Goal: Book appointment/travel/reservation

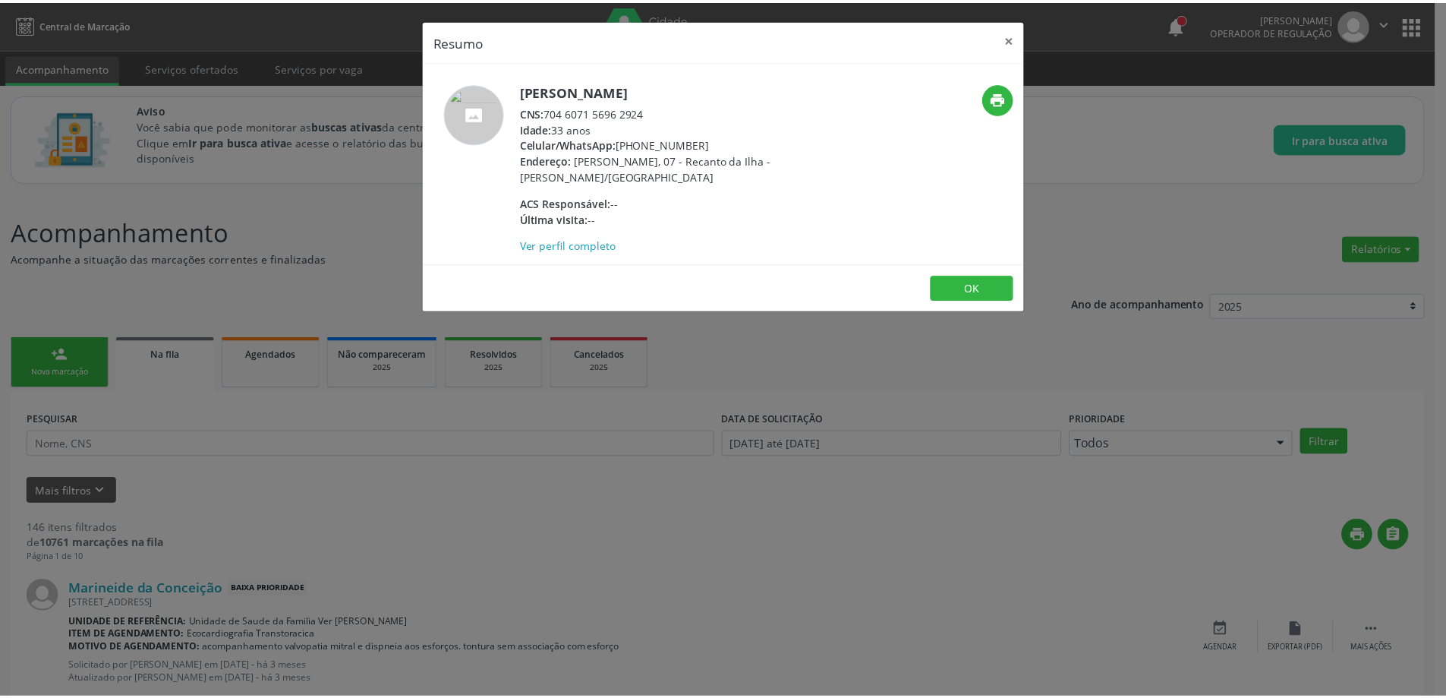
scroll to position [1063, 0]
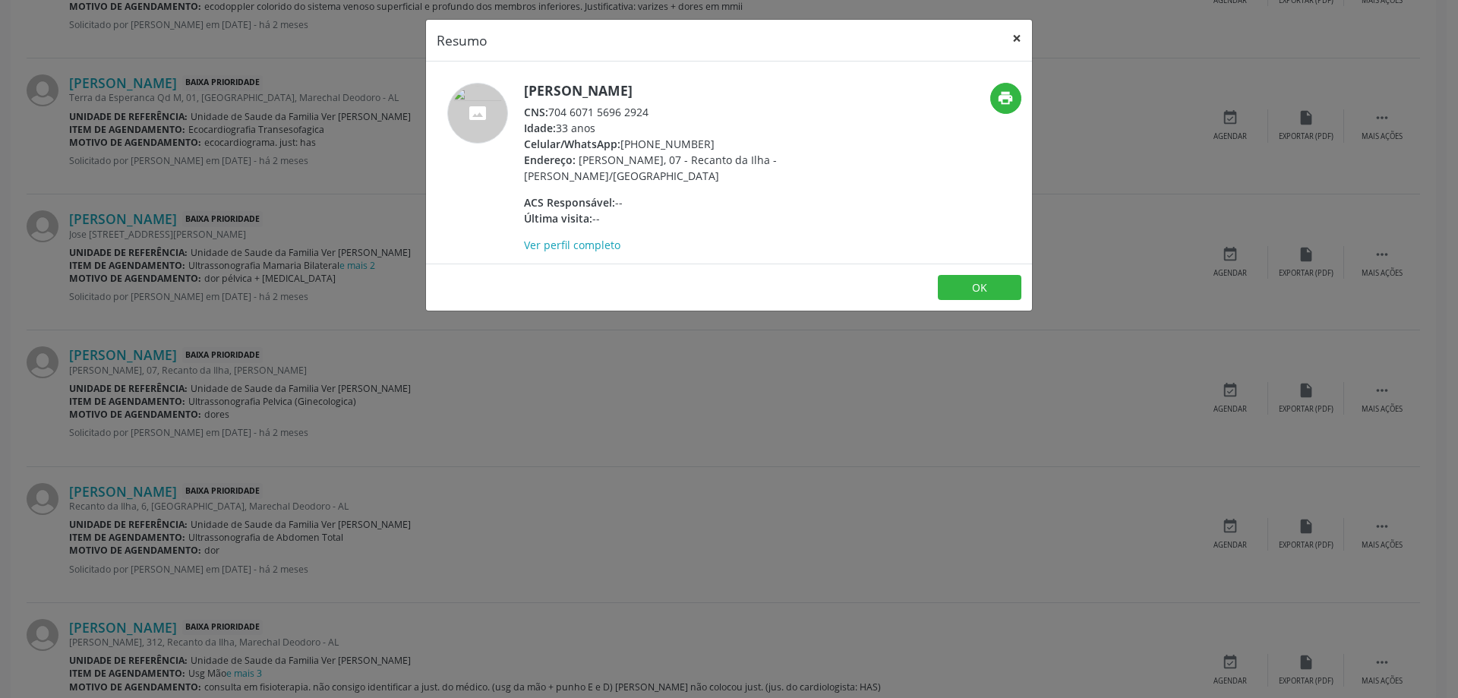
click at [1027, 35] on button "×" at bounding box center [1017, 38] width 30 height 37
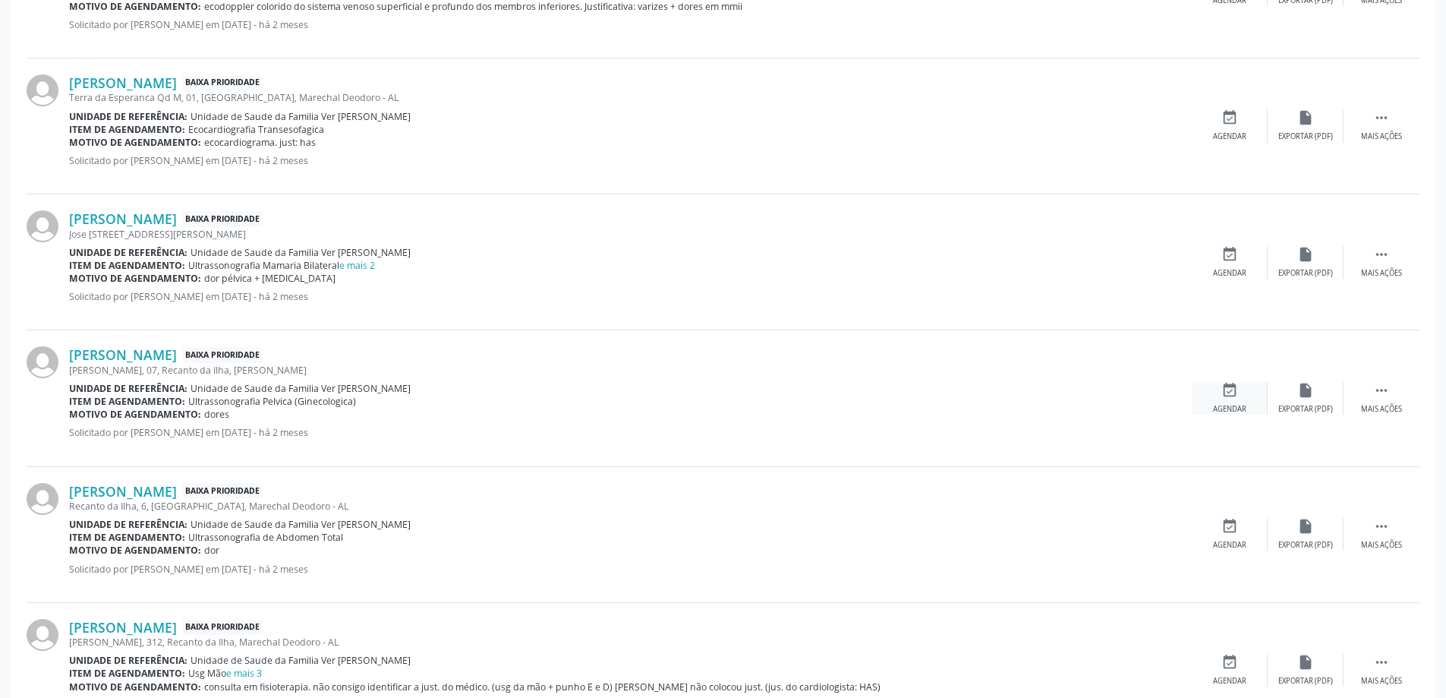
click at [1222, 401] on div "event_available Agendar" at bounding box center [1230, 398] width 76 height 33
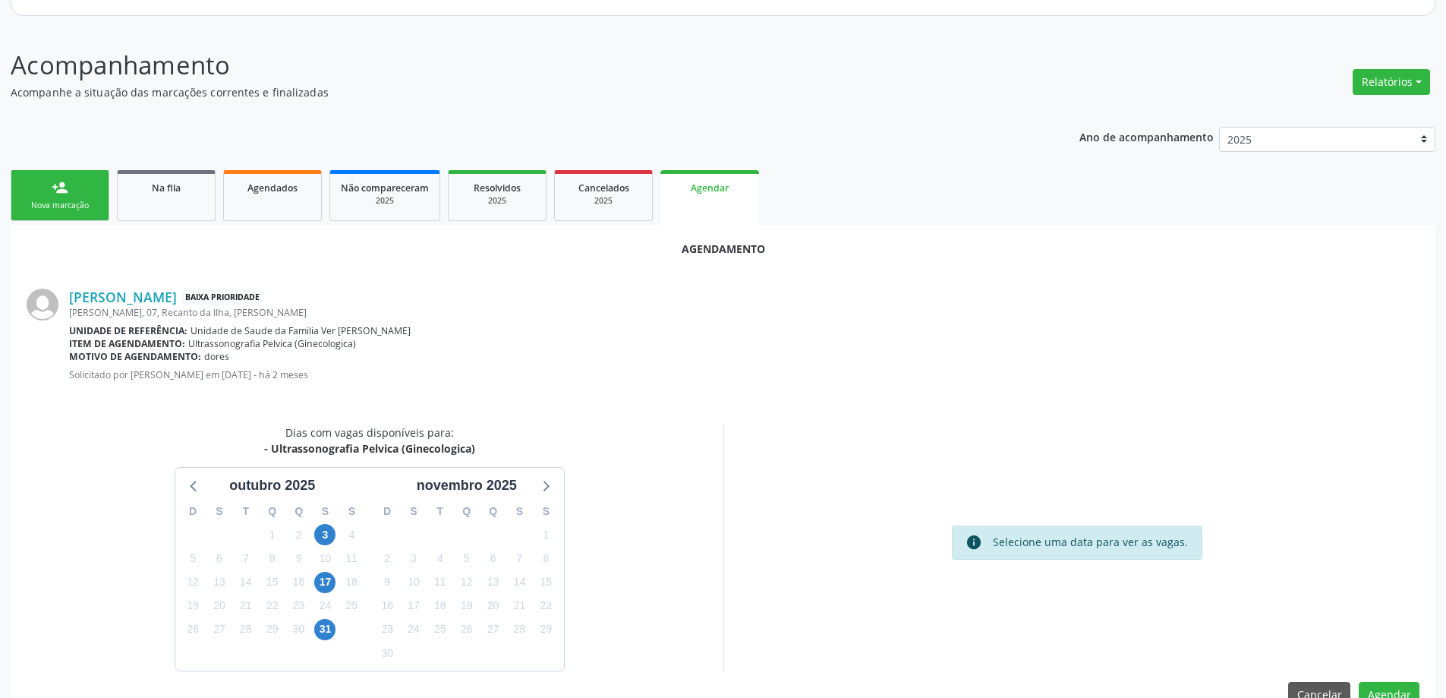
scroll to position [202, 0]
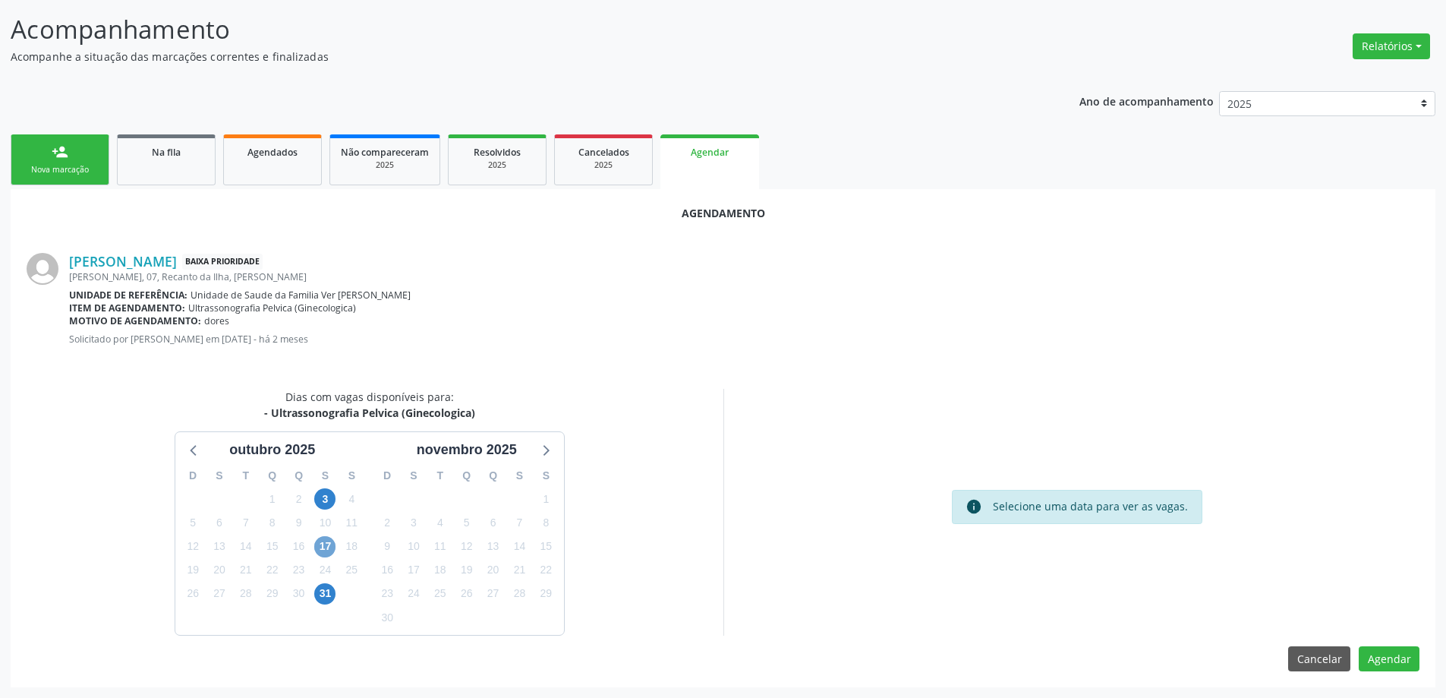
click at [326, 554] on span "17" at bounding box center [324, 546] width 21 height 21
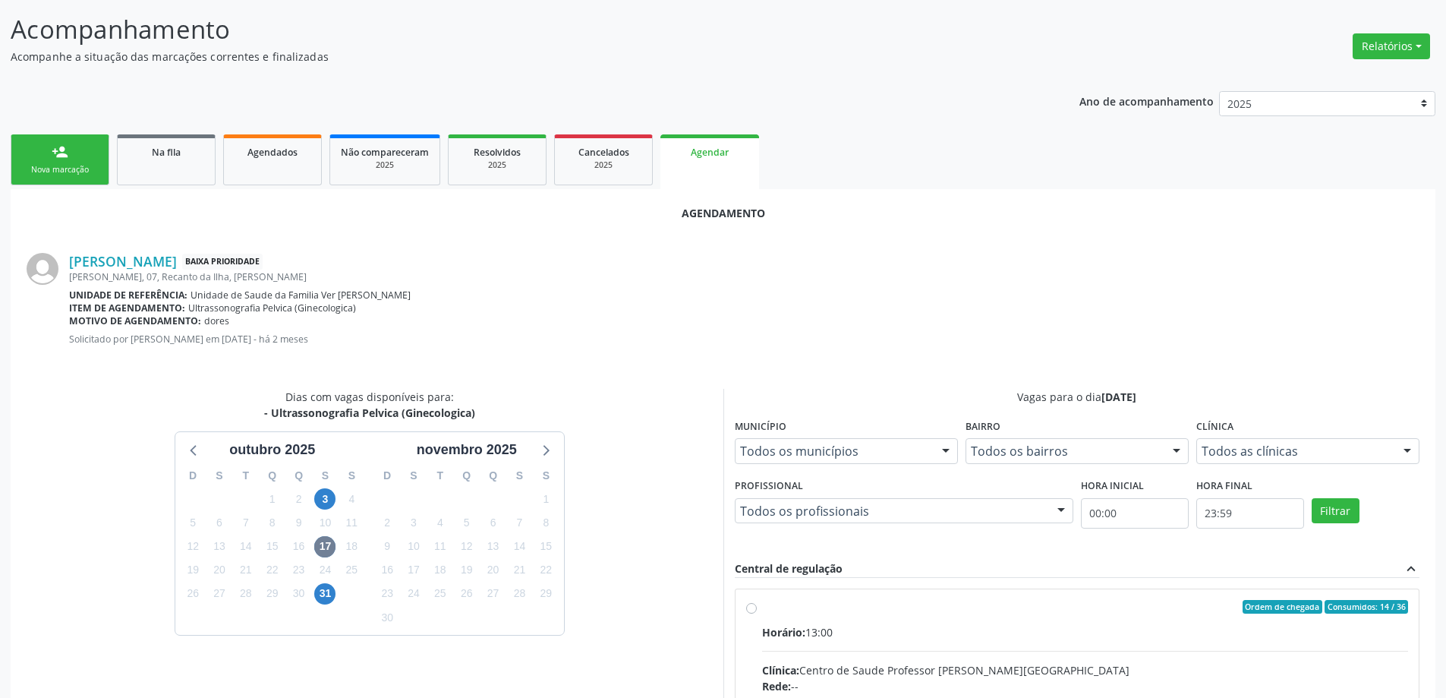
click at [750, 610] on input "Ordem de chegada Consumidos: 14 / 36 Horário: 13:00 Clínica: Centro de Saude Pr…" at bounding box center [751, 607] width 11 height 14
radio input "true"
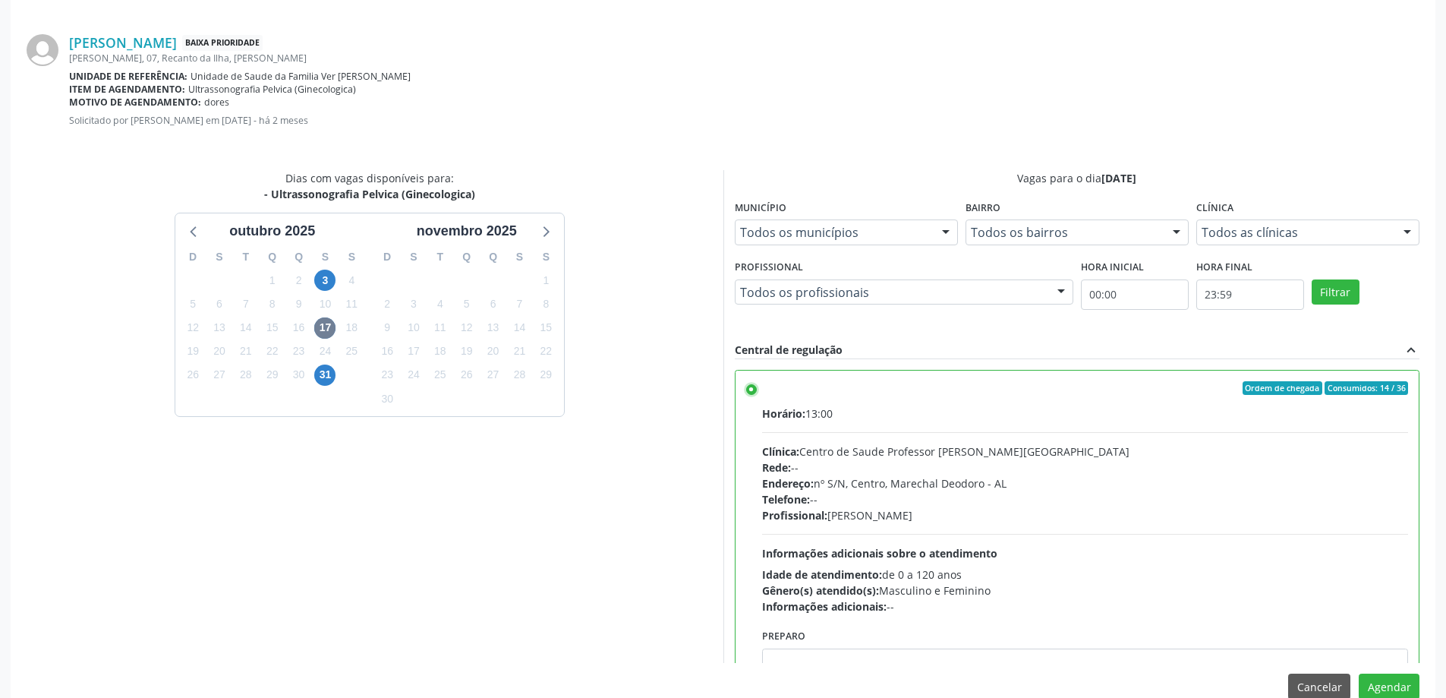
scroll to position [449, 0]
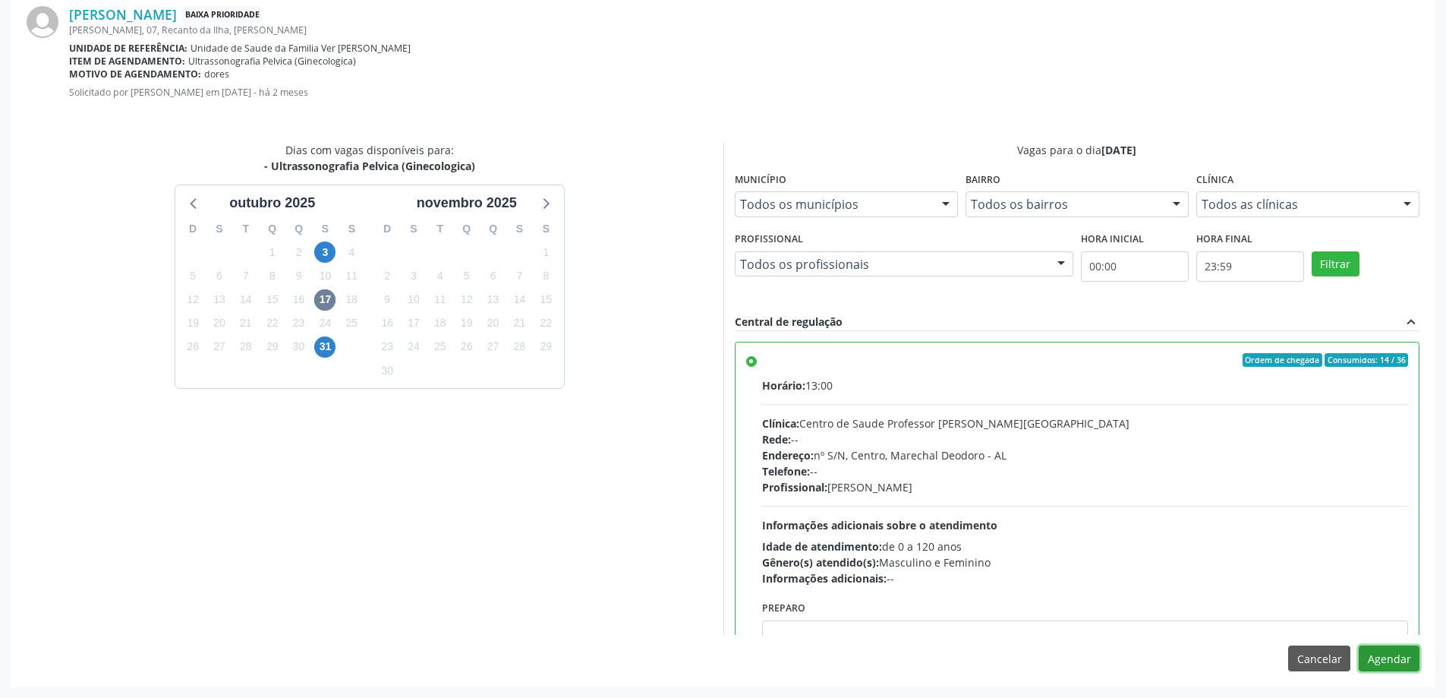
click at [1411, 669] on button "Agendar" at bounding box center [1389, 658] width 61 height 26
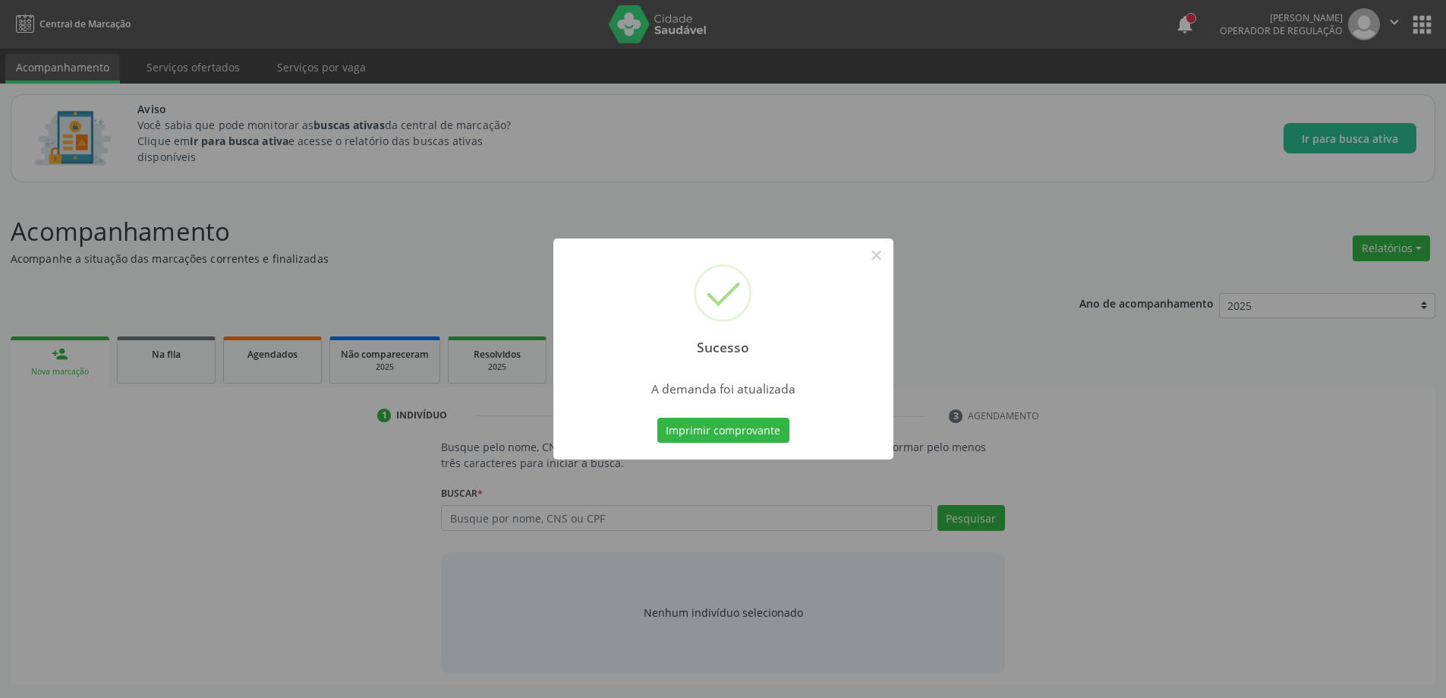
scroll to position [0, 0]
click at [877, 263] on button "×" at bounding box center [882, 255] width 26 height 26
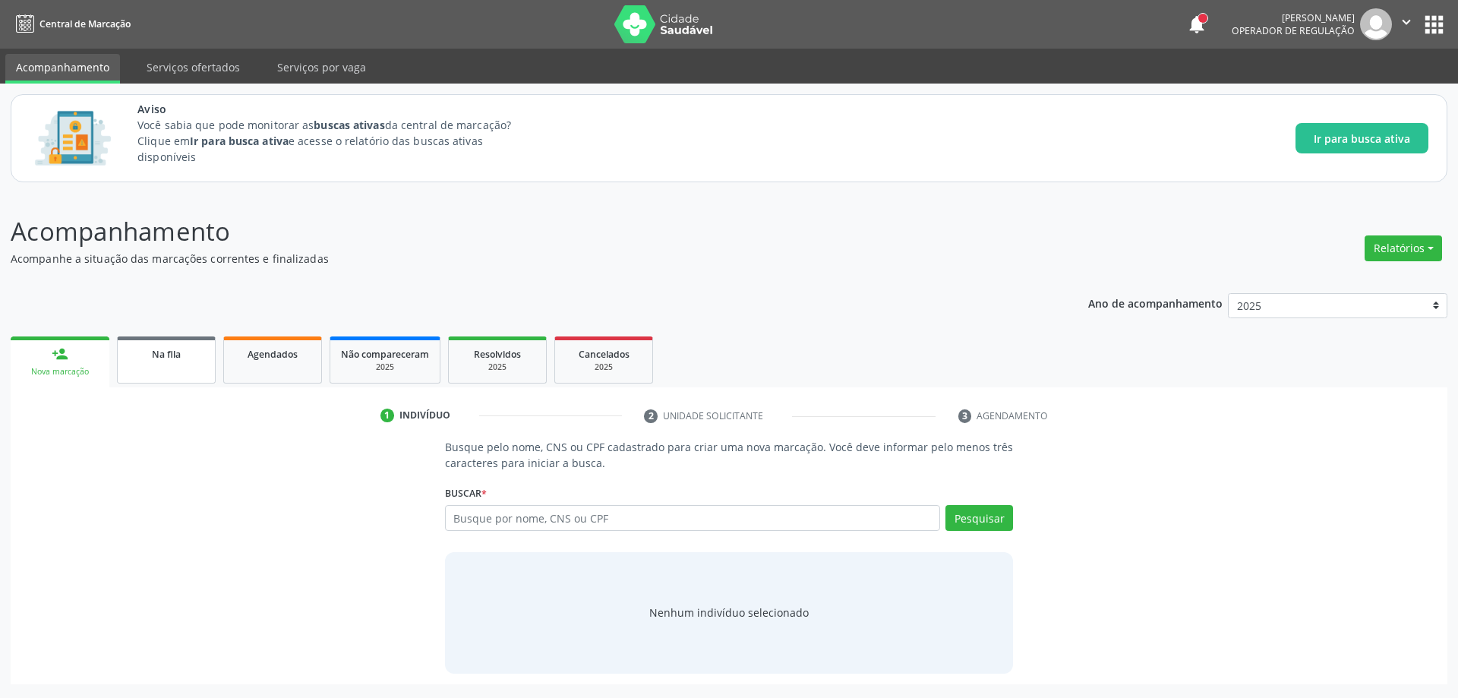
click at [160, 366] on link "Na fila" at bounding box center [166, 359] width 99 height 47
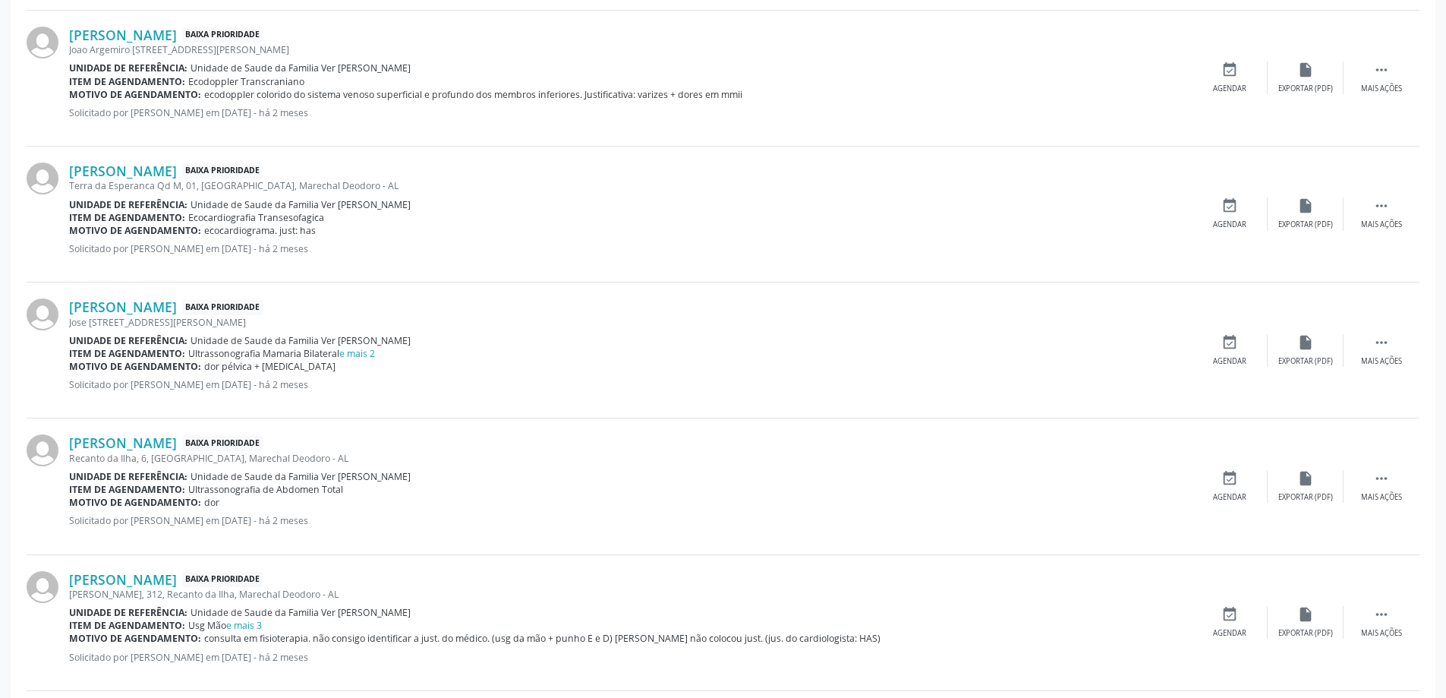
scroll to position [1063, 0]
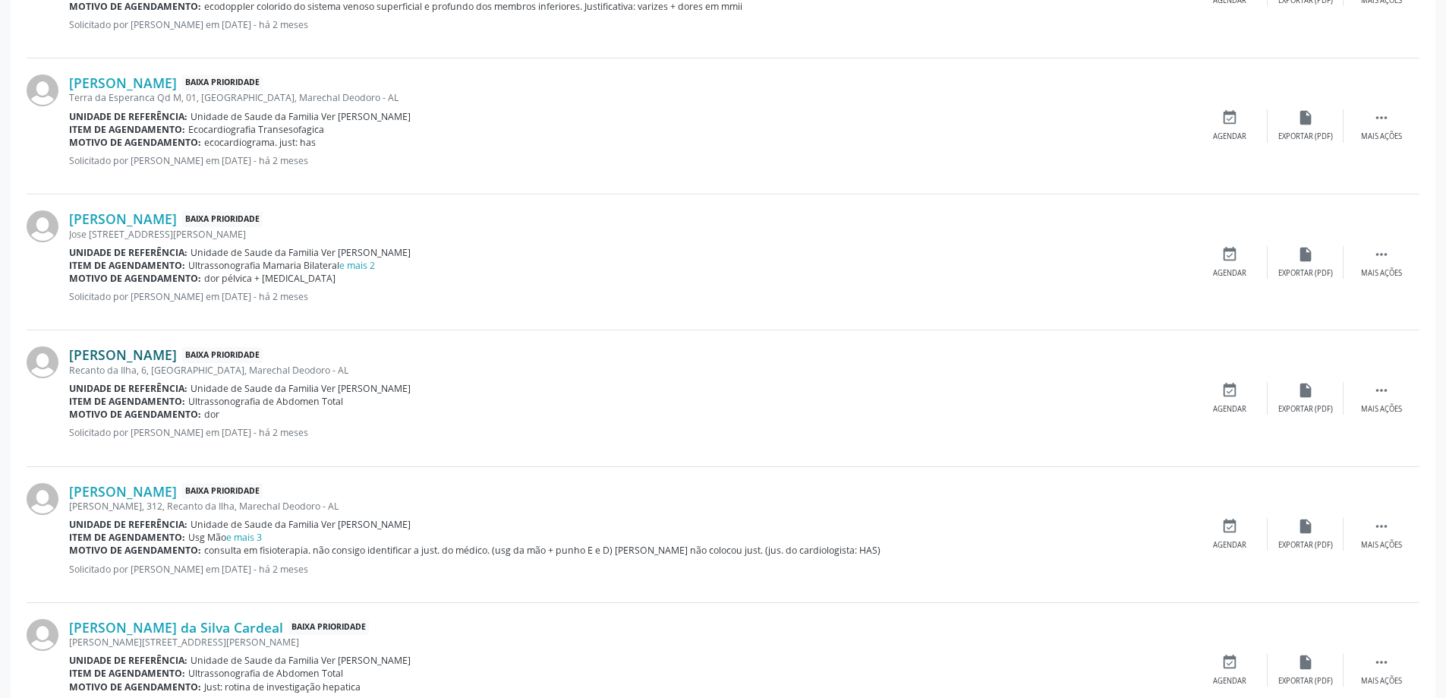
click at [143, 359] on link "[PERSON_NAME]" at bounding box center [123, 354] width 108 height 17
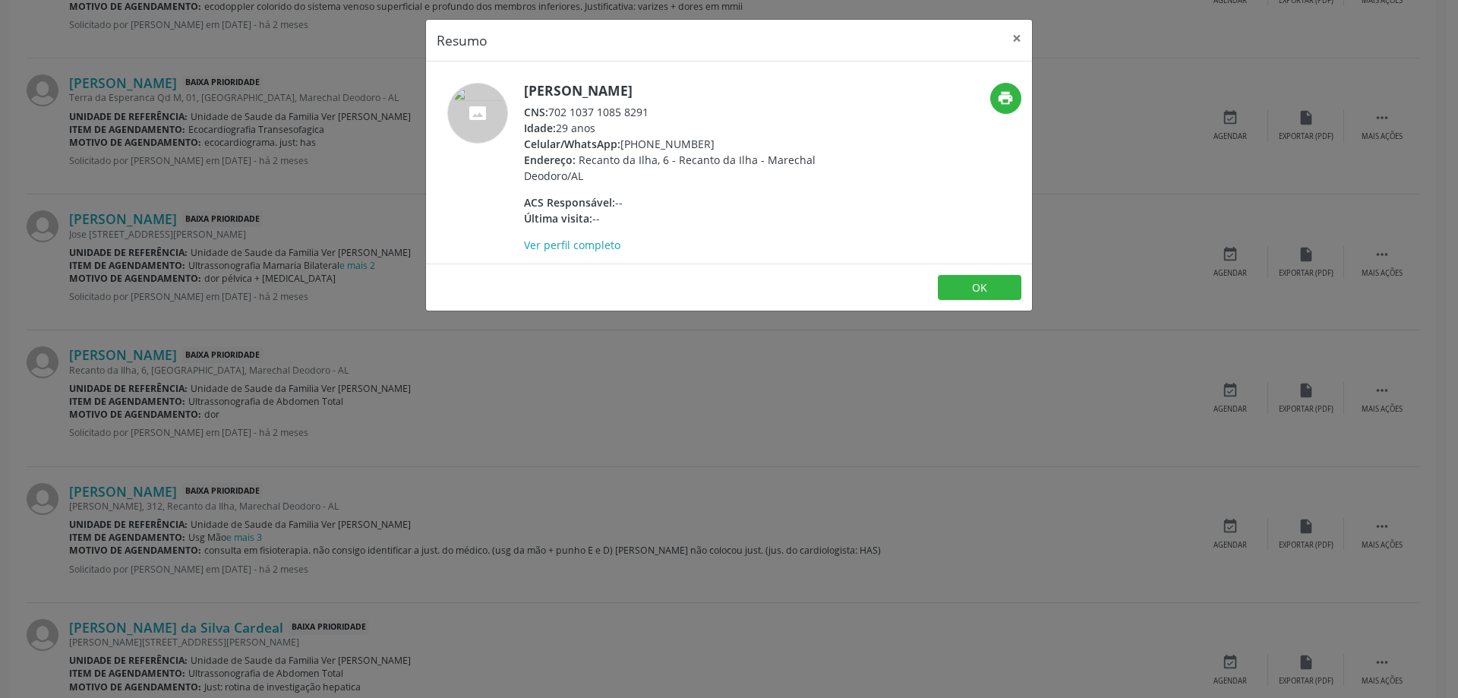
drag, startPoint x: 650, startPoint y: 111, endPoint x: 552, endPoint y: 109, distance: 98.0
click at [552, 109] on div "CNS: 702 1037 1085 8291" at bounding box center [671, 112] width 295 height 16
copy div "702 1037 1085 8291"
click at [1023, 43] on button "×" at bounding box center [1017, 38] width 30 height 37
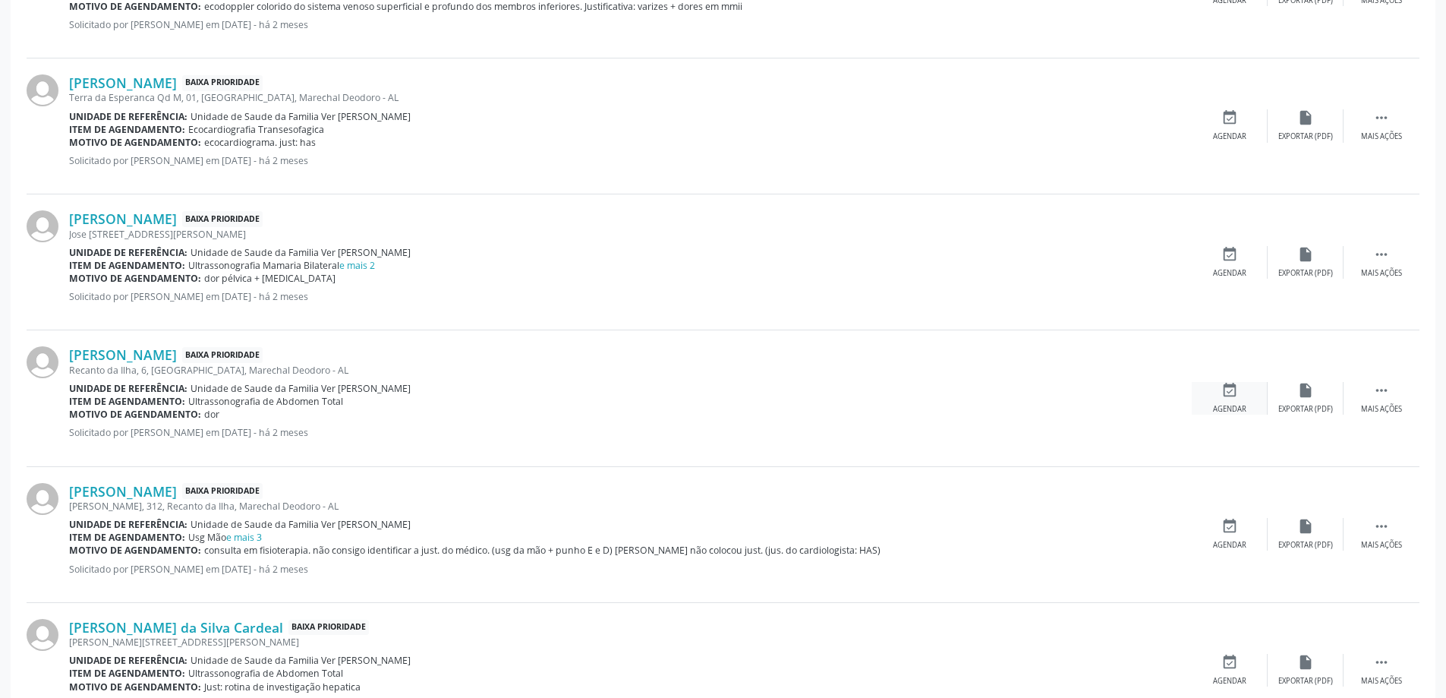
click at [1238, 404] on div "Agendar" at bounding box center [1229, 409] width 33 height 11
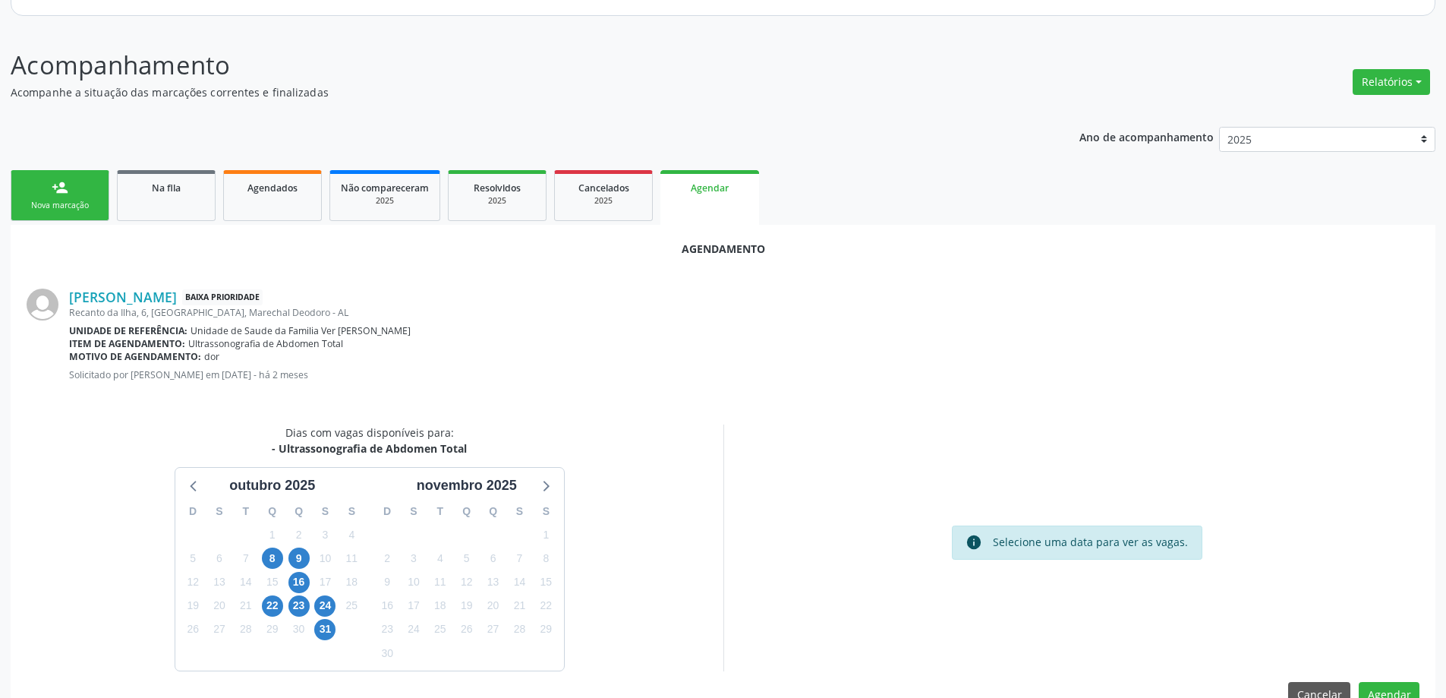
scroll to position [202, 0]
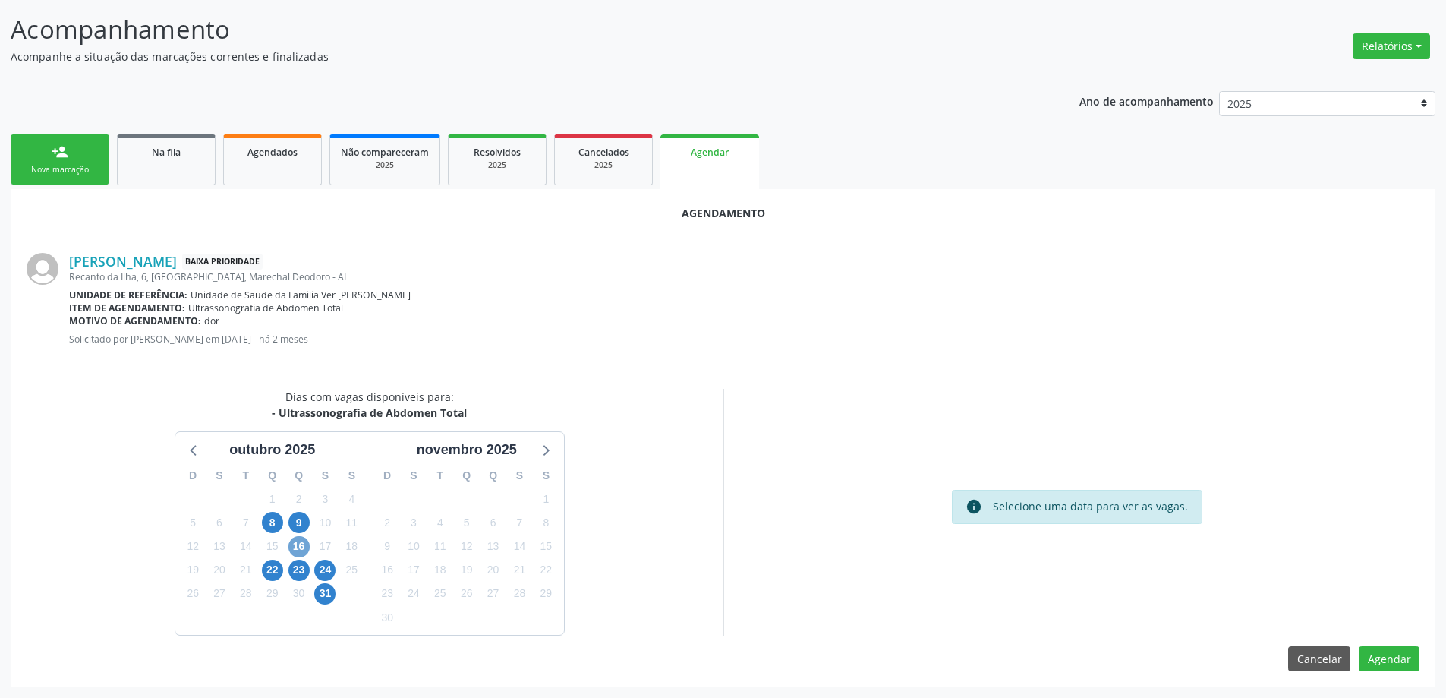
click at [296, 547] on span "16" at bounding box center [299, 546] width 21 height 21
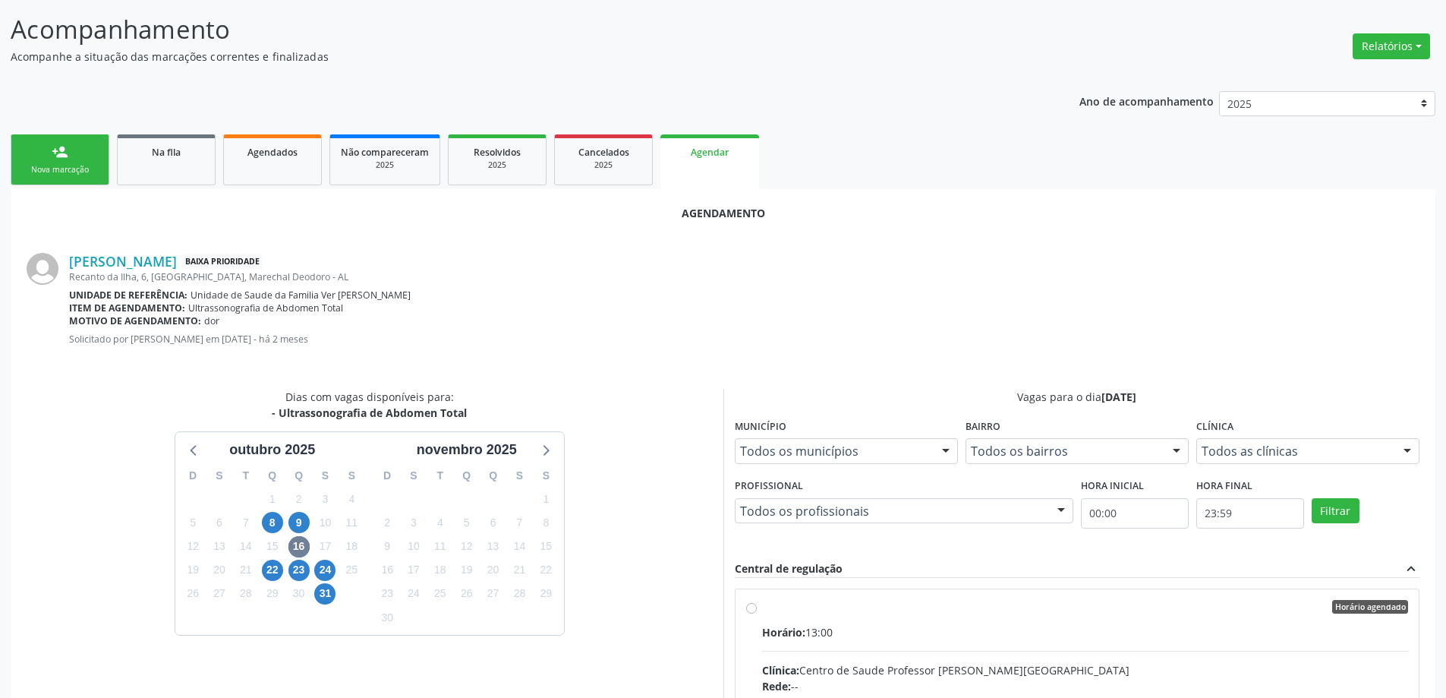
click at [756, 611] on input "Horário agendado Horário: 13:00 Clínica: Centro de Saude Professor [PERSON_NAME…" at bounding box center [751, 607] width 11 height 14
radio input "true"
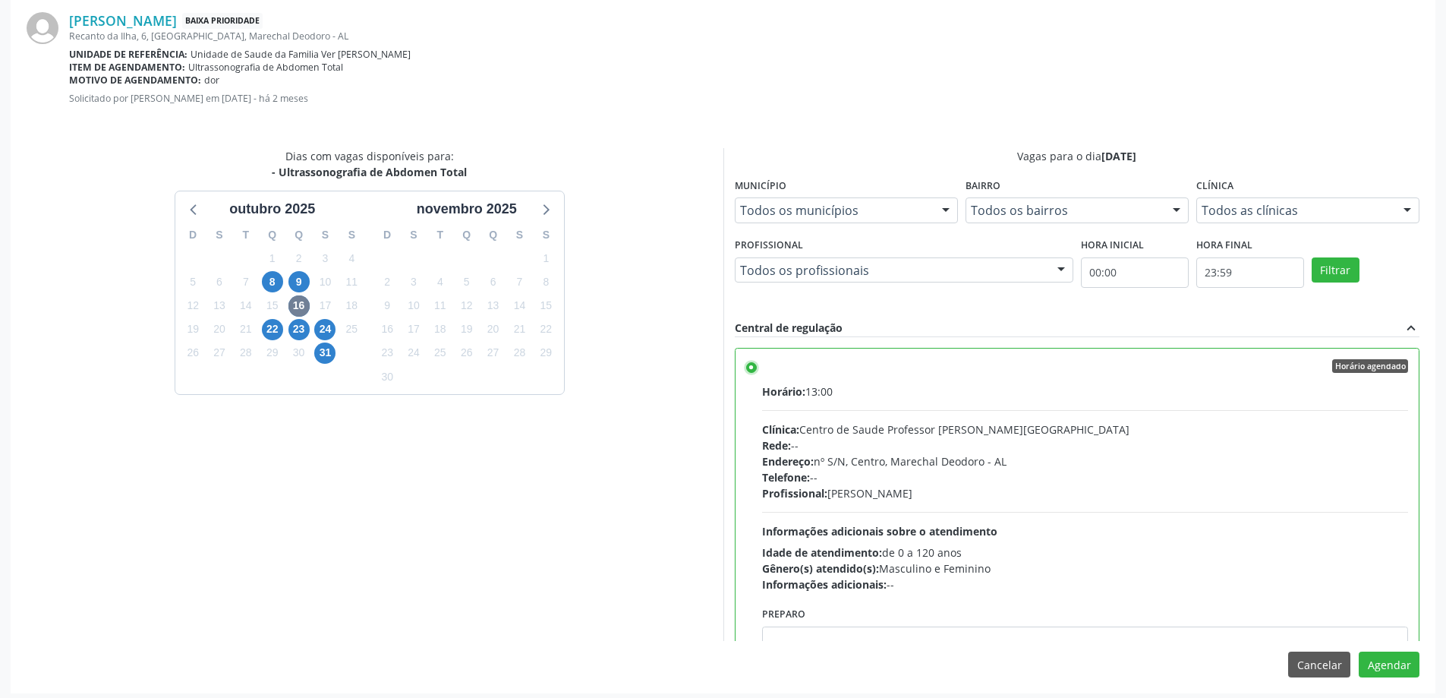
scroll to position [449, 0]
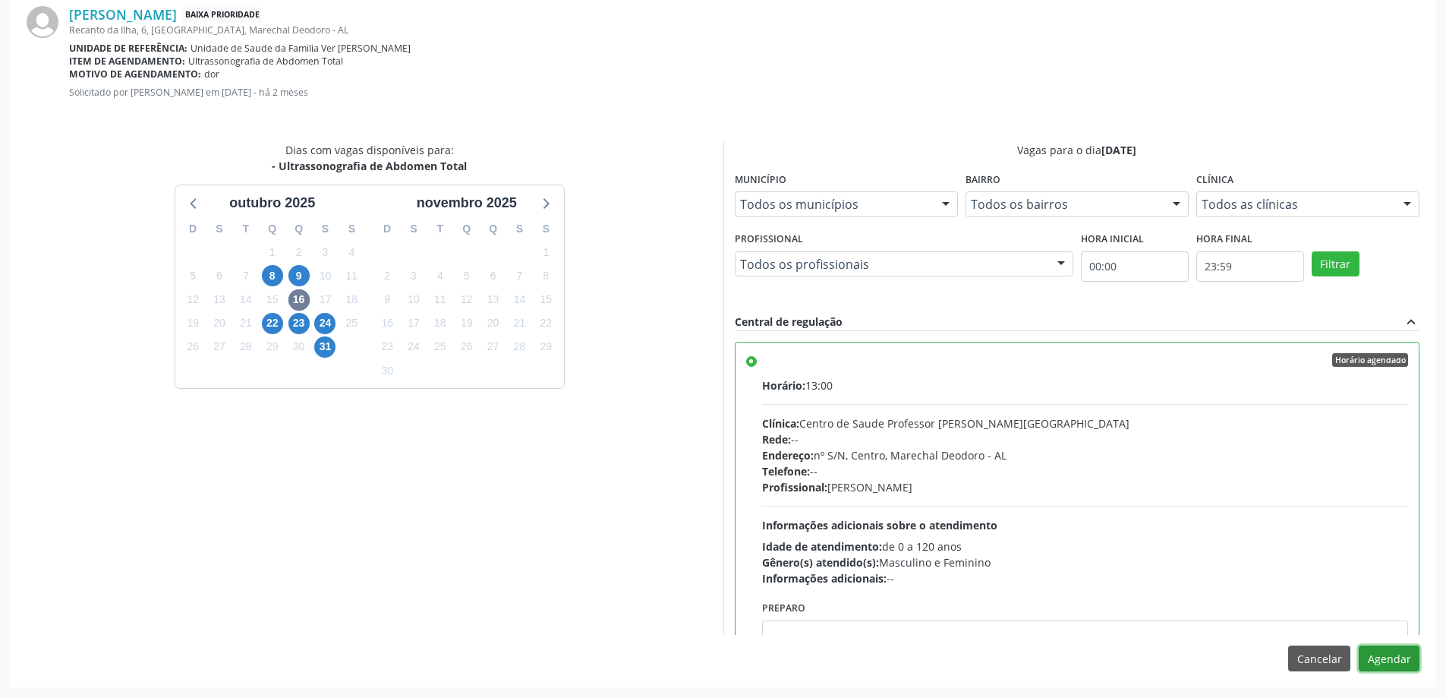
click at [1398, 657] on button "Agendar" at bounding box center [1389, 658] width 61 height 26
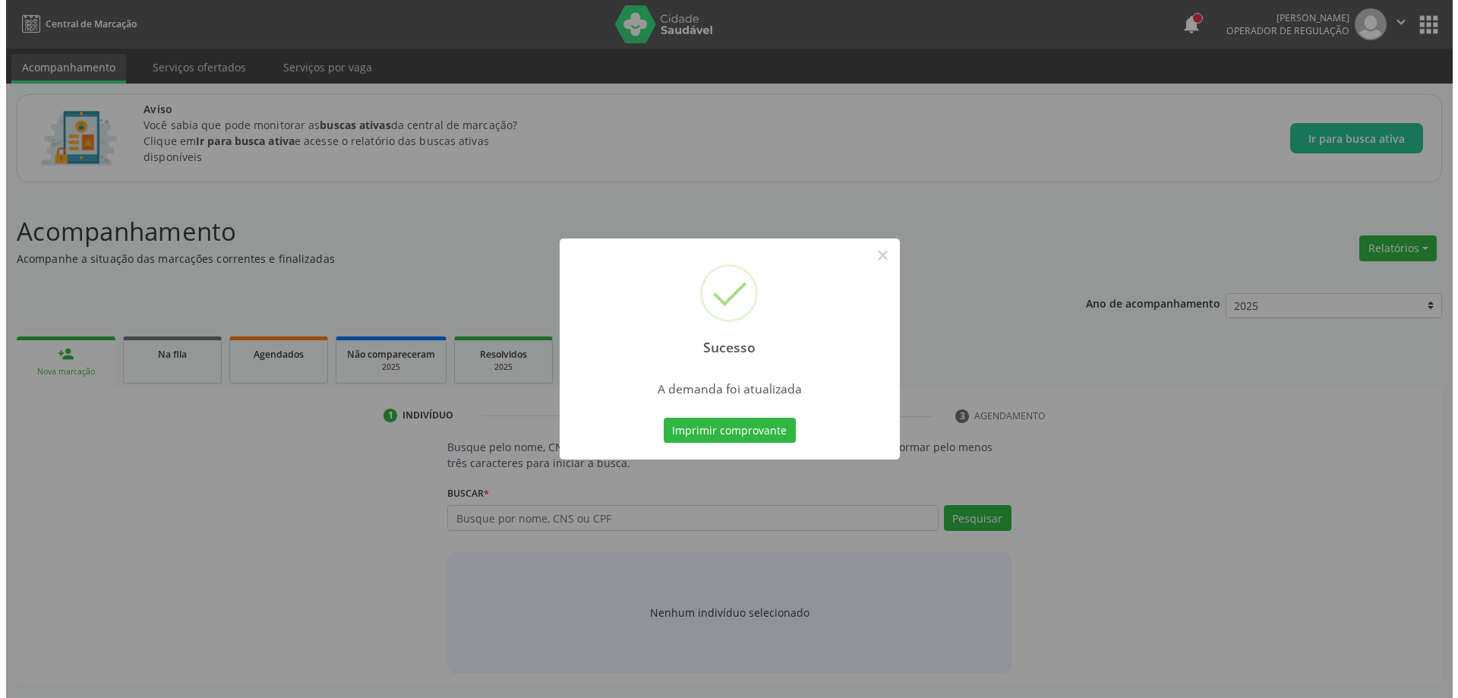
scroll to position [0, 0]
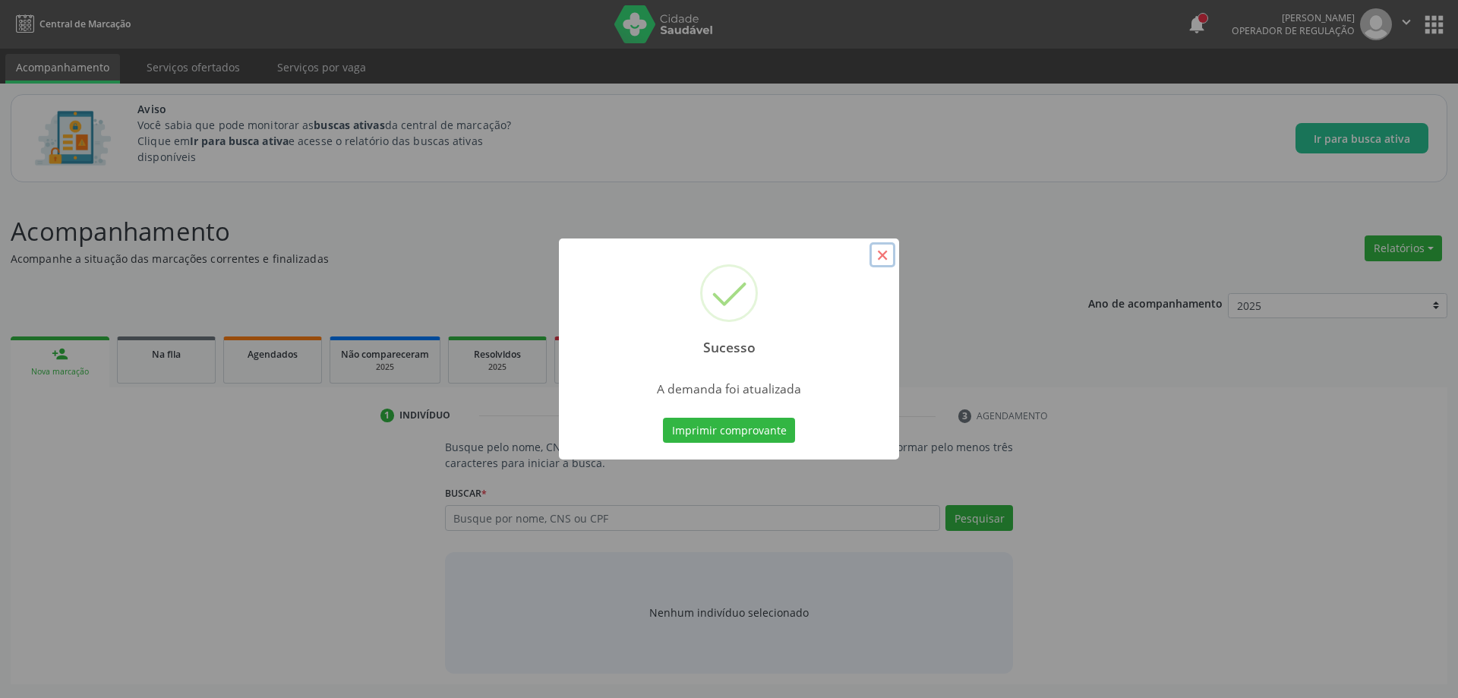
click at [881, 256] on button "×" at bounding box center [882, 255] width 26 height 26
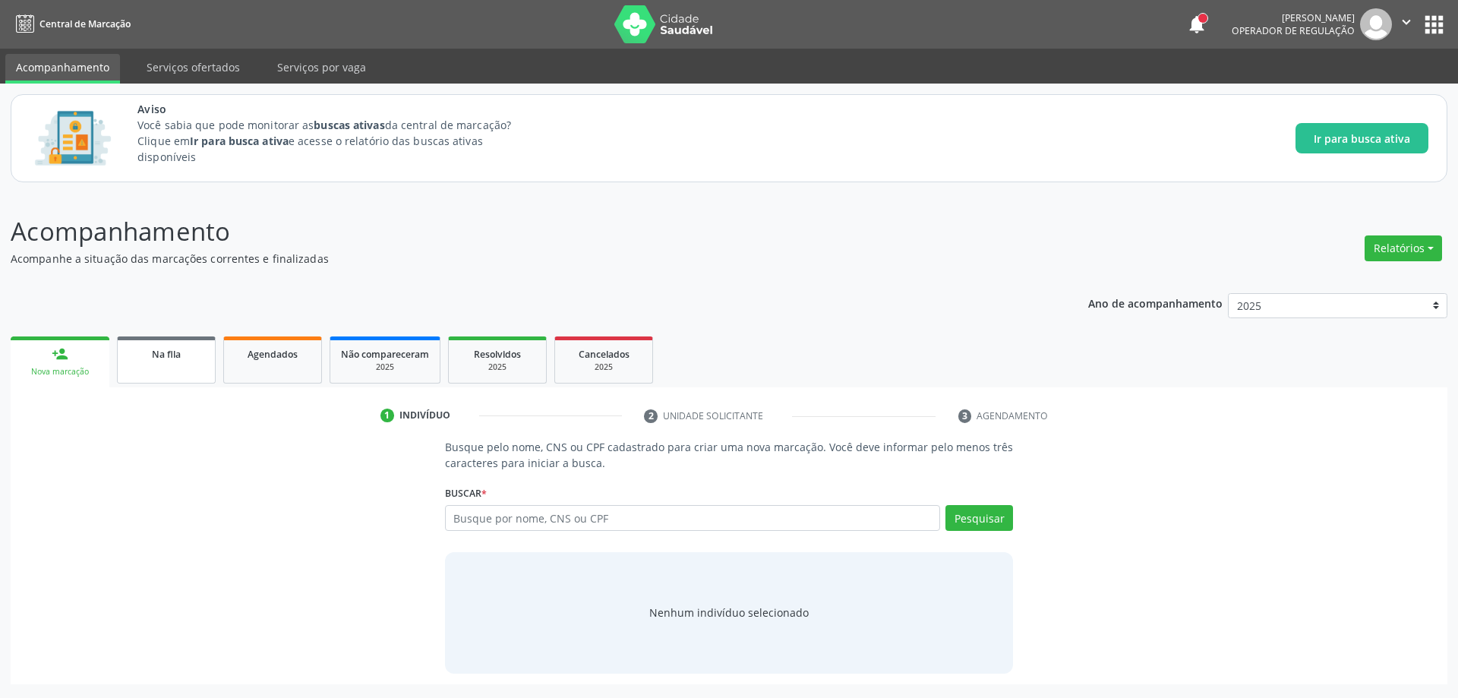
click at [172, 363] on link "Na fila" at bounding box center [166, 359] width 99 height 47
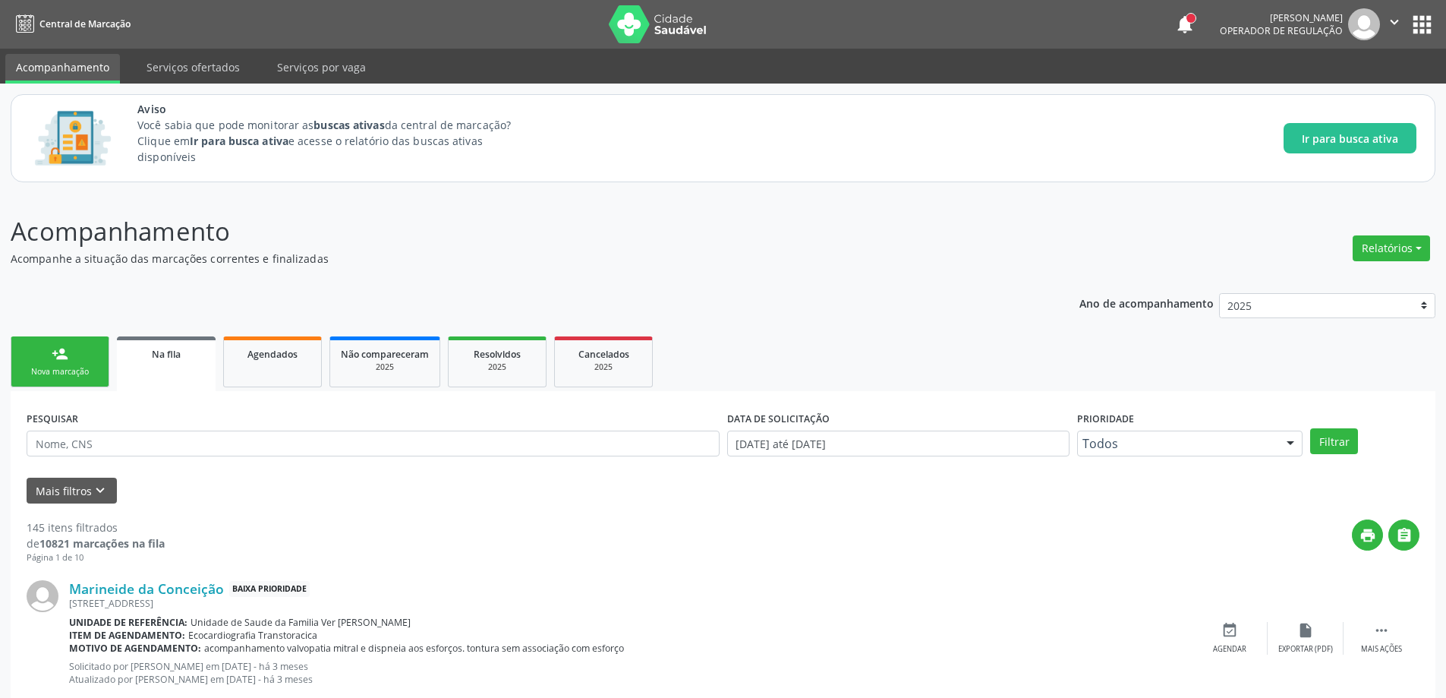
click at [185, 369] on link "Na fila" at bounding box center [166, 363] width 99 height 55
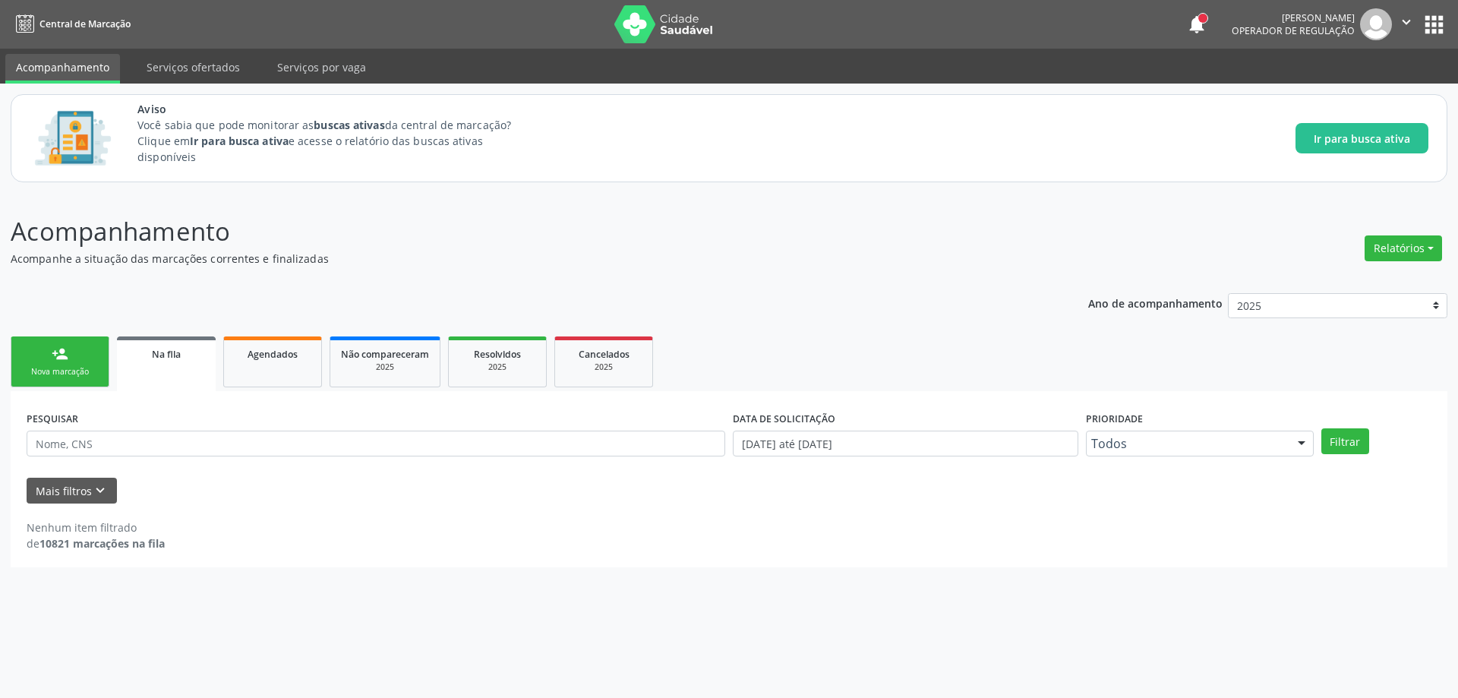
click at [182, 368] on link "Na fila" at bounding box center [166, 363] width 99 height 55
click at [185, 381] on link "Na fila" at bounding box center [166, 363] width 99 height 55
click at [106, 491] on icon "keyboard_arrow_down" at bounding box center [100, 490] width 17 height 17
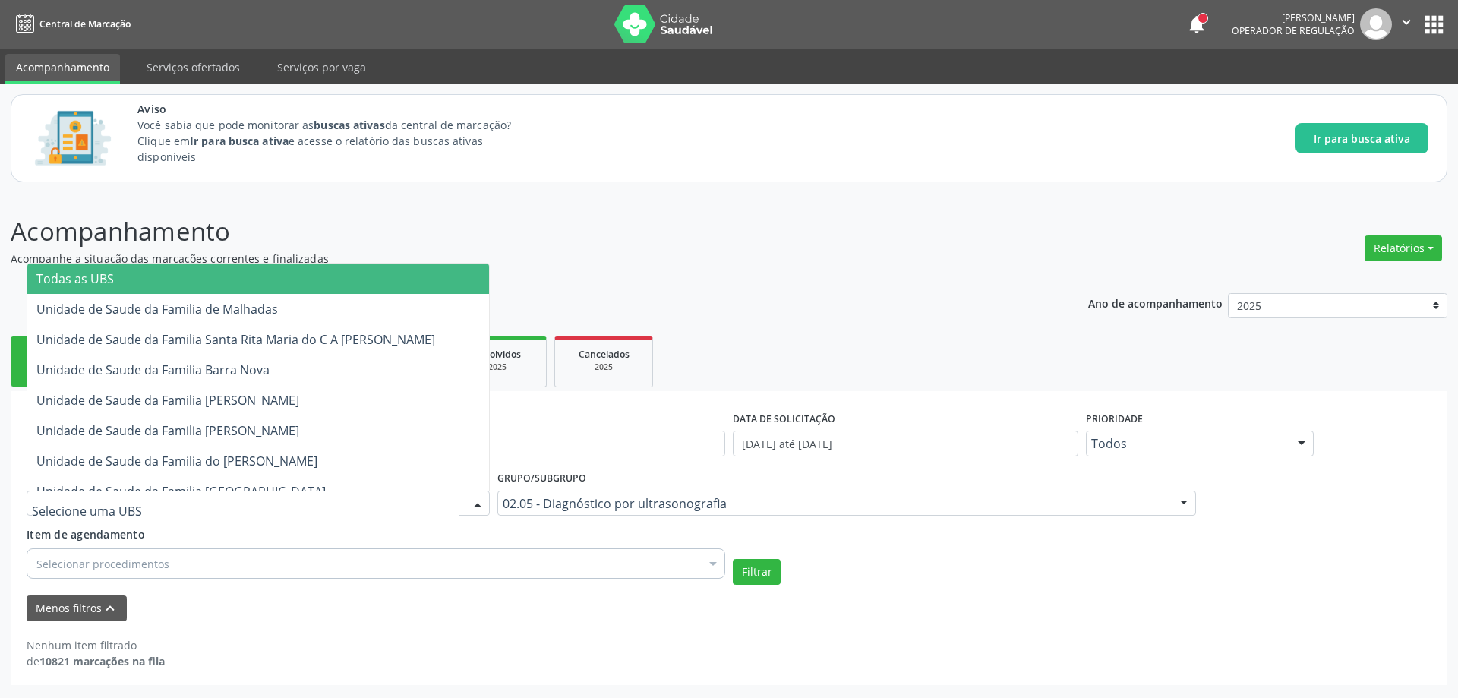
click at [263, 501] on div at bounding box center [258, 504] width 463 height 26
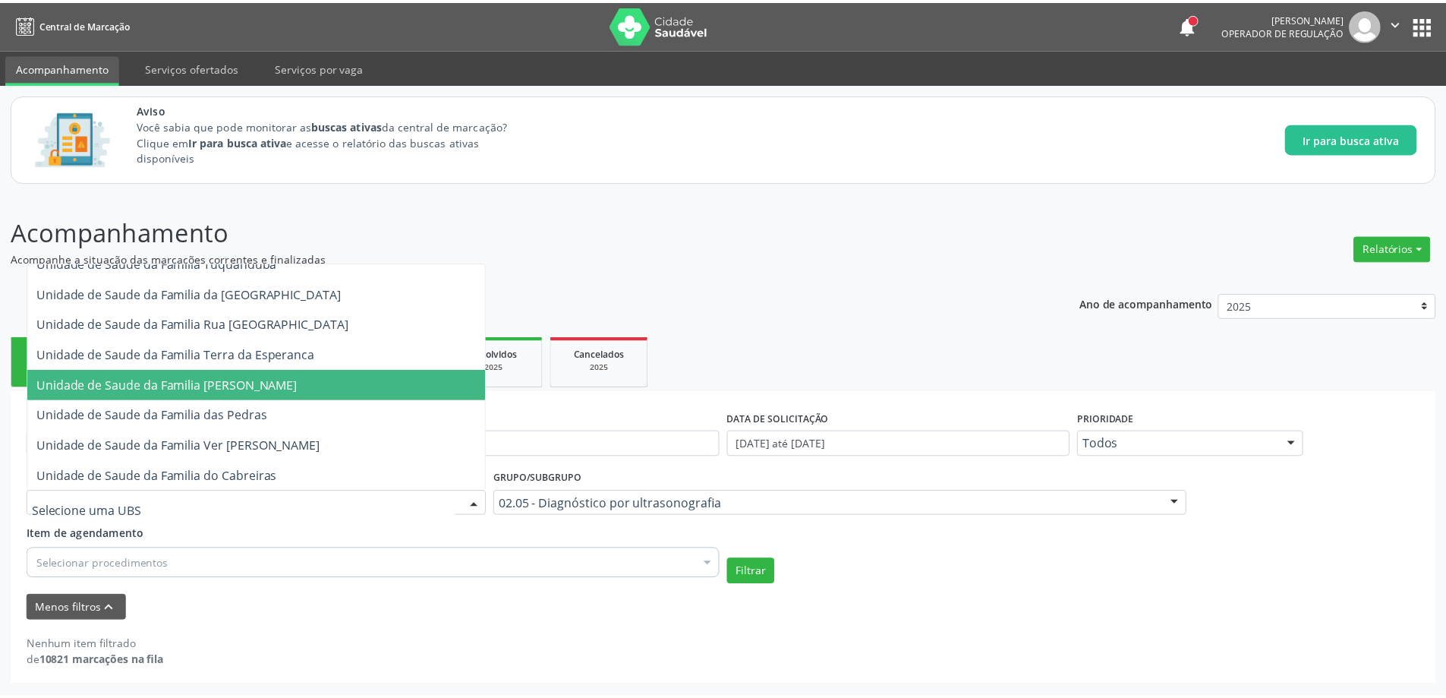
scroll to position [380, 0]
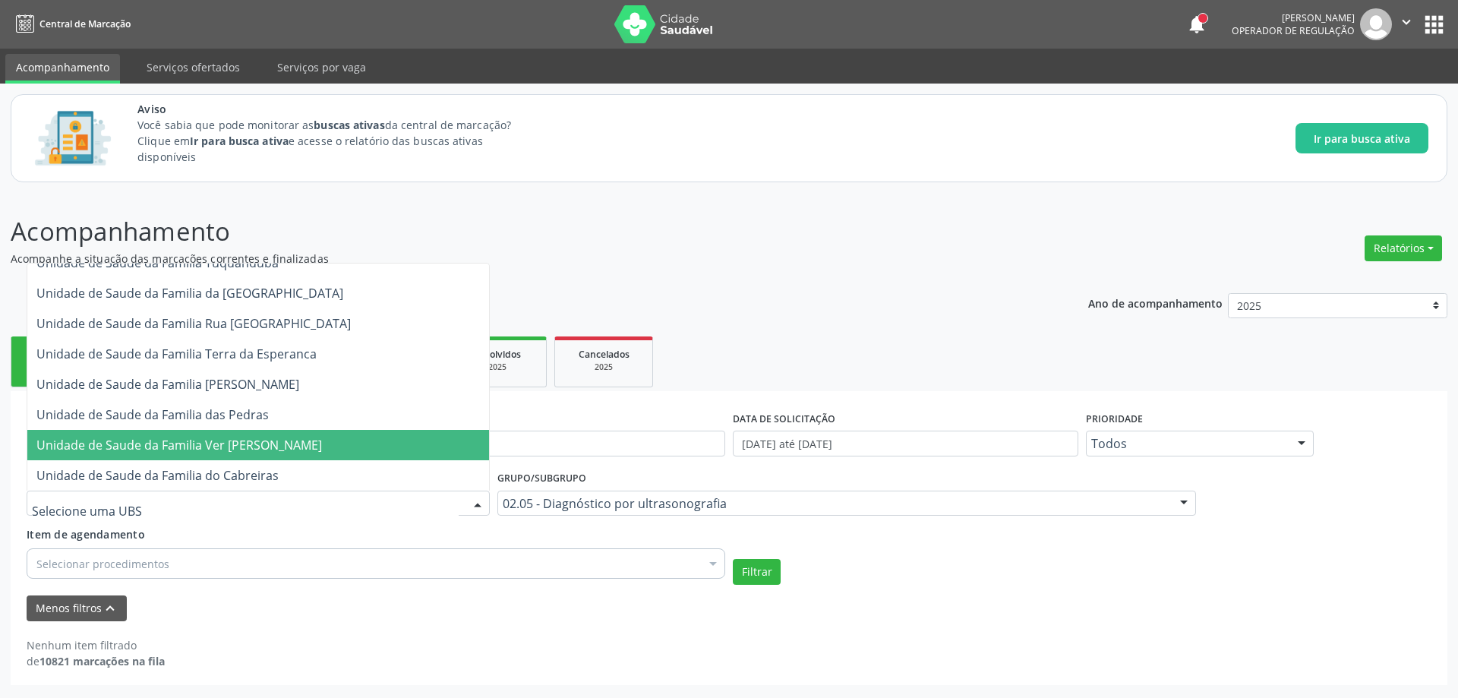
click at [239, 435] on span "Unidade de Saude da Familia Ver [PERSON_NAME]" at bounding box center [258, 445] width 462 height 30
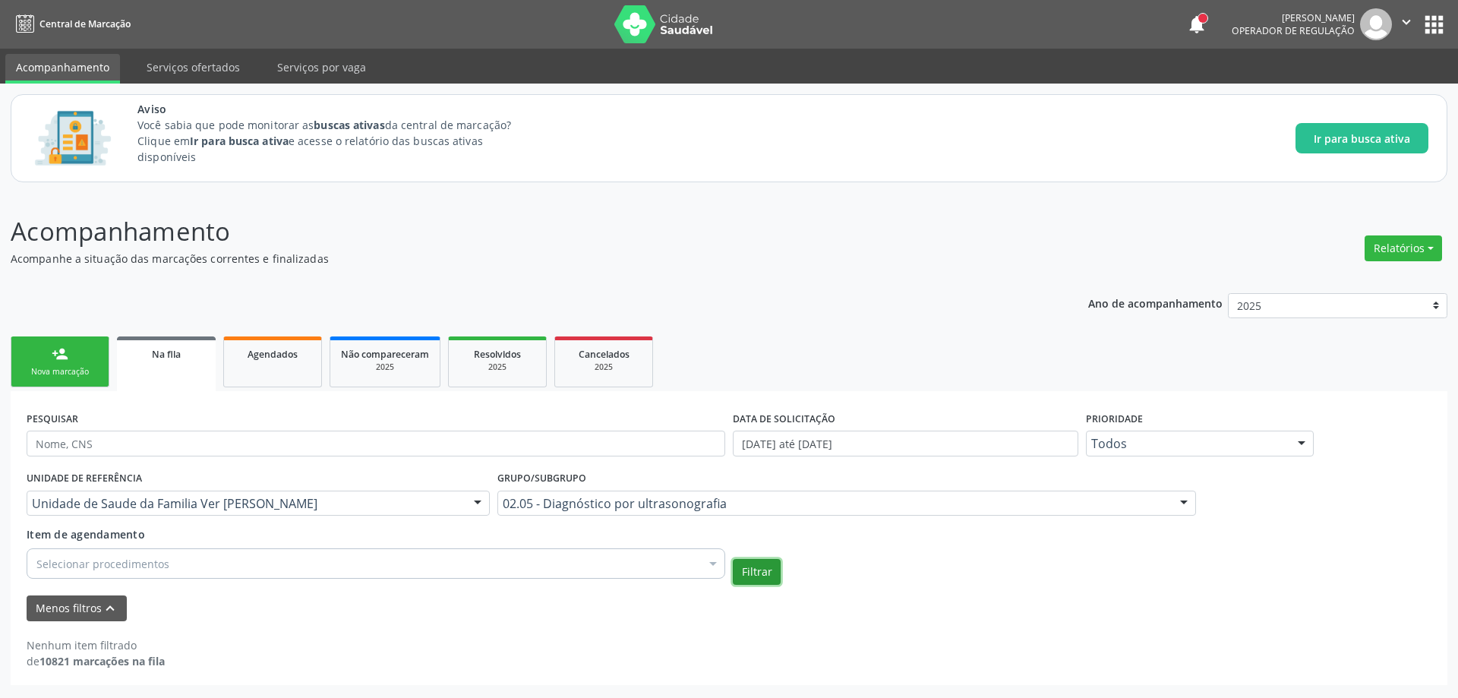
click at [762, 572] on button "Filtrar" at bounding box center [757, 572] width 48 height 26
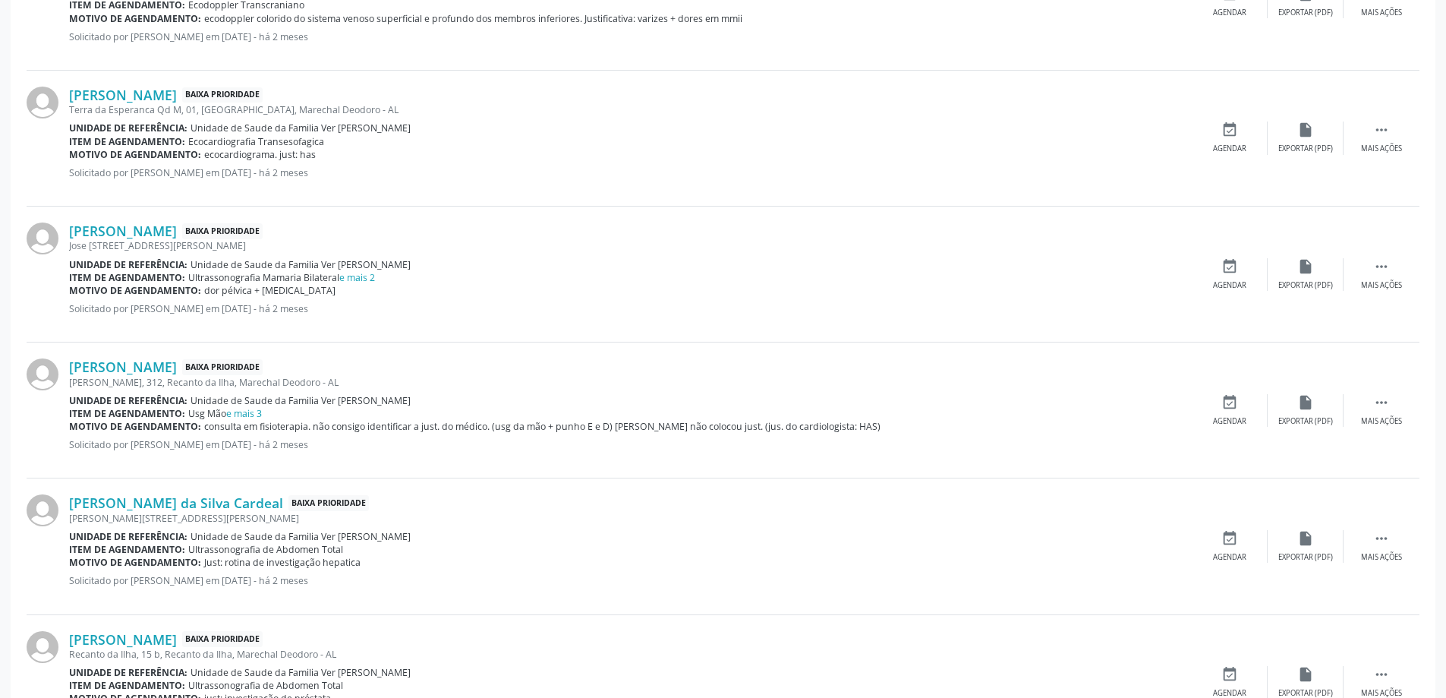
scroll to position [1215, 0]
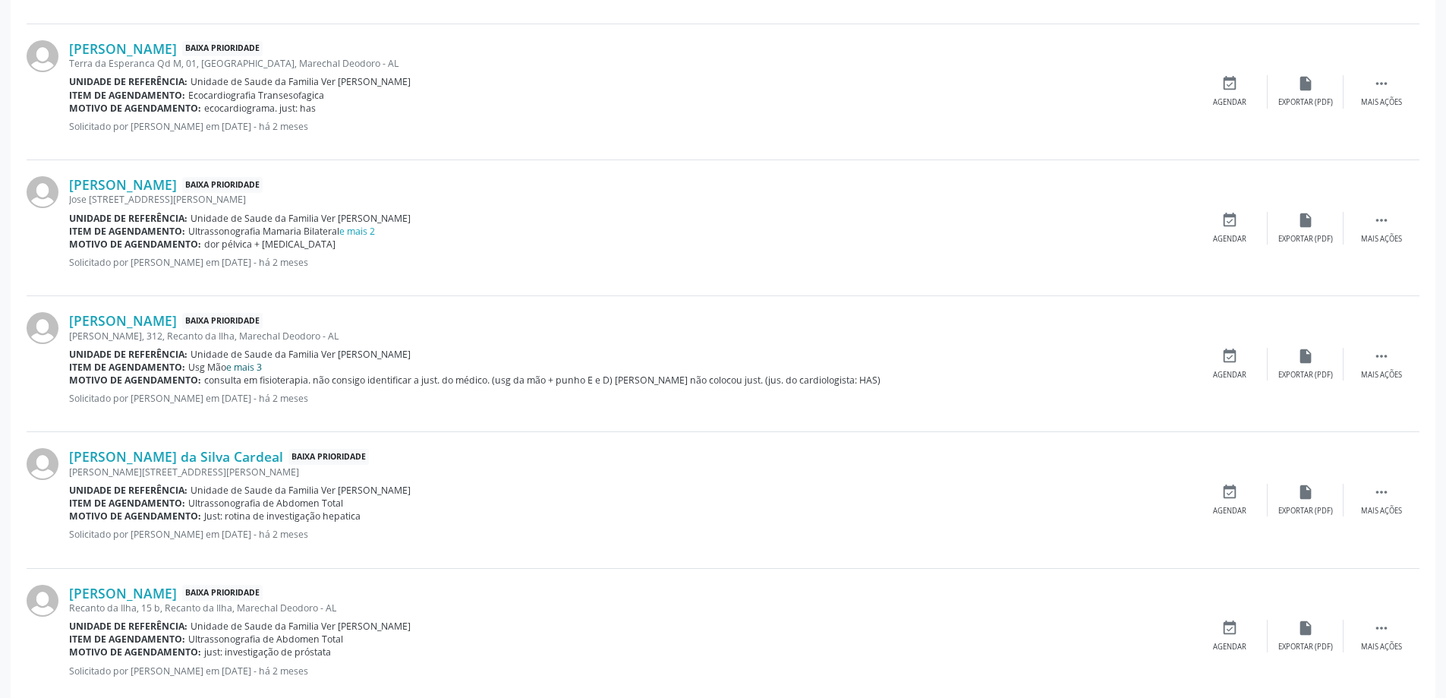
click at [253, 366] on link "e mais 3" at bounding box center [244, 367] width 36 height 13
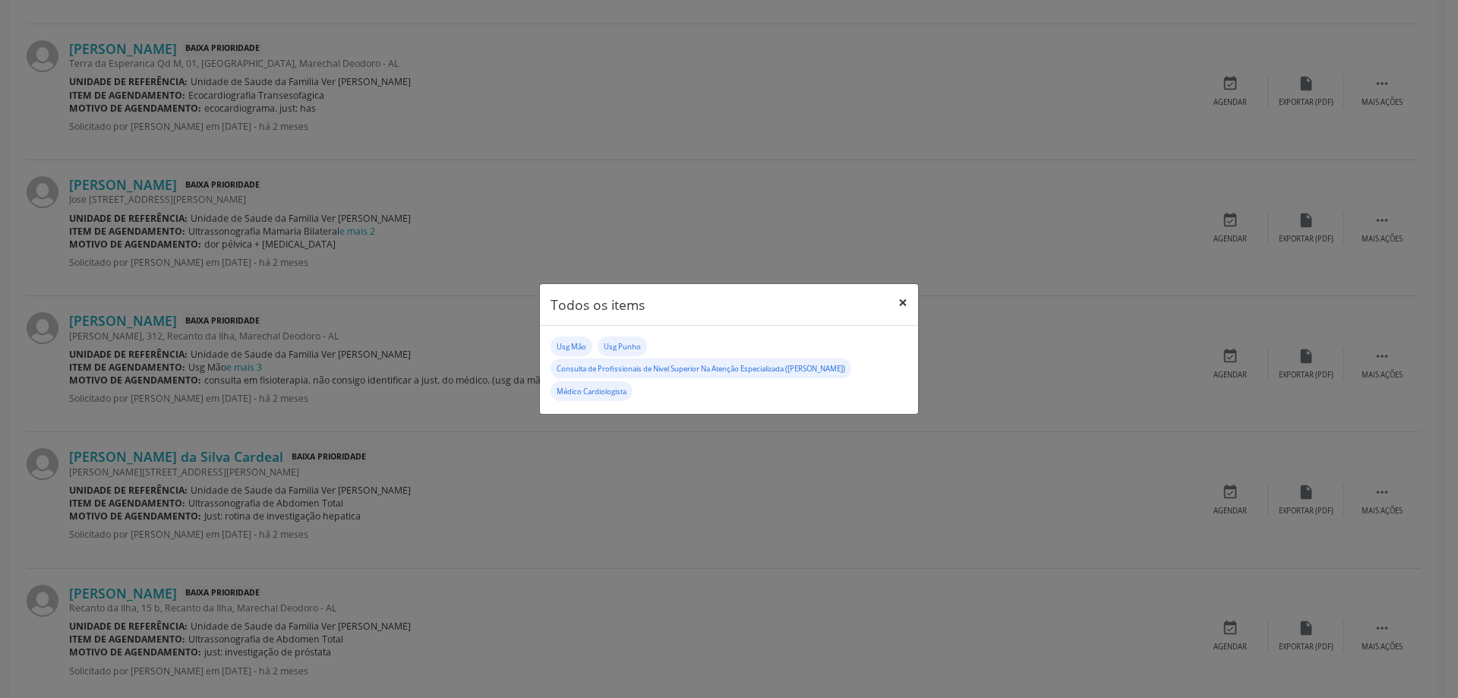
click at [898, 306] on button "×" at bounding box center [903, 302] width 30 height 37
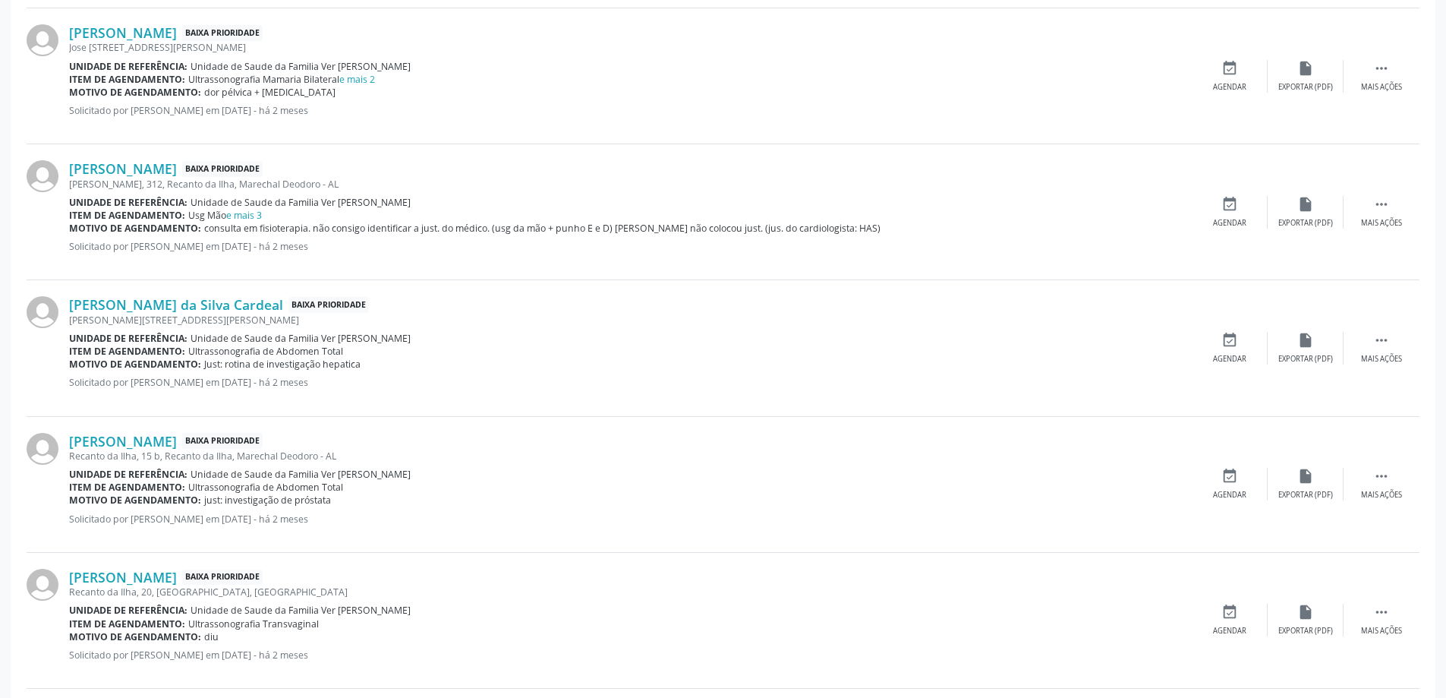
scroll to position [1443, 0]
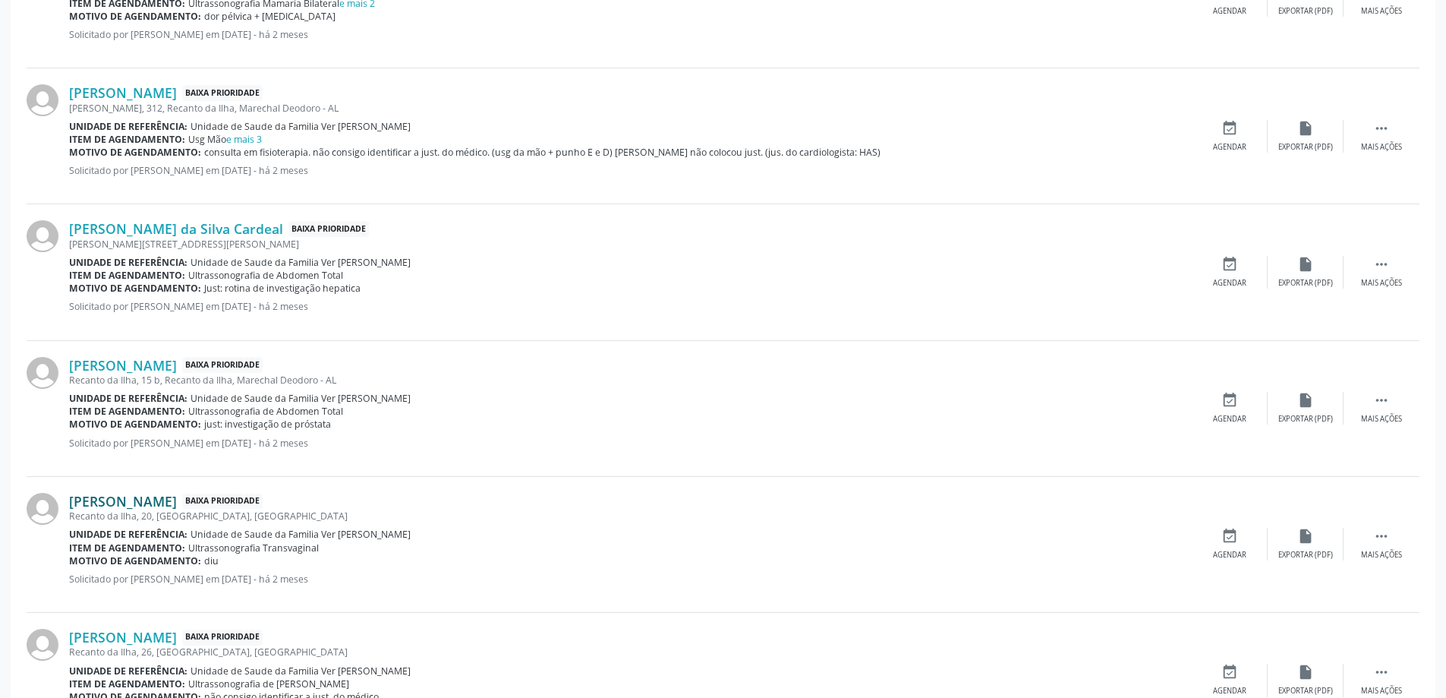
click at [177, 502] on link "[PERSON_NAME]" at bounding box center [123, 501] width 108 height 17
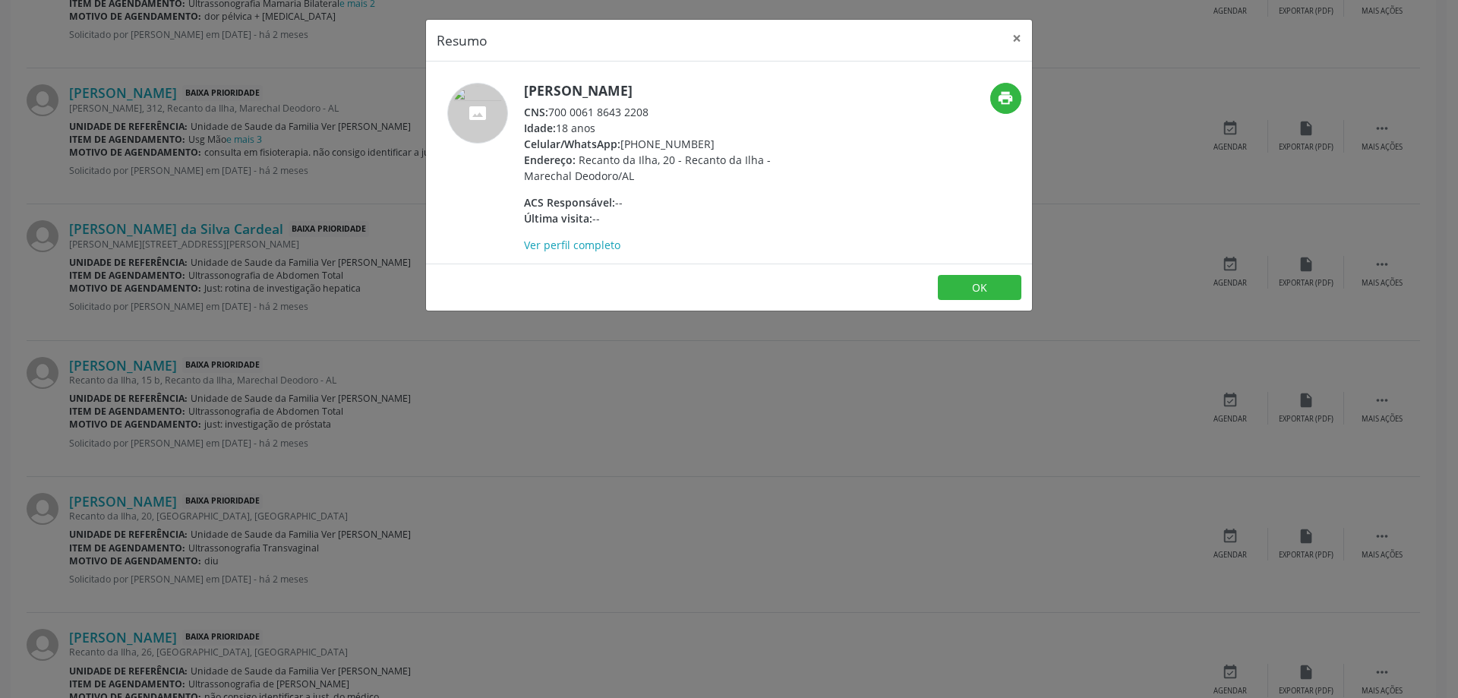
drag, startPoint x: 652, startPoint y: 112, endPoint x: 547, endPoint y: 115, distance: 104.8
click at [547, 115] on div "CNS: 700 0061 8643 2208" at bounding box center [671, 112] width 295 height 16
click at [566, 110] on div "CNS: 700 0061 8643 2208" at bounding box center [671, 112] width 295 height 16
drag, startPoint x: 551, startPoint y: 110, endPoint x: 654, endPoint y: 110, distance: 102.5
click at [654, 110] on div "CNS: 700 0061 8643 2208" at bounding box center [671, 112] width 295 height 16
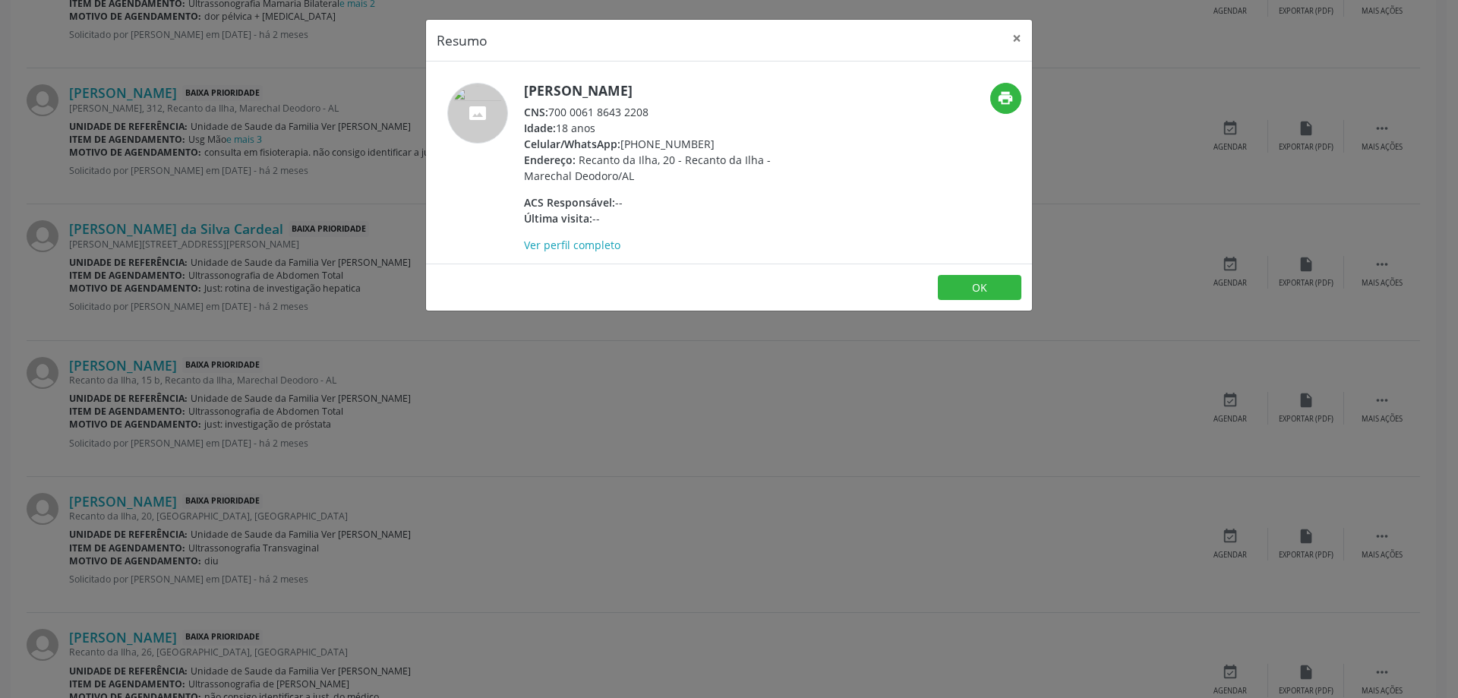
copy div "700 0061 8643 2208"
click at [1020, 36] on button "×" at bounding box center [1017, 38] width 30 height 37
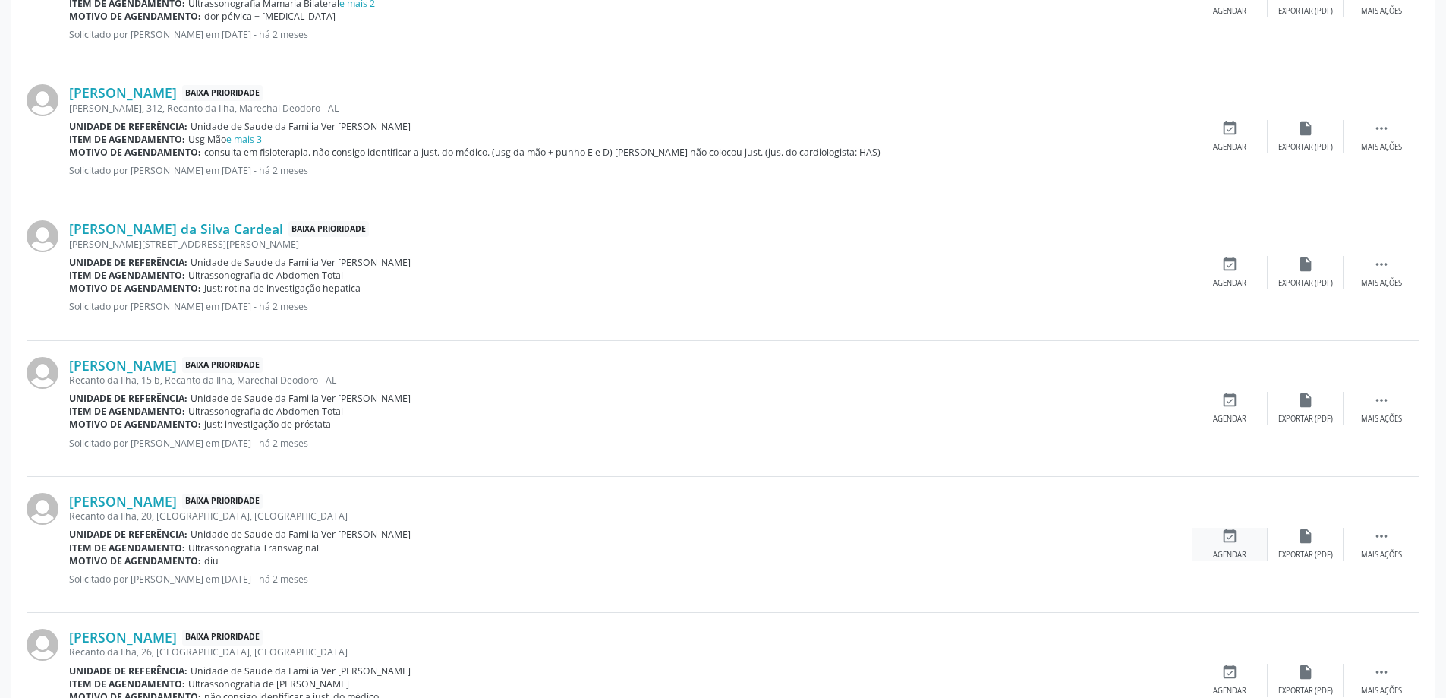
click at [1232, 538] on icon "event_available" at bounding box center [1230, 536] width 17 height 17
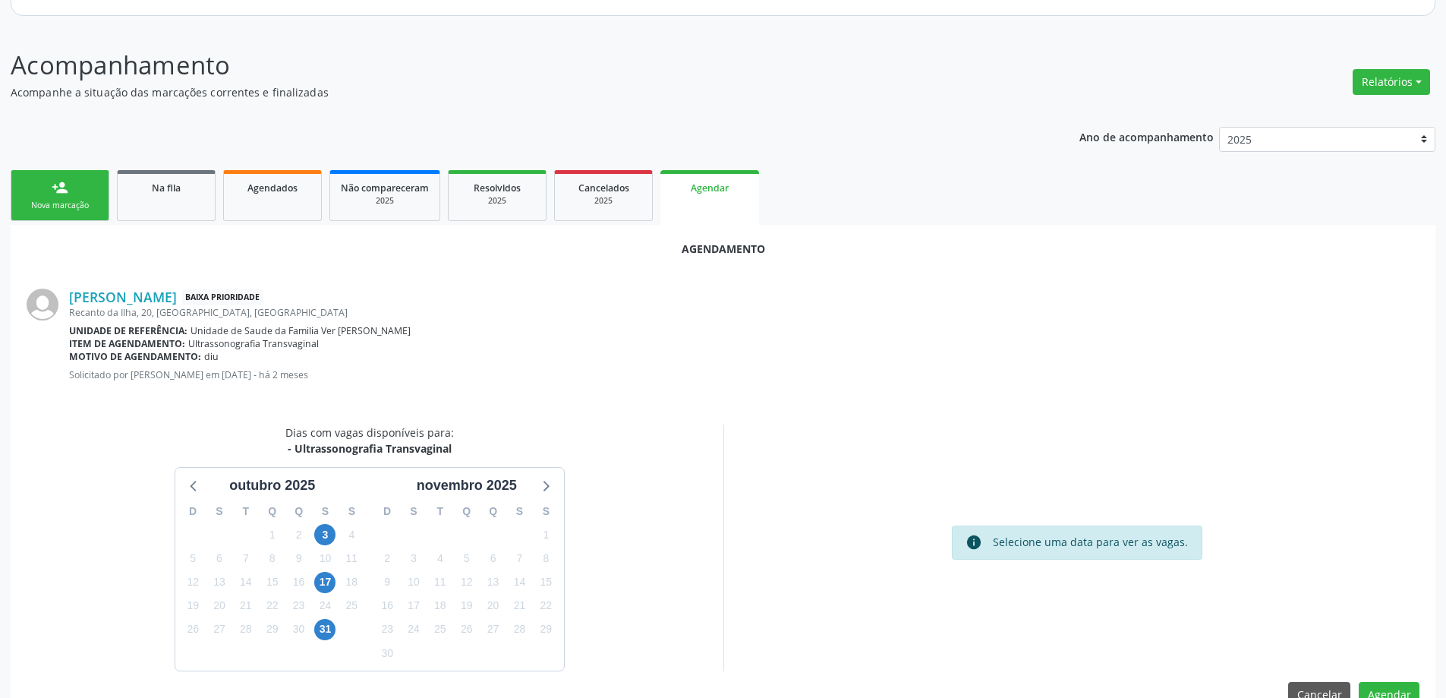
scroll to position [202, 0]
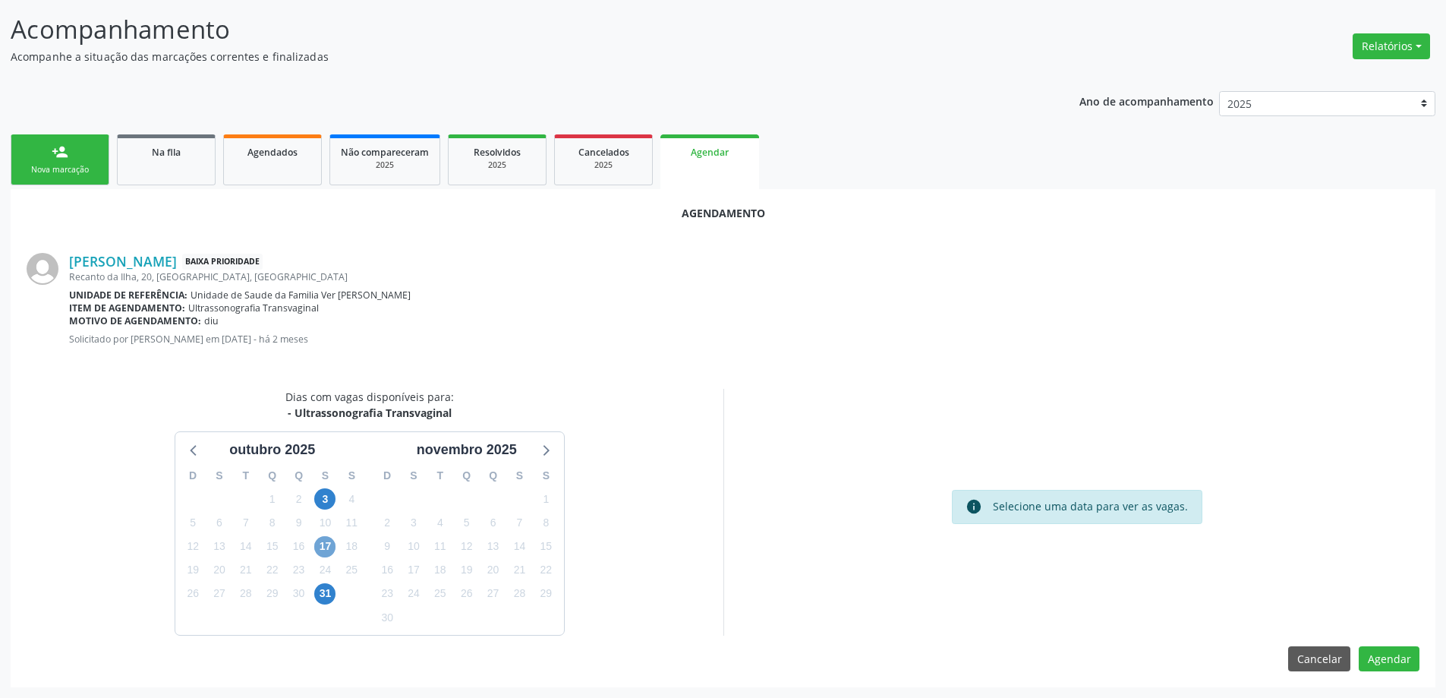
click at [329, 550] on span "17" at bounding box center [324, 546] width 21 height 21
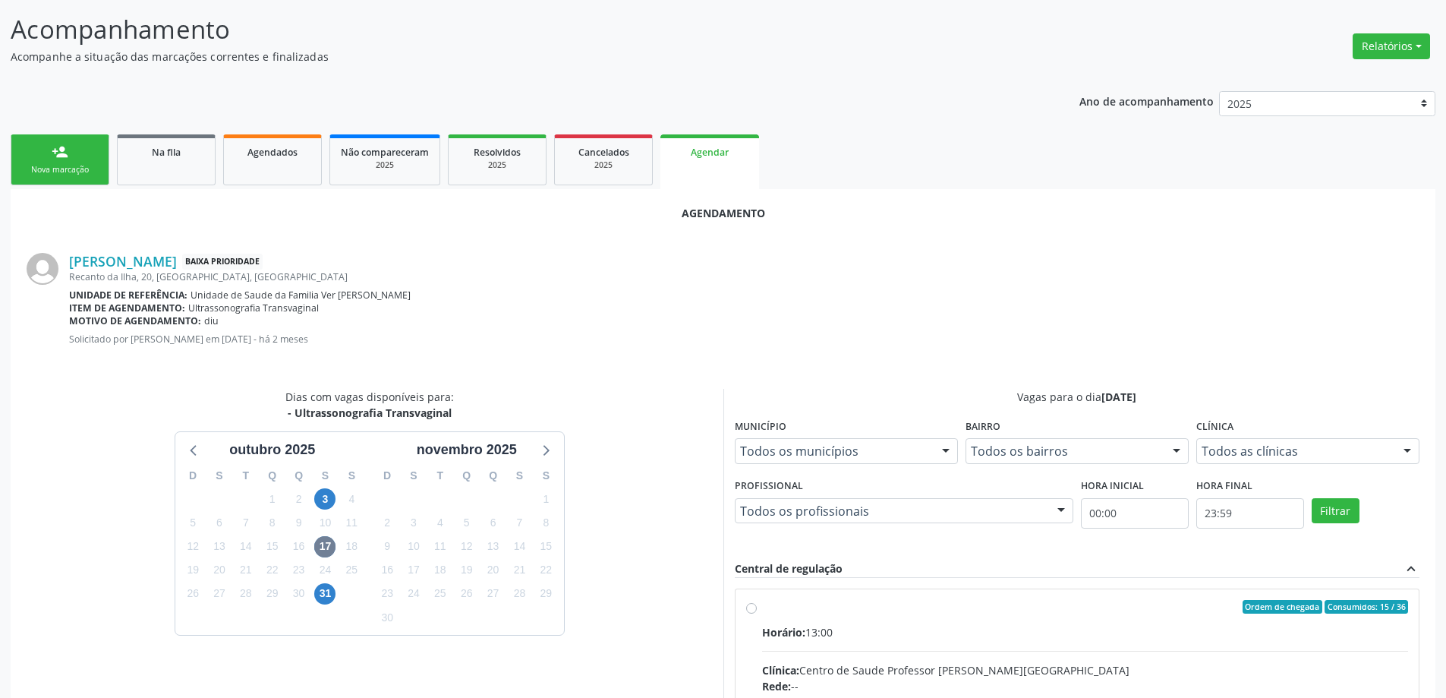
click at [756, 610] on input "Ordem de chegada Consumidos: 15 / 36 Horário: 13:00 Clínica: Centro de Saude Pr…" at bounding box center [751, 607] width 11 height 14
radio input "true"
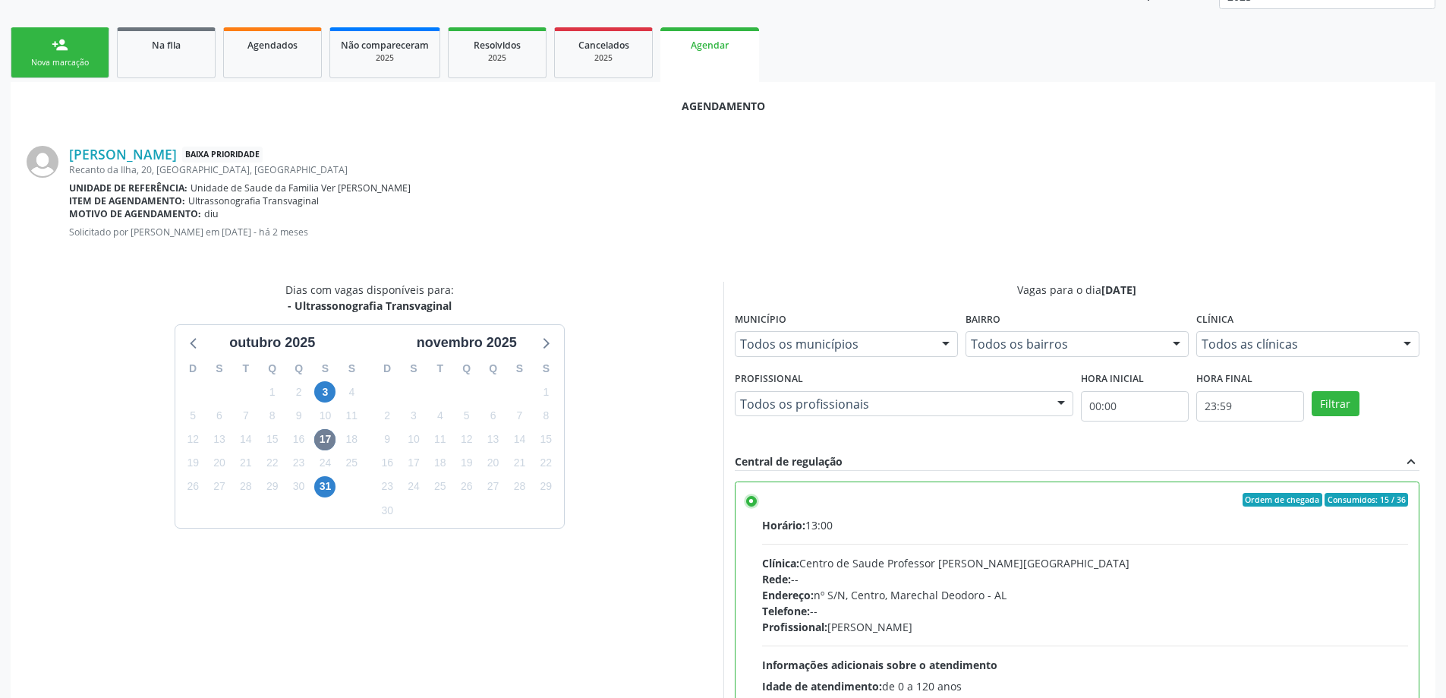
scroll to position [449, 0]
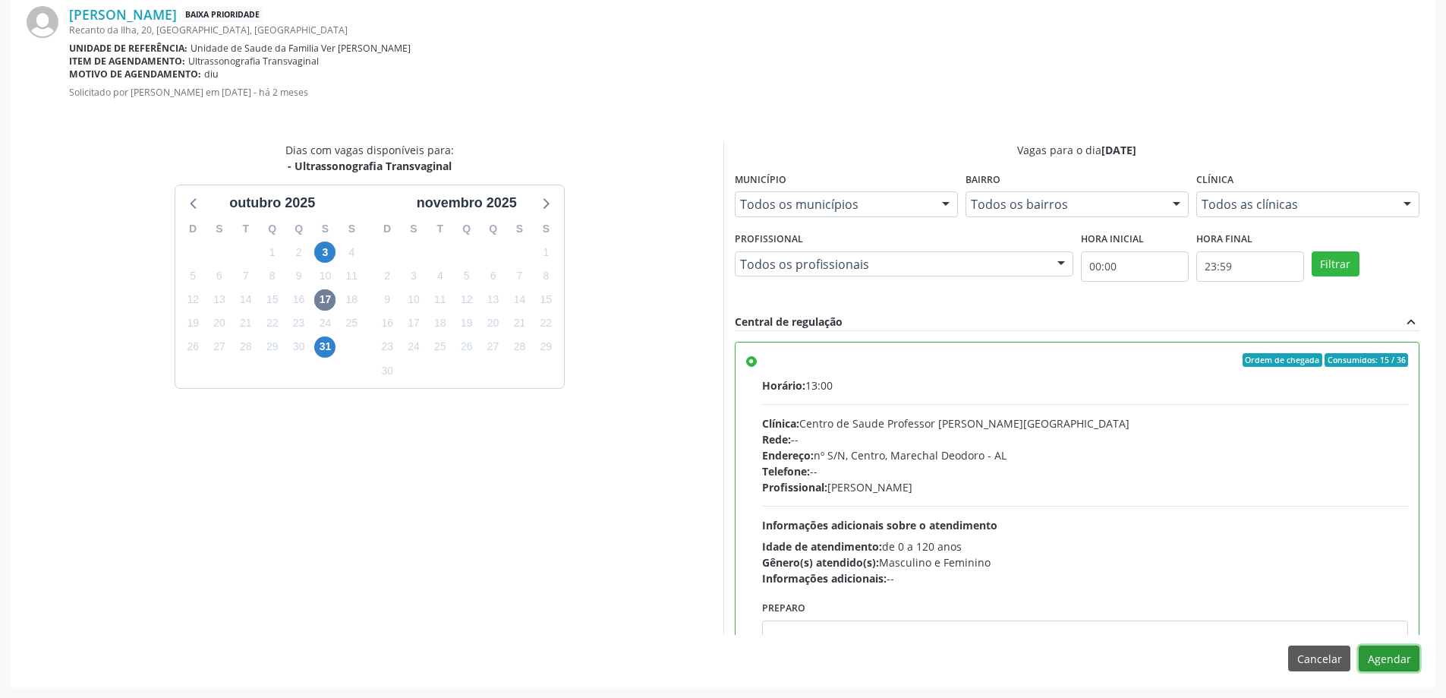
click at [1390, 650] on button "Agendar" at bounding box center [1389, 658] width 61 height 26
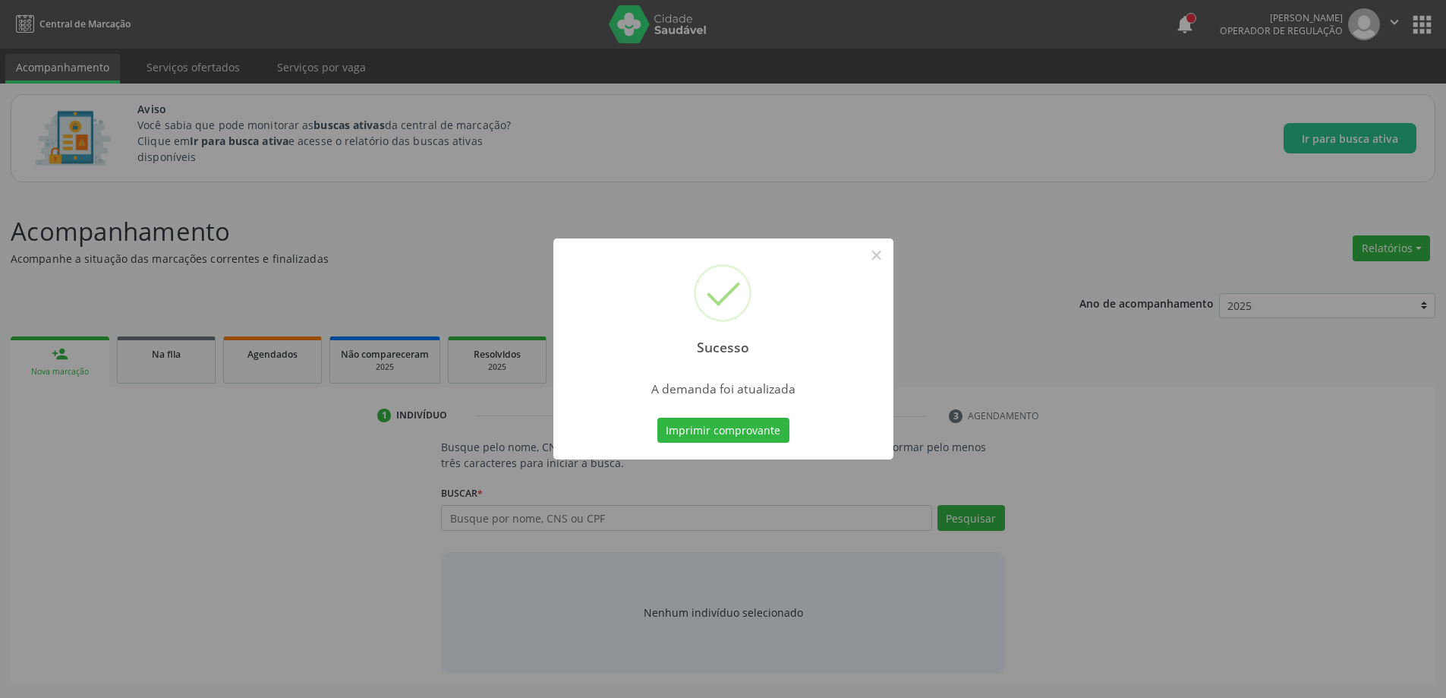
scroll to position [0, 0]
click at [879, 256] on button "×" at bounding box center [882, 255] width 26 height 26
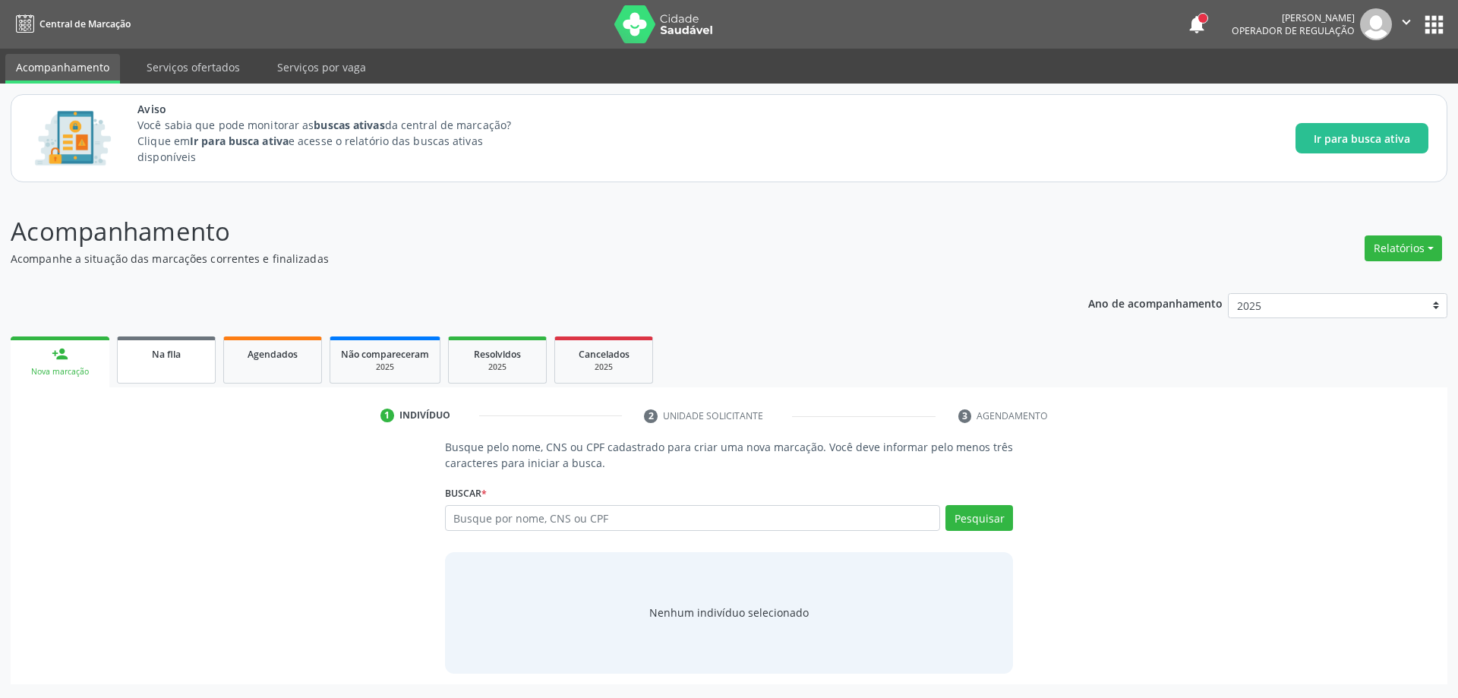
click at [152, 362] on link "Na fila" at bounding box center [166, 359] width 99 height 47
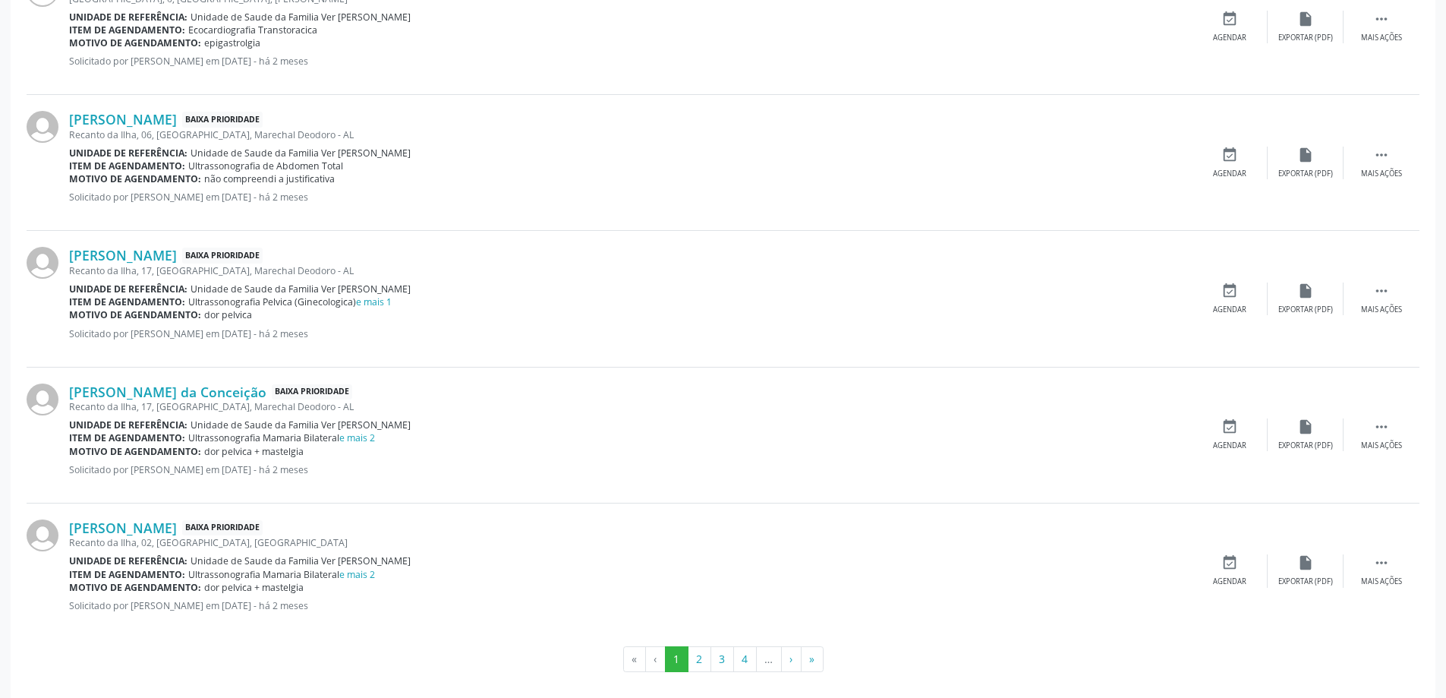
scroll to position [1990, 0]
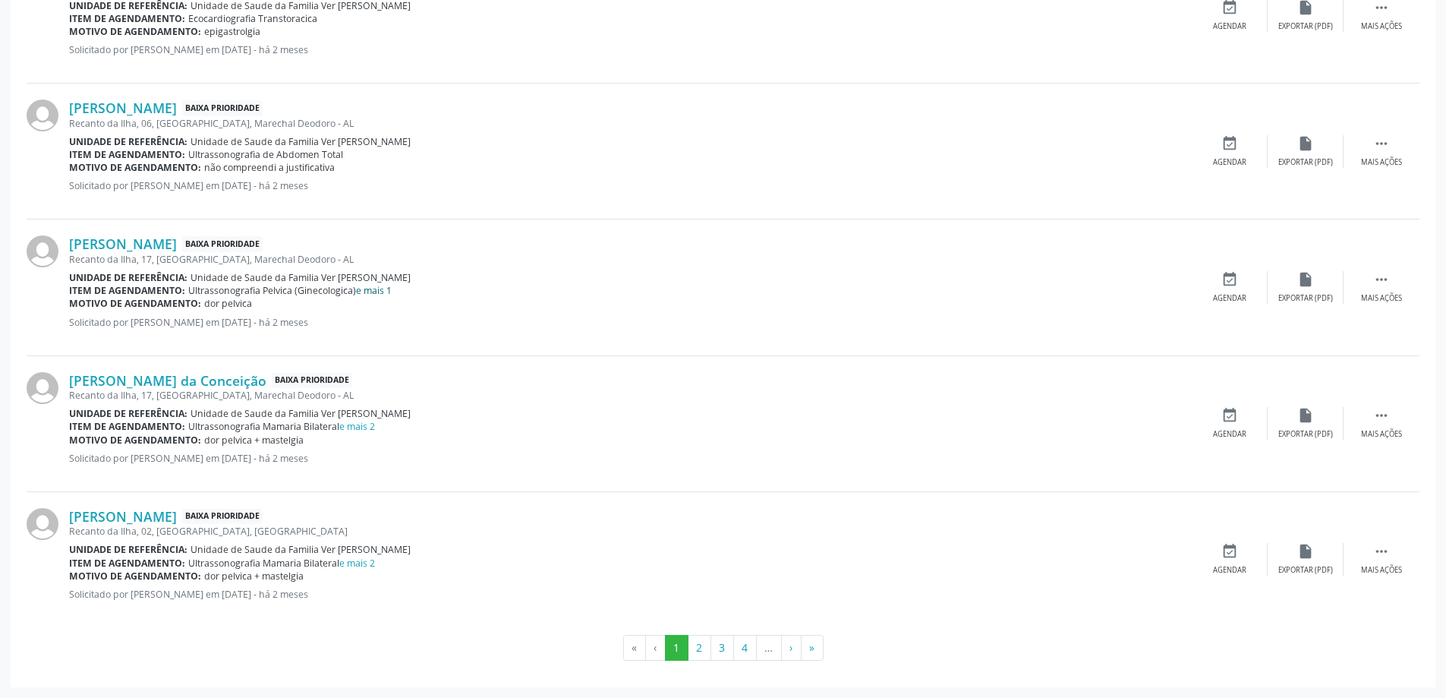
click at [375, 292] on link "e mais 1" at bounding box center [374, 290] width 36 height 13
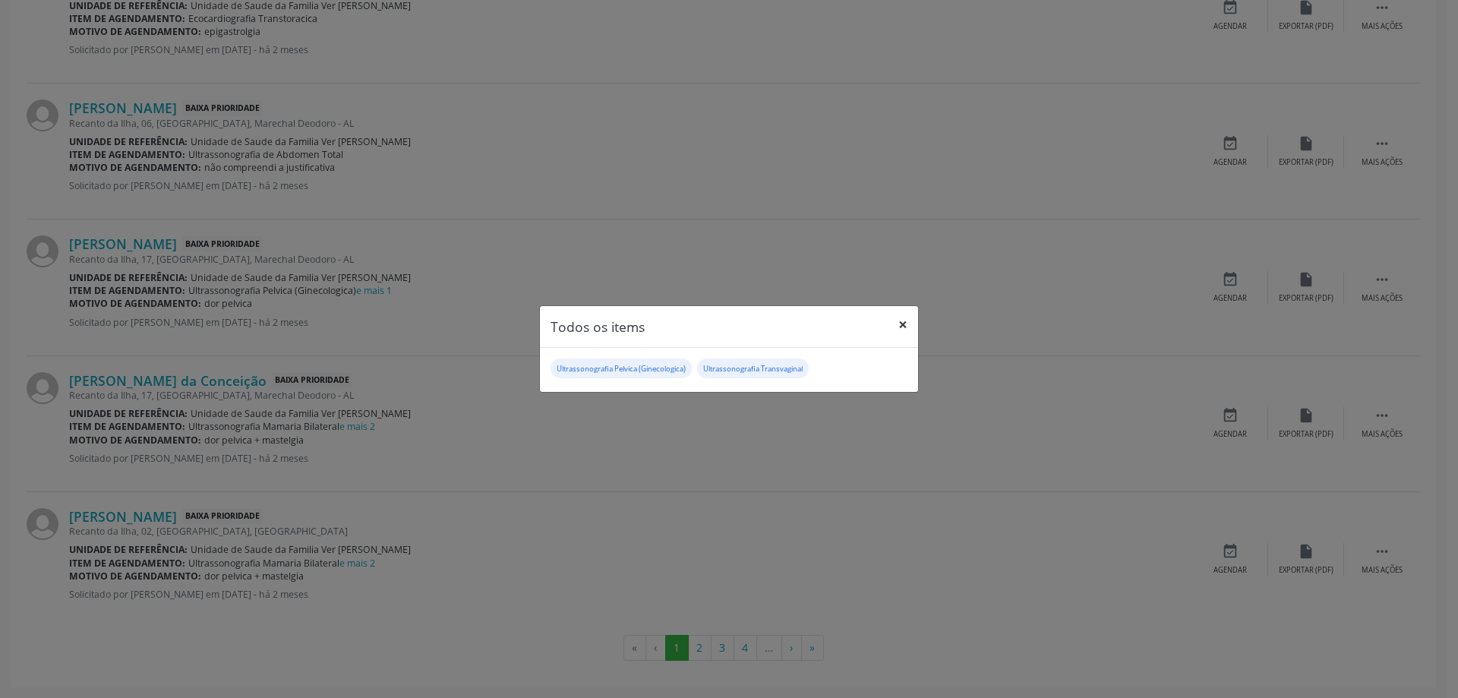
click at [906, 326] on button "×" at bounding box center [903, 324] width 30 height 37
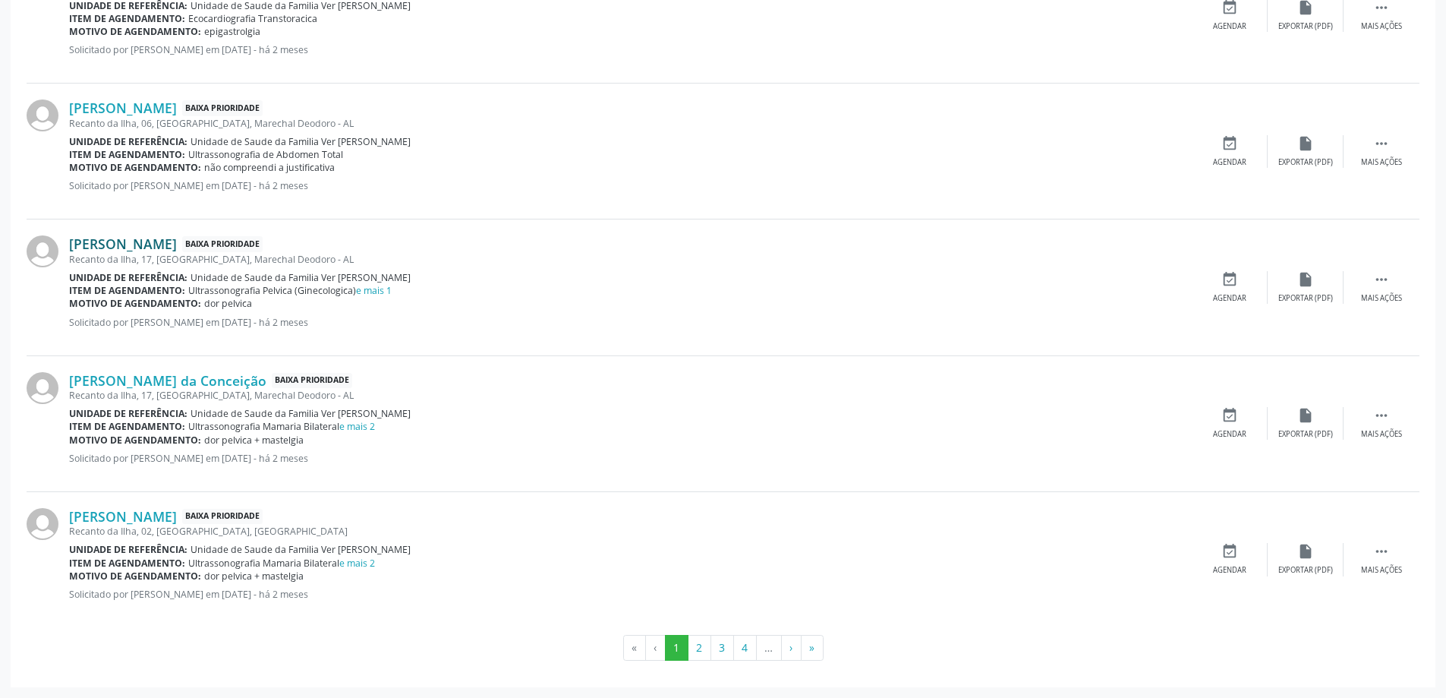
click at [166, 248] on link "[PERSON_NAME]" at bounding box center [123, 243] width 108 height 17
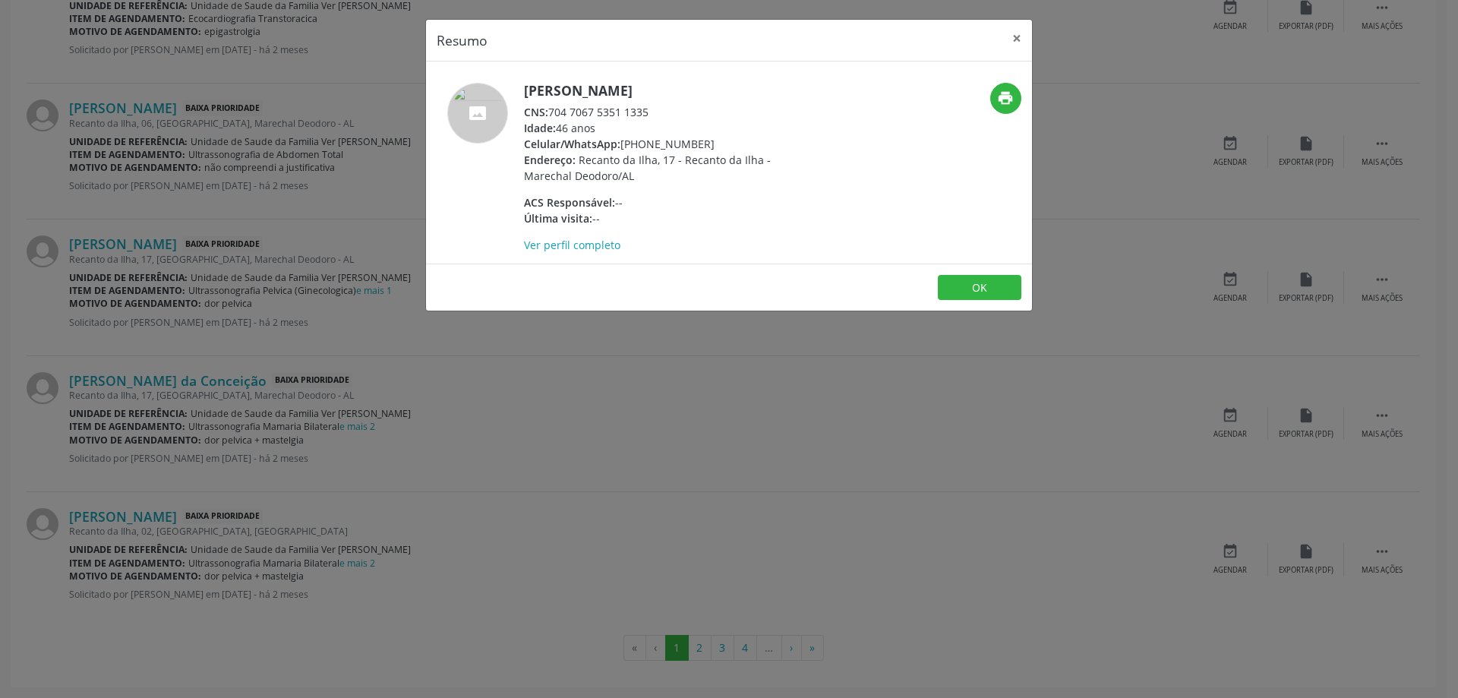
drag, startPoint x: 648, startPoint y: 112, endPoint x: 554, endPoint y: 106, distance: 94.3
click at [554, 106] on div "CNS: 704 7067 5351 1335" at bounding box center [671, 112] width 295 height 16
copy div "704 7067 5351 1335"
click at [1011, 37] on button "×" at bounding box center [1017, 38] width 30 height 37
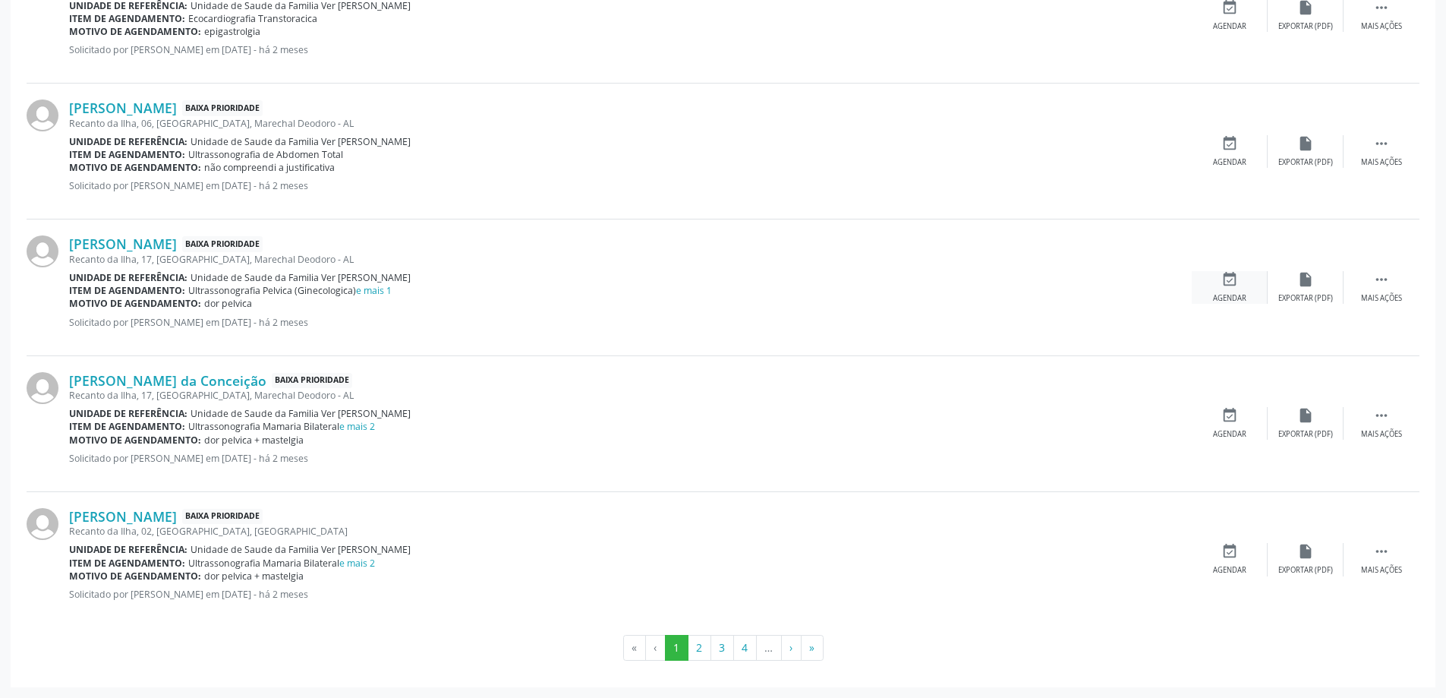
click at [1219, 276] on div "event_available Agendar" at bounding box center [1230, 287] width 76 height 33
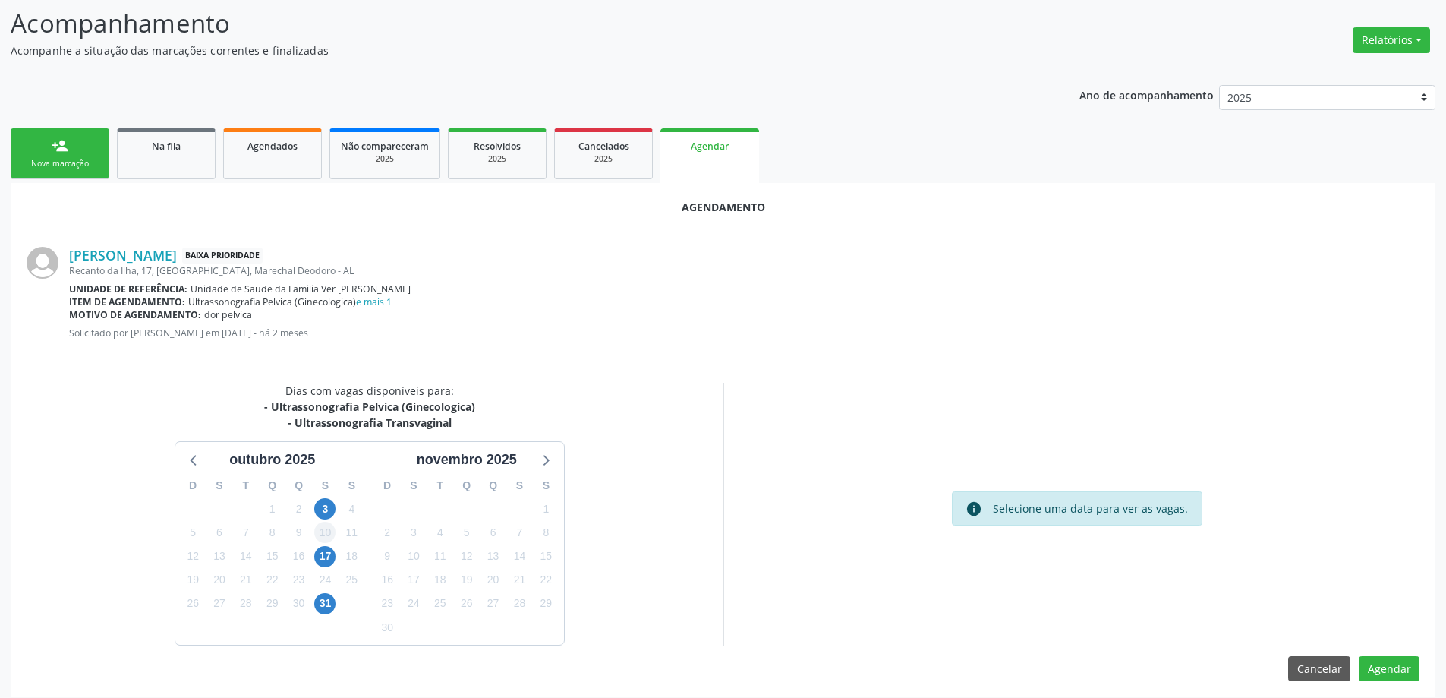
scroll to position [218, 0]
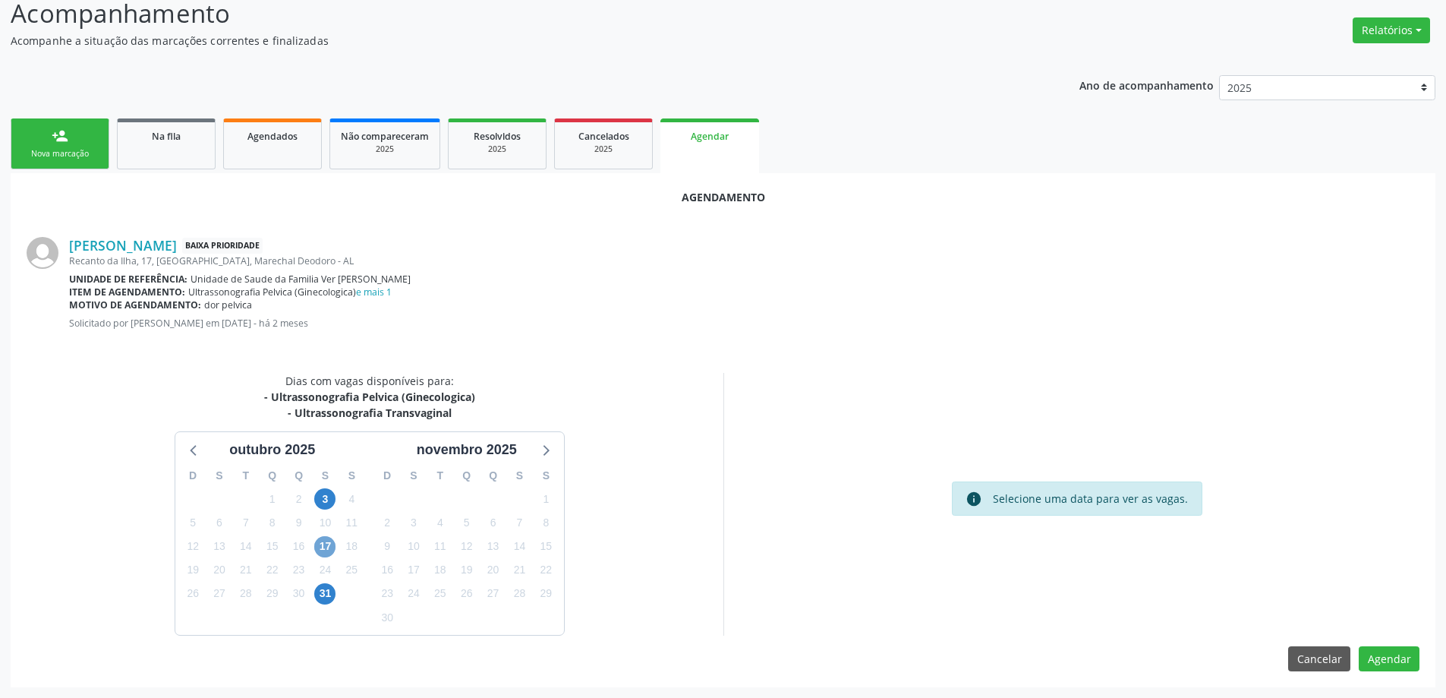
click at [323, 550] on span "17" at bounding box center [324, 546] width 21 height 21
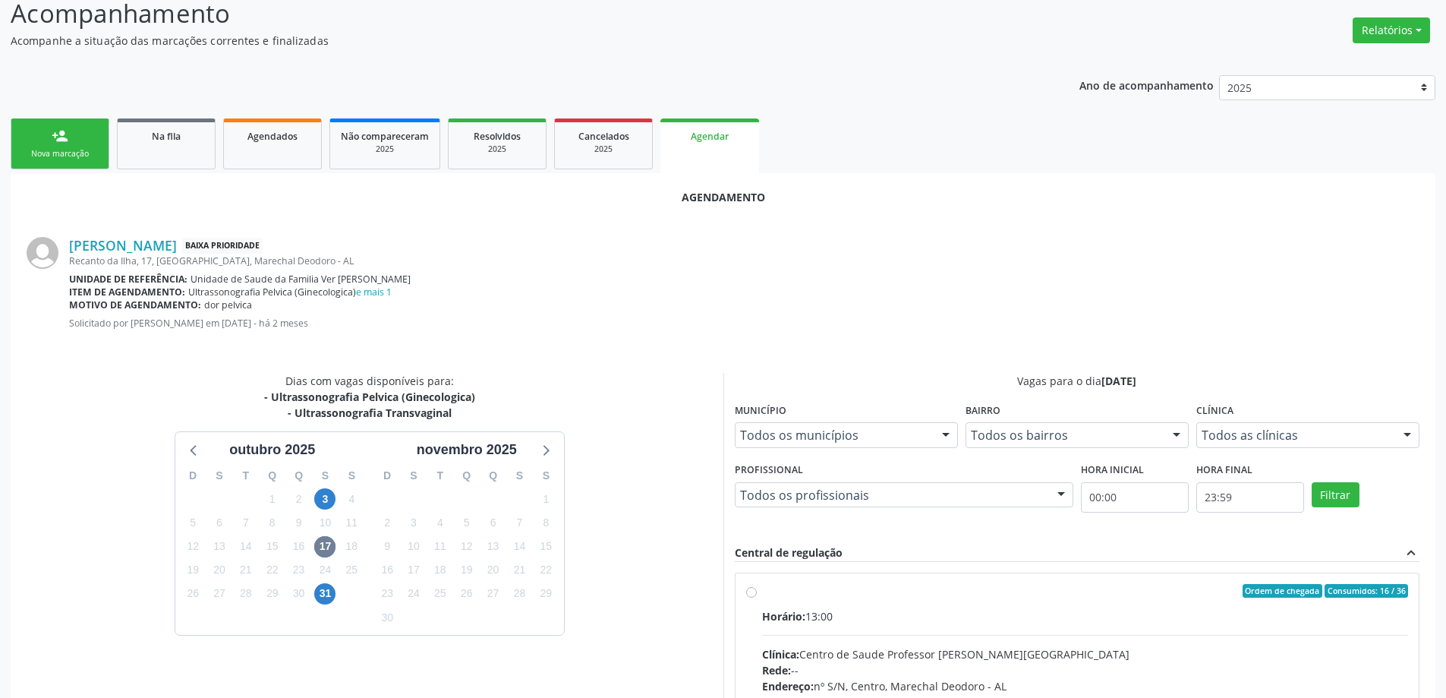
click at [745, 595] on div "Ordem de chegada Consumidos: 16 / 36 Horário: 13:00 Clínica: Centro de Saude Pr…" at bounding box center [1078, 700] width 684 height 254
radio input "true"
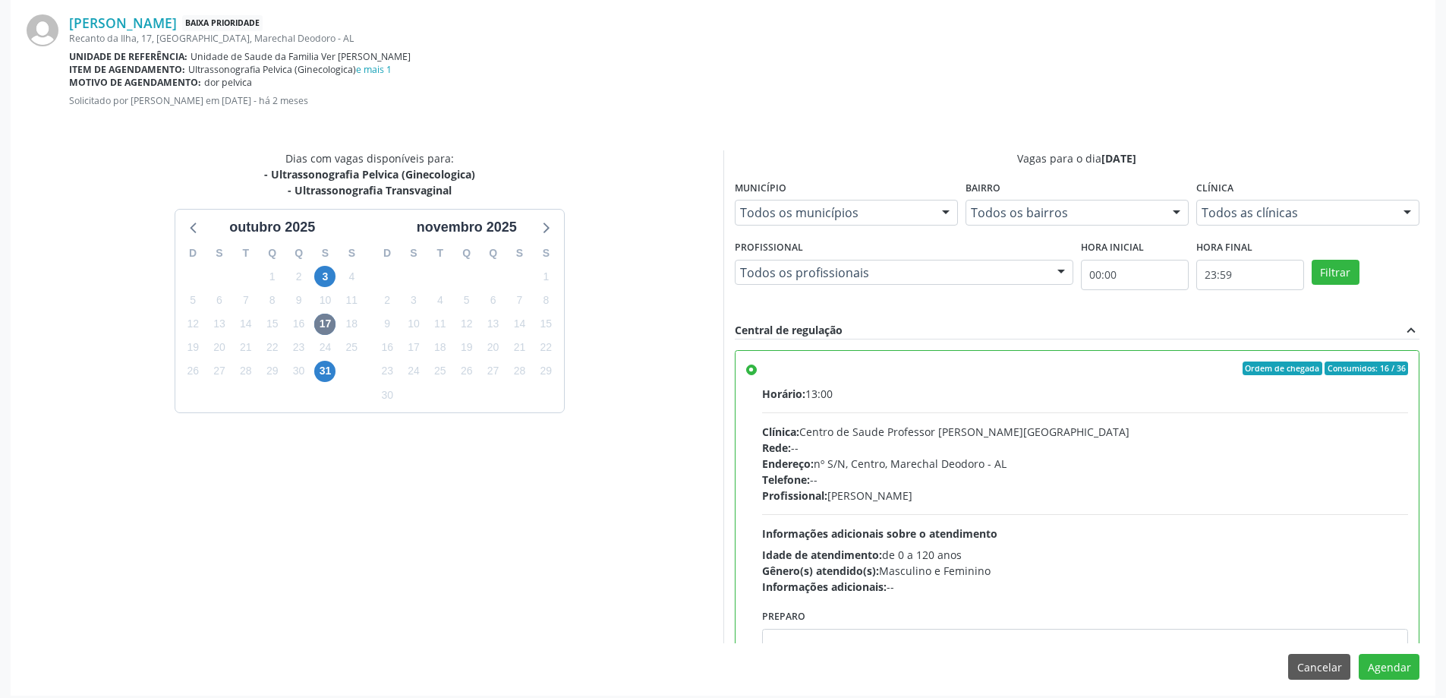
scroll to position [449, 0]
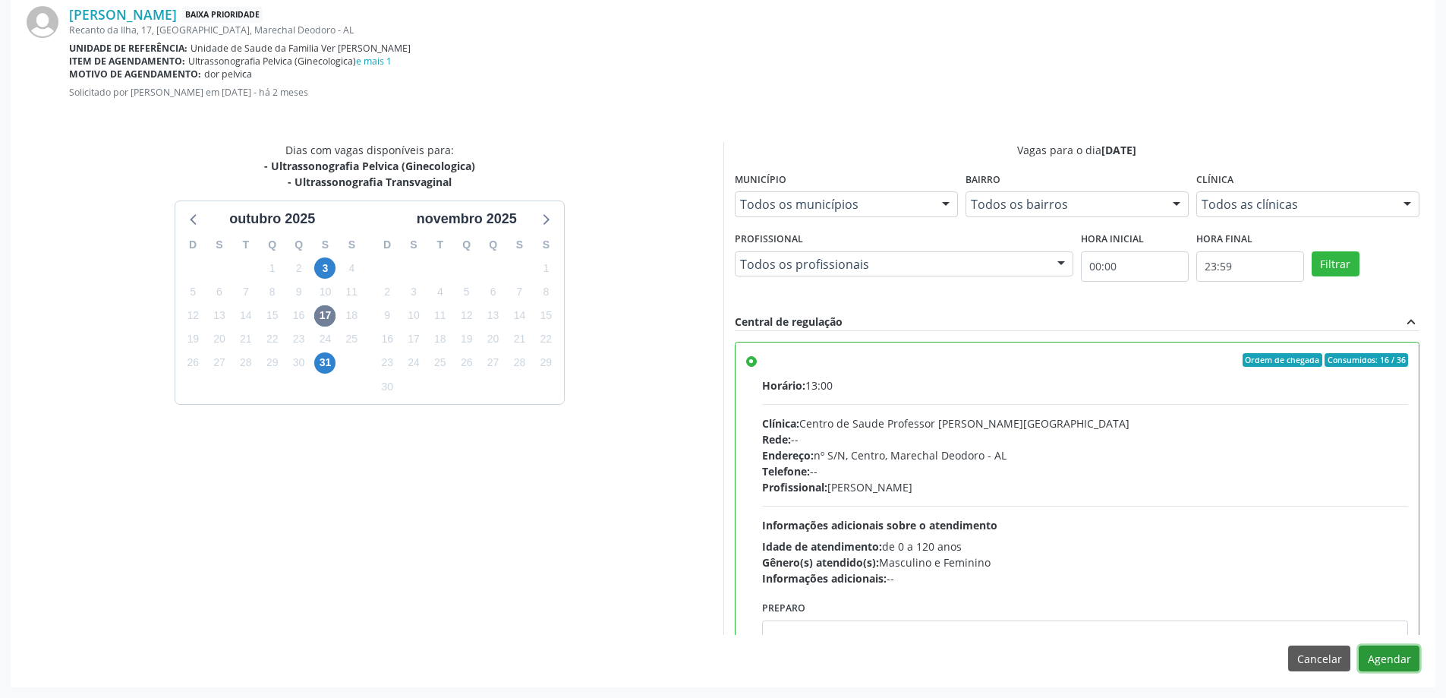
click at [1393, 664] on button "Agendar" at bounding box center [1389, 658] width 61 height 26
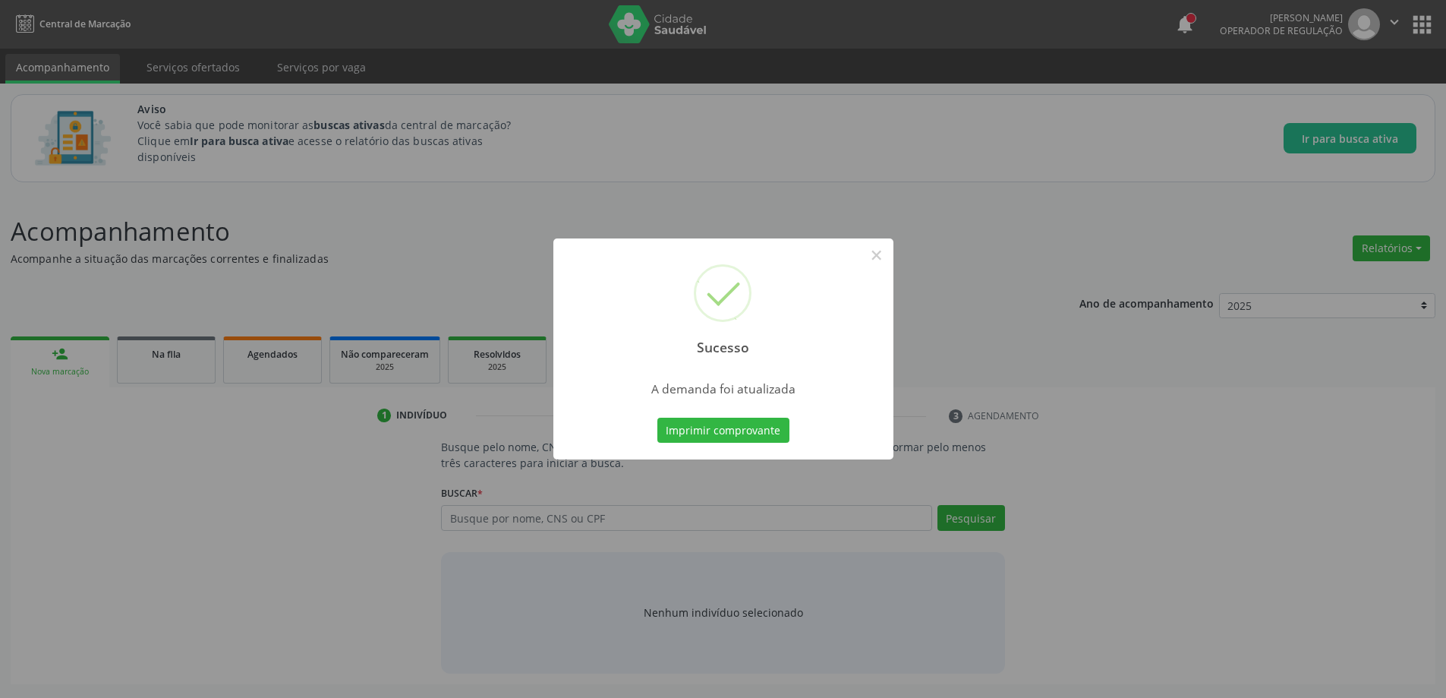
scroll to position [0, 0]
click at [895, 257] on div "Sucesso ×" at bounding box center [729, 303] width 340 height 131
click at [879, 255] on button "×" at bounding box center [882, 255] width 26 height 26
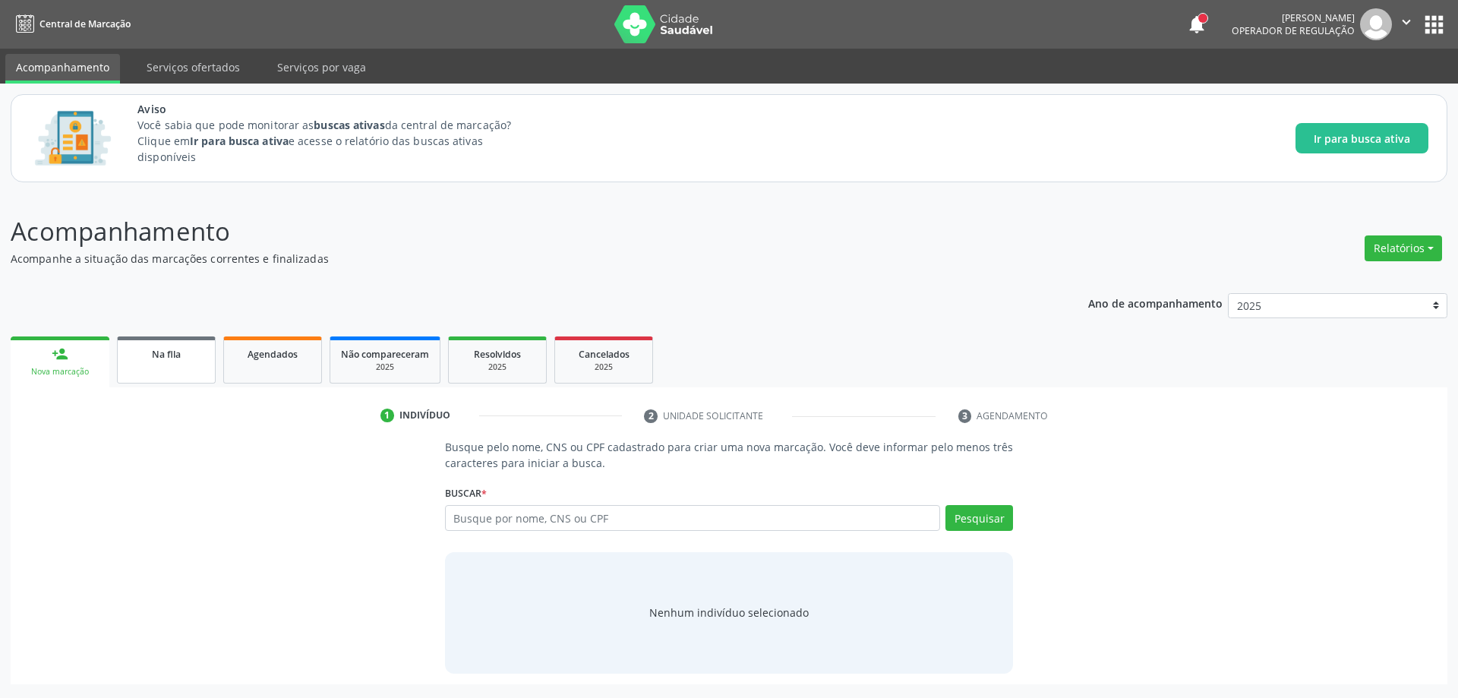
click at [177, 367] on link "Na fila" at bounding box center [166, 359] width 99 height 47
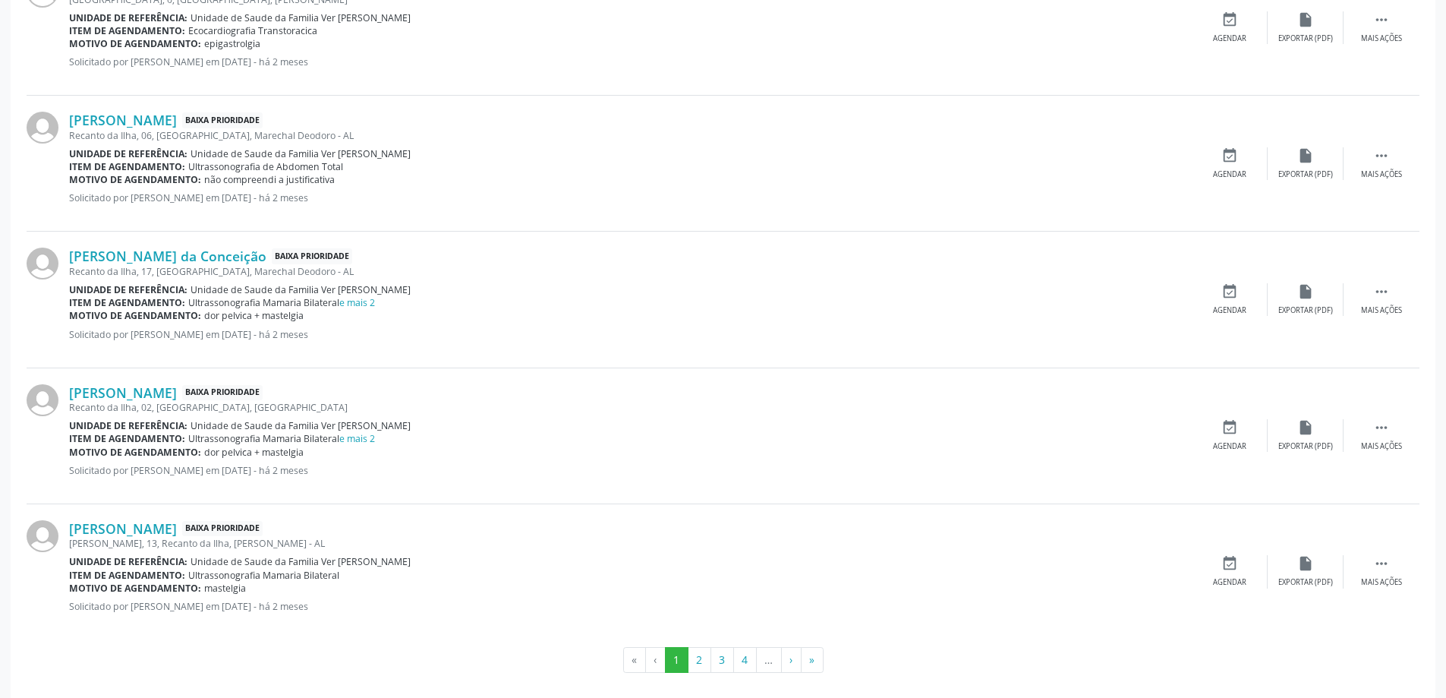
scroll to position [1990, 0]
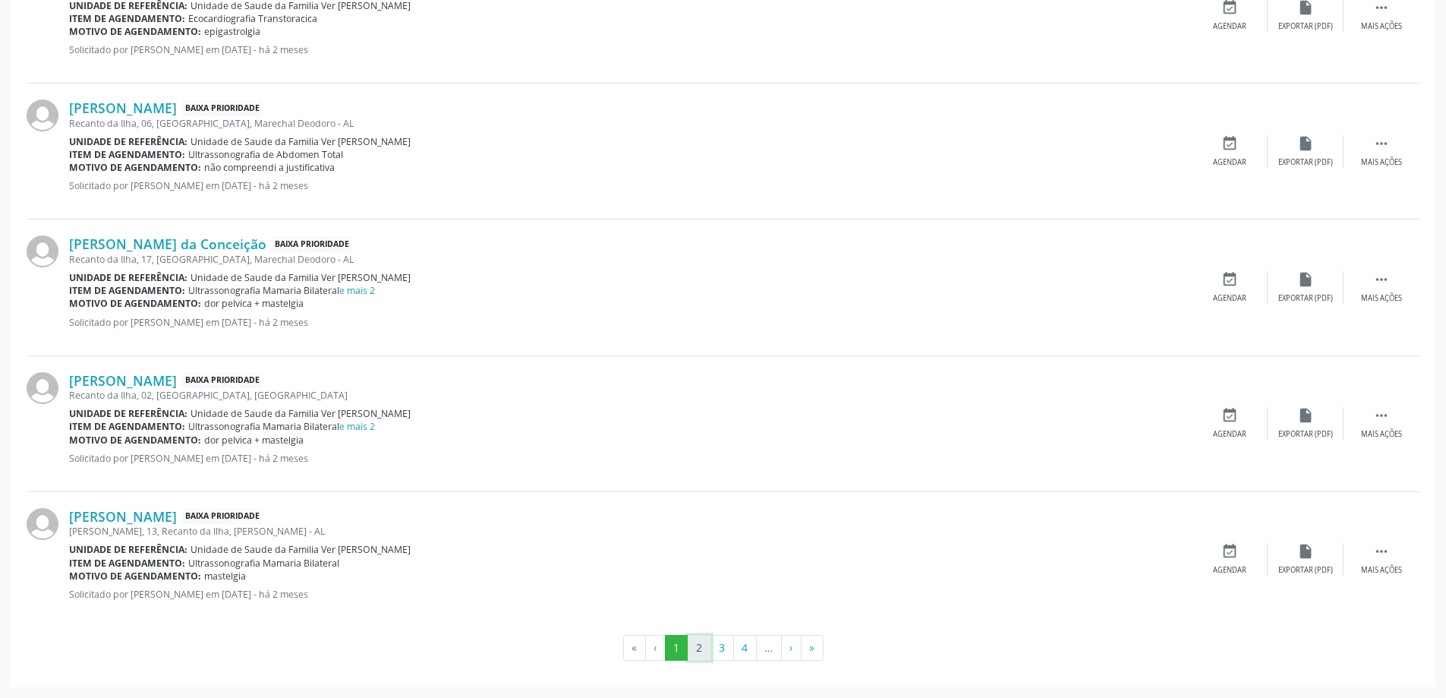
click at [702, 649] on button "2" at bounding box center [700, 648] width 24 height 26
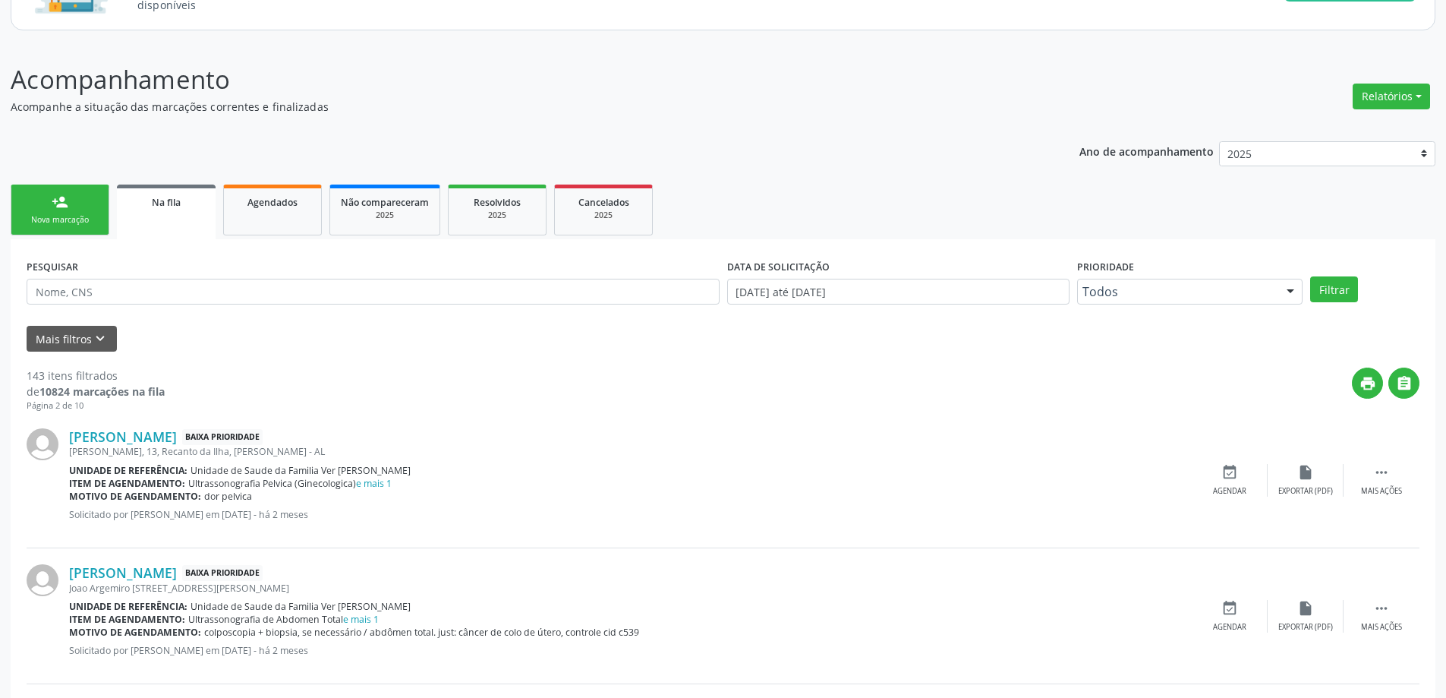
scroll to position [228, 0]
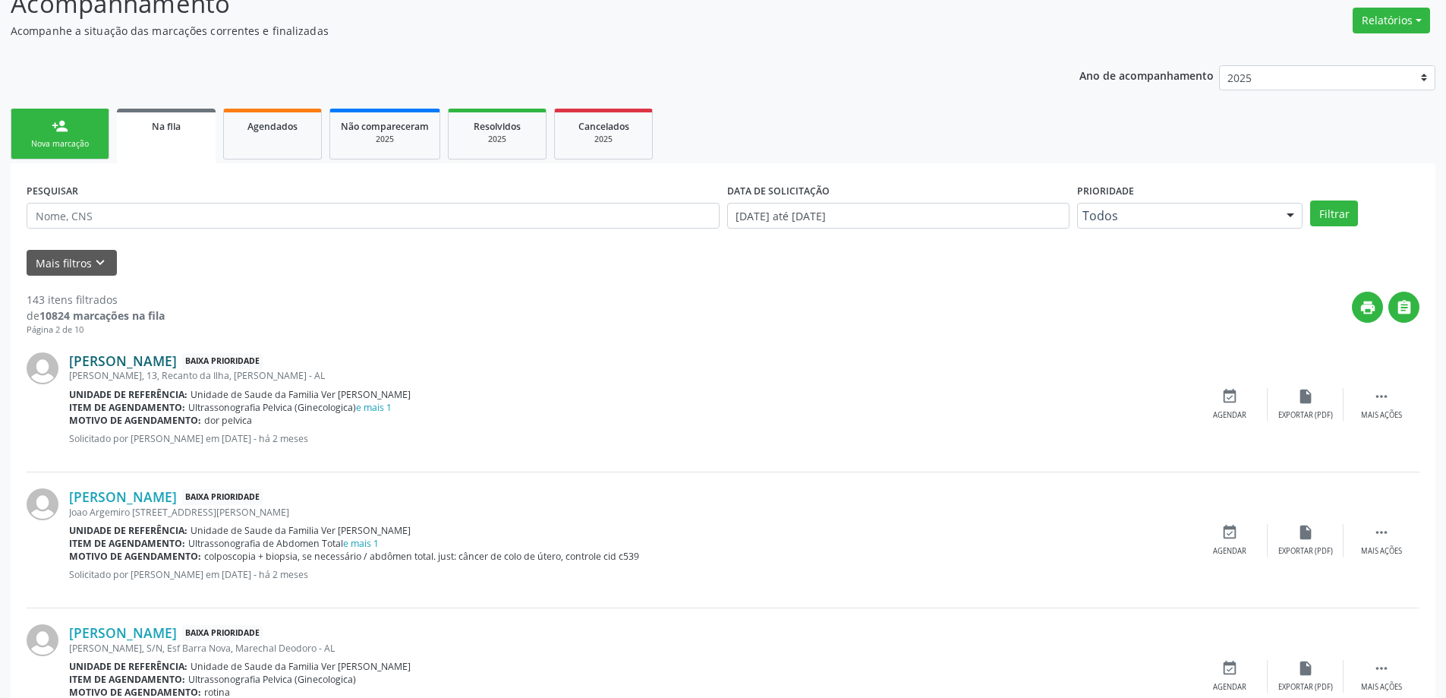
click at [166, 361] on link "[PERSON_NAME]" at bounding box center [123, 360] width 108 height 17
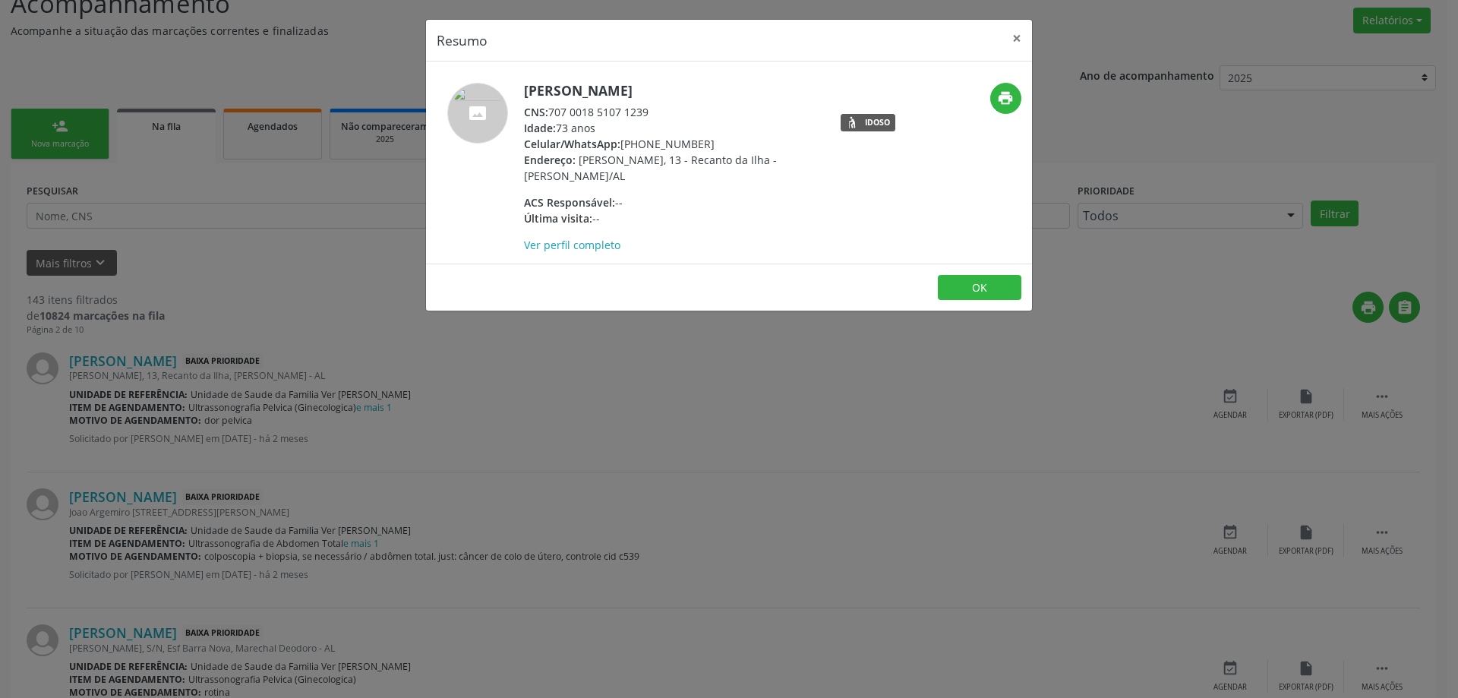
drag, startPoint x: 653, startPoint y: 111, endPoint x: 554, endPoint y: 109, distance: 99.5
click at [554, 109] on div "CNS: 707 0018 5107 1239" at bounding box center [671, 112] width 295 height 16
copy div "707 0018 5107 1239"
click at [1021, 31] on button "×" at bounding box center [1017, 38] width 30 height 37
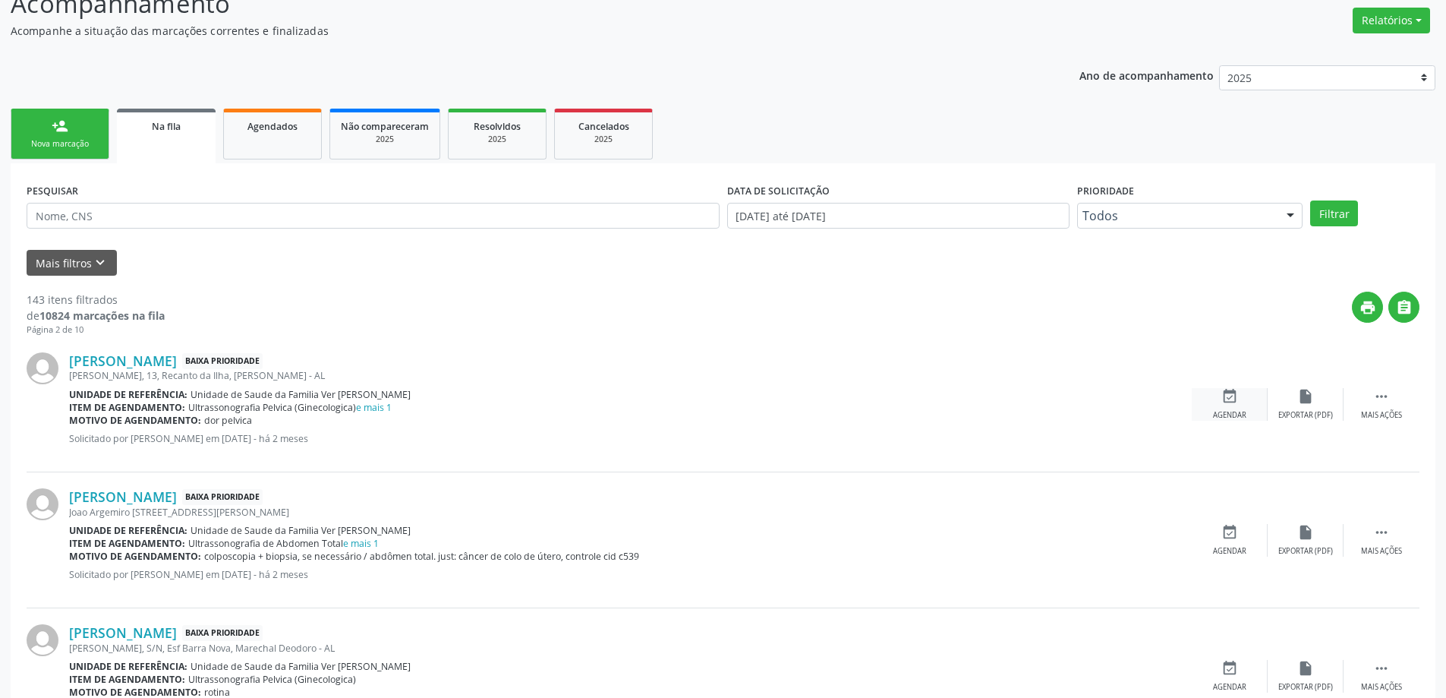
click at [1229, 401] on icon "event_available" at bounding box center [1230, 396] width 17 height 17
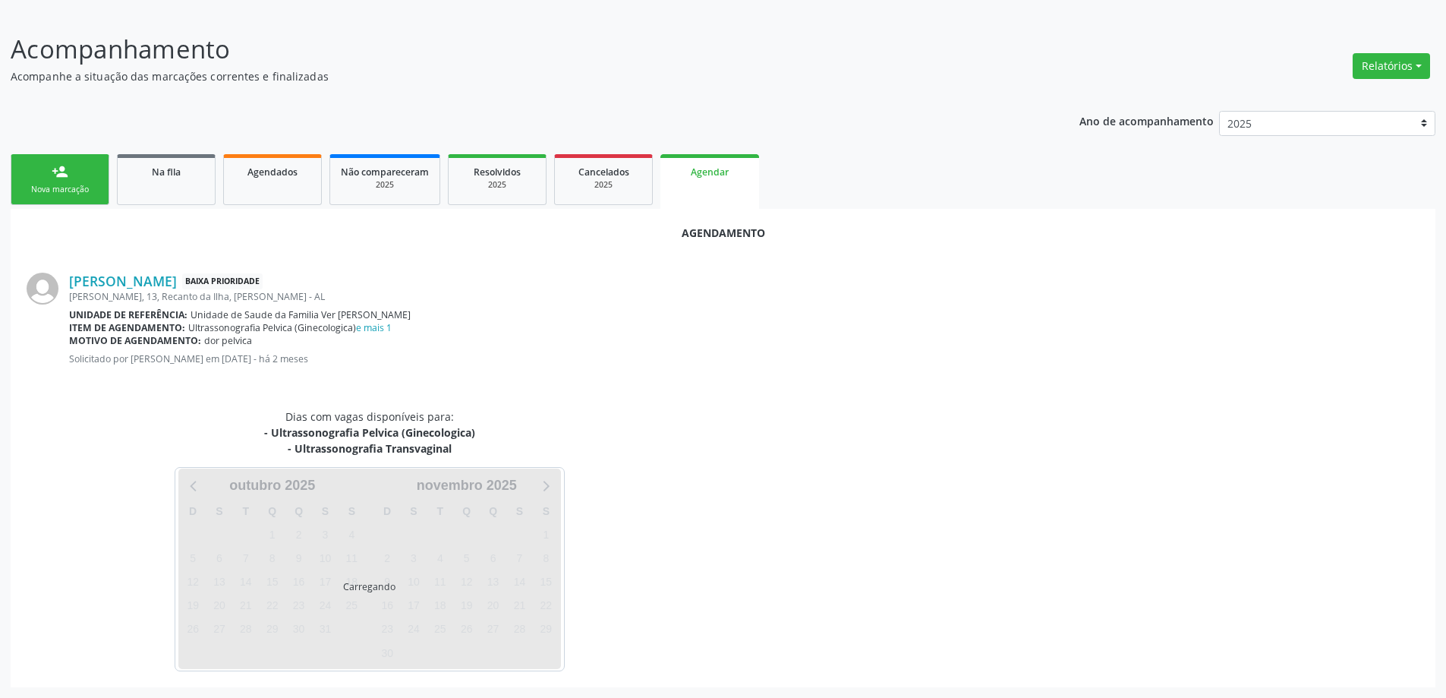
scroll to position [218, 0]
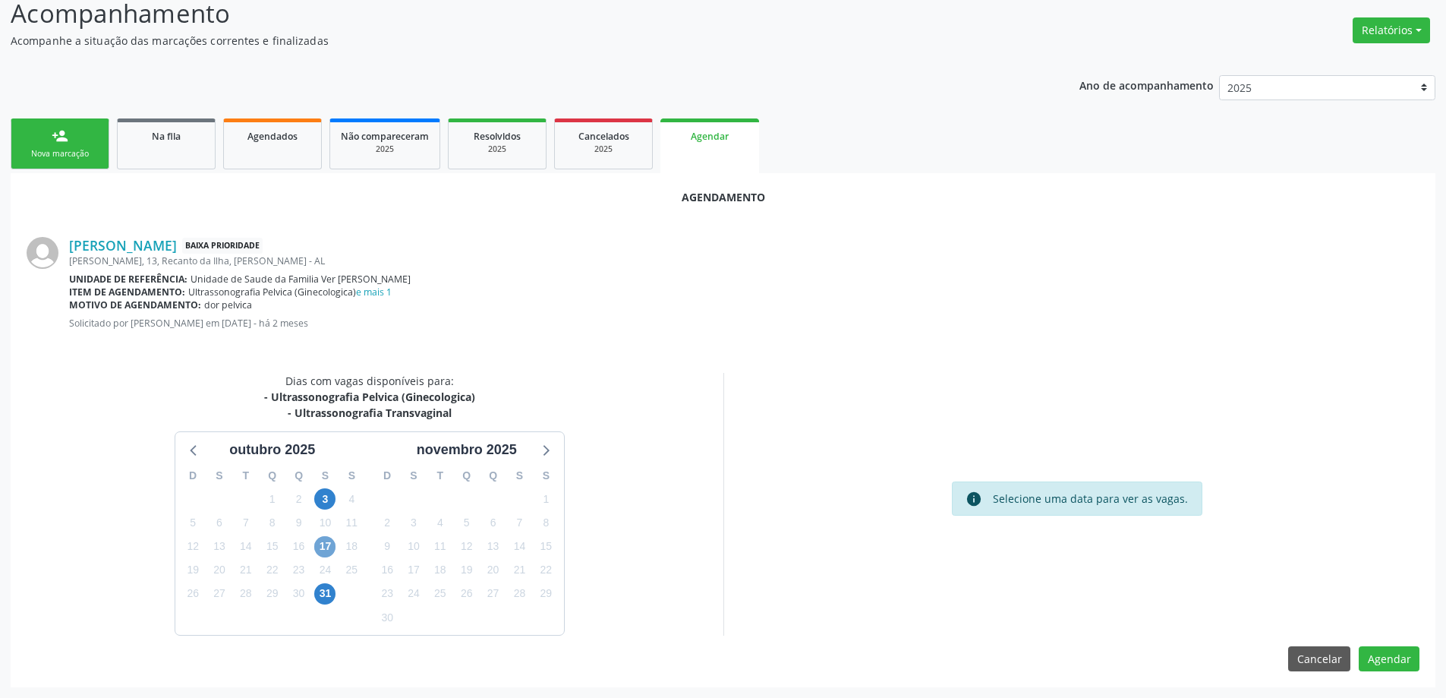
click at [320, 549] on span "17" at bounding box center [324, 546] width 21 height 21
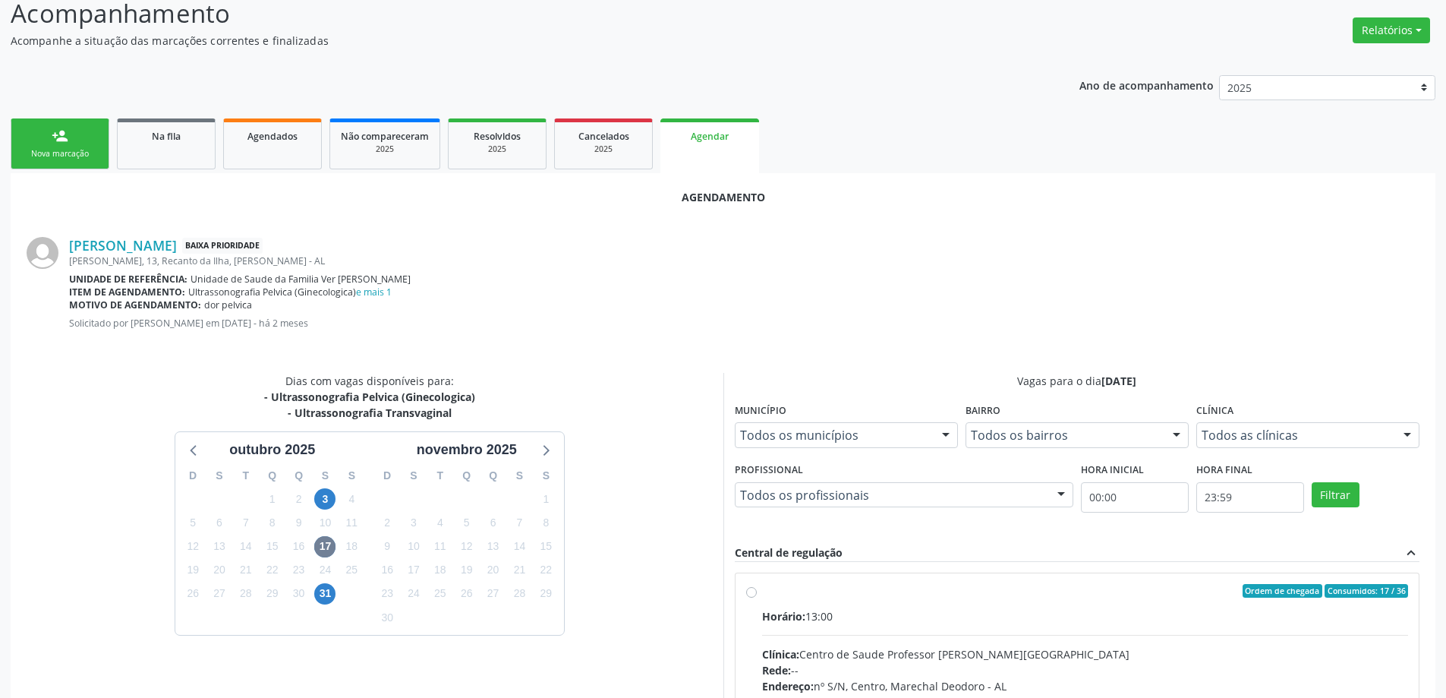
click at [762, 592] on label "Ordem de chegada Consumidos: 17 / 36 Horário: 13:00 Clínica: Centro de Saude Pr…" at bounding box center [1085, 700] width 647 height 233
click at [748, 592] on input "Ordem de chegada Consumidos: 17 / 36 Horário: 13:00 Clínica: Centro de Saude Pr…" at bounding box center [751, 591] width 11 height 14
radio input "true"
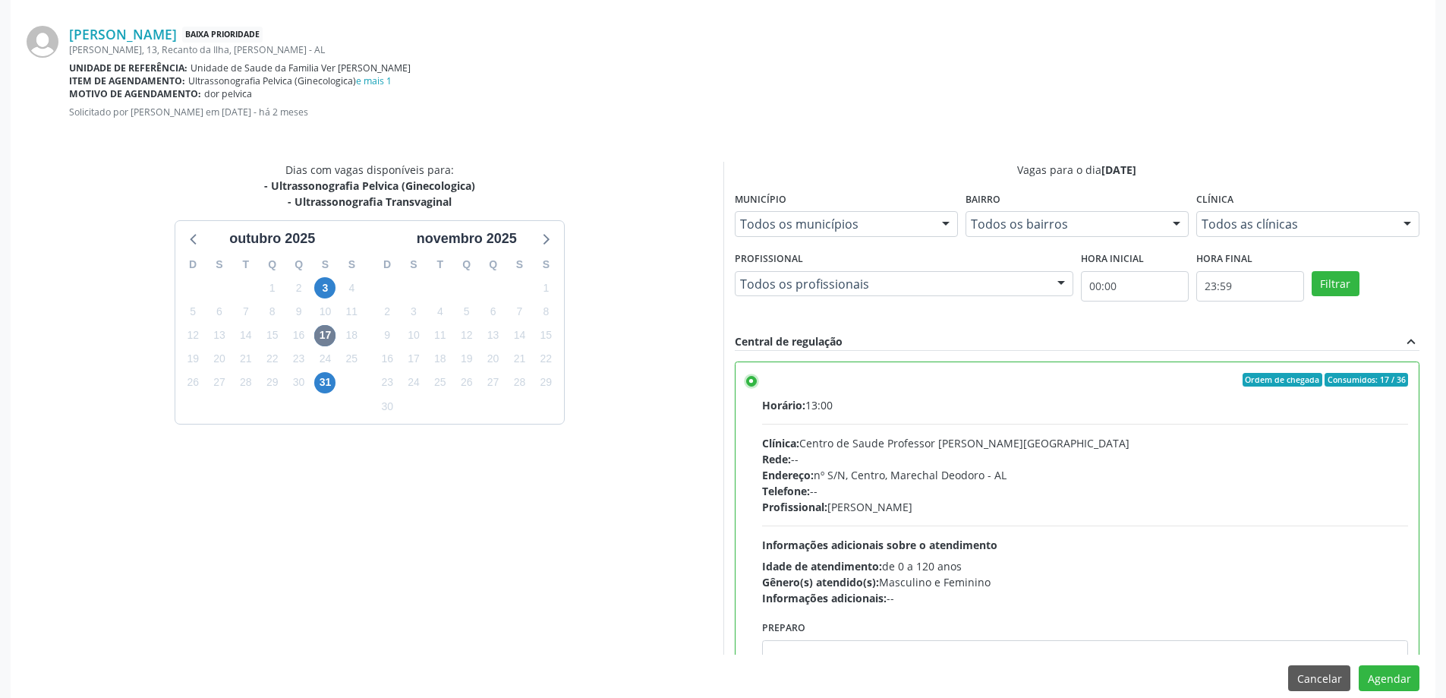
scroll to position [449, 0]
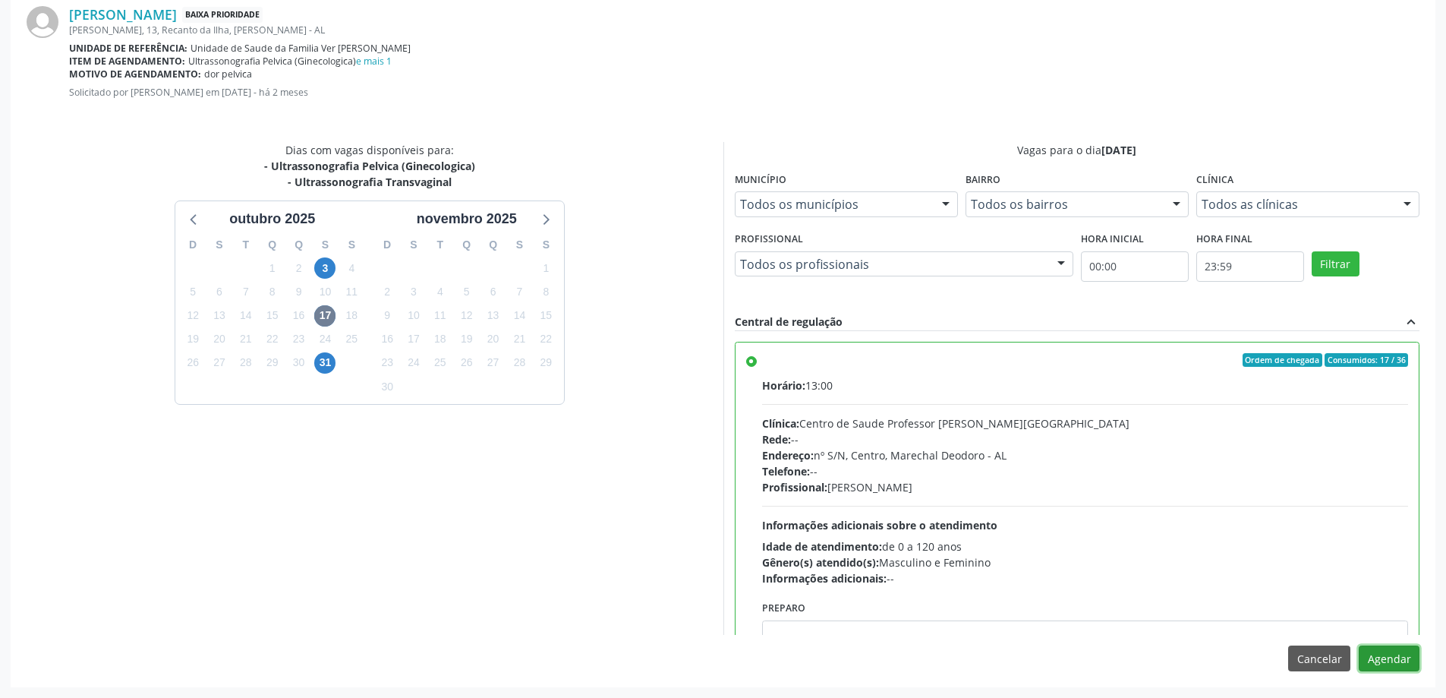
click at [1390, 667] on button "Agendar" at bounding box center [1389, 658] width 61 height 26
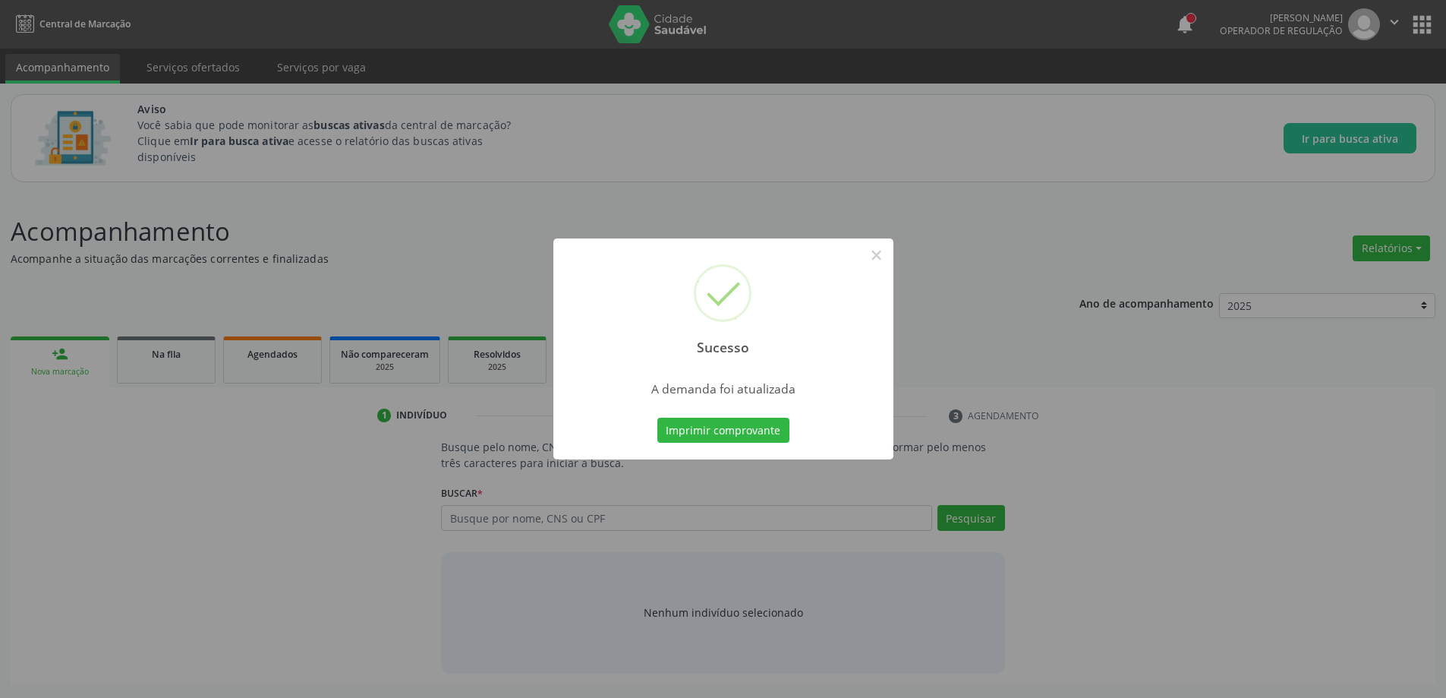
scroll to position [0, 0]
click at [891, 256] on button "×" at bounding box center [882, 255] width 26 height 26
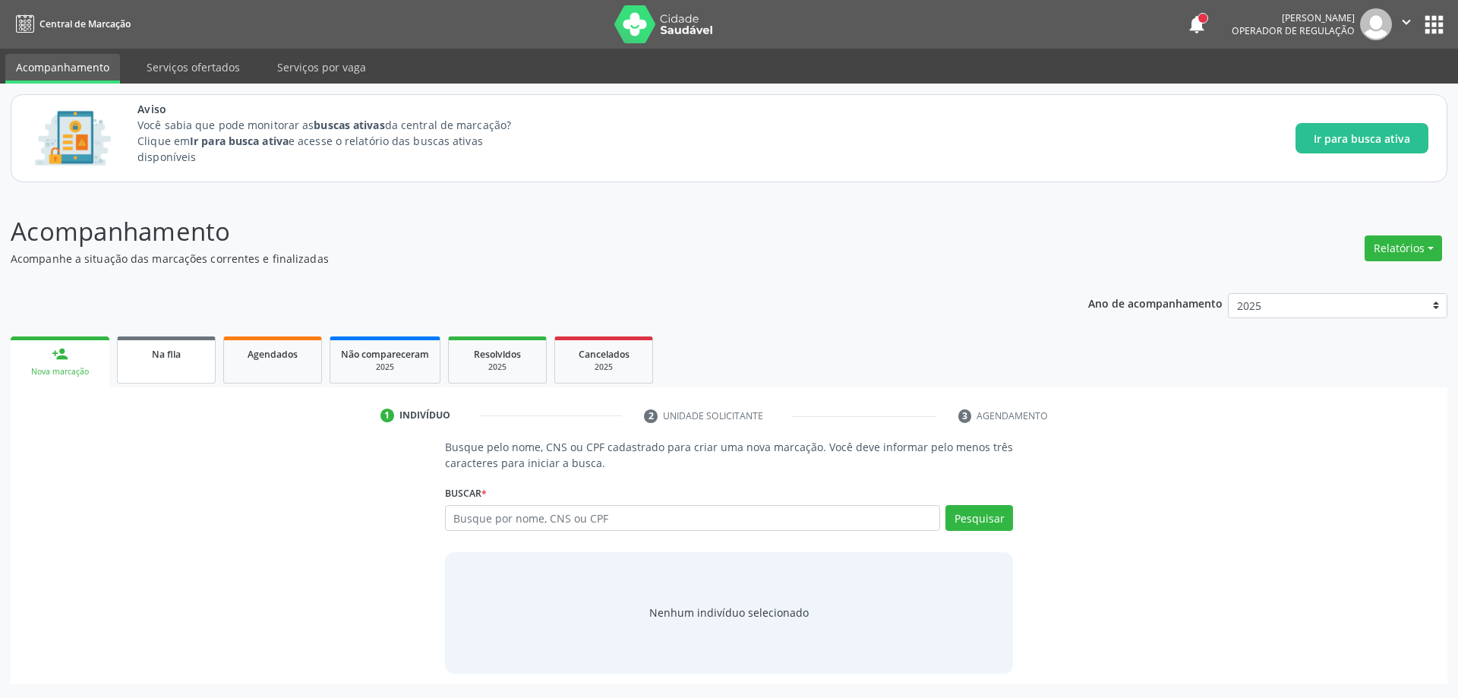
click at [148, 379] on link "Na fila" at bounding box center [166, 359] width 99 height 47
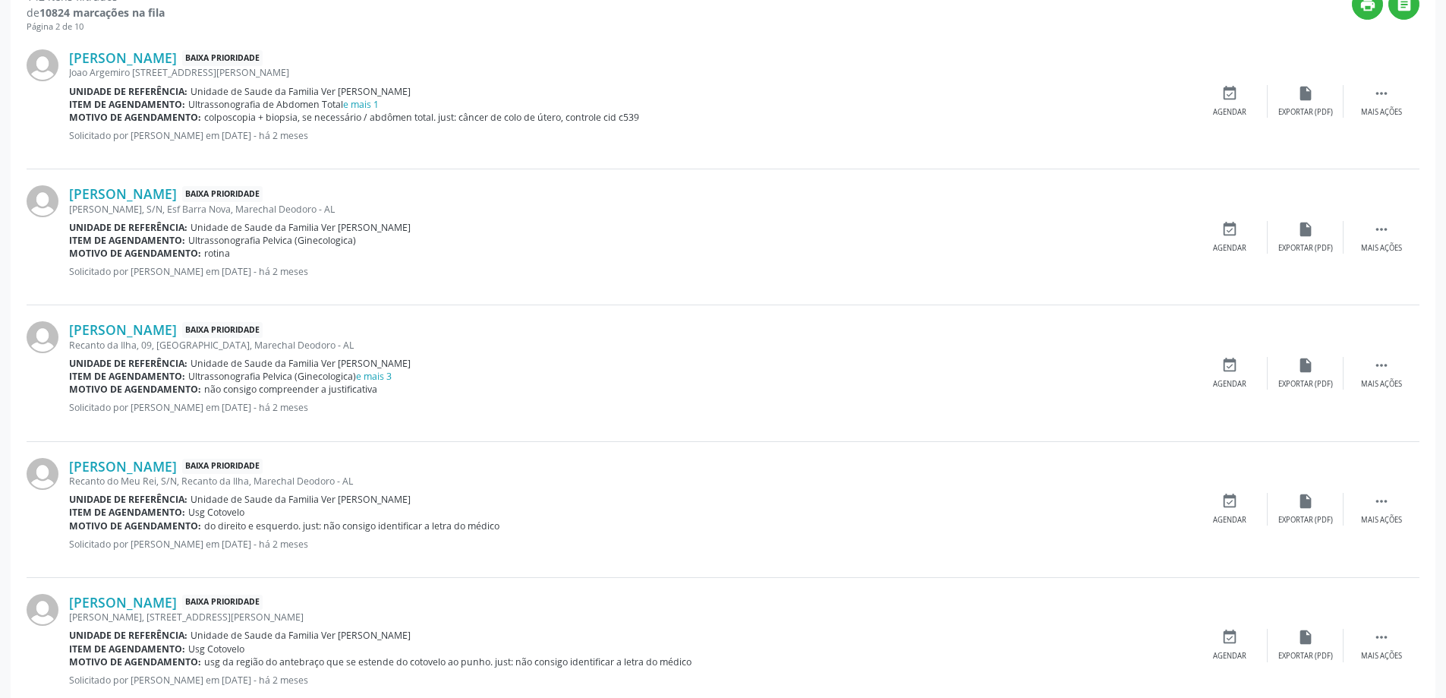
scroll to position [532, 0]
click at [174, 197] on link "[PERSON_NAME]" at bounding box center [123, 193] width 108 height 17
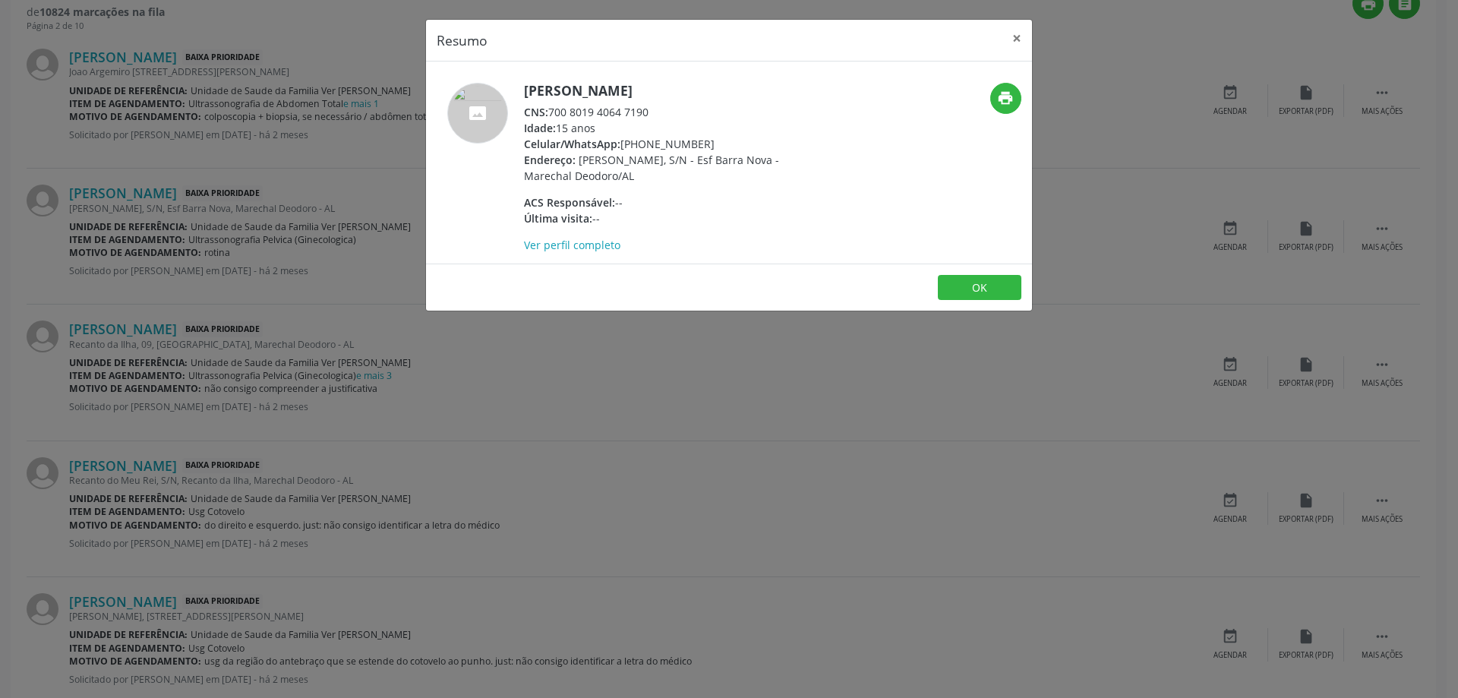
drag, startPoint x: 648, startPoint y: 128, endPoint x: 552, endPoint y: 125, distance: 96.5
click at [552, 120] on div "CNS: 700 8019 4064 7190" at bounding box center [671, 112] width 295 height 16
copy div "700 8019 4064 7190"
click at [991, 37] on header "Resumo ×" at bounding box center [729, 41] width 606 height 42
click at [1020, 43] on button "×" at bounding box center [1017, 38] width 30 height 37
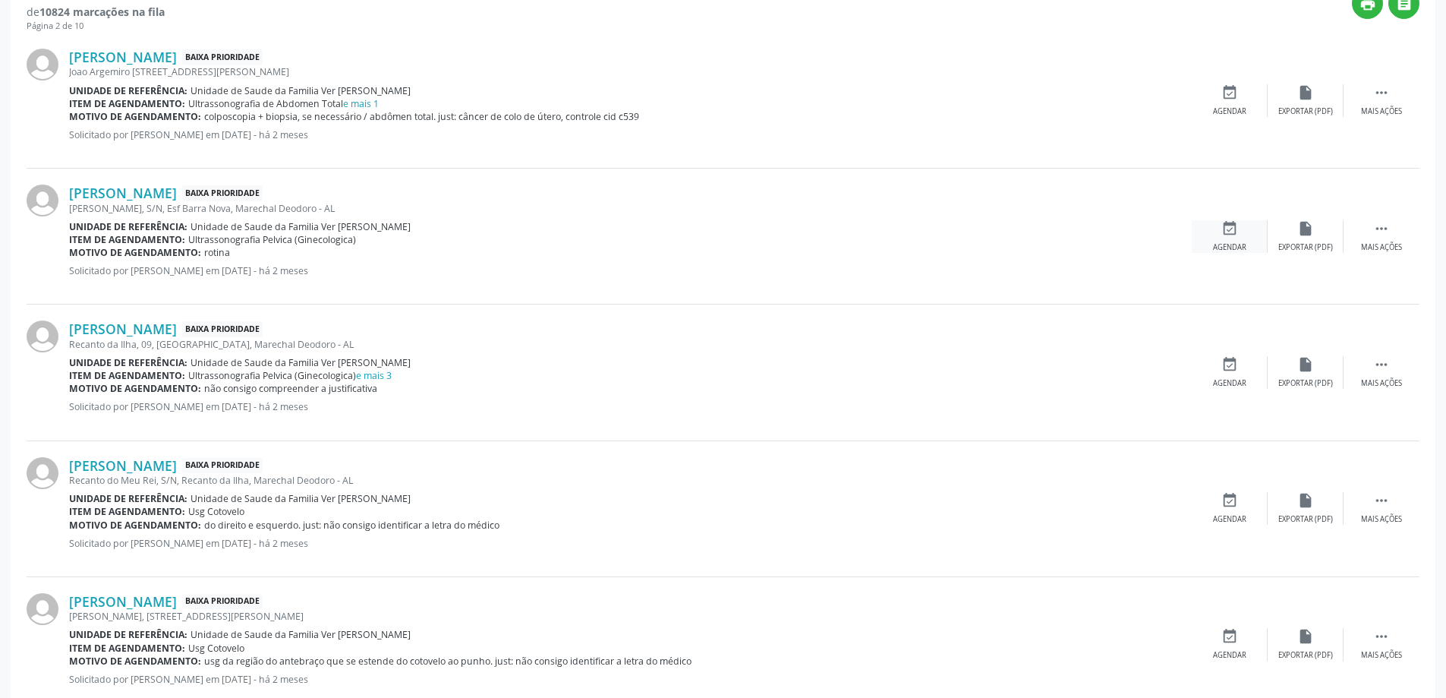
click at [1231, 236] on icon "event_available" at bounding box center [1230, 228] width 17 height 17
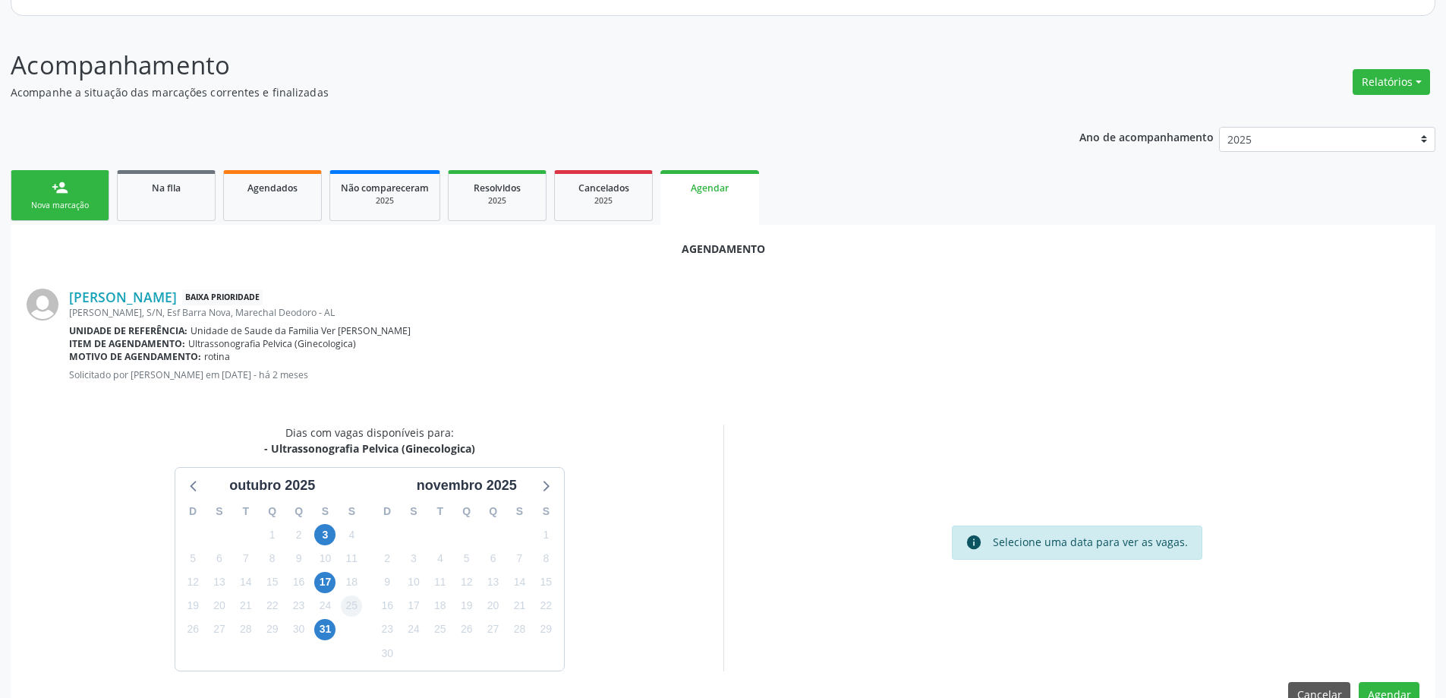
scroll to position [202, 0]
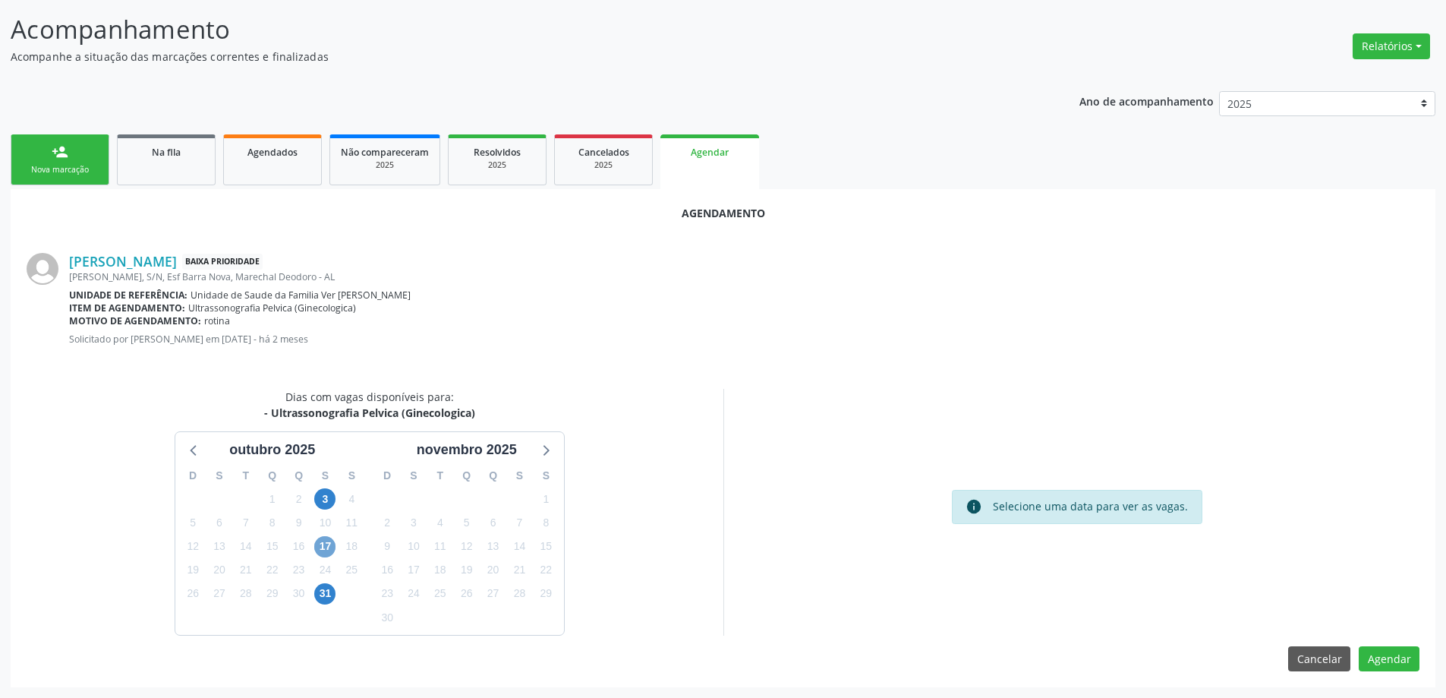
click at [327, 547] on span "17" at bounding box center [324, 546] width 21 height 21
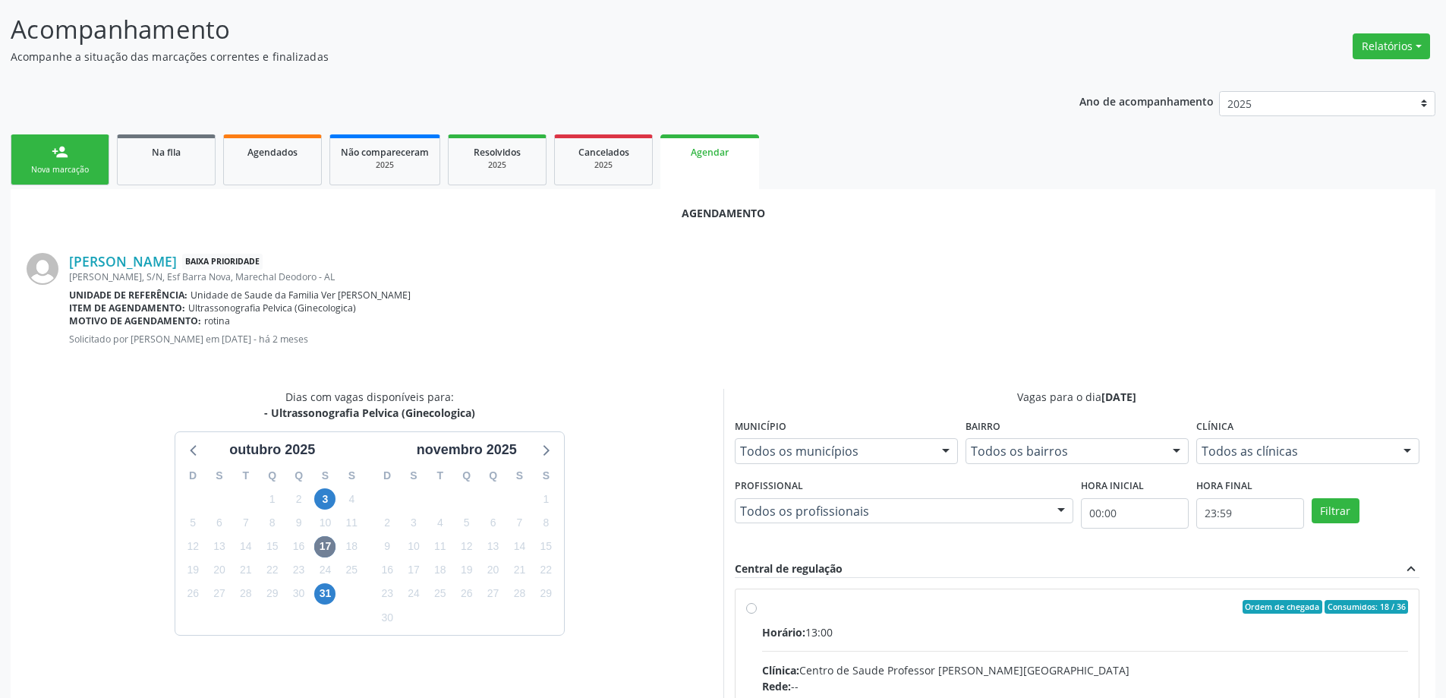
click at [749, 607] on input "Ordem de chegada Consumidos: 18 / 36 Horário: 13:00 Clínica: Centro de Saude Pr…" at bounding box center [751, 607] width 11 height 14
radio input "true"
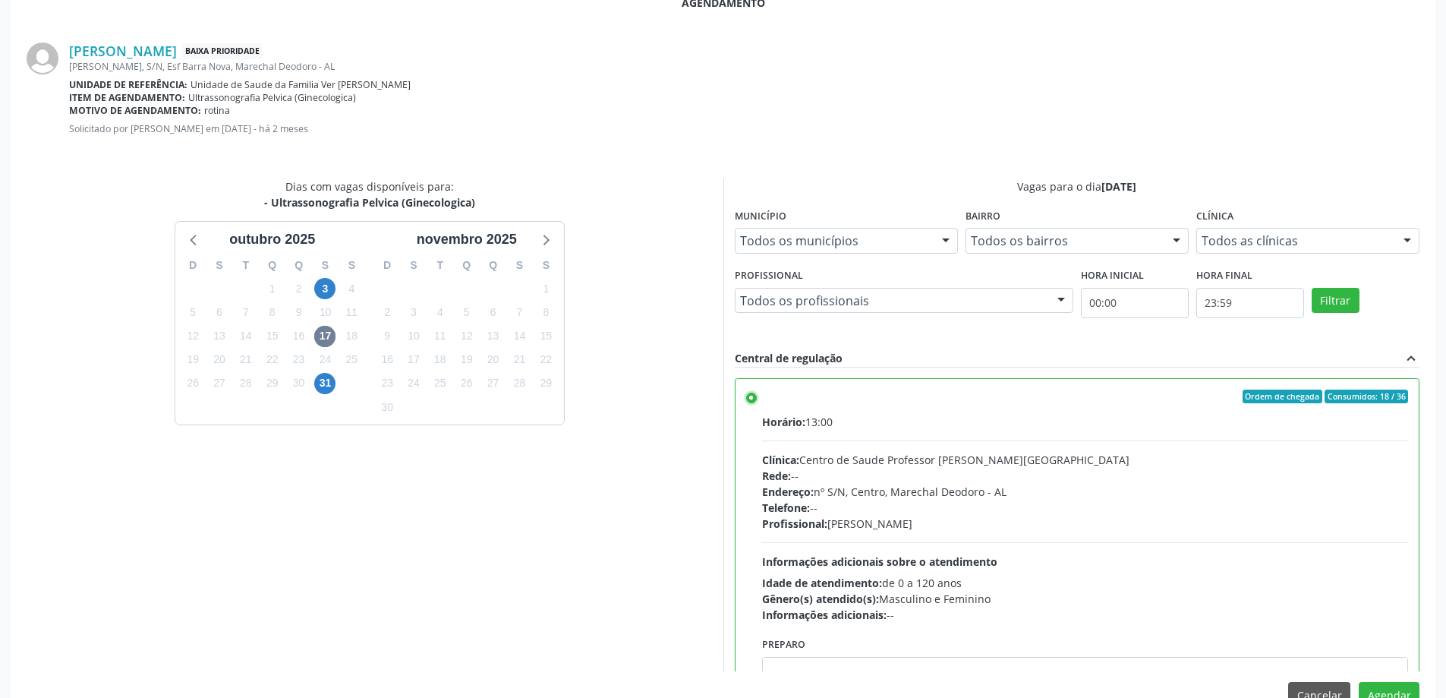
scroll to position [449, 0]
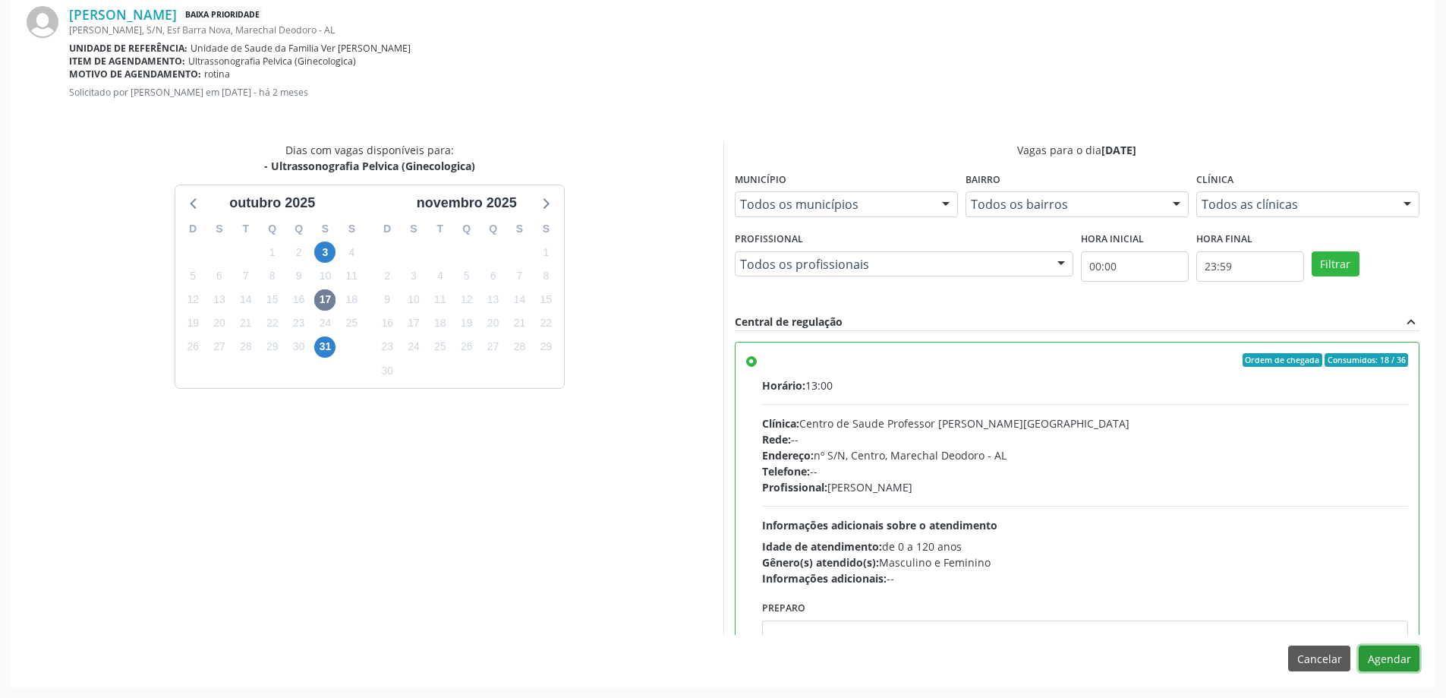
click at [1393, 656] on button "Agendar" at bounding box center [1389, 658] width 61 height 26
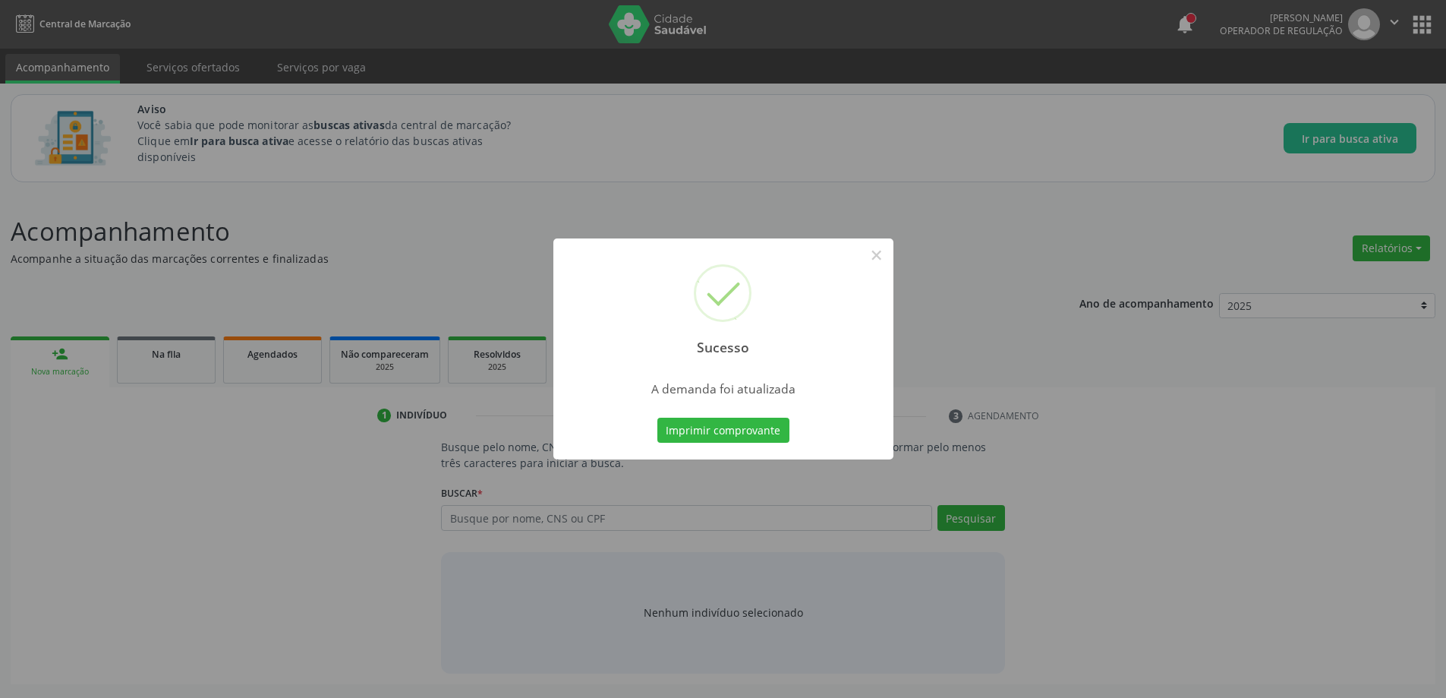
scroll to position [0, 0]
click at [882, 257] on button "×" at bounding box center [882, 255] width 26 height 26
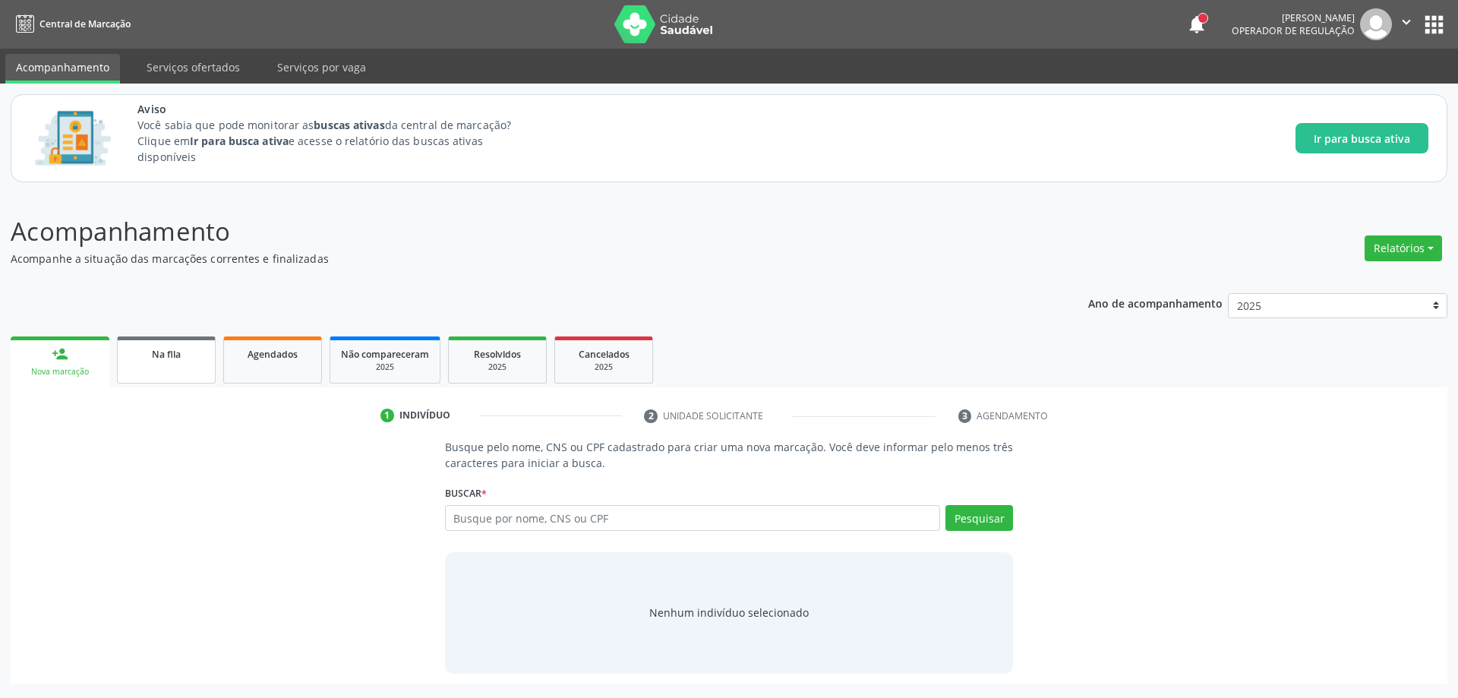
click at [134, 356] on div "Na fila" at bounding box center [166, 353] width 76 height 16
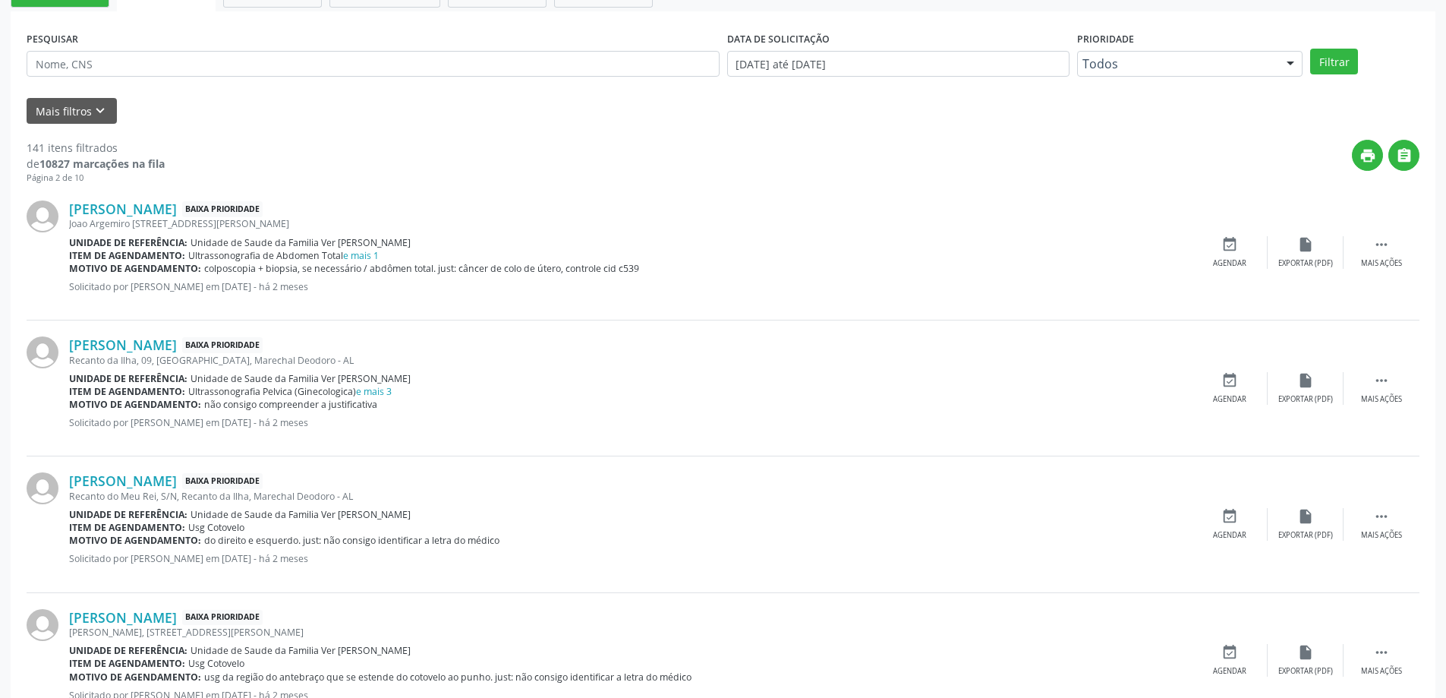
scroll to position [456, 0]
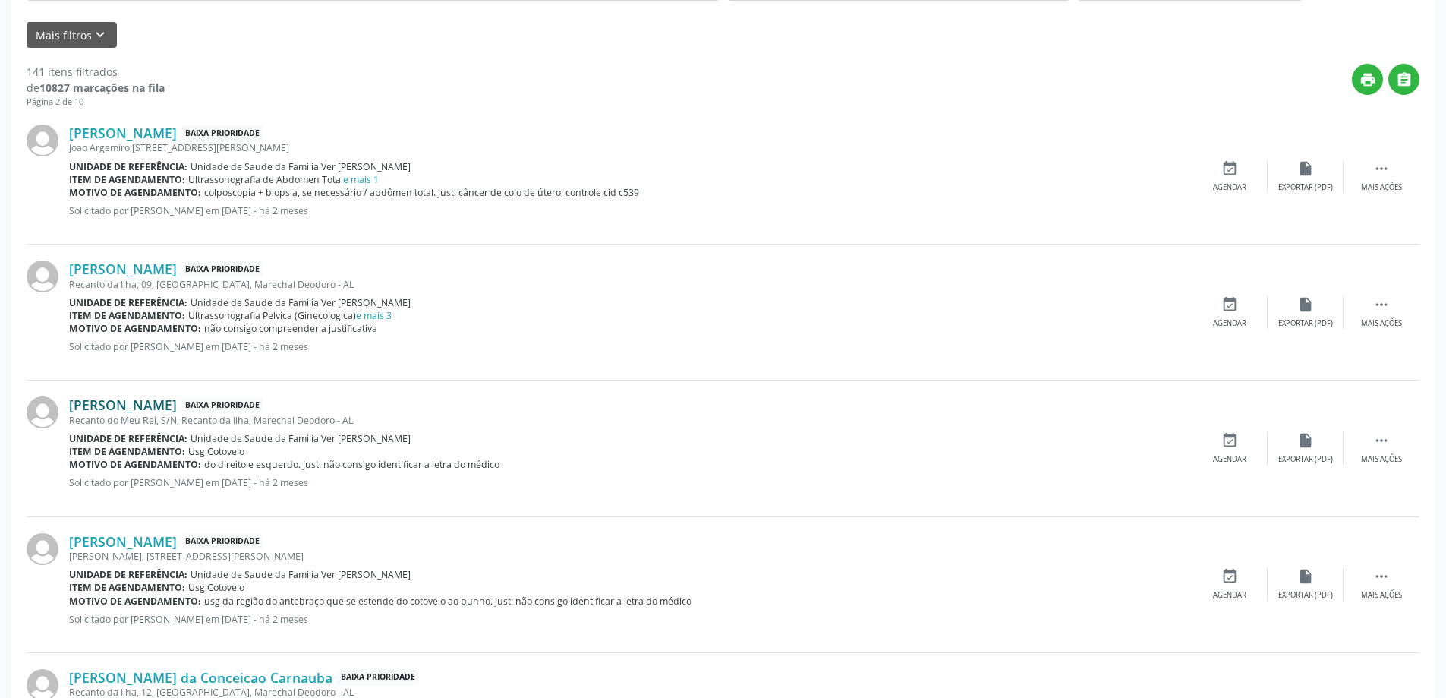
click at [131, 410] on link "[PERSON_NAME]" at bounding box center [123, 404] width 108 height 17
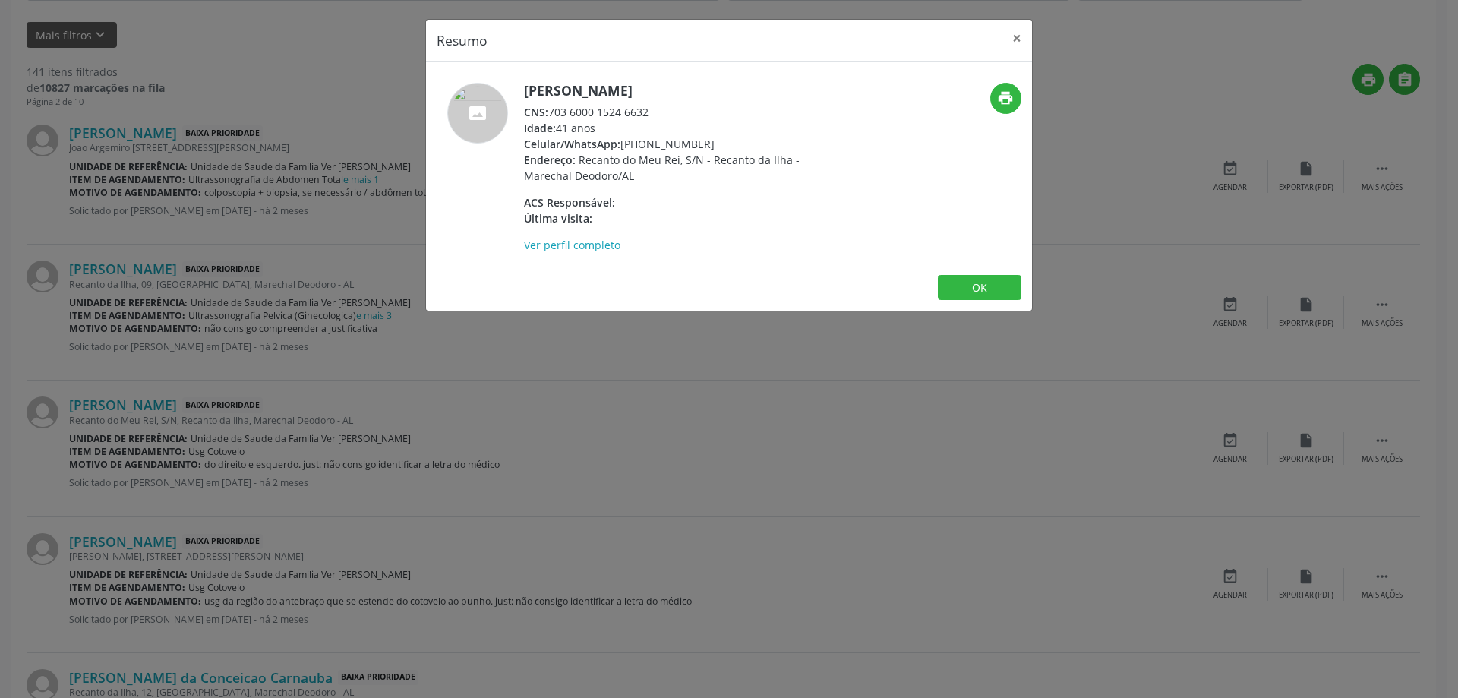
drag, startPoint x: 651, startPoint y: 113, endPoint x: 549, endPoint y: 114, distance: 101.7
click at [549, 114] on div "CNS: 703 6000 1524 6632" at bounding box center [671, 112] width 295 height 16
copy div "703 6000 1524 6632"
click at [1013, 38] on button "×" at bounding box center [1017, 38] width 30 height 37
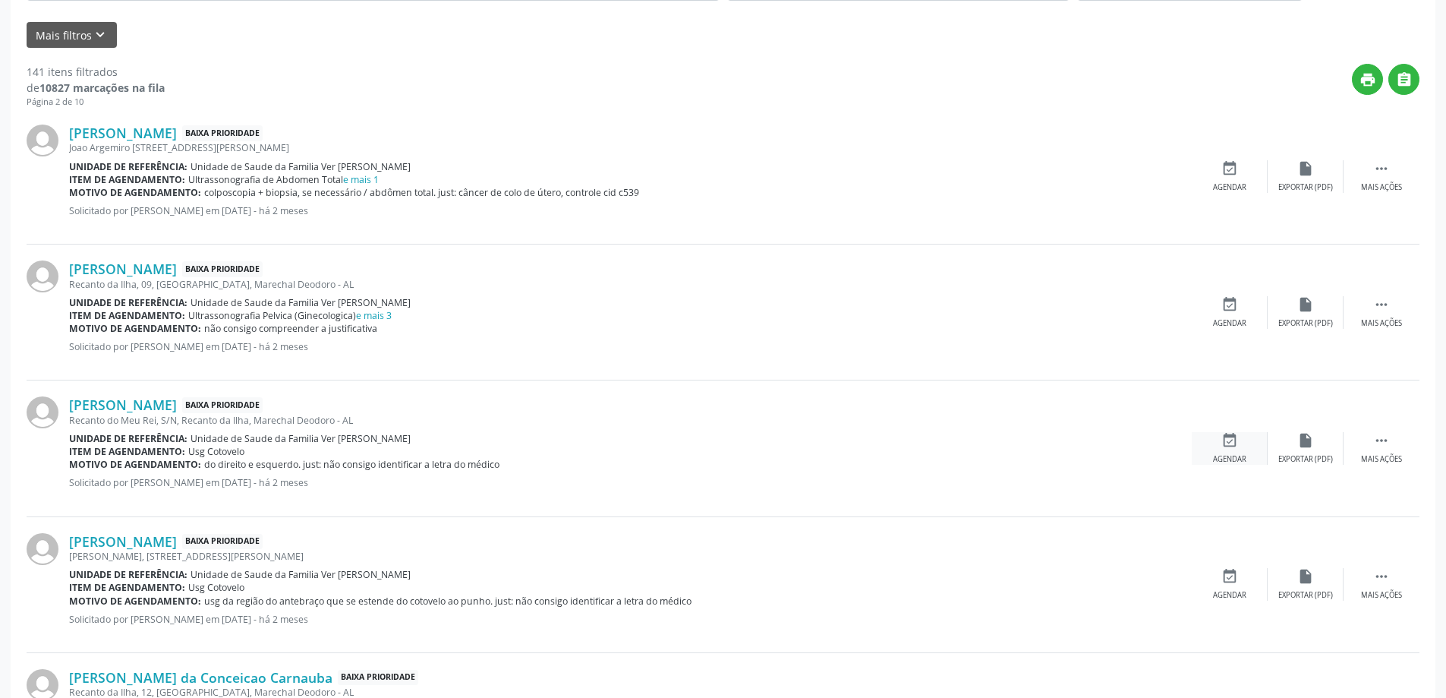
click at [1229, 446] on icon "event_available" at bounding box center [1230, 440] width 17 height 17
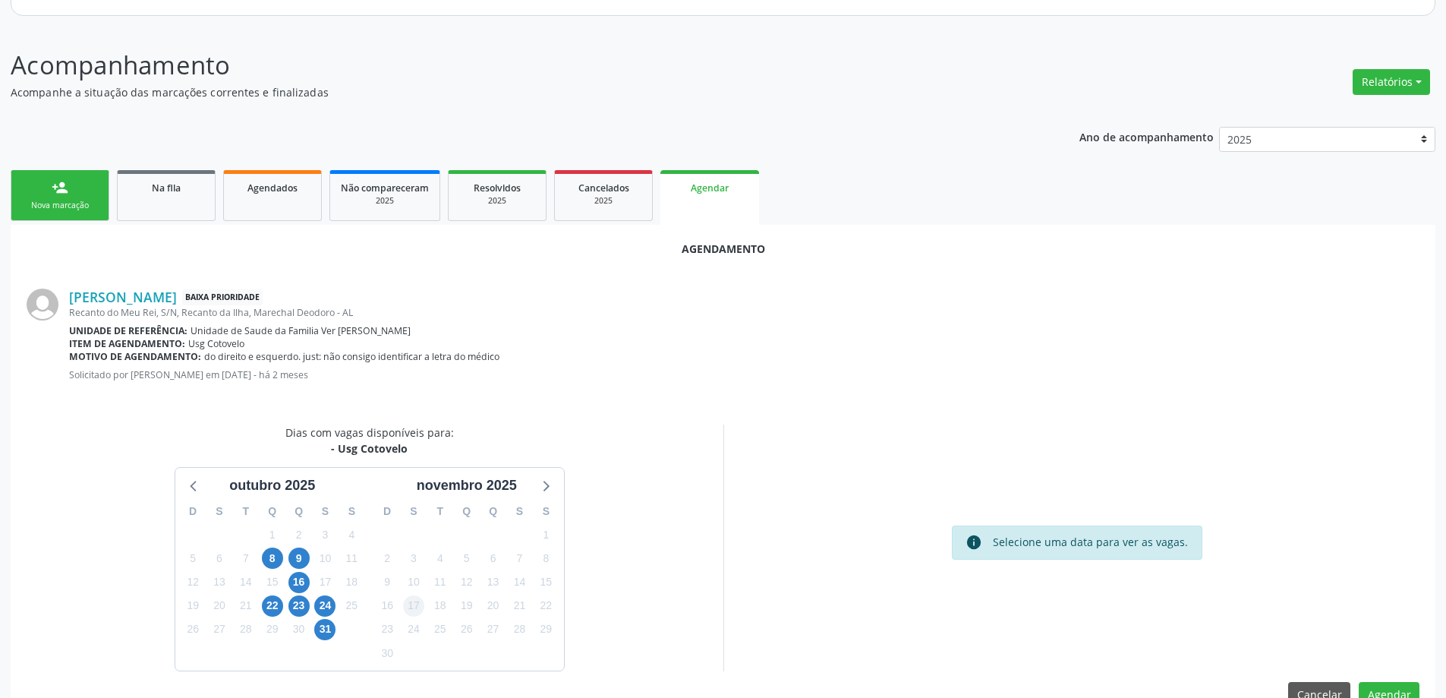
scroll to position [202, 0]
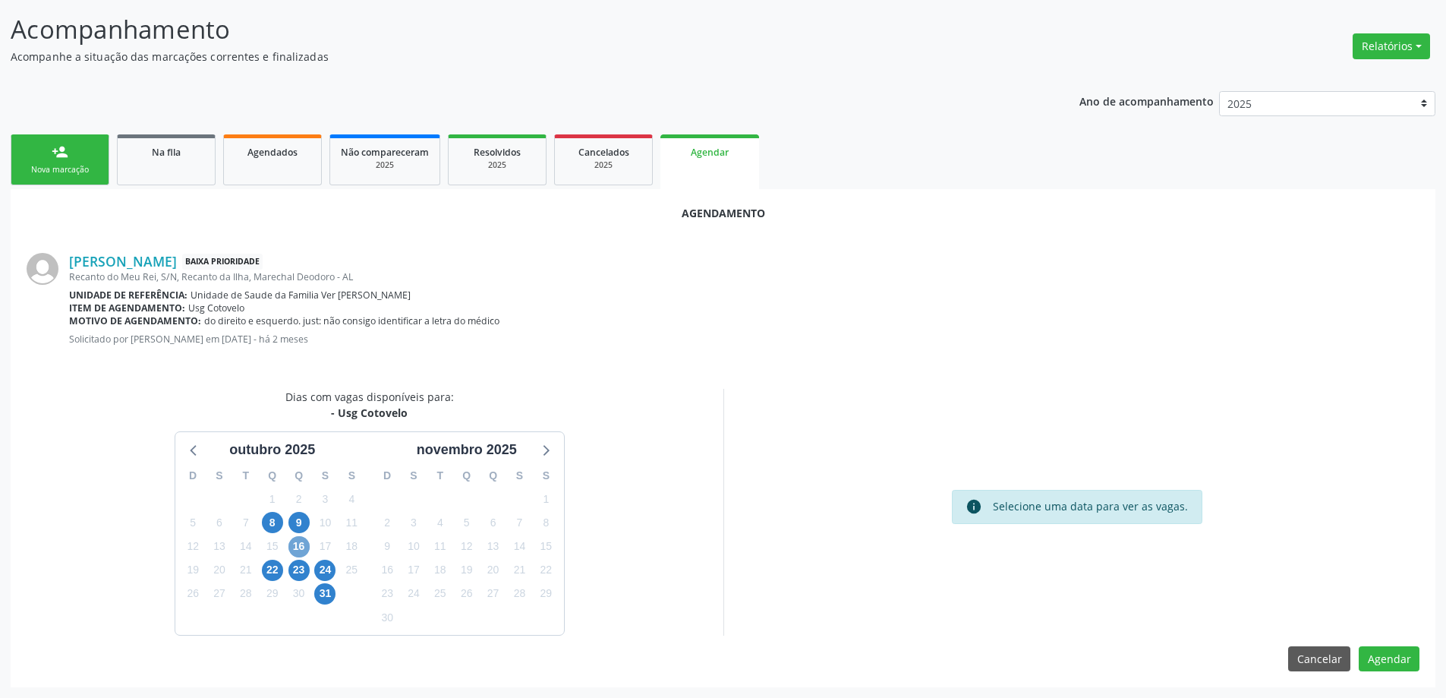
click at [301, 545] on span "16" at bounding box center [299, 546] width 21 height 21
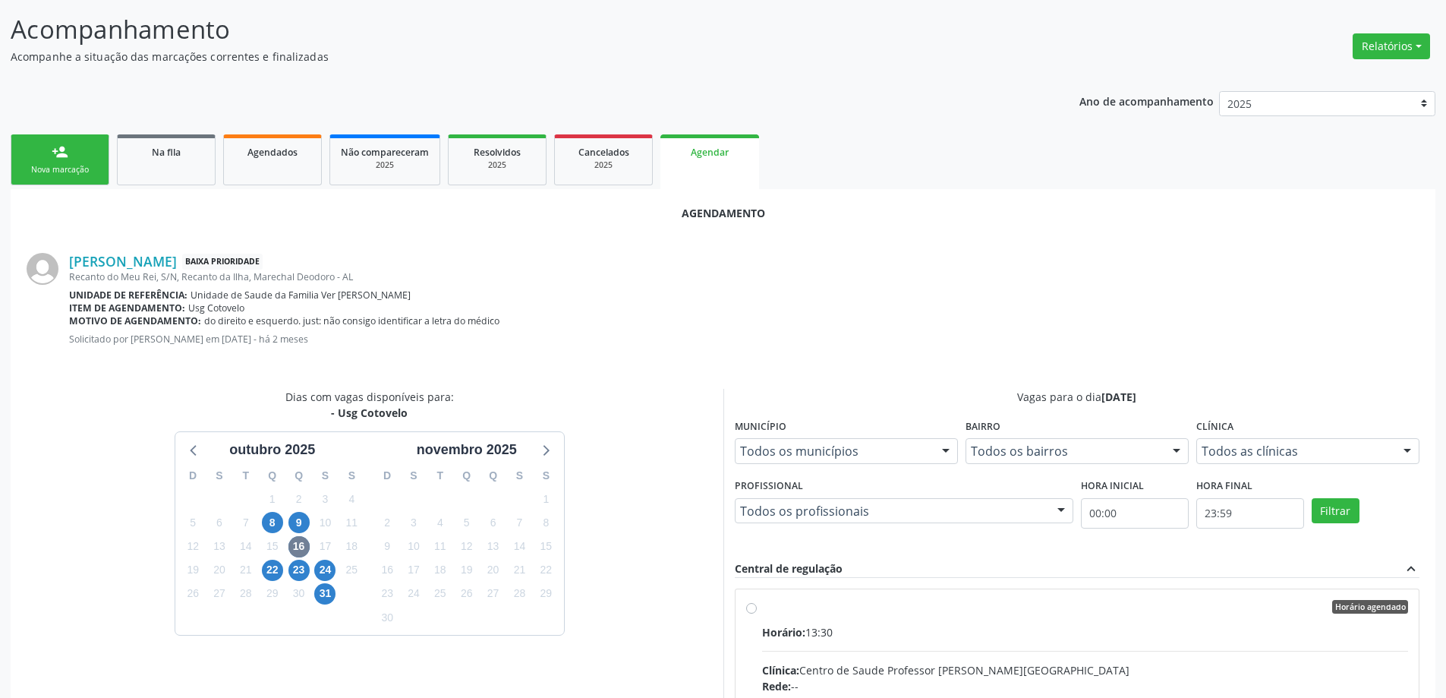
radio input "true"
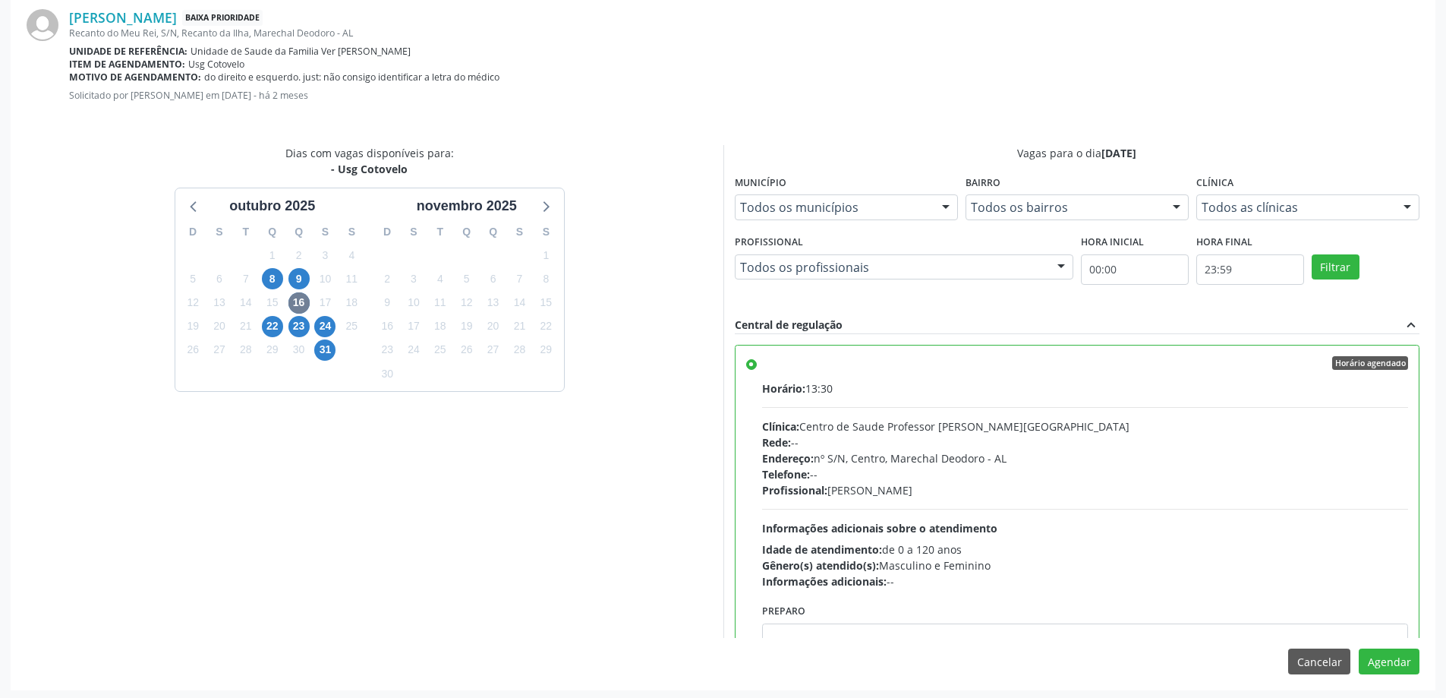
scroll to position [449, 0]
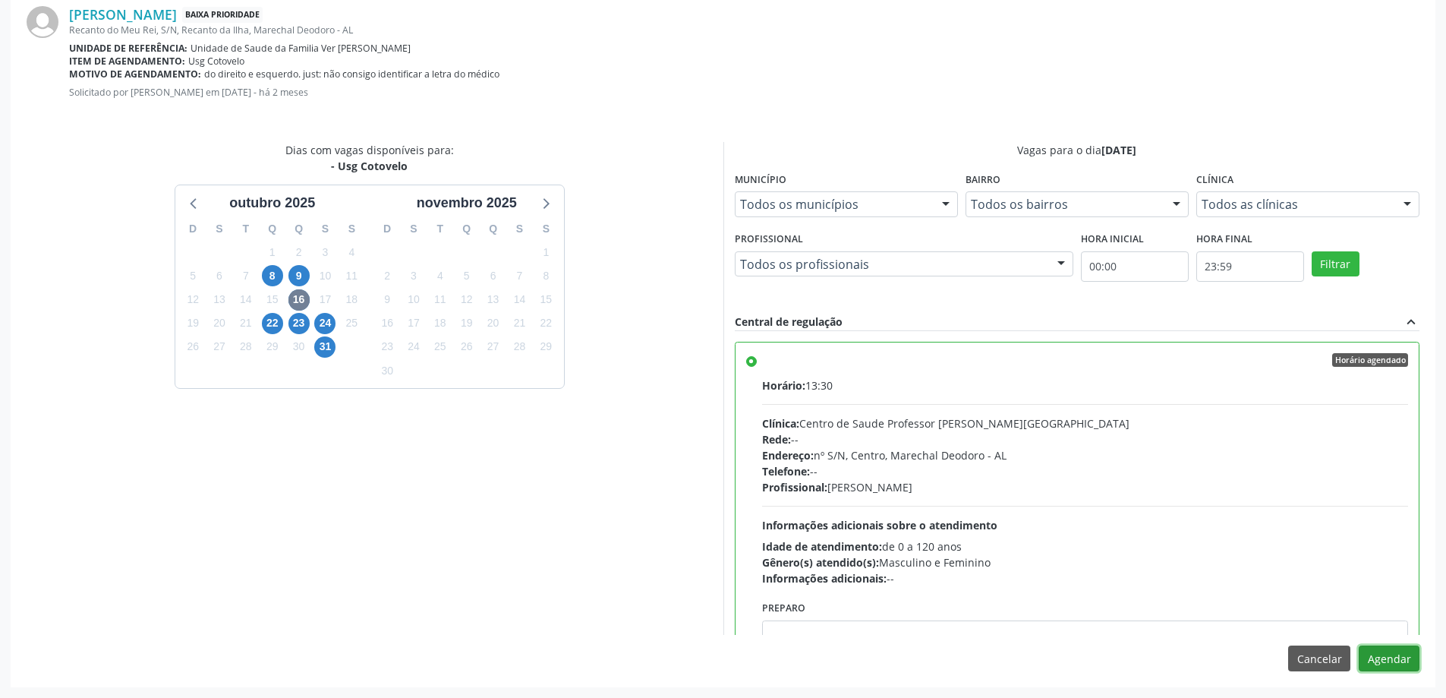
click at [1409, 664] on button "Agendar" at bounding box center [1389, 658] width 61 height 26
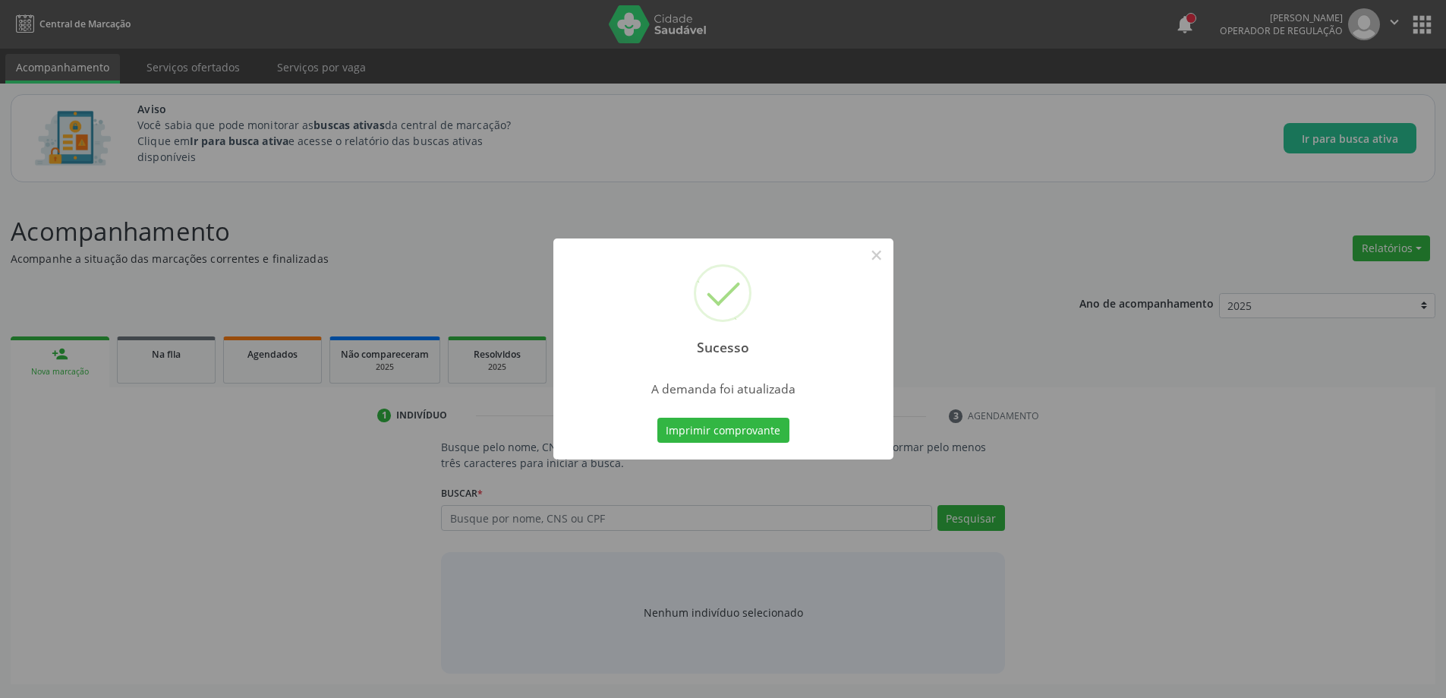
scroll to position [0, 0]
click at [883, 254] on button "×" at bounding box center [882, 255] width 26 height 26
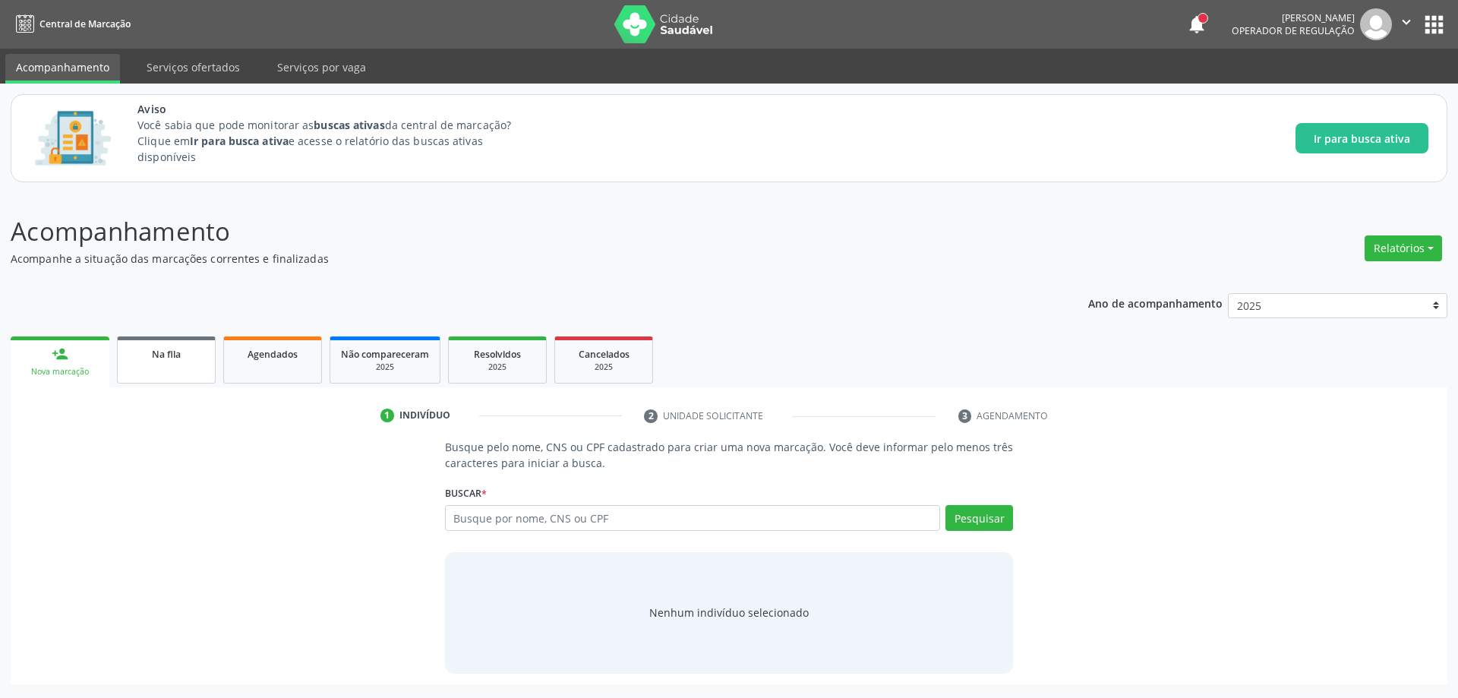
click at [147, 369] on link "Na fila" at bounding box center [166, 359] width 99 height 47
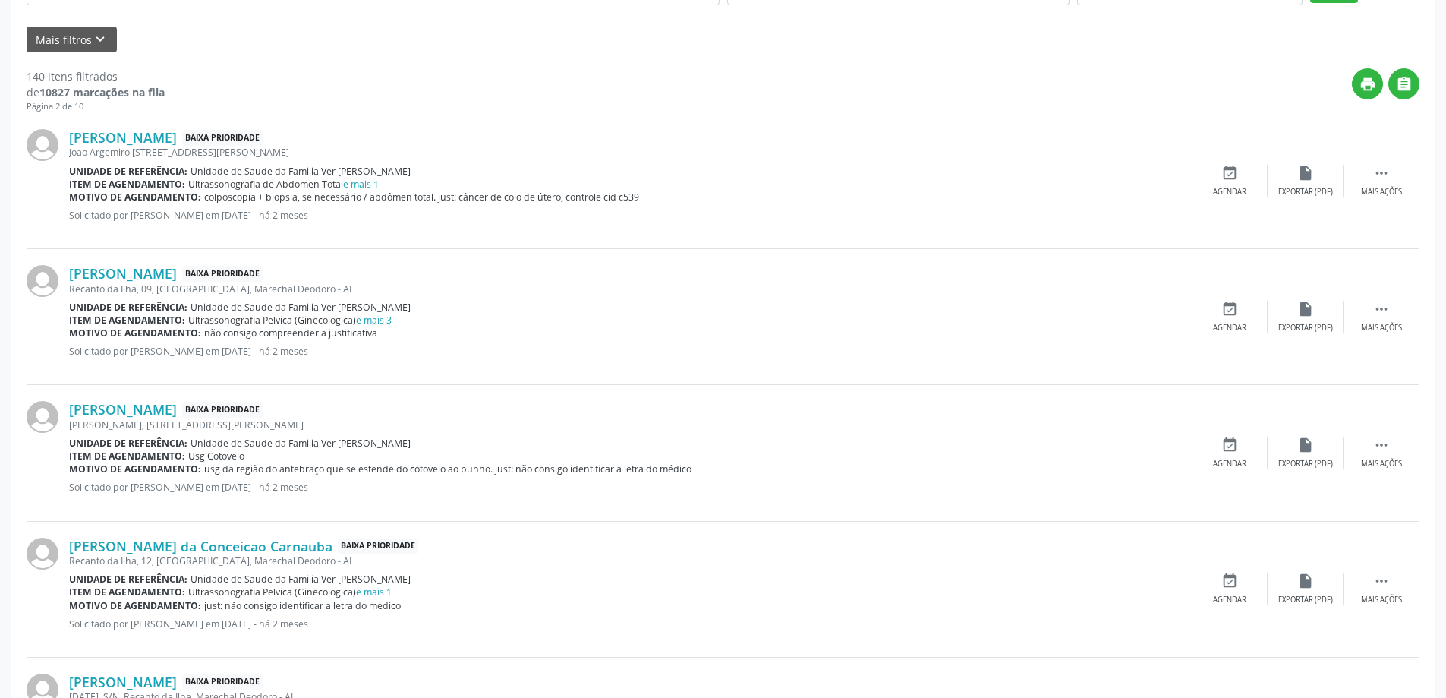
scroll to position [456, 0]
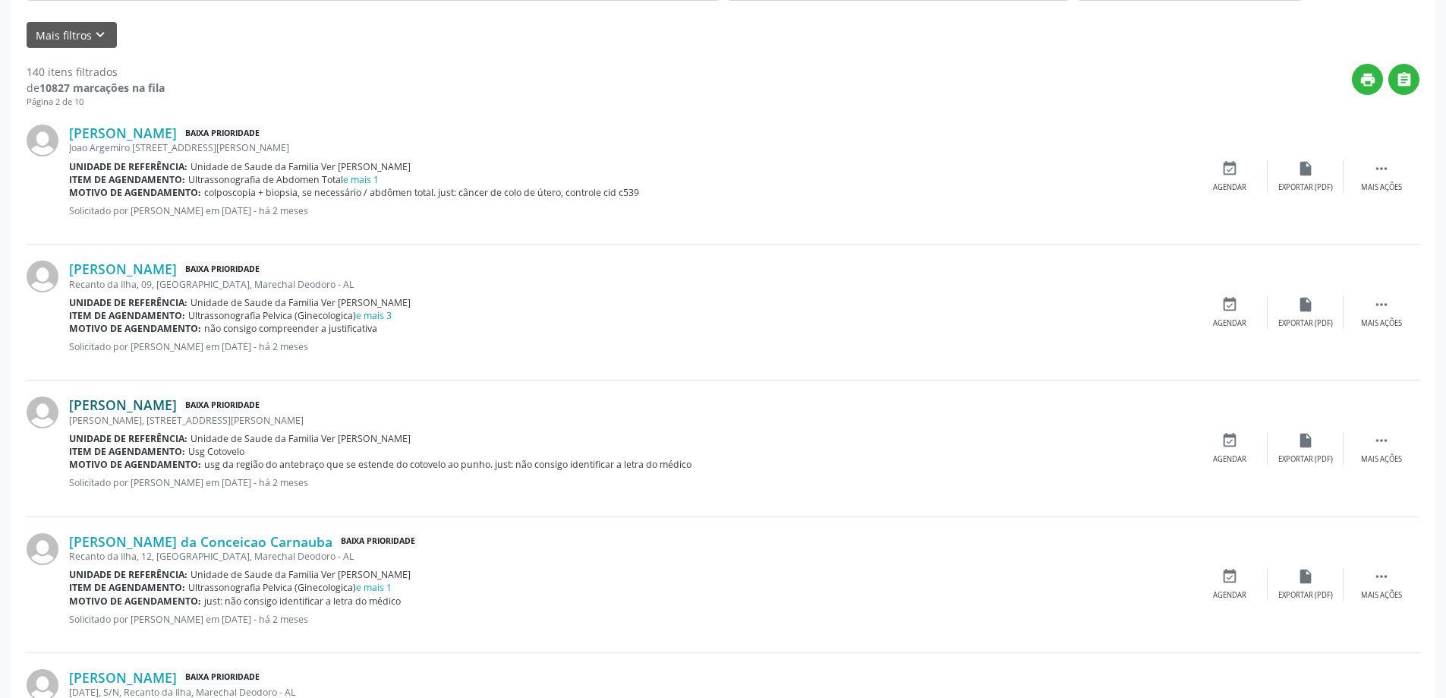
click at [149, 404] on link "[PERSON_NAME]" at bounding box center [123, 404] width 108 height 17
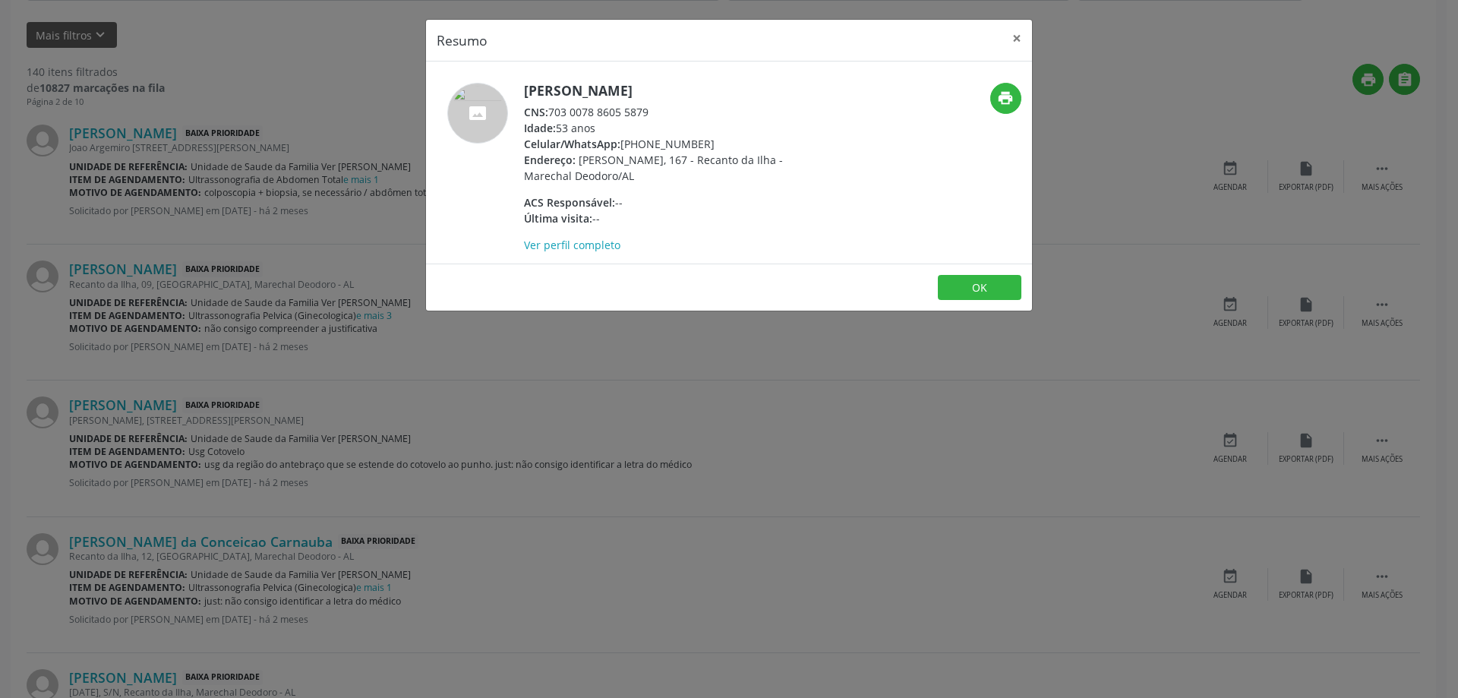
drag, startPoint x: 651, startPoint y: 111, endPoint x: 551, endPoint y: 106, distance: 99.6
click at [551, 106] on div "CNS: 703 0078 8605 5879" at bounding box center [671, 112] width 295 height 16
copy div "703 0078 8605 5879"
click at [1017, 33] on button "×" at bounding box center [1017, 38] width 30 height 37
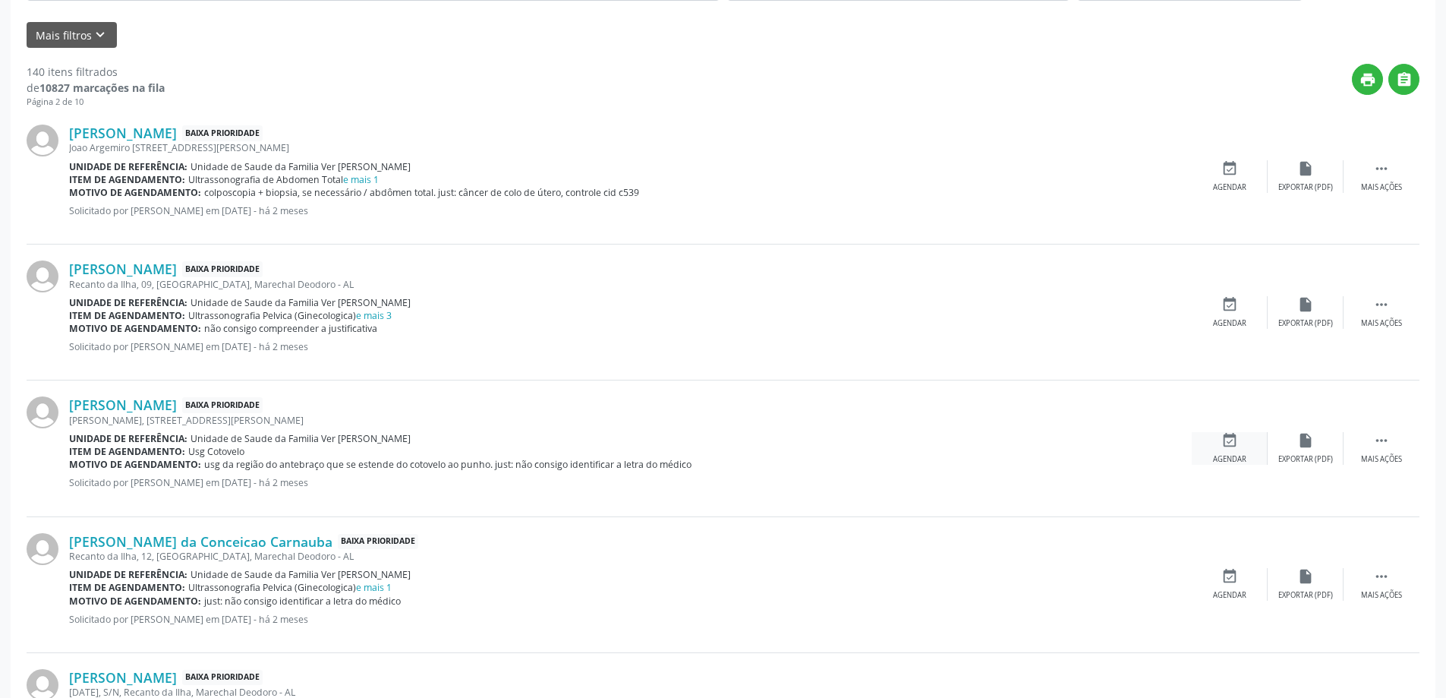
click at [1226, 448] on icon "event_available" at bounding box center [1230, 440] width 17 height 17
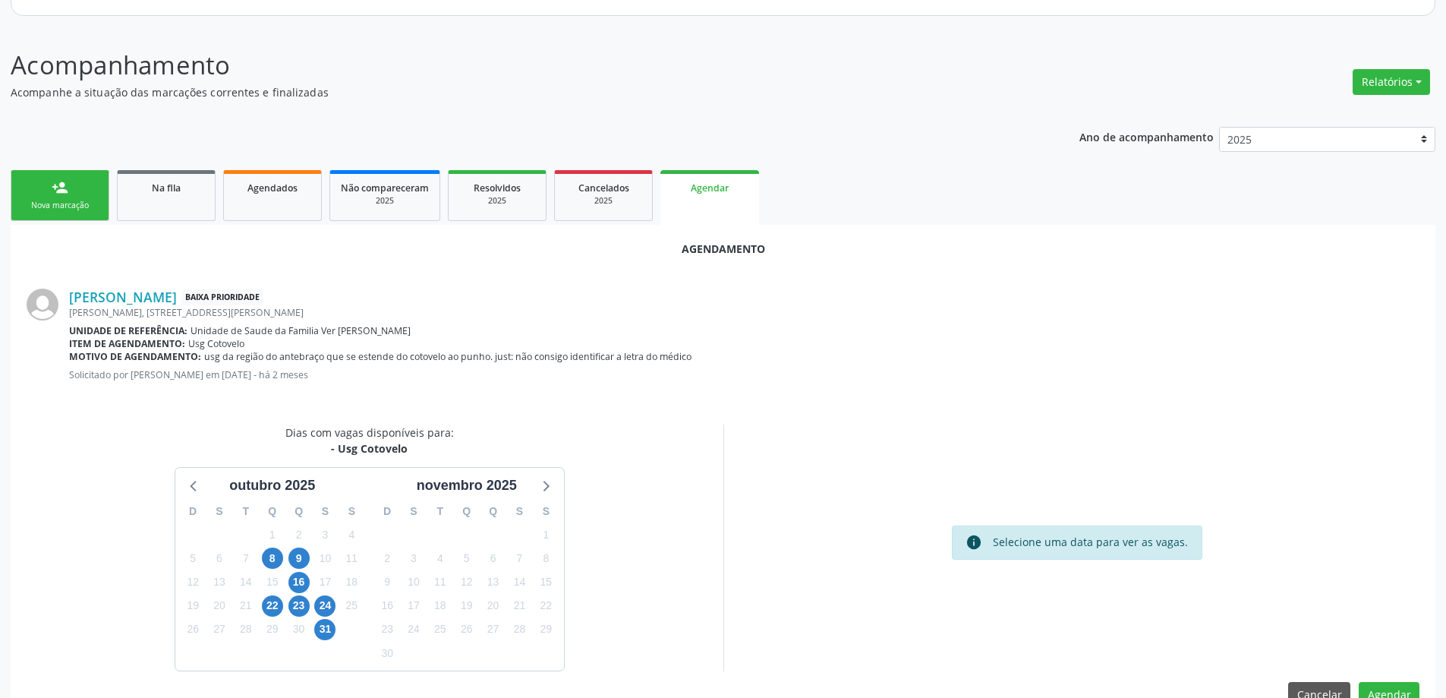
scroll to position [202, 0]
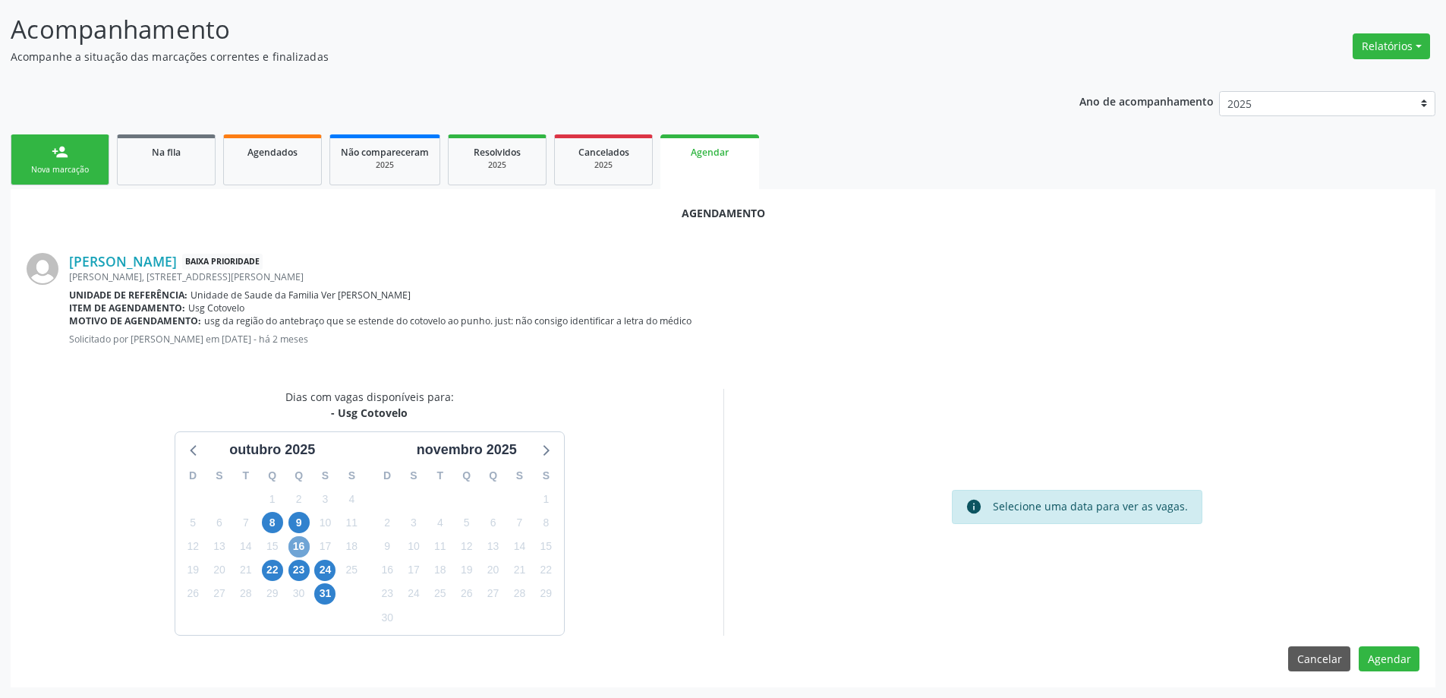
click at [300, 547] on span "16" at bounding box center [299, 546] width 21 height 21
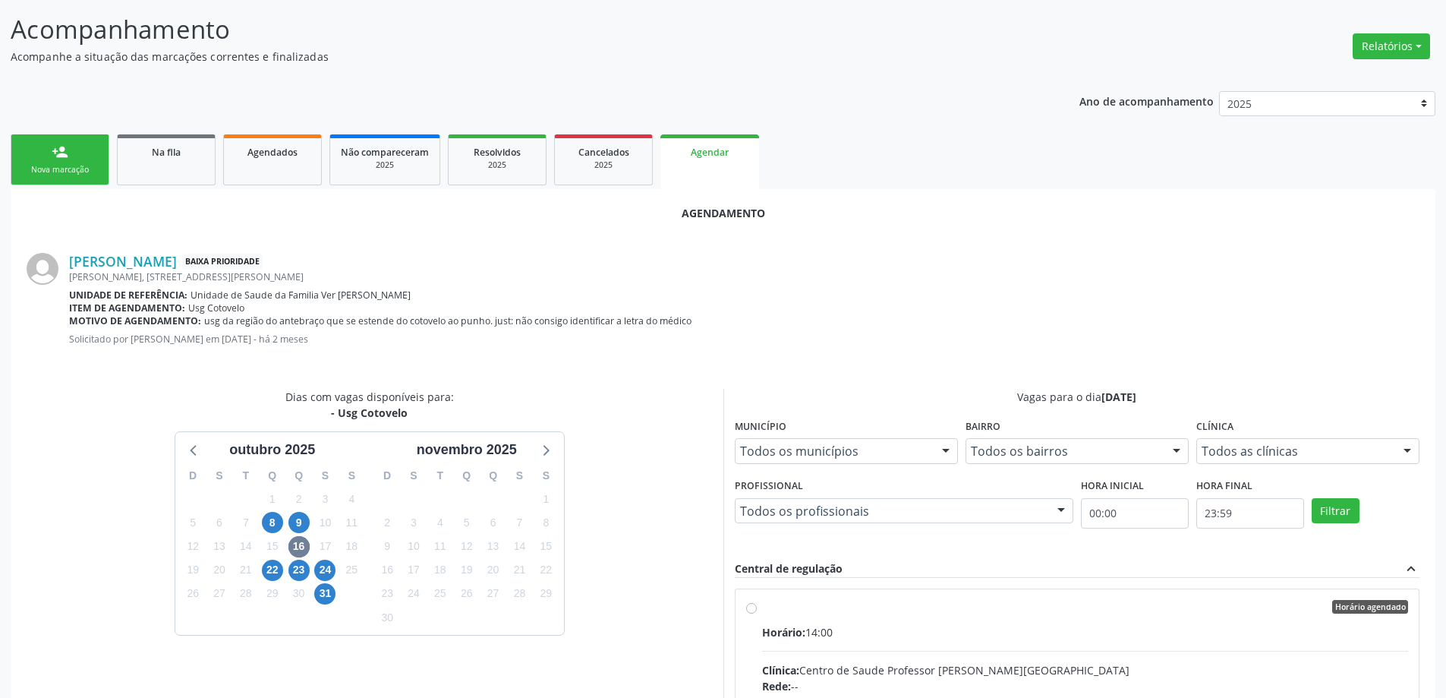
click at [749, 602] on input "Horário agendado Horário: 14:00 Clínica: Centro de Saude Professor [PERSON_NAME…" at bounding box center [751, 607] width 11 height 14
radio input "true"
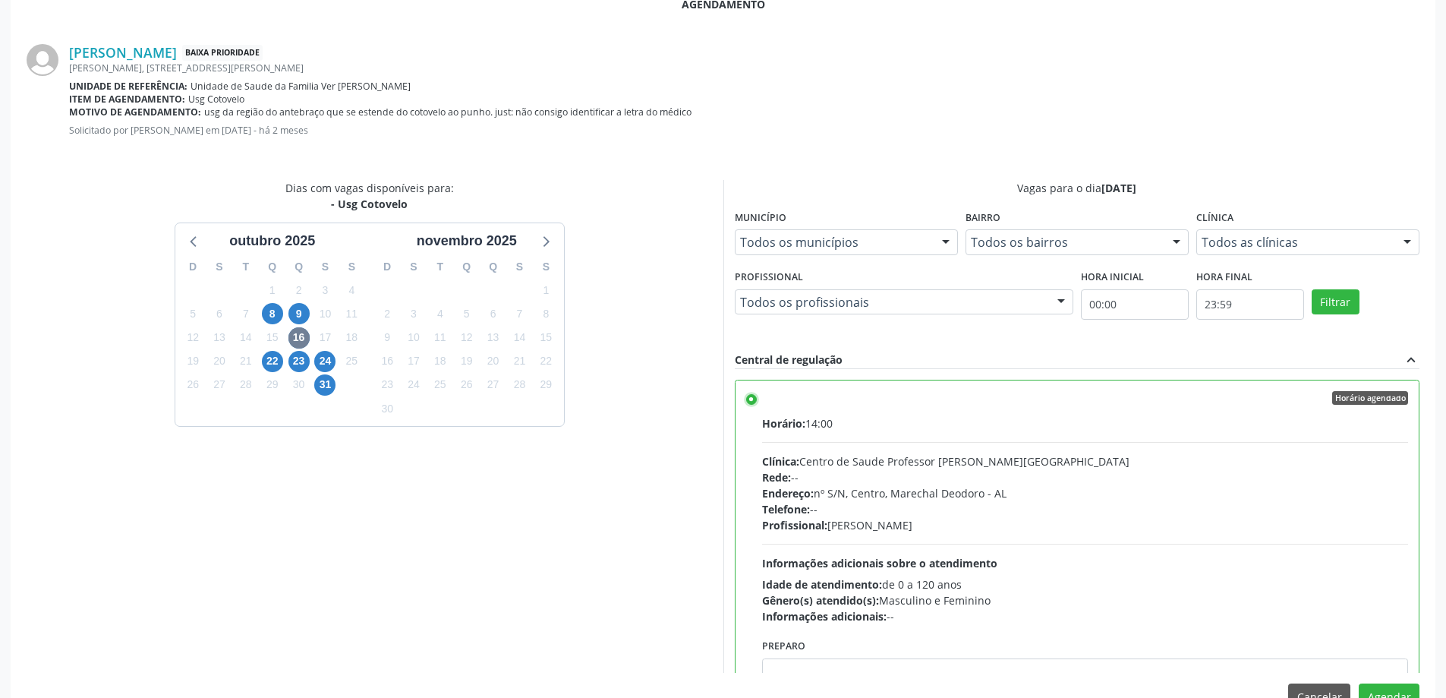
scroll to position [449, 0]
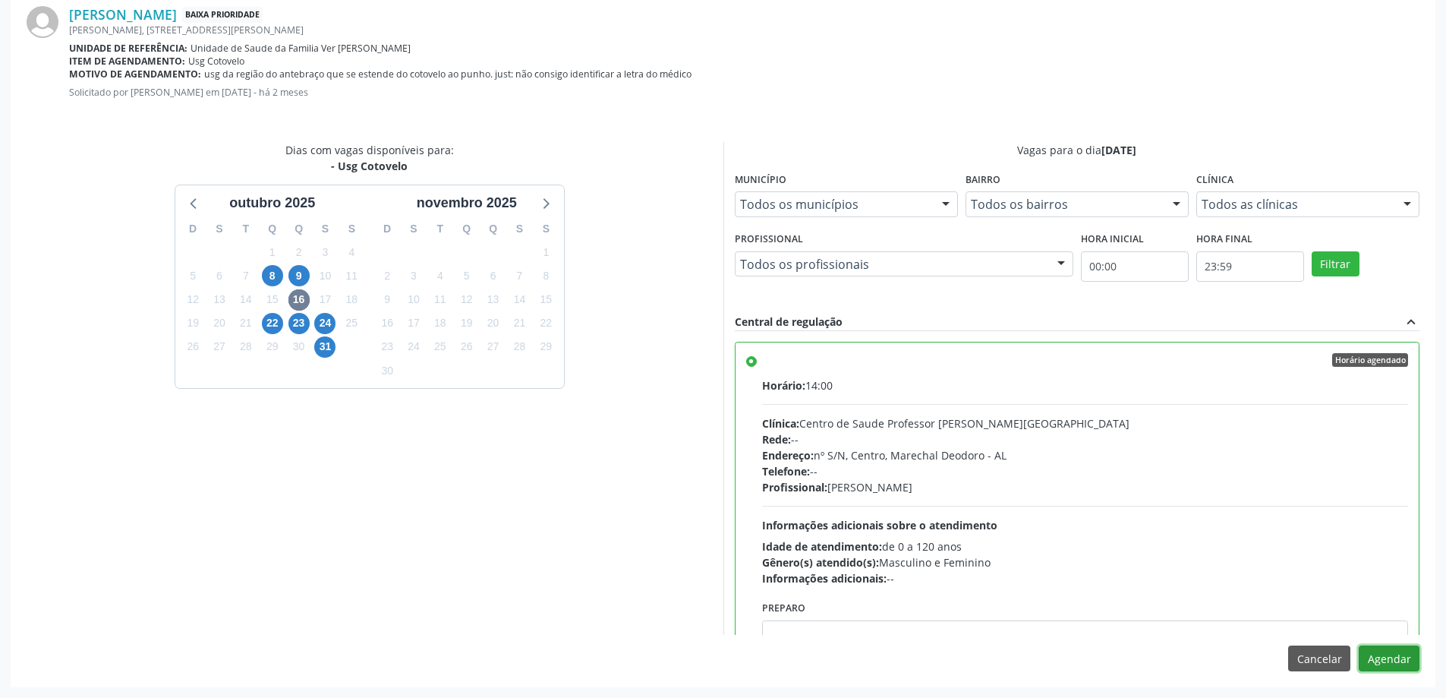
click at [1409, 656] on button "Agendar" at bounding box center [1389, 658] width 61 height 26
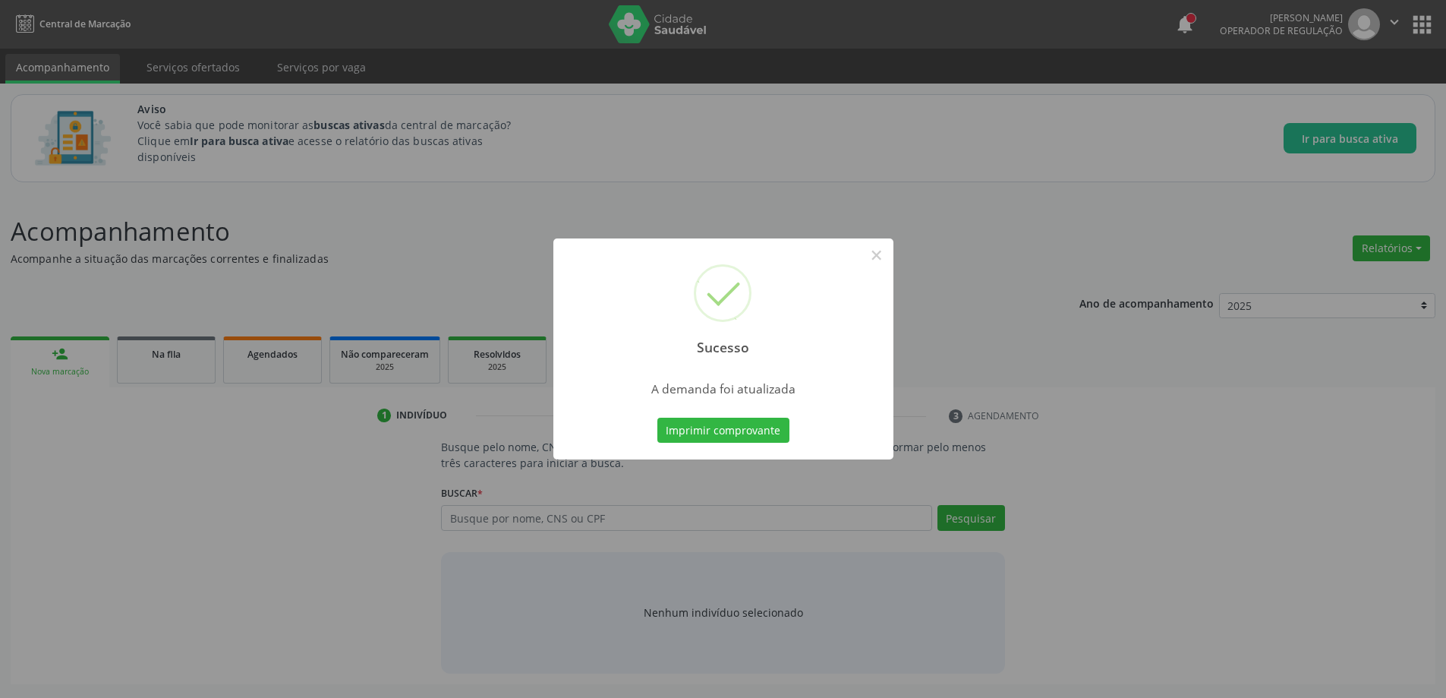
scroll to position [0, 0]
click at [888, 257] on button "×" at bounding box center [882, 255] width 26 height 26
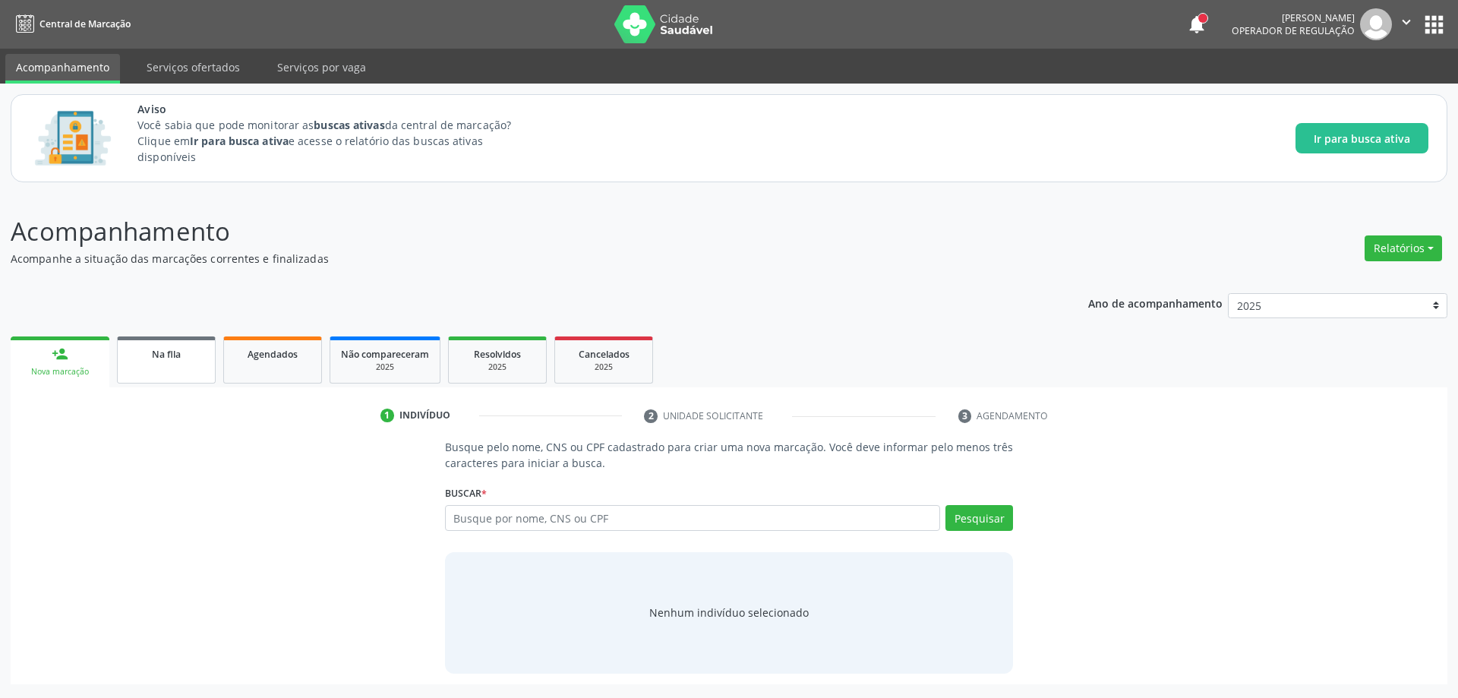
click at [197, 358] on div "Na fila" at bounding box center [166, 353] width 76 height 16
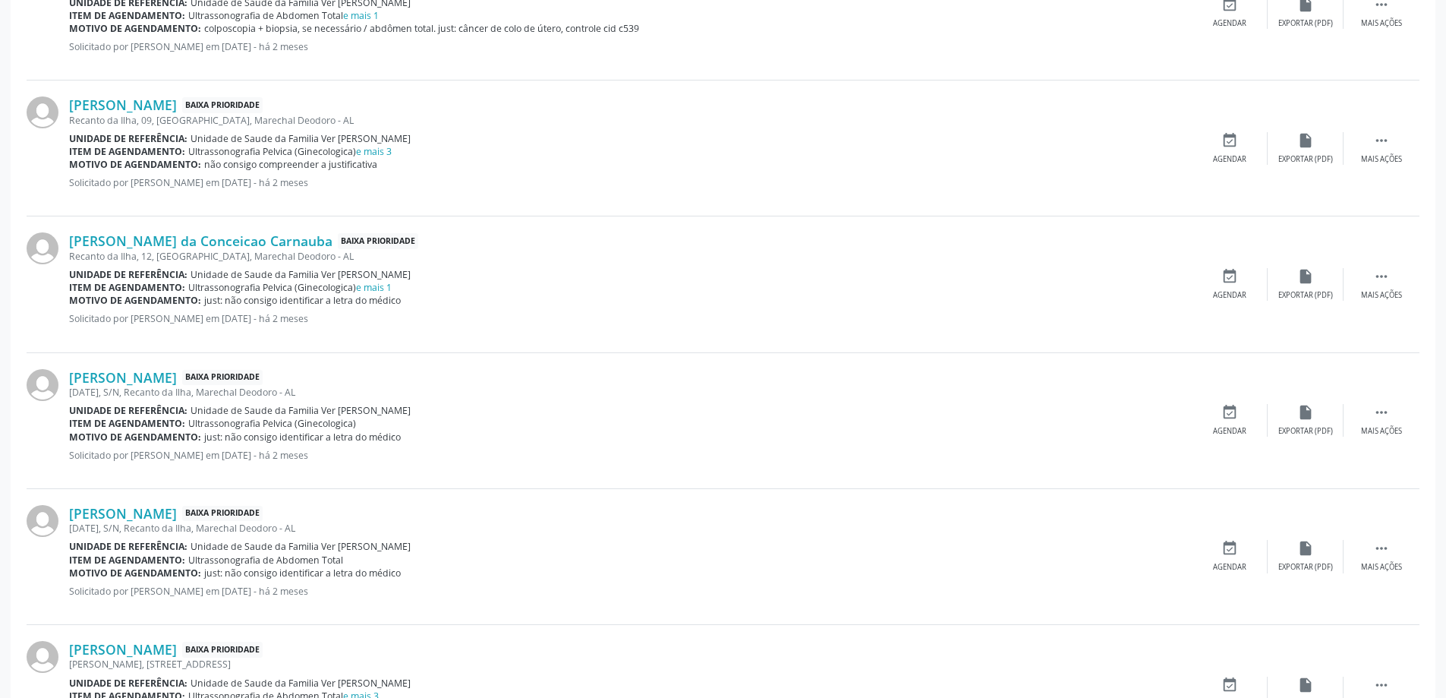
scroll to position [683, 0]
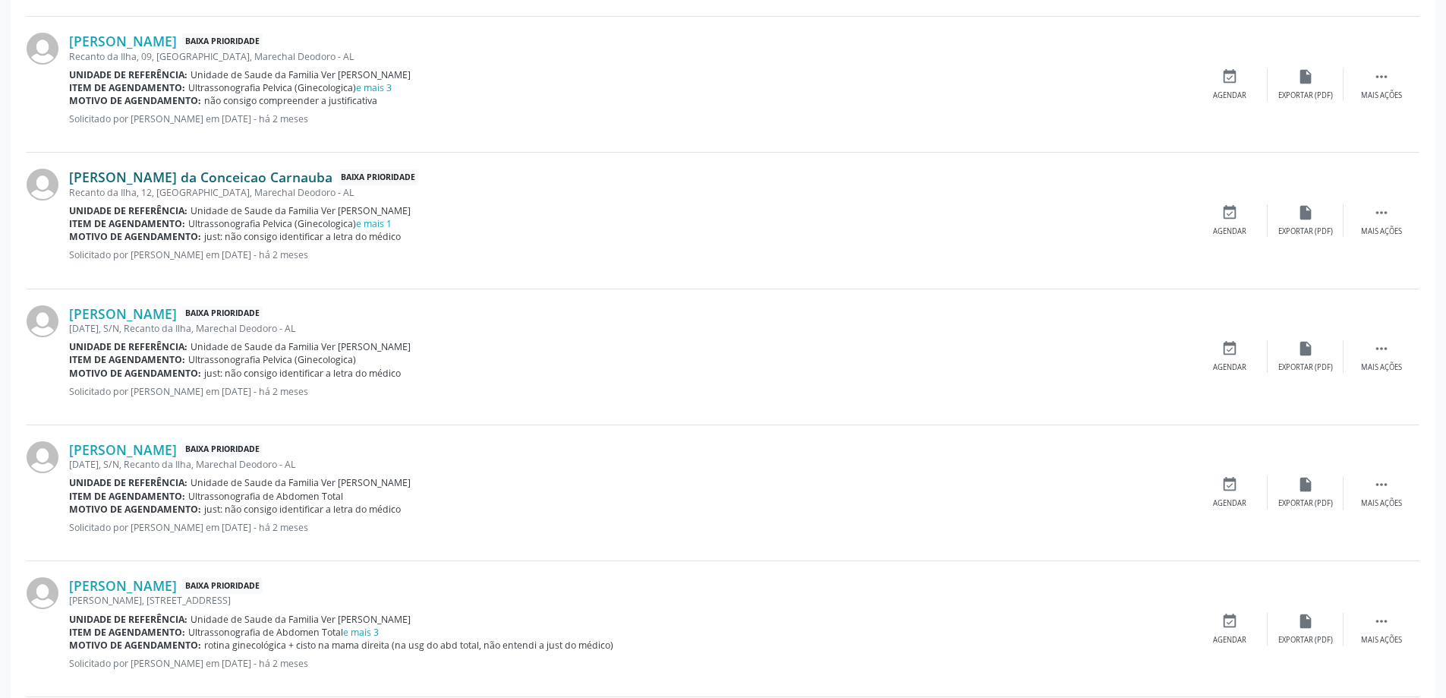
click at [125, 177] on link "[PERSON_NAME] da Conceicao Carnauba" at bounding box center [200, 177] width 263 height 17
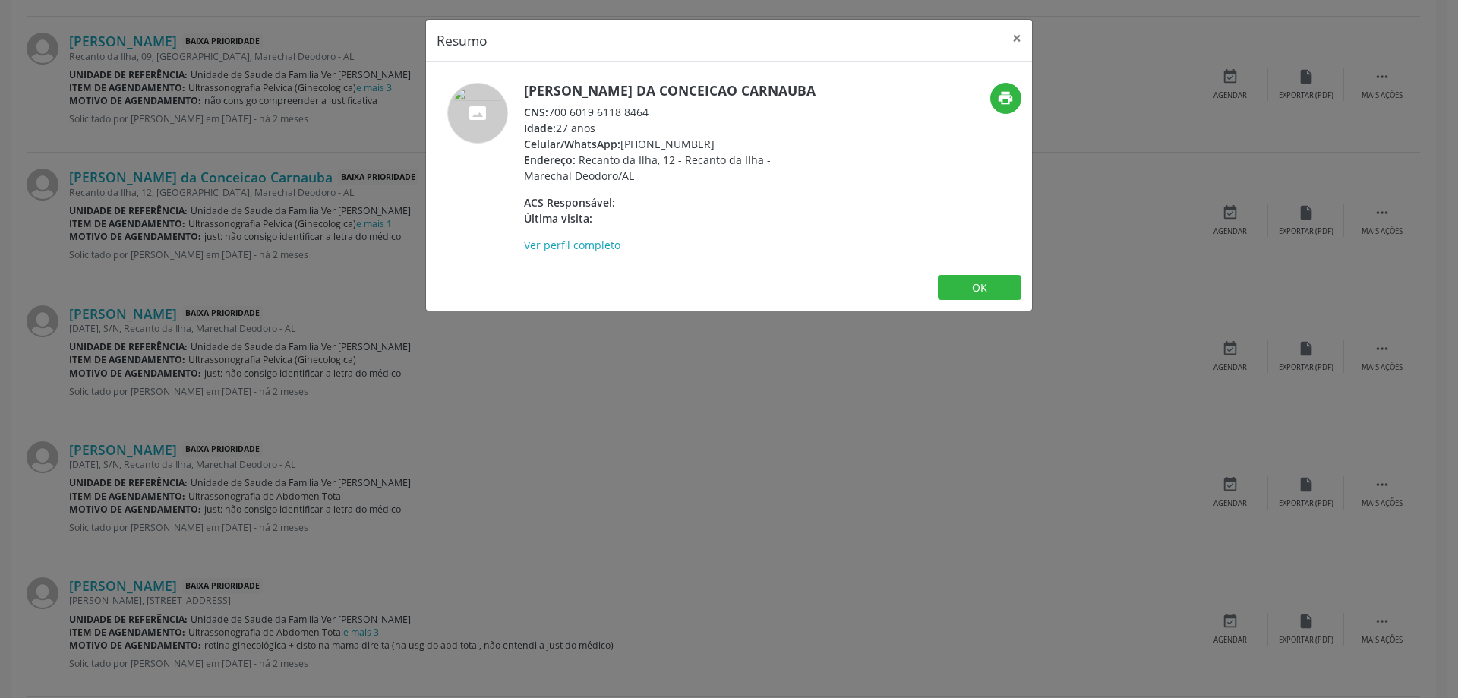
drag, startPoint x: 650, startPoint y: 129, endPoint x: 553, endPoint y: 125, distance: 97.3
click at [553, 120] on div "CNS: 700 6019 6118 8464" at bounding box center [671, 112] width 295 height 16
copy div "700 6019 6118 8464"
click at [1017, 38] on button "×" at bounding box center [1017, 38] width 30 height 37
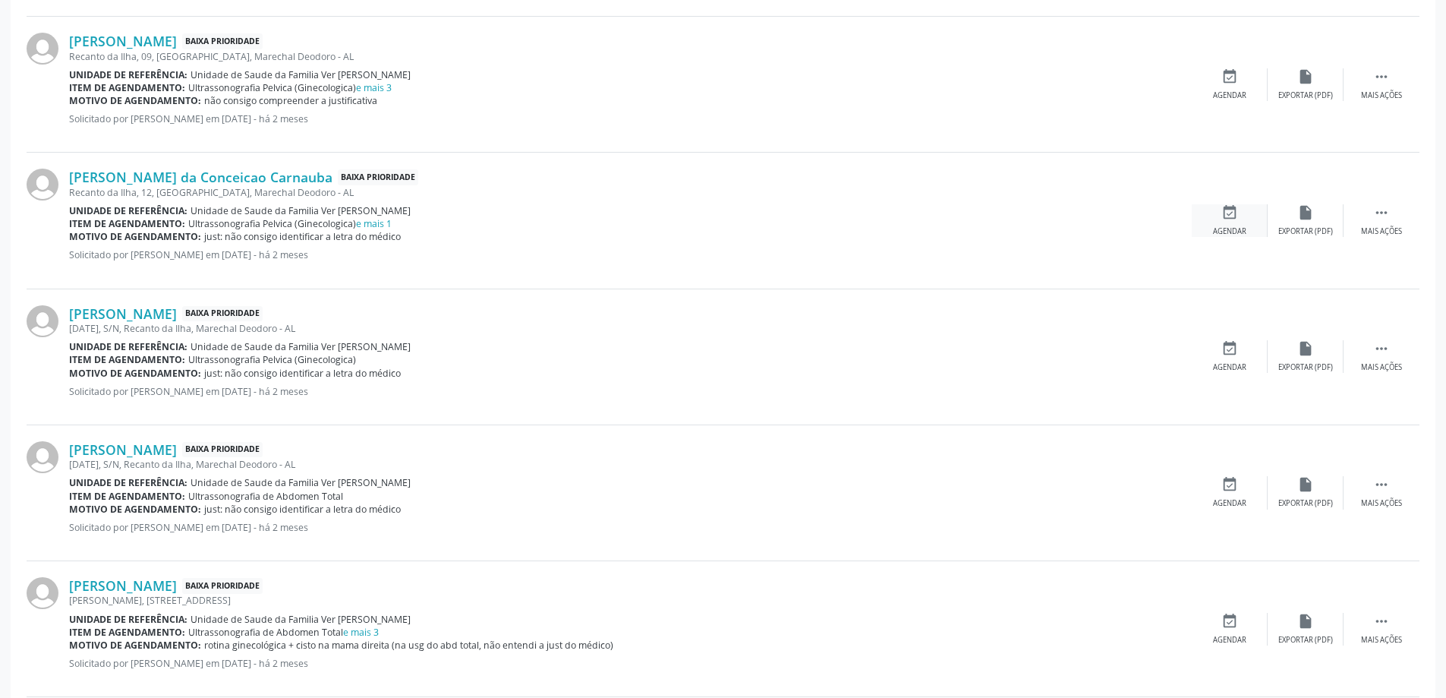
click at [1247, 223] on div "event_available Agendar" at bounding box center [1230, 220] width 76 height 33
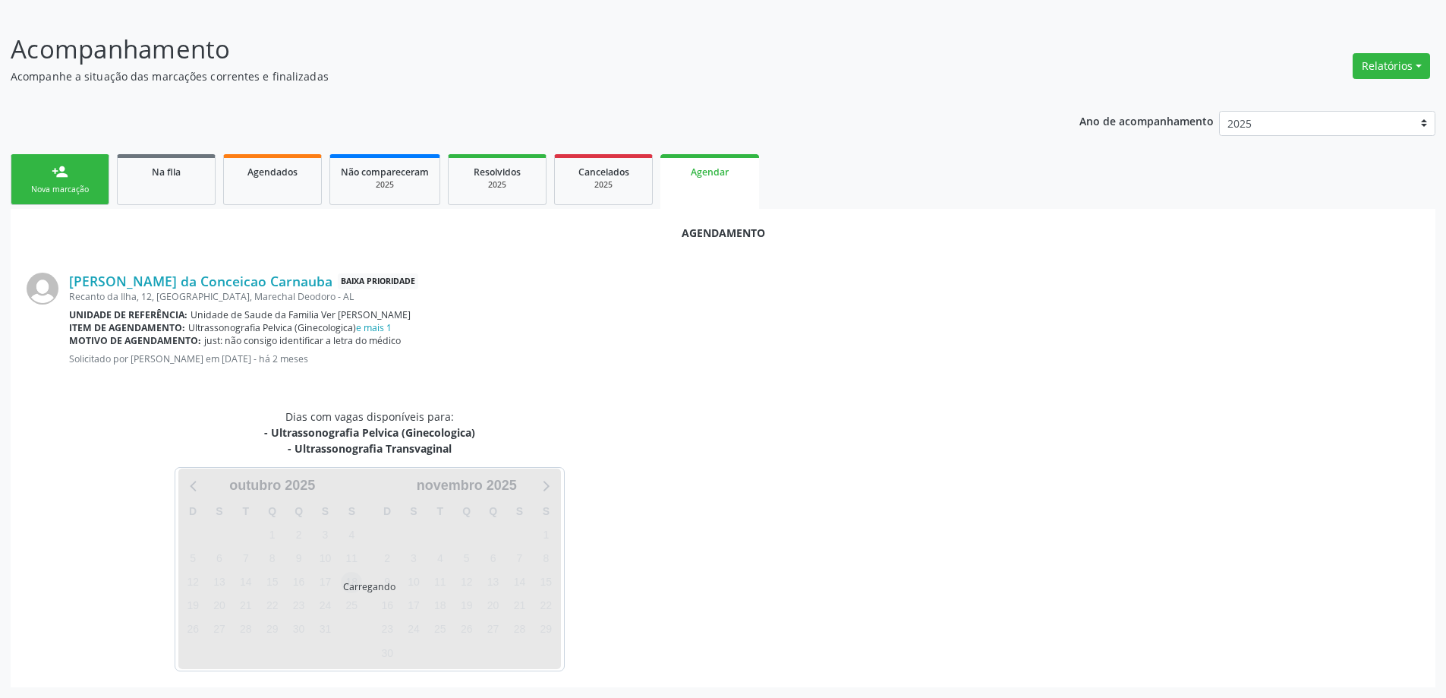
scroll to position [218, 0]
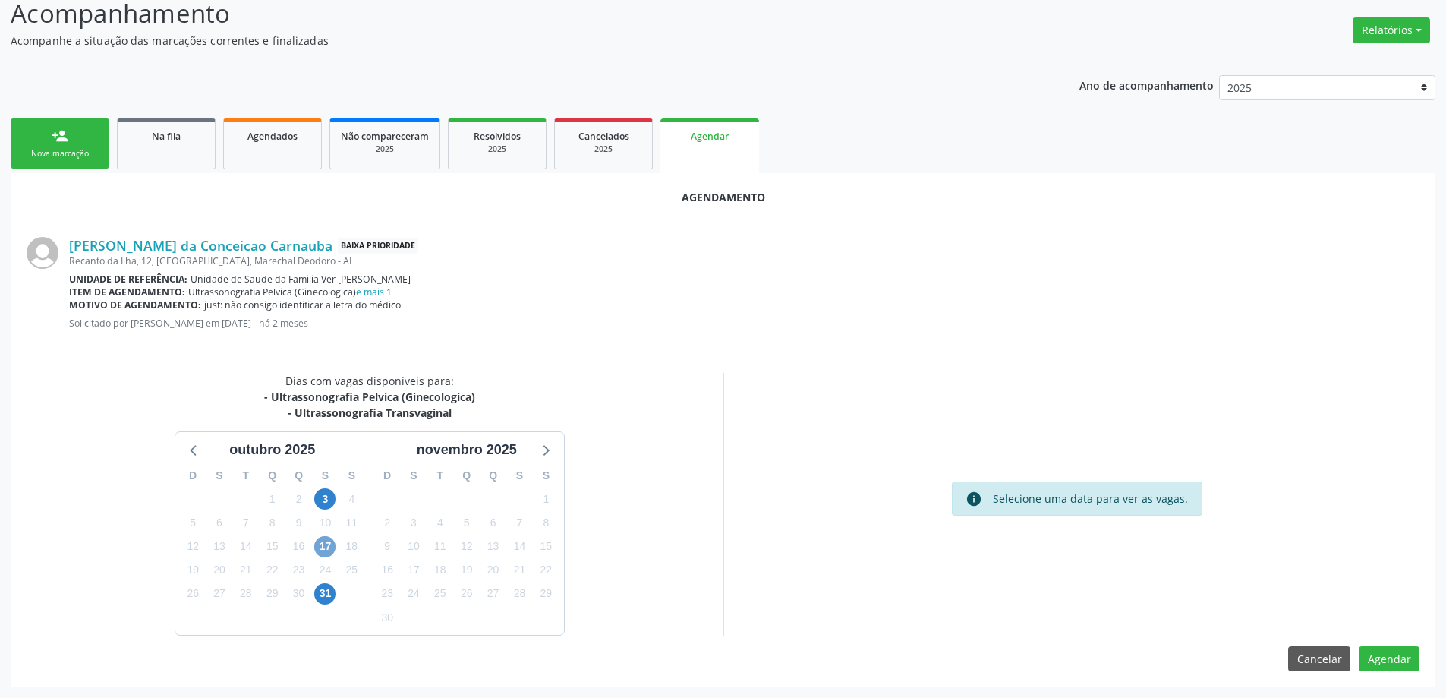
click at [326, 546] on span "17" at bounding box center [324, 546] width 21 height 21
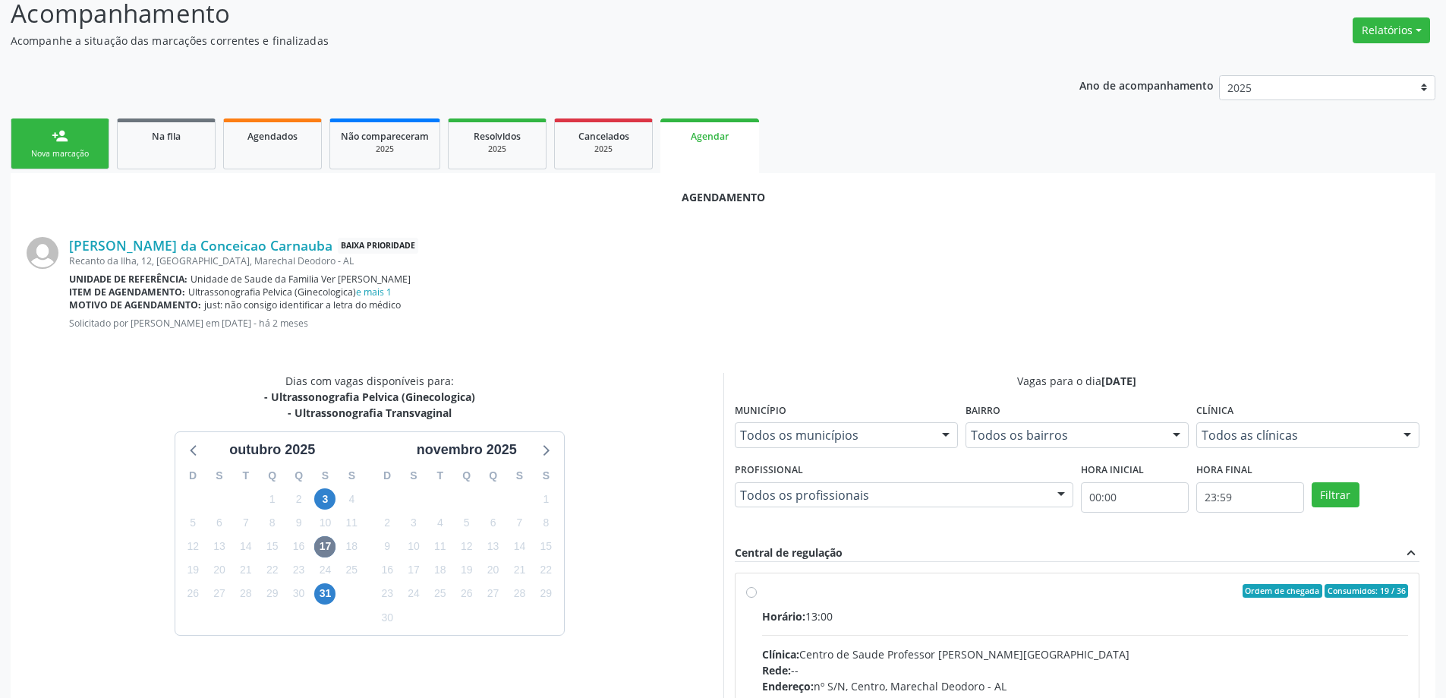
click at [740, 593] on div "Ordem de chegada Consumidos: 19 / 36 Horário: 13:00 Clínica: Centro de Saude Pr…" at bounding box center [1078, 700] width 684 height 254
radio input "true"
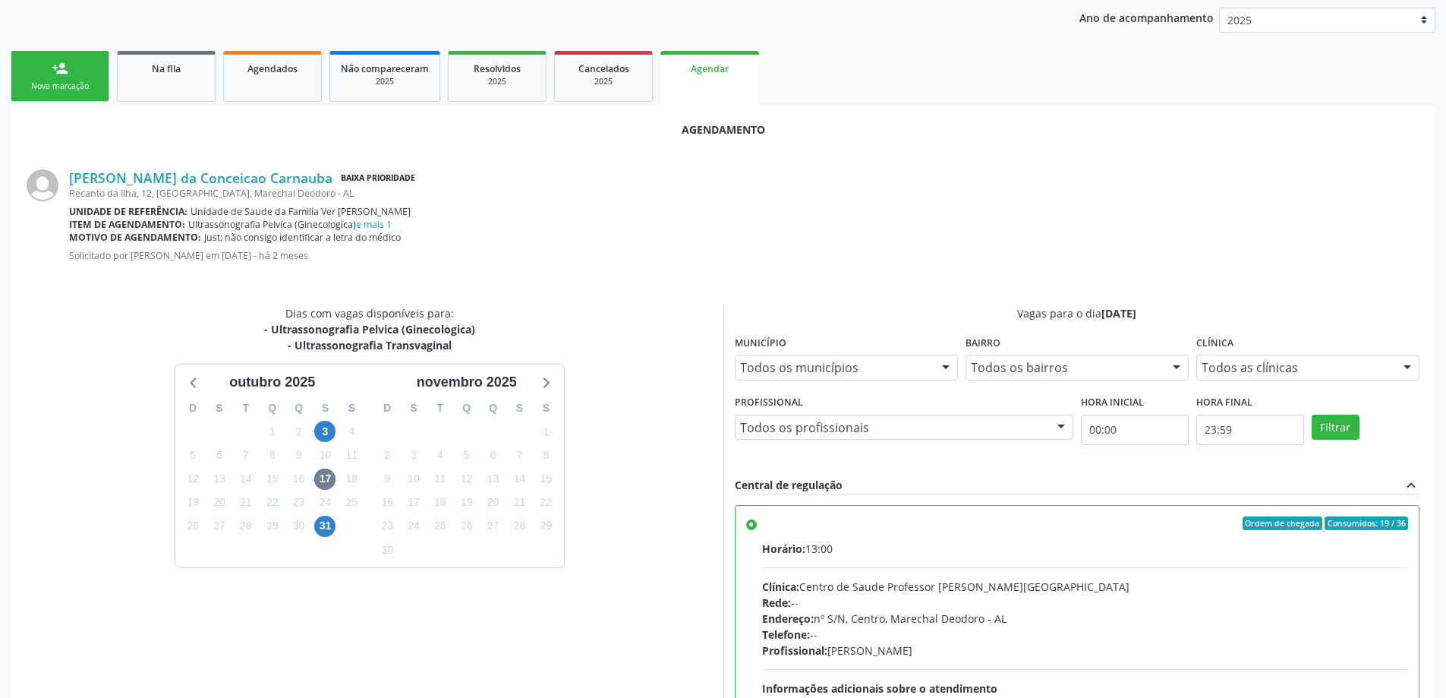
scroll to position [449, 0]
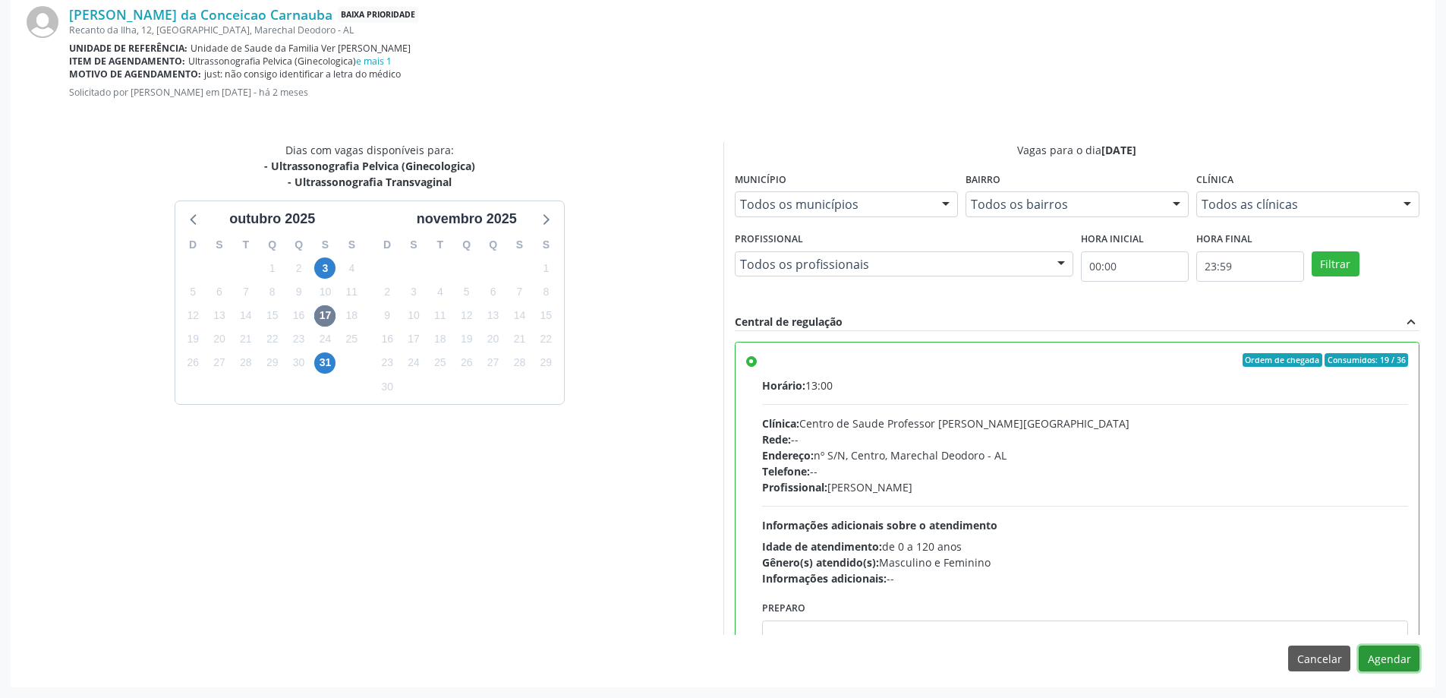
click at [1396, 662] on button "Agendar" at bounding box center [1389, 658] width 61 height 26
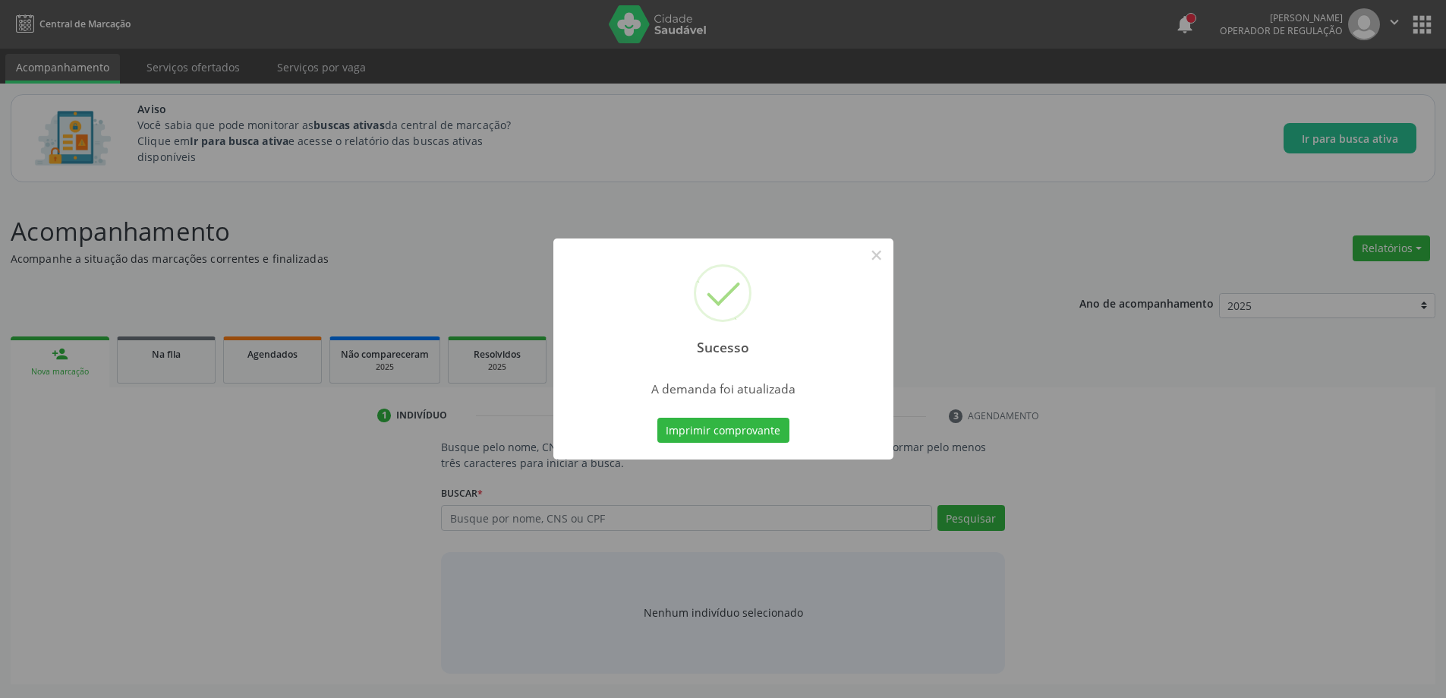
scroll to position [0, 0]
click at [885, 257] on button "×" at bounding box center [882, 255] width 26 height 26
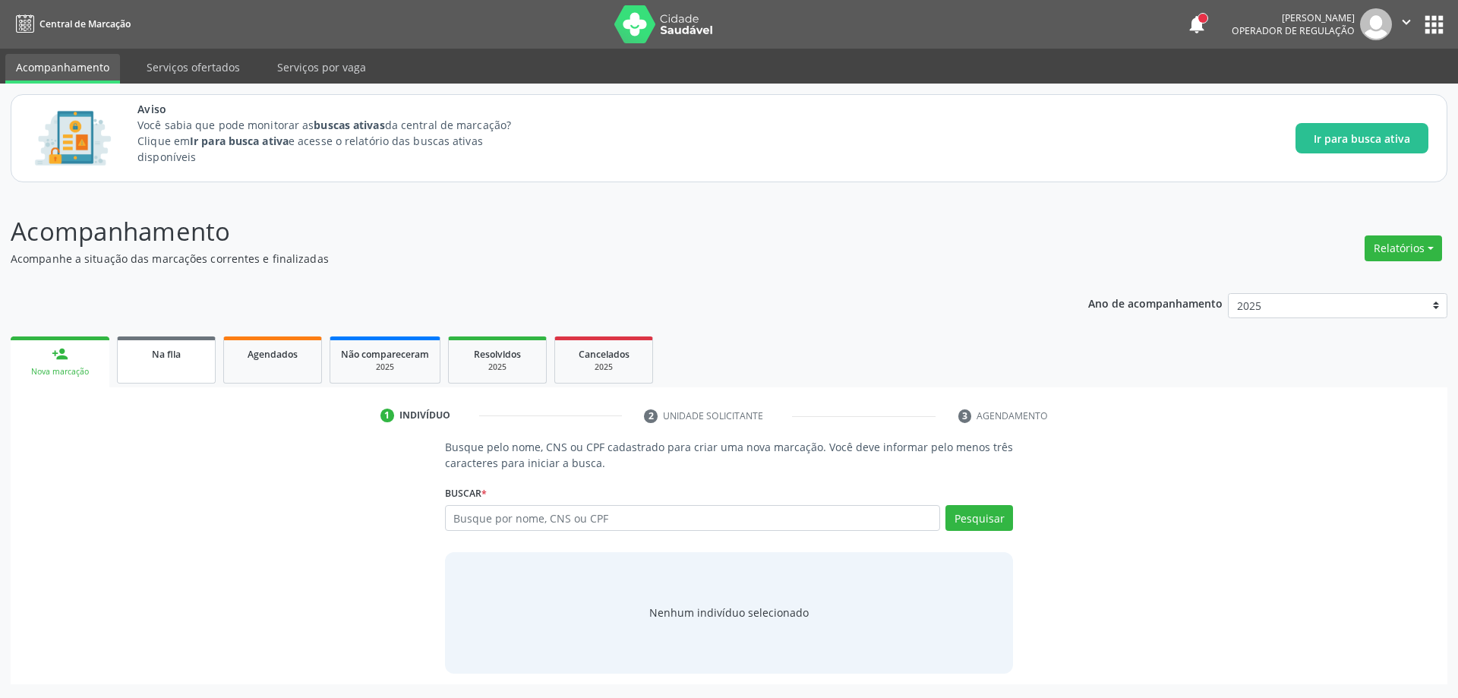
click at [181, 356] on div "Na fila" at bounding box center [166, 353] width 76 height 16
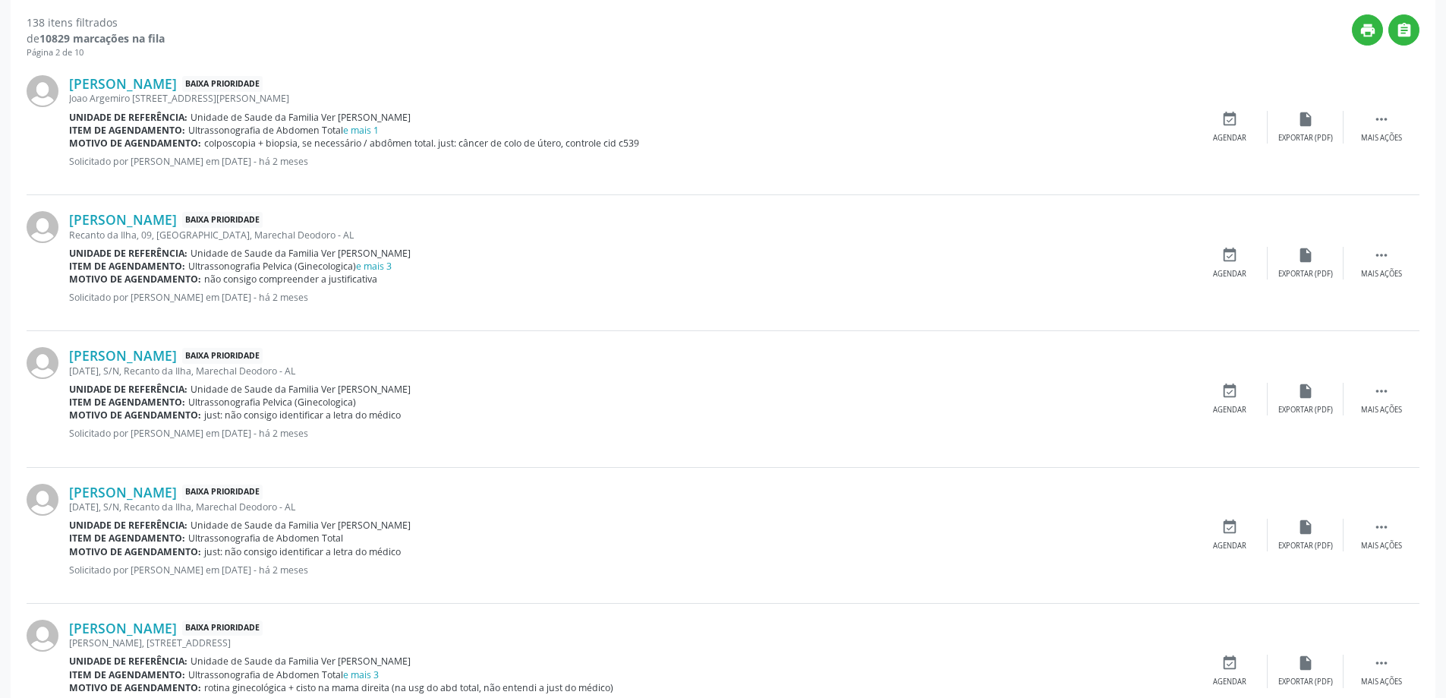
scroll to position [532, 0]
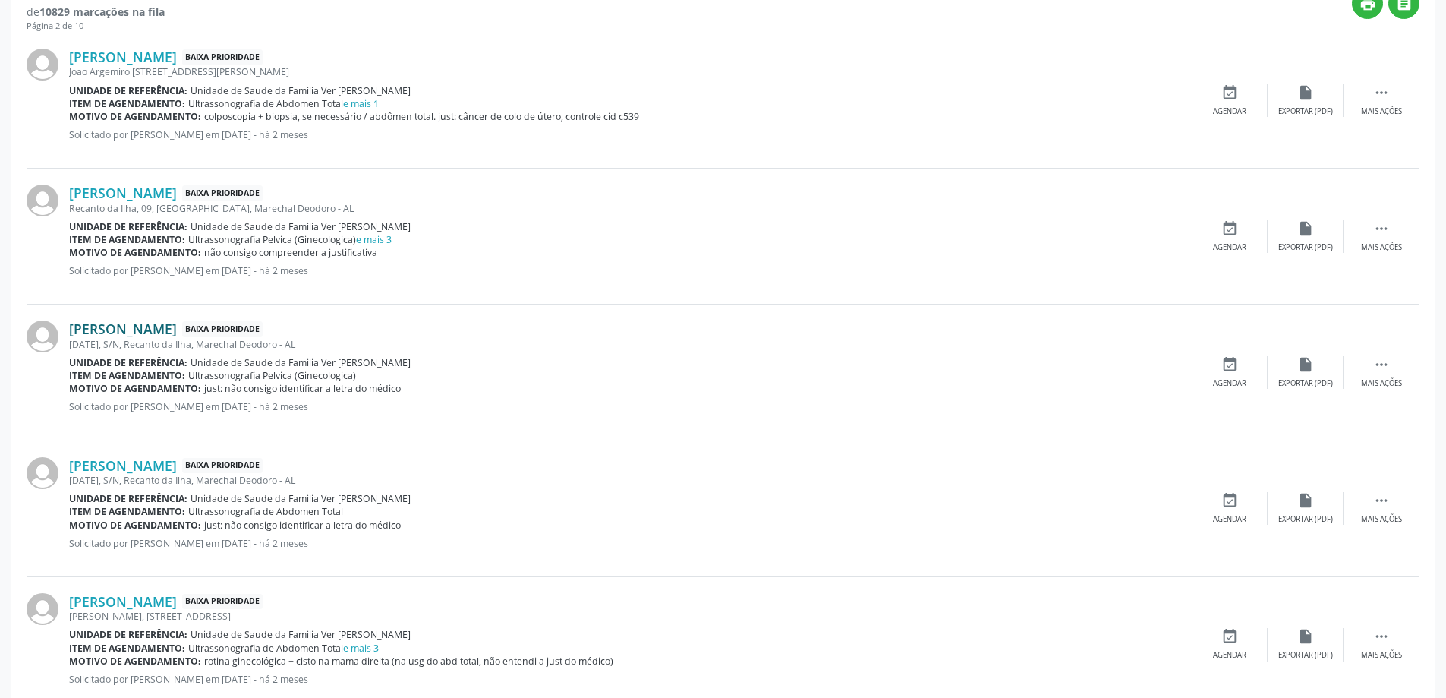
click at [147, 333] on link "[PERSON_NAME]" at bounding box center [123, 328] width 108 height 17
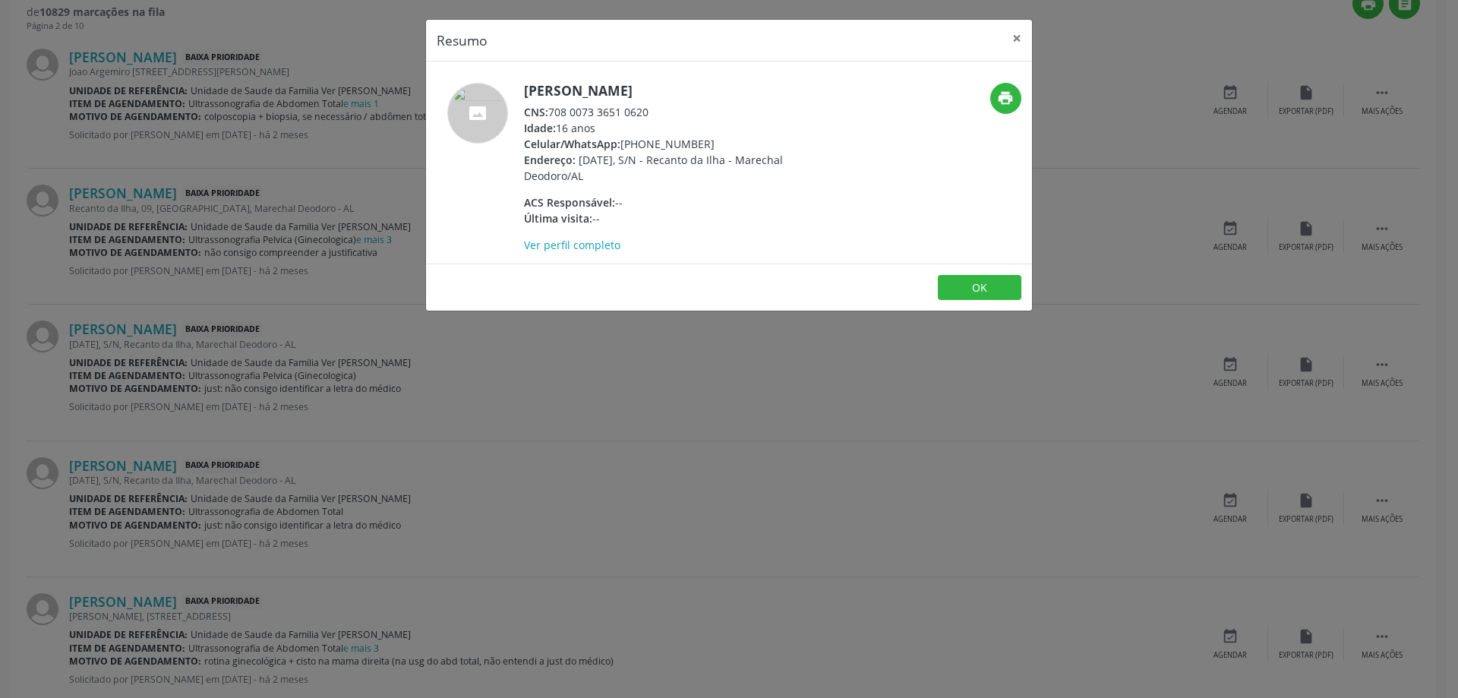
drag, startPoint x: 658, startPoint y: 112, endPoint x: 550, endPoint y: 115, distance: 107.1
click at [550, 115] on div "CNS: 708 0073 3651 0620" at bounding box center [671, 112] width 295 height 16
copy div "708 0073 3651 0620"
click at [1019, 42] on button "×" at bounding box center [1017, 38] width 30 height 37
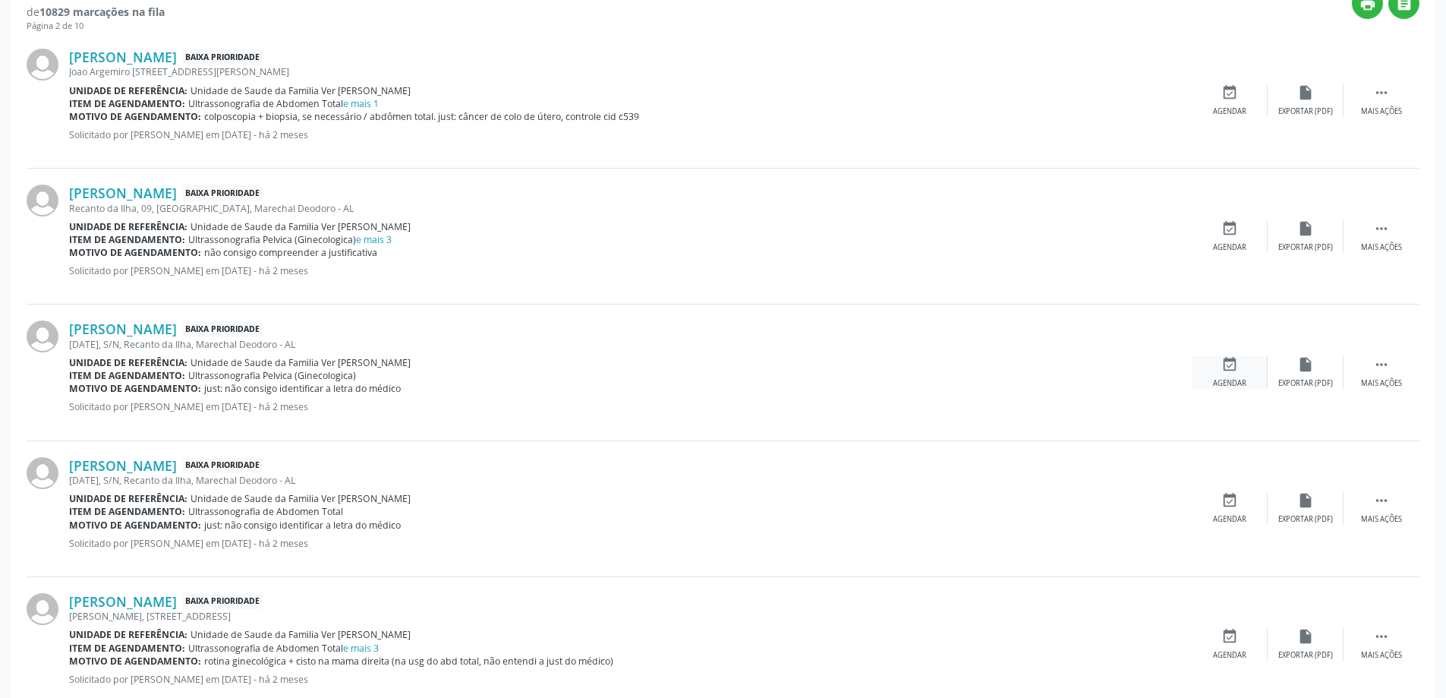
click at [1225, 370] on icon "event_available" at bounding box center [1230, 364] width 17 height 17
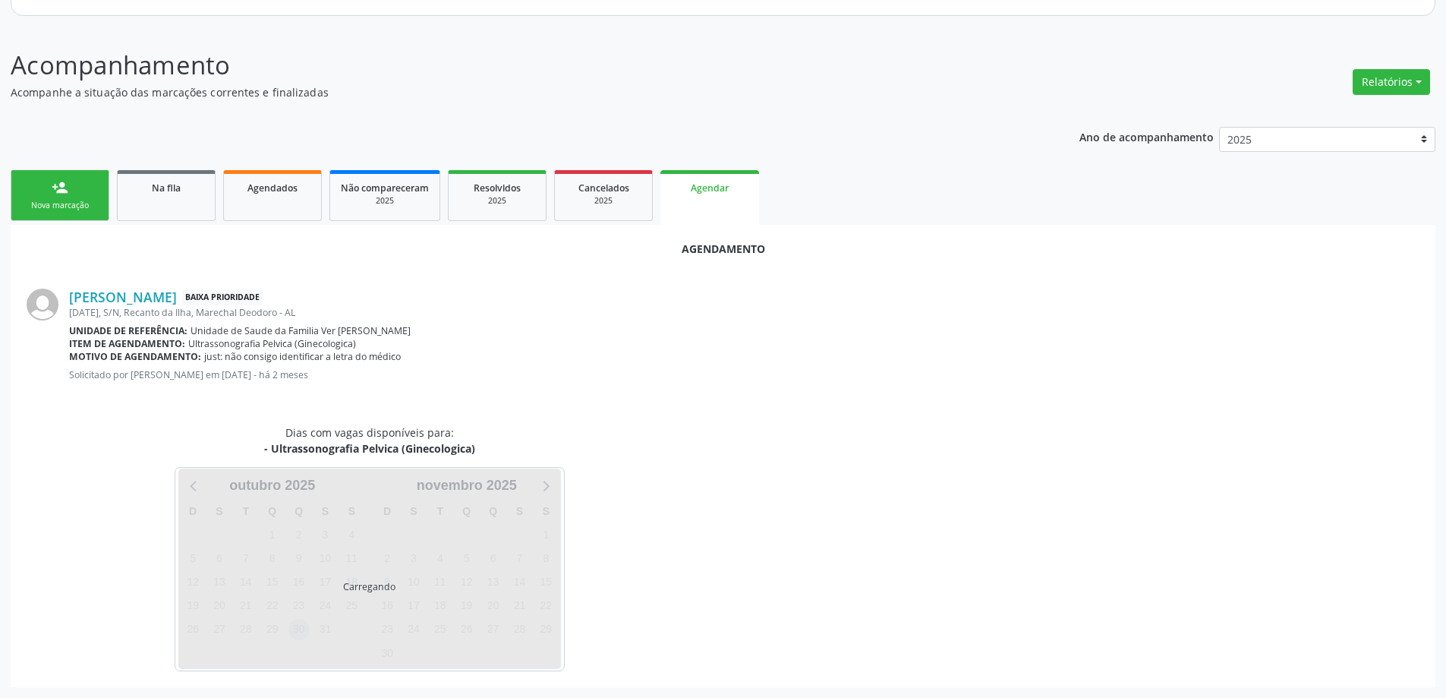
scroll to position [202, 0]
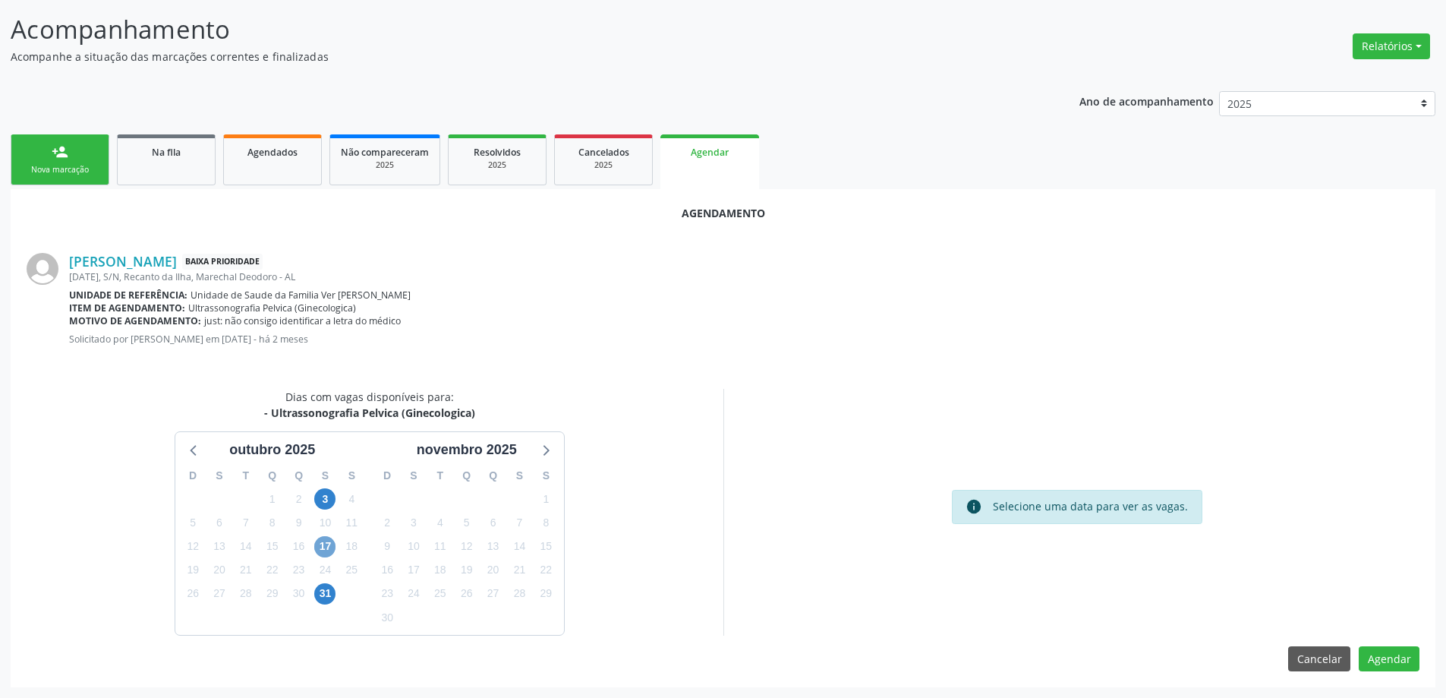
click at [327, 544] on span "17" at bounding box center [324, 546] width 21 height 21
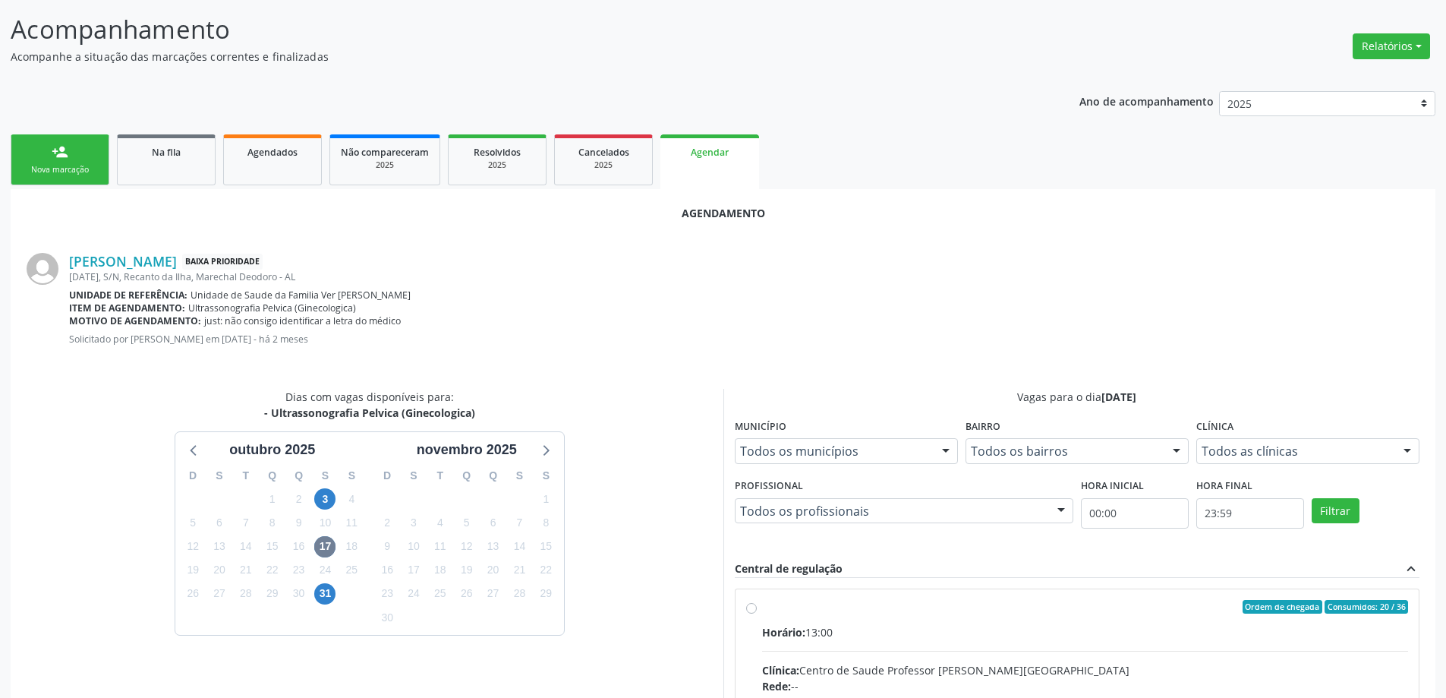
click at [753, 607] on input "Ordem de chegada Consumidos: 20 / 36 Horário: 13:00 Clínica: Centro de Saude Pr…" at bounding box center [751, 607] width 11 height 14
radio input "true"
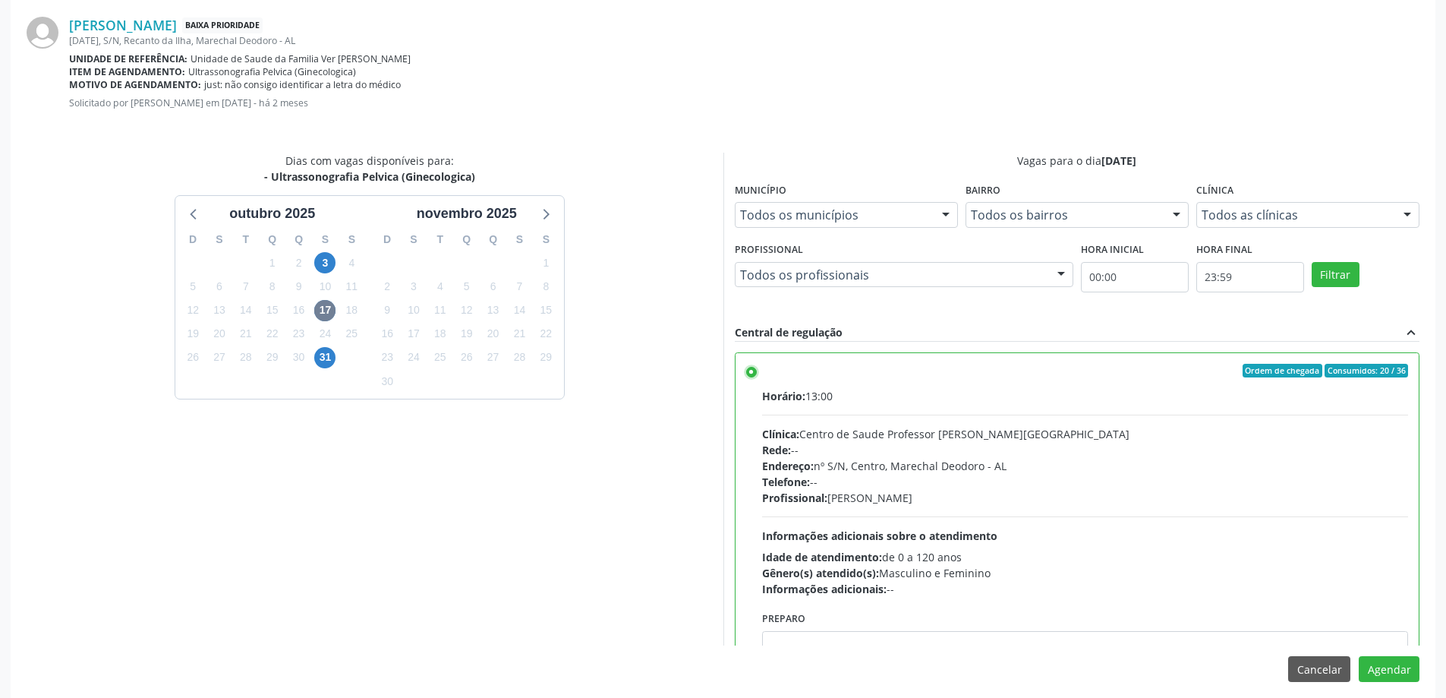
scroll to position [449, 0]
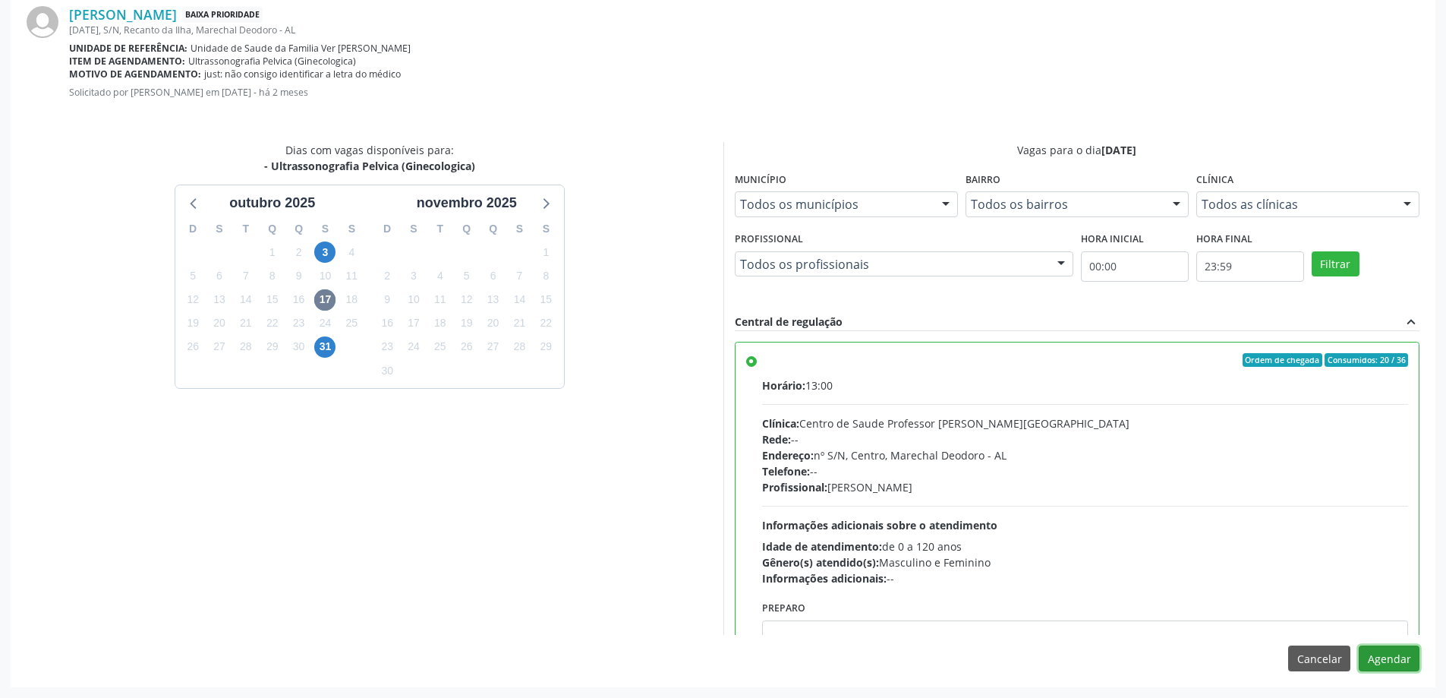
click at [1384, 663] on button "Agendar" at bounding box center [1389, 658] width 61 height 26
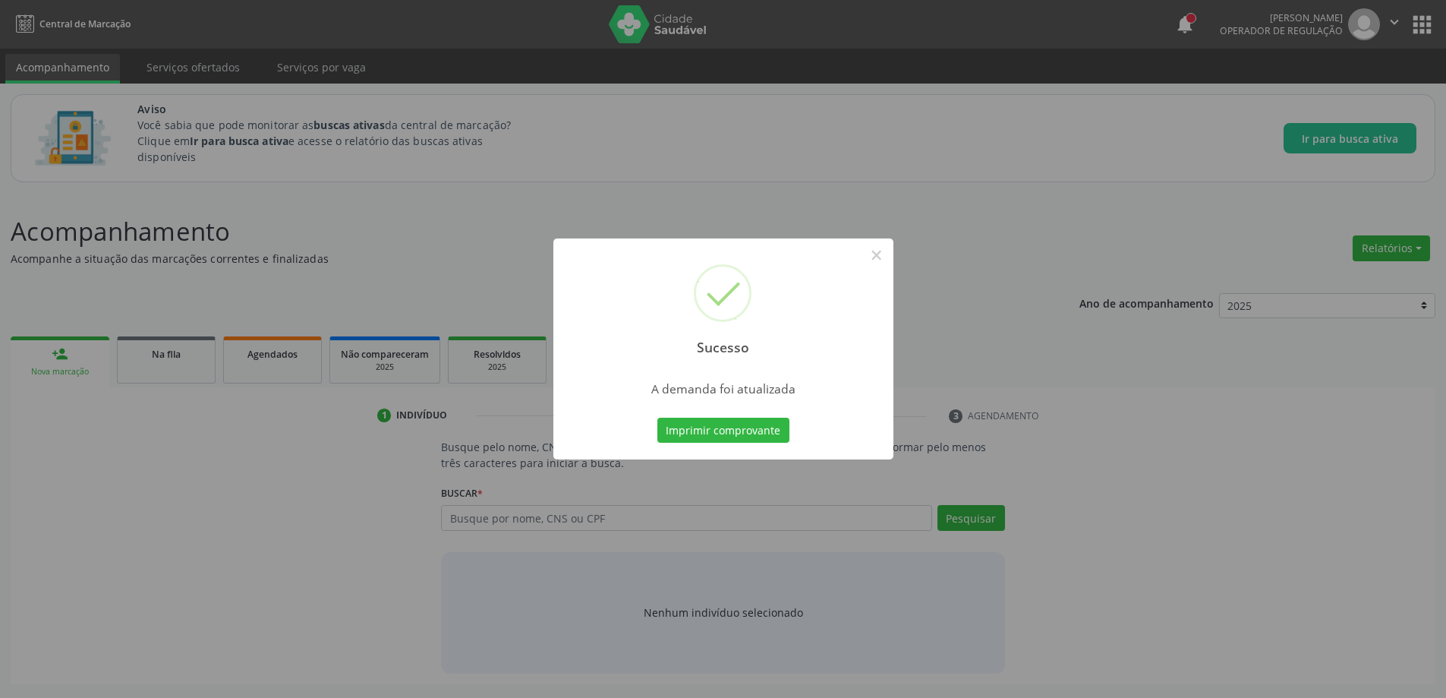
scroll to position [0, 0]
click at [879, 254] on button "×" at bounding box center [882, 255] width 26 height 26
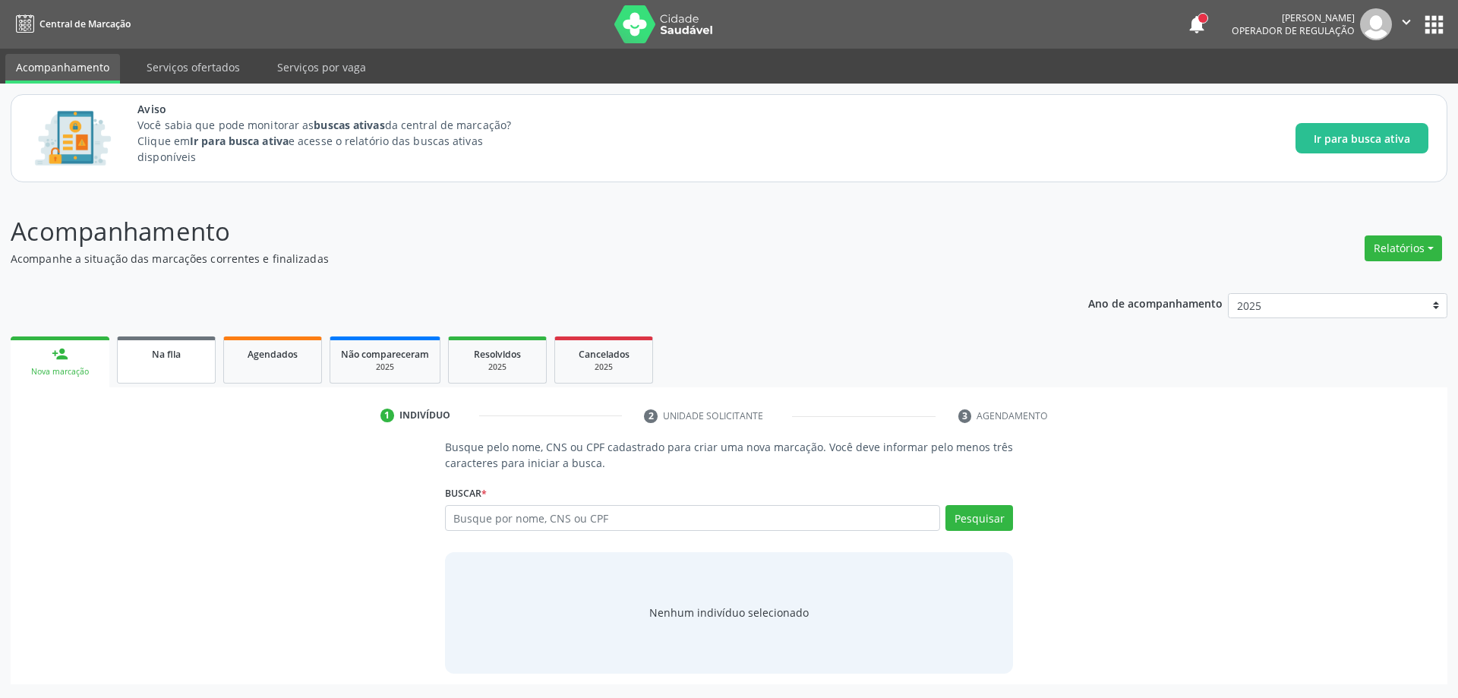
click at [172, 355] on span "Na fila" at bounding box center [166, 354] width 29 height 13
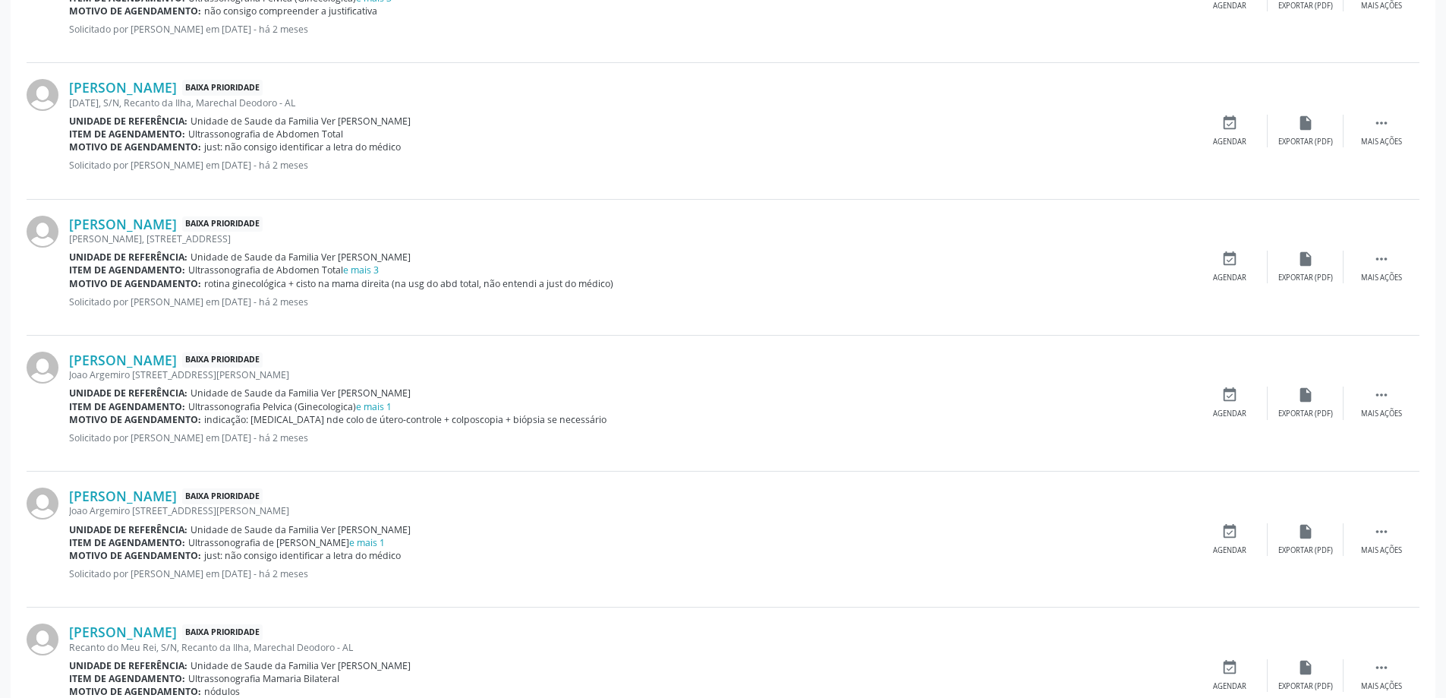
scroll to position [835, 0]
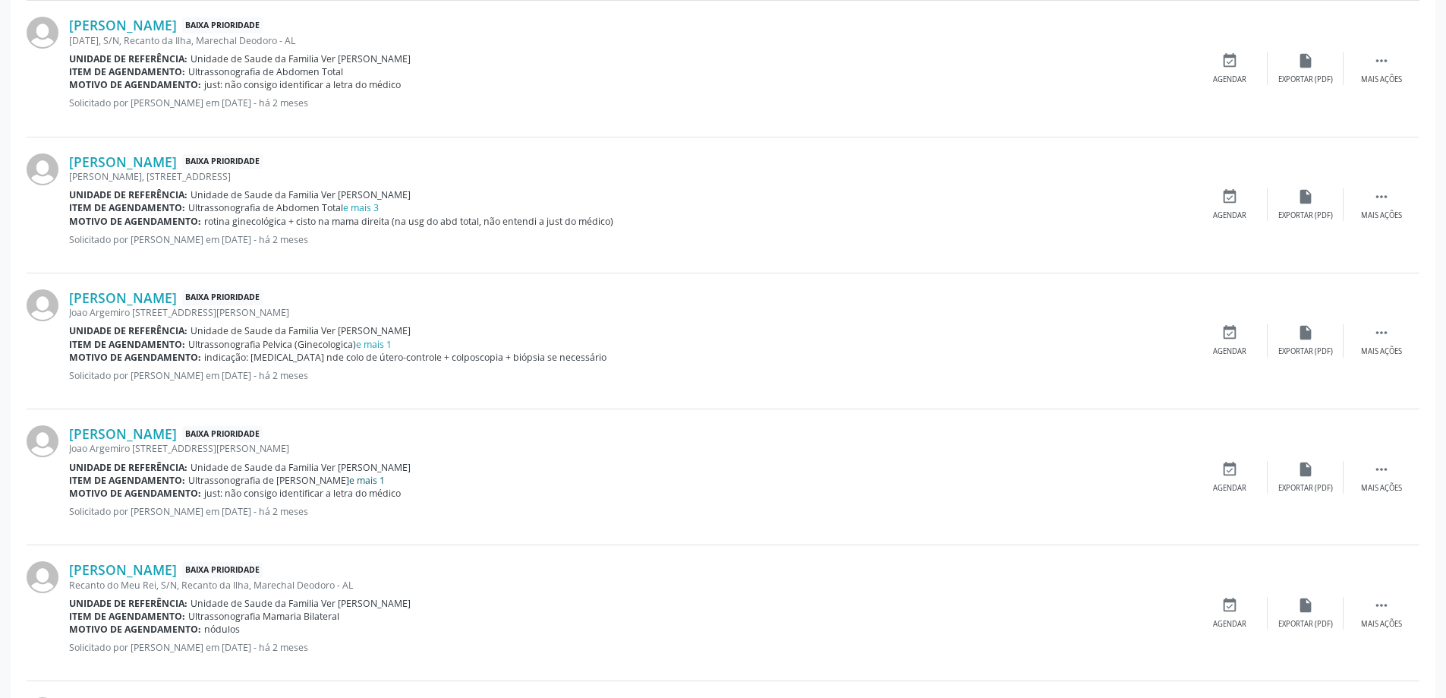
click at [378, 479] on link "e mais 1" at bounding box center [367, 480] width 36 height 13
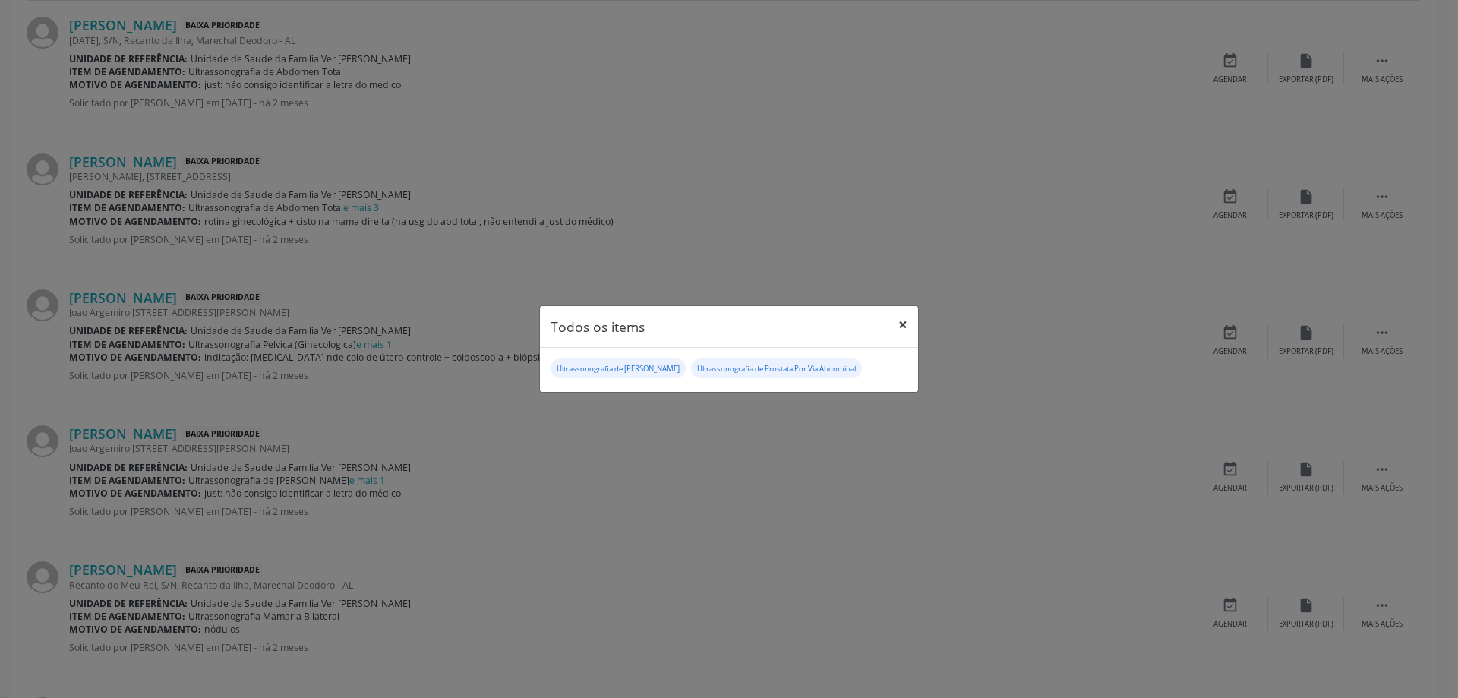
click at [906, 322] on button "×" at bounding box center [903, 324] width 30 height 37
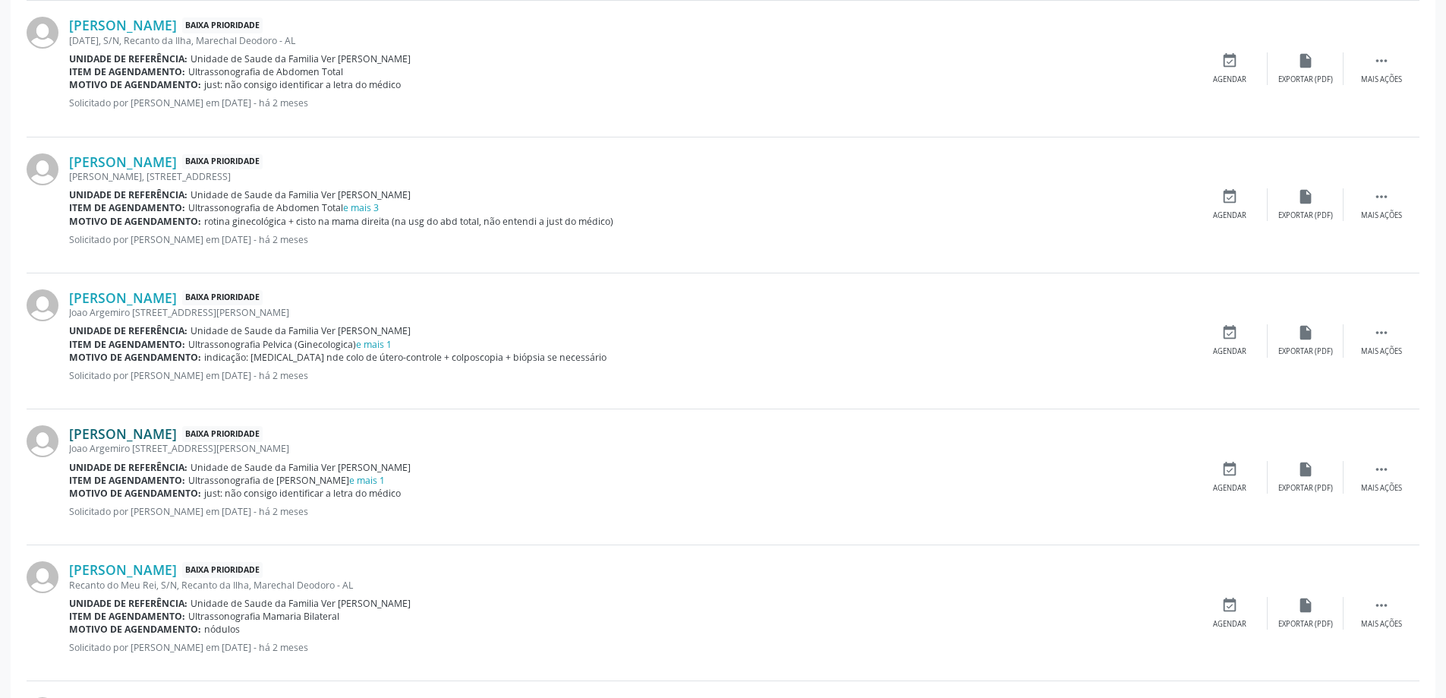
click at [177, 439] on link "[PERSON_NAME]" at bounding box center [123, 433] width 108 height 17
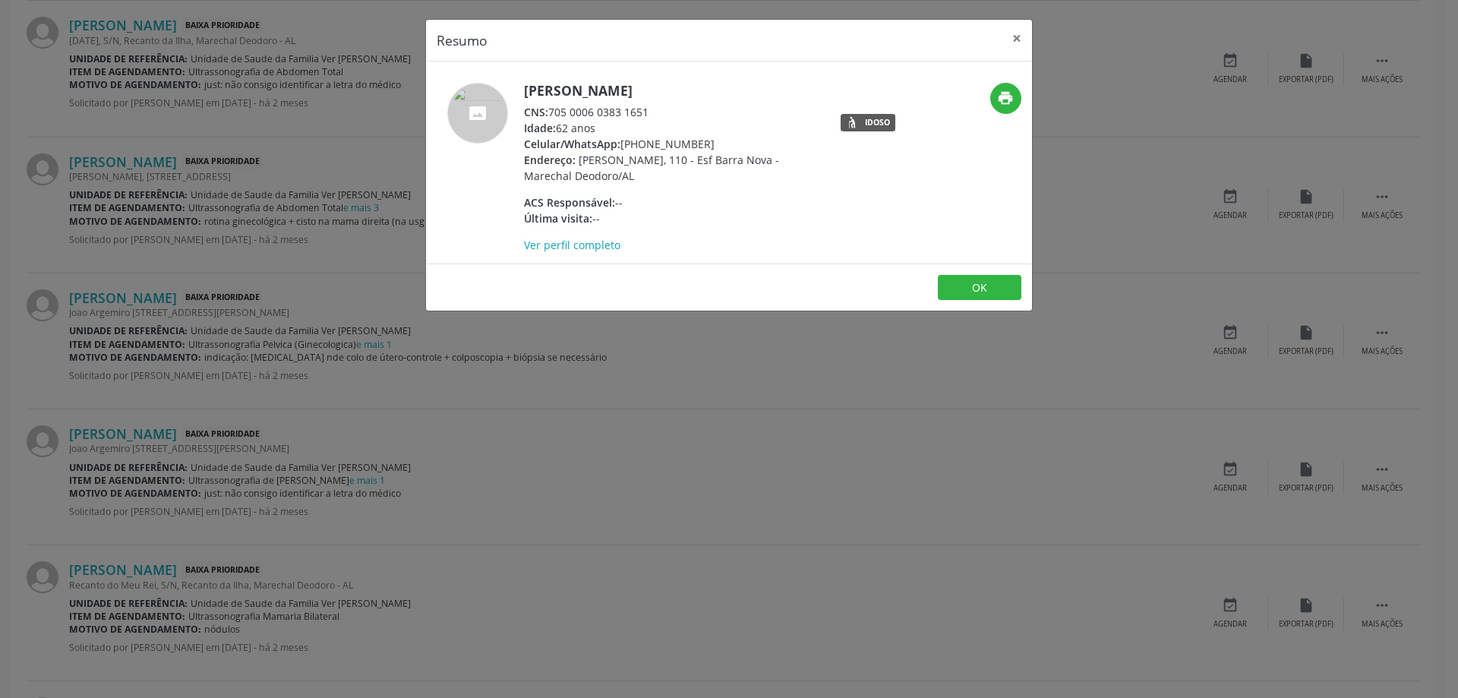
drag, startPoint x: 651, startPoint y: 111, endPoint x: 550, endPoint y: 113, distance: 100.3
click at [550, 113] on div "CNS: 705 0006 0383 1651" at bounding box center [671, 112] width 295 height 16
copy div "705 0006 0383 1651"
click at [601, 138] on span "Celular/WhatsApp:" at bounding box center [572, 144] width 96 height 14
click at [1011, 36] on button "×" at bounding box center [1017, 38] width 30 height 37
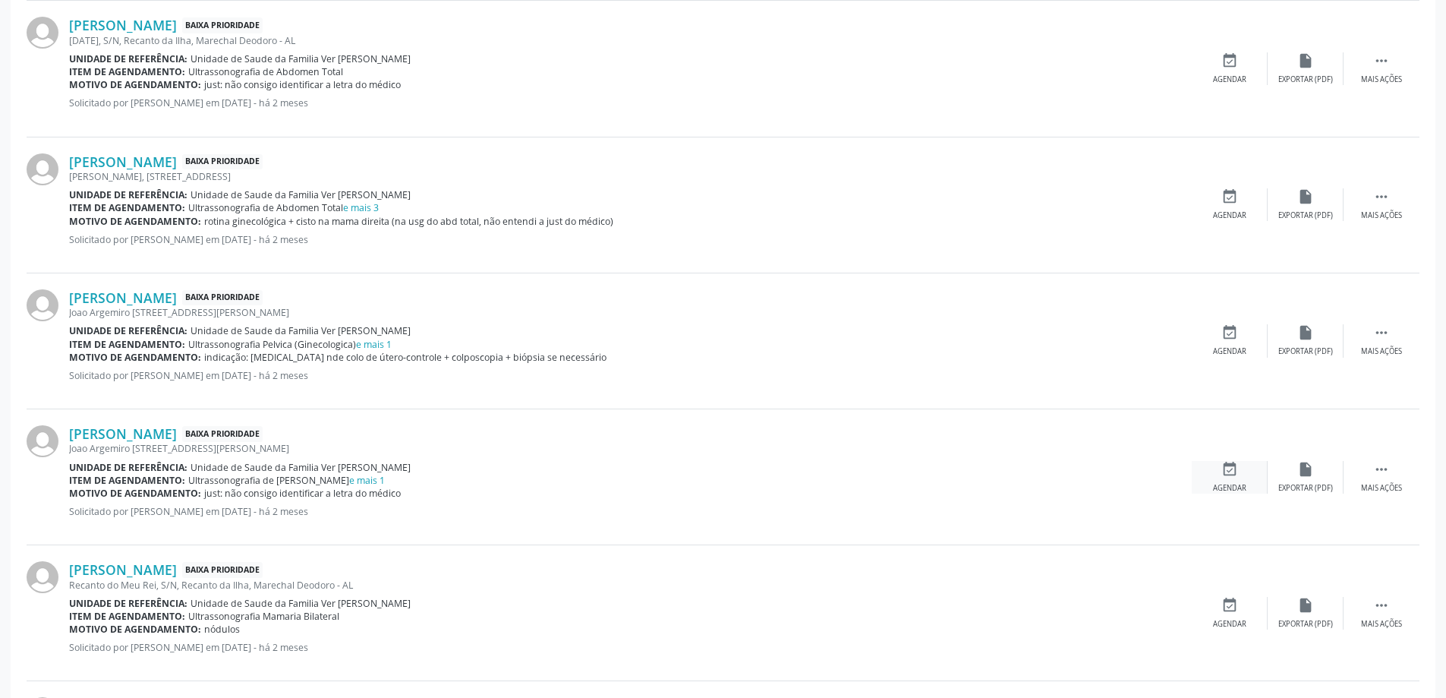
click at [1223, 467] on icon "event_available" at bounding box center [1230, 469] width 17 height 17
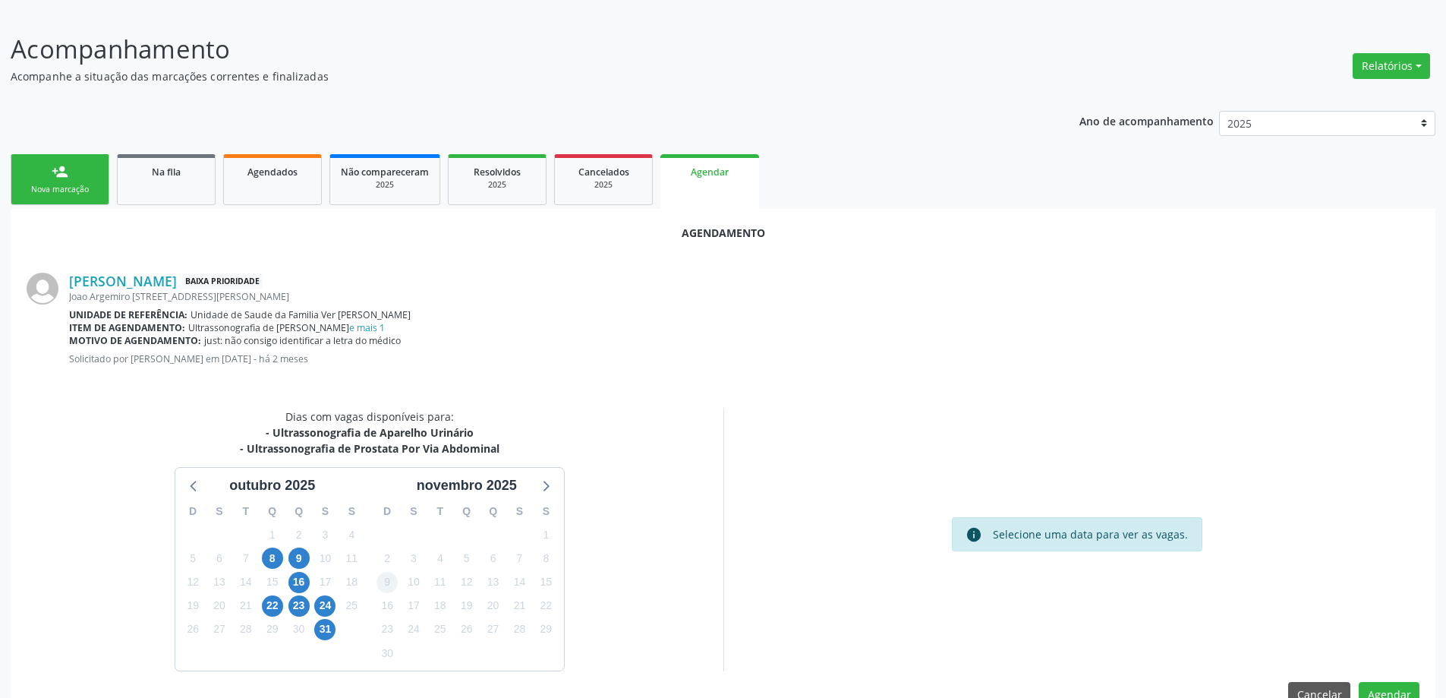
scroll to position [218, 0]
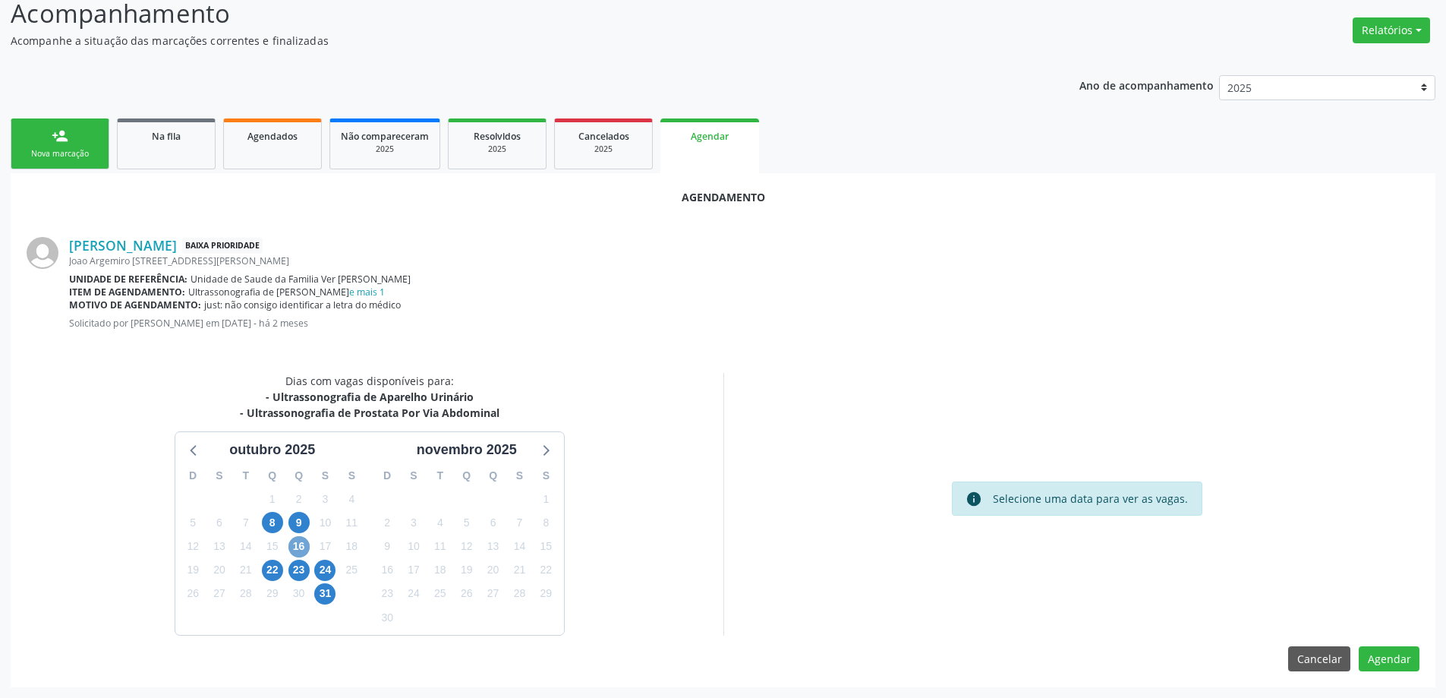
click at [298, 550] on span "16" at bounding box center [299, 546] width 21 height 21
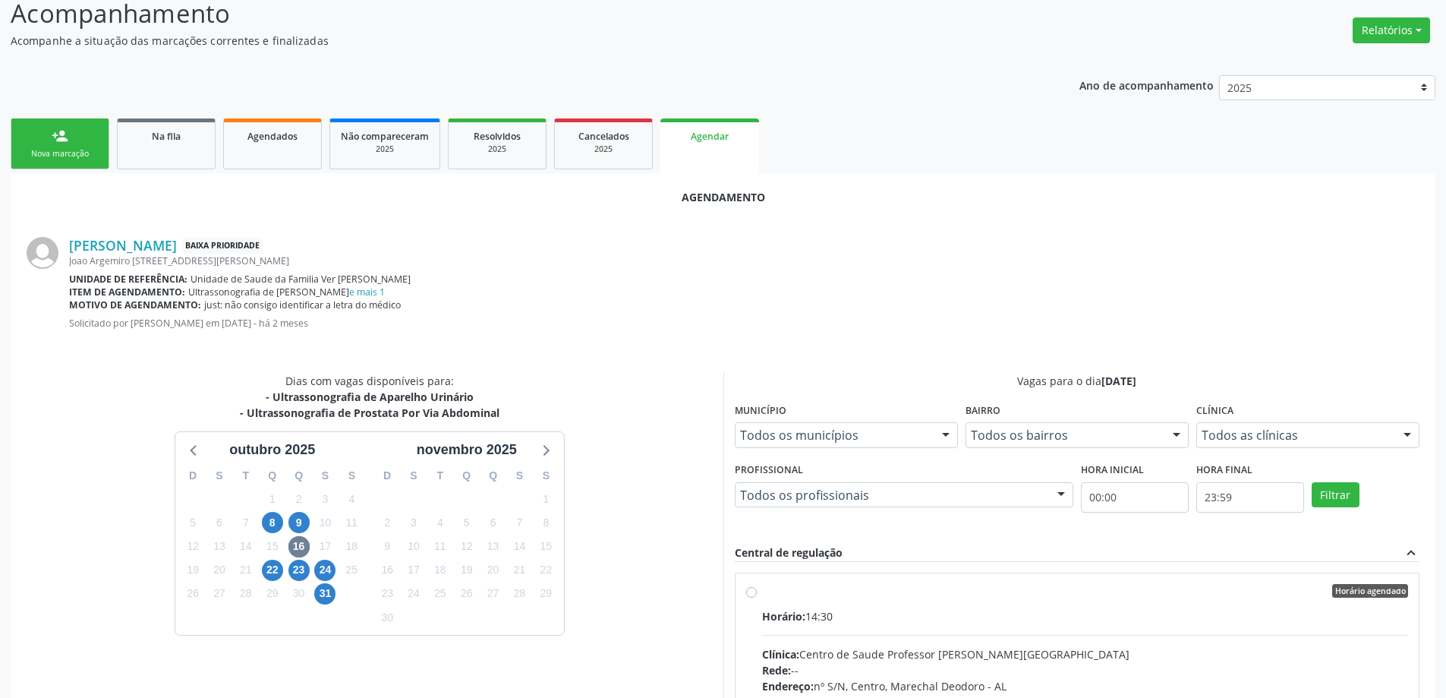
click at [762, 595] on label "Horário agendado Horário: 14:30 Clínica: Centro de Saude Professor [PERSON_NAME…" at bounding box center [1085, 700] width 647 height 233
click at [755, 595] on input "Horário agendado Horário: 14:30 Clínica: Centro de Saude Professor [PERSON_NAME…" at bounding box center [751, 591] width 11 height 14
radio input "true"
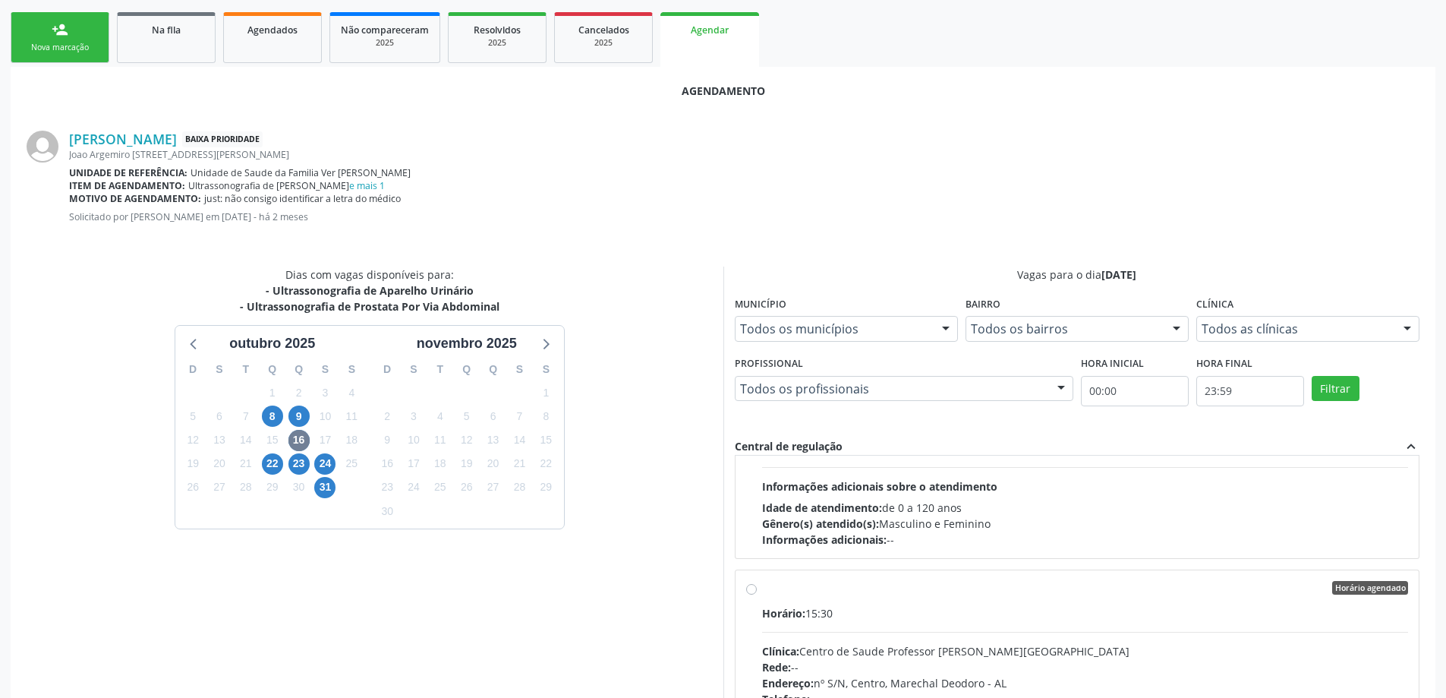
scroll to position [449, 0]
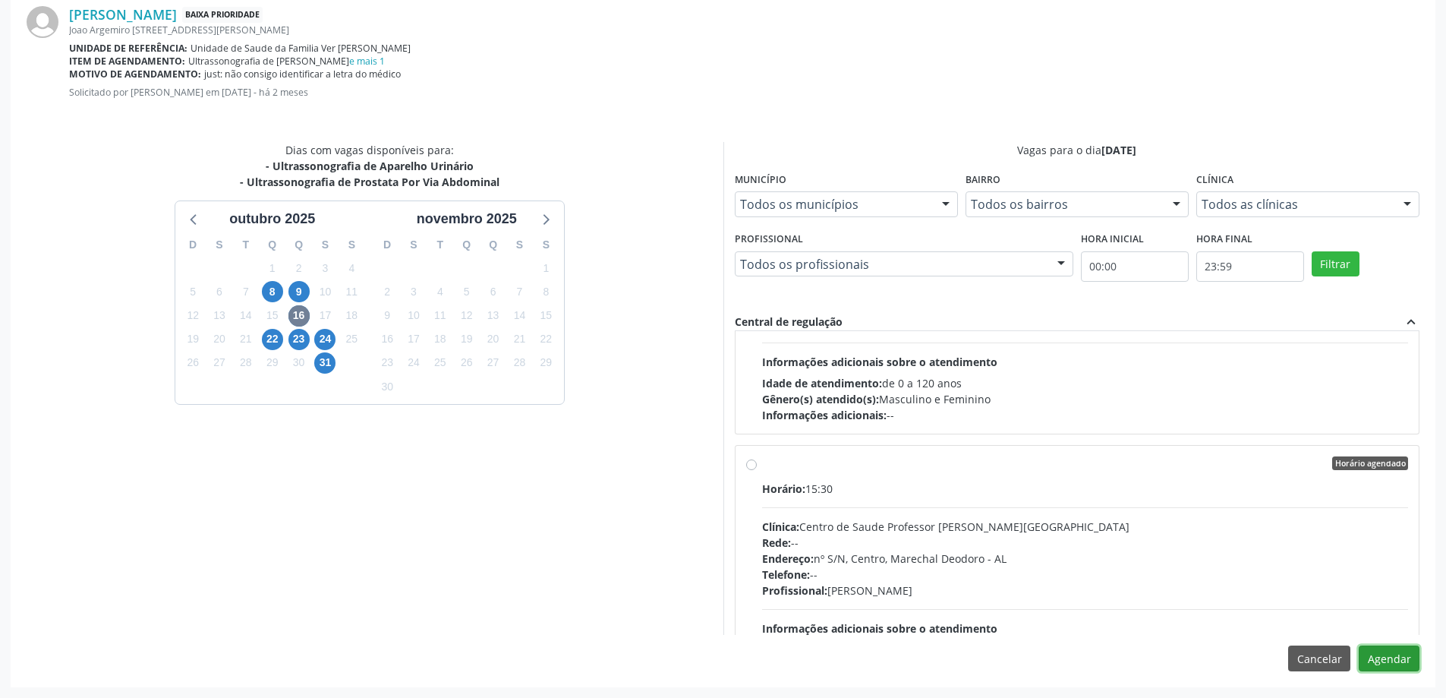
click at [1374, 662] on button "Agendar" at bounding box center [1389, 658] width 61 height 26
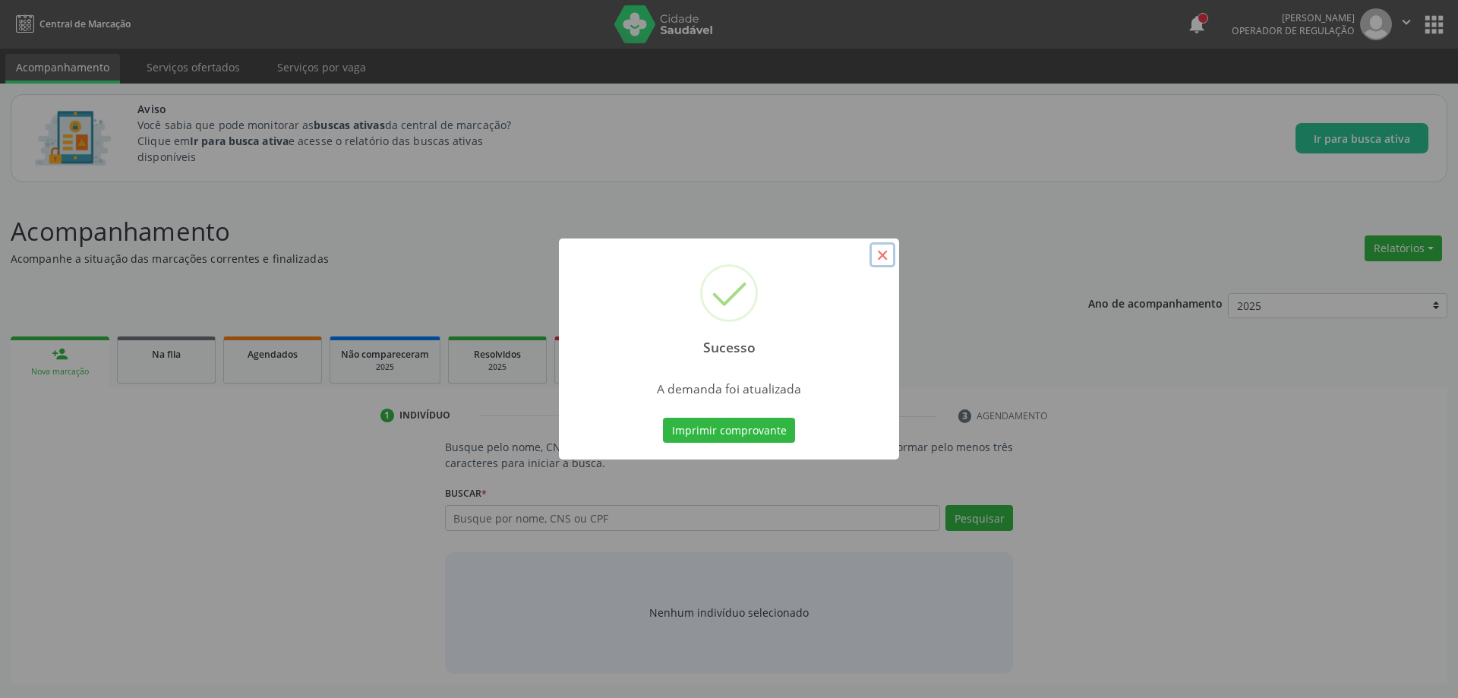
click at [887, 260] on button "×" at bounding box center [882, 255] width 26 height 26
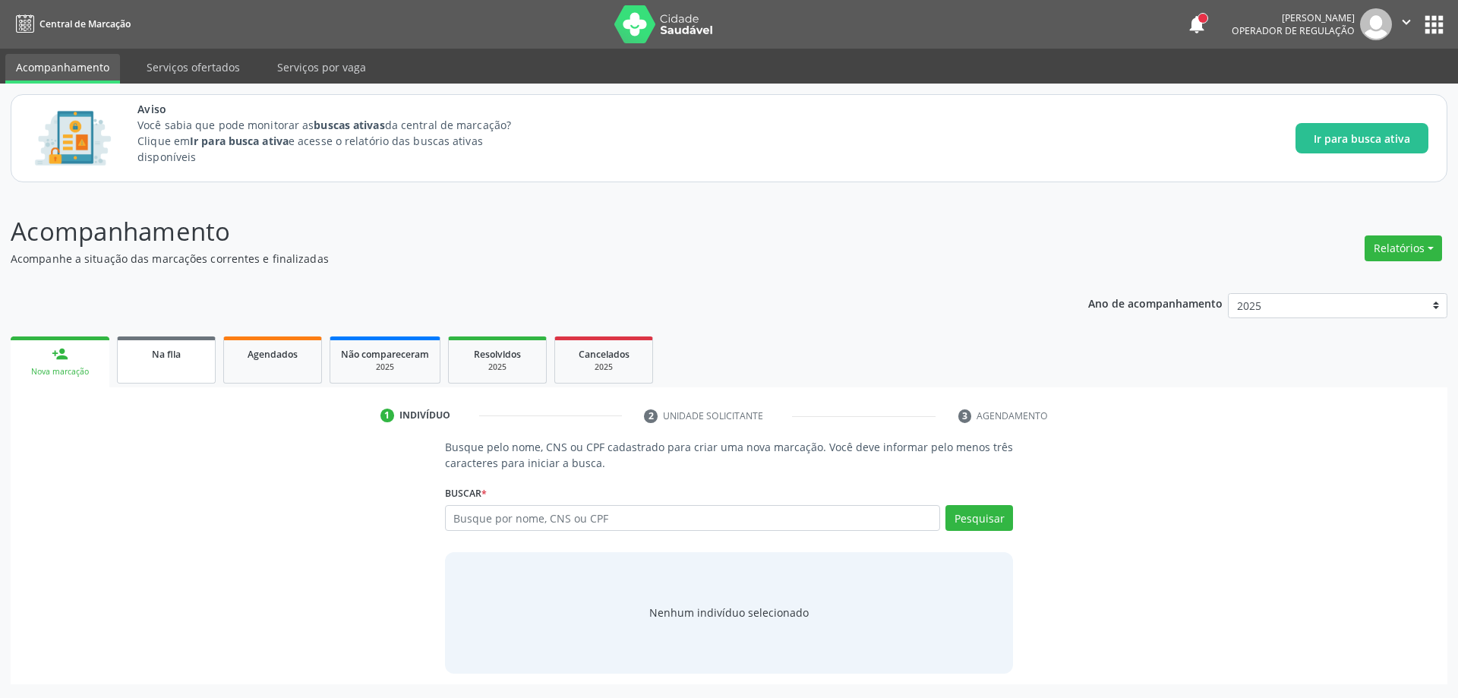
click at [159, 358] on span "Na fila" at bounding box center [166, 354] width 29 height 13
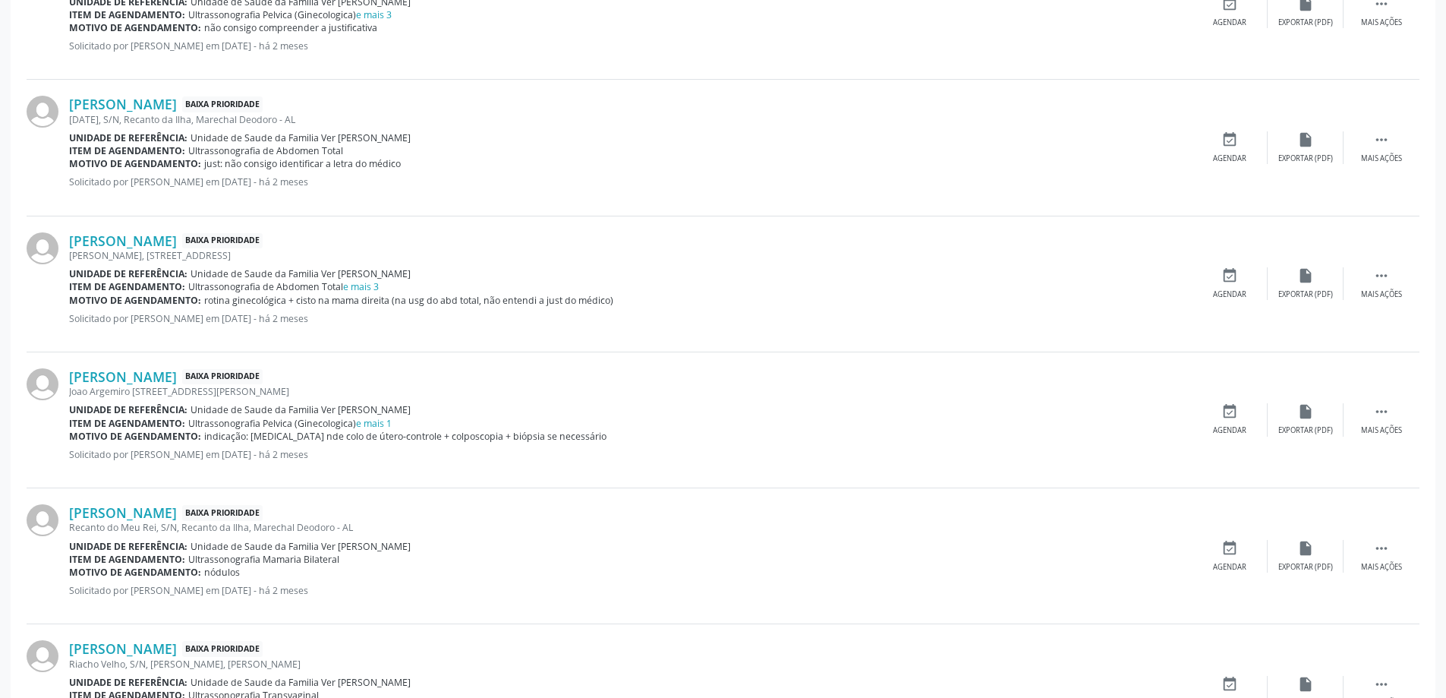
scroll to position [759, 0]
click at [177, 375] on link "[PERSON_NAME]" at bounding box center [123, 373] width 108 height 17
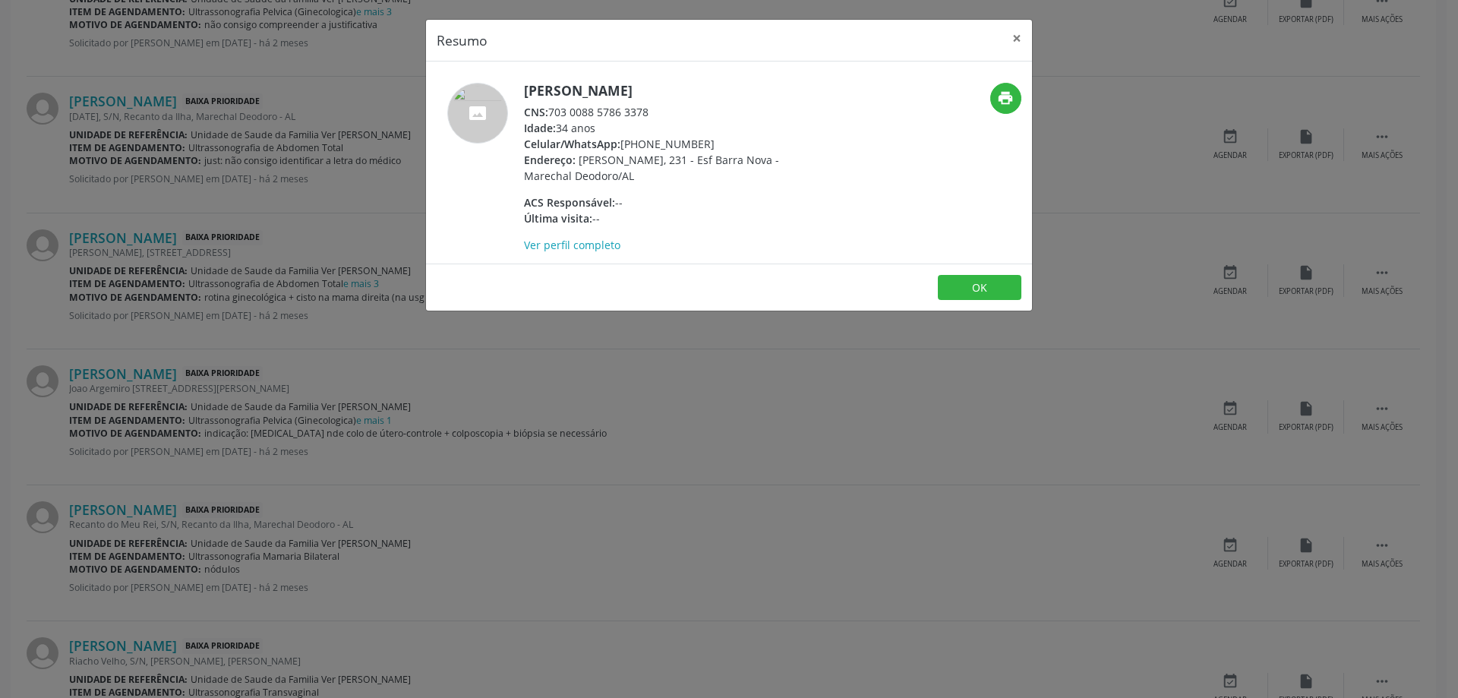
drag, startPoint x: 651, startPoint y: 112, endPoint x: 550, endPoint y: 115, distance: 101.1
click at [550, 115] on div "CNS: 703 0088 5786 3378" at bounding box center [671, 112] width 295 height 16
click at [1019, 41] on button "×" at bounding box center [1017, 38] width 30 height 37
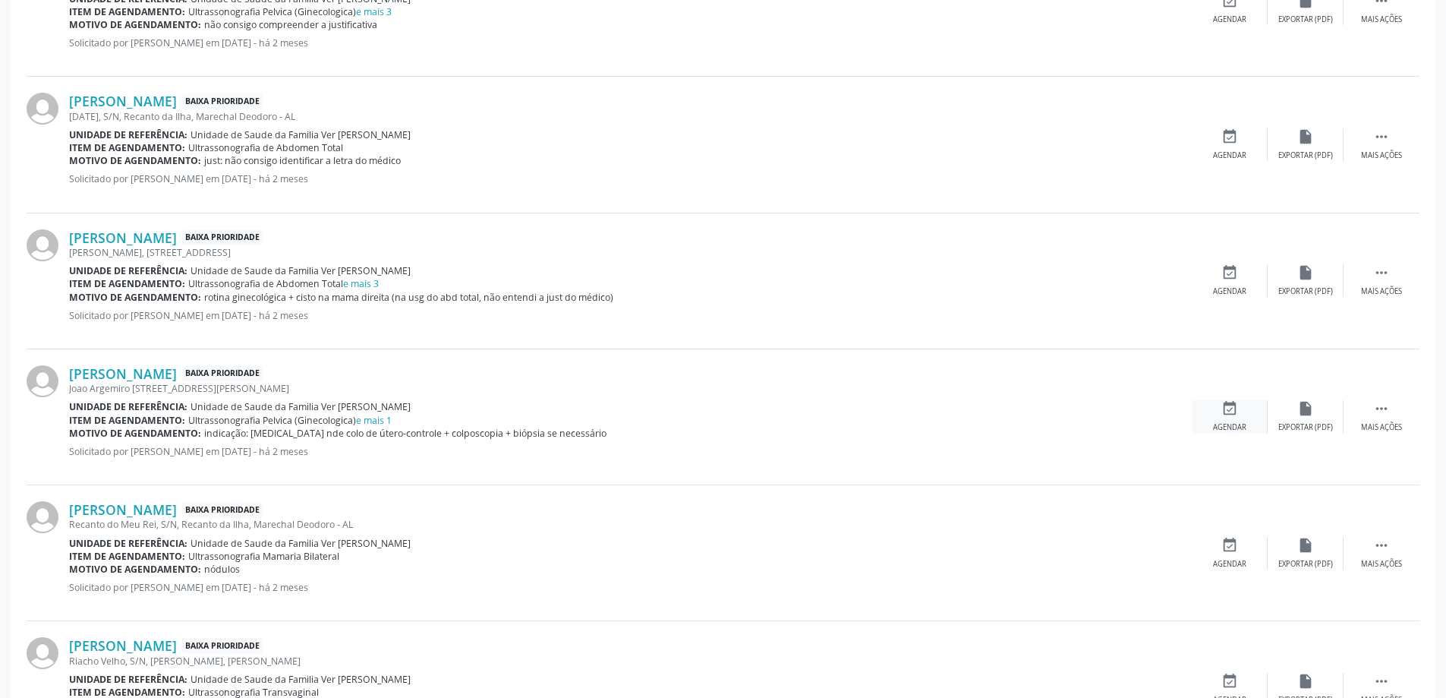
click at [1222, 416] on icon "event_available" at bounding box center [1230, 408] width 17 height 17
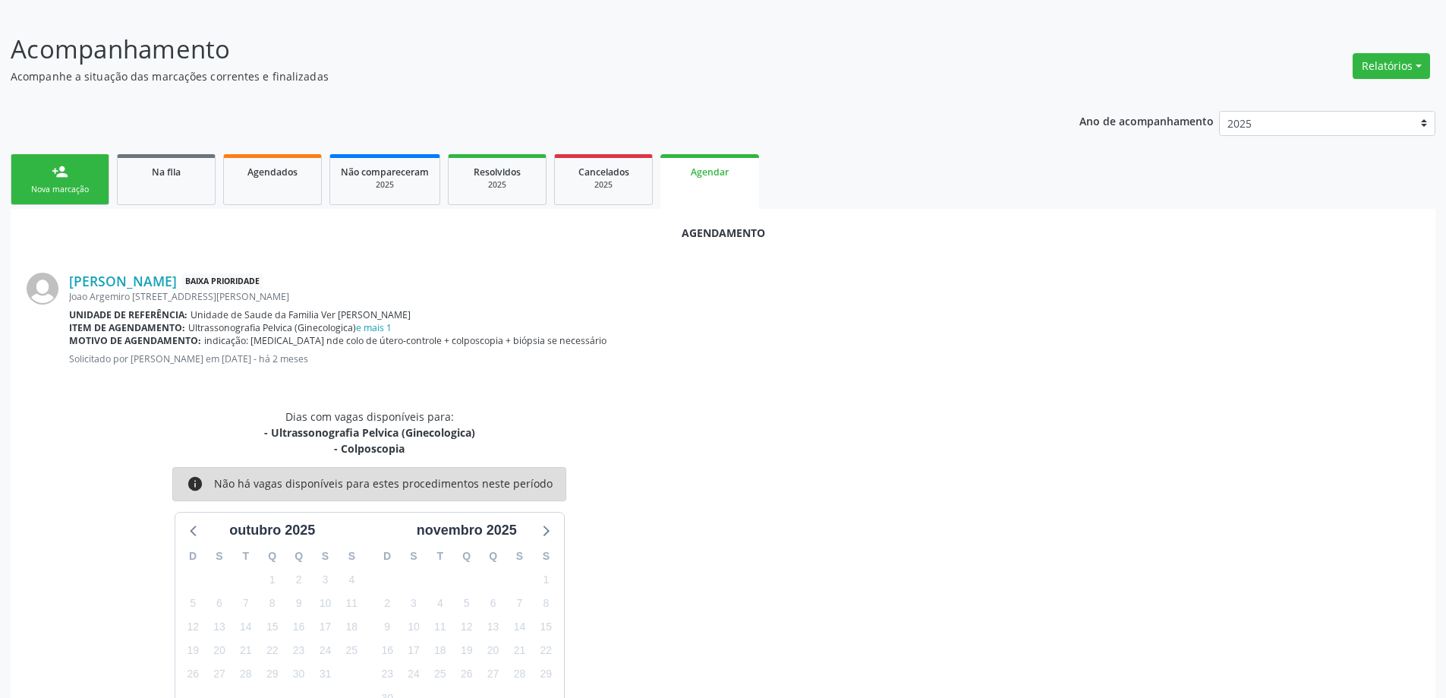
scroll to position [263, 0]
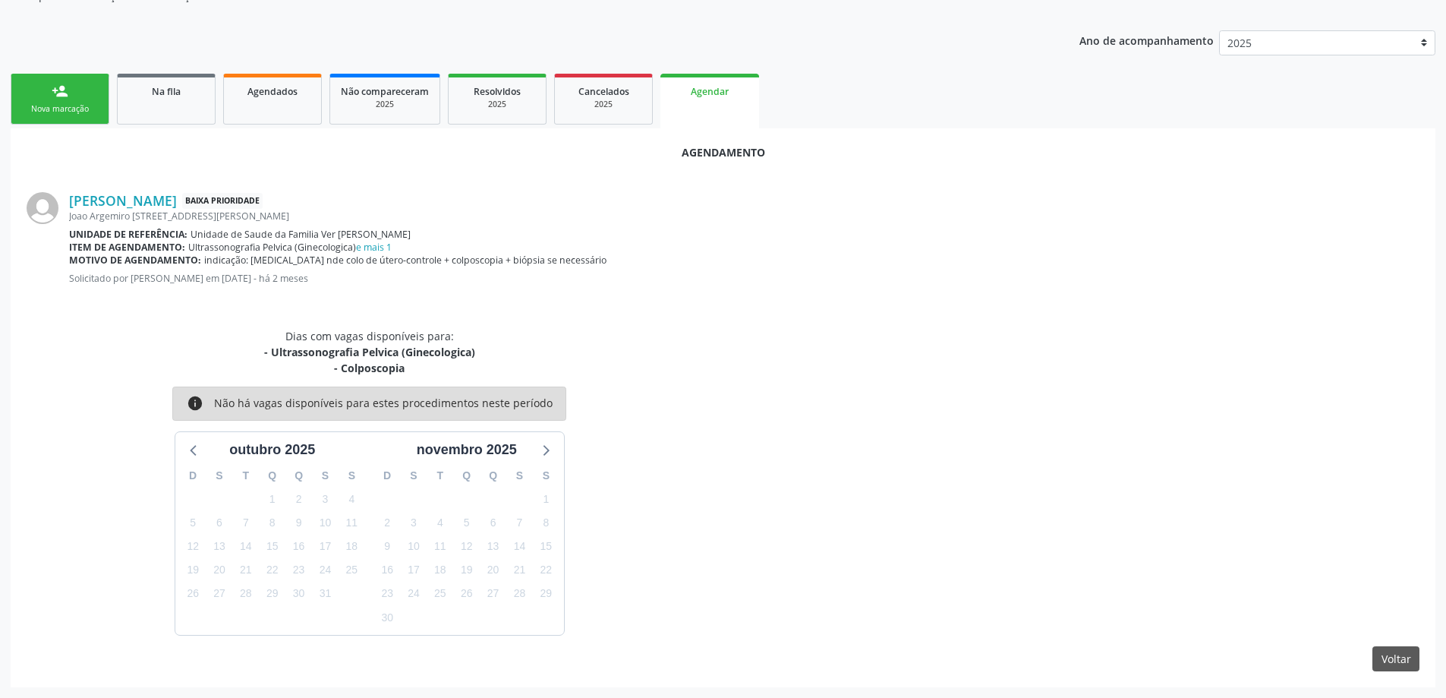
click at [380, 254] on span "indicação: [MEDICAL_DATA] nde colo de útero-controle + colposcopia + biópsia se…" at bounding box center [405, 260] width 402 height 13
click at [380, 248] on link "e mais 1" at bounding box center [374, 247] width 36 height 13
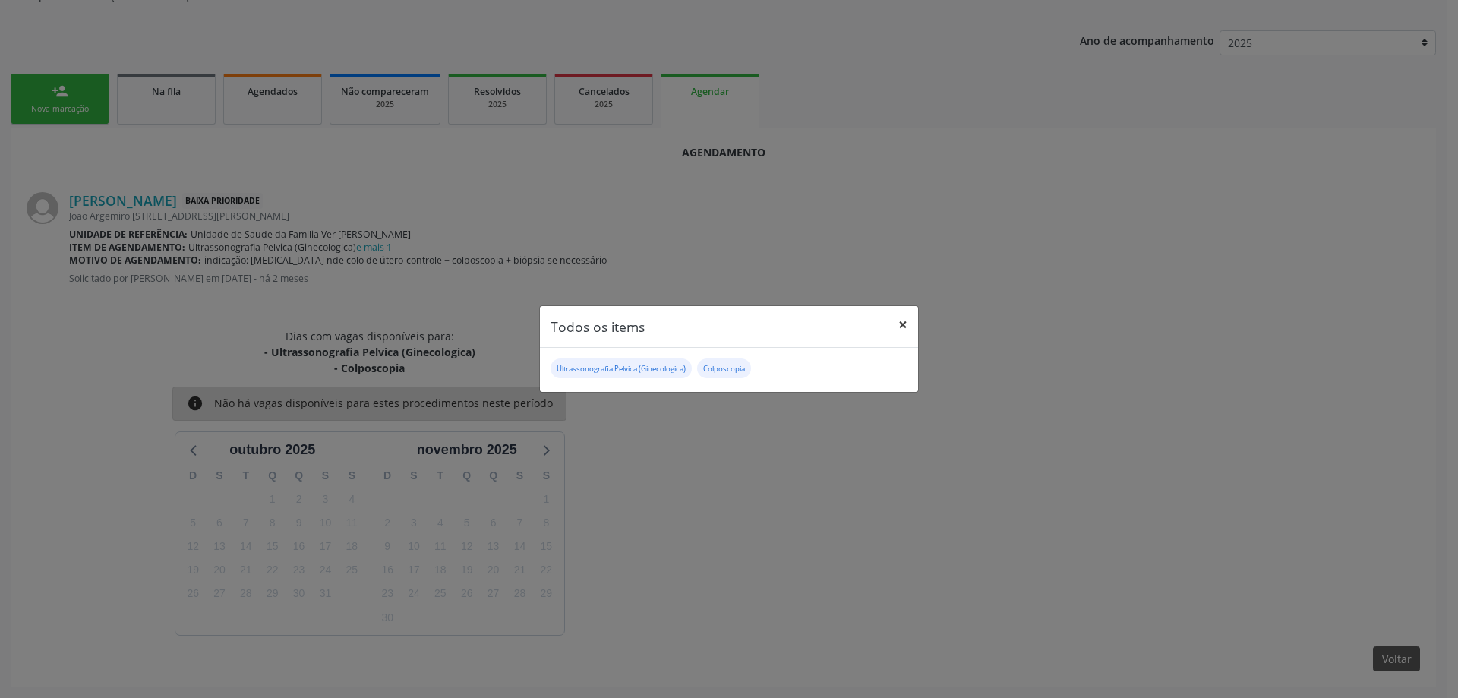
click at [899, 327] on button "×" at bounding box center [903, 324] width 30 height 37
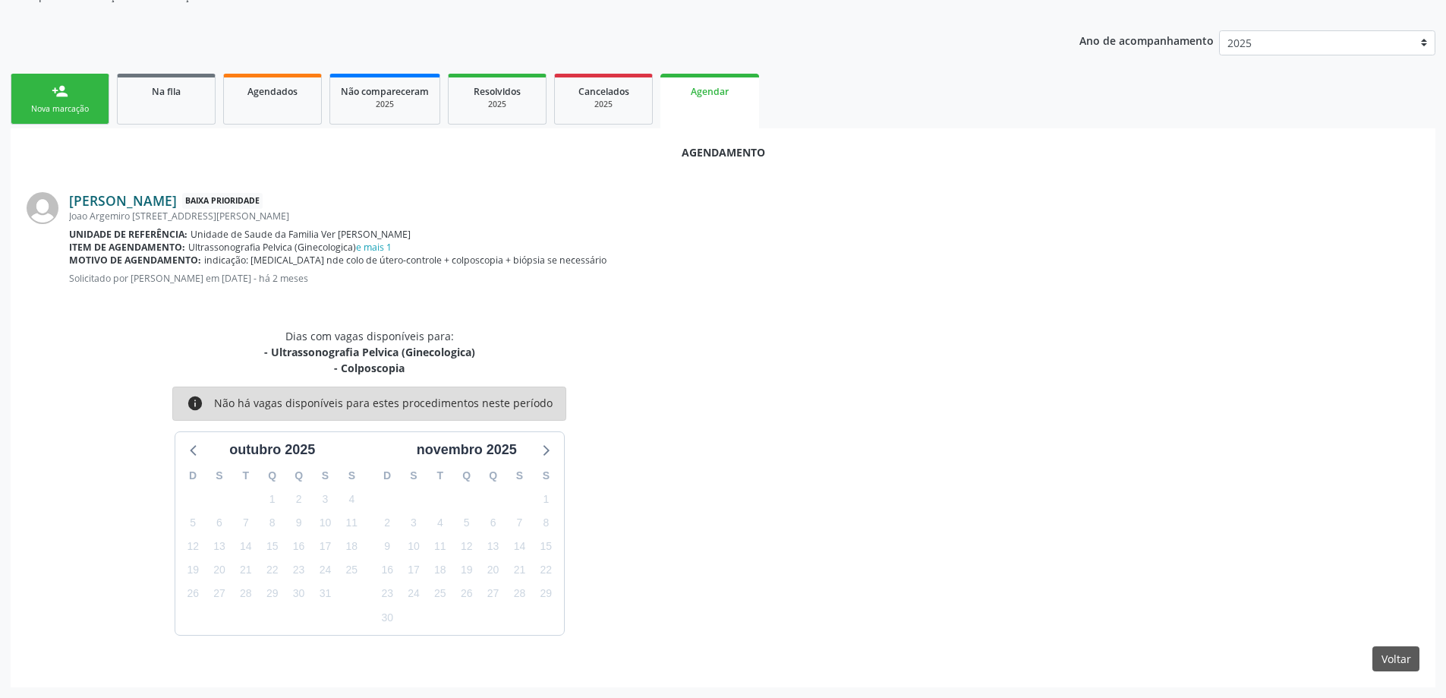
click at [129, 206] on link "[PERSON_NAME]" at bounding box center [123, 200] width 108 height 17
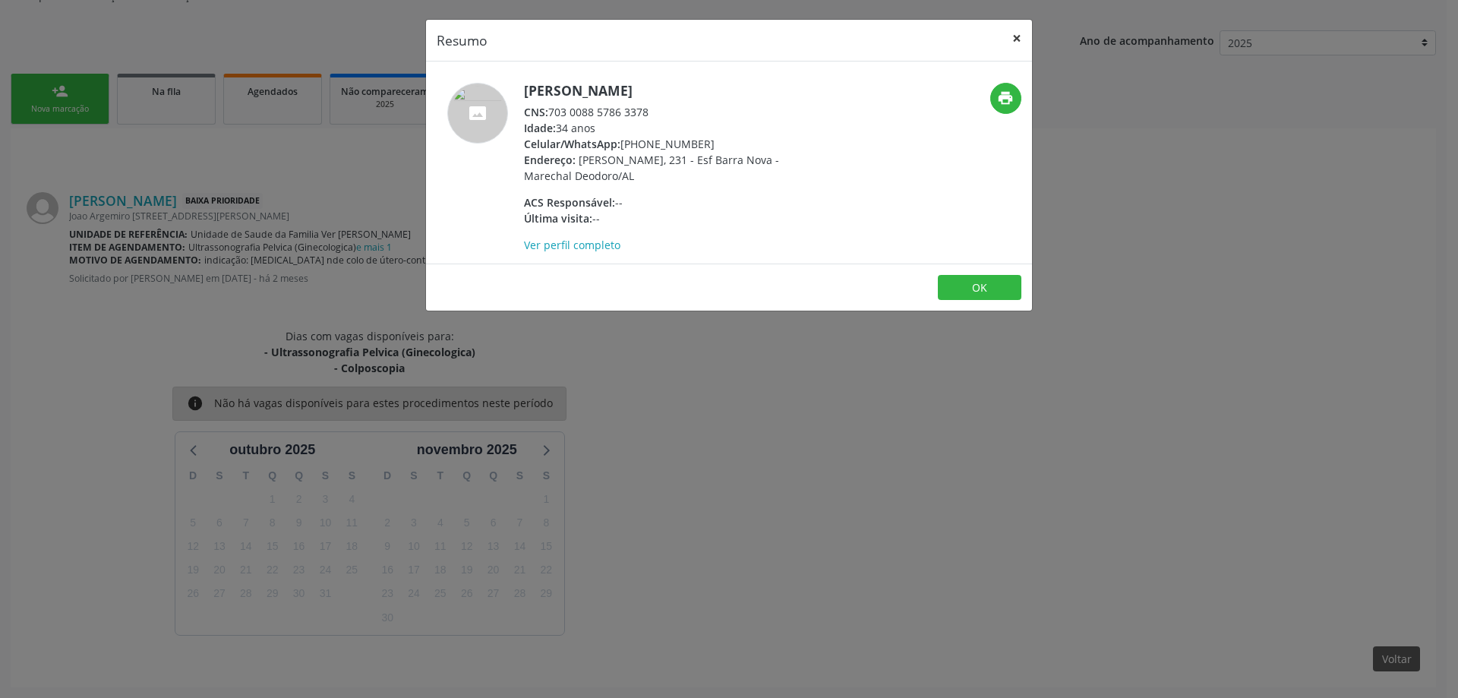
click at [1012, 39] on button "×" at bounding box center [1017, 38] width 30 height 37
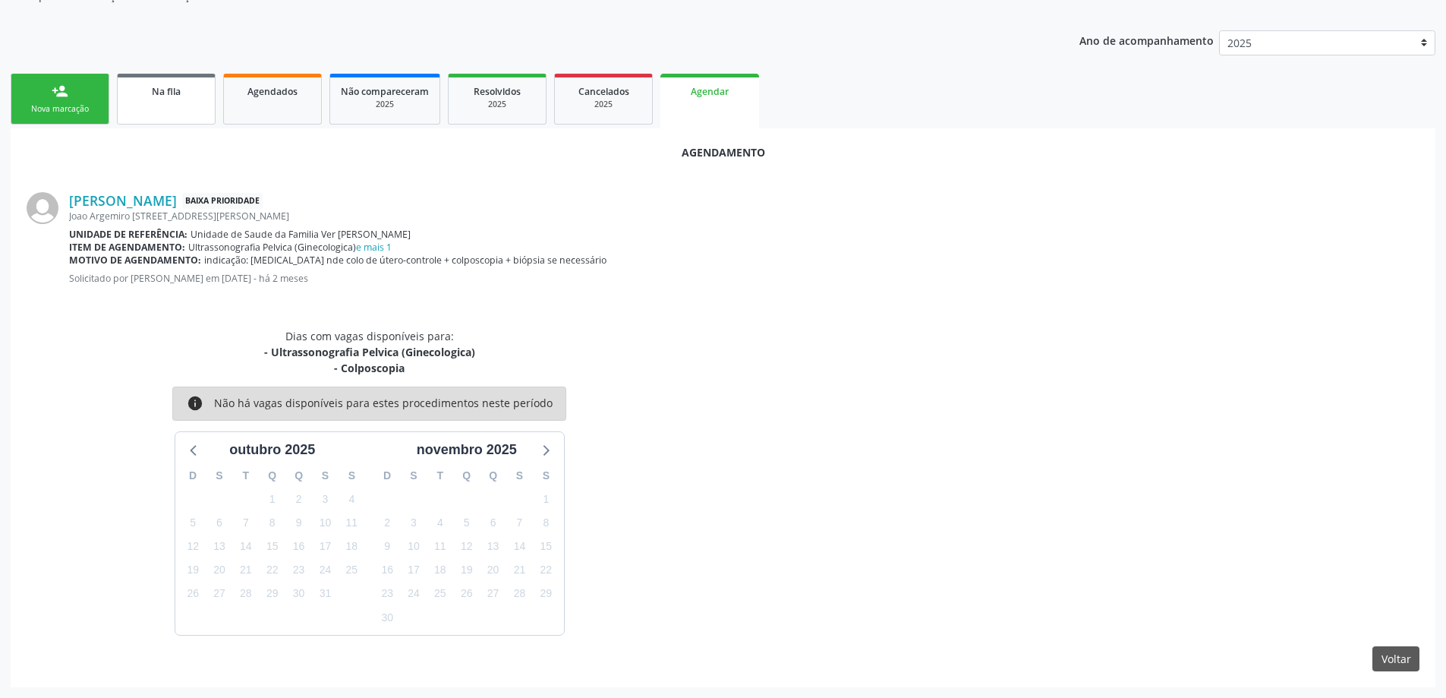
click at [175, 104] on link "Na fila" at bounding box center [166, 99] width 99 height 51
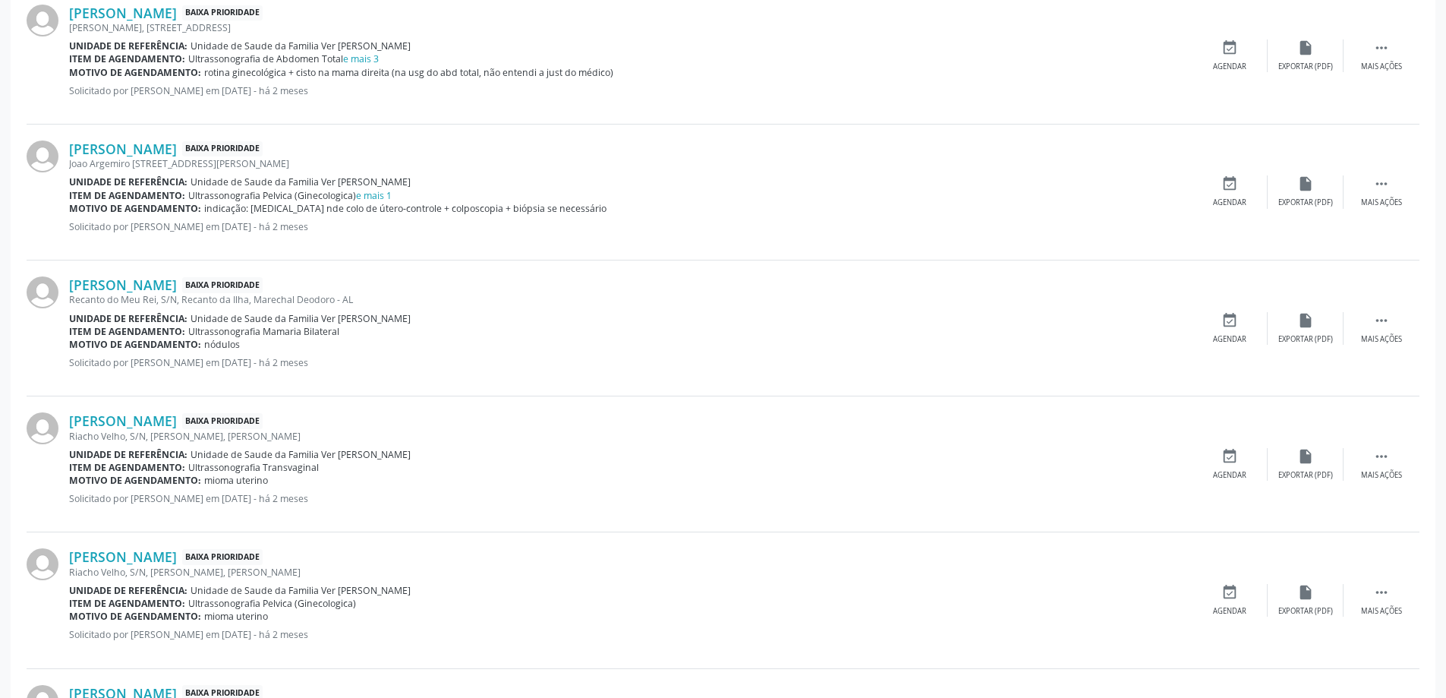
scroll to position [987, 0]
click at [132, 425] on link "[PERSON_NAME]" at bounding box center [123, 417] width 108 height 17
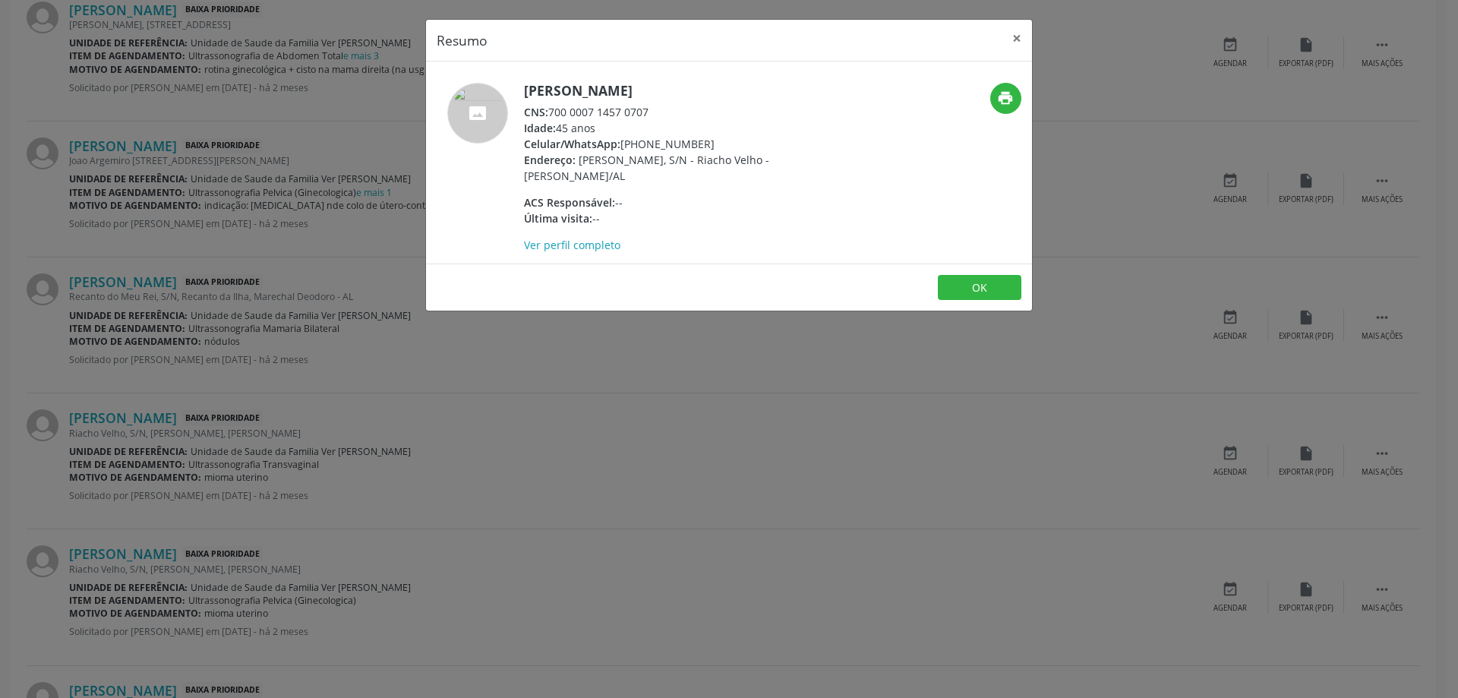
drag, startPoint x: 652, startPoint y: 115, endPoint x: 550, endPoint y: 114, distance: 102.5
click at [550, 114] on div "CNS: 700 0007 1457 0707" at bounding box center [671, 112] width 295 height 16
click at [1021, 36] on button "×" at bounding box center [1017, 38] width 30 height 37
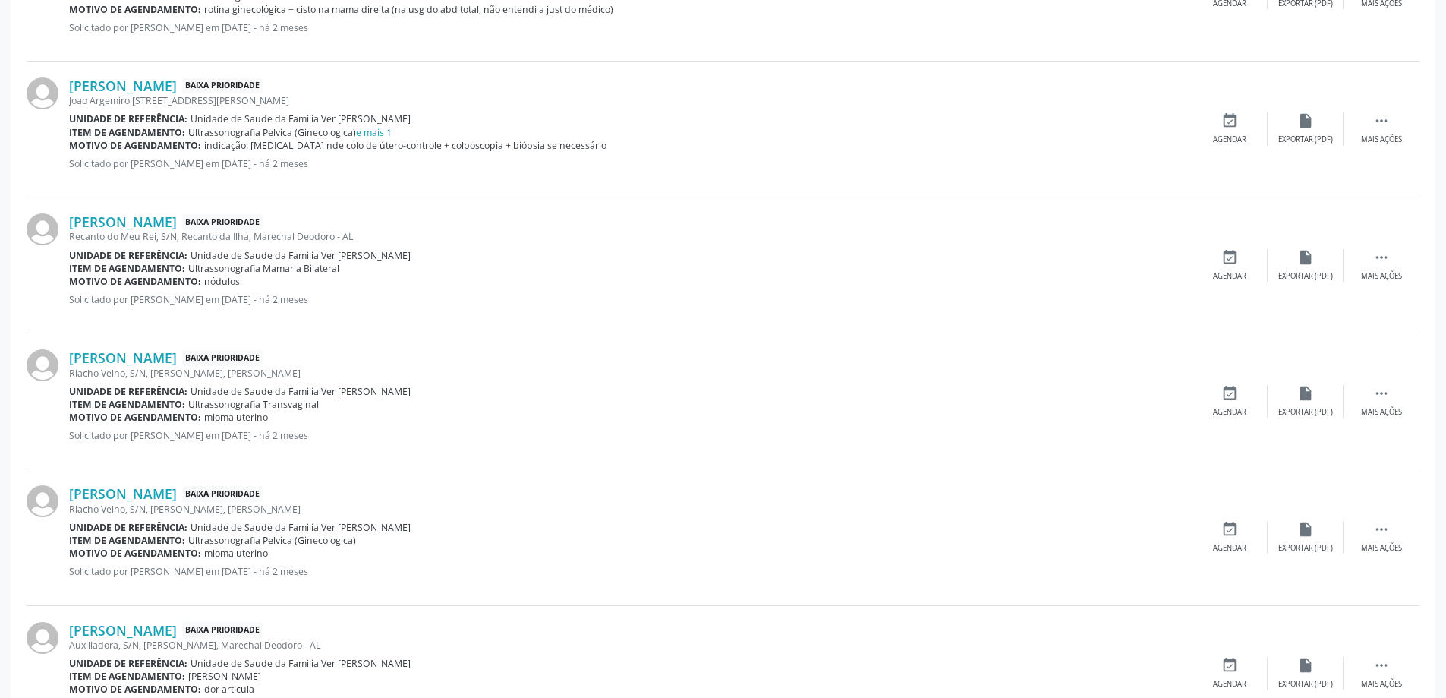
scroll to position [1215, 0]
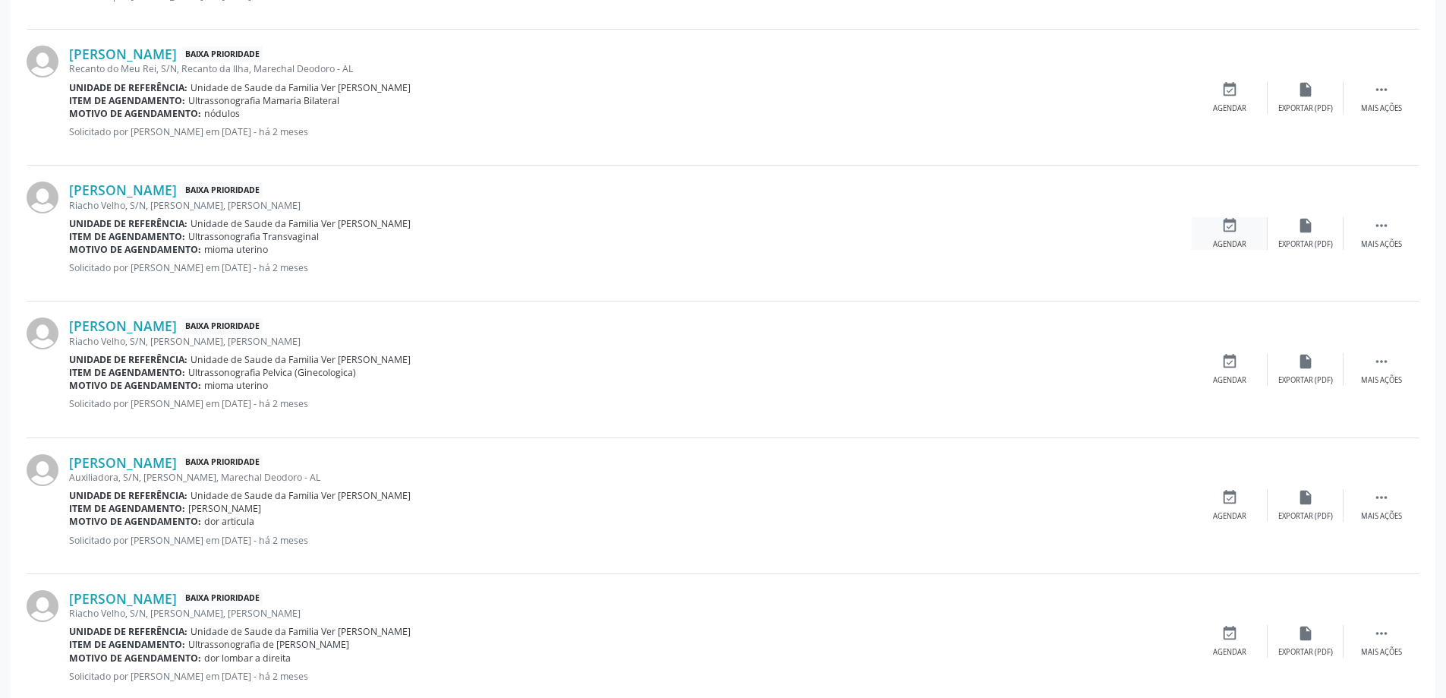
click at [1228, 237] on div "event_available Agendar" at bounding box center [1230, 233] width 76 height 33
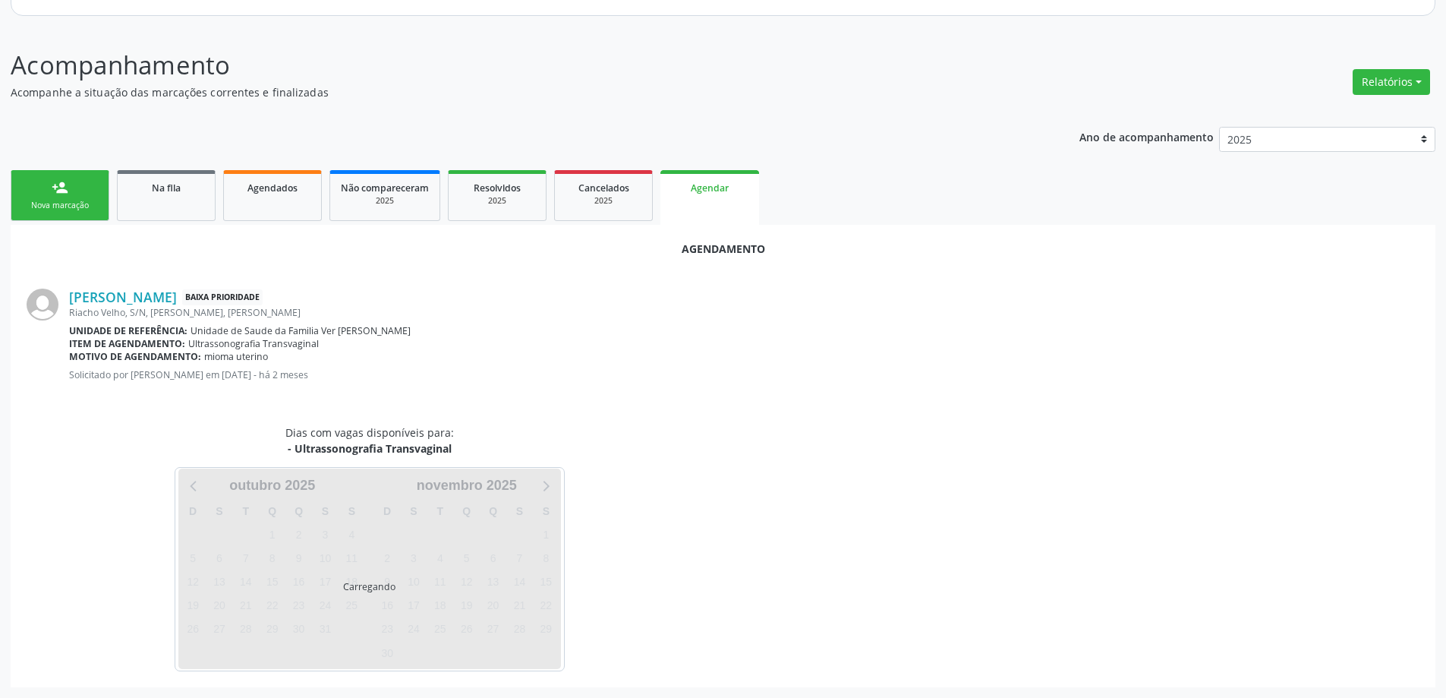
scroll to position [202, 0]
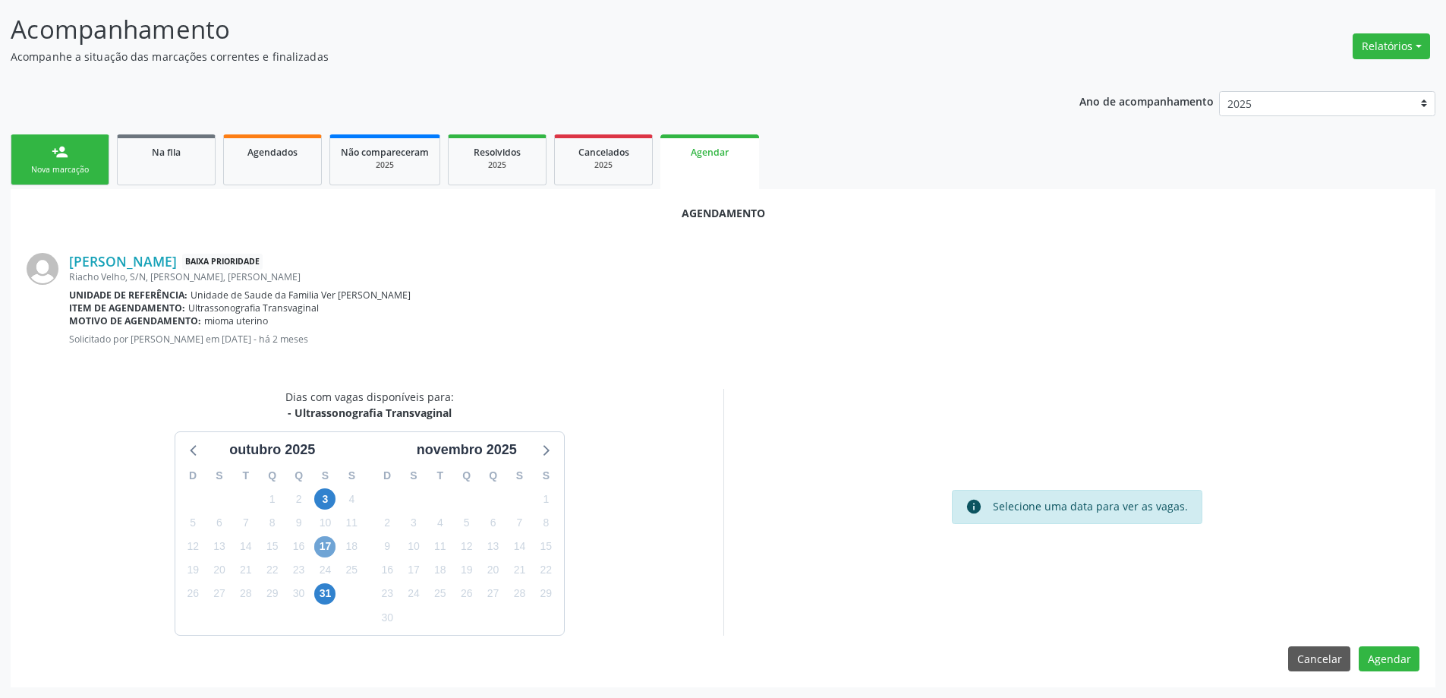
click at [317, 546] on span "17" at bounding box center [324, 546] width 21 height 21
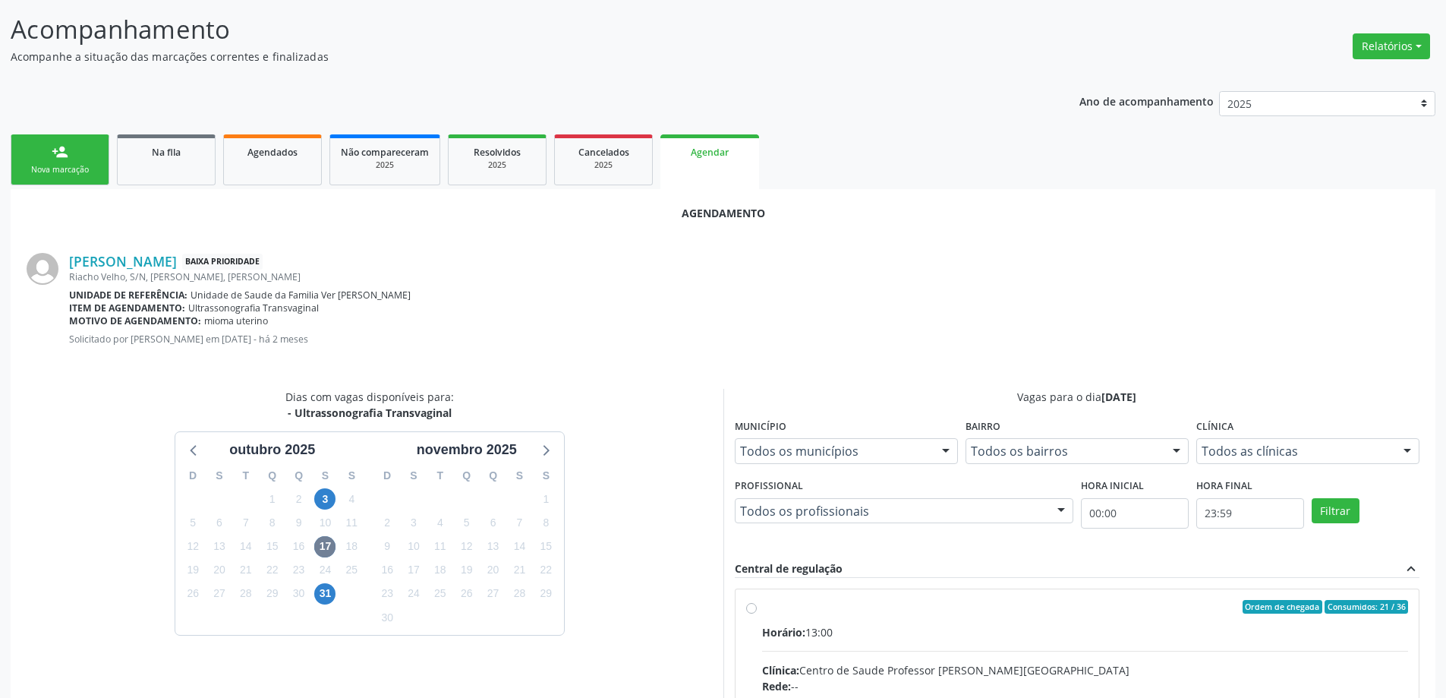
click at [752, 606] on input "Ordem de chegada Consumidos: 21 / 36 Horário: 13:00 Clínica: Centro de Saude Pr…" at bounding box center [751, 607] width 11 height 14
radio input "true"
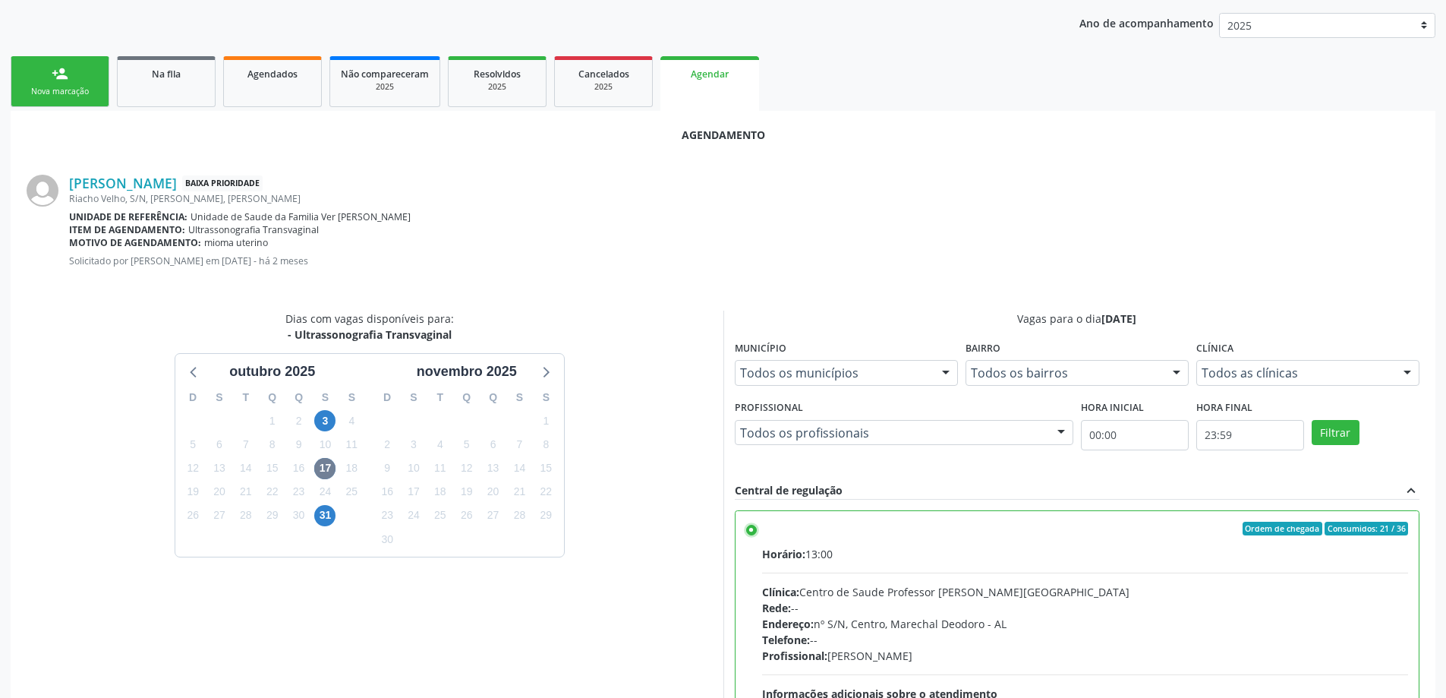
scroll to position [449, 0]
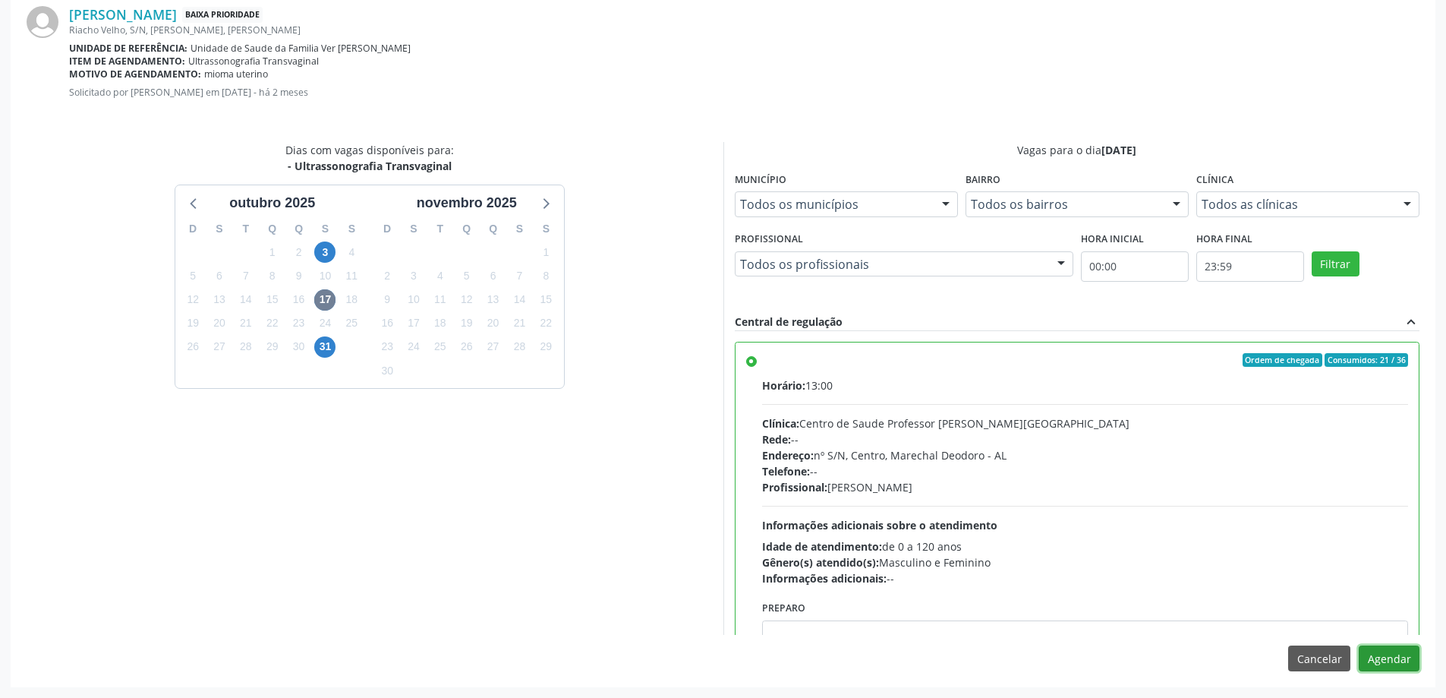
click at [1412, 659] on button "Agendar" at bounding box center [1389, 658] width 61 height 26
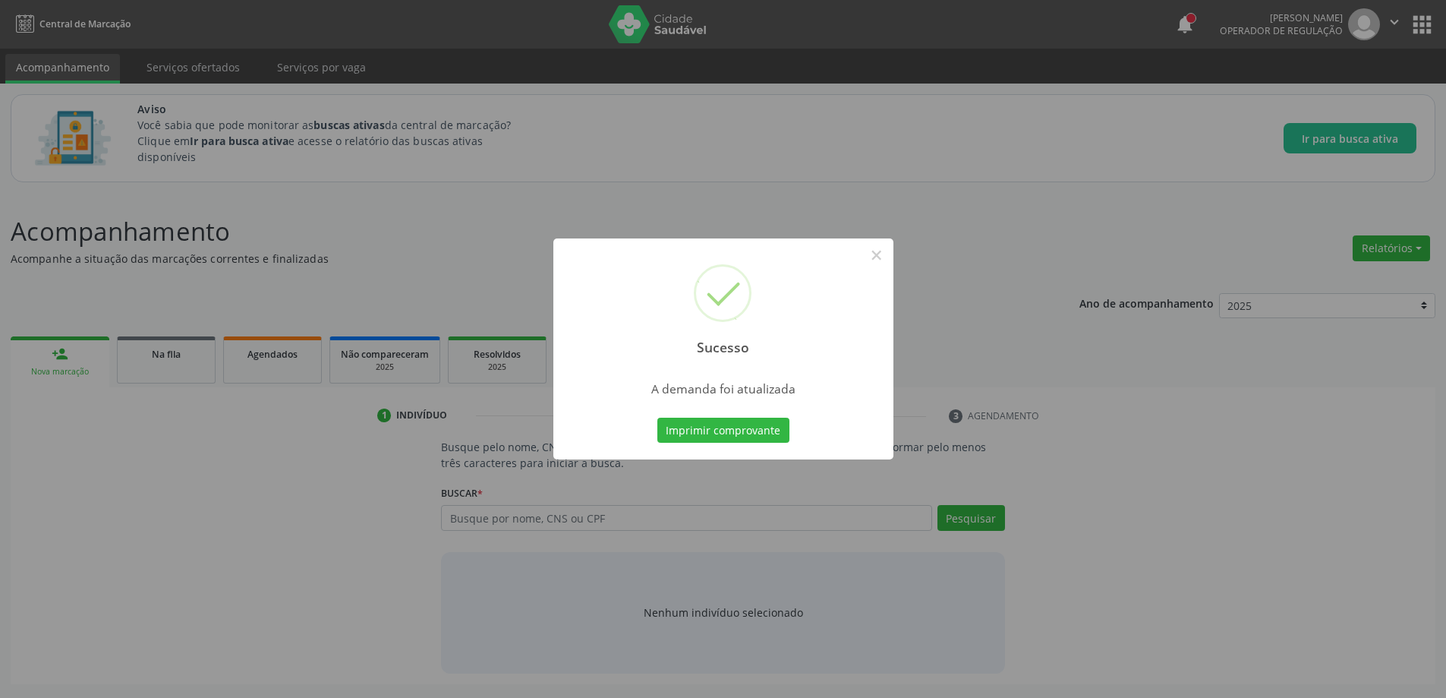
scroll to position [0, 0]
click at [883, 255] on button "×" at bounding box center [882, 255] width 26 height 26
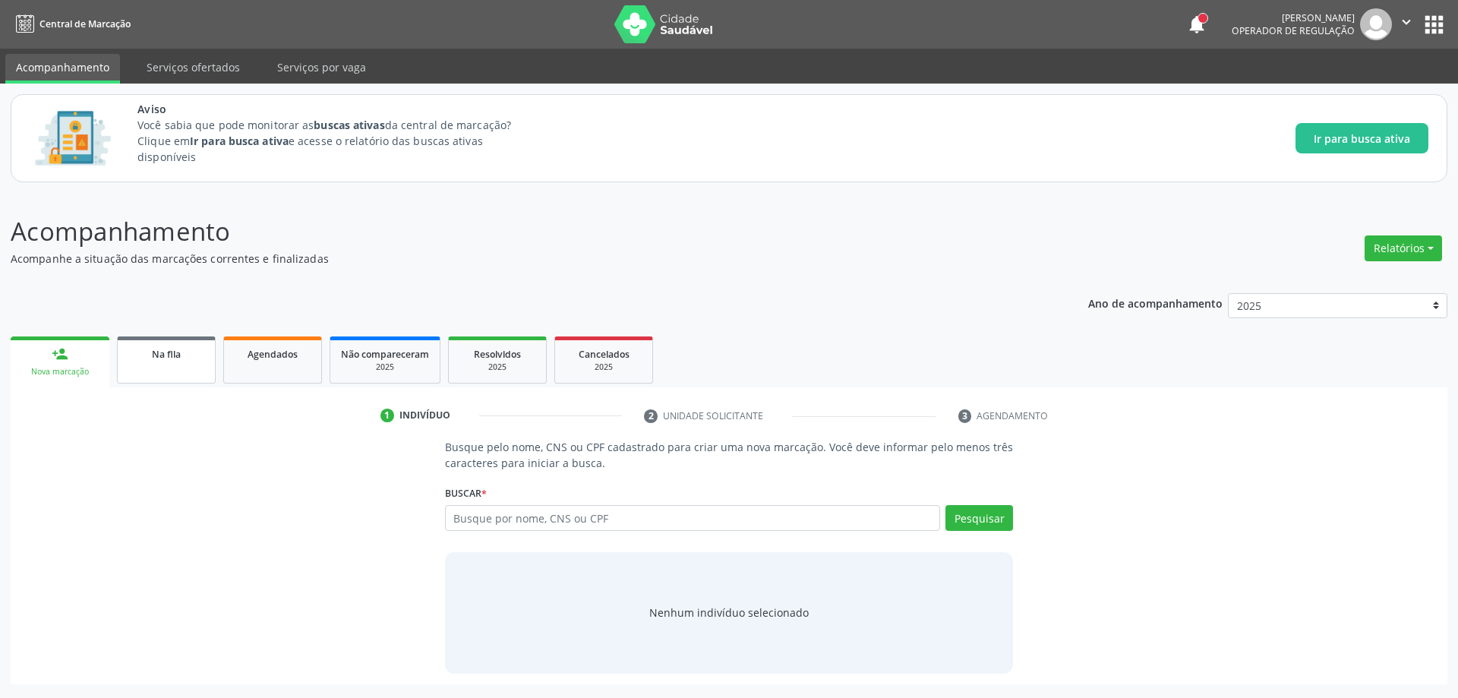
click at [162, 351] on span "Na fila" at bounding box center [166, 354] width 29 height 13
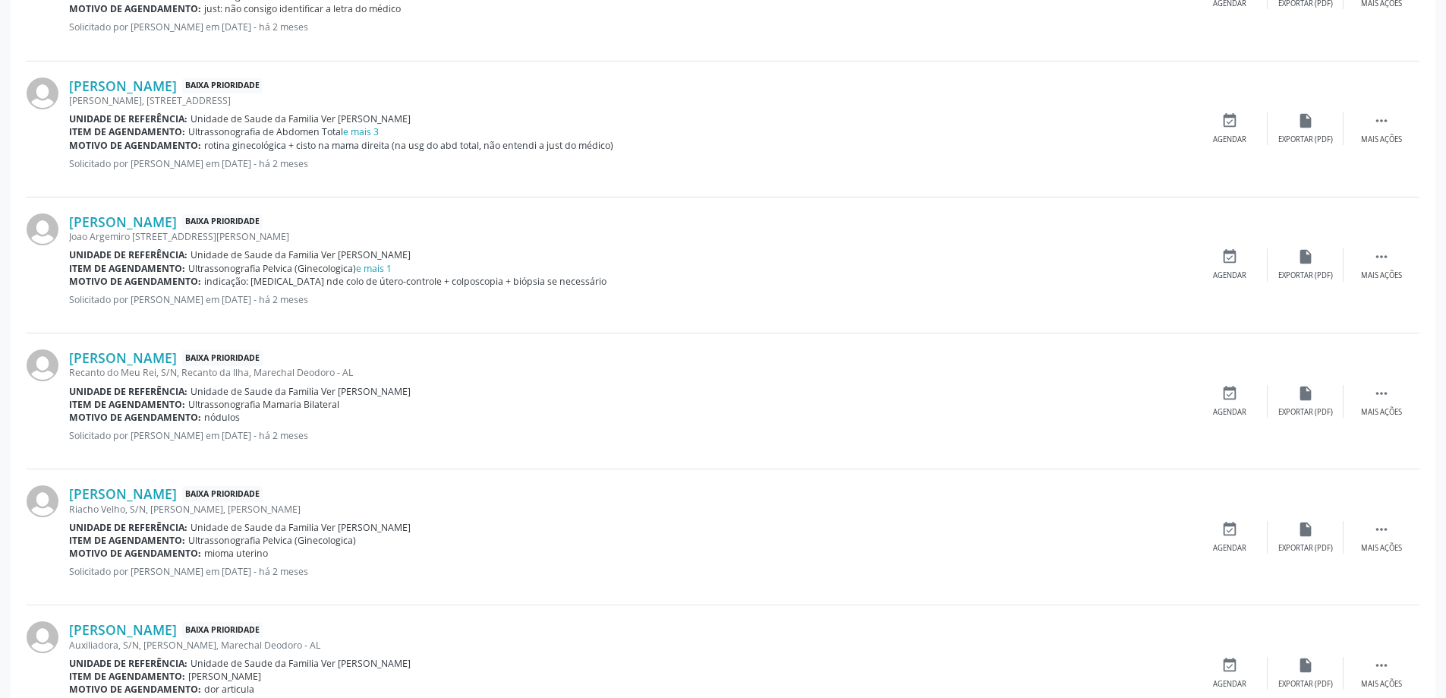
scroll to position [987, 0]
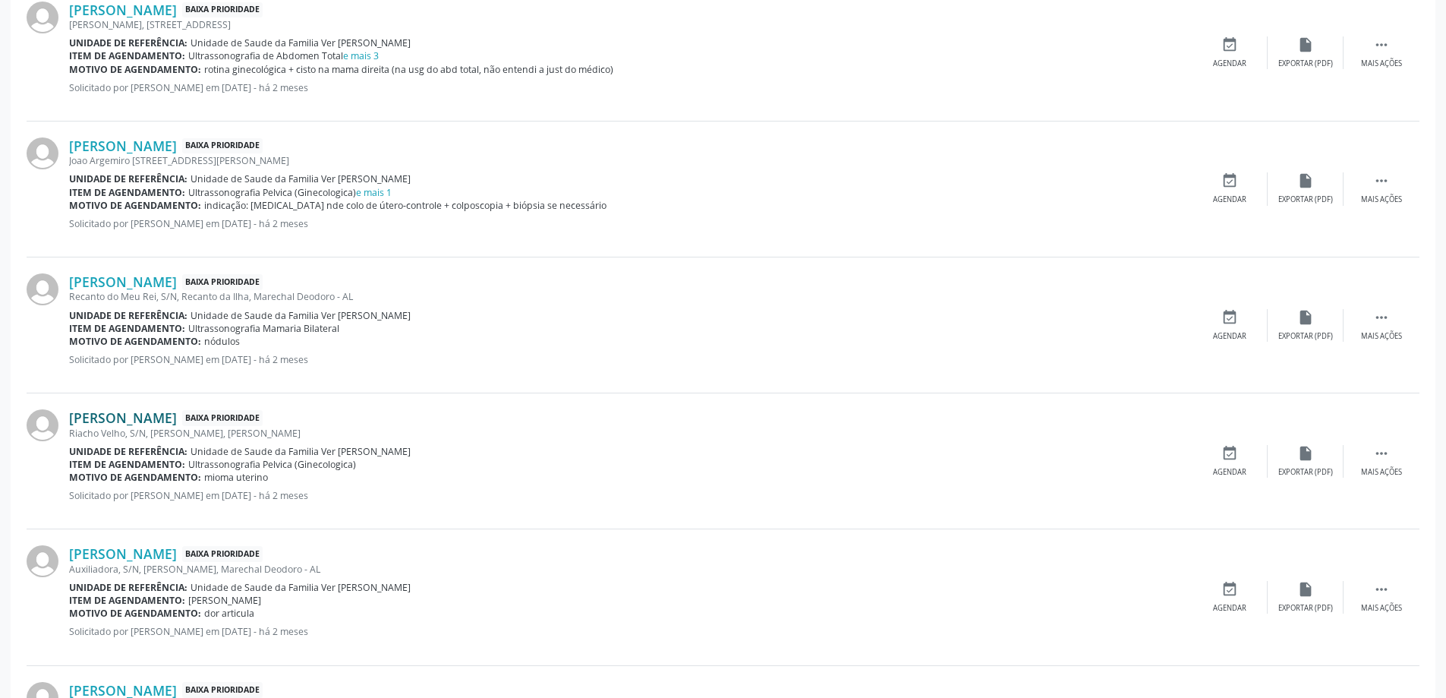
click at [115, 412] on link "[PERSON_NAME]" at bounding box center [123, 417] width 108 height 17
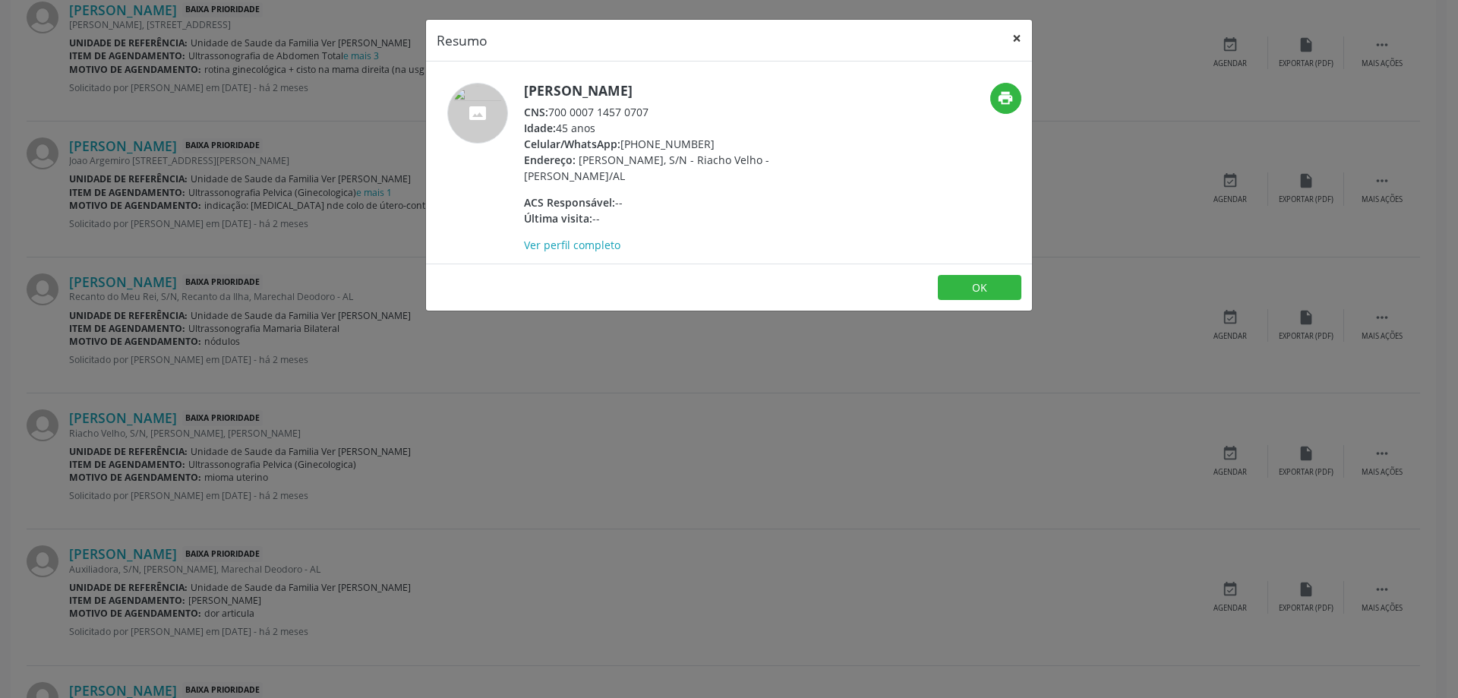
click at [1017, 40] on button "×" at bounding box center [1017, 38] width 30 height 37
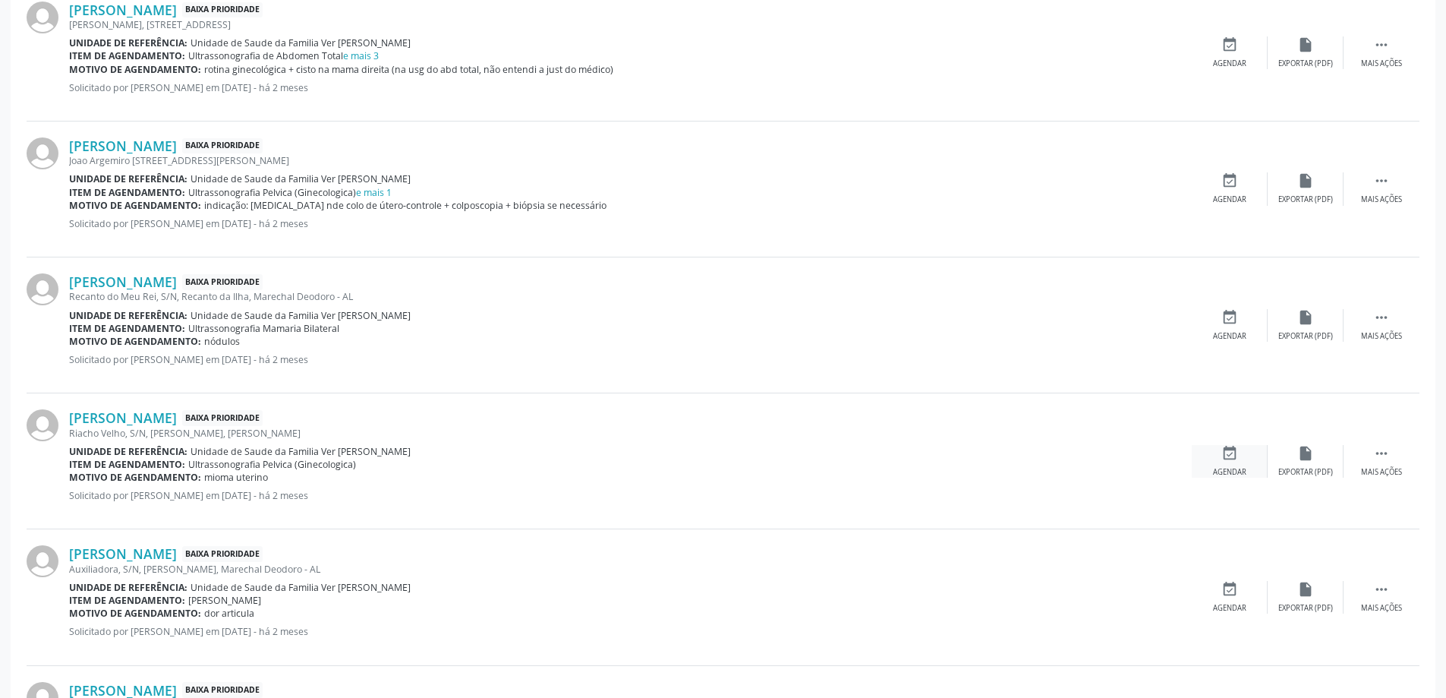
click at [1227, 462] on div "event_available Agendar" at bounding box center [1230, 461] width 76 height 33
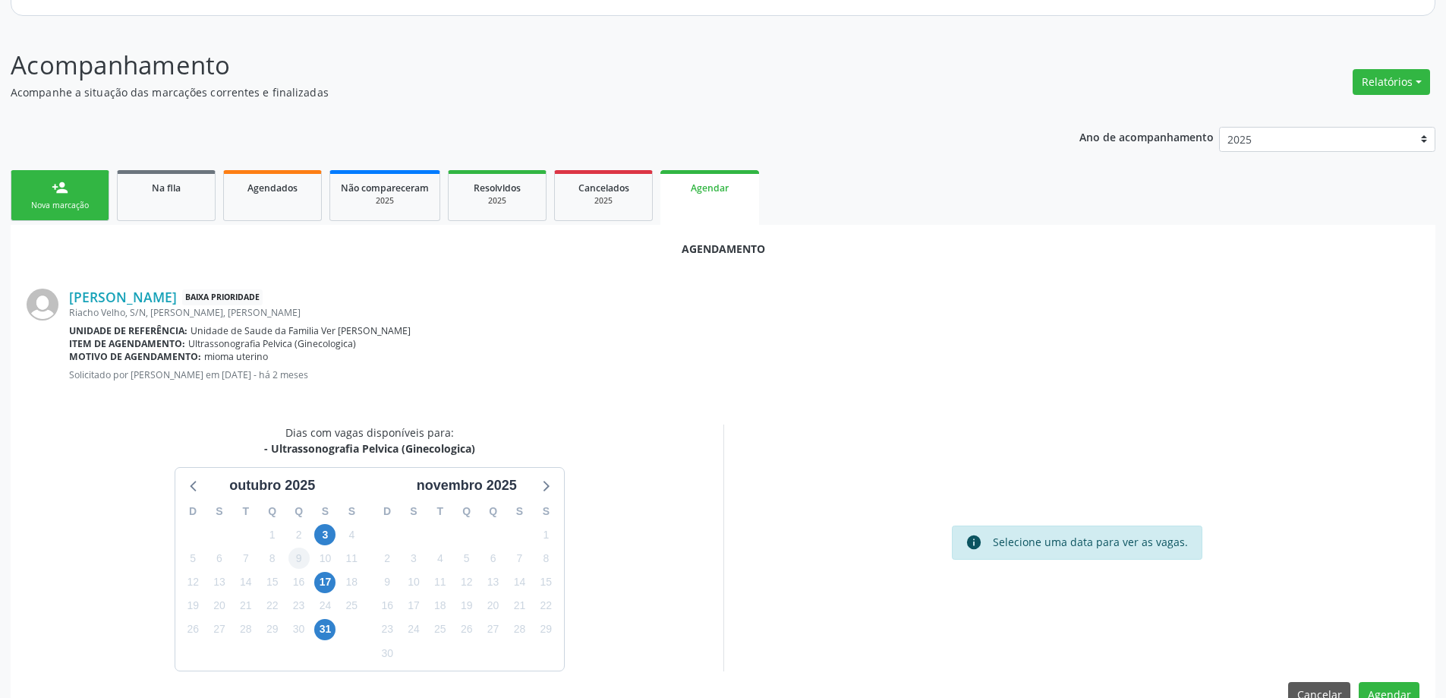
scroll to position [202, 0]
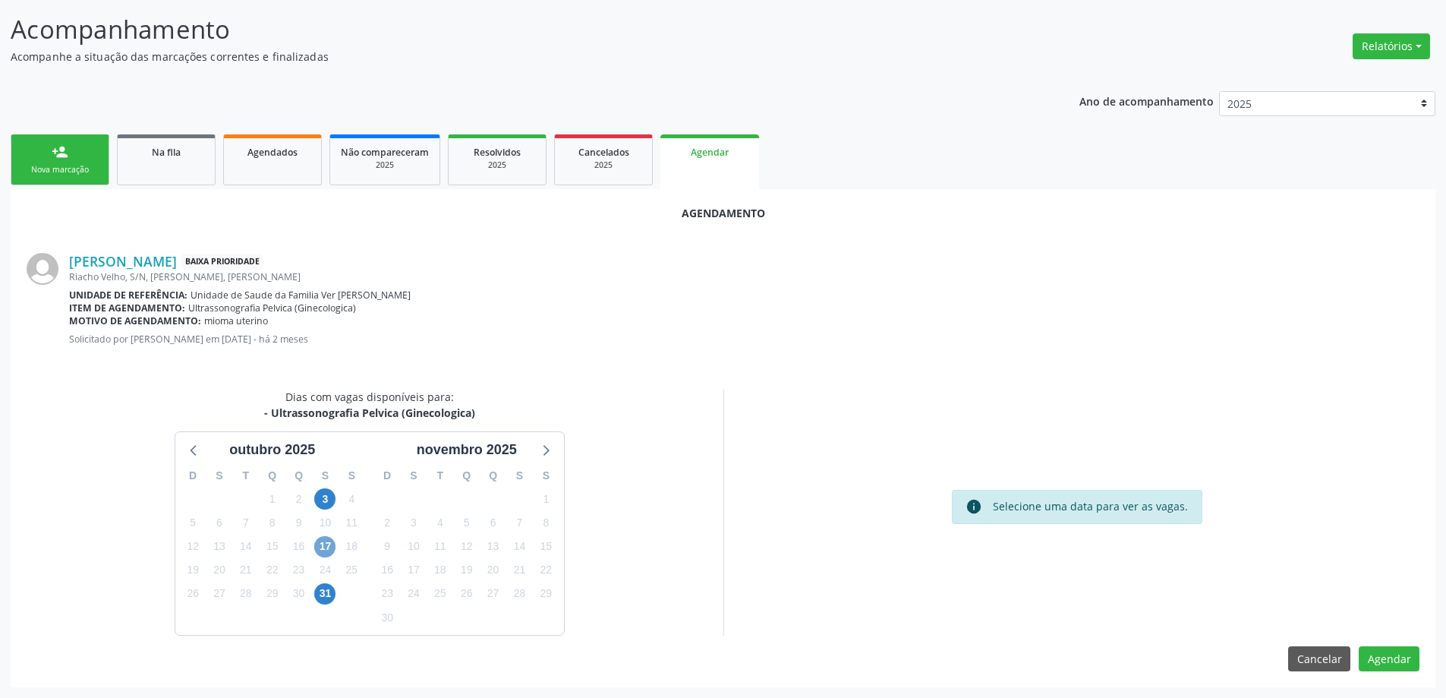
click at [320, 546] on span "17" at bounding box center [324, 546] width 21 height 21
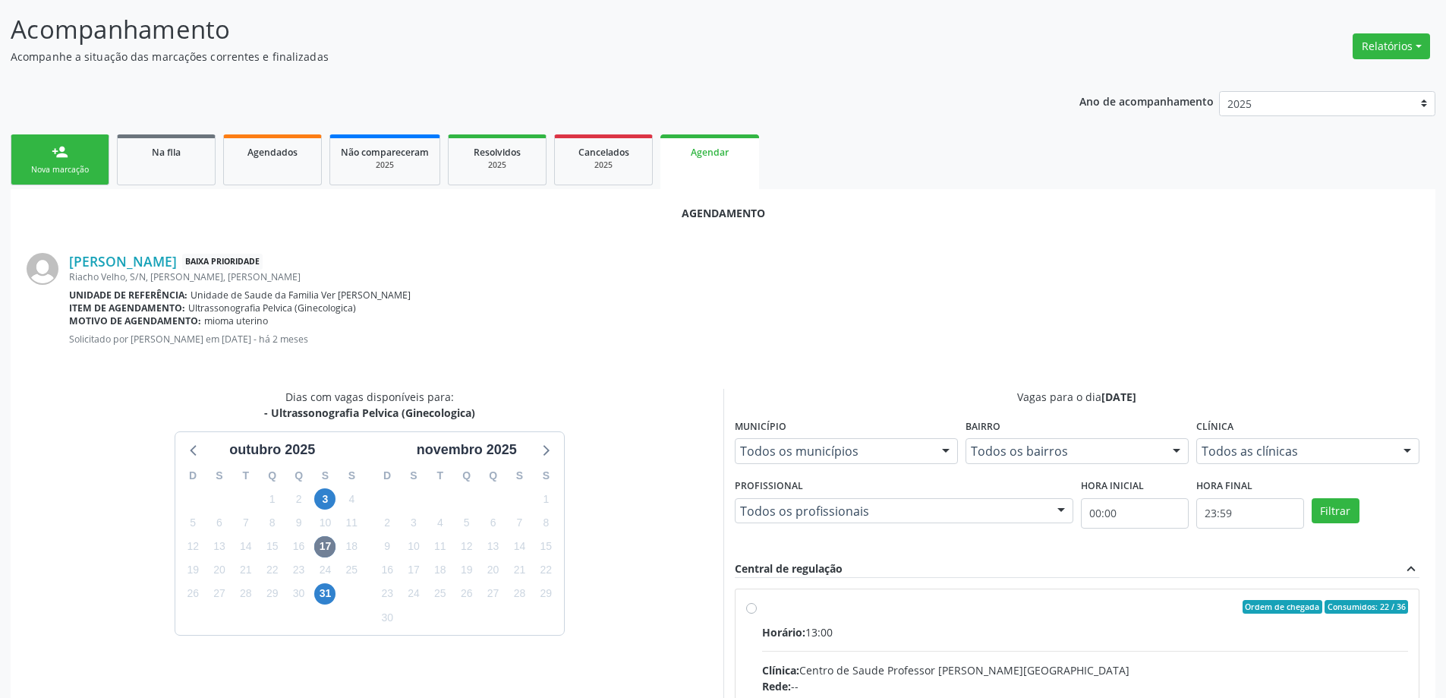
click at [752, 611] on input "Ordem de chegada Consumidos: 22 / 36 Horário: 13:00 Clínica: Centro de Saude Pr…" at bounding box center [751, 607] width 11 height 14
radio input "true"
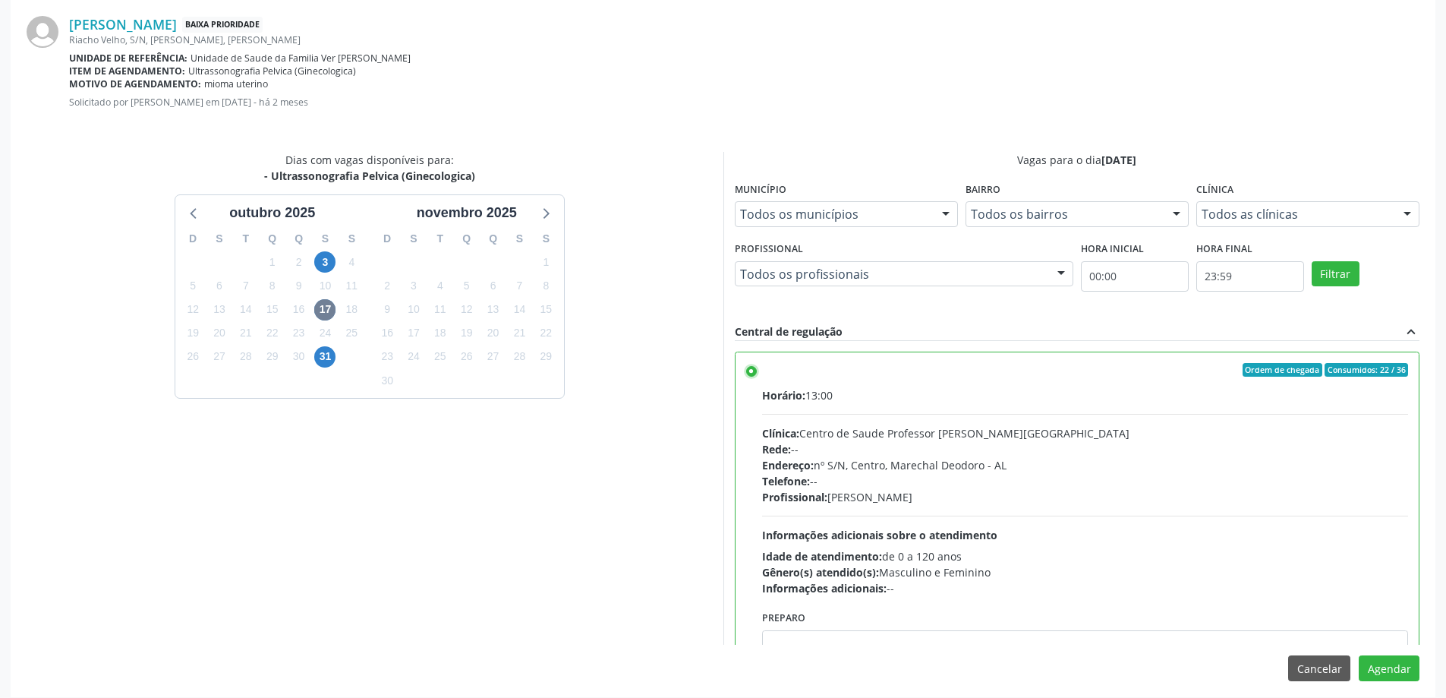
scroll to position [449, 0]
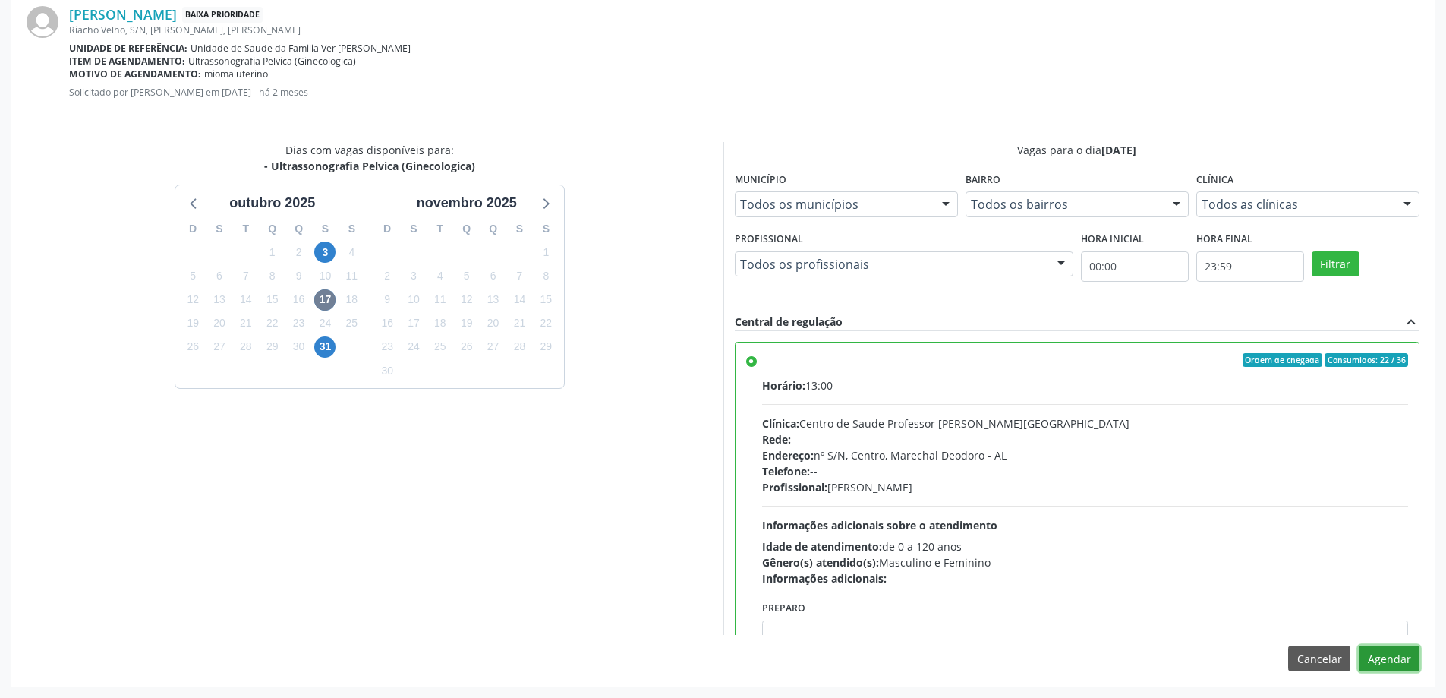
click at [1408, 662] on button "Agendar" at bounding box center [1389, 658] width 61 height 26
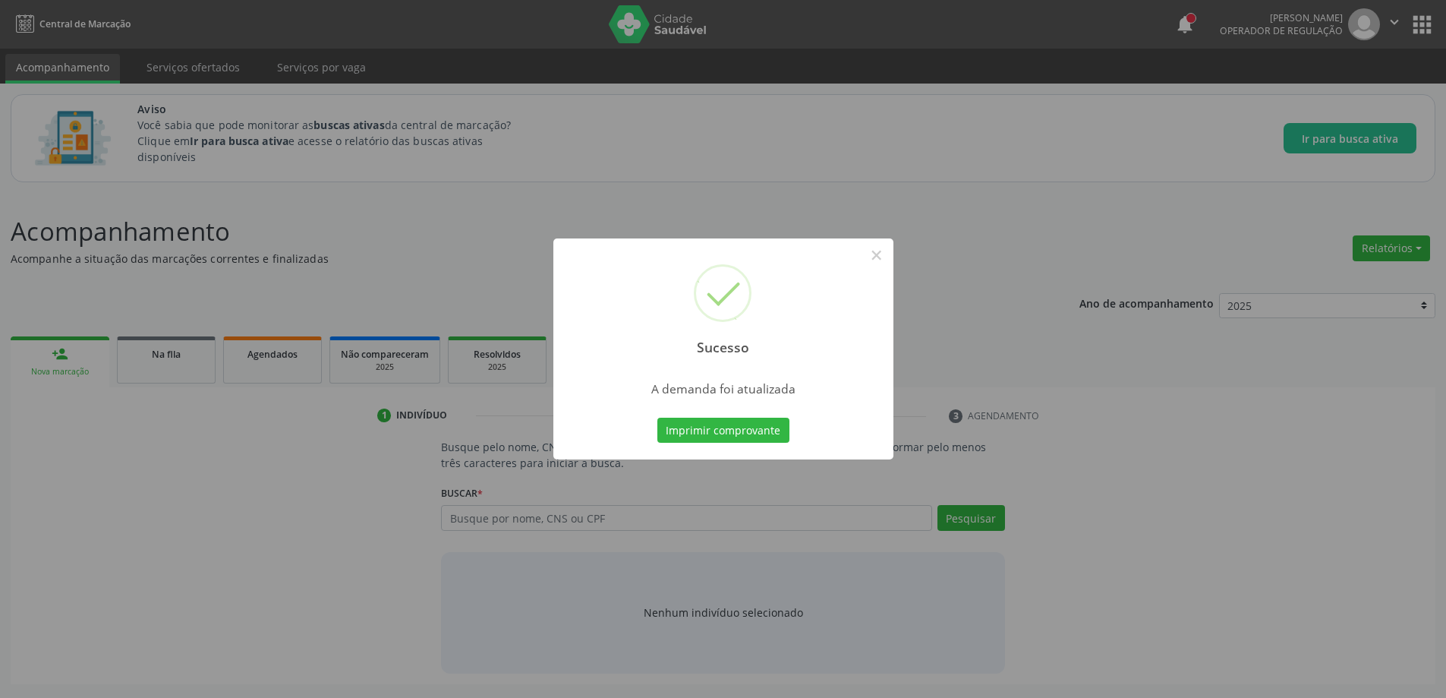
scroll to position [0, 0]
click at [878, 257] on button "×" at bounding box center [882, 255] width 26 height 26
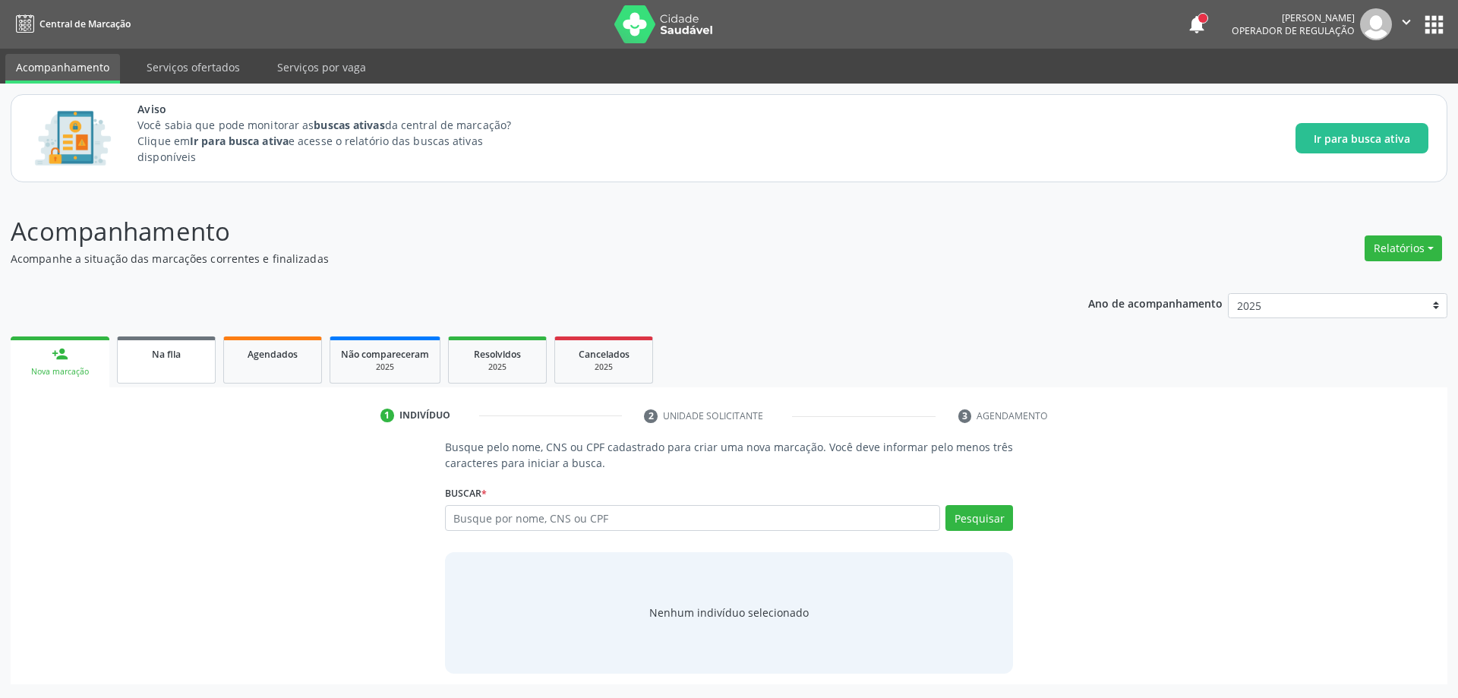
click at [175, 359] on span "Na fila" at bounding box center [166, 354] width 29 height 13
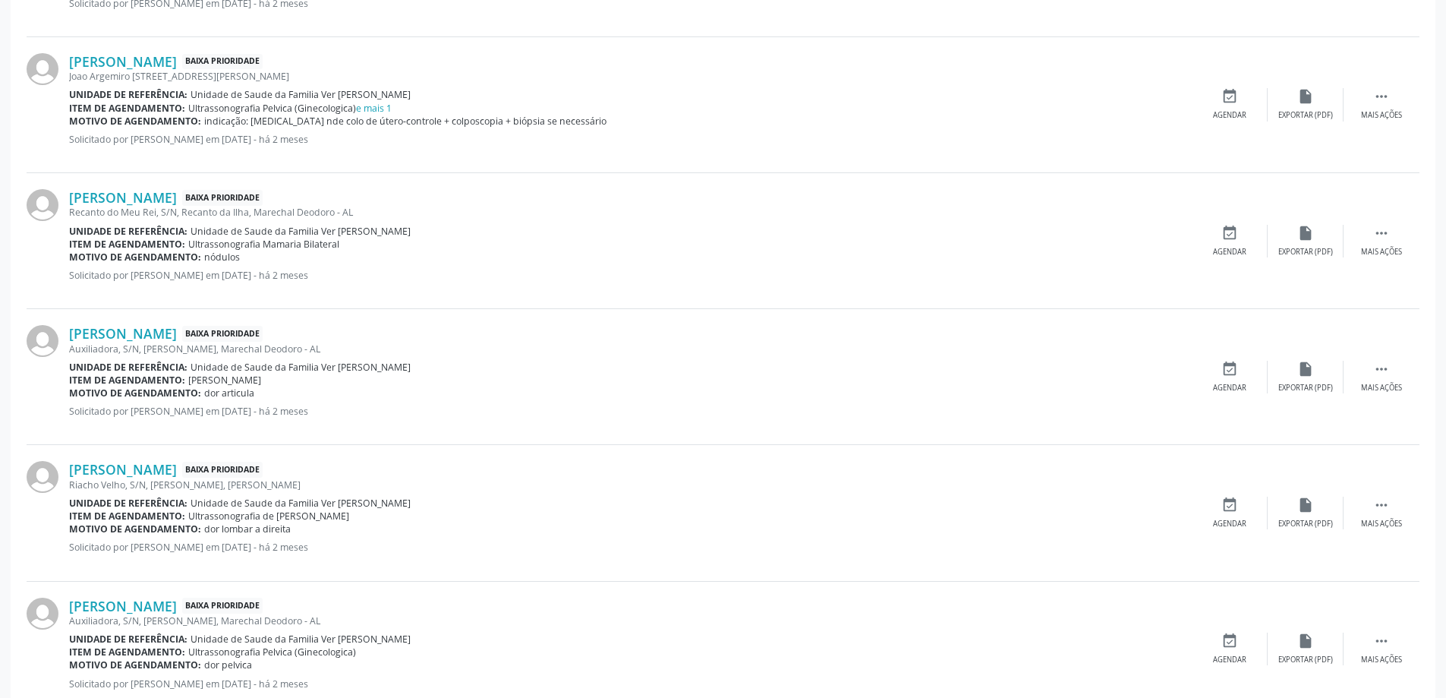
scroll to position [1139, 0]
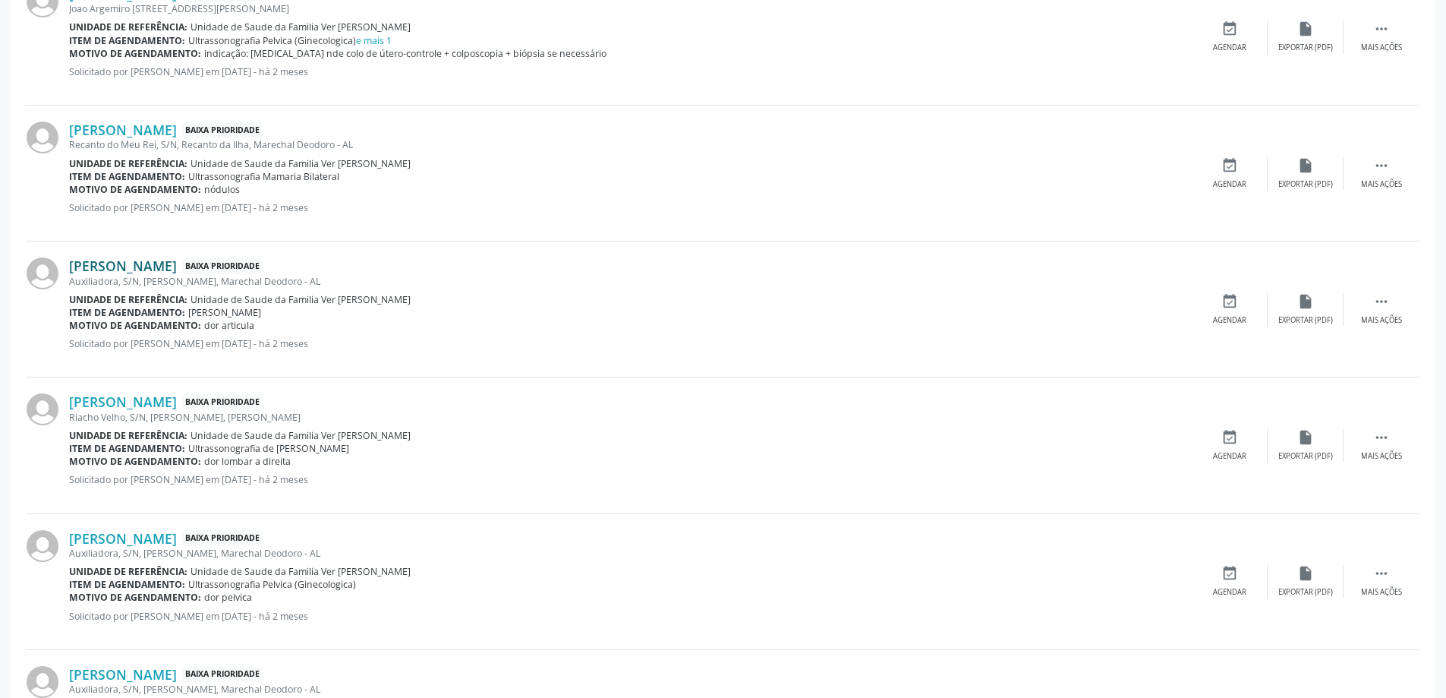
click at [112, 272] on link "[PERSON_NAME]" at bounding box center [123, 265] width 108 height 17
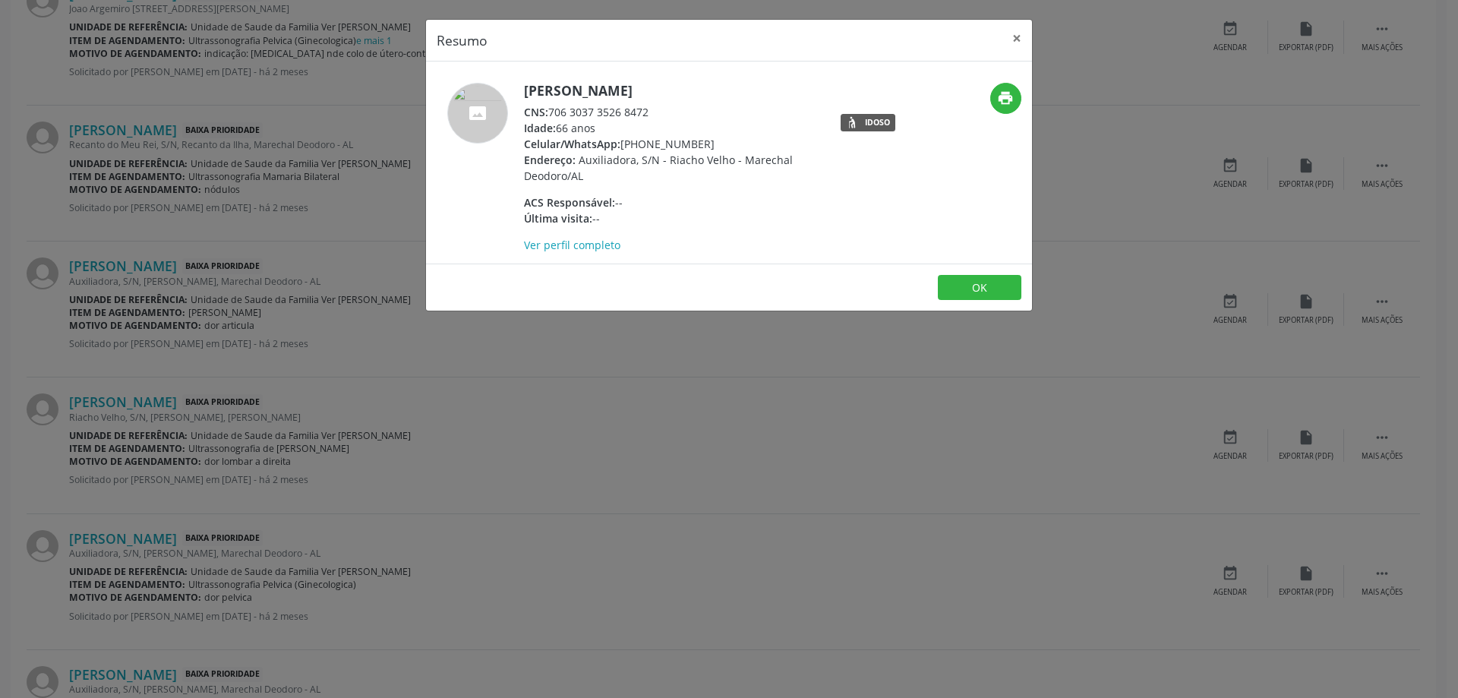
drag, startPoint x: 650, startPoint y: 110, endPoint x: 553, endPoint y: 107, distance: 97.2
click at [553, 107] on div "CNS: 706 3037 3526 8472" at bounding box center [671, 112] width 295 height 16
click at [1014, 40] on button "×" at bounding box center [1017, 38] width 30 height 37
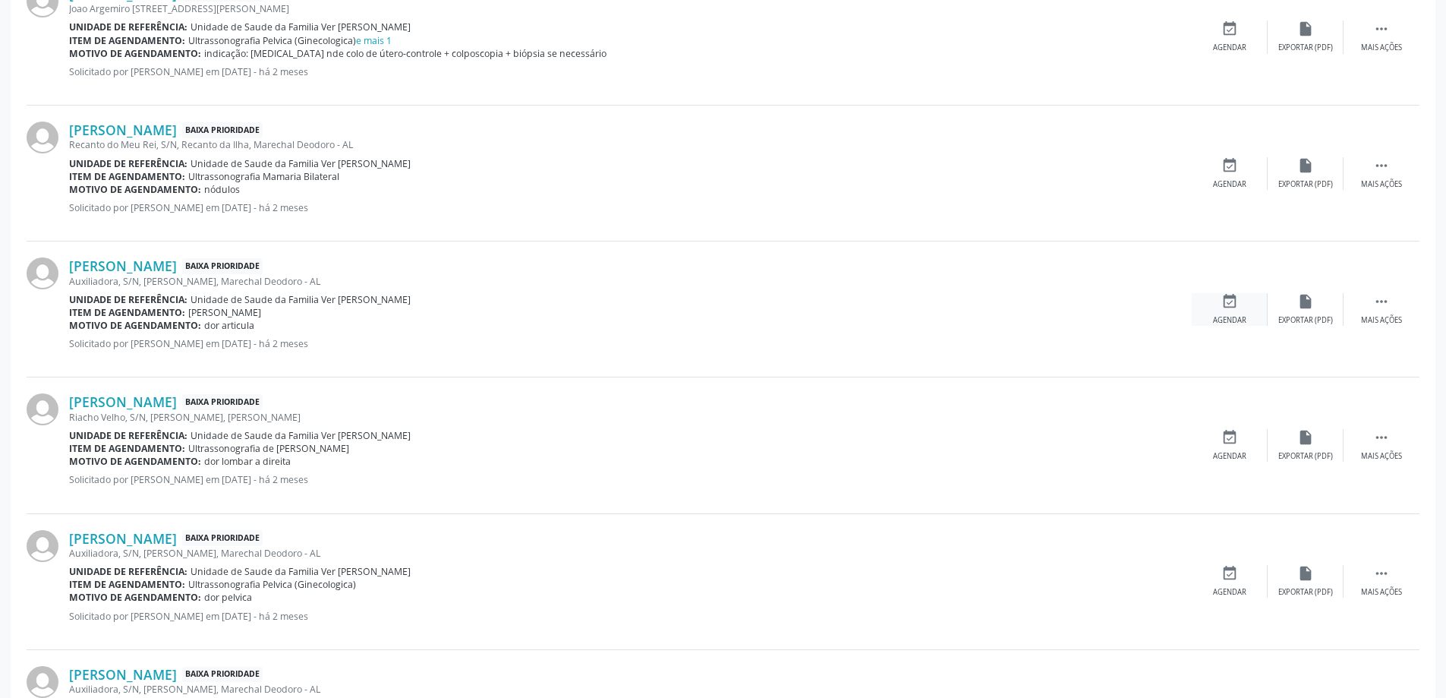
click at [1226, 321] on div "Agendar" at bounding box center [1229, 320] width 33 height 11
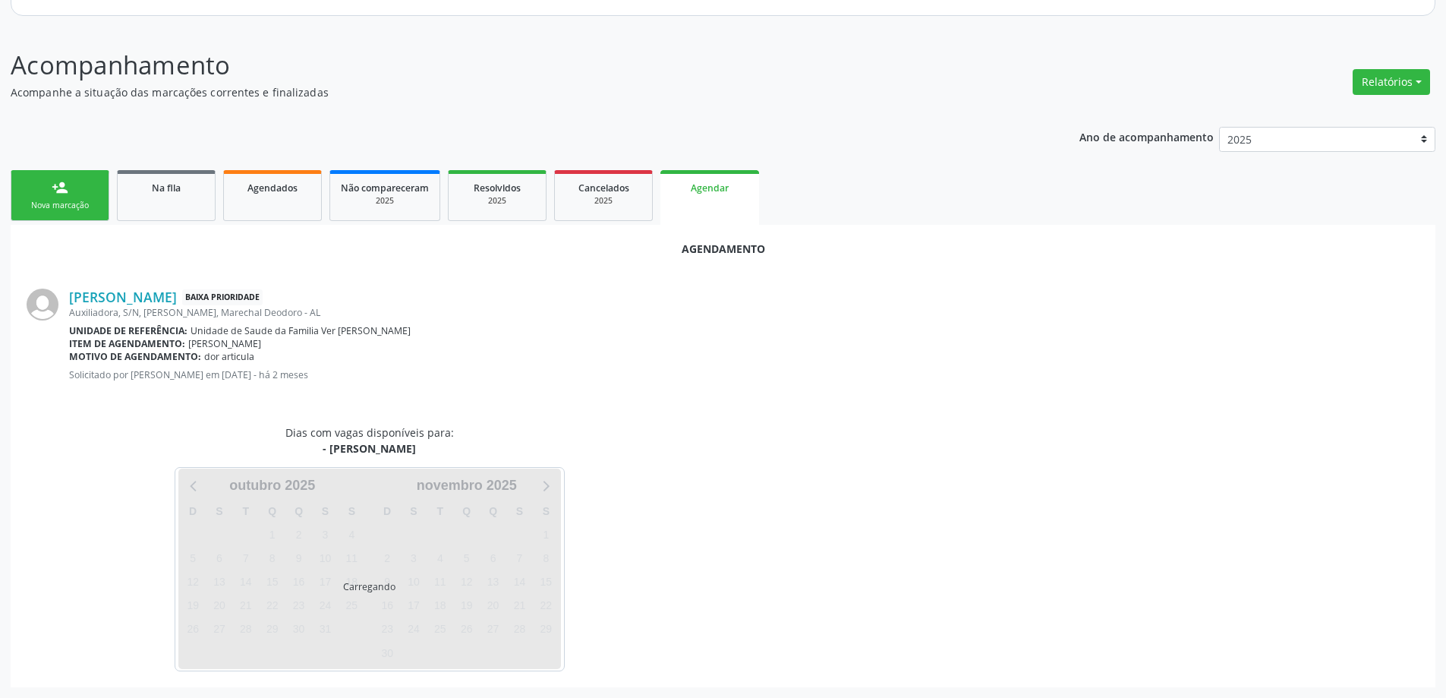
scroll to position [202, 0]
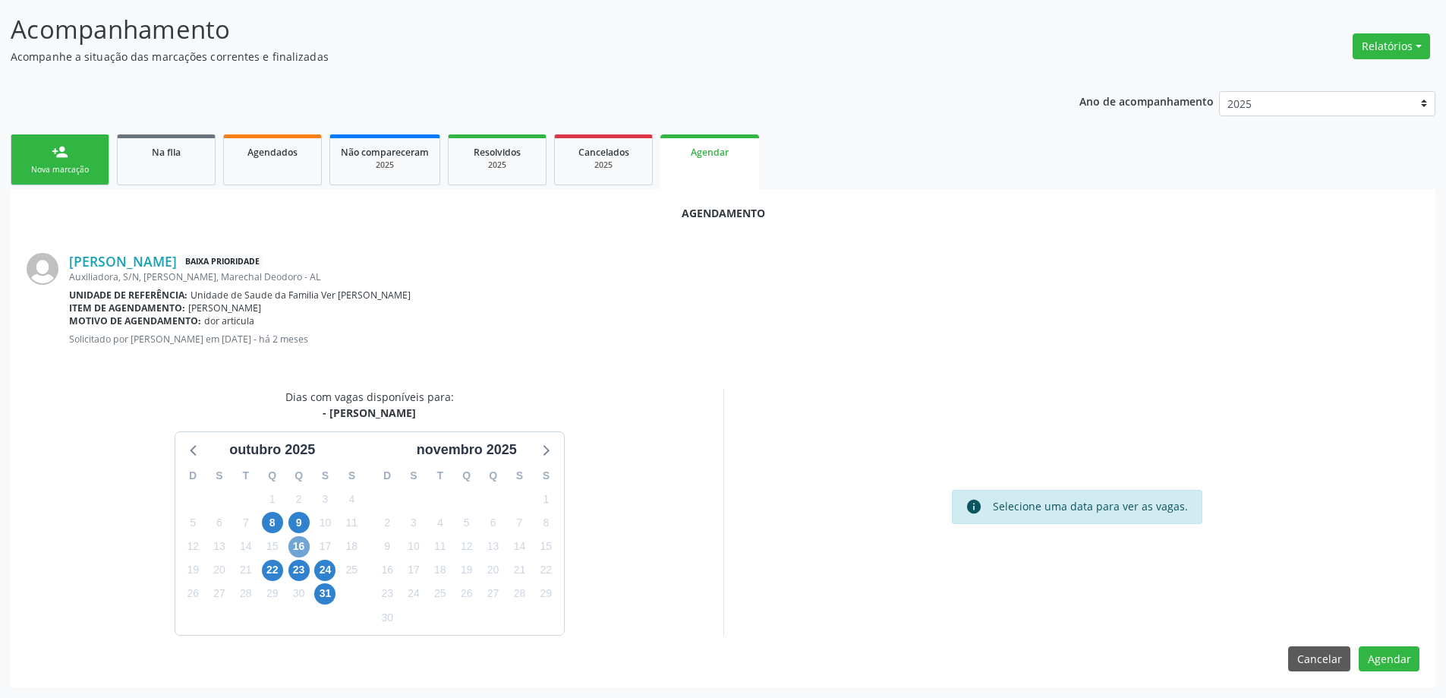
click at [305, 543] on span "16" at bounding box center [299, 546] width 21 height 21
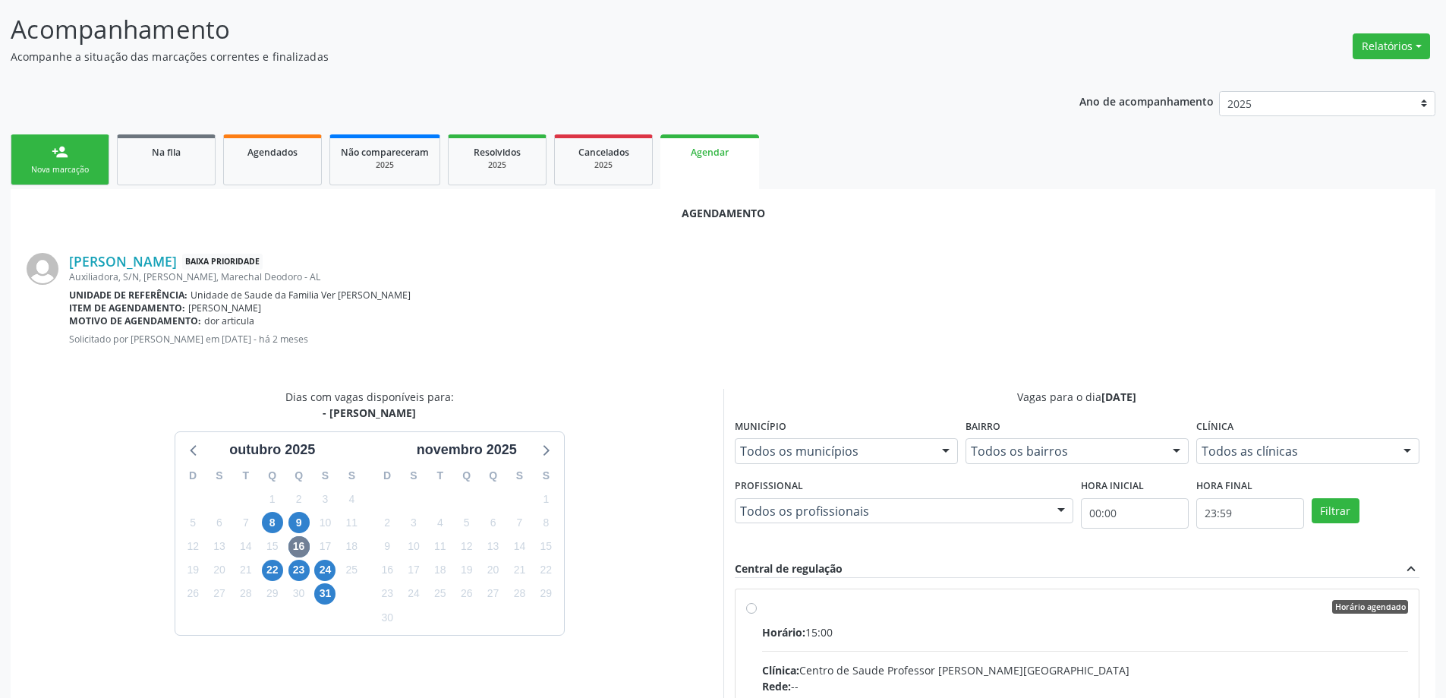
click at [752, 612] on input "Horário agendado Horário: 15:00 Clínica: Centro de Saude Professor [PERSON_NAME…" at bounding box center [751, 607] width 11 height 14
radio input "true"
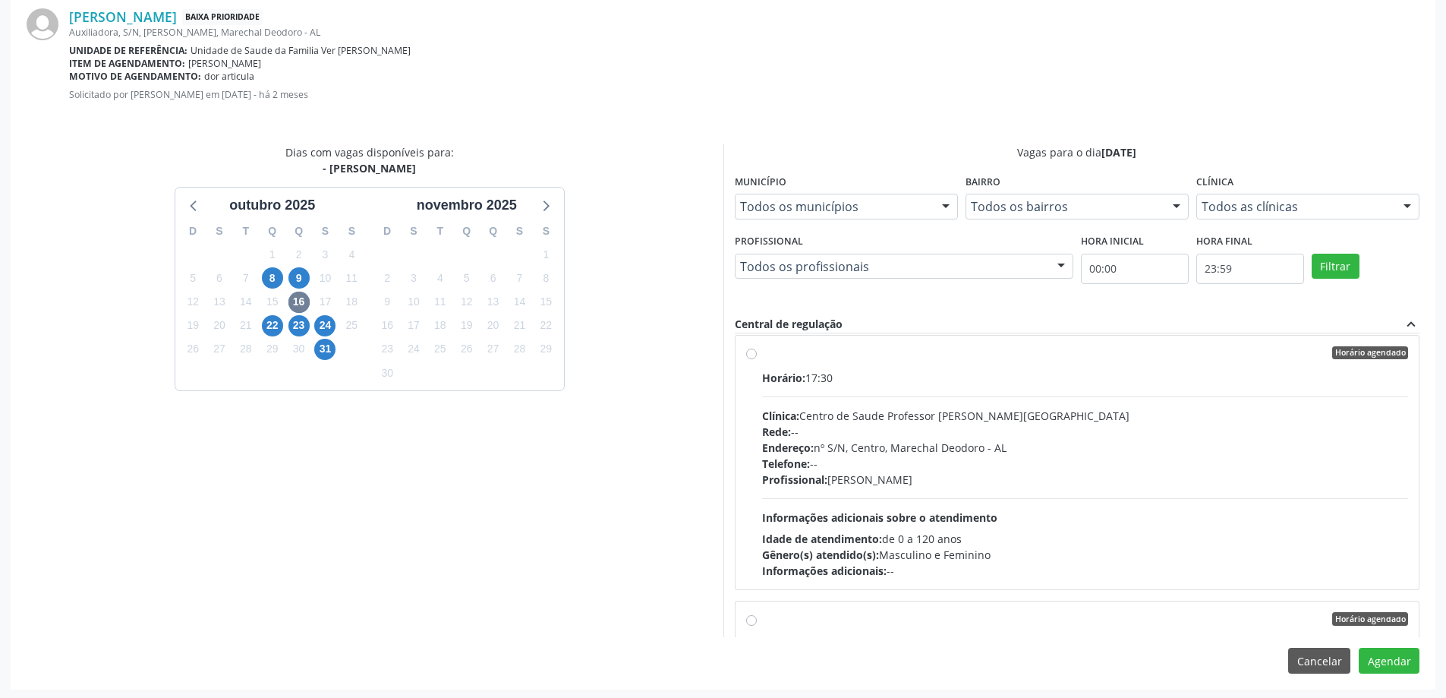
scroll to position [449, 0]
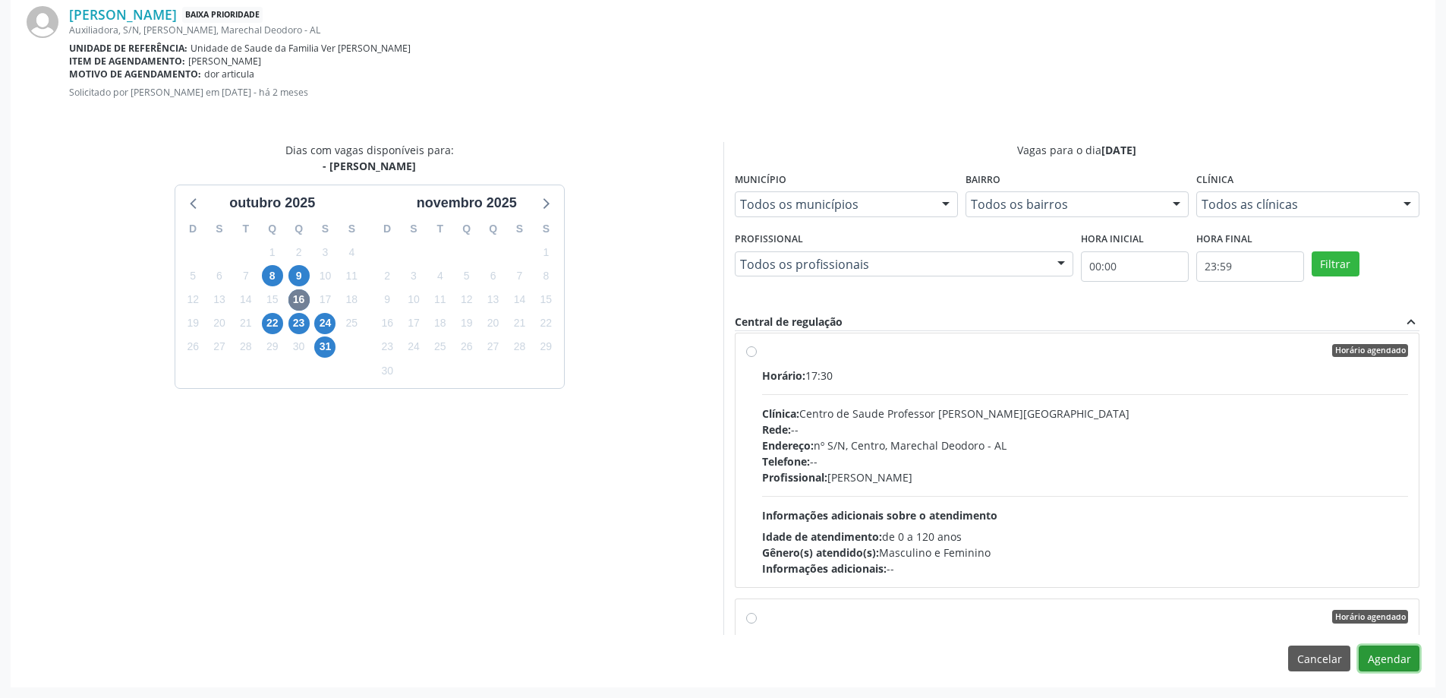
click at [1379, 655] on button "Agendar" at bounding box center [1389, 658] width 61 height 26
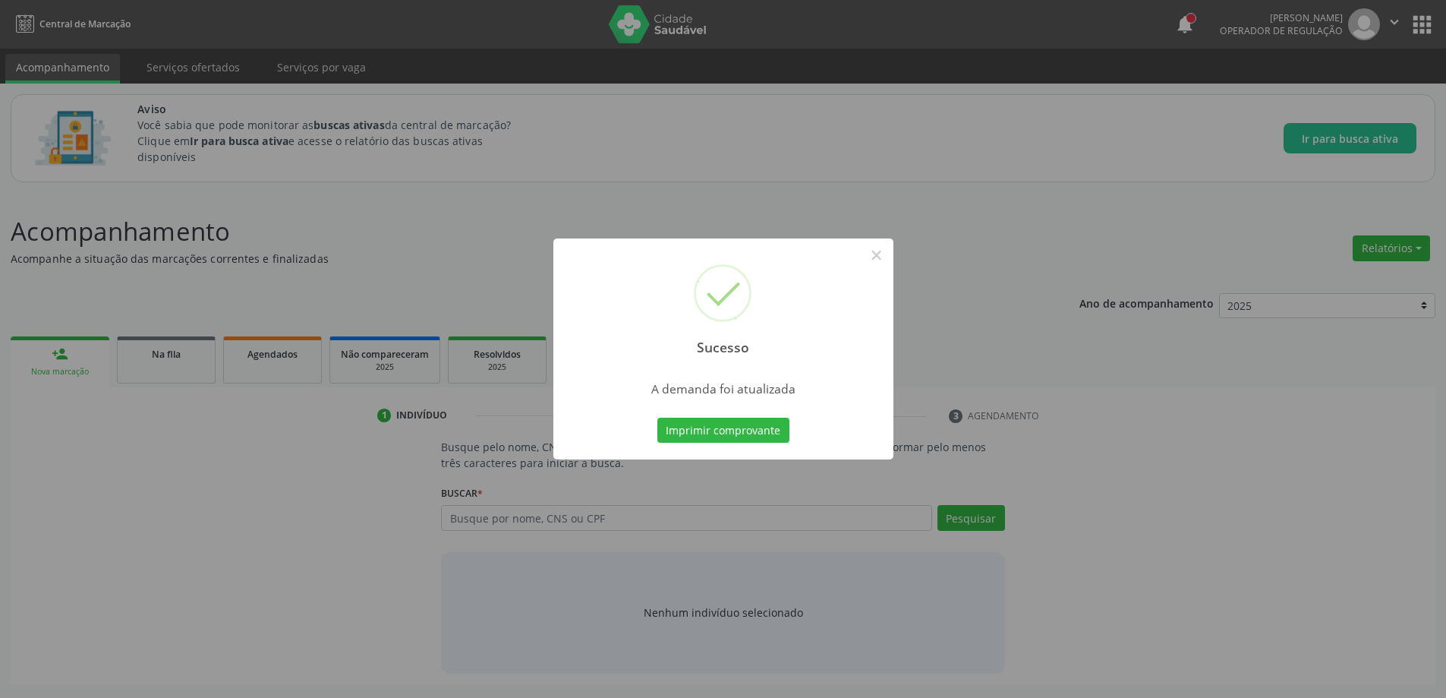
scroll to position [0, 0]
click at [883, 259] on button "×" at bounding box center [882, 255] width 26 height 26
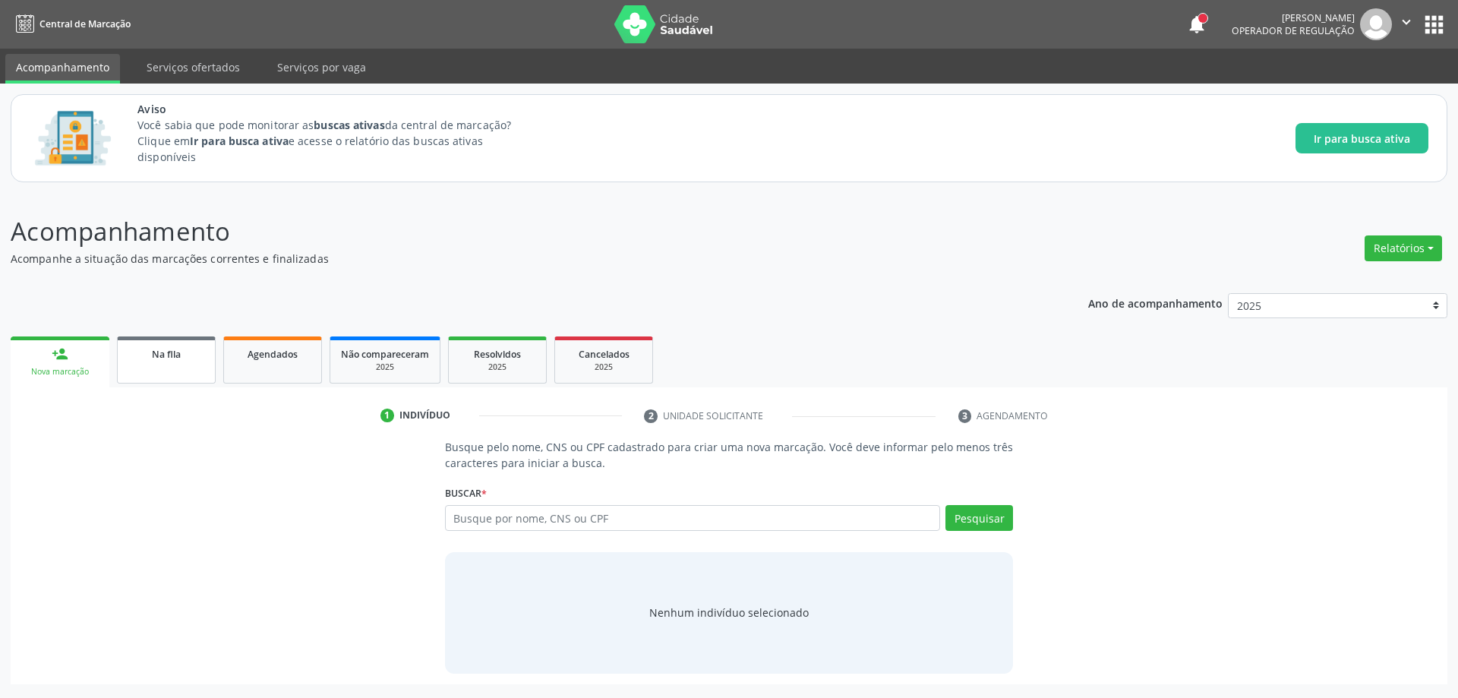
click at [202, 362] on link "Na fila" at bounding box center [166, 359] width 99 height 47
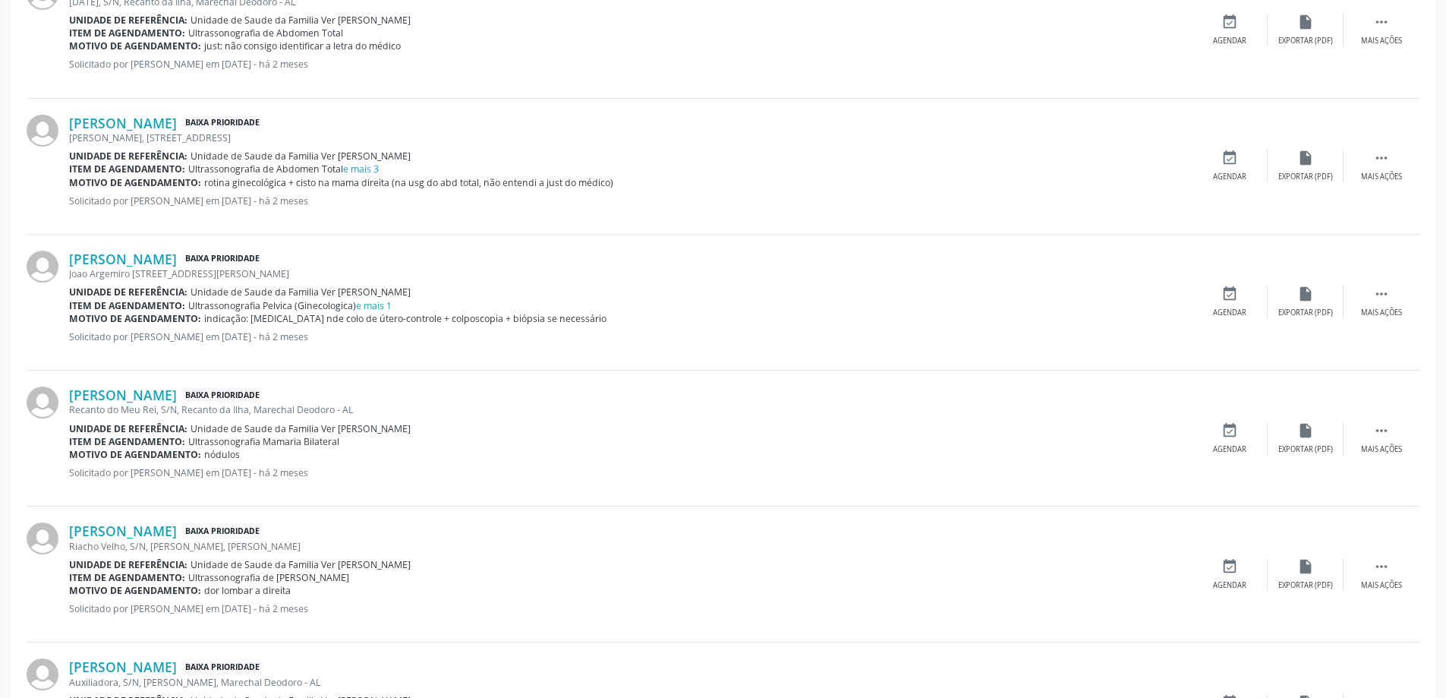
scroll to position [911, 0]
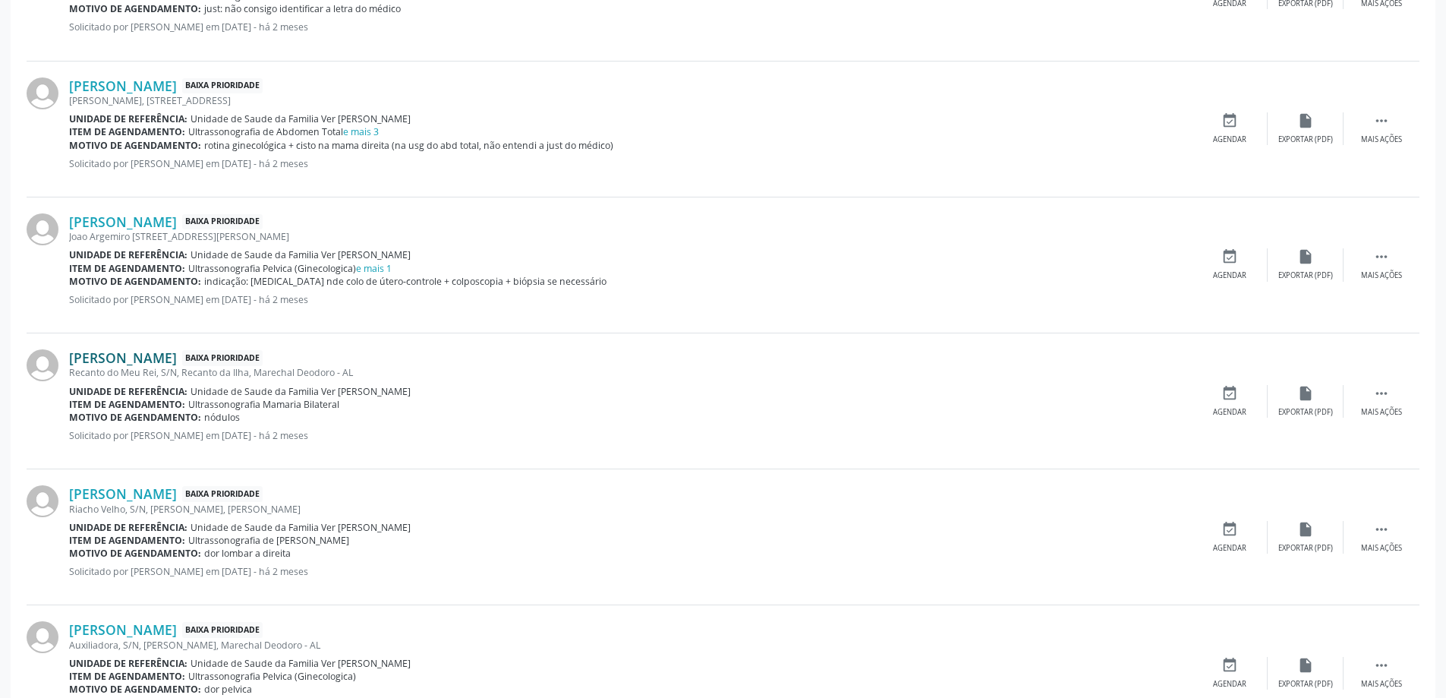
click at [116, 352] on link "[PERSON_NAME]" at bounding box center [123, 357] width 108 height 17
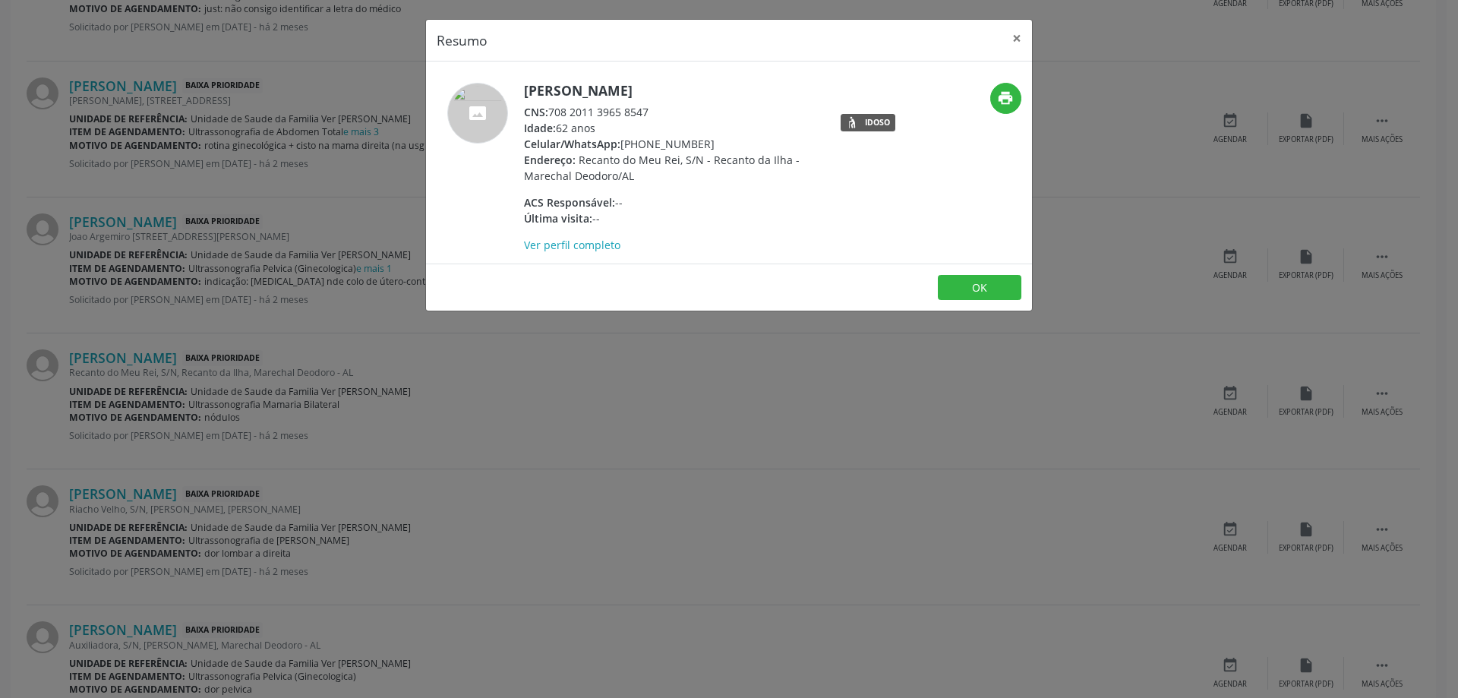
drag, startPoint x: 653, startPoint y: 111, endPoint x: 550, endPoint y: 115, distance: 102.6
click at [550, 115] on div "CNS: 708 2011 3965 8547" at bounding box center [671, 112] width 295 height 16
click at [1017, 36] on button "×" at bounding box center [1017, 38] width 30 height 37
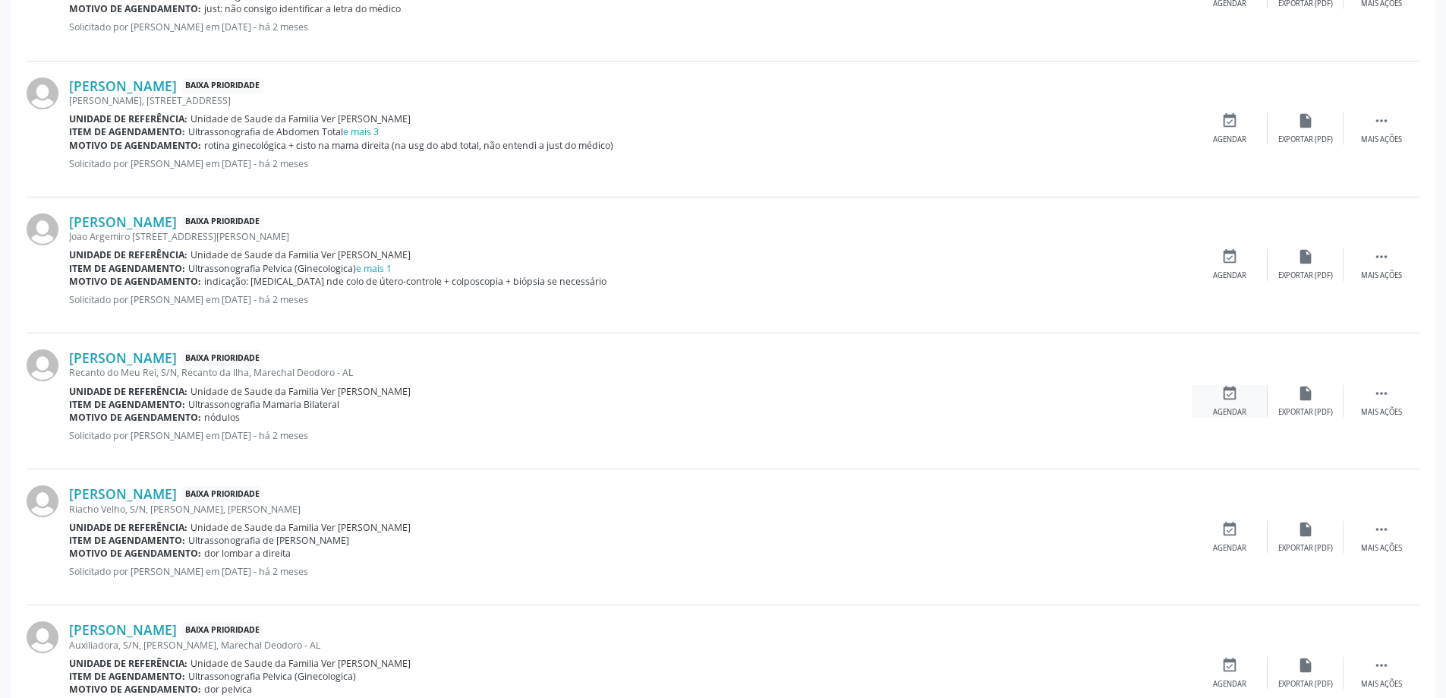
click at [1238, 396] on div "event_available Agendar" at bounding box center [1230, 401] width 76 height 33
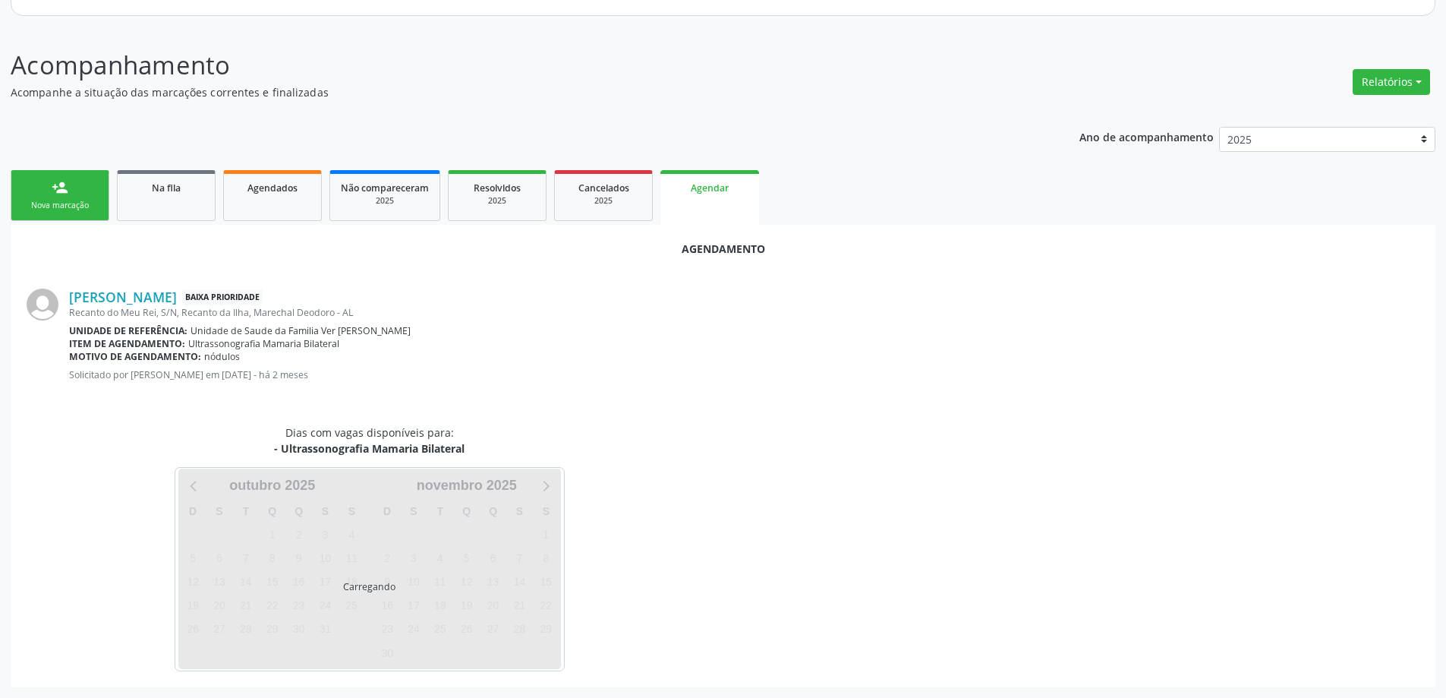
scroll to position [202, 0]
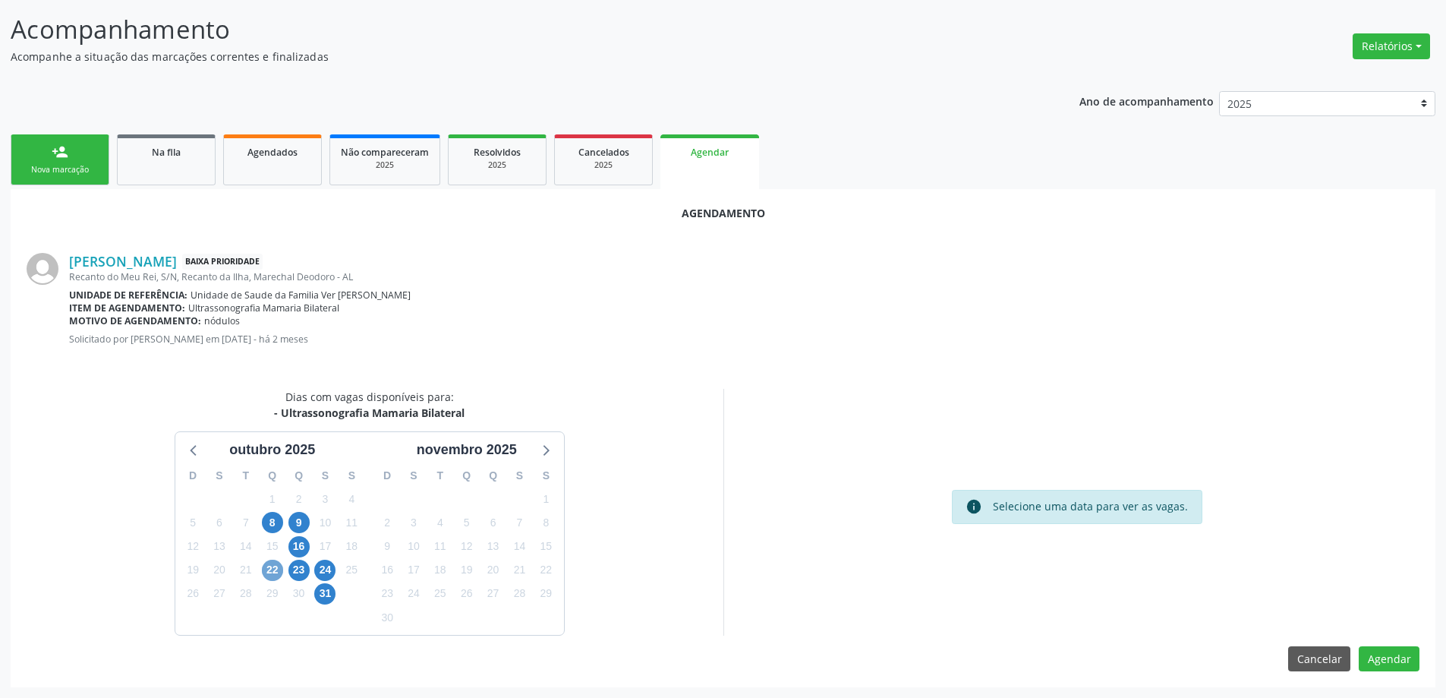
click at [274, 571] on span "22" at bounding box center [272, 570] width 21 height 21
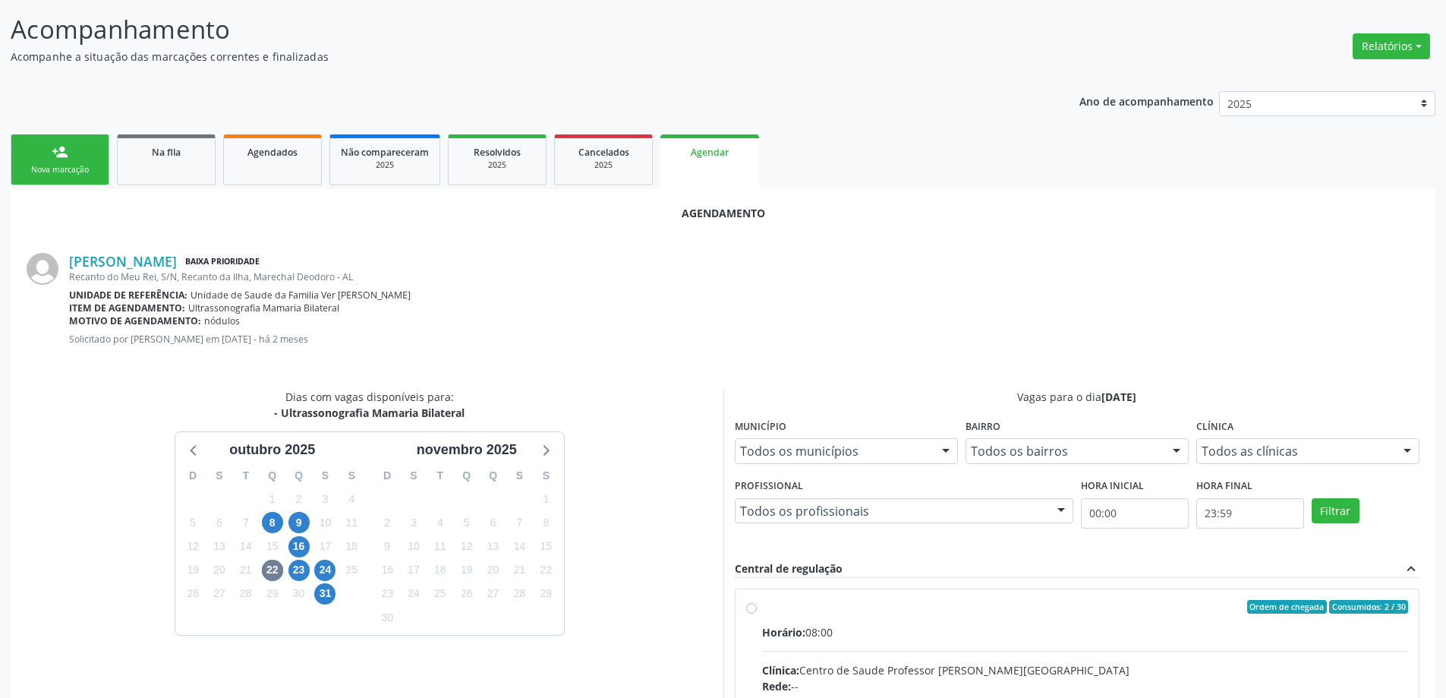
click at [749, 612] on input "Ordem de chegada Consumidos: 2 / 30 Horário: 08:00 Clínica: Centro de Saude Pro…" at bounding box center [751, 607] width 11 height 14
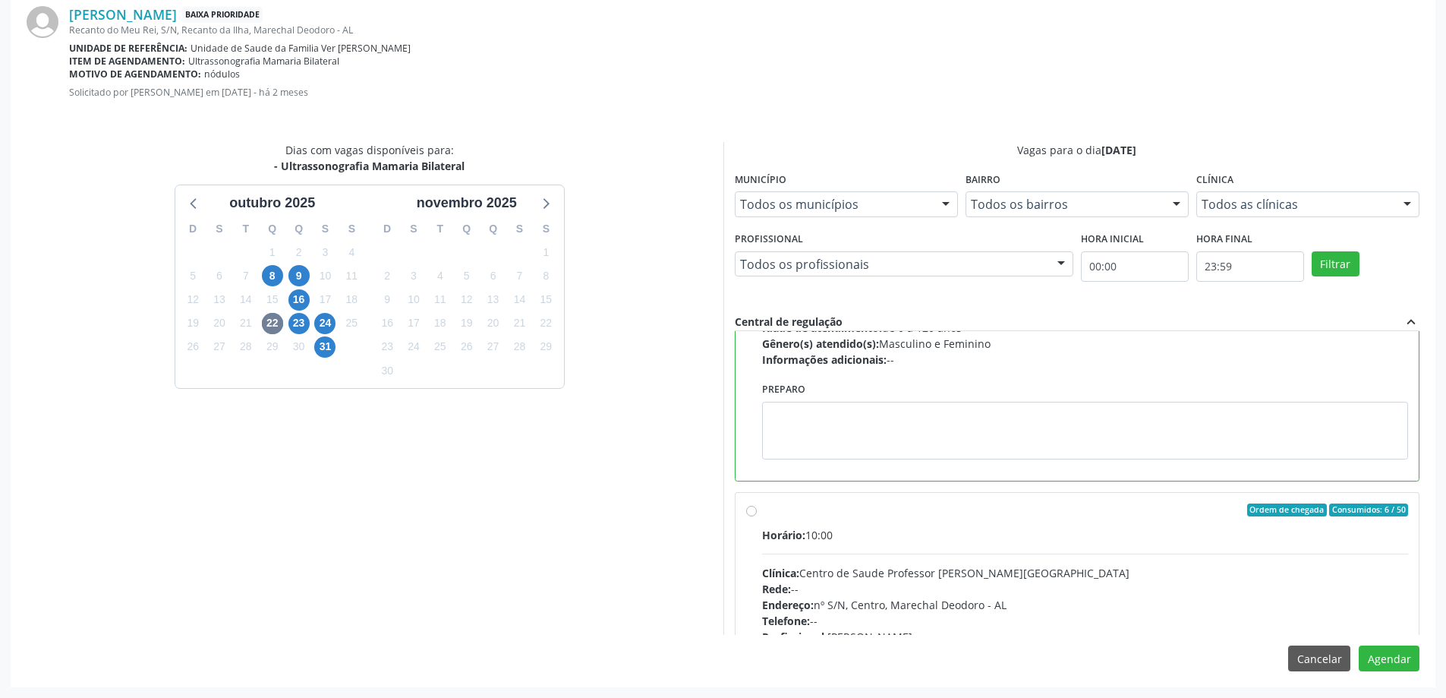
scroll to position [228, 0]
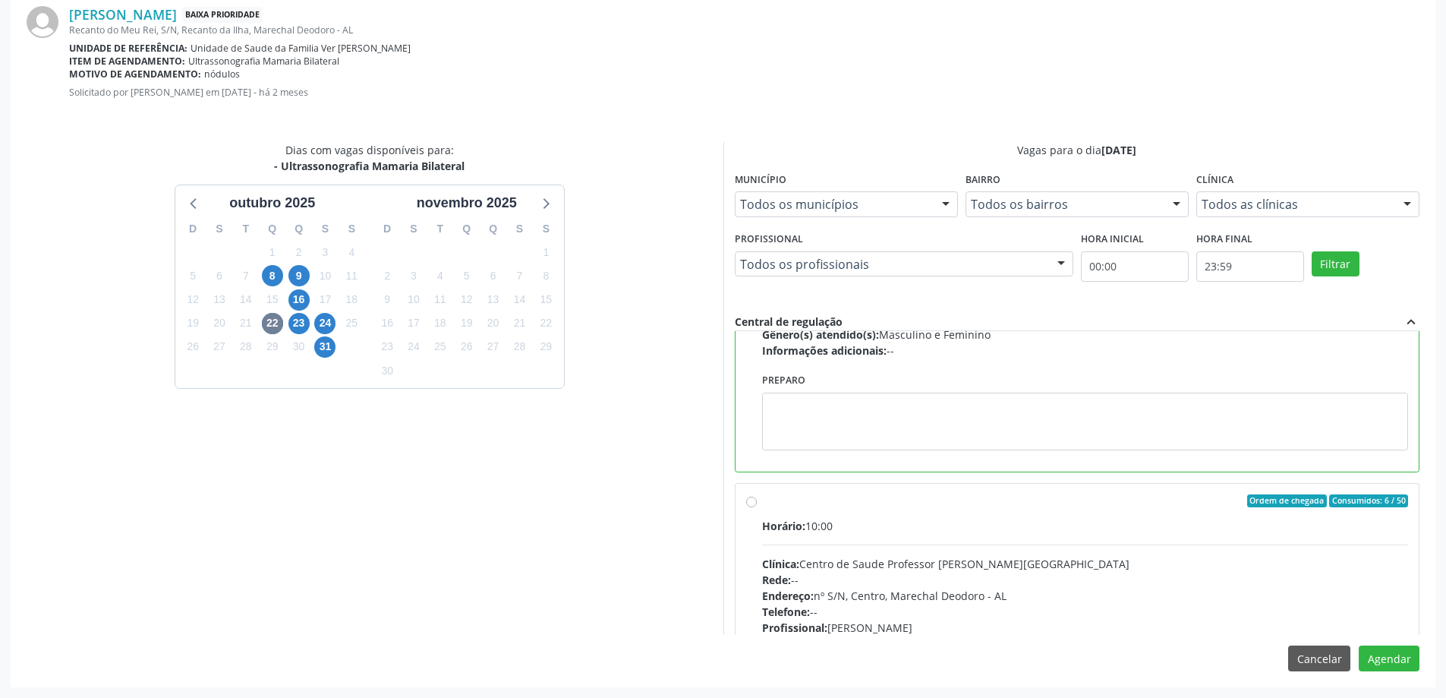
click at [762, 505] on label "Ordem de chegada Consumidos: 6 / 50 Horário: 10:00 Clínica: Centro de Saude Pro…" at bounding box center [1085, 610] width 647 height 233
click at [756, 505] on input "Ordem de chegada Consumidos: 6 / 50 Horário: 10:00 Clínica: Centro de Saude Pro…" at bounding box center [751, 501] width 11 height 14
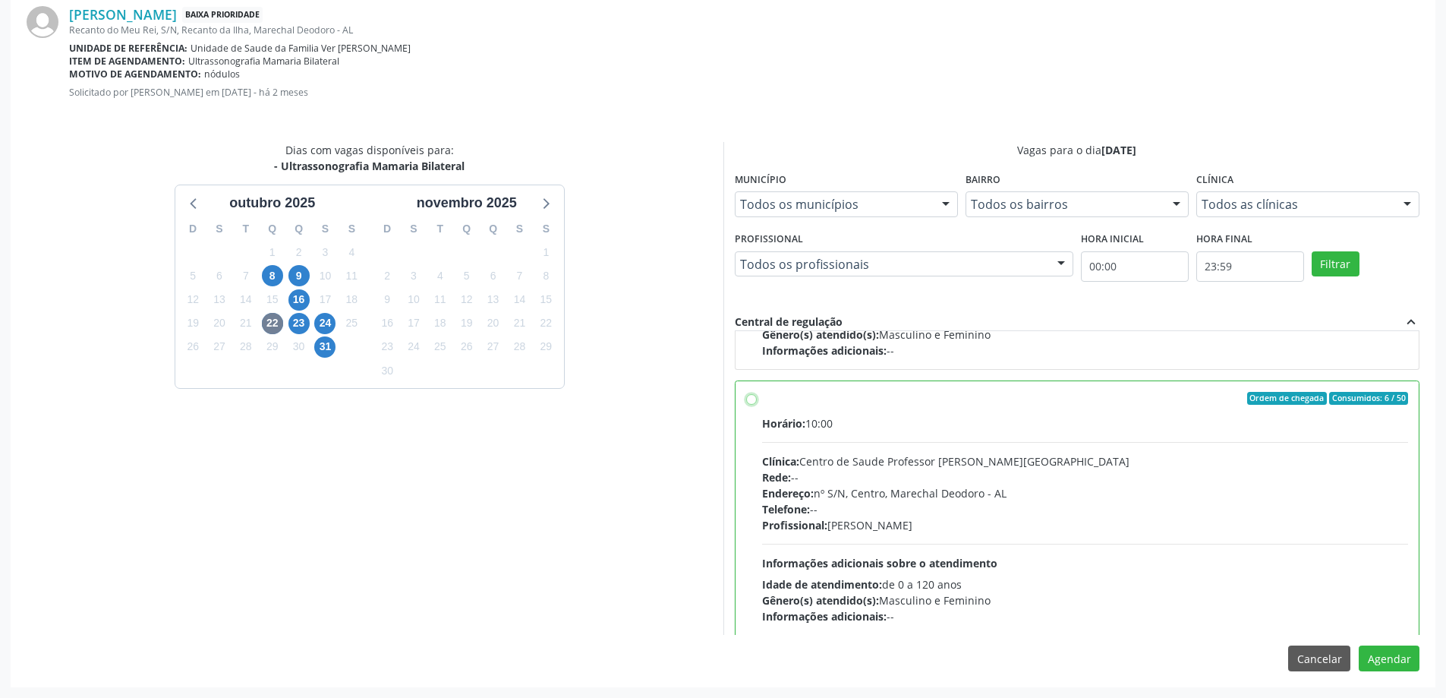
radio input "false"
radio input "true"
click at [1392, 656] on button "Agendar" at bounding box center [1389, 658] width 61 height 26
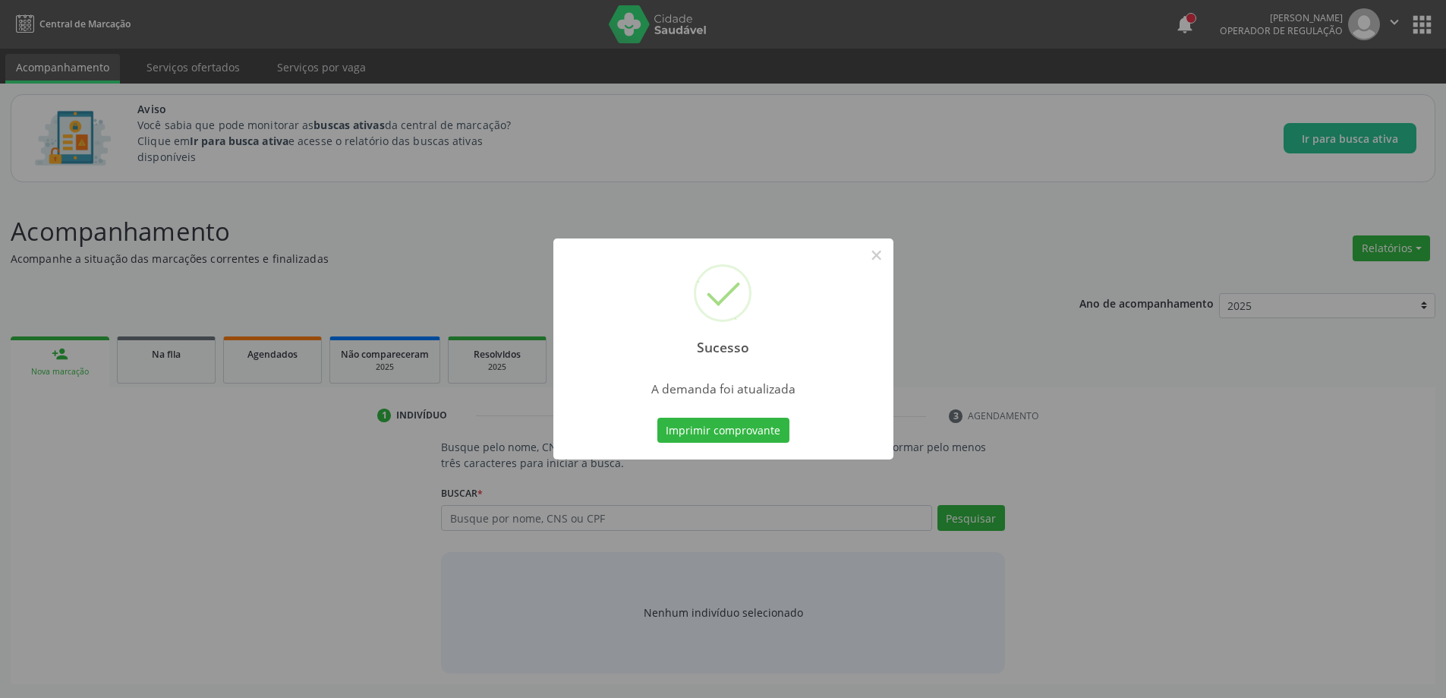
scroll to position [0, 0]
click at [880, 258] on button "×" at bounding box center [882, 255] width 26 height 26
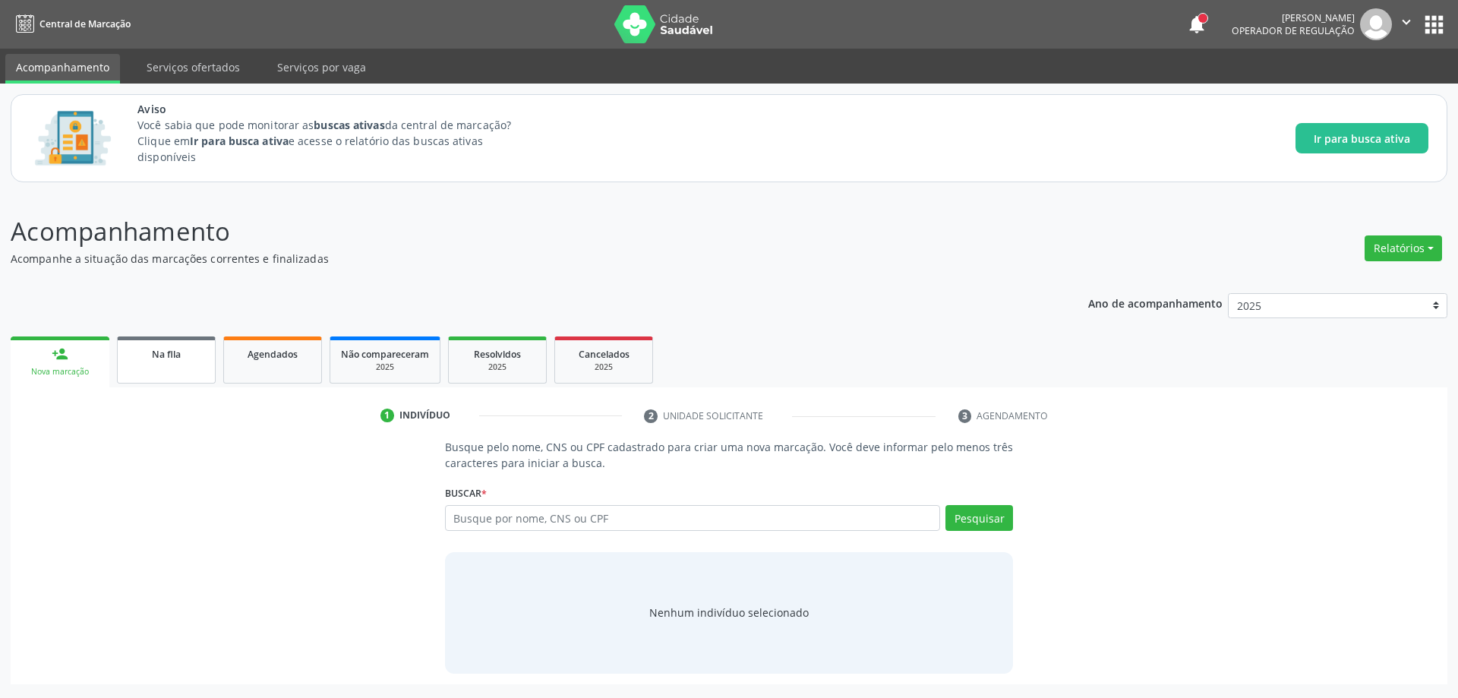
click at [166, 364] on link "Na fila" at bounding box center [166, 359] width 99 height 47
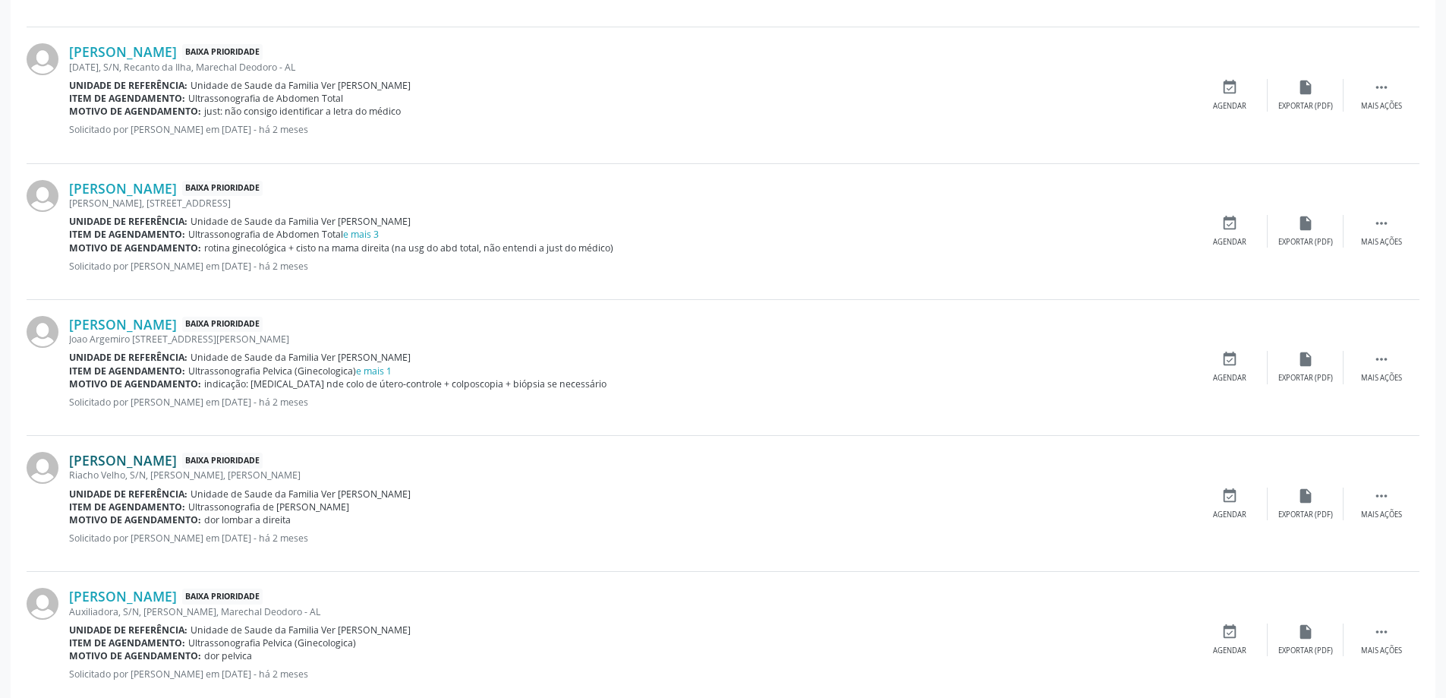
scroll to position [835, 0]
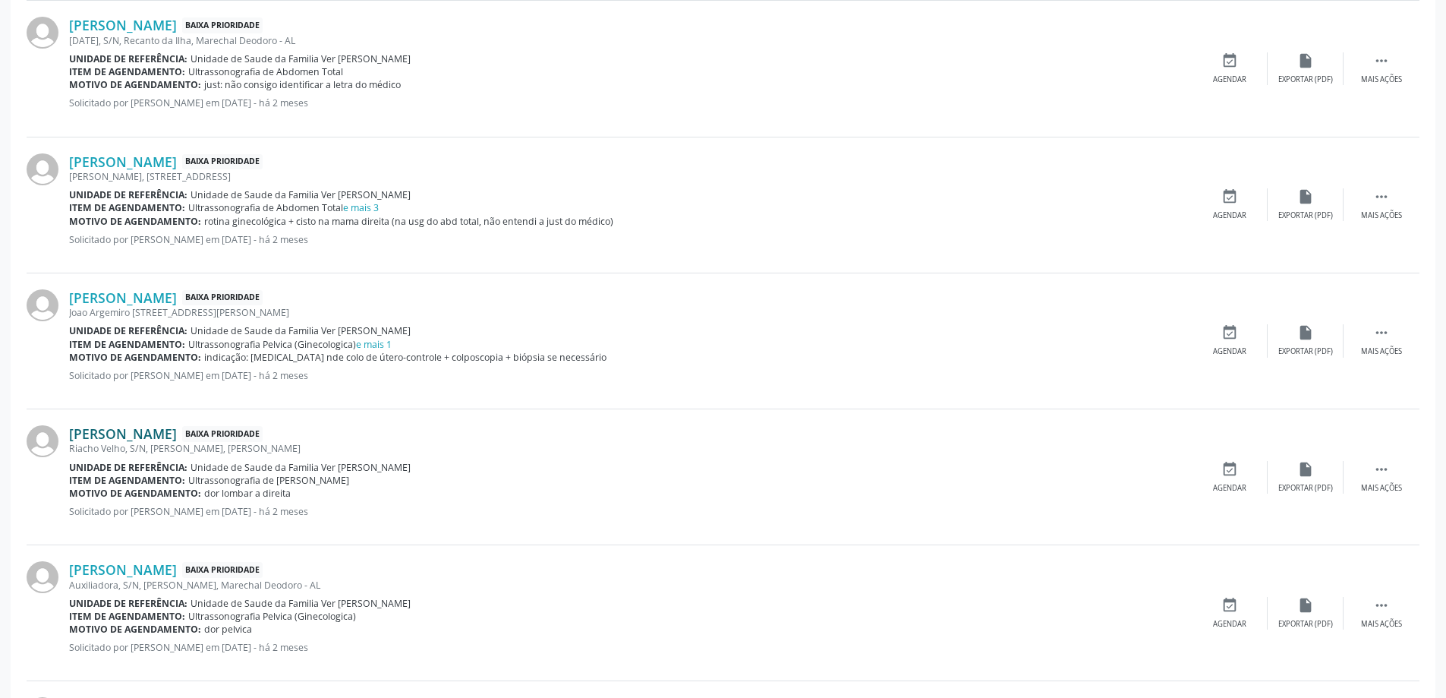
click at [104, 438] on link "[PERSON_NAME]" at bounding box center [123, 433] width 108 height 17
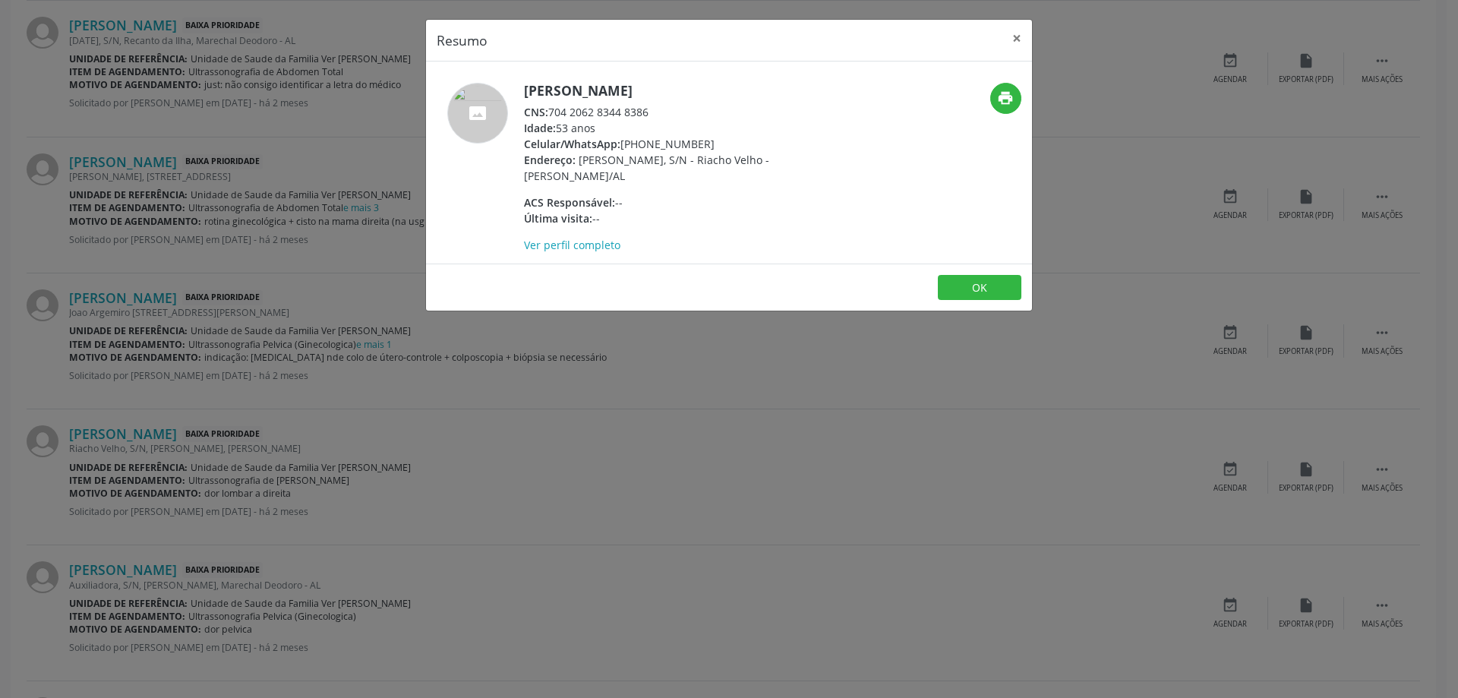
drag, startPoint x: 652, startPoint y: 113, endPoint x: 552, endPoint y: 115, distance: 100.2
click at [552, 115] on div "CNS: 704 2062 8344 8386" at bounding box center [671, 112] width 295 height 16
click at [1010, 42] on button "×" at bounding box center [1017, 38] width 30 height 37
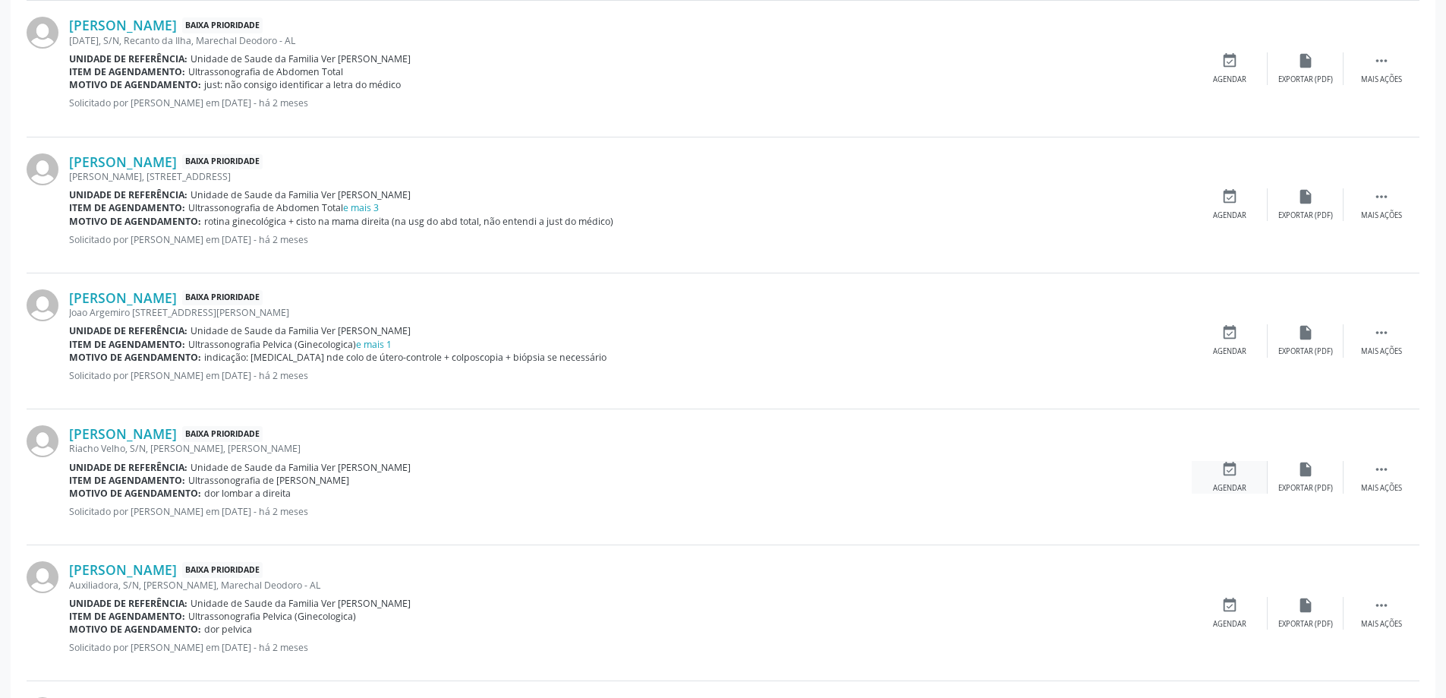
click at [1223, 476] on icon "event_available" at bounding box center [1230, 469] width 17 height 17
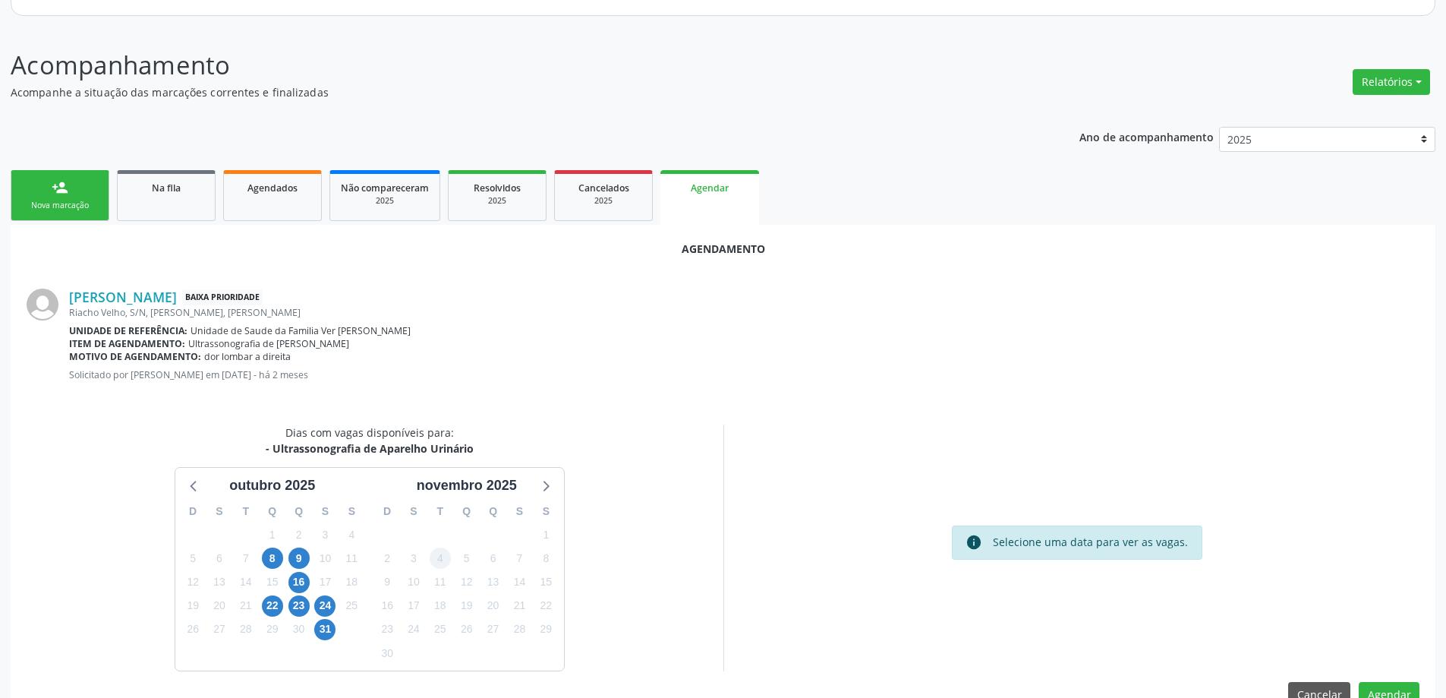
scroll to position [202, 0]
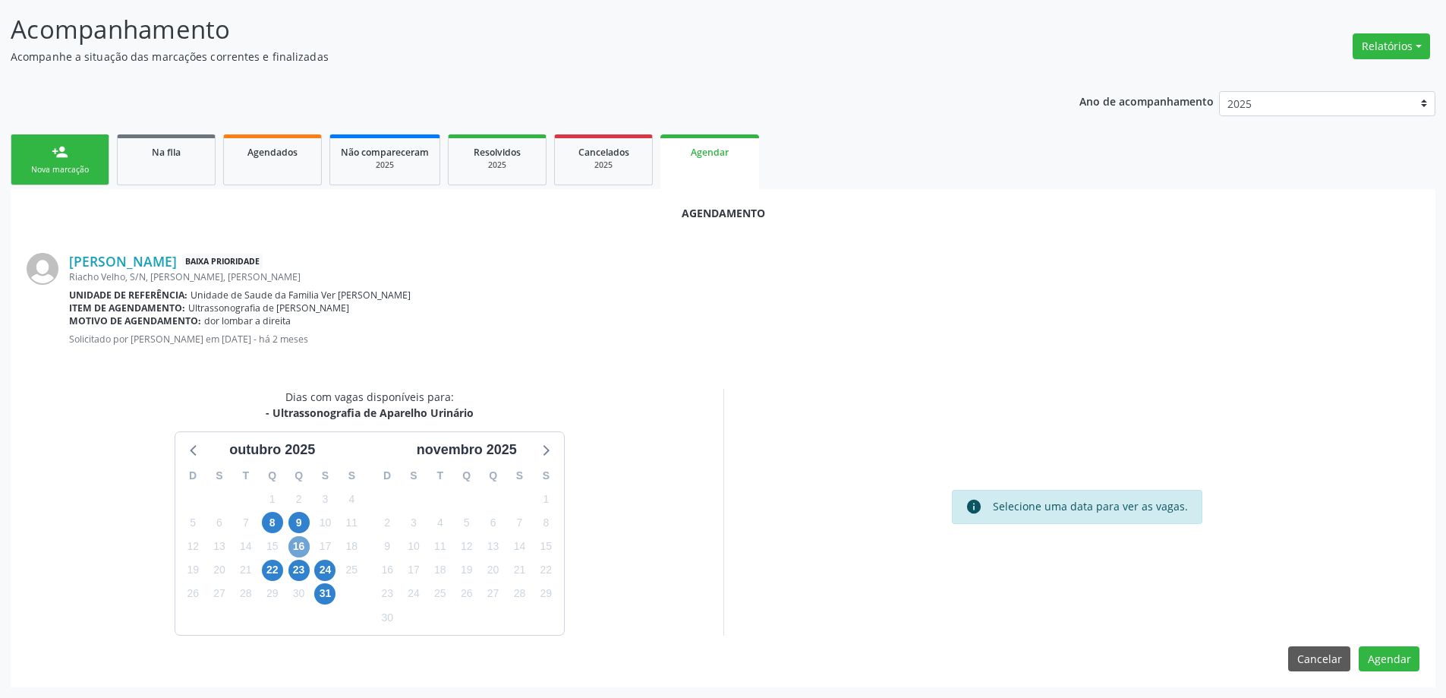
click at [298, 549] on span "16" at bounding box center [299, 546] width 21 height 21
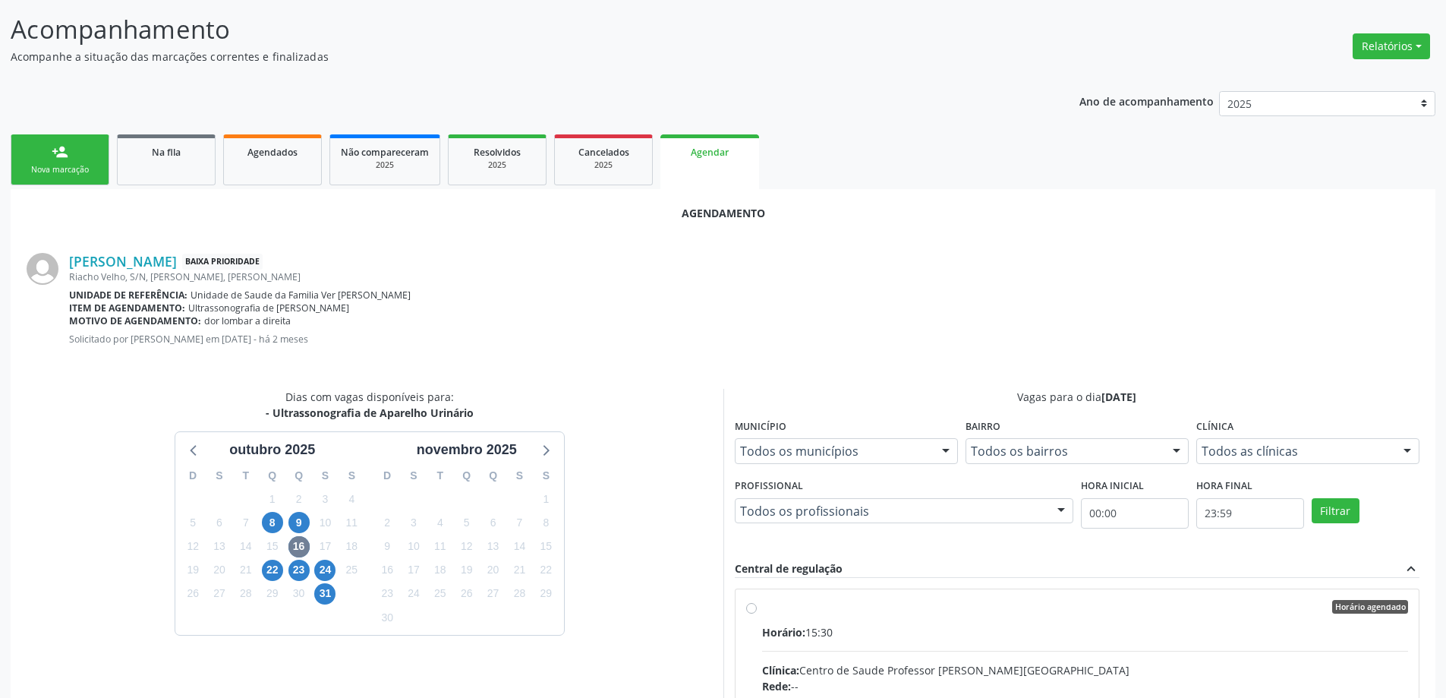
radio input "true"
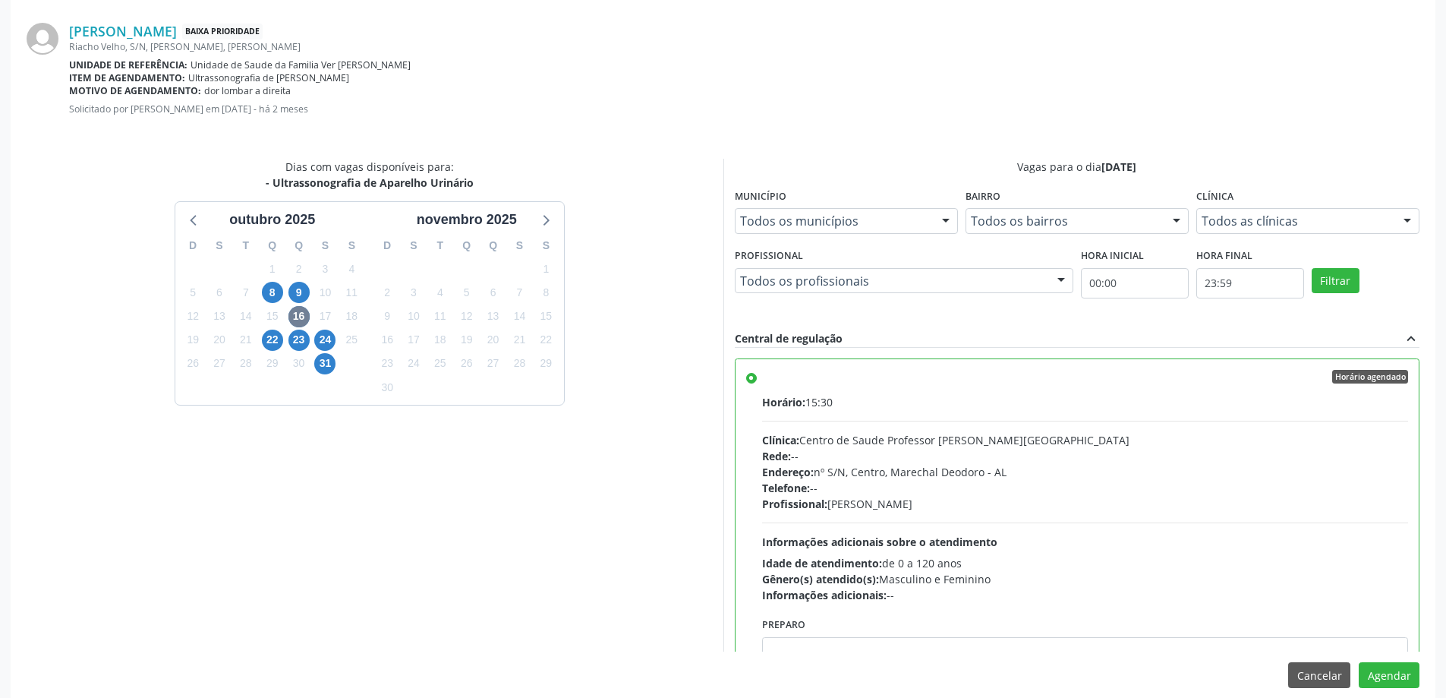
scroll to position [449, 0]
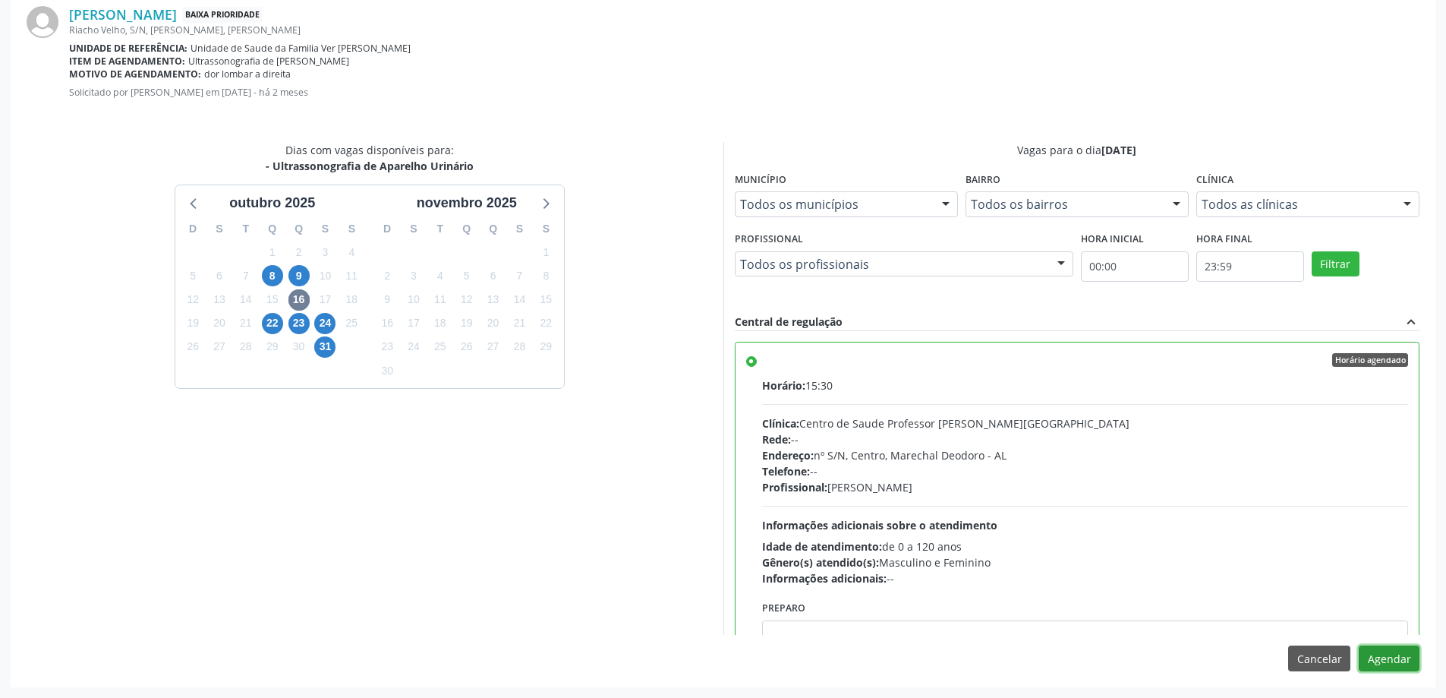
click at [1379, 665] on button "Agendar" at bounding box center [1389, 658] width 61 height 26
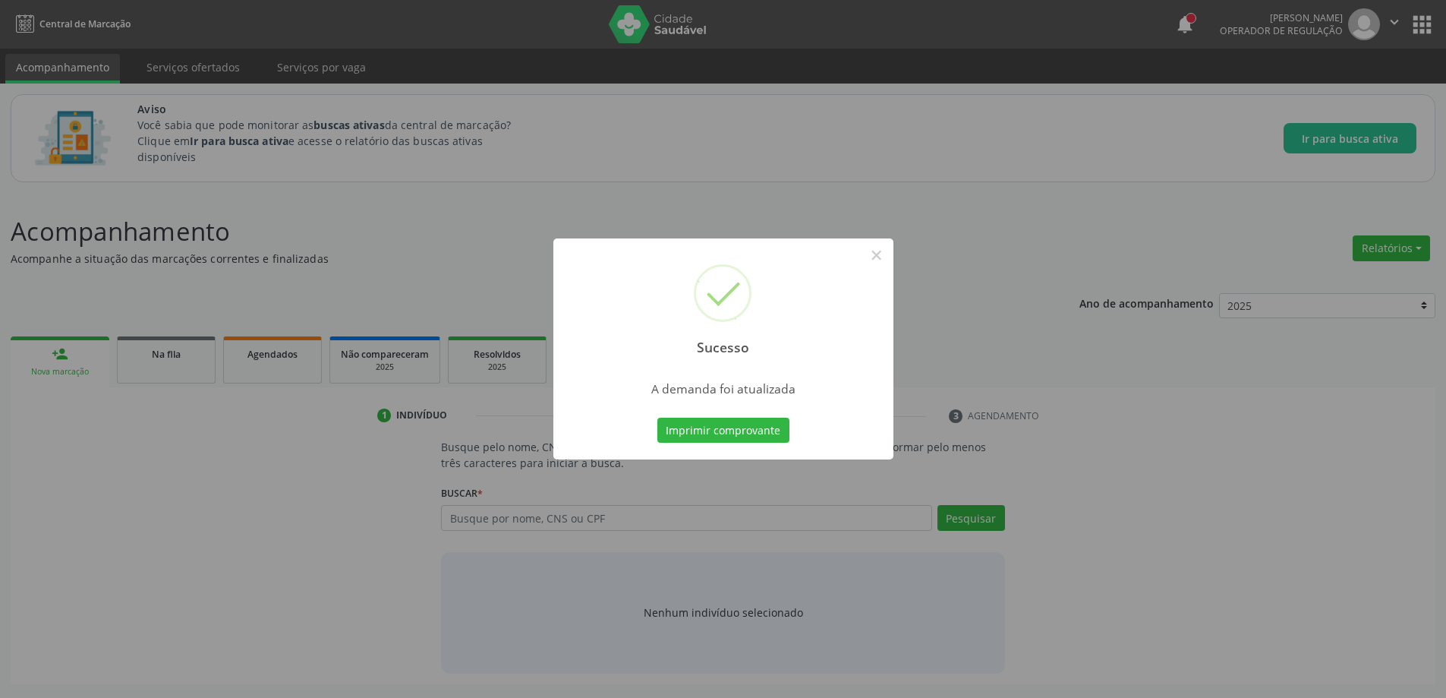
scroll to position [0, 0]
click at [884, 257] on button "×" at bounding box center [882, 255] width 26 height 26
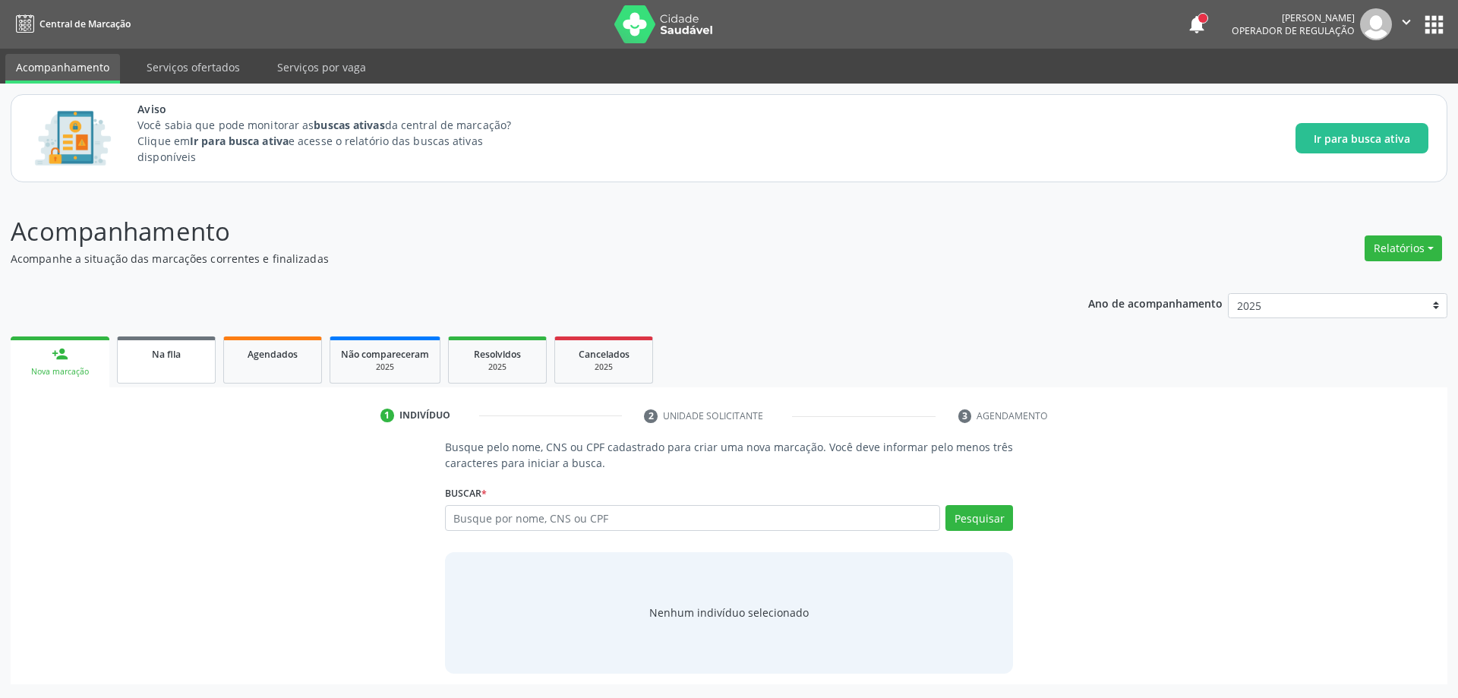
click at [163, 366] on link "Na fila" at bounding box center [166, 359] width 99 height 47
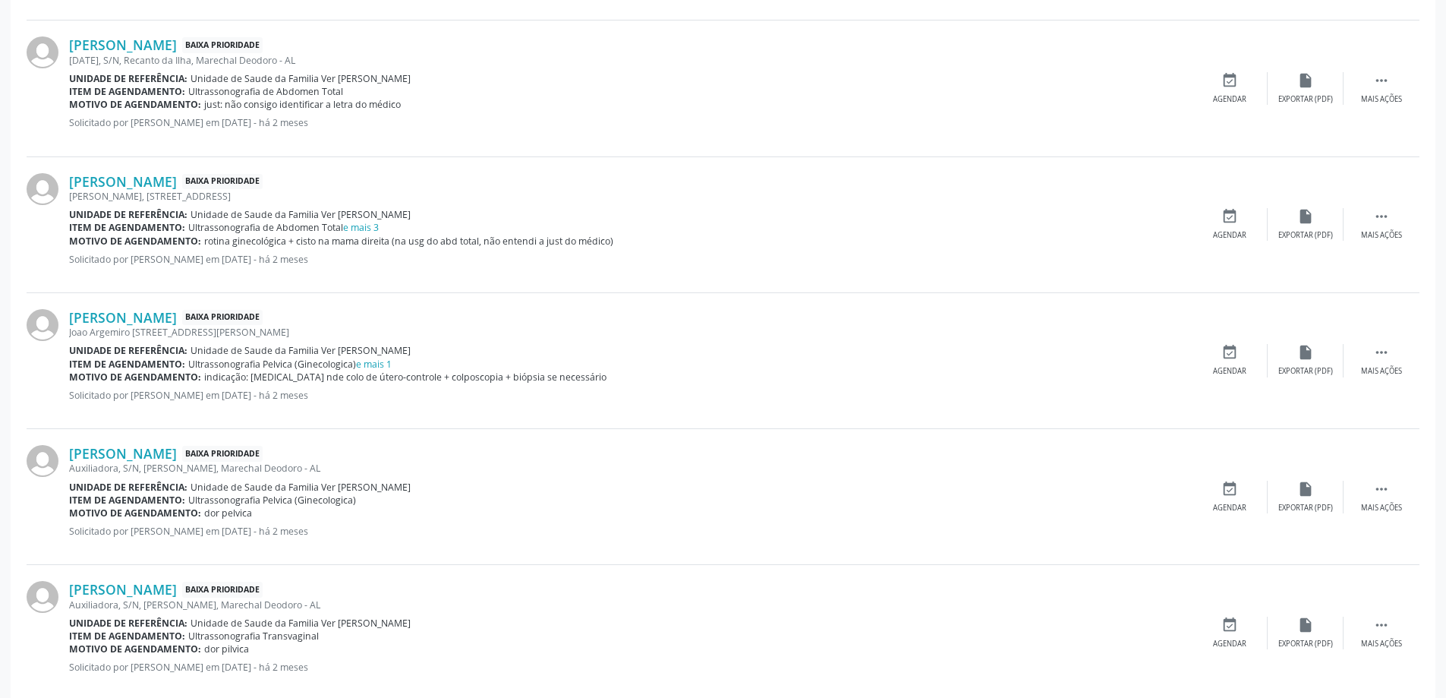
scroll to position [911, 0]
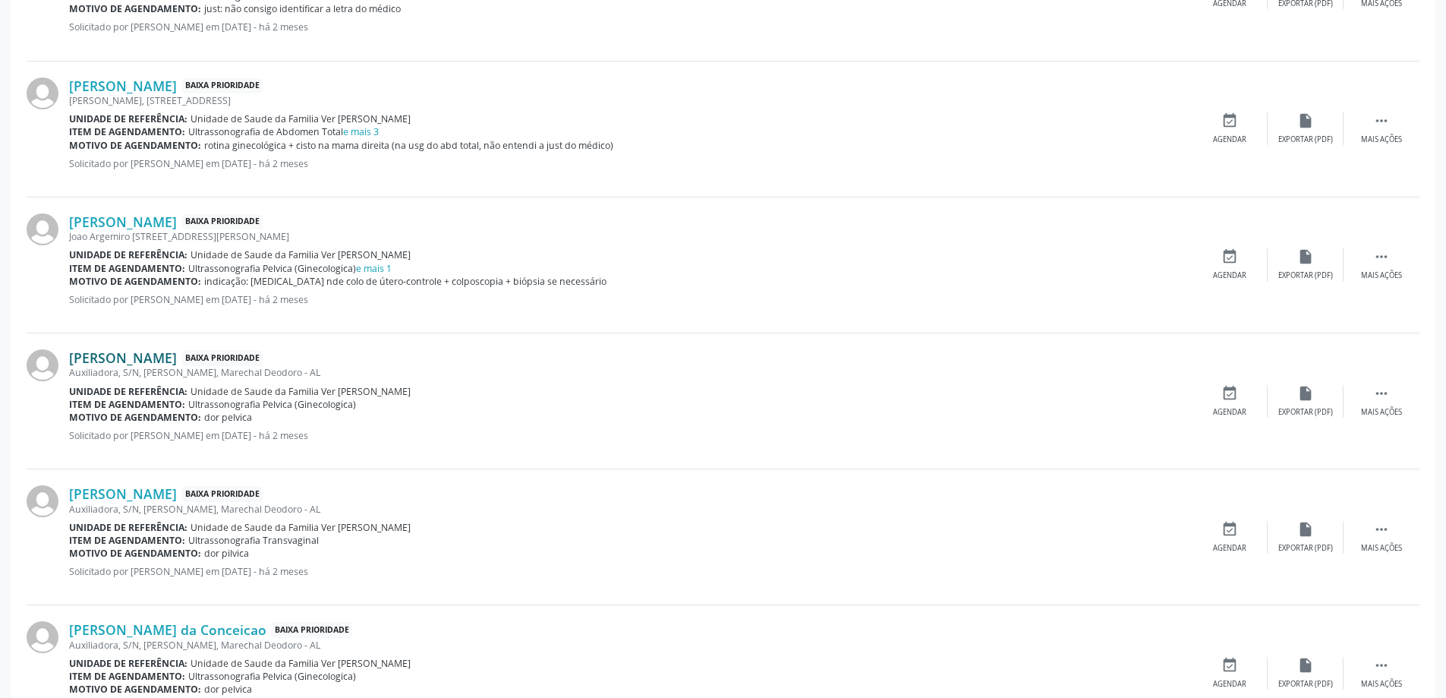
click at [116, 354] on link "[PERSON_NAME]" at bounding box center [123, 357] width 108 height 17
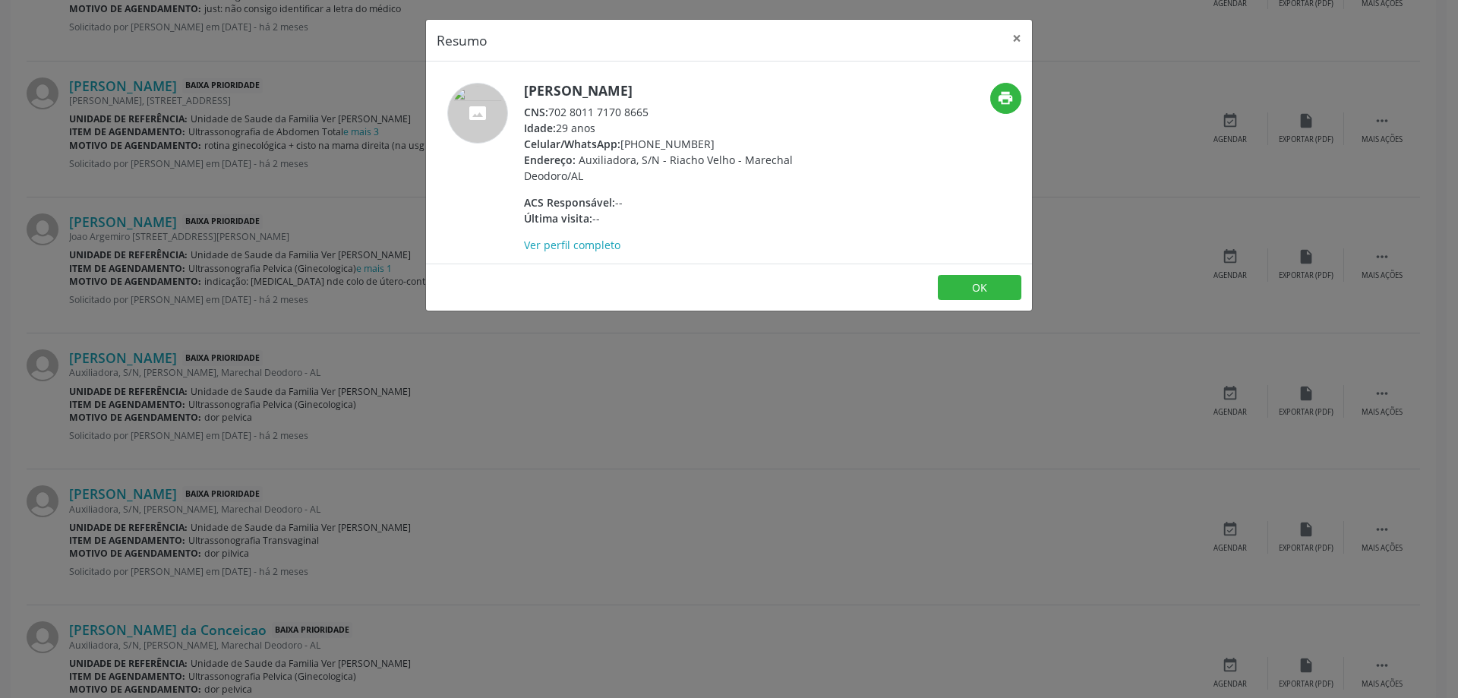
drag, startPoint x: 659, startPoint y: 112, endPoint x: 547, endPoint y: 116, distance: 111.7
click at [547, 116] on div "CNS: 702 8011 7170 8665" at bounding box center [671, 112] width 295 height 16
click at [1016, 43] on button "×" at bounding box center [1017, 38] width 30 height 37
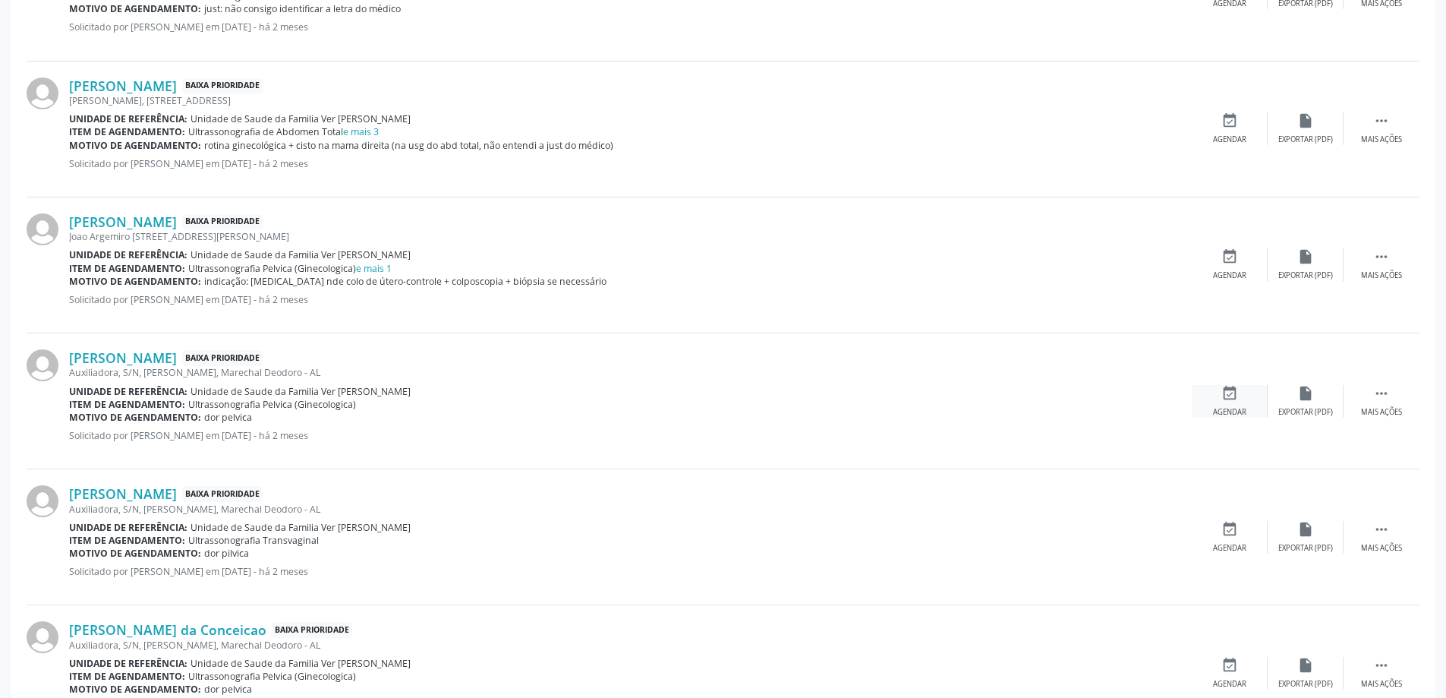
click at [1240, 396] on div "event_available Agendar" at bounding box center [1230, 401] width 76 height 33
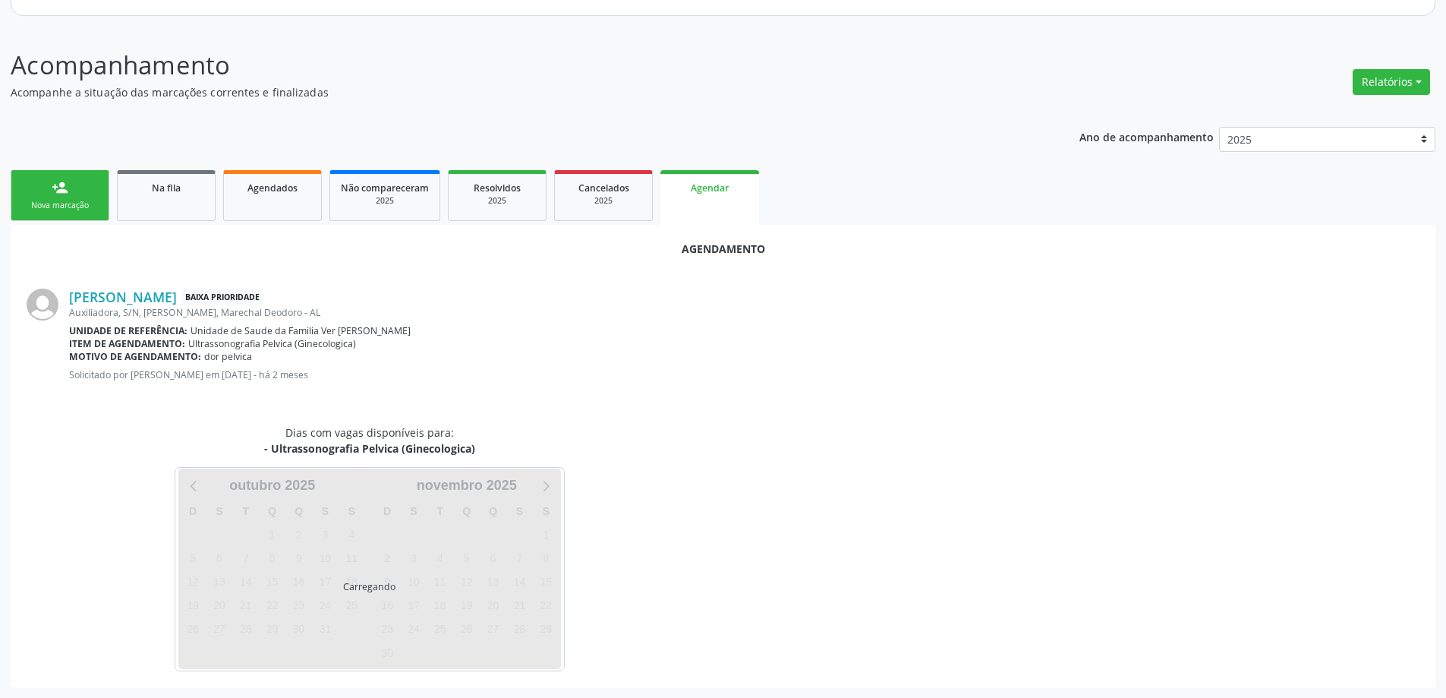
scroll to position [202, 0]
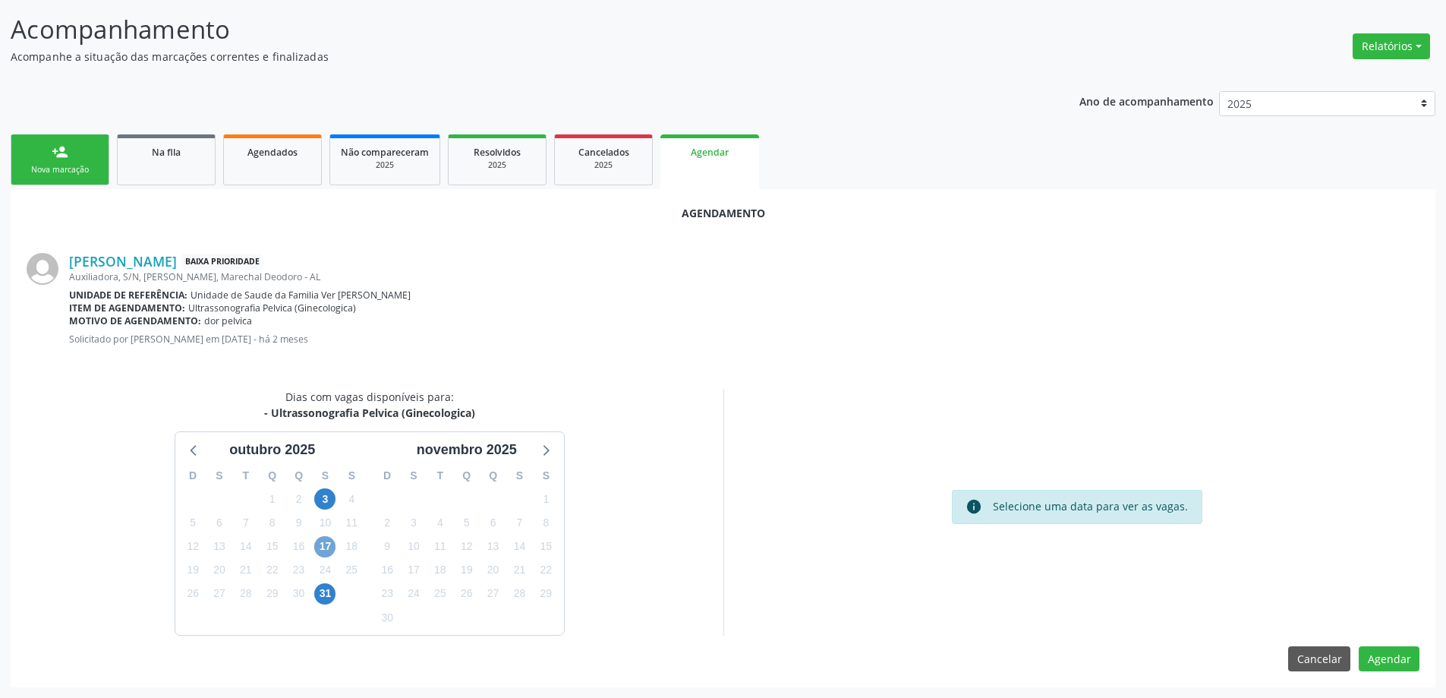
click at [323, 543] on span "17" at bounding box center [324, 546] width 21 height 21
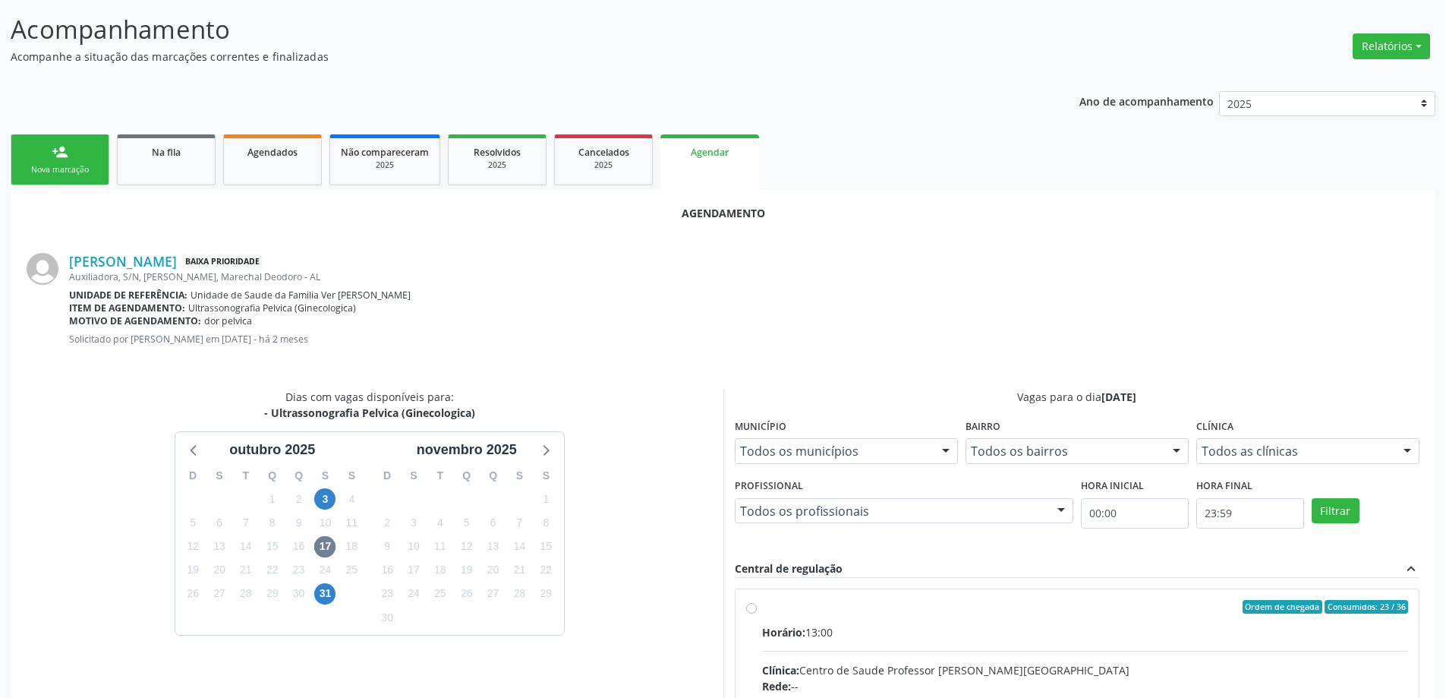
click at [749, 607] on input "Ordem de chegada Consumidos: 23 / 36 Horário: 13:00 Clínica: Centro de Saude Pr…" at bounding box center [751, 607] width 11 height 14
radio input "true"
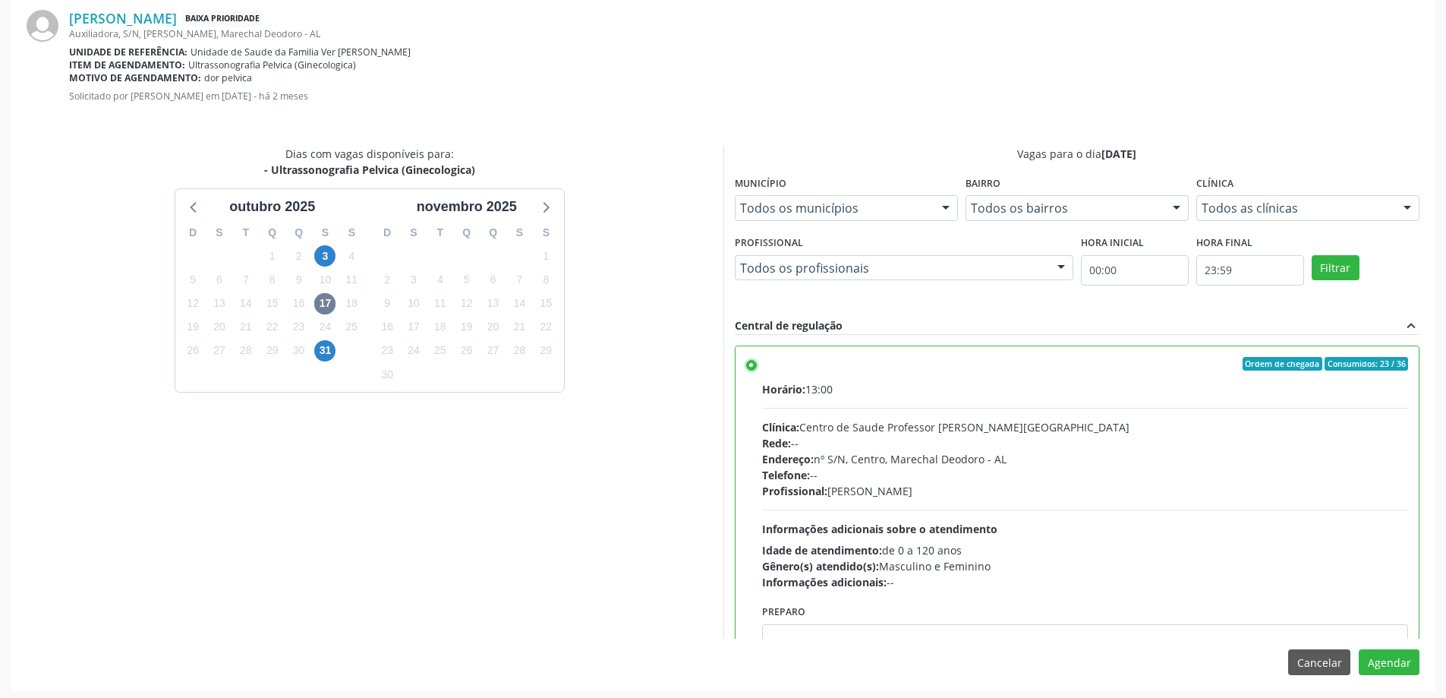
scroll to position [449, 0]
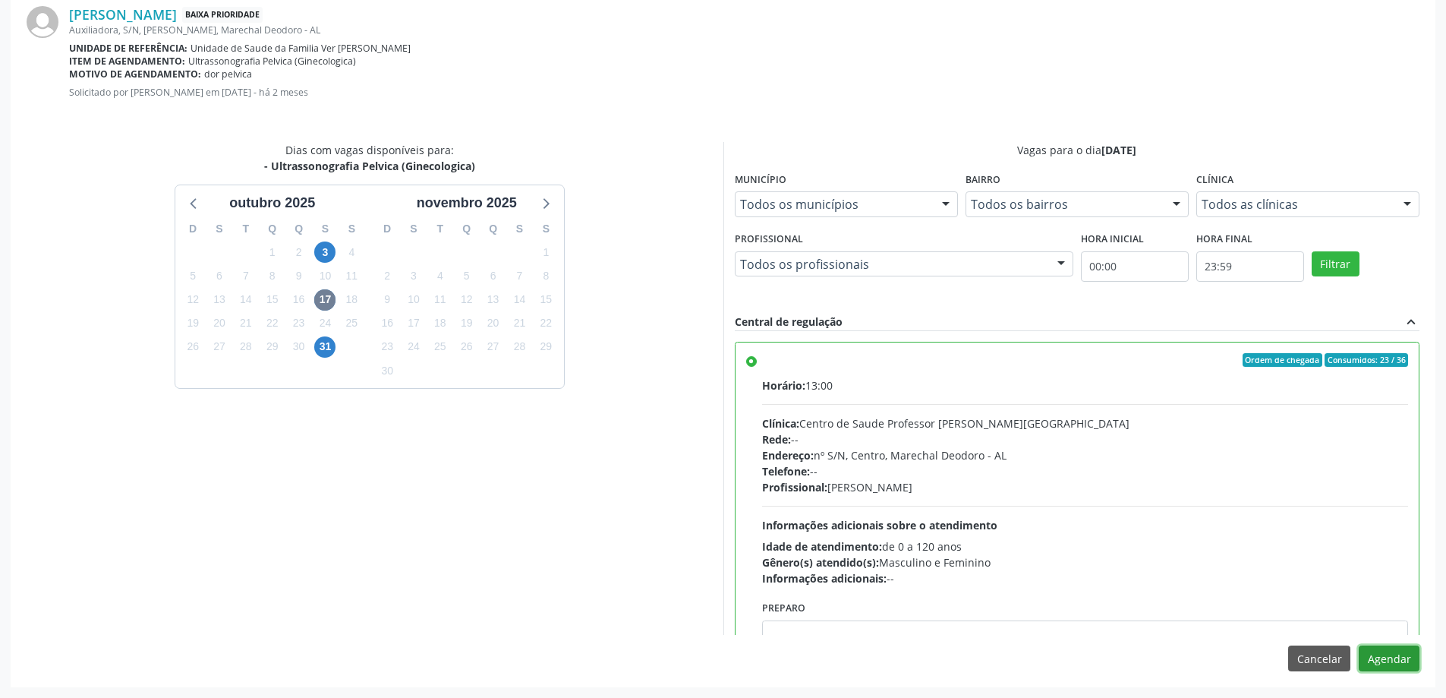
click at [1410, 655] on button "Agendar" at bounding box center [1389, 658] width 61 height 26
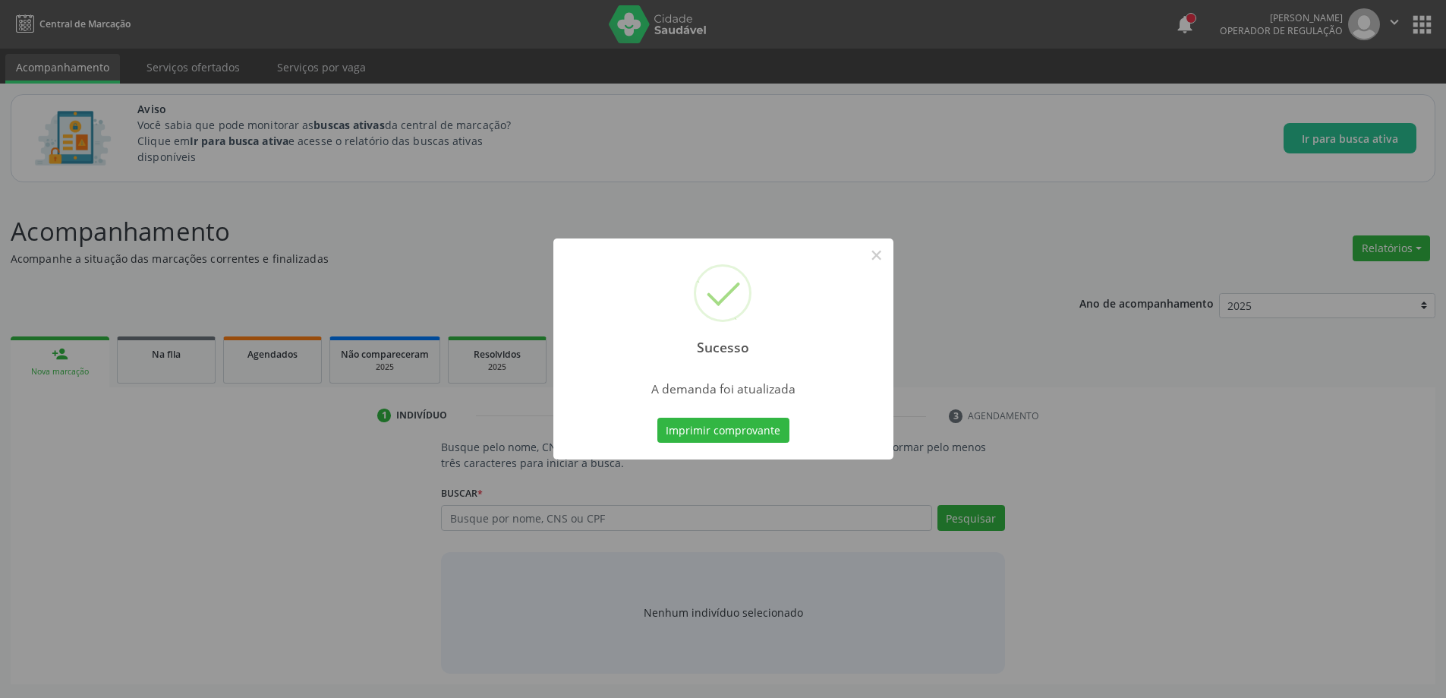
scroll to position [0, 0]
click at [896, 254] on div "Sucesso ×" at bounding box center [729, 303] width 340 height 131
click at [867, 259] on div "Sucesso ×" at bounding box center [729, 303] width 340 height 131
click at [884, 259] on button "×" at bounding box center [882, 255] width 26 height 26
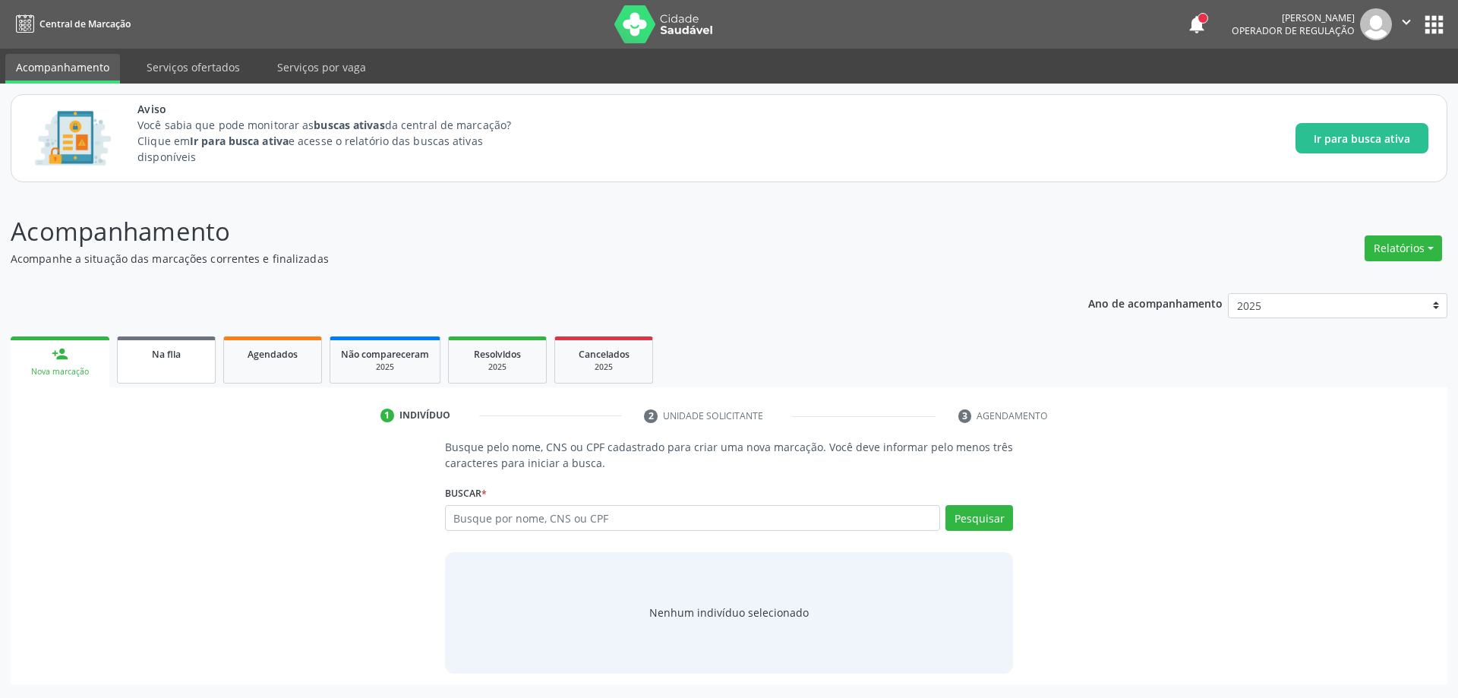
click at [184, 374] on link "Na fila" at bounding box center [166, 359] width 99 height 47
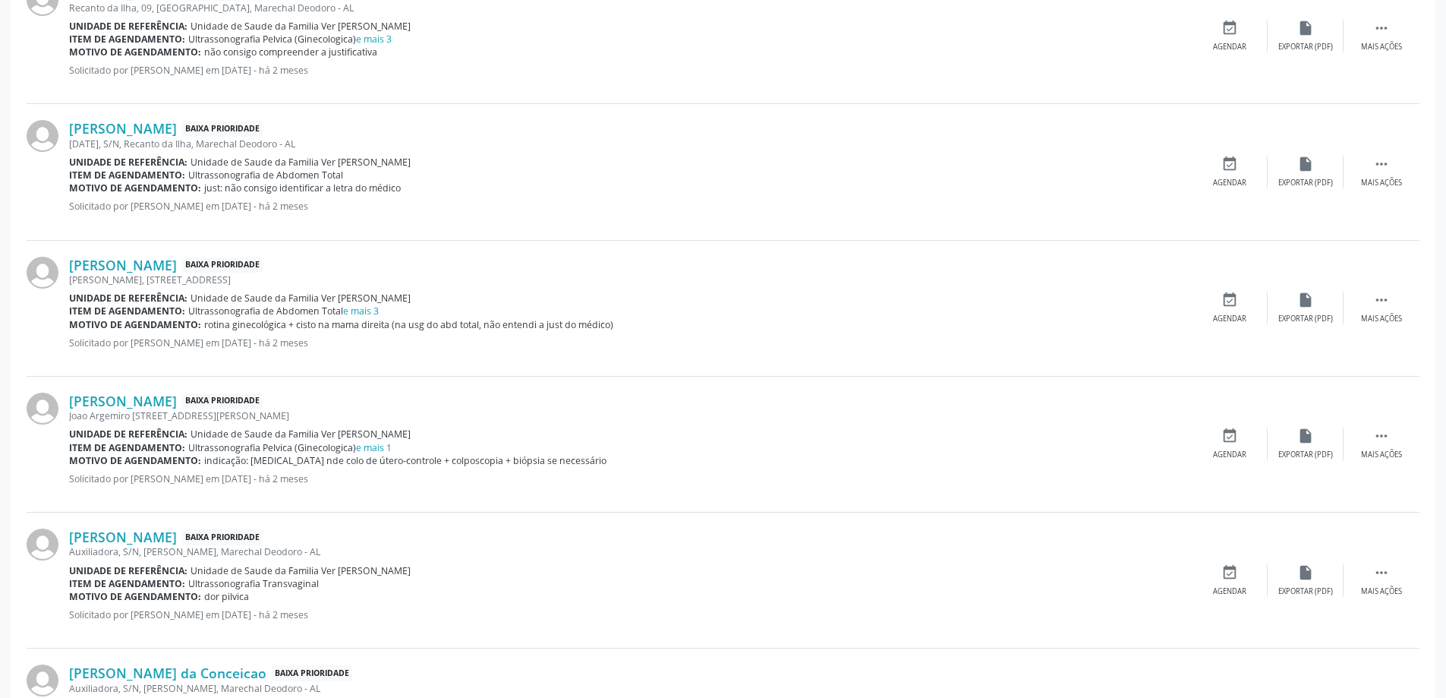
scroll to position [759, 0]
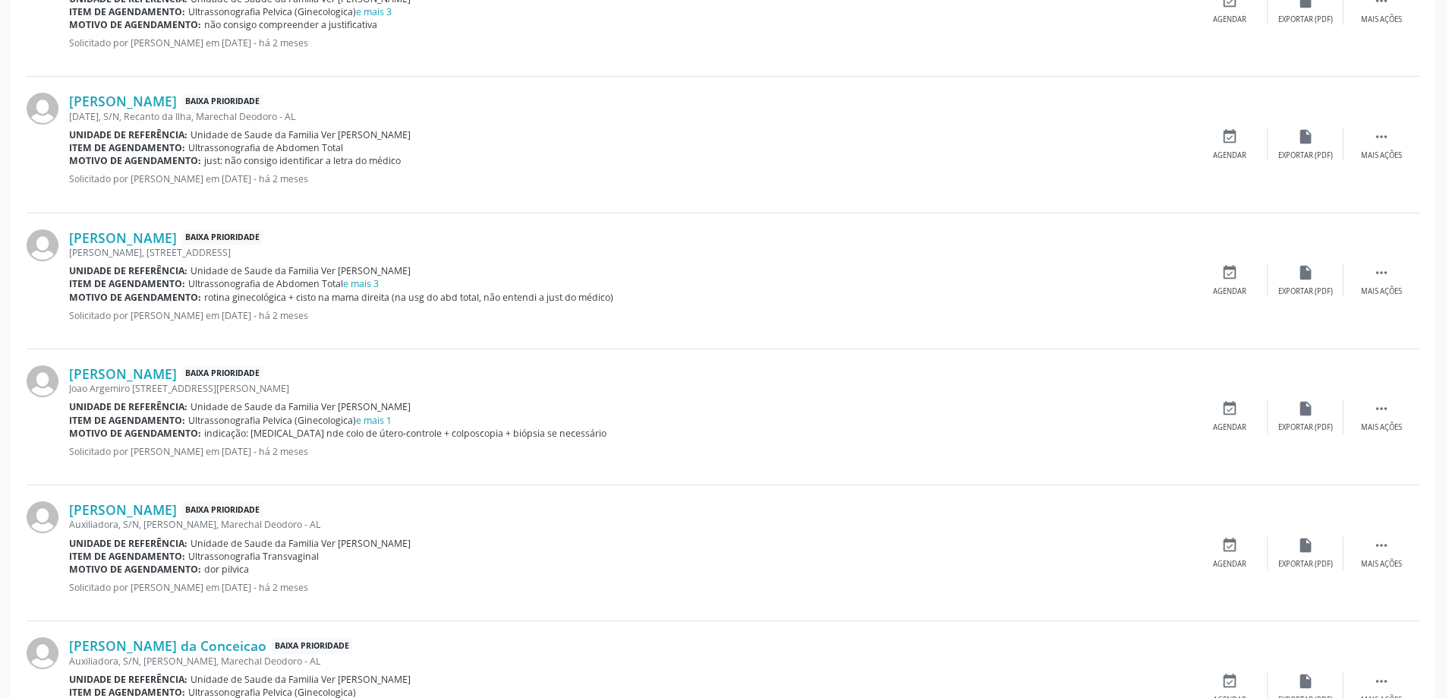
click at [1233, 535] on div "[PERSON_NAME] Baixa Prioridade Auxiliadora, S/N, [PERSON_NAME], Marechal Deodor…" at bounding box center [723, 553] width 1393 height 136
click at [1225, 556] on div "event_available Agendar" at bounding box center [1230, 553] width 76 height 33
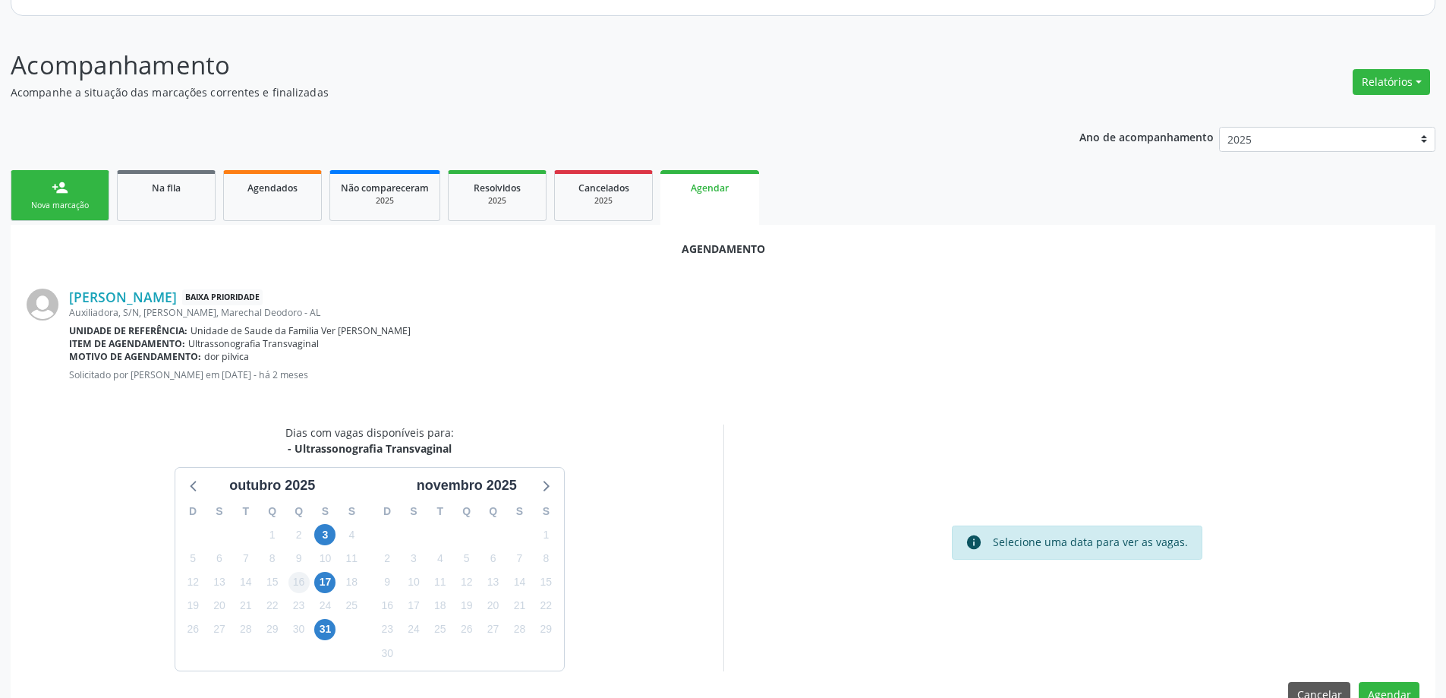
scroll to position [202, 0]
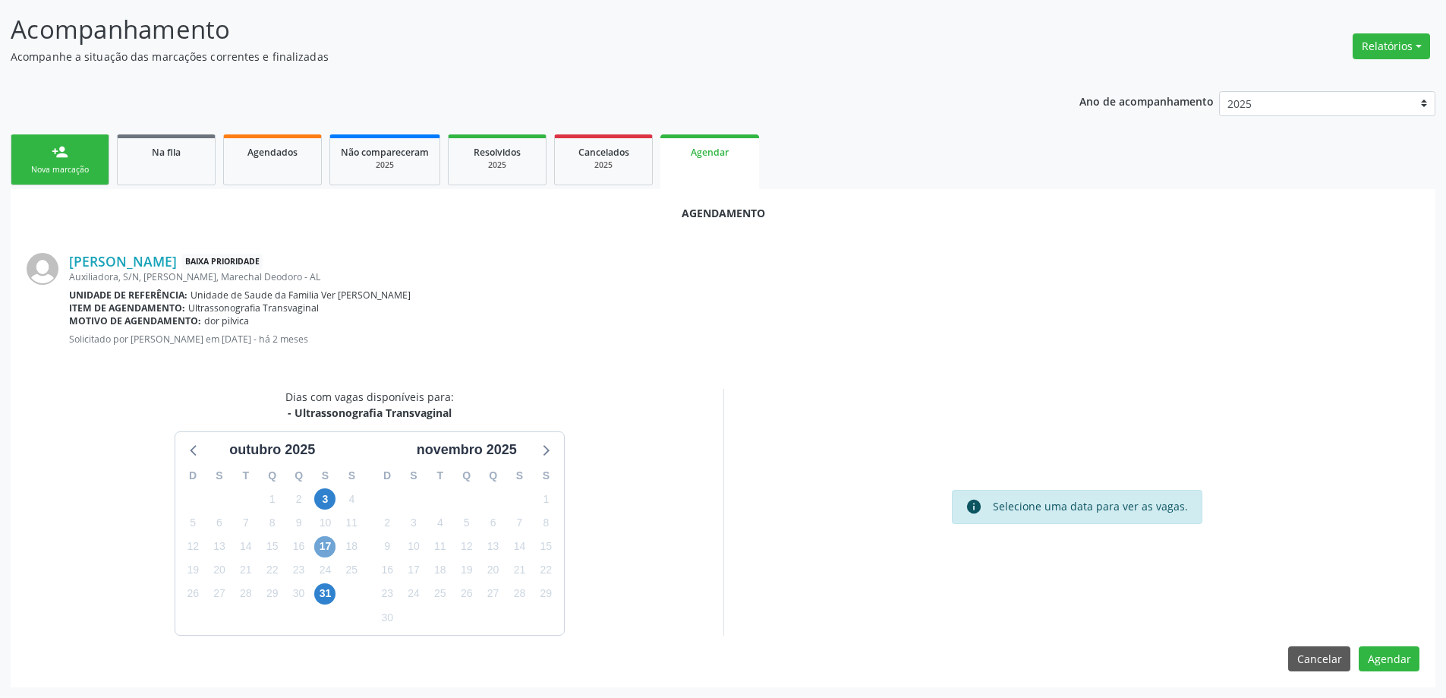
click at [324, 545] on span "17" at bounding box center [324, 546] width 21 height 21
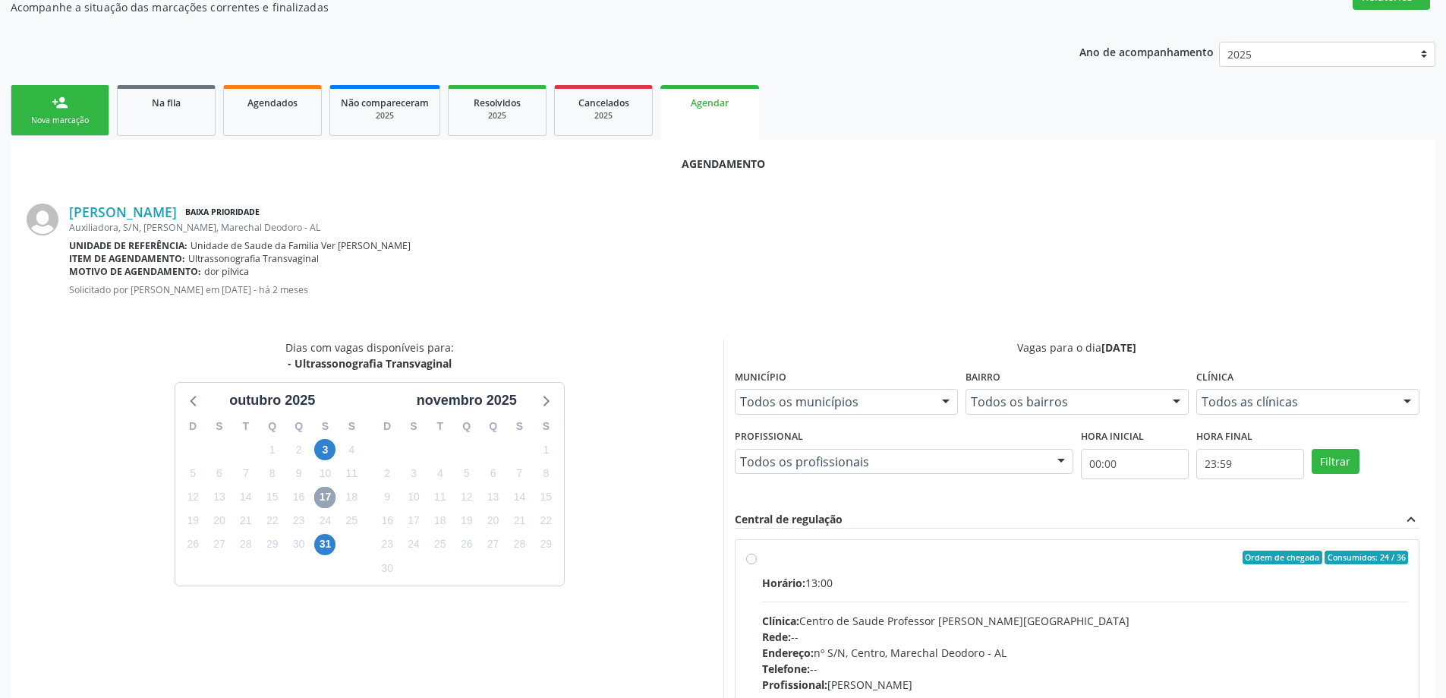
scroll to position [278, 0]
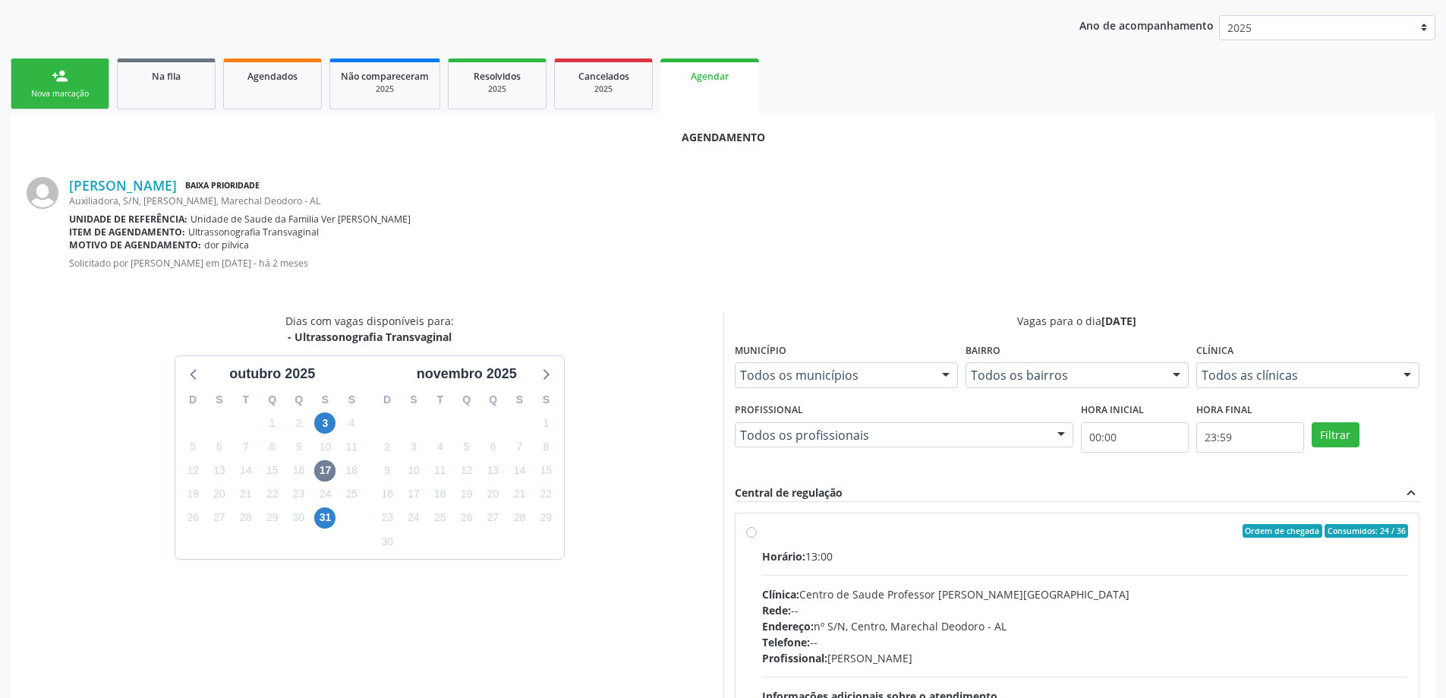
click at [762, 532] on label "Ordem de chegada Consumidos: 24 / 36 Horário: 13:00 Clínica: Centro de Saude Pr…" at bounding box center [1085, 640] width 647 height 233
click at [752, 532] on input "Ordem de chegada Consumidos: 24 / 36 Horário: 13:00 Clínica: Centro de Saude Pr…" at bounding box center [751, 531] width 11 height 14
radio input "true"
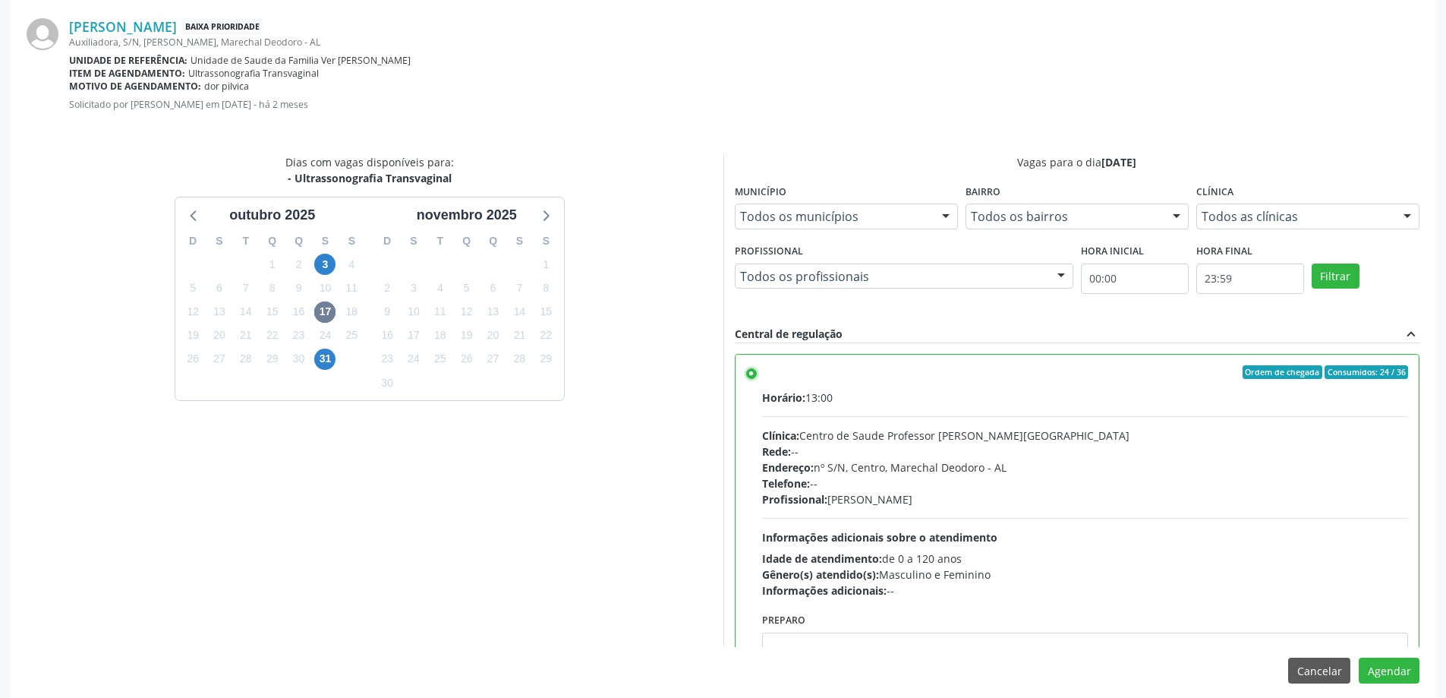
scroll to position [449, 0]
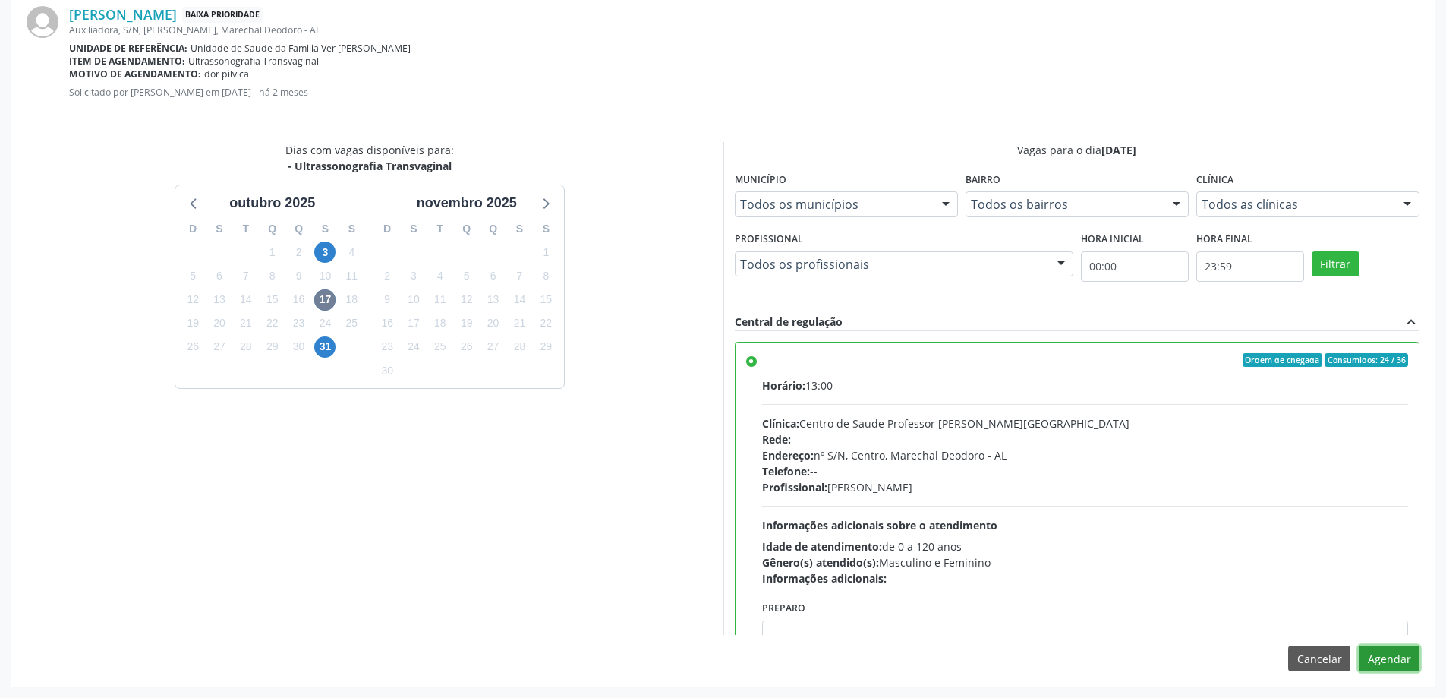
click at [1402, 657] on button "Agendar" at bounding box center [1389, 658] width 61 height 26
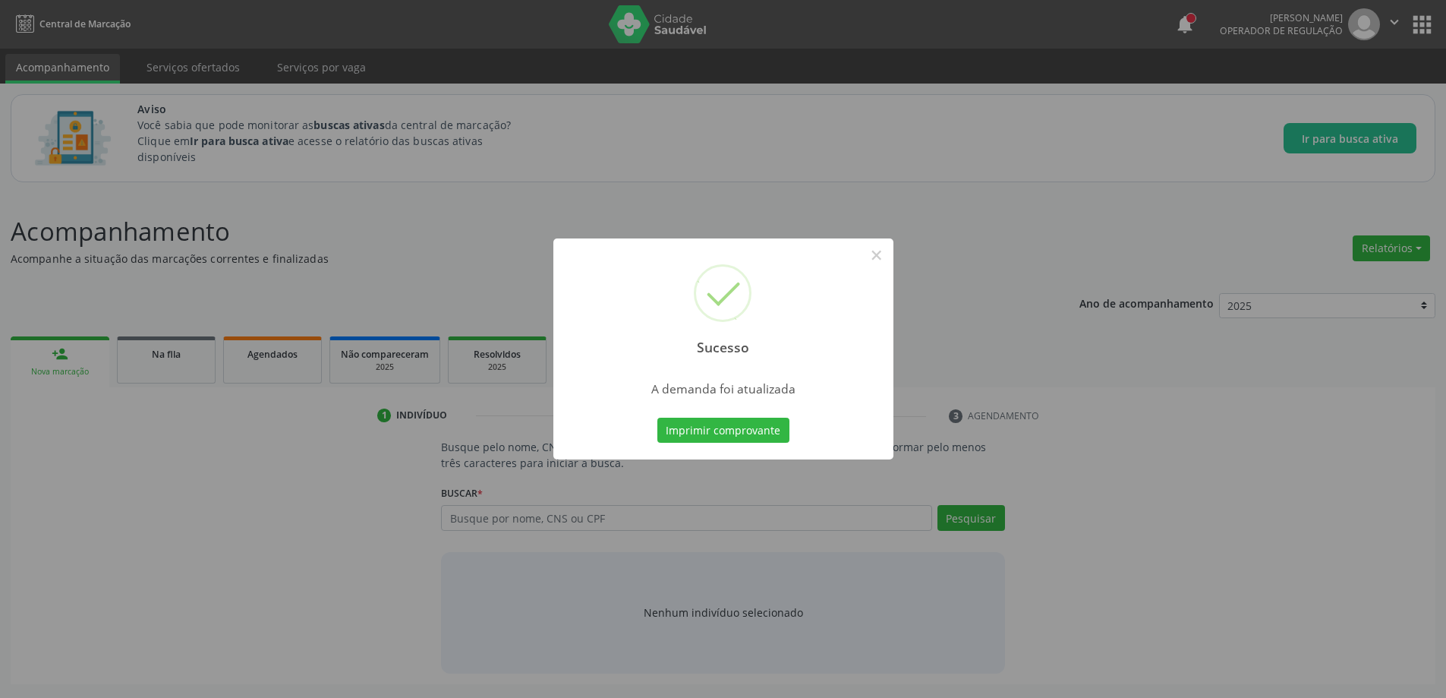
scroll to position [0, 0]
click at [876, 255] on button "×" at bounding box center [882, 255] width 26 height 26
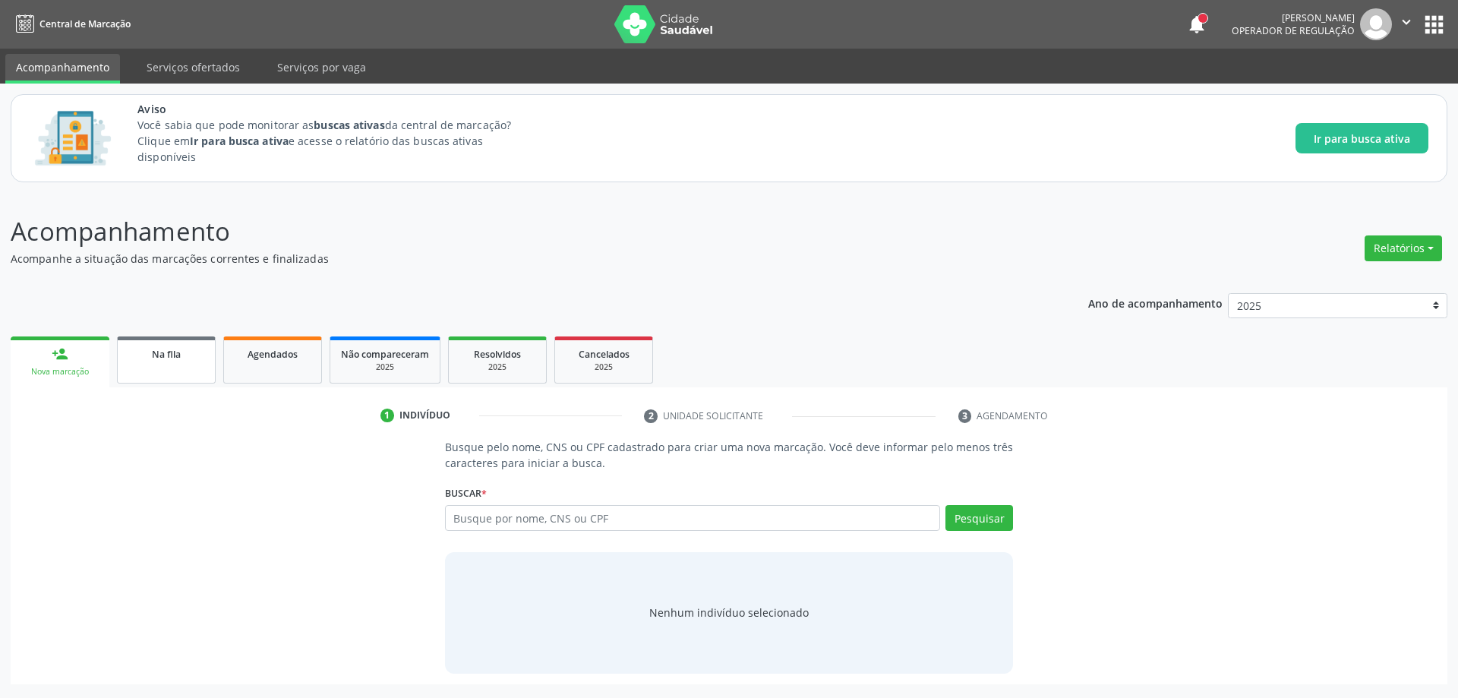
click at [168, 355] on span "Na fila" at bounding box center [166, 354] width 29 height 13
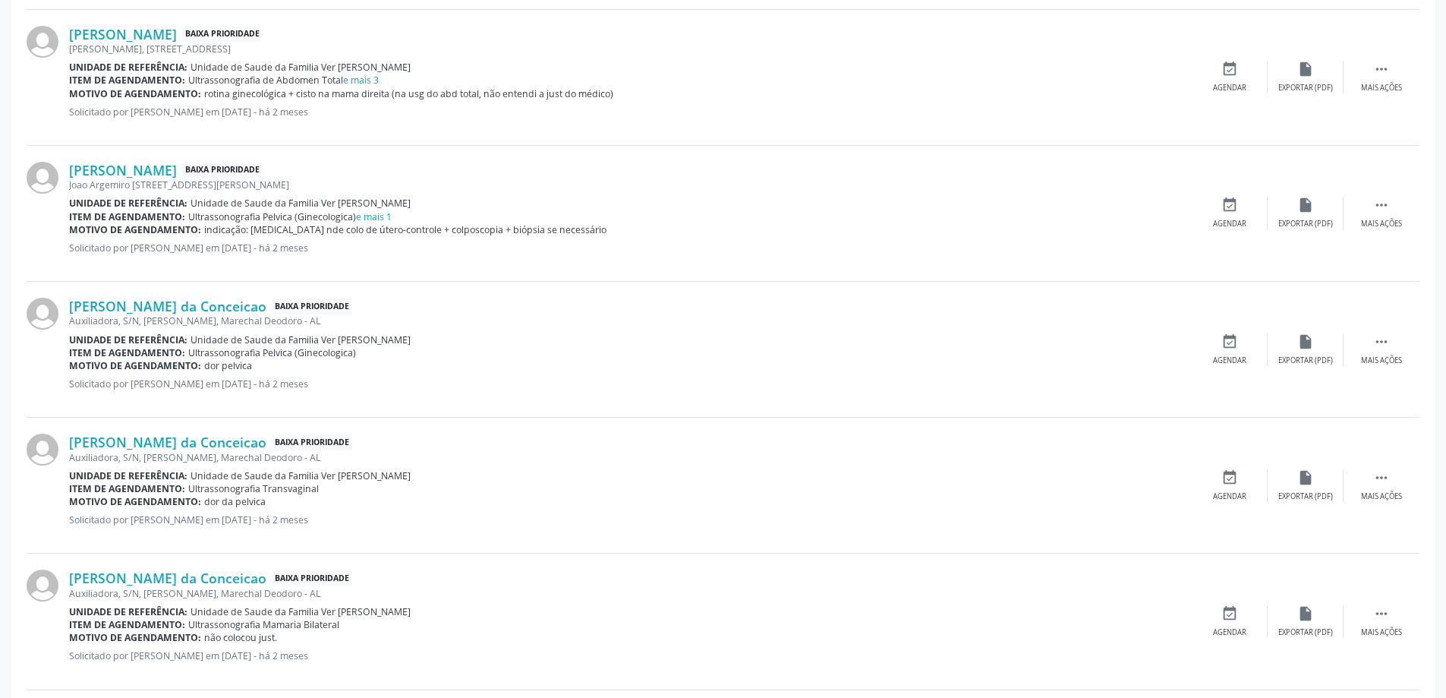
scroll to position [987, 0]
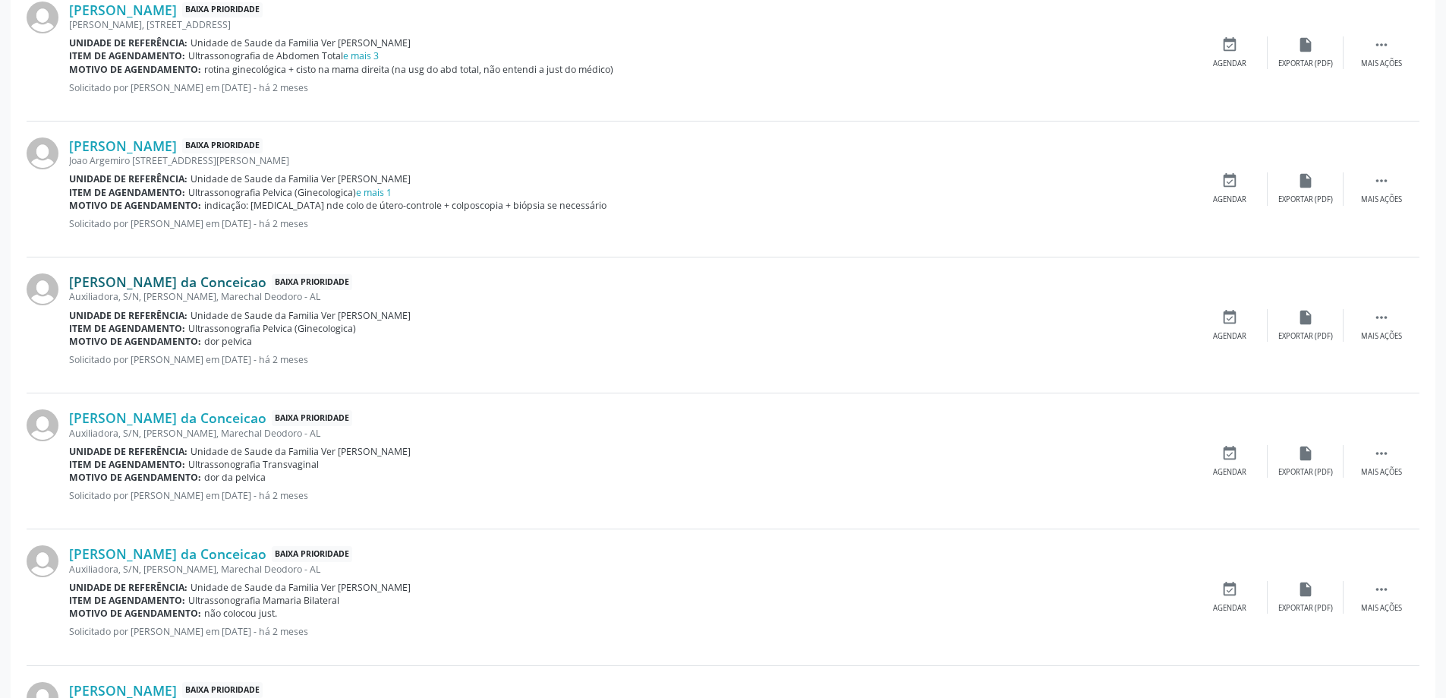
click at [194, 285] on link "[PERSON_NAME] da Conceicao" at bounding box center [167, 281] width 197 height 17
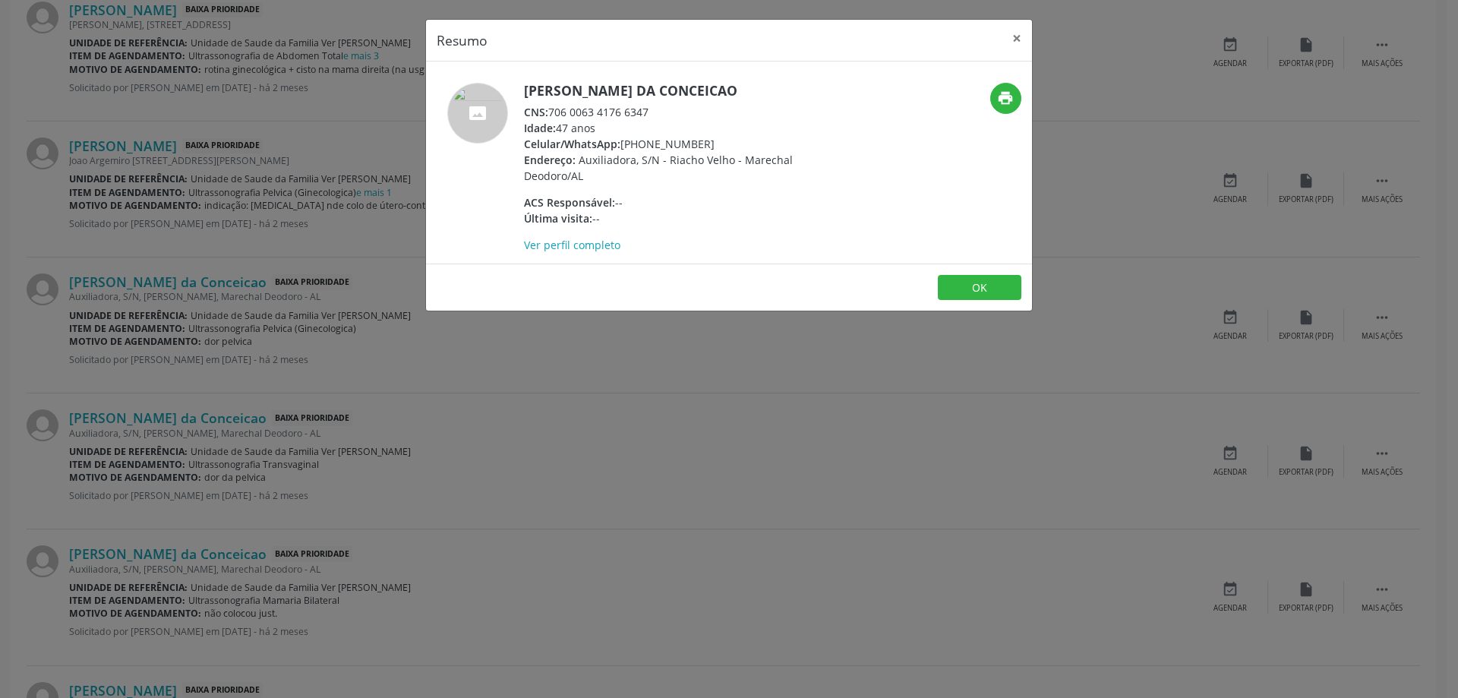
drag, startPoint x: 655, startPoint y: 111, endPoint x: 554, endPoint y: 112, distance: 101.8
click at [554, 112] on div "CNS: 706 0063 4176 6347" at bounding box center [671, 112] width 295 height 16
click at [1017, 45] on button "×" at bounding box center [1017, 38] width 30 height 37
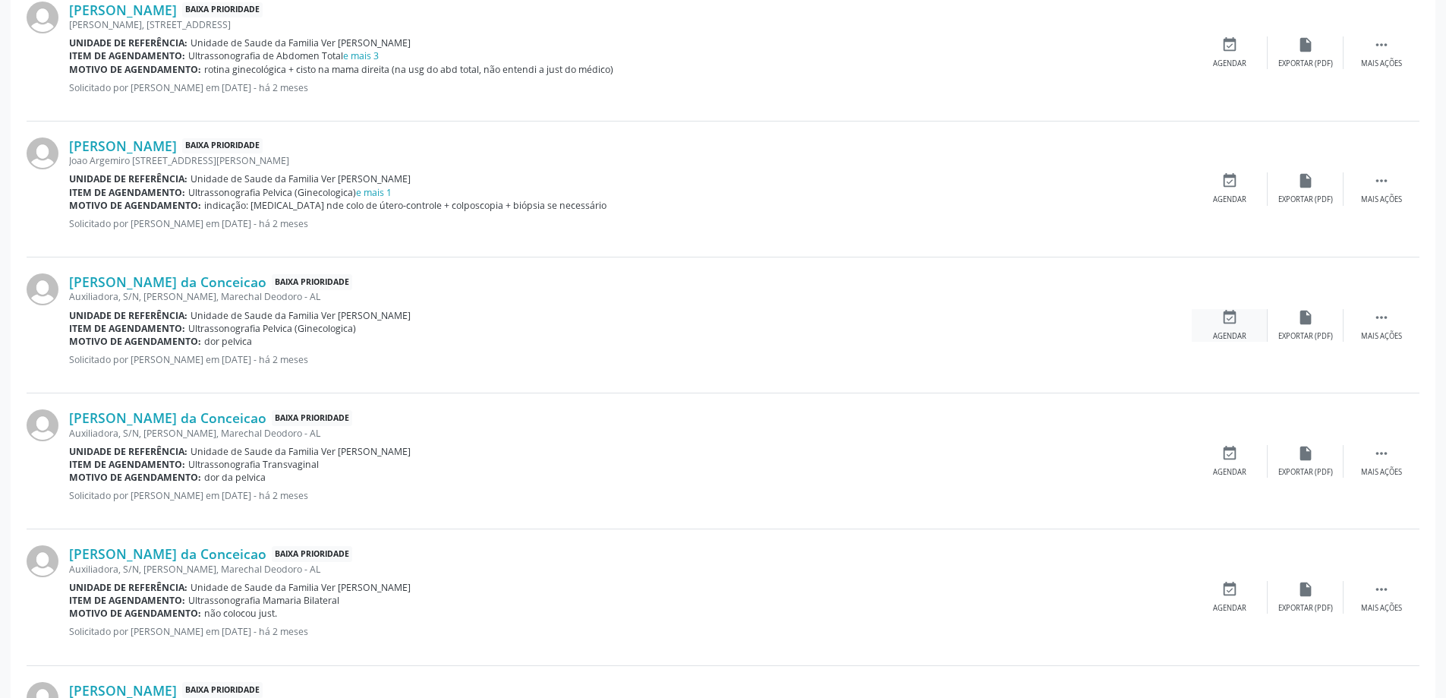
click at [1230, 316] on icon "event_available" at bounding box center [1230, 317] width 17 height 17
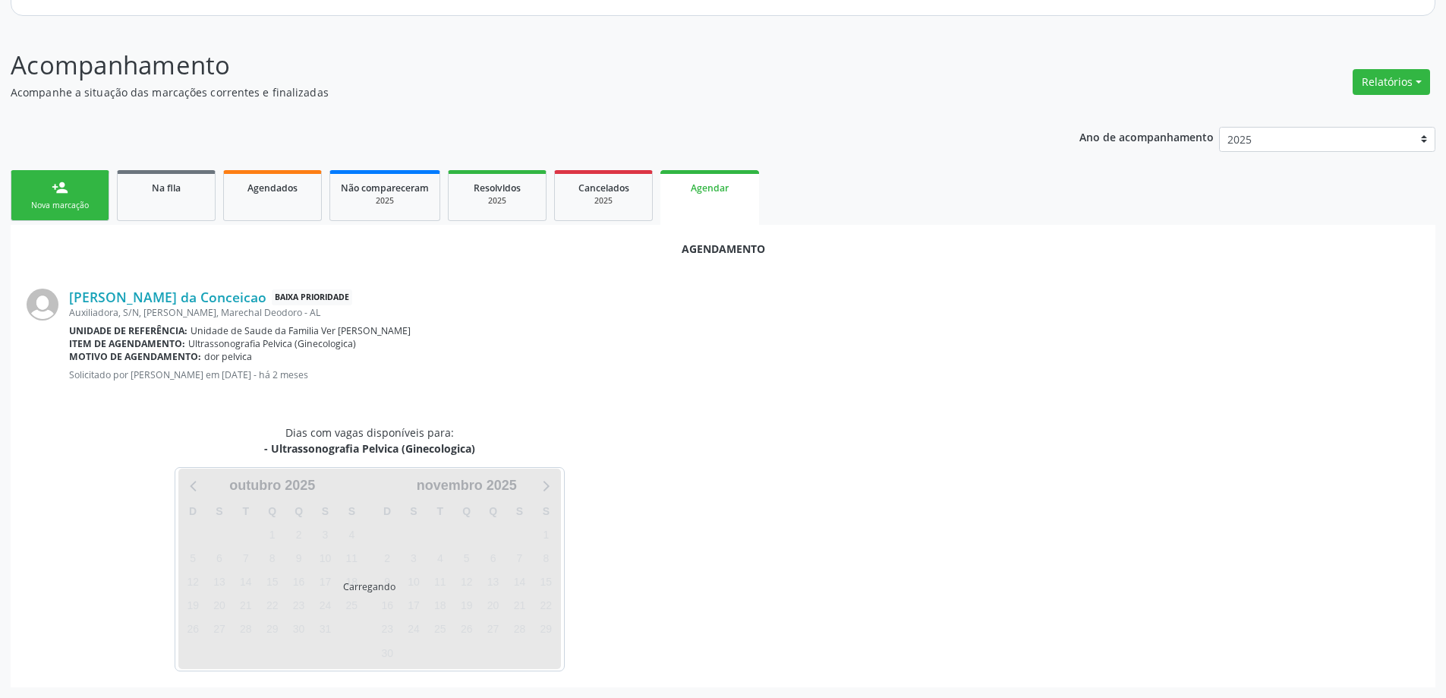
scroll to position [202, 0]
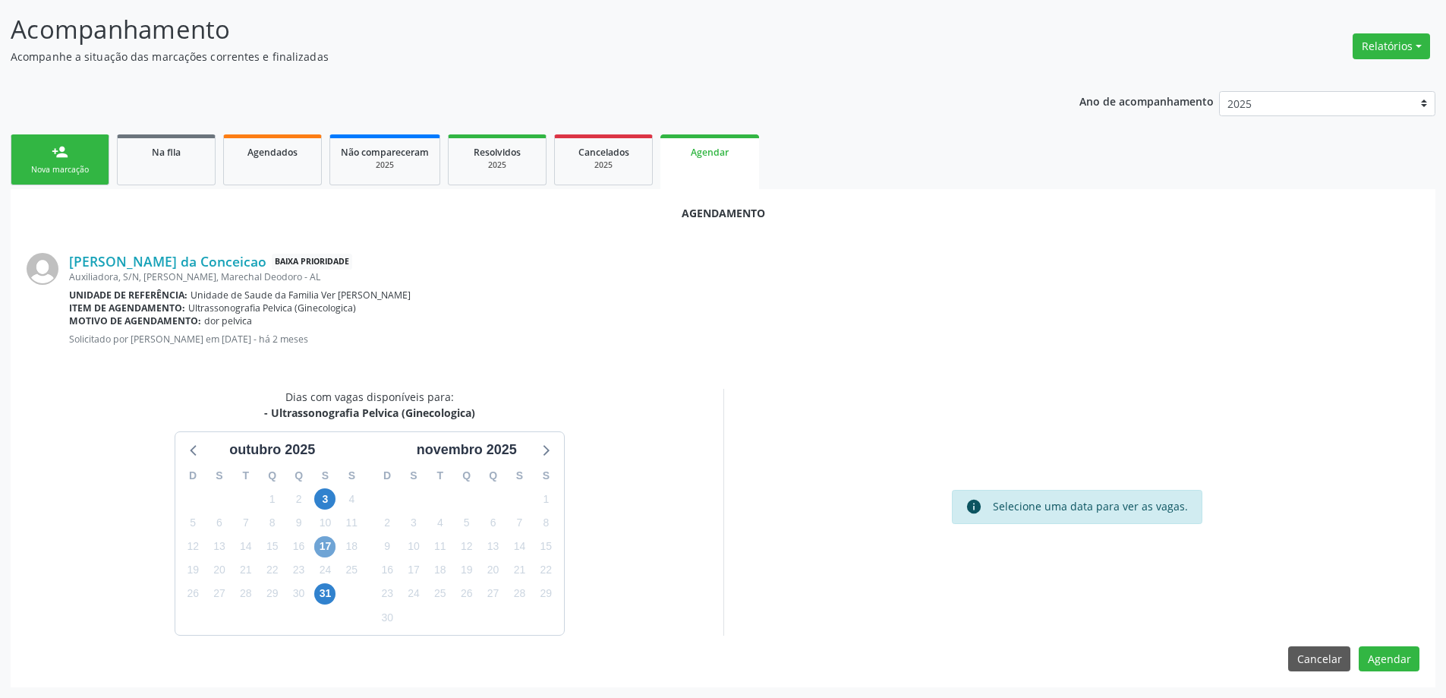
click at [320, 550] on span "17" at bounding box center [324, 546] width 21 height 21
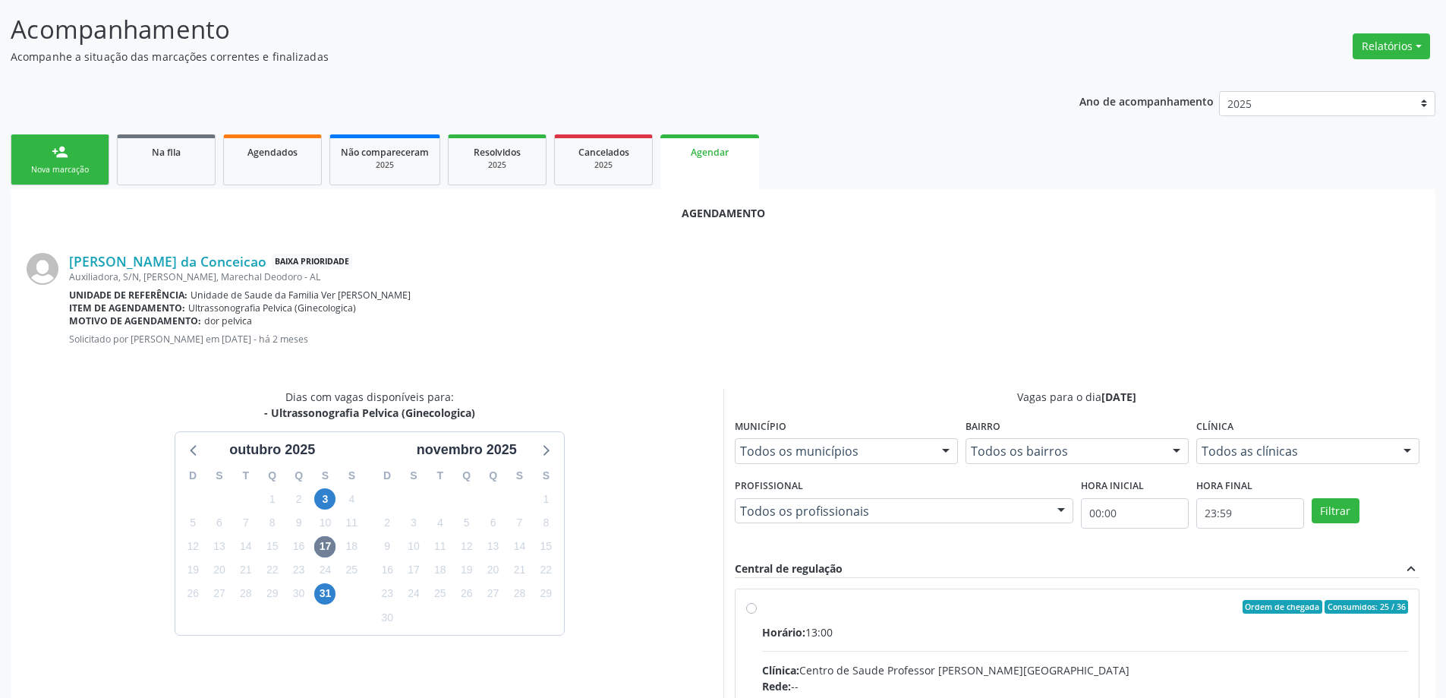
click at [752, 607] on input "Ordem de chegada Consumidos: 25 / 36 Horário: 13:00 Clínica: Centro de Saude Pr…" at bounding box center [751, 607] width 11 height 14
radio input "true"
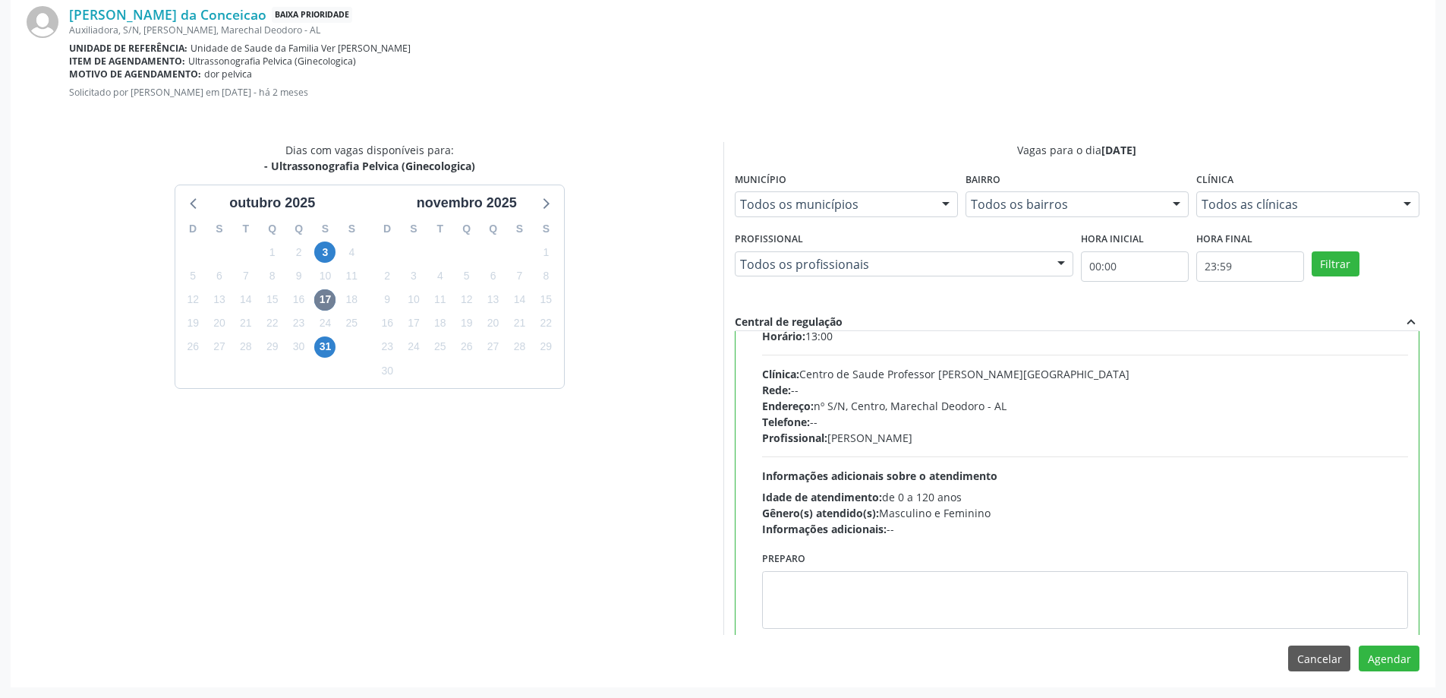
scroll to position [75, 0]
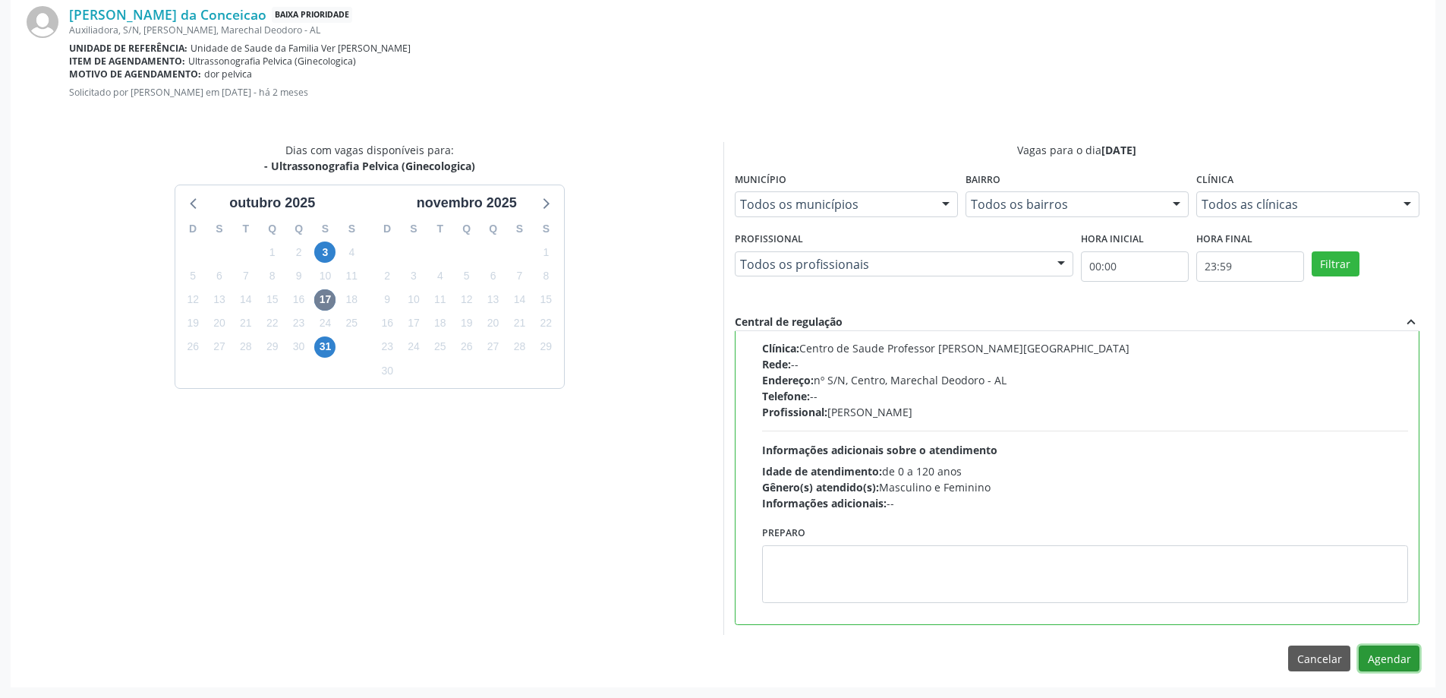
click at [1412, 662] on button "Agendar" at bounding box center [1389, 658] width 61 height 26
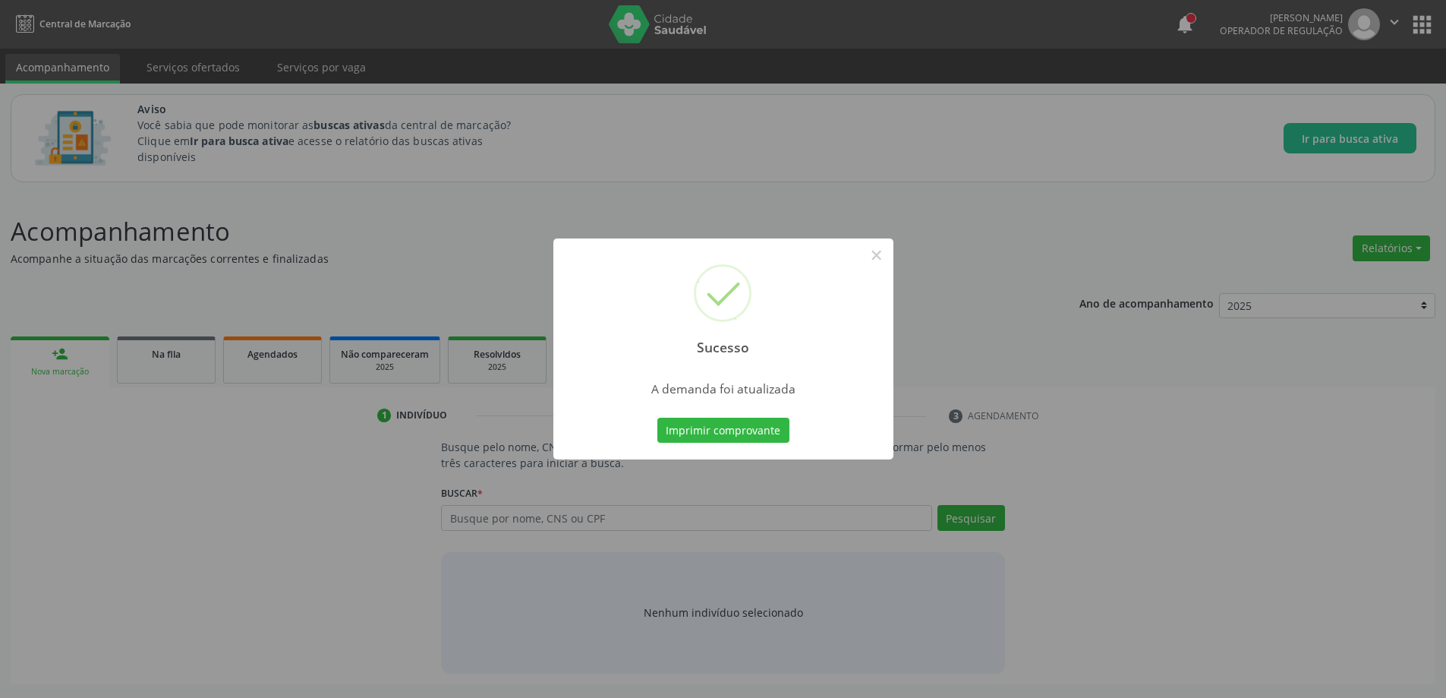
scroll to position [0, 0]
click at [880, 259] on button "×" at bounding box center [882, 255] width 26 height 26
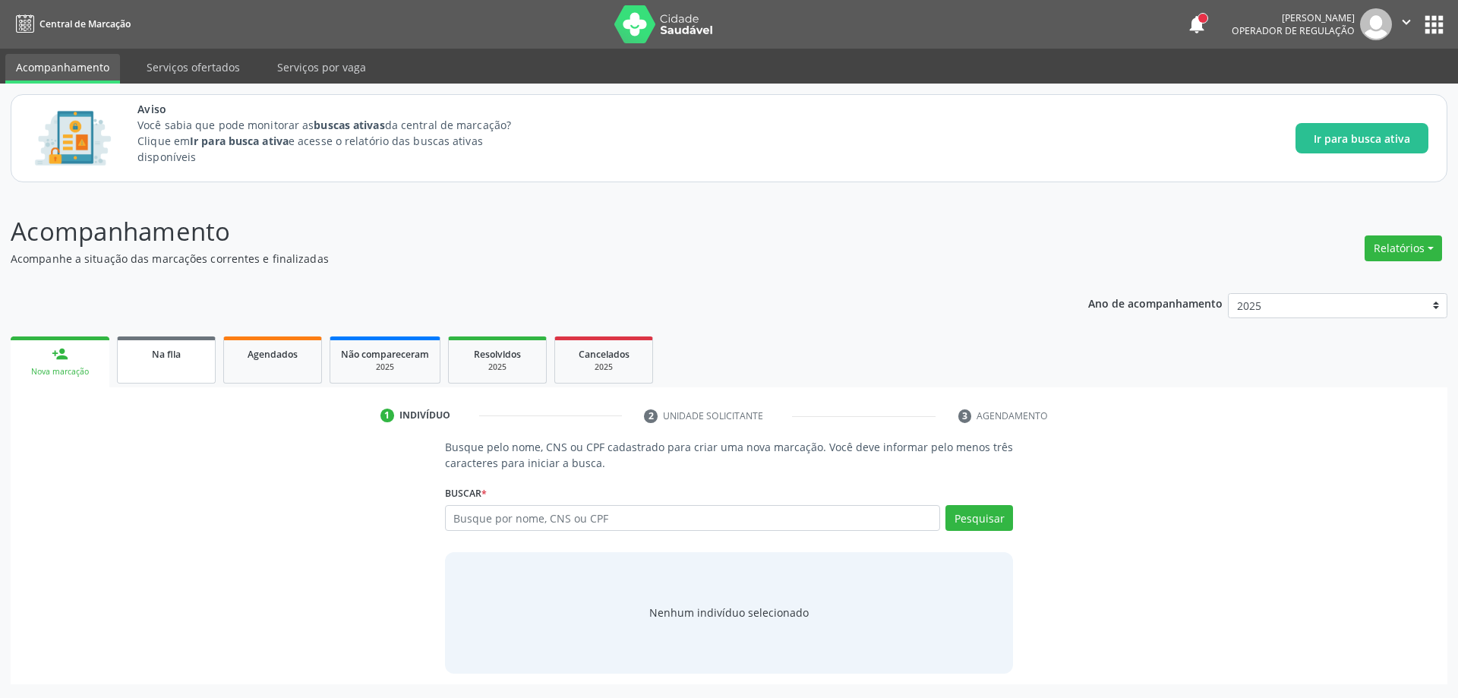
click at [138, 368] on link "Na fila" at bounding box center [166, 359] width 99 height 47
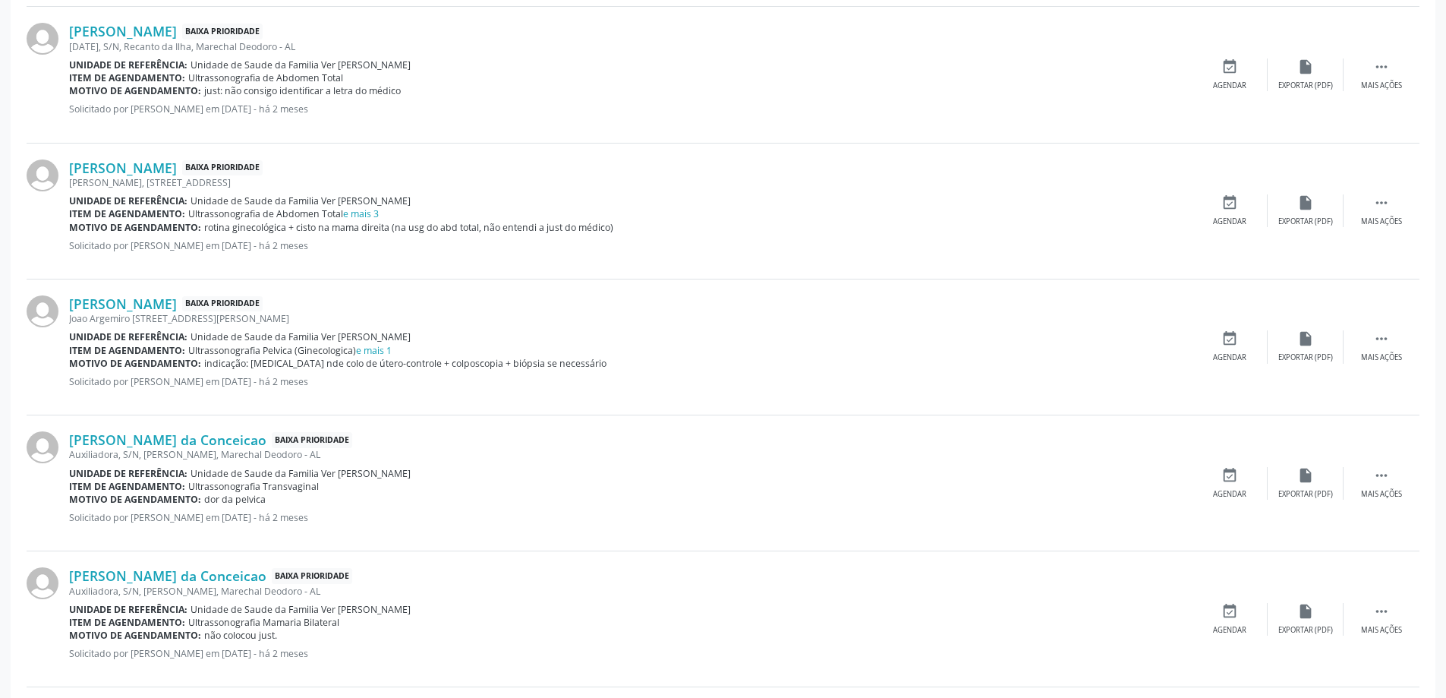
scroll to position [835, 0]
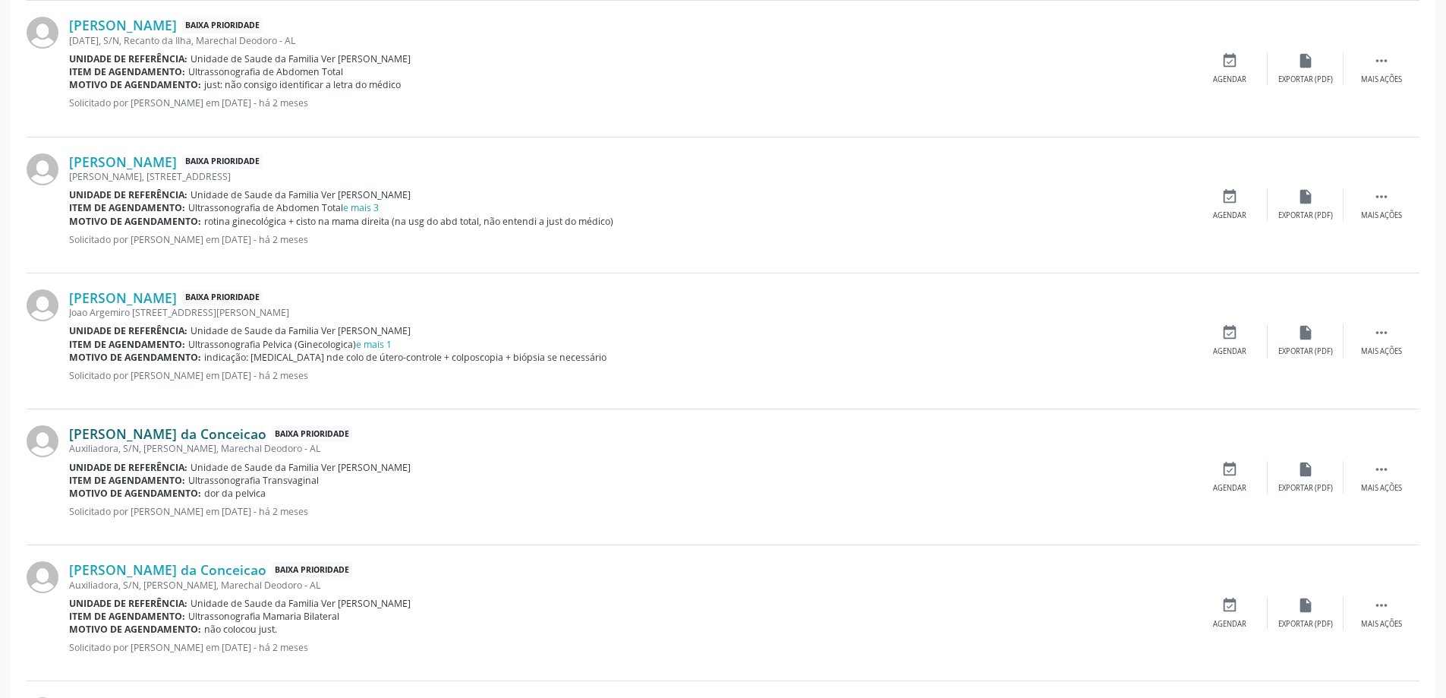
click at [78, 437] on link "[PERSON_NAME] da Conceicao" at bounding box center [167, 433] width 197 height 17
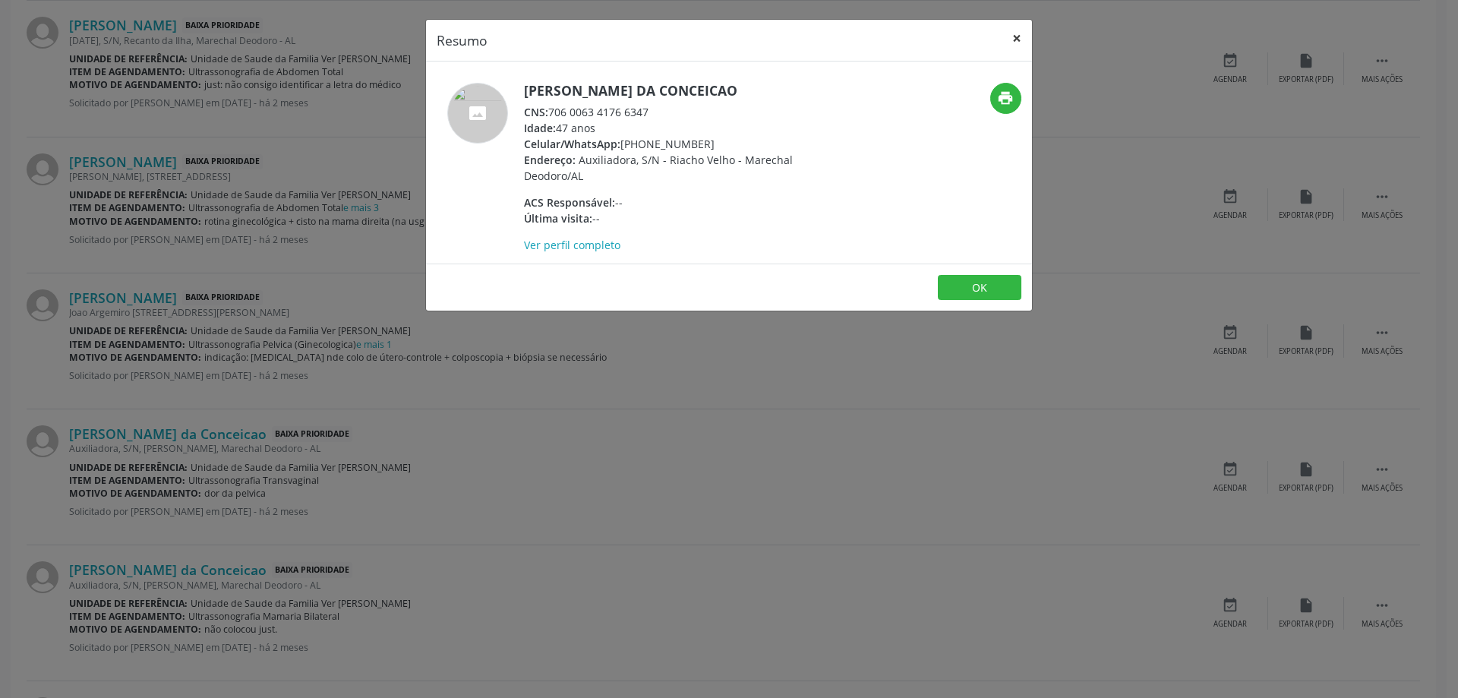
click at [1011, 40] on button "×" at bounding box center [1017, 38] width 30 height 37
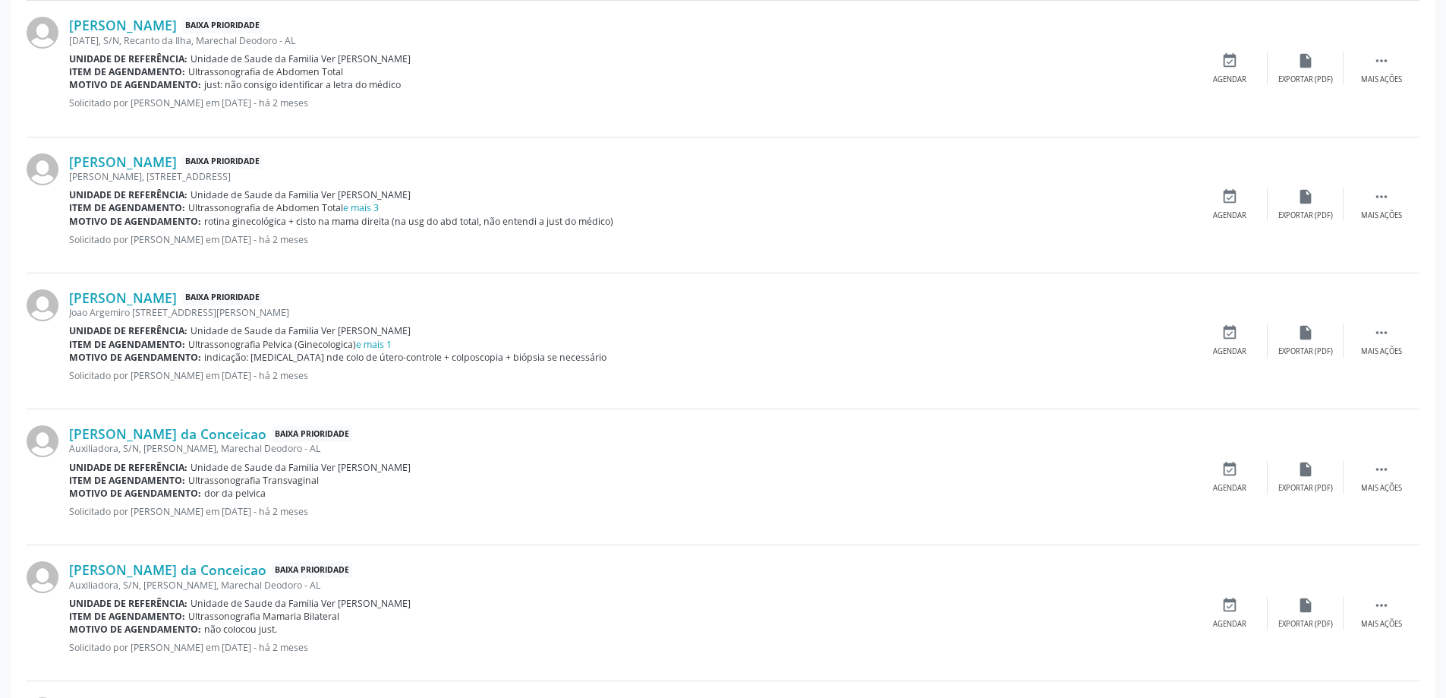
click at [1221, 459] on div "[PERSON_NAME] da Conceicao Baixa Prioridade Auxiliadora, S/N, [PERSON_NAME], Ma…" at bounding box center [723, 477] width 1393 height 136
click at [1222, 471] on icon "event_available" at bounding box center [1230, 469] width 17 height 17
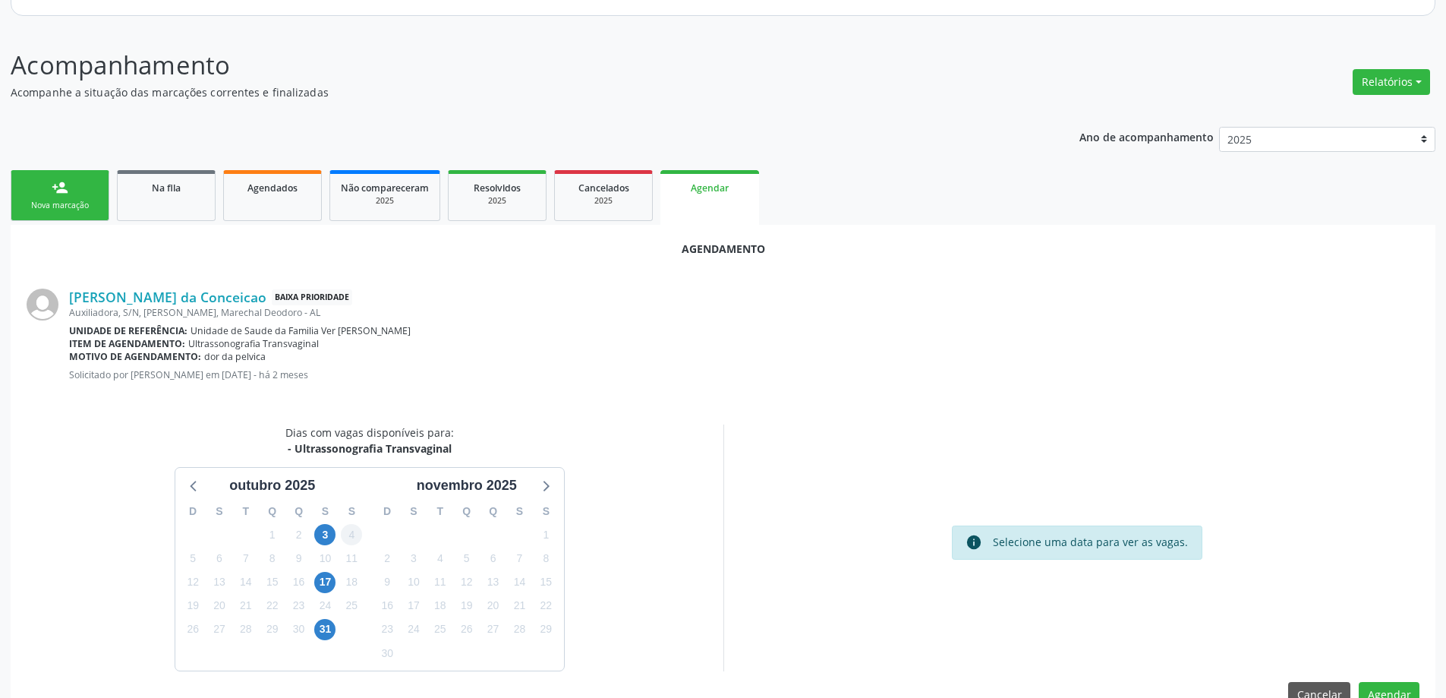
scroll to position [202, 0]
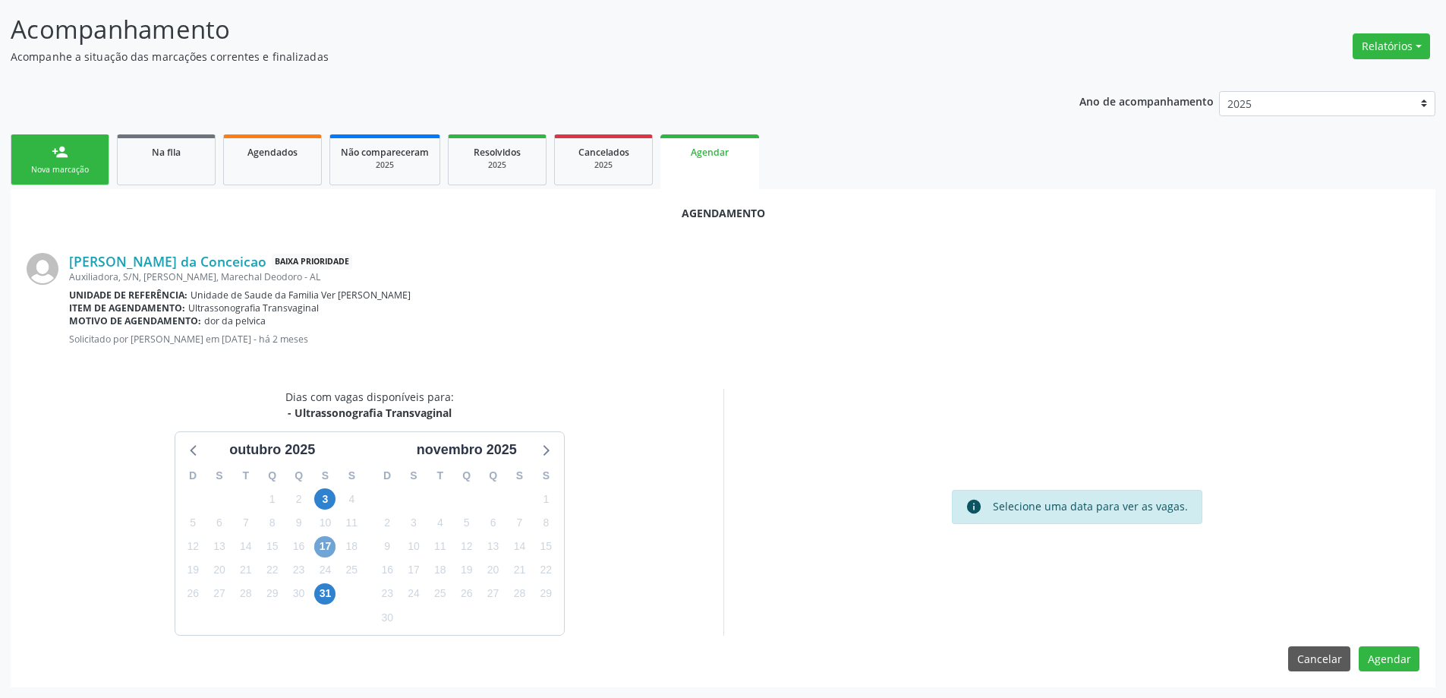
click at [325, 545] on span "17" at bounding box center [324, 546] width 21 height 21
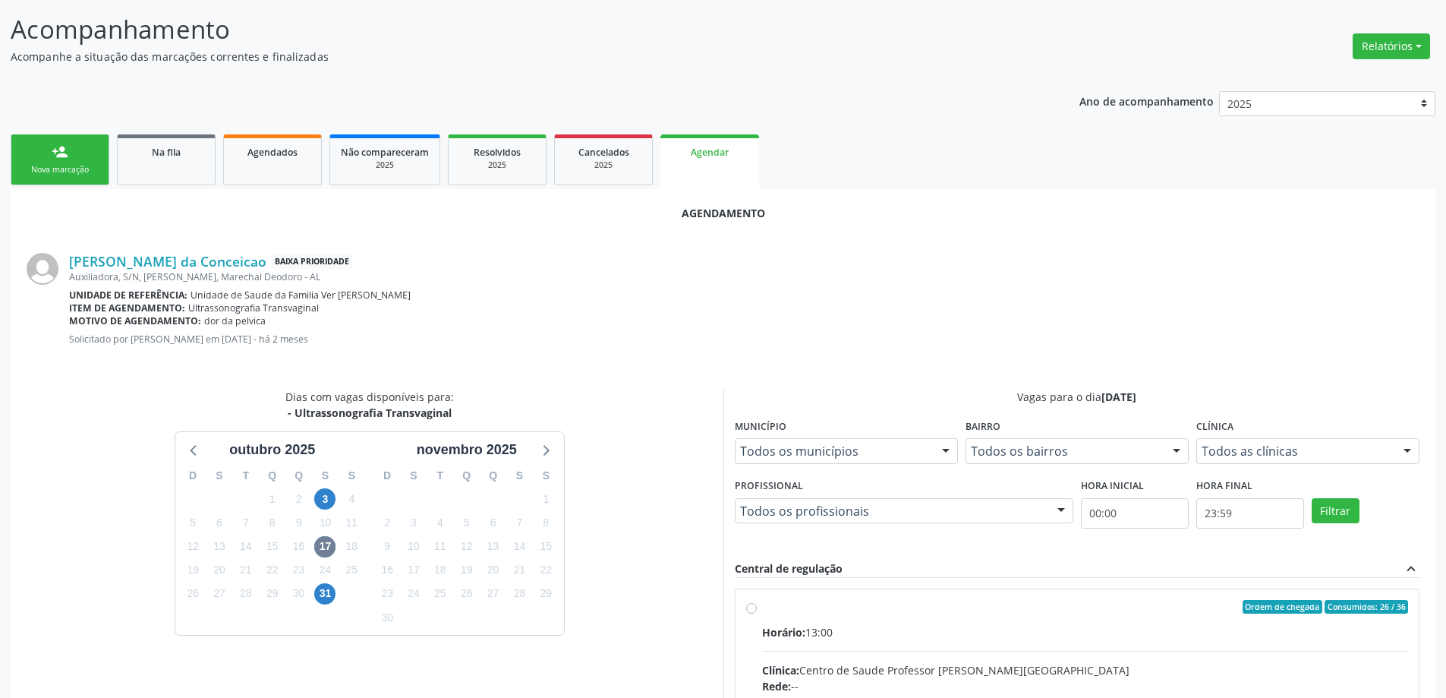
radio input "true"
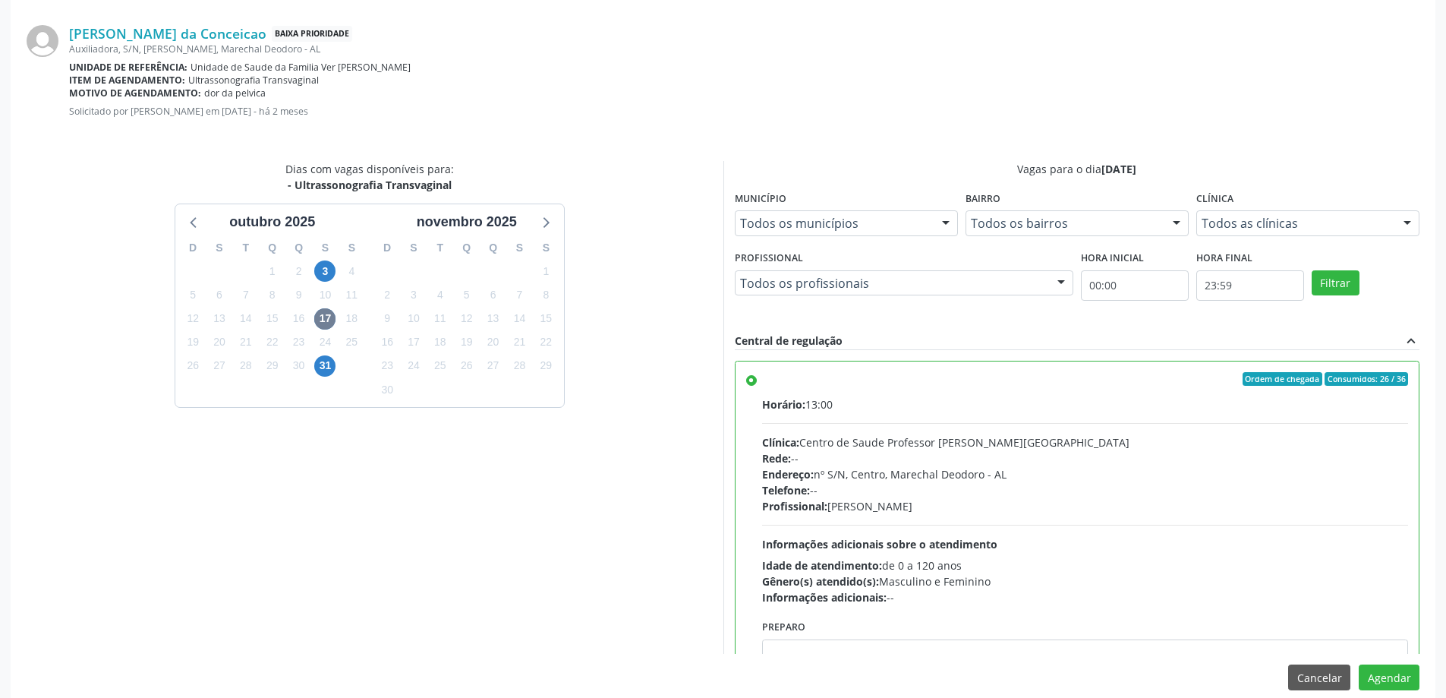
scroll to position [449, 0]
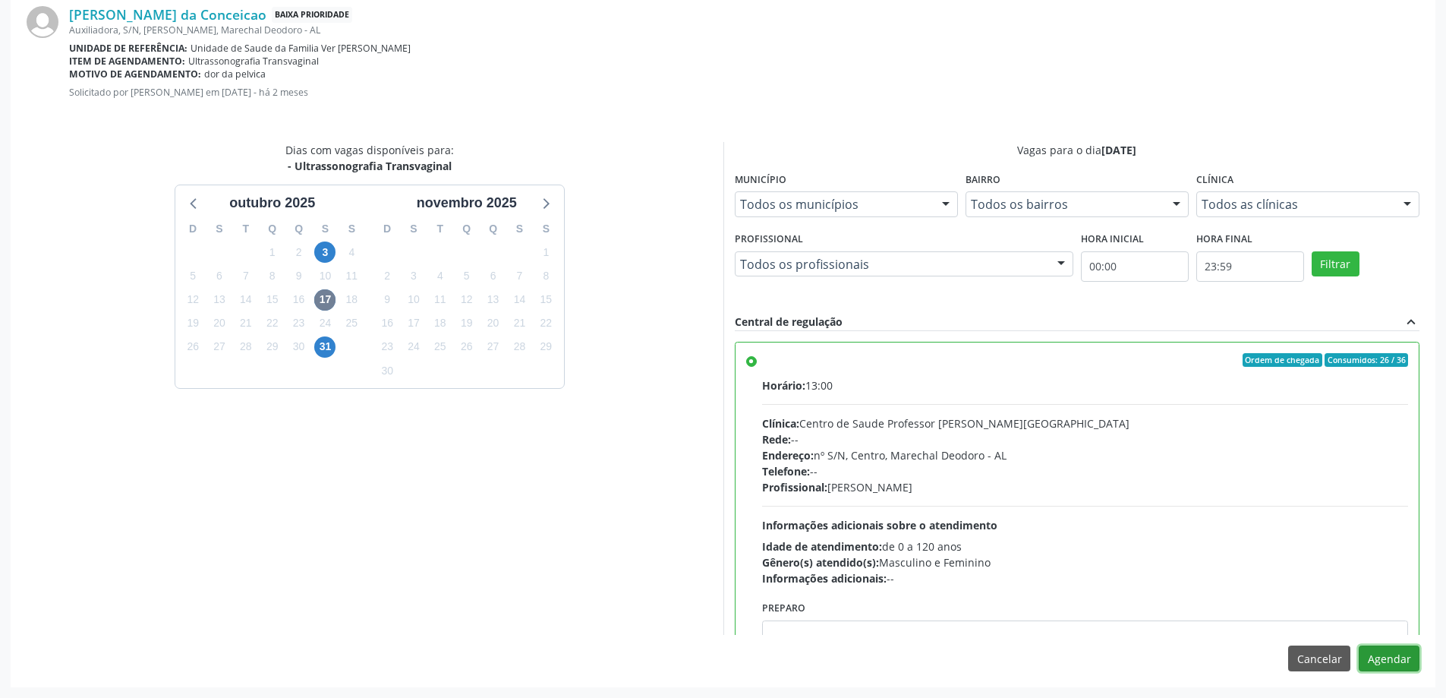
click at [1406, 663] on button "Agendar" at bounding box center [1389, 658] width 61 height 26
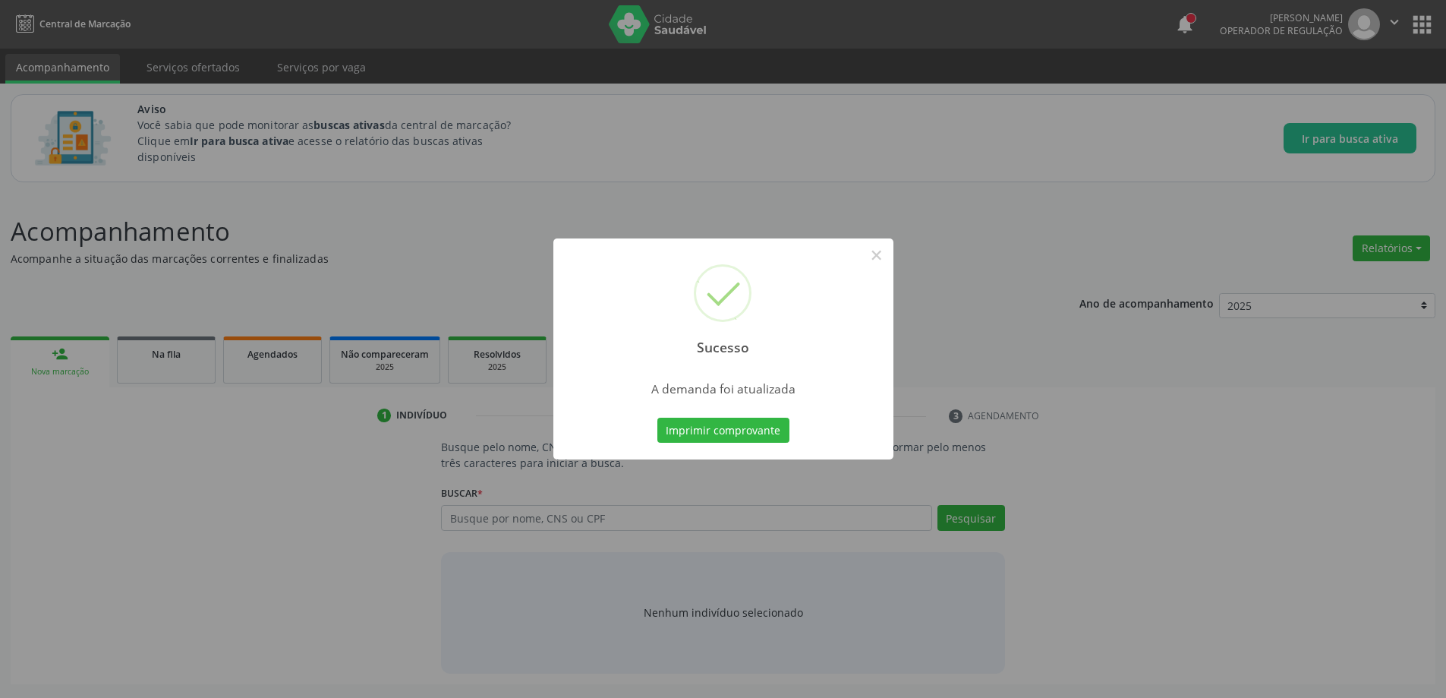
scroll to position [0, 0]
click at [888, 258] on button "×" at bounding box center [882, 255] width 26 height 26
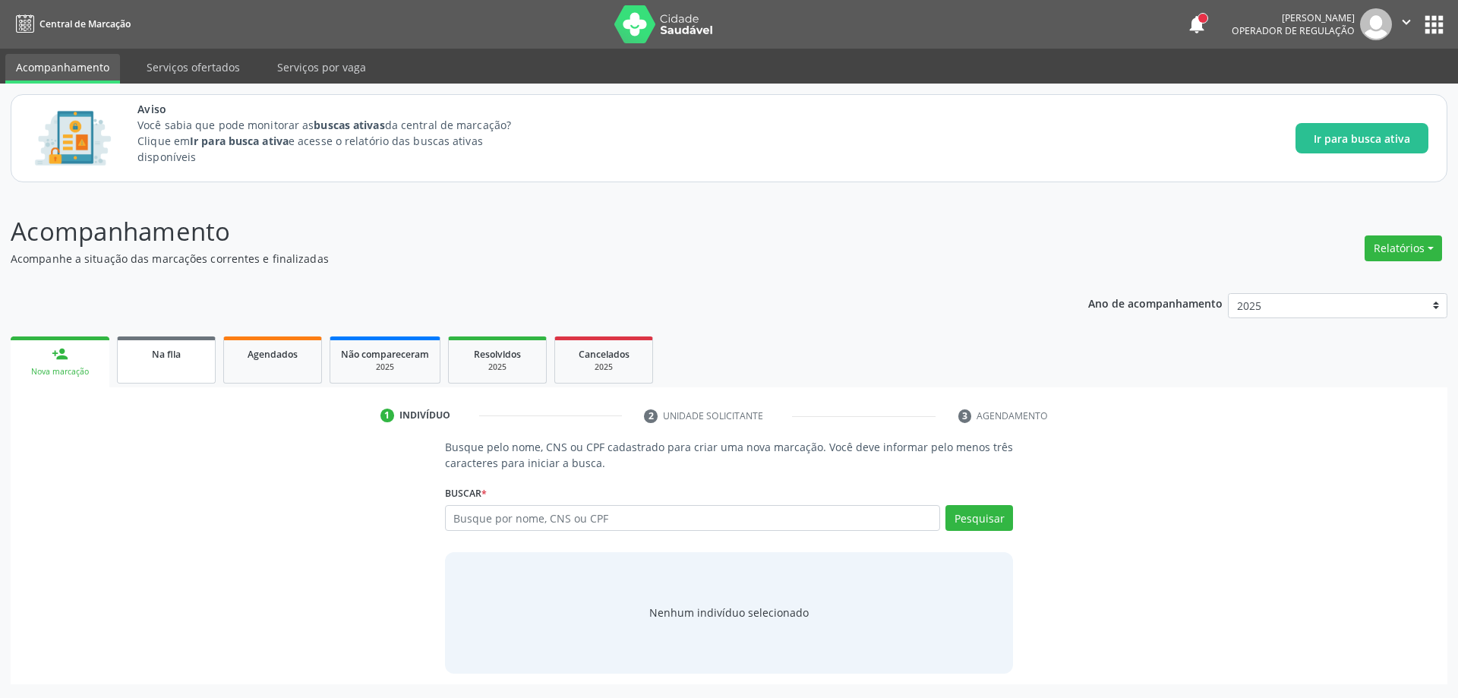
click at [166, 351] on span "Na fila" at bounding box center [166, 354] width 29 height 13
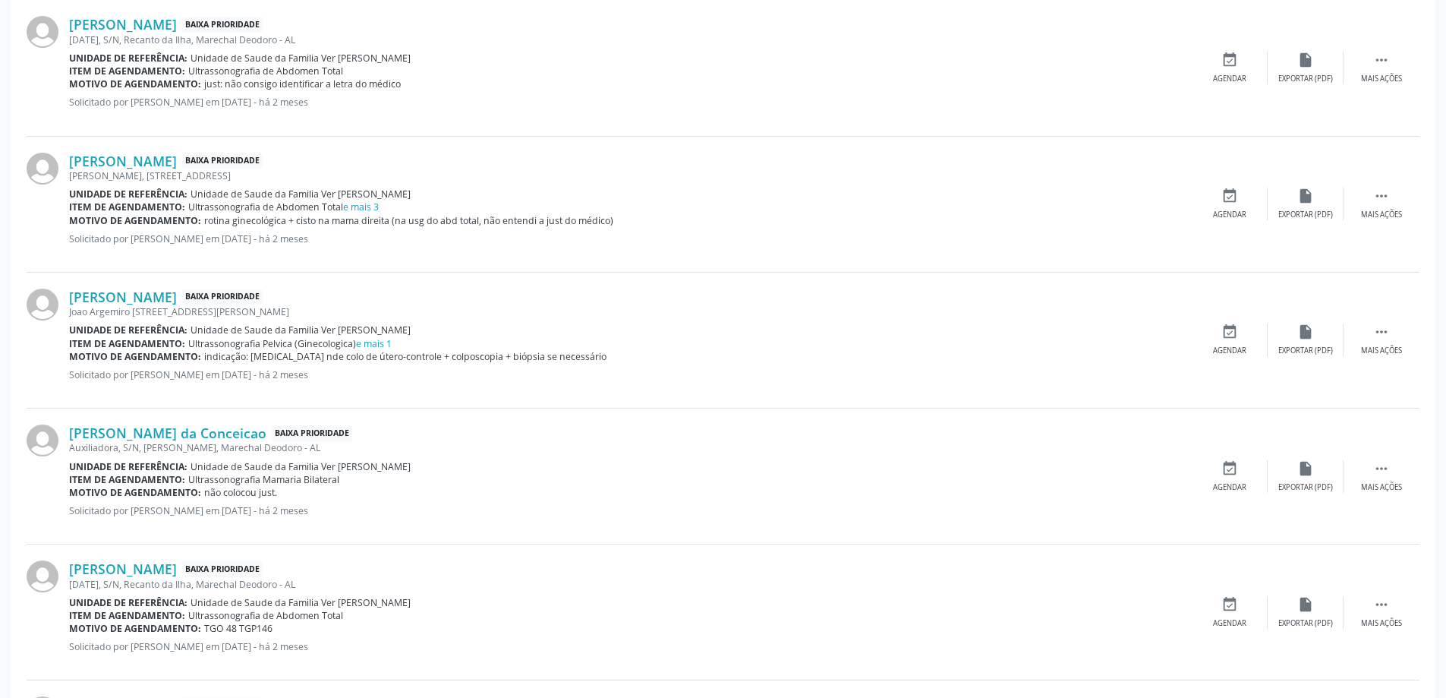
scroll to position [911, 0]
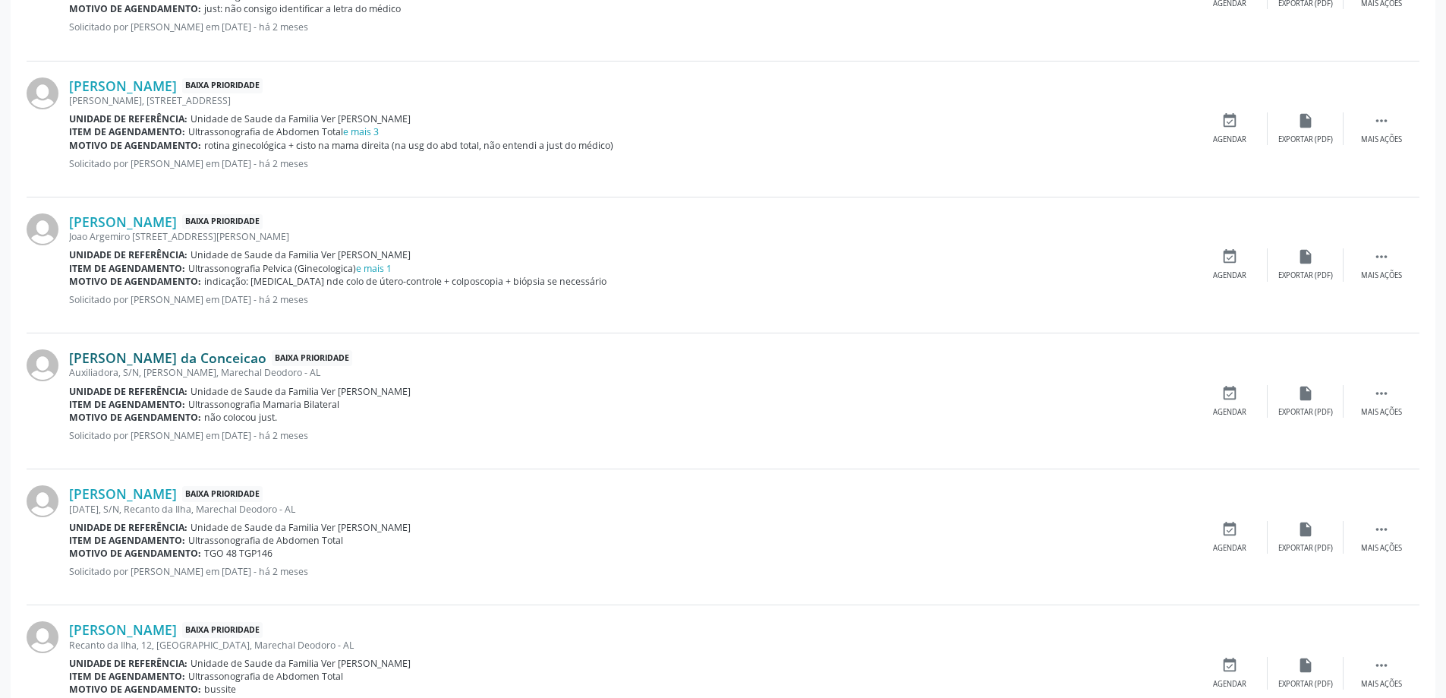
click at [164, 350] on link "[PERSON_NAME] da Conceicao" at bounding box center [167, 357] width 197 height 17
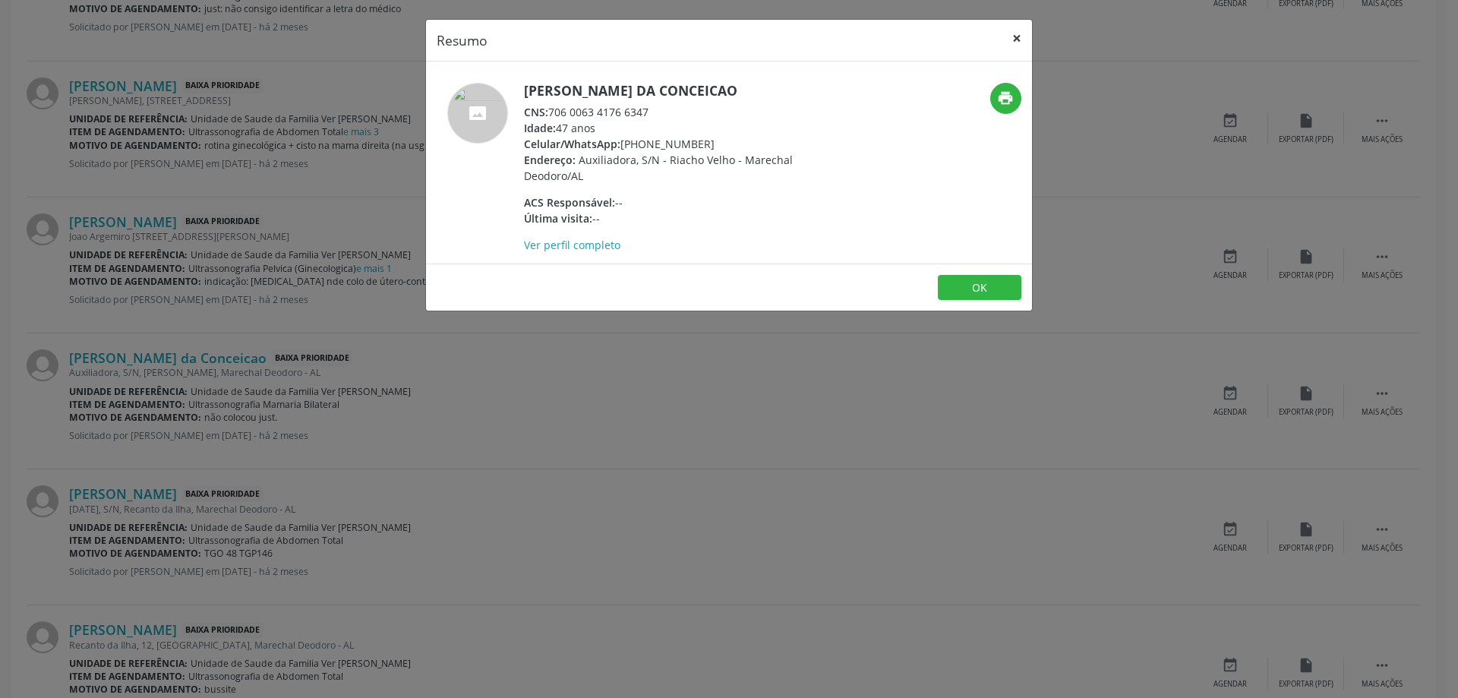
click at [1012, 35] on button "×" at bounding box center [1017, 38] width 30 height 37
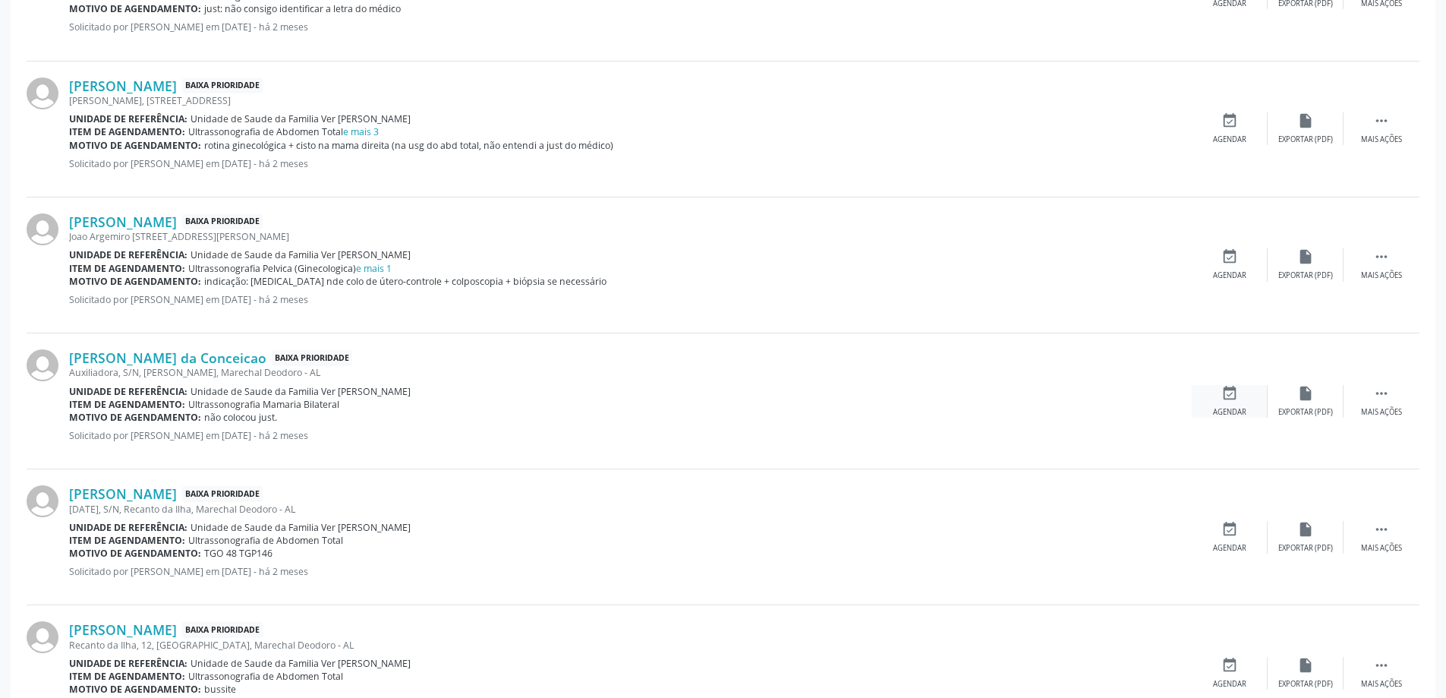
click at [1227, 390] on icon "event_available" at bounding box center [1230, 393] width 17 height 17
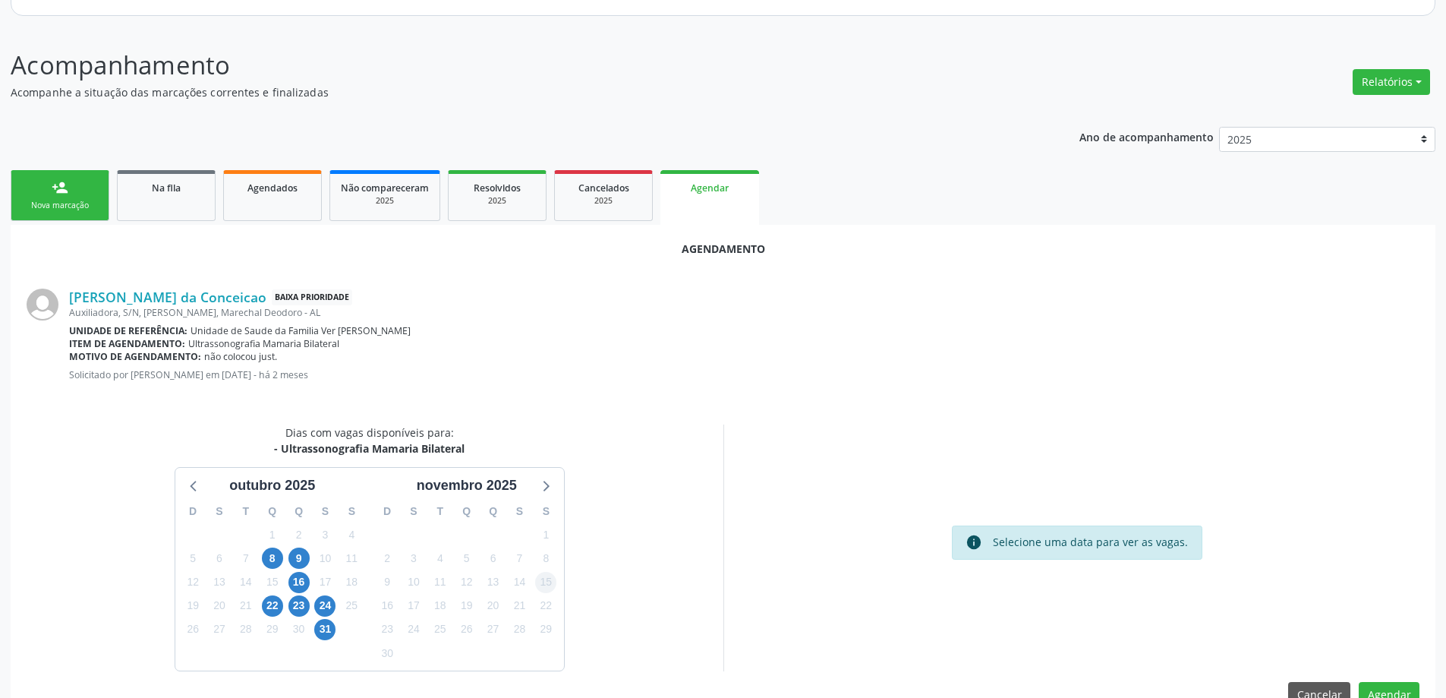
scroll to position [202, 0]
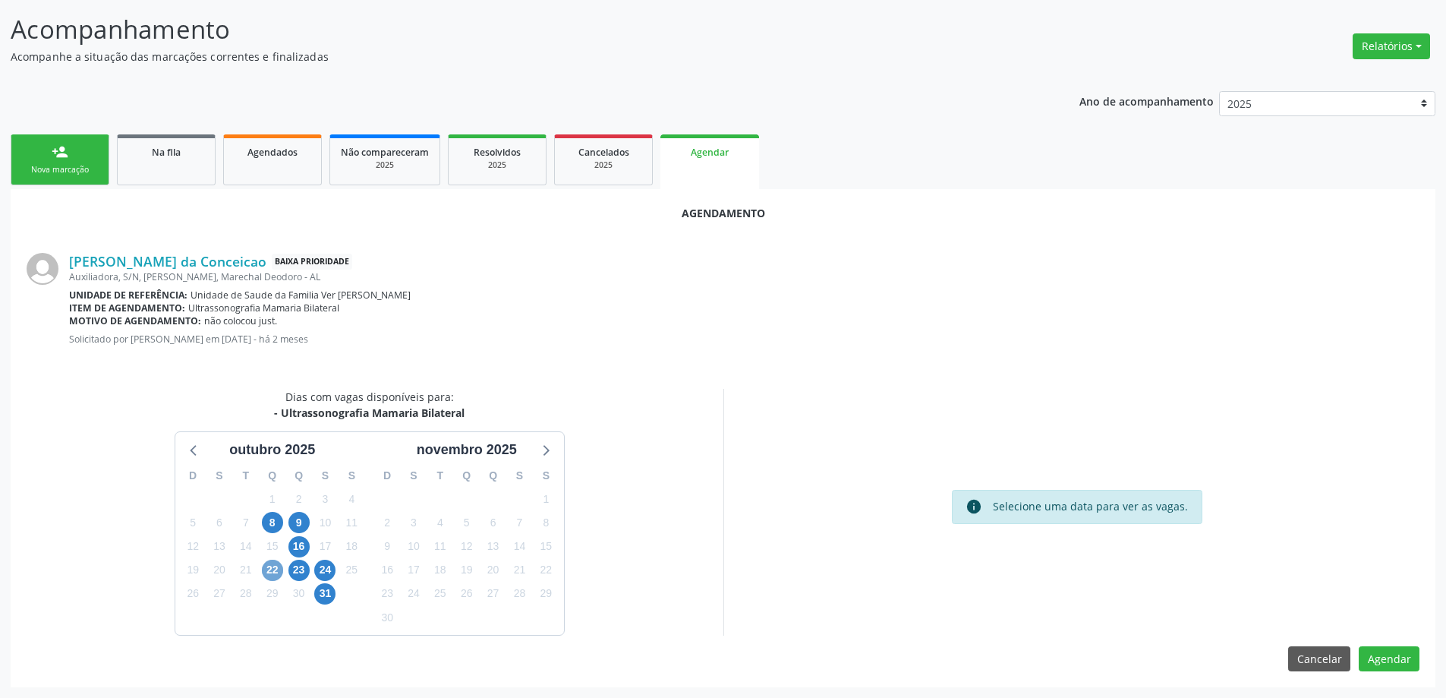
click at [272, 573] on span "22" at bounding box center [272, 570] width 21 height 21
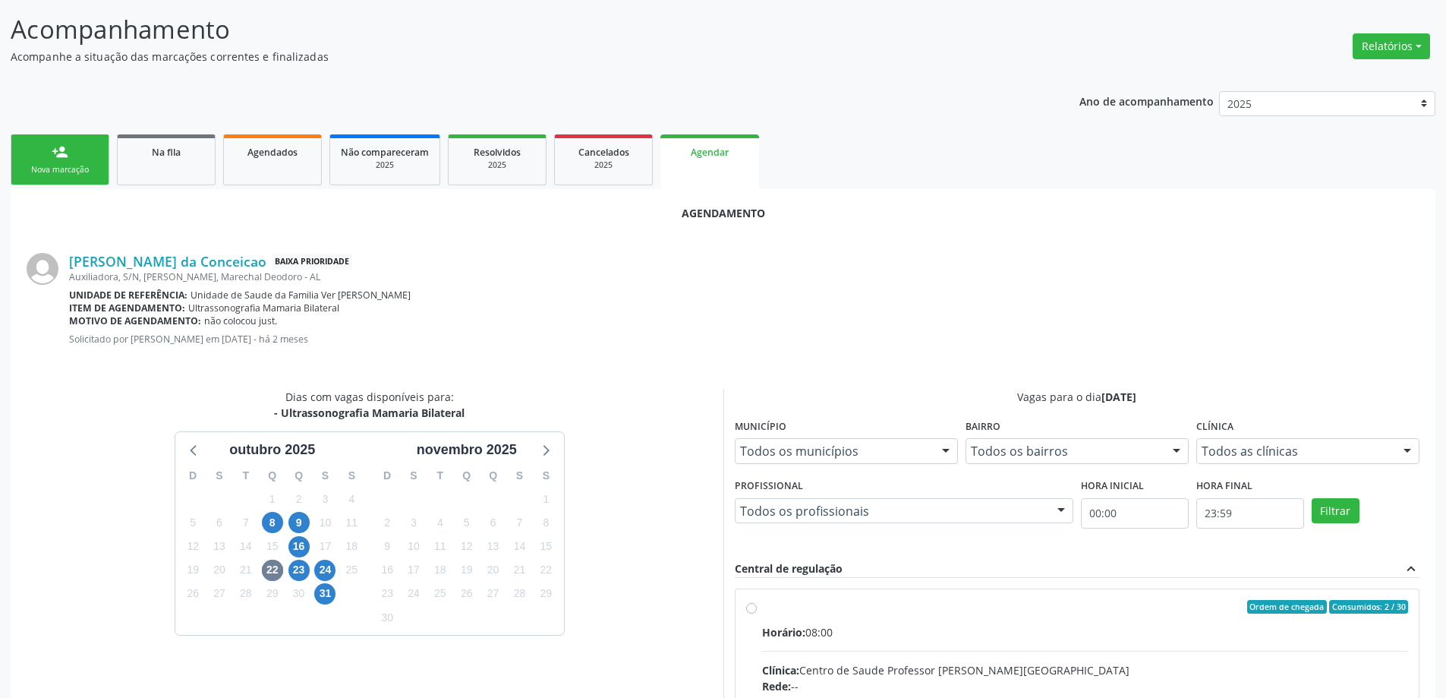
click at [756, 609] on input "Ordem de chegada Consumidos: 2 / 30 Horário: 08:00 Clínica: Centro de Saude Pro…" at bounding box center [751, 607] width 11 height 14
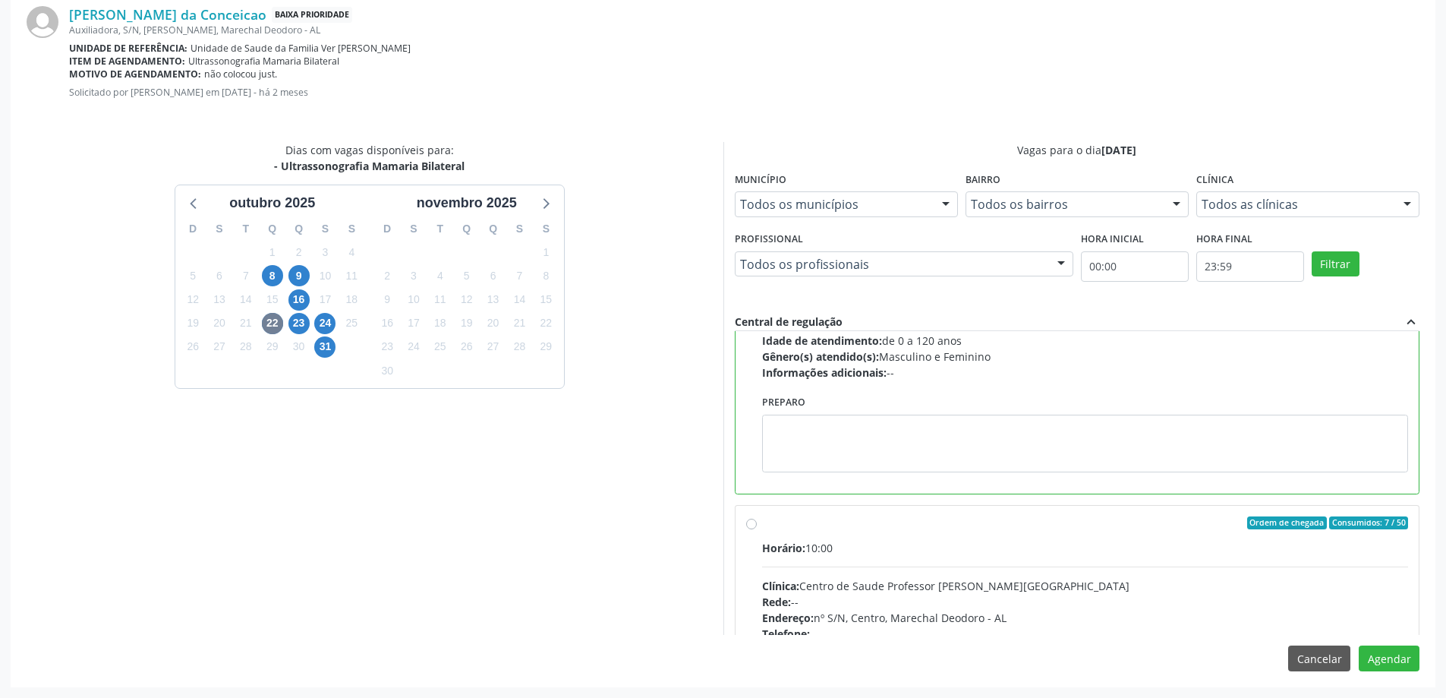
scroll to position [228, 0]
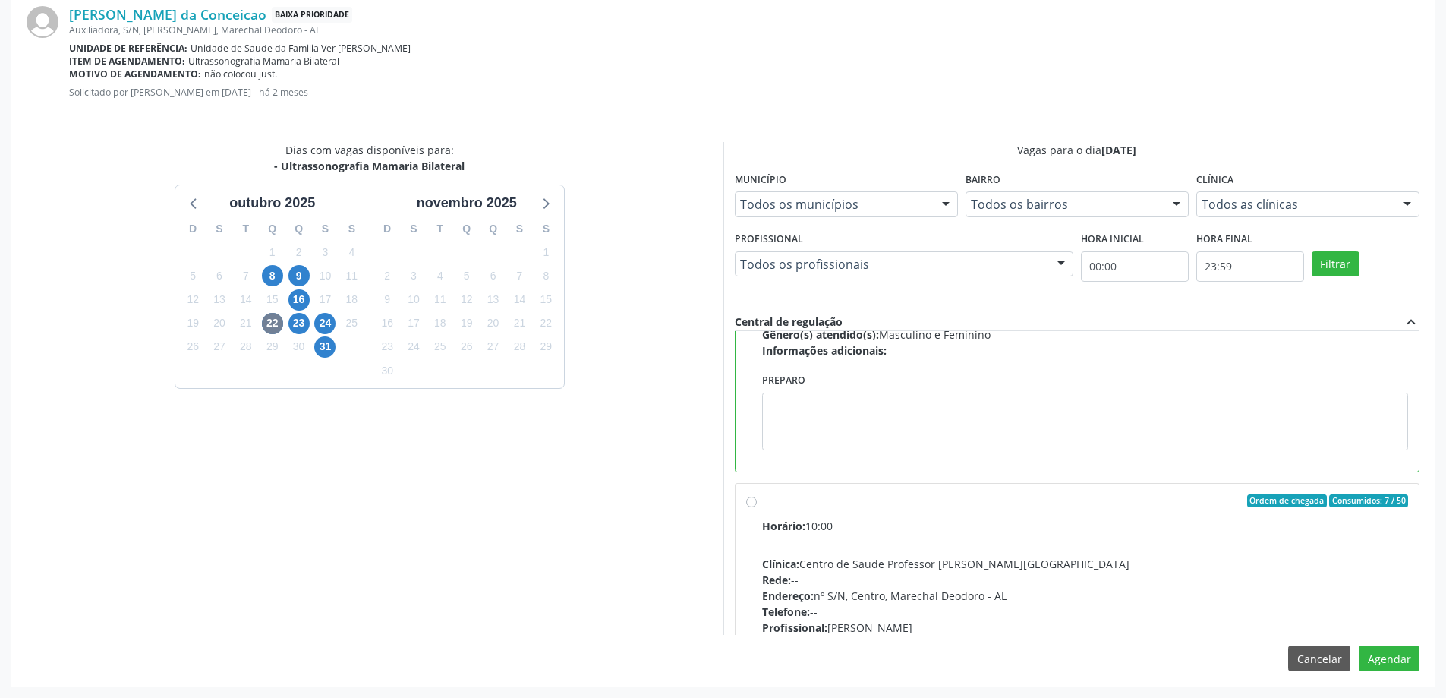
click at [756, 509] on div "Ordem de chegada Consumidos: 7 / 50 Horário: 10:00 Clínica: Centro de Saude Pro…" at bounding box center [1077, 610] width 663 height 233
radio input "false"
radio input "true"
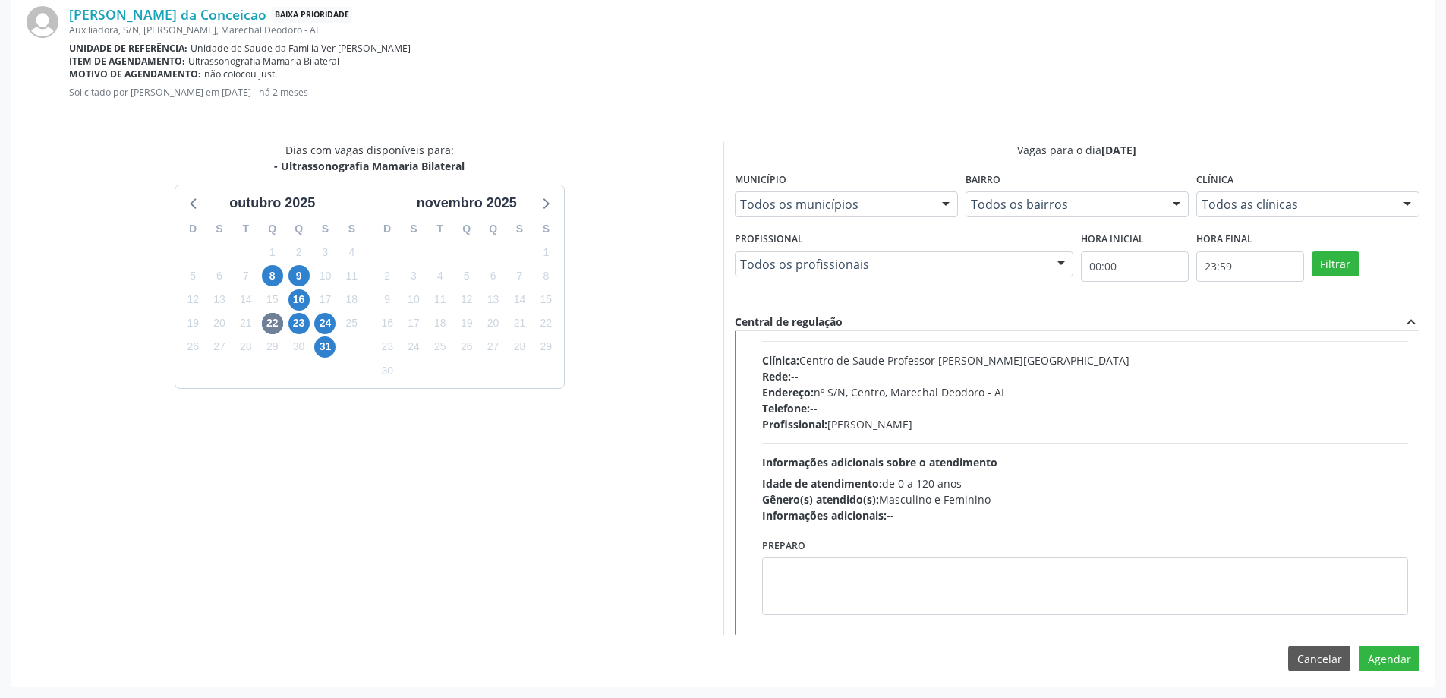
scroll to position [342, 0]
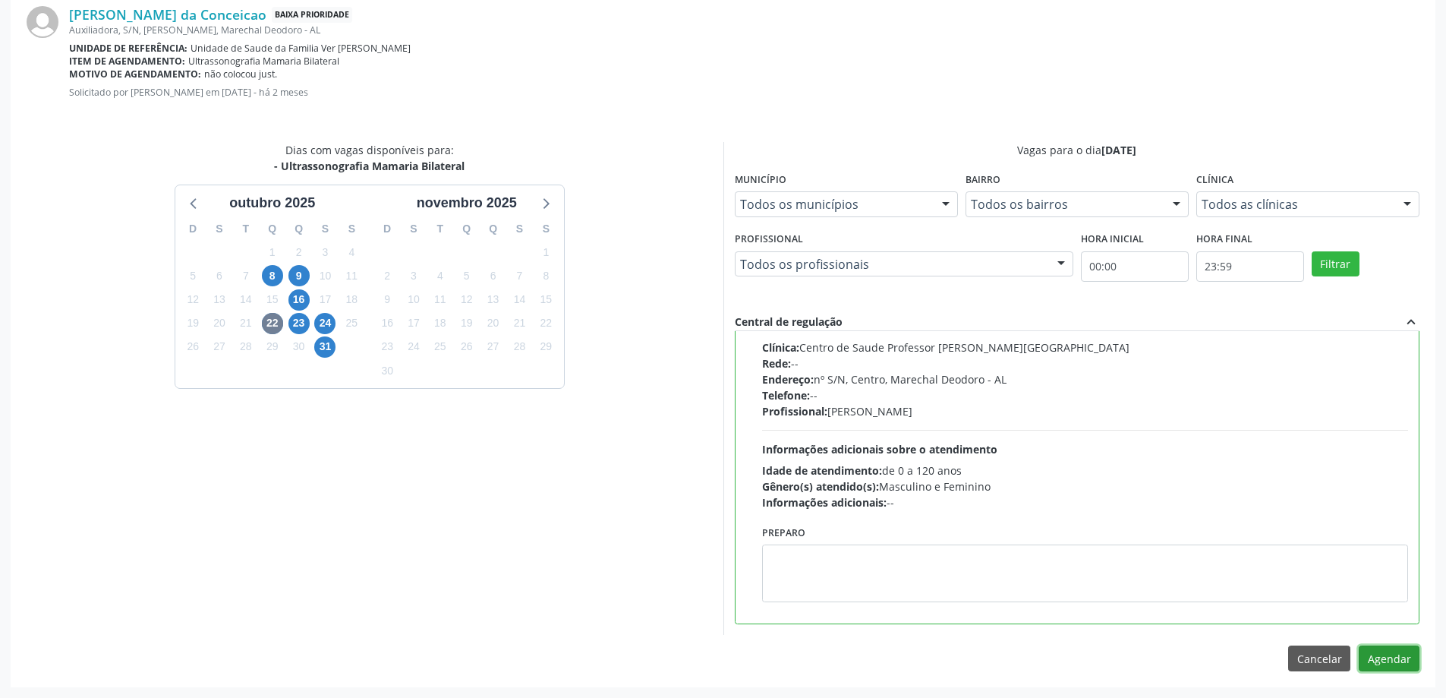
click at [1396, 660] on button "Agendar" at bounding box center [1389, 658] width 61 height 26
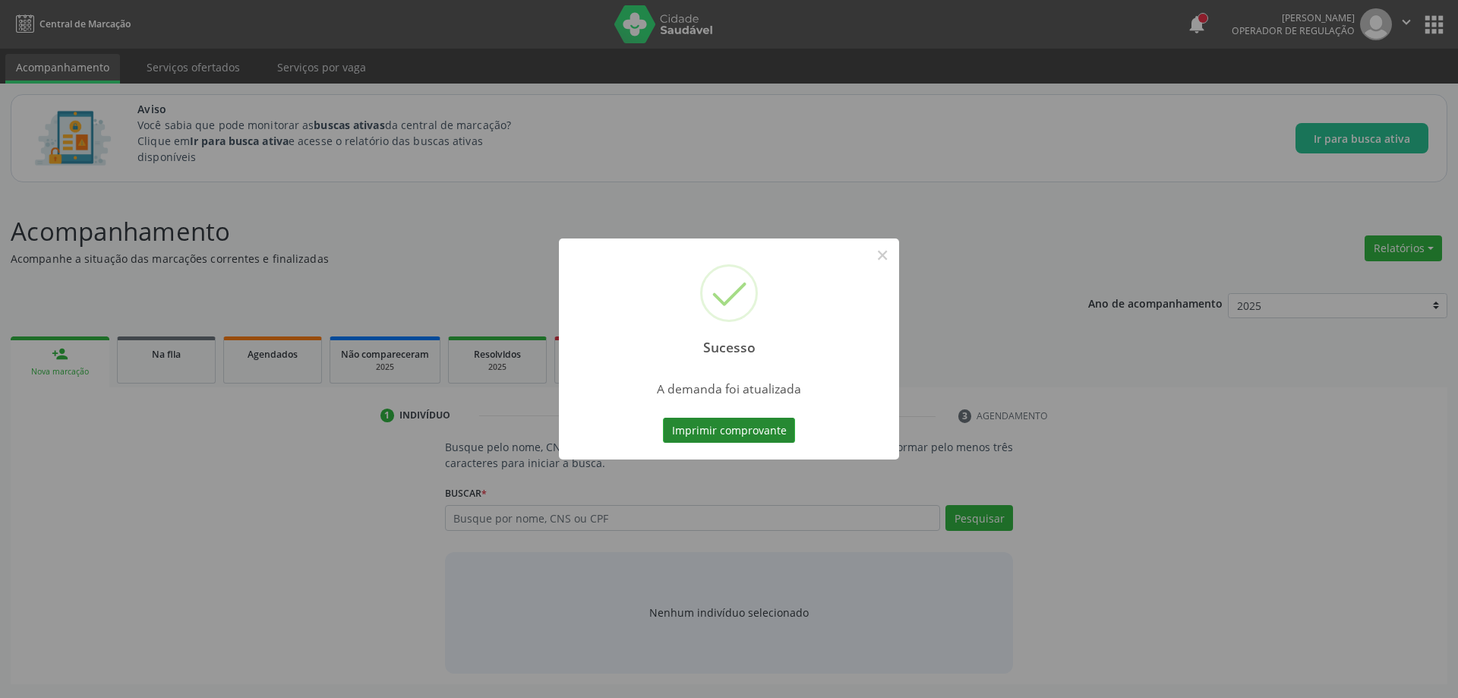
click at [740, 434] on button "Imprimir comprovante" at bounding box center [729, 431] width 132 height 26
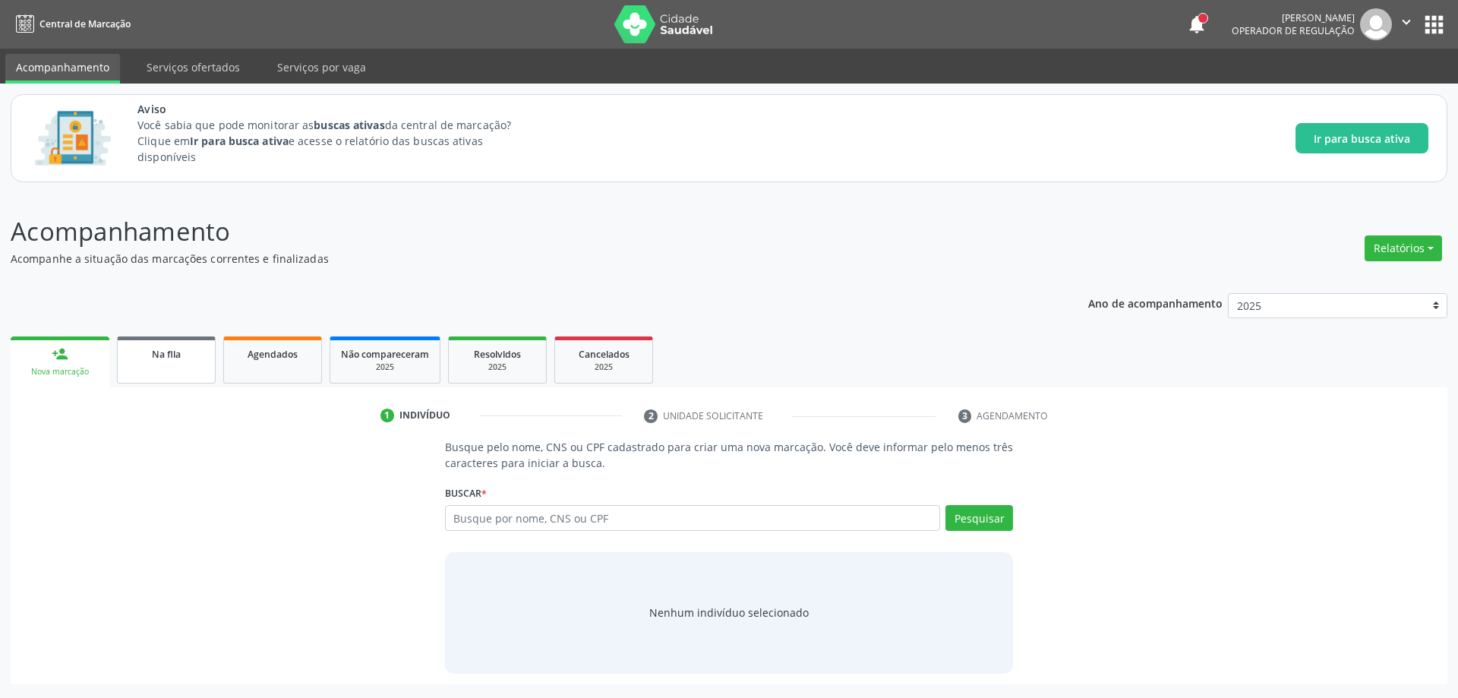
click at [176, 365] on link "Na fila" at bounding box center [166, 359] width 99 height 47
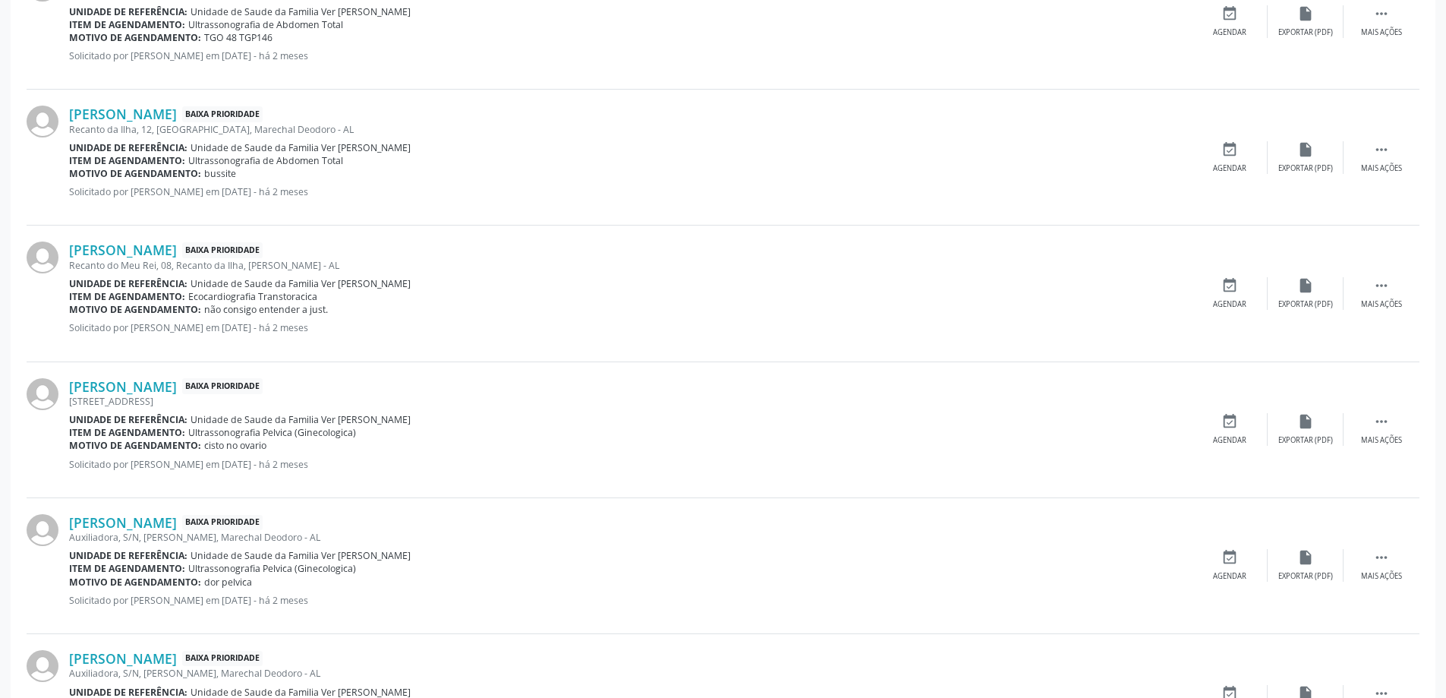
scroll to position [1367, 0]
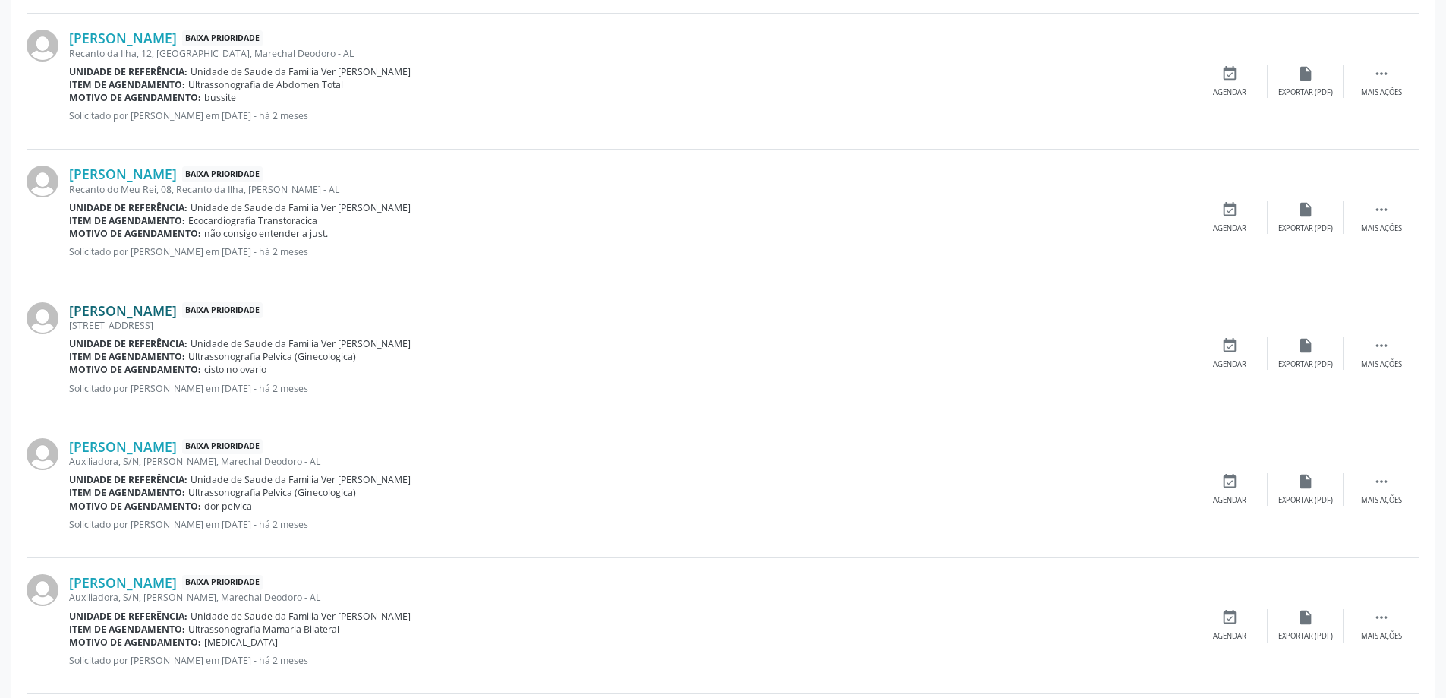
click at [125, 314] on link "[PERSON_NAME]" at bounding box center [123, 310] width 108 height 17
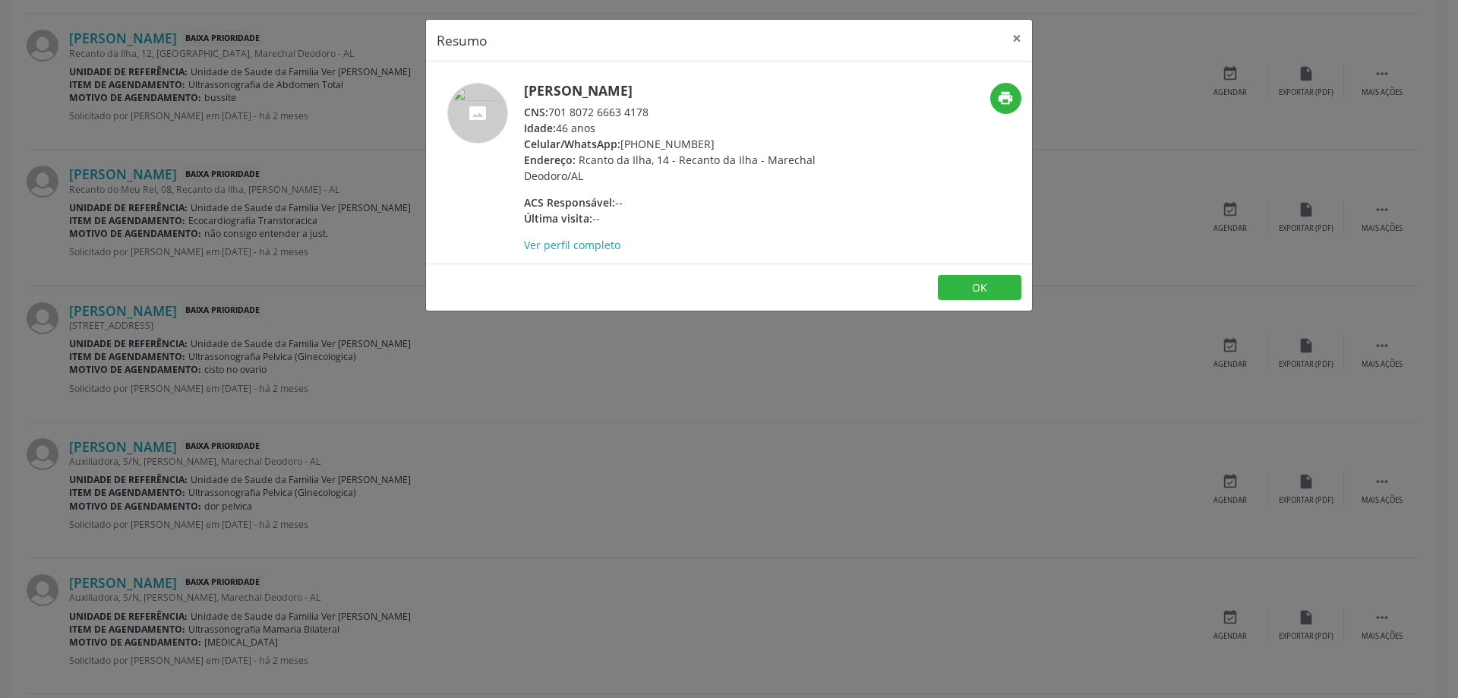
drag, startPoint x: 648, startPoint y: 111, endPoint x: 551, endPoint y: 111, distance: 96.4
click at [551, 111] on div "CNS: 701 8072 6663 4178" at bounding box center [671, 112] width 295 height 16
click at [1021, 39] on button "×" at bounding box center [1017, 38] width 30 height 37
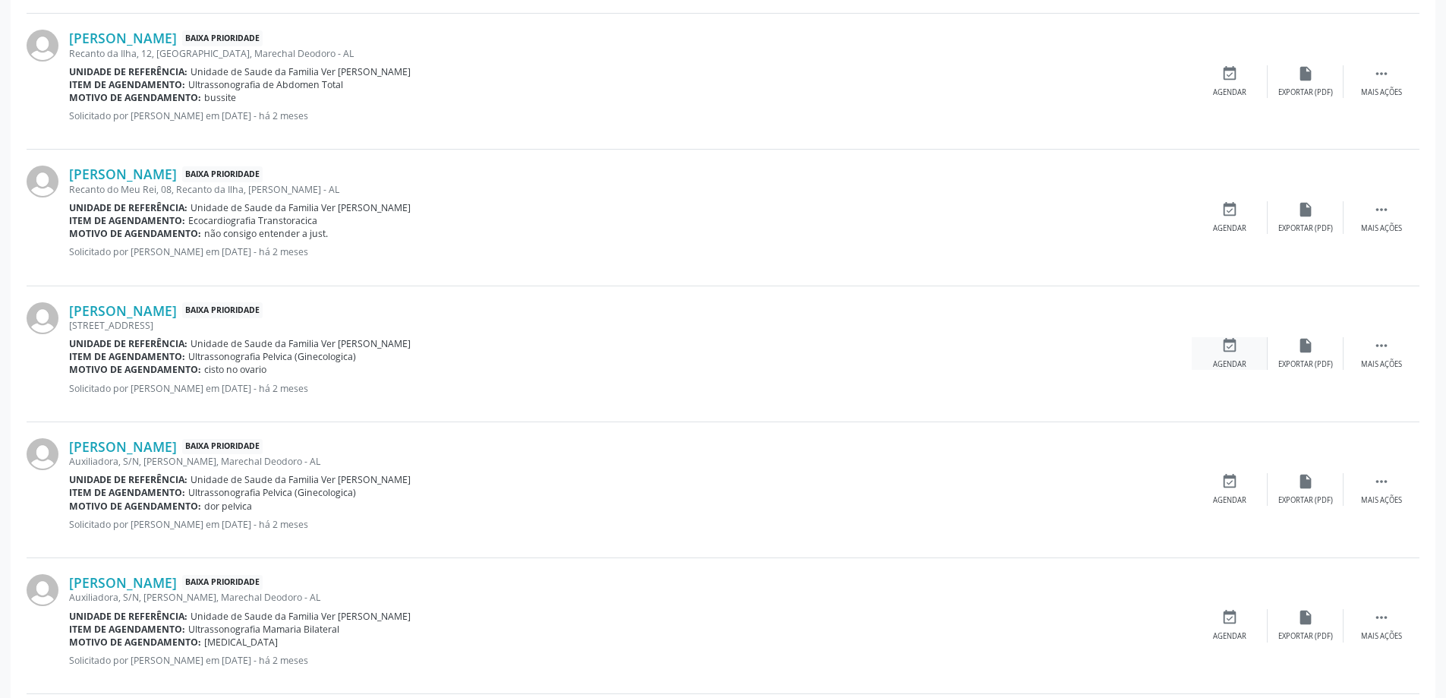
click at [1224, 356] on div "event_available Agendar" at bounding box center [1230, 353] width 76 height 33
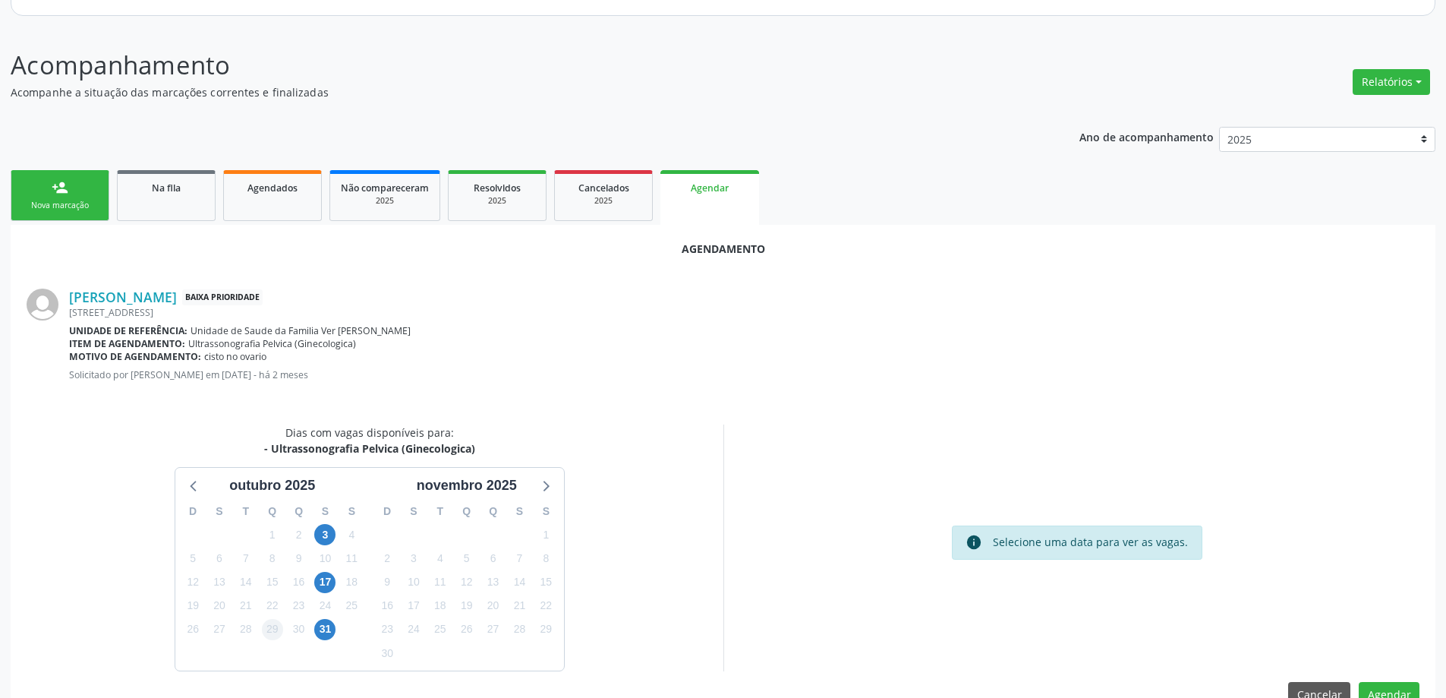
scroll to position [202, 0]
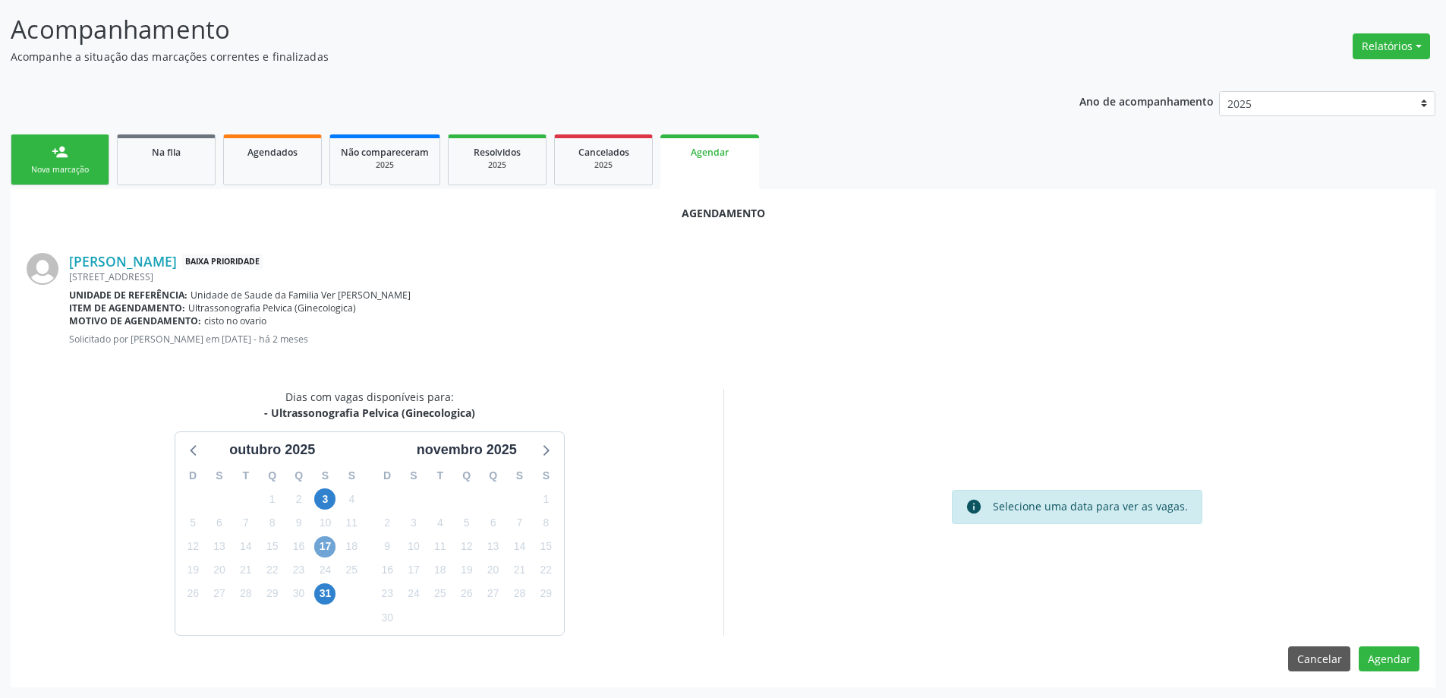
click at [330, 550] on span "17" at bounding box center [324, 546] width 21 height 21
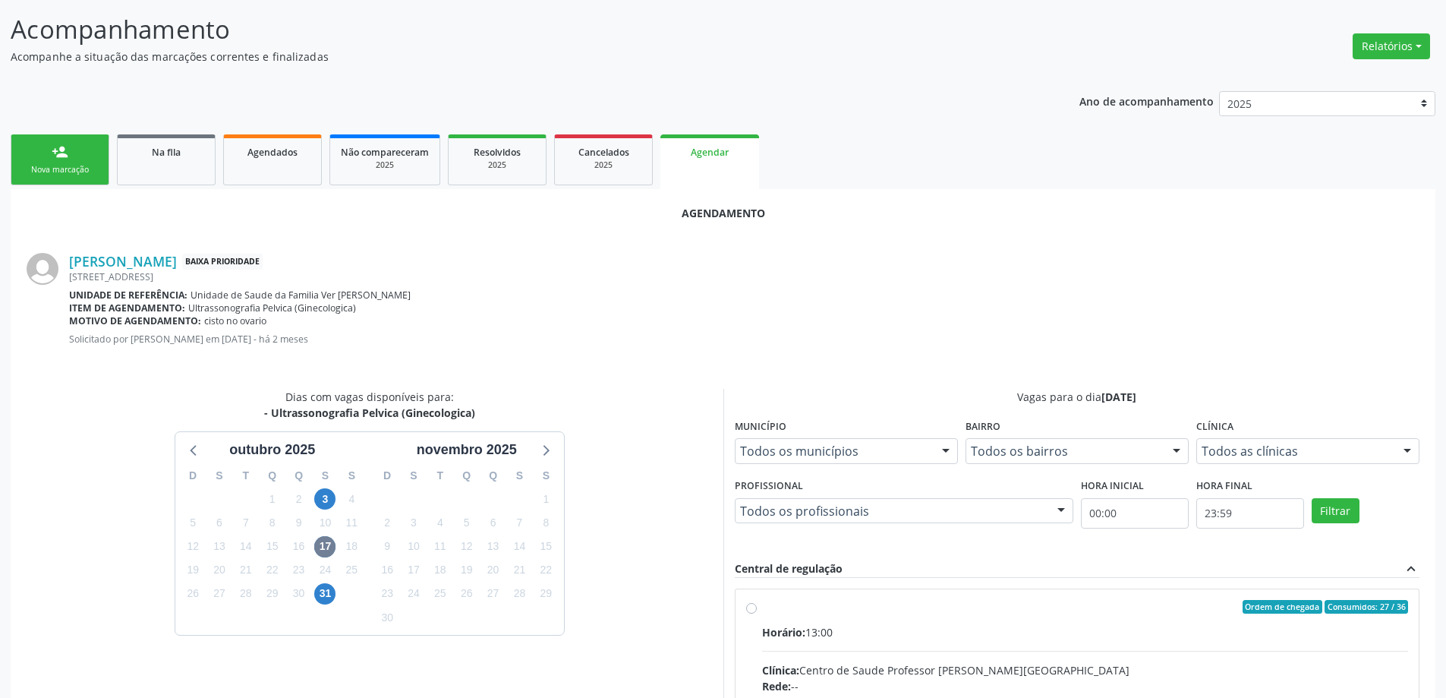
click at [754, 610] on input "Ordem de chegada Consumidos: 27 / 36 Horário: 13:00 Clínica: Centro de Saude Pr…" at bounding box center [751, 607] width 11 height 14
radio input "true"
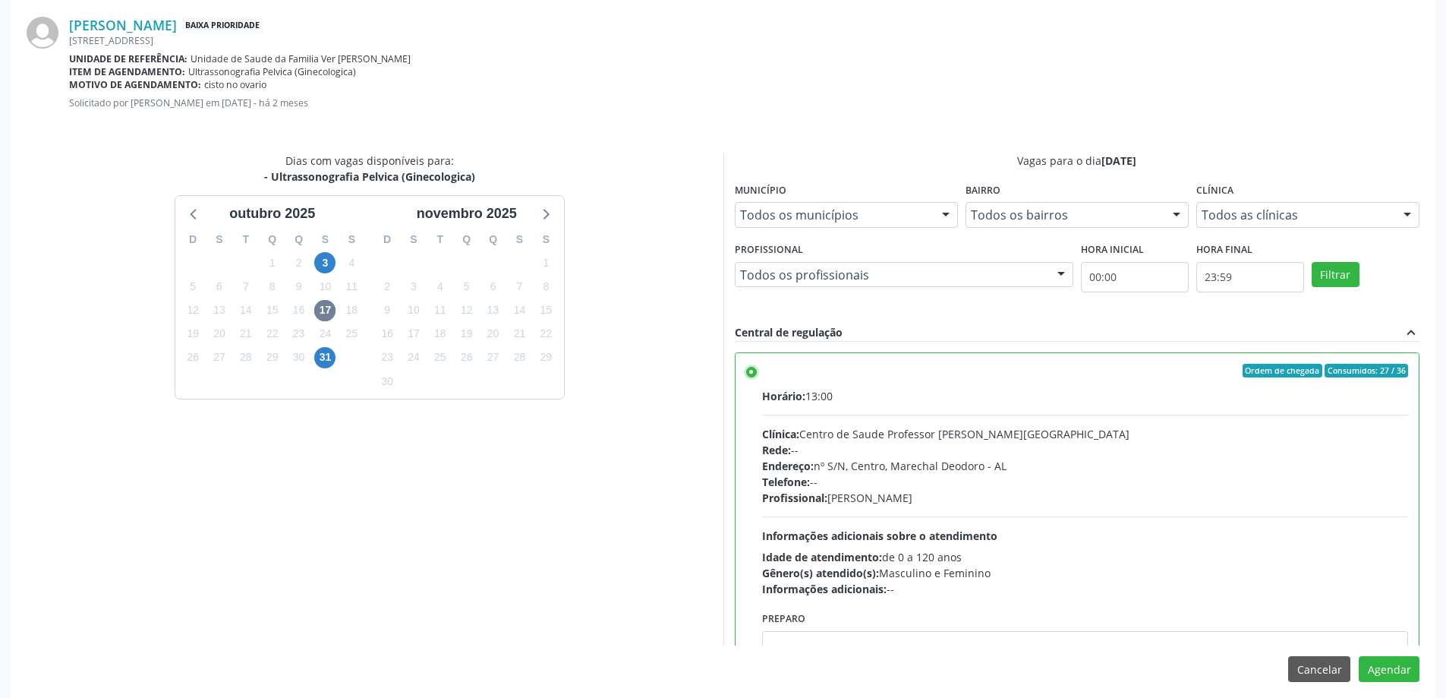
scroll to position [449, 0]
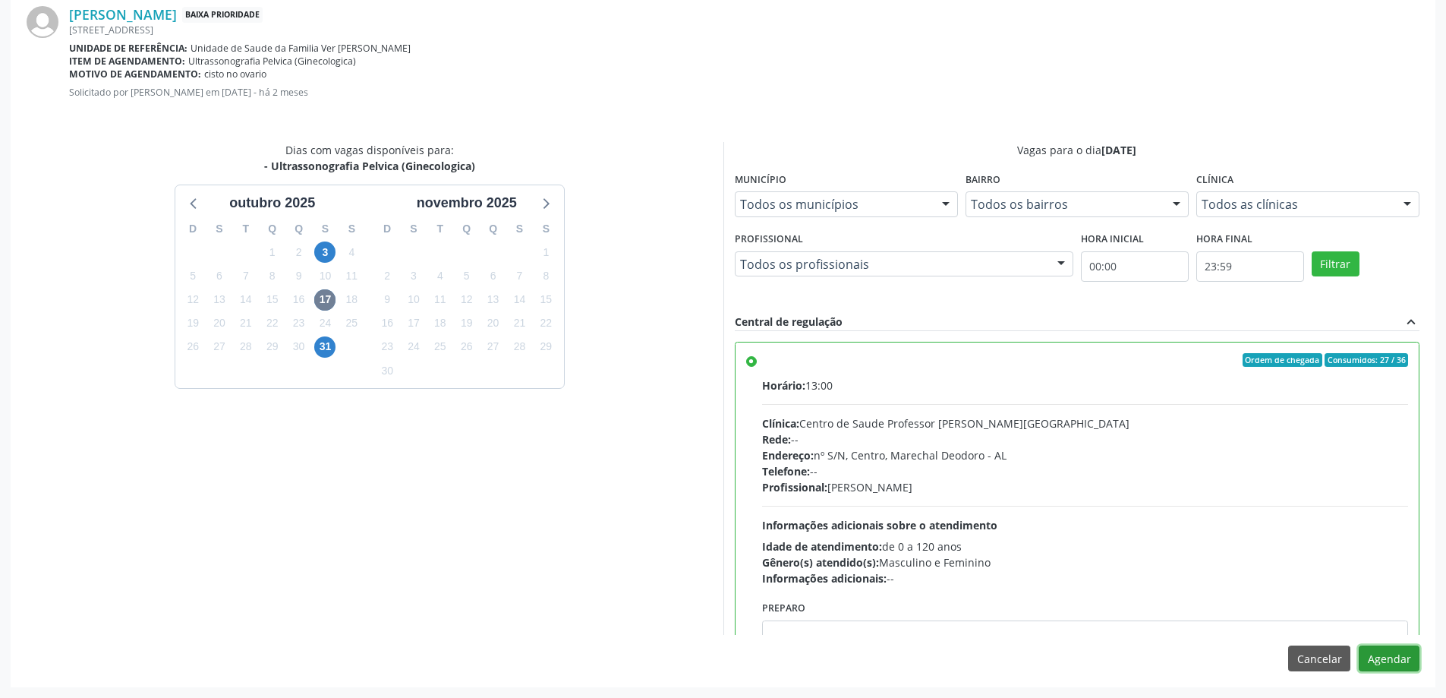
click at [1395, 657] on button "Agendar" at bounding box center [1389, 658] width 61 height 26
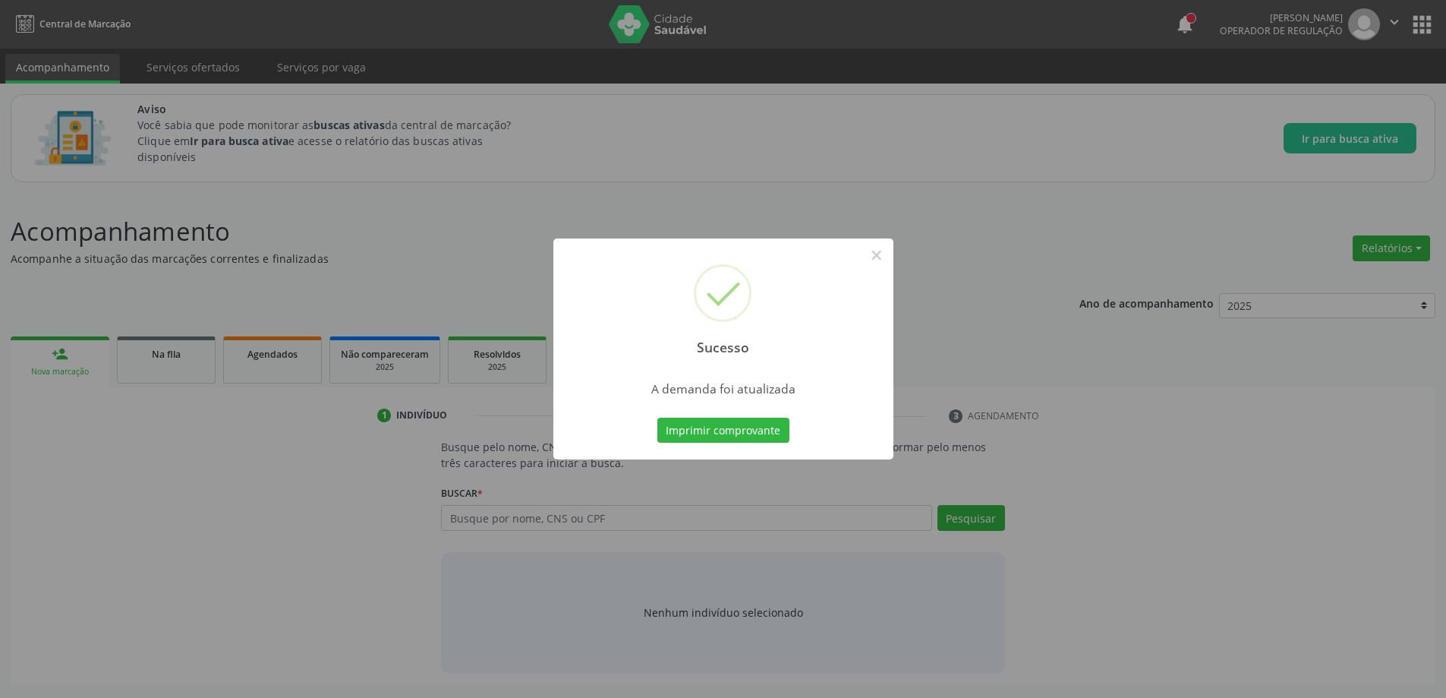
scroll to position [0, 0]
click at [884, 256] on button "×" at bounding box center [882, 255] width 26 height 26
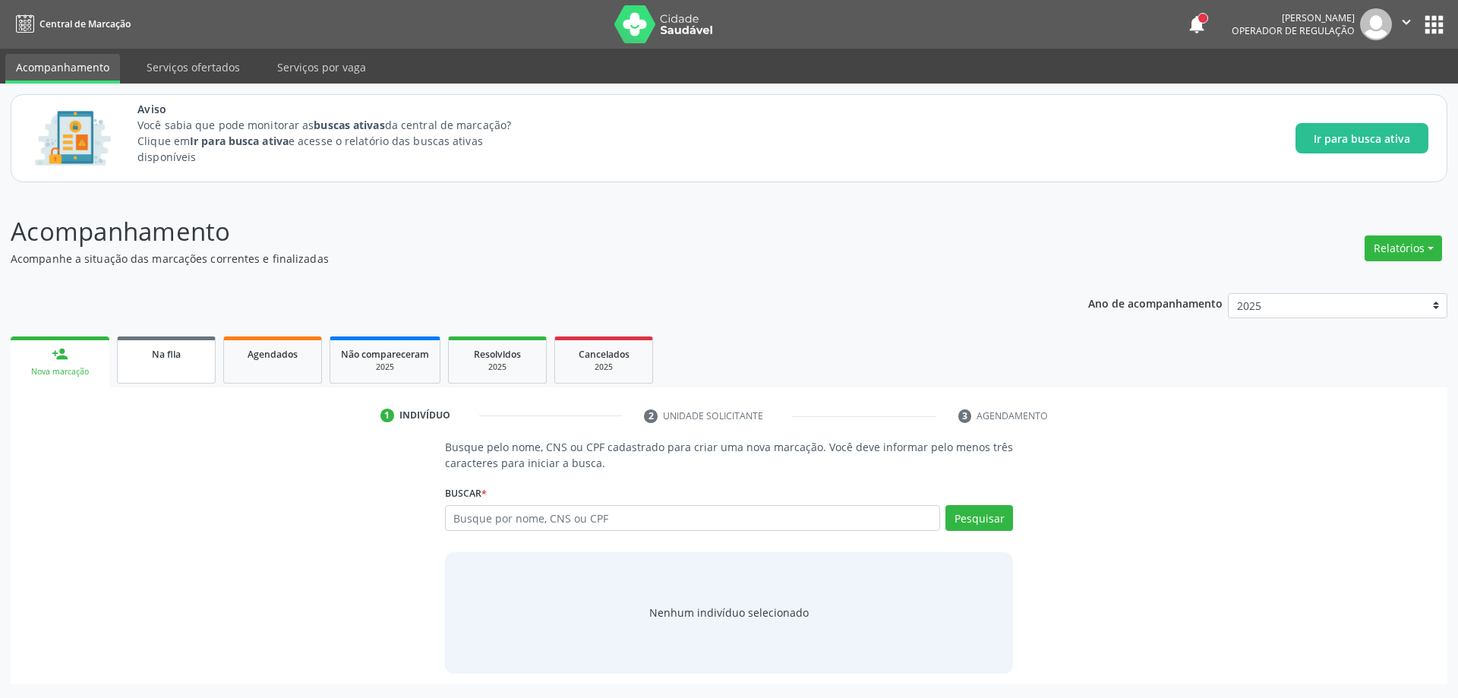
click at [160, 375] on link "Na fila" at bounding box center [166, 359] width 99 height 47
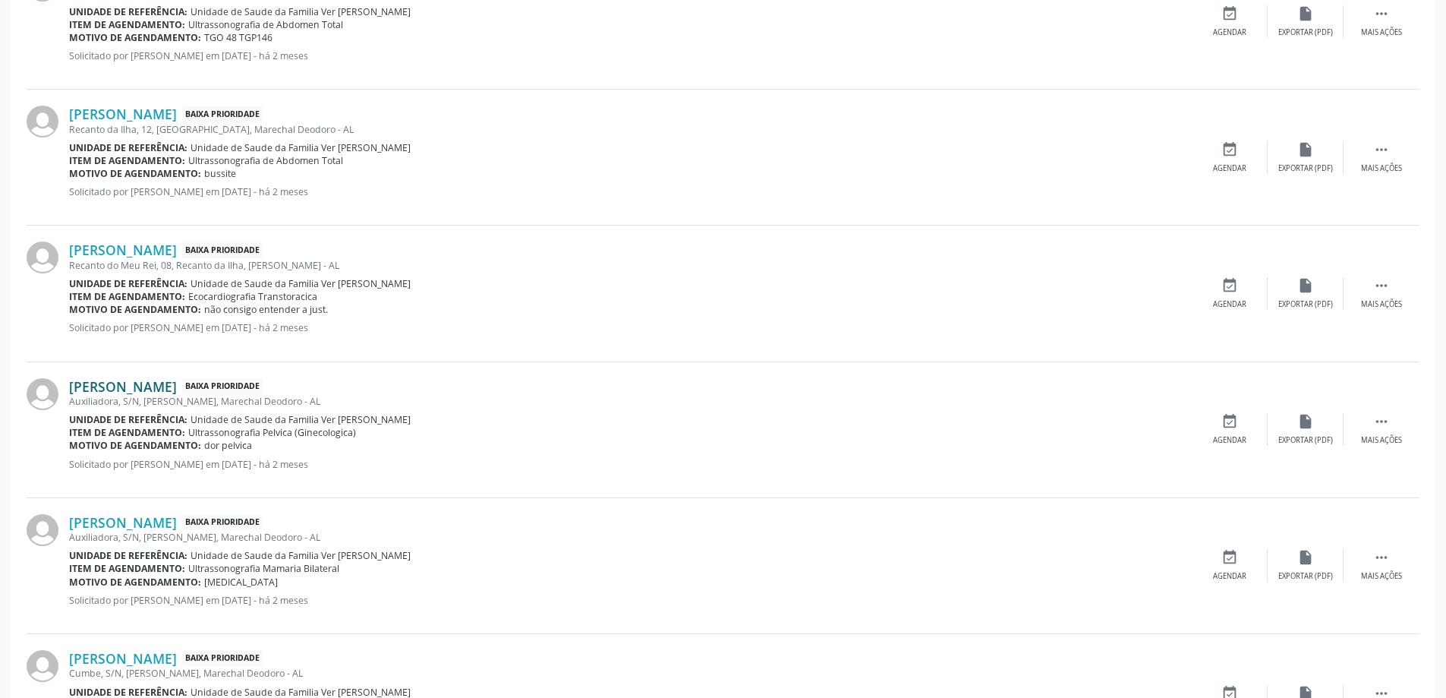
scroll to position [1367, 0]
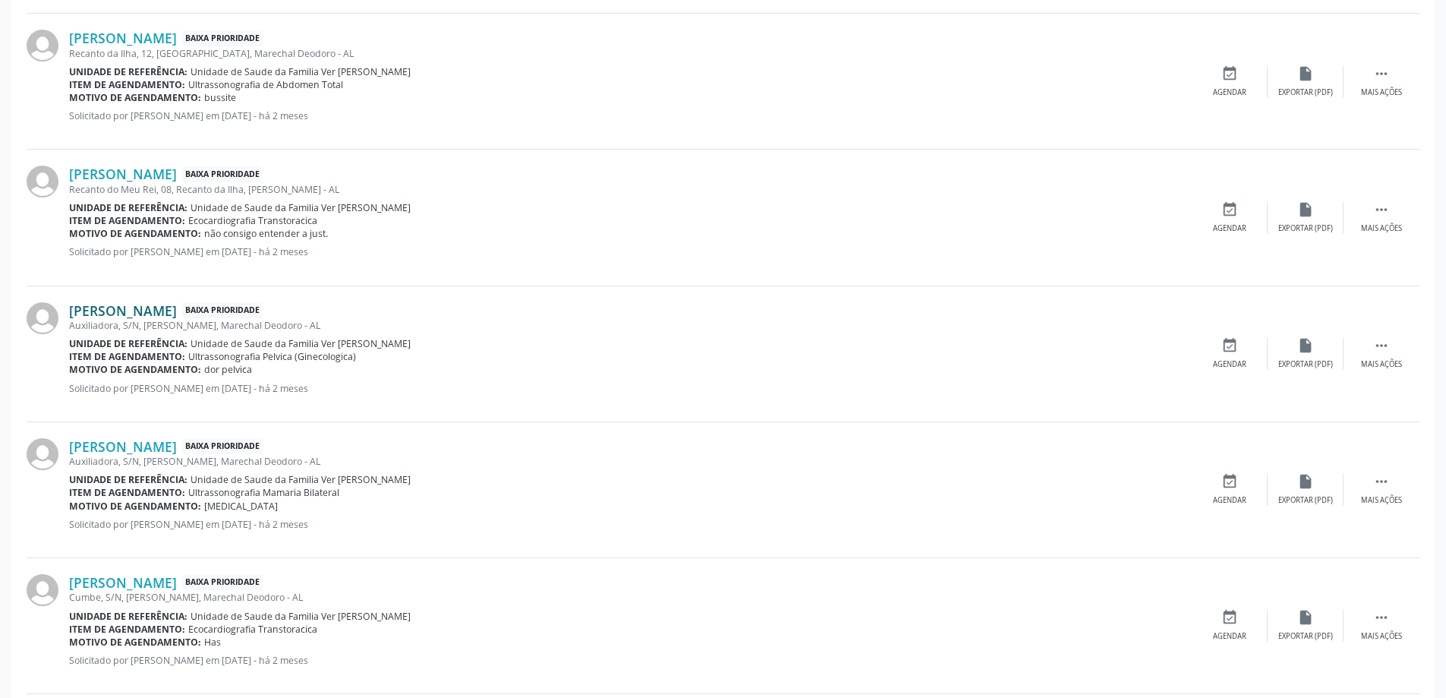
click at [177, 309] on link "[PERSON_NAME]" at bounding box center [123, 310] width 108 height 17
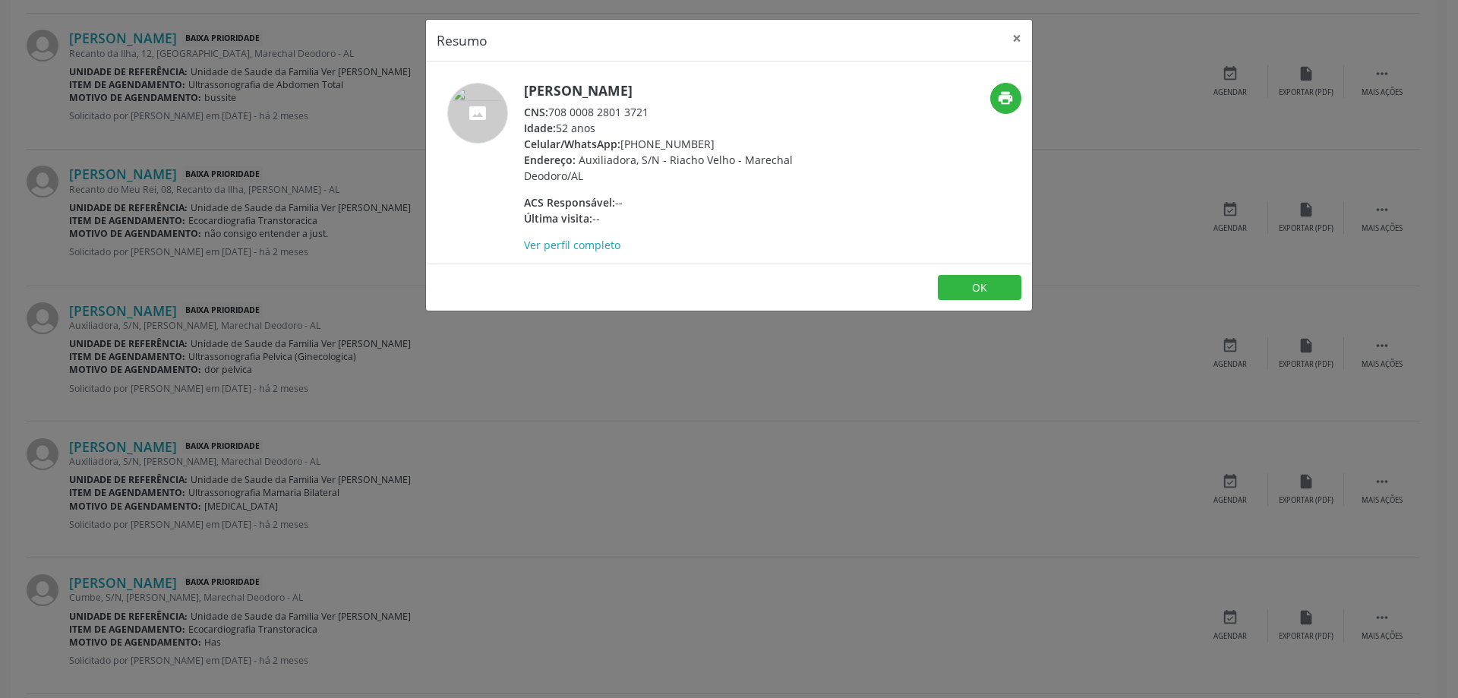
drag, startPoint x: 648, startPoint y: 109, endPoint x: 552, endPoint y: 110, distance: 95.7
click at [552, 110] on div "CNS: 708 0008 2801 3721" at bounding box center [671, 112] width 295 height 16
click at [1014, 39] on button "×" at bounding box center [1017, 38] width 30 height 37
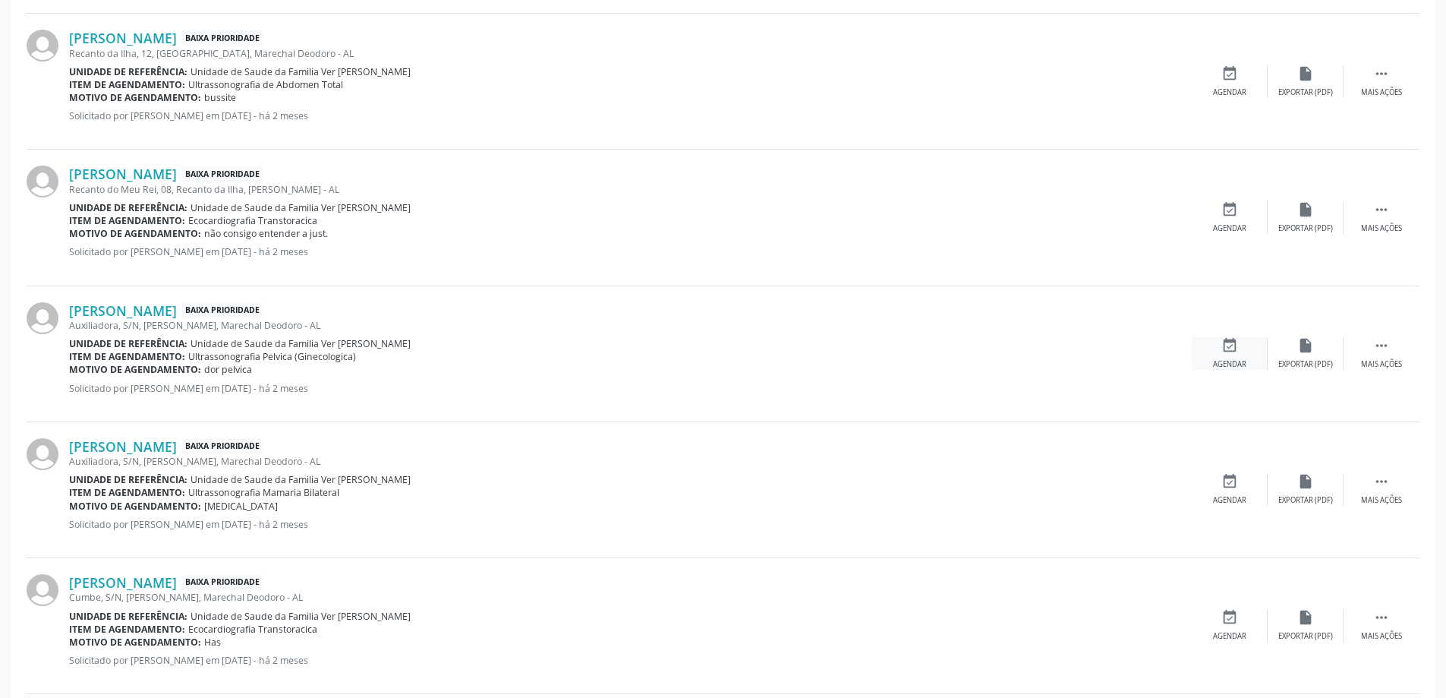
click at [1219, 353] on div "event_available Agendar" at bounding box center [1230, 353] width 76 height 33
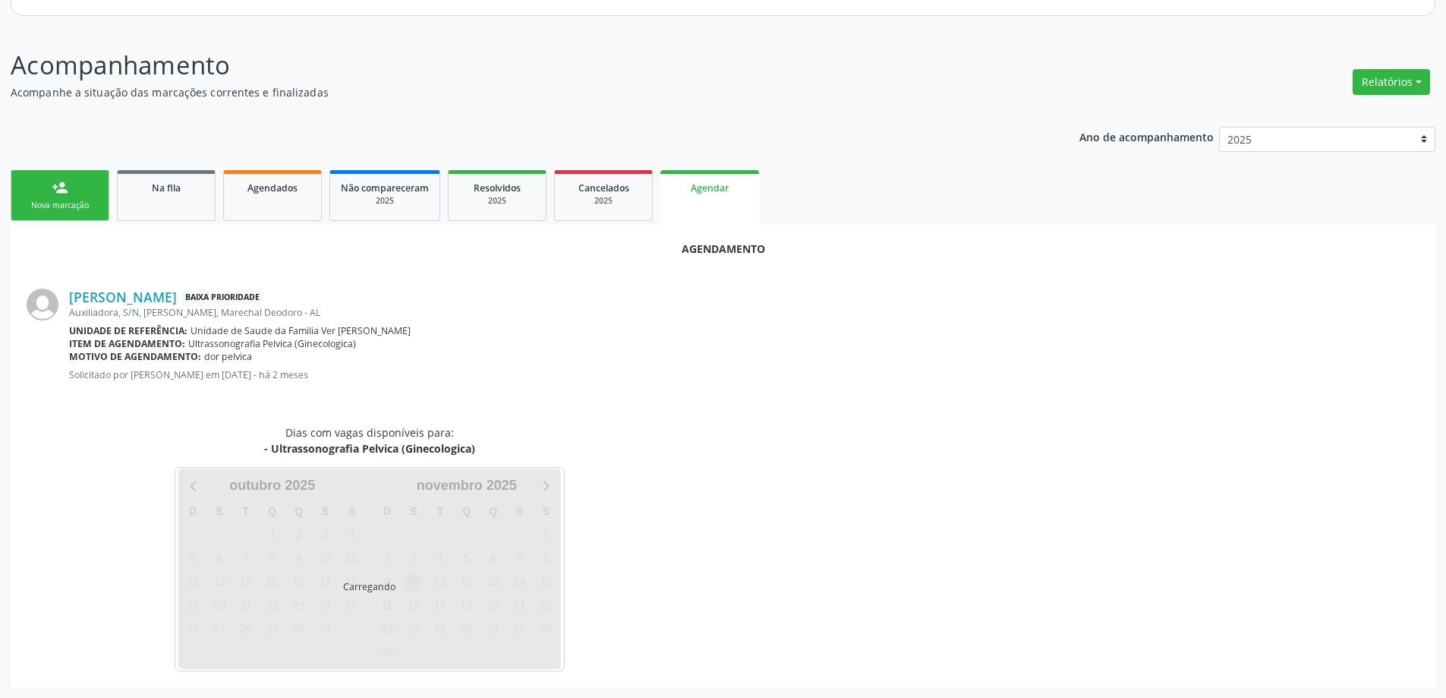
scroll to position [202, 0]
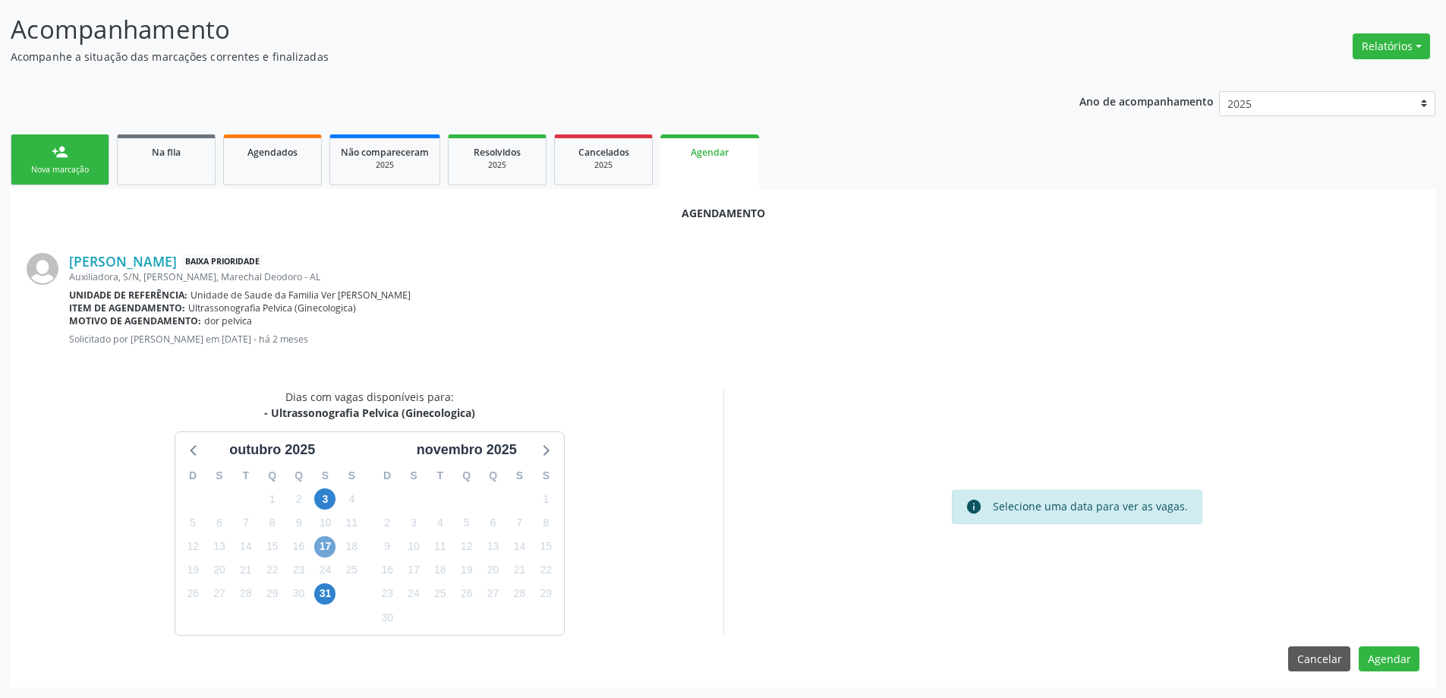
click at [329, 550] on span "17" at bounding box center [324, 546] width 21 height 21
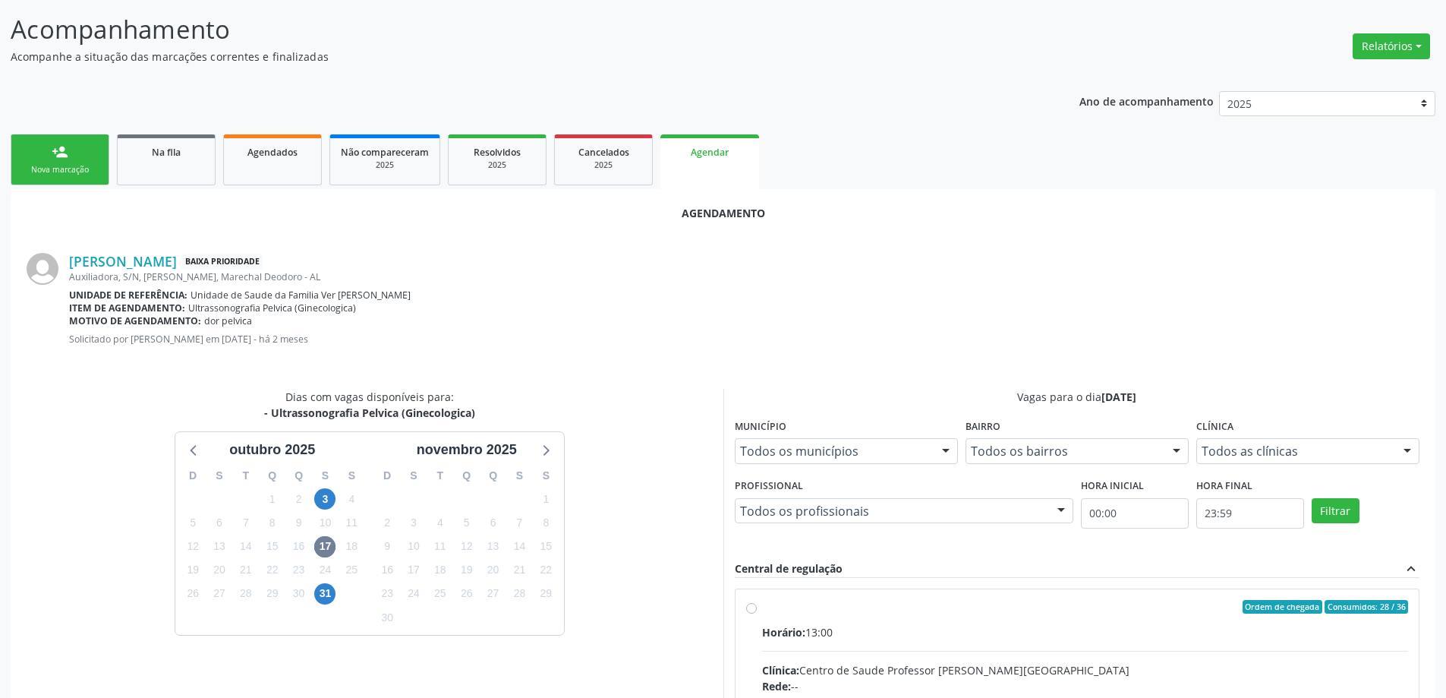
click at [746, 609] on input "Ordem de chegada Consumidos: 28 / 36 Horário: 13:00 Clínica: Centro de Saude Pr…" at bounding box center [751, 607] width 11 height 14
radio input "true"
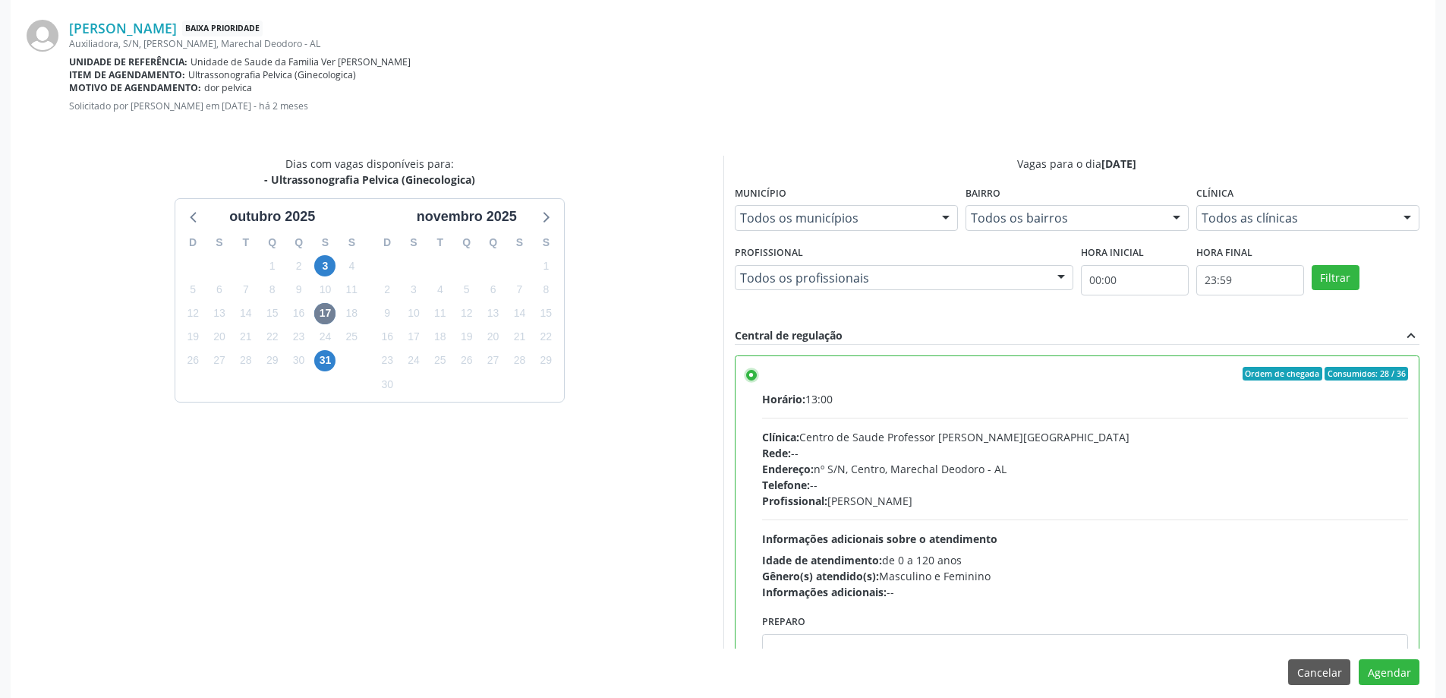
scroll to position [449, 0]
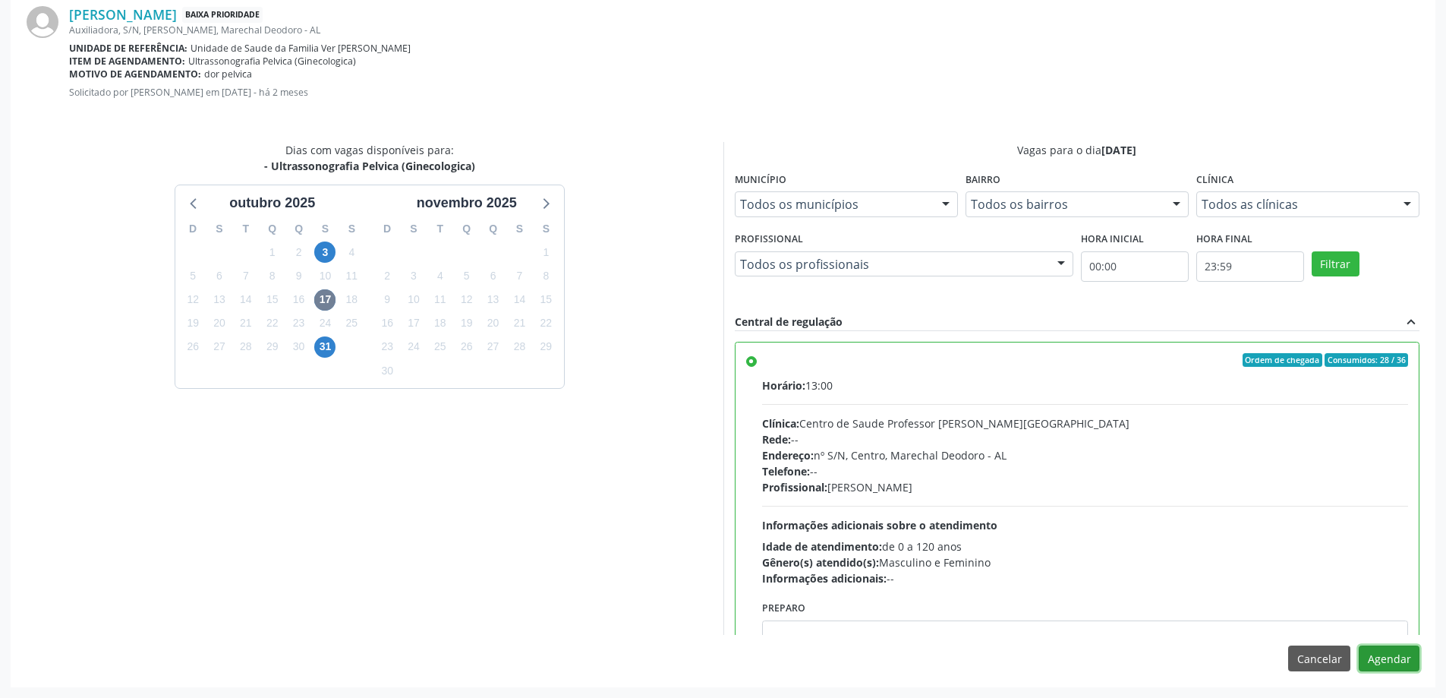
click at [1405, 656] on button "Agendar" at bounding box center [1389, 658] width 61 height 26
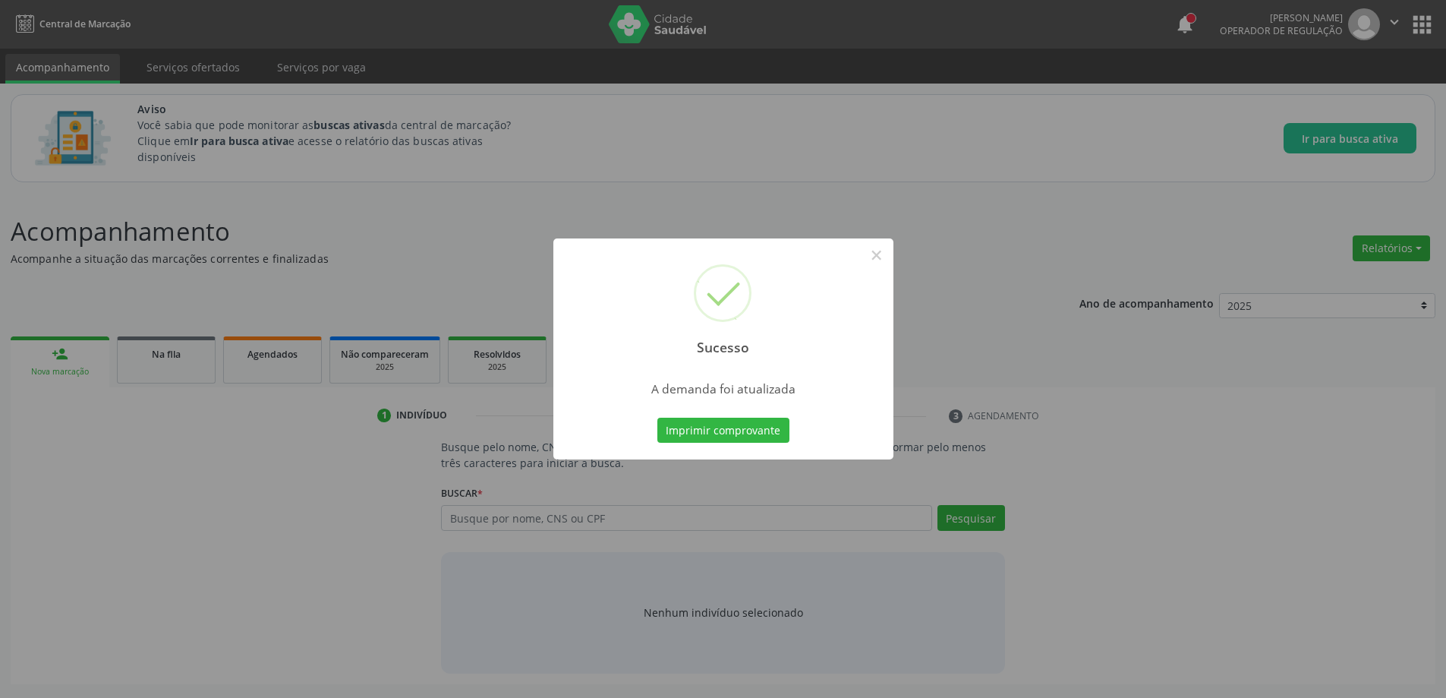
scroll to position [0, 0]
click at [876, 250] on button "×" at bounding box center [882, 255] width 26 height 26
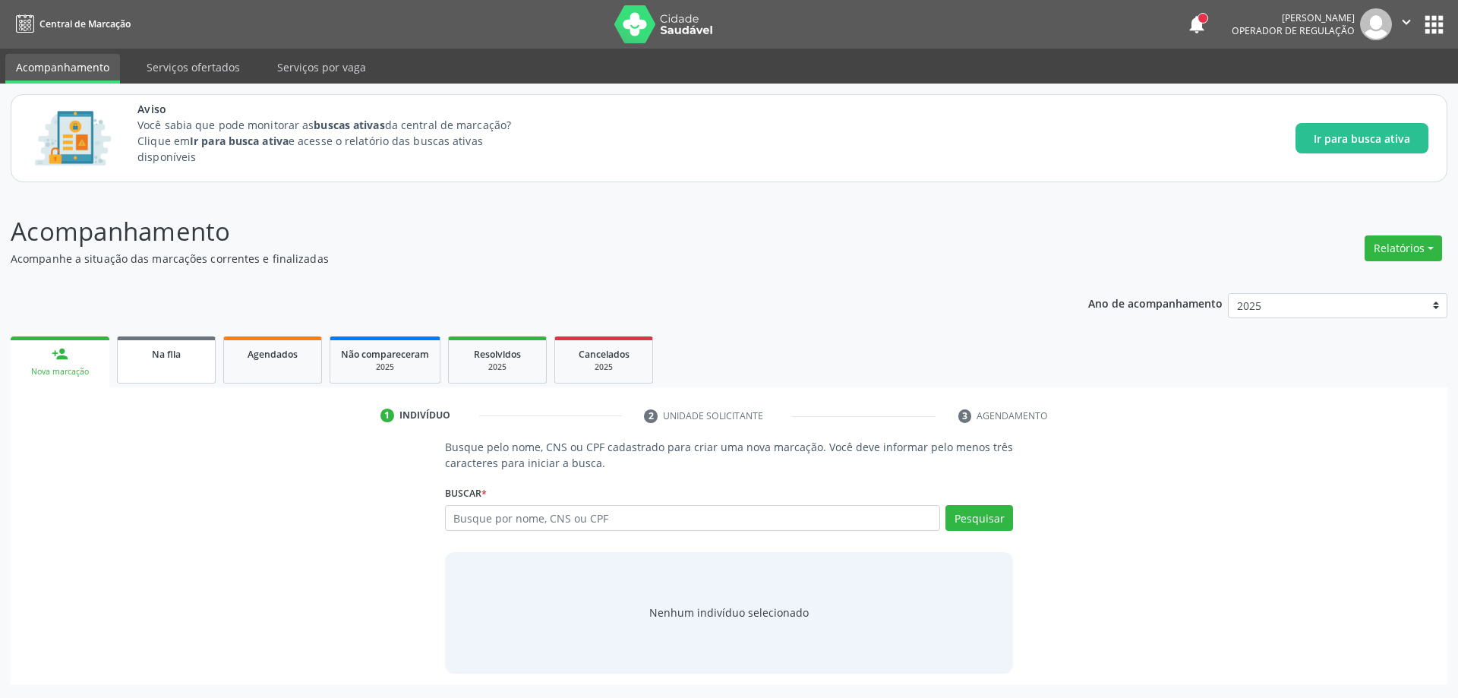
click at [169, 367] on link "Na fila" at bounding box center [166, 359] width 99 height 47
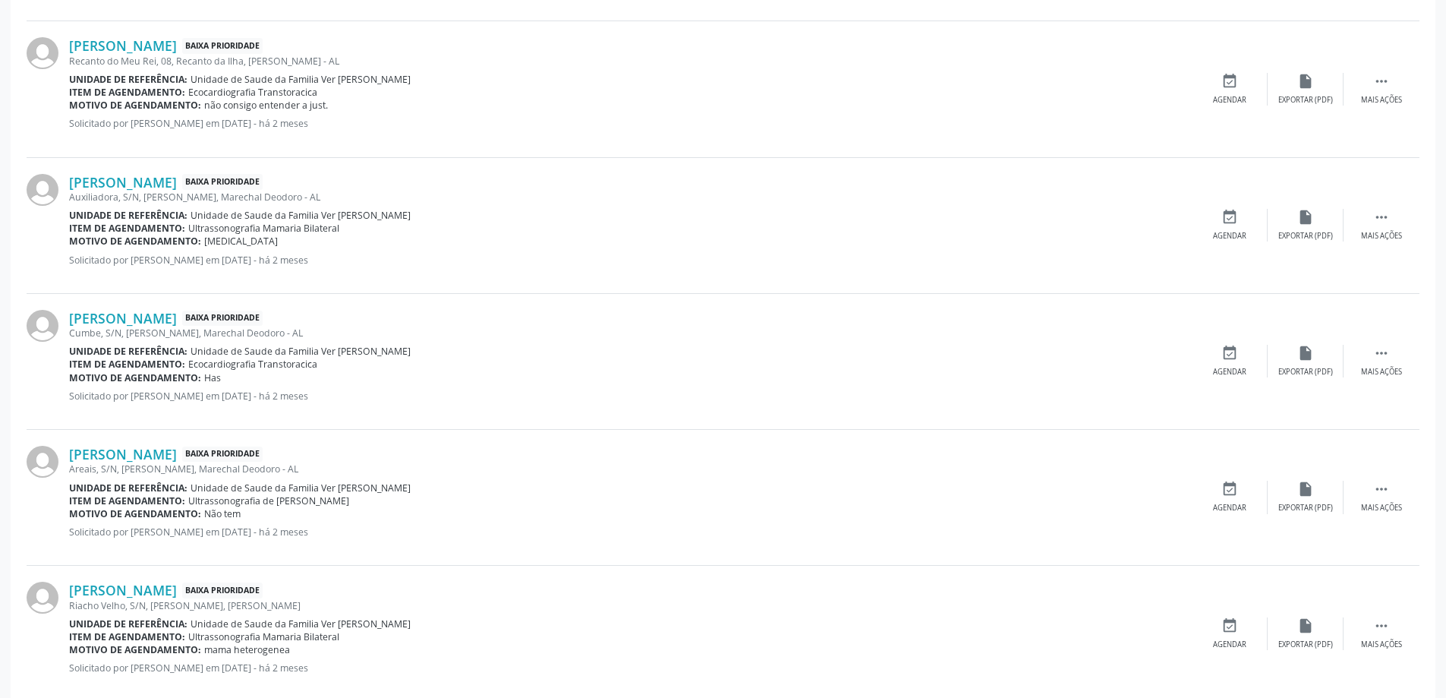
scroll to position [1519, 0]
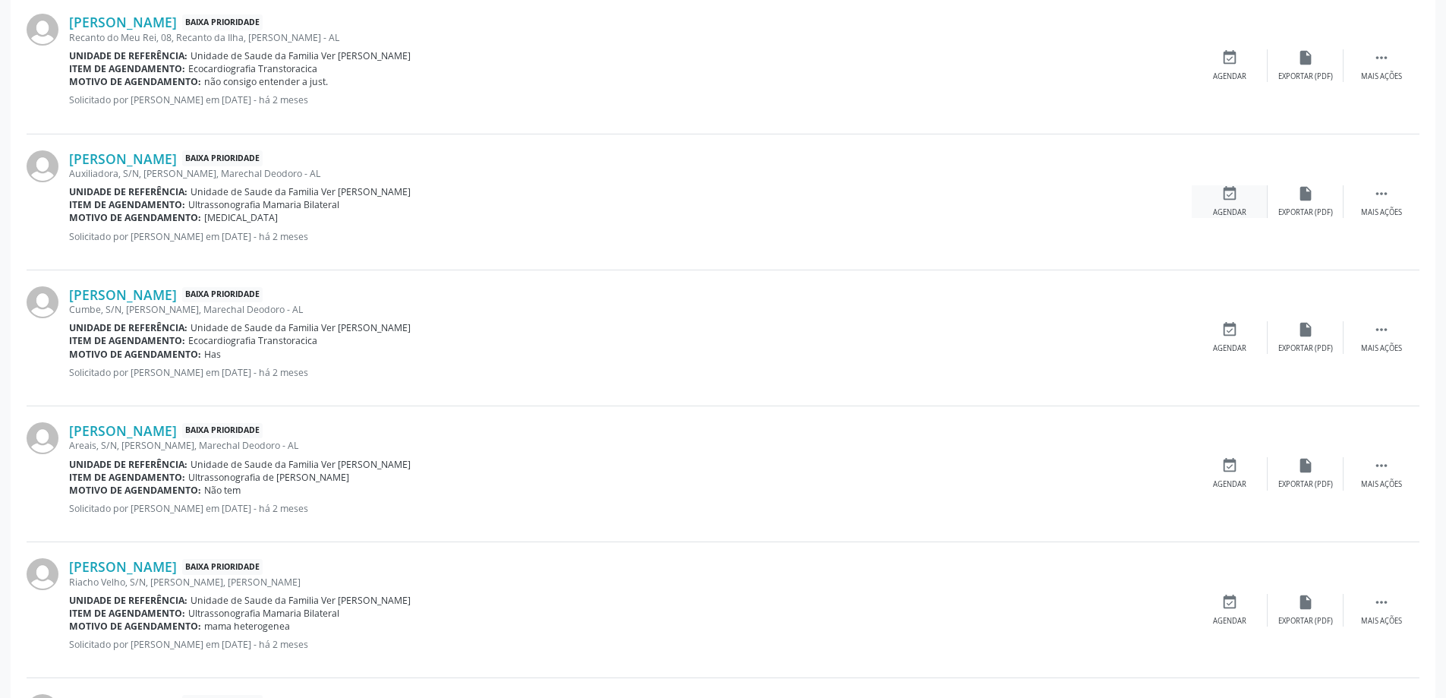
click at [1219, 202] on div "event_available Agendar" at bounding box center [1230, 201] width 76 height 33
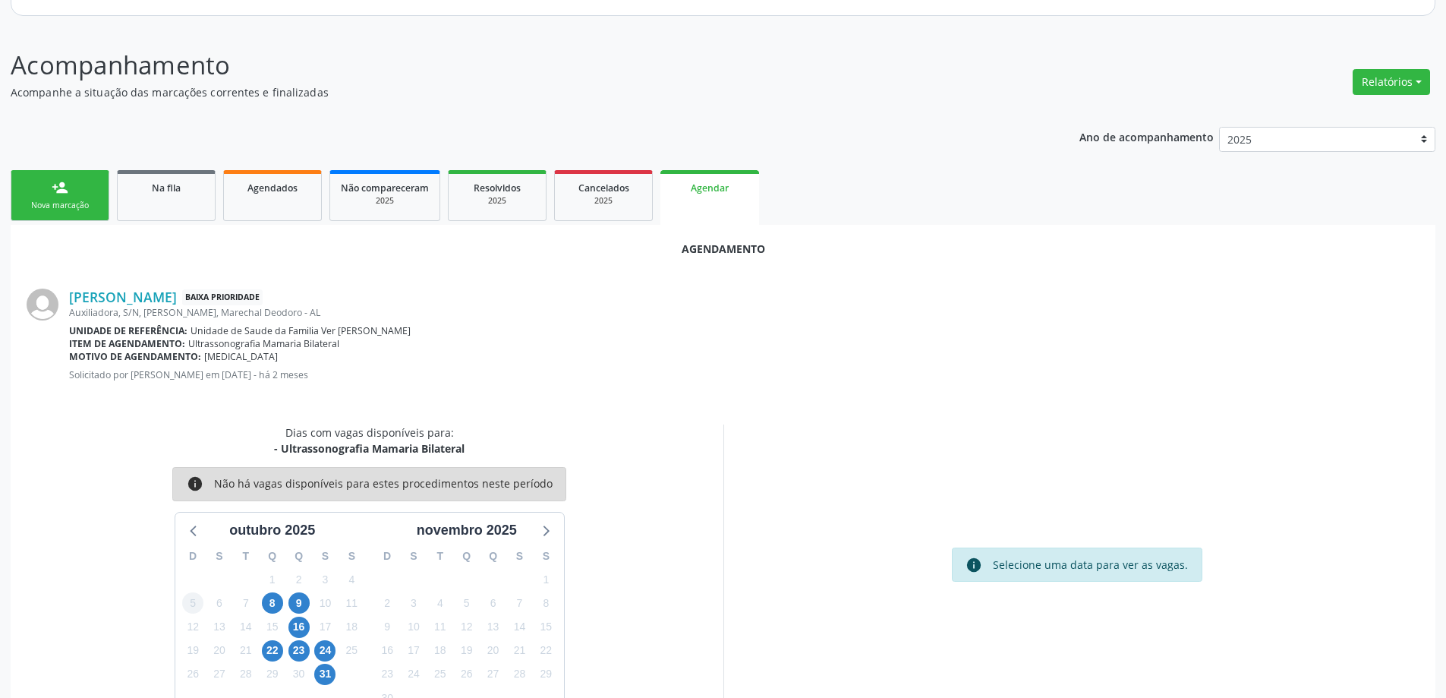
scroll to position [202, 0]
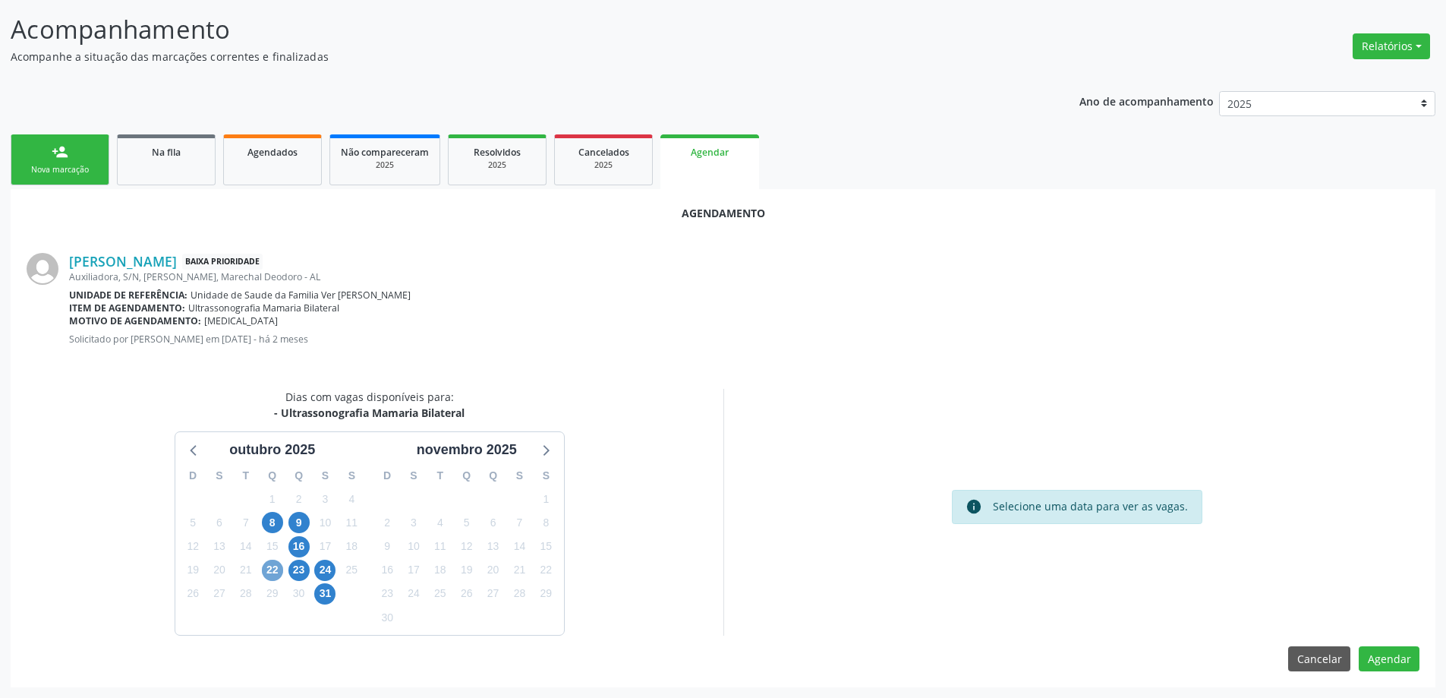
click at [270, 573] on span "22" at bounding box center [272, 570] width 21 height 21
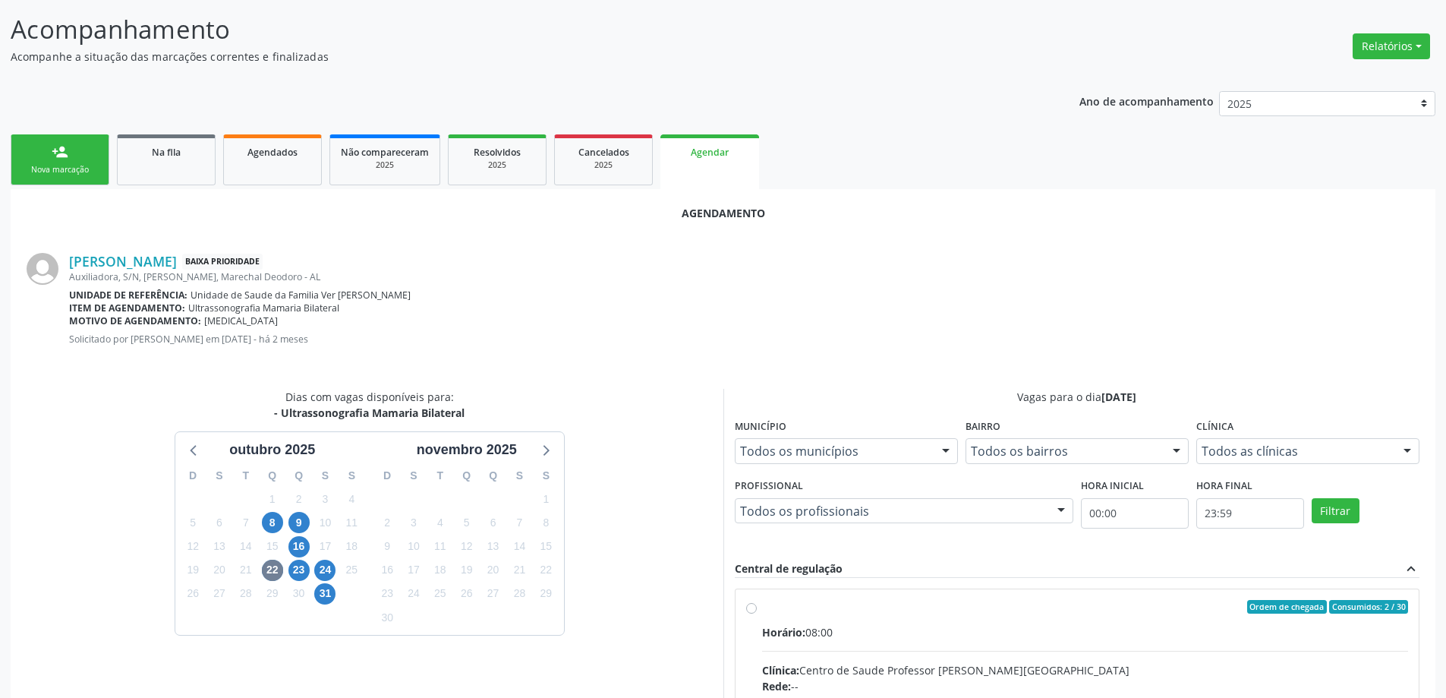
click at [753, 612] on input "Ordem de chegada Consumidos: 2 / 30 Horário: 08:00 Clínica: Centro de Saude Pro…" at bounding box center [751, 607] width 11 height 14
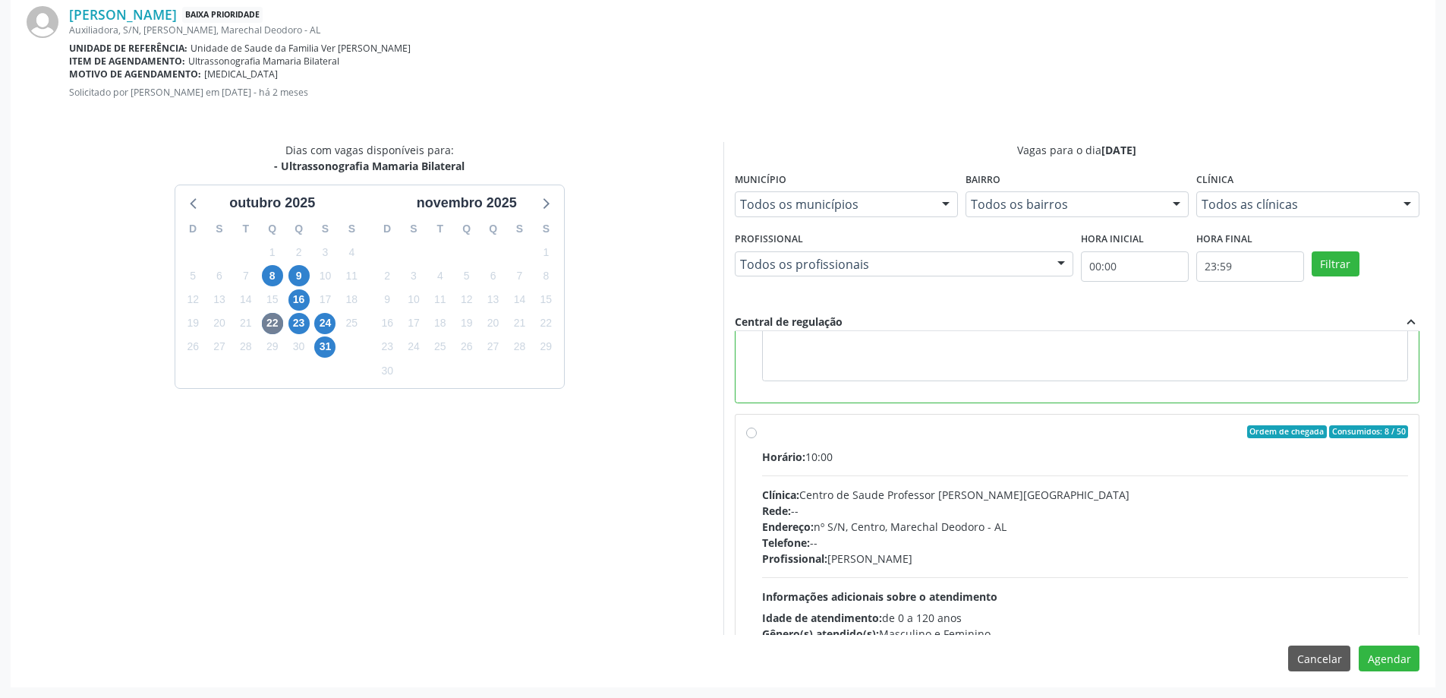
scroll to position [304, 0]
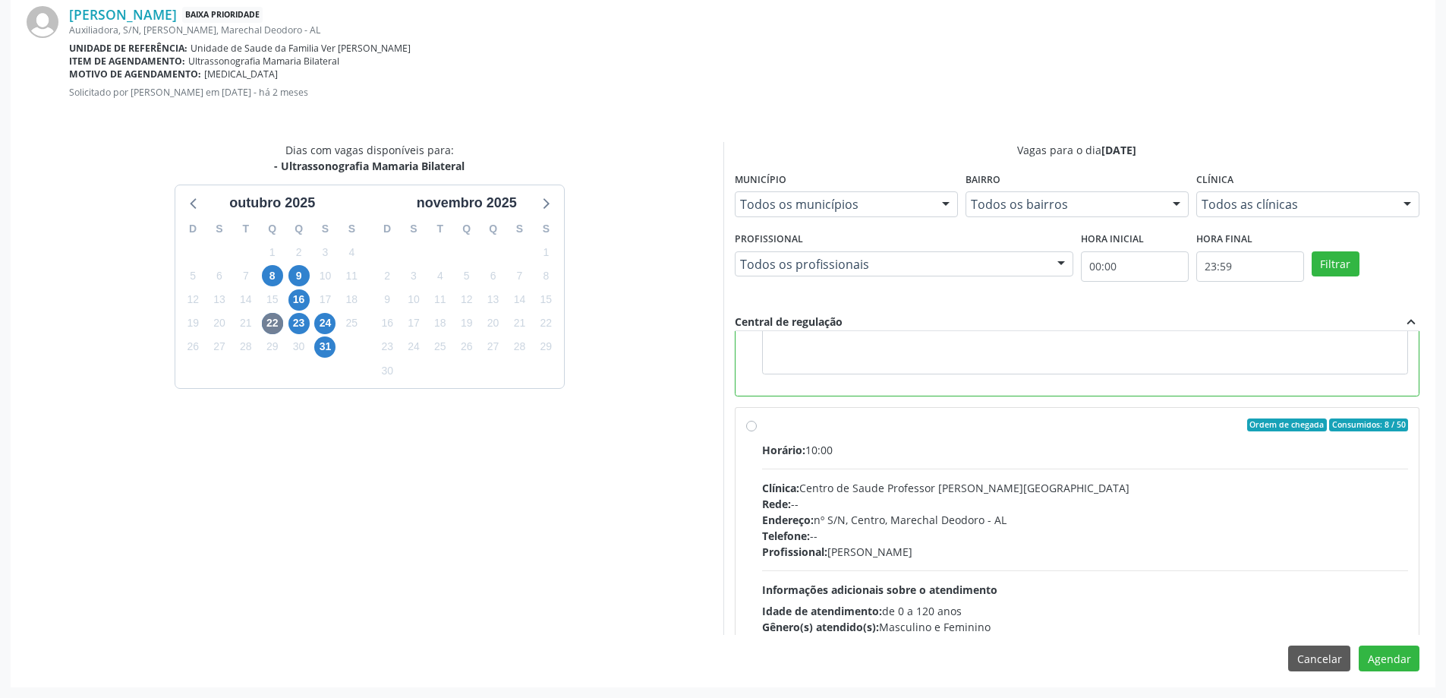
click at [762, 430] on label "Ordem de chegada Consumidos: 8 / 50 Horário: 10:00 Clínica: Centro de Saude Pro…" at bounding box center [1085, 534] width 647 height 233
click at [749, 430] on input "Ordem de chegada Consumidos: 8 / 50 Horário: 10:00 Clínica: Centro de Saude Pro…" at bounding box center [751, 425] width 11 height 14
radio input "false"
radio input "true"
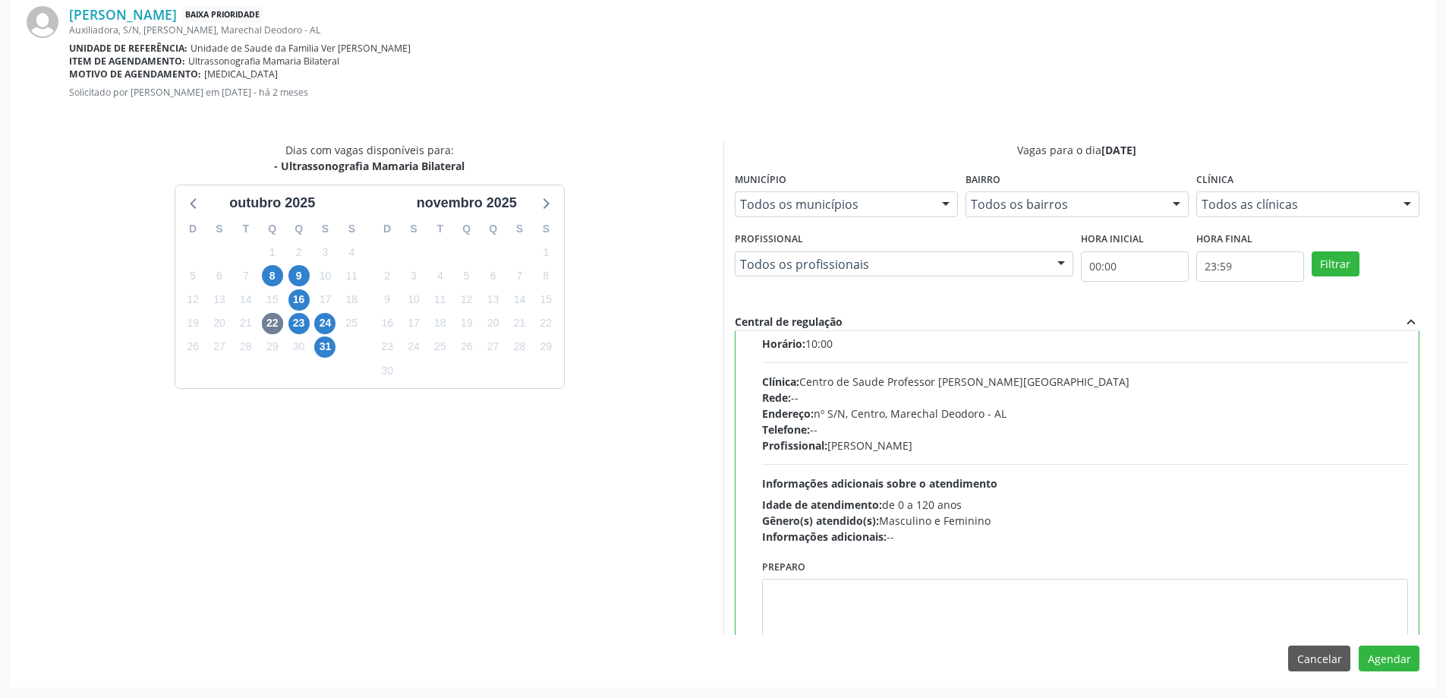
scroll to position [342, 0]
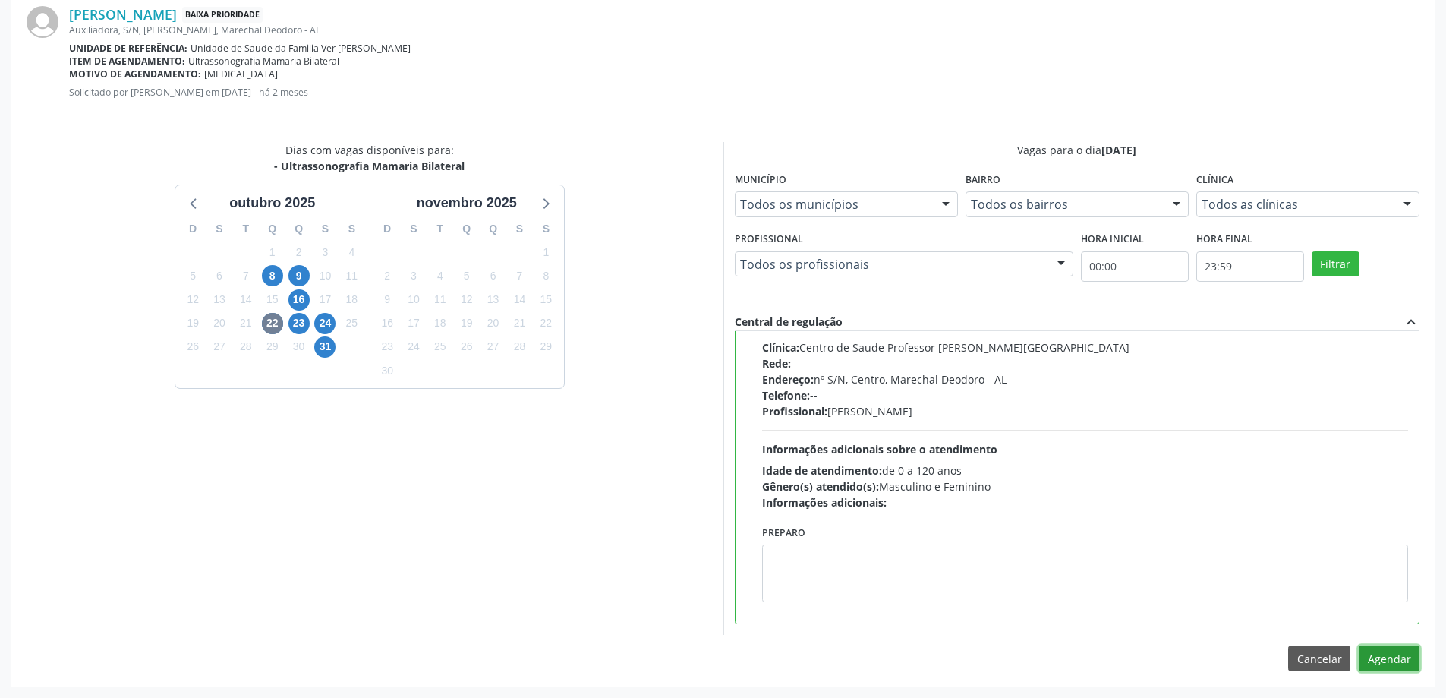
click at [1386, 660] on button "Agendar" at bounding box center [1389, 658] width 61 height 26
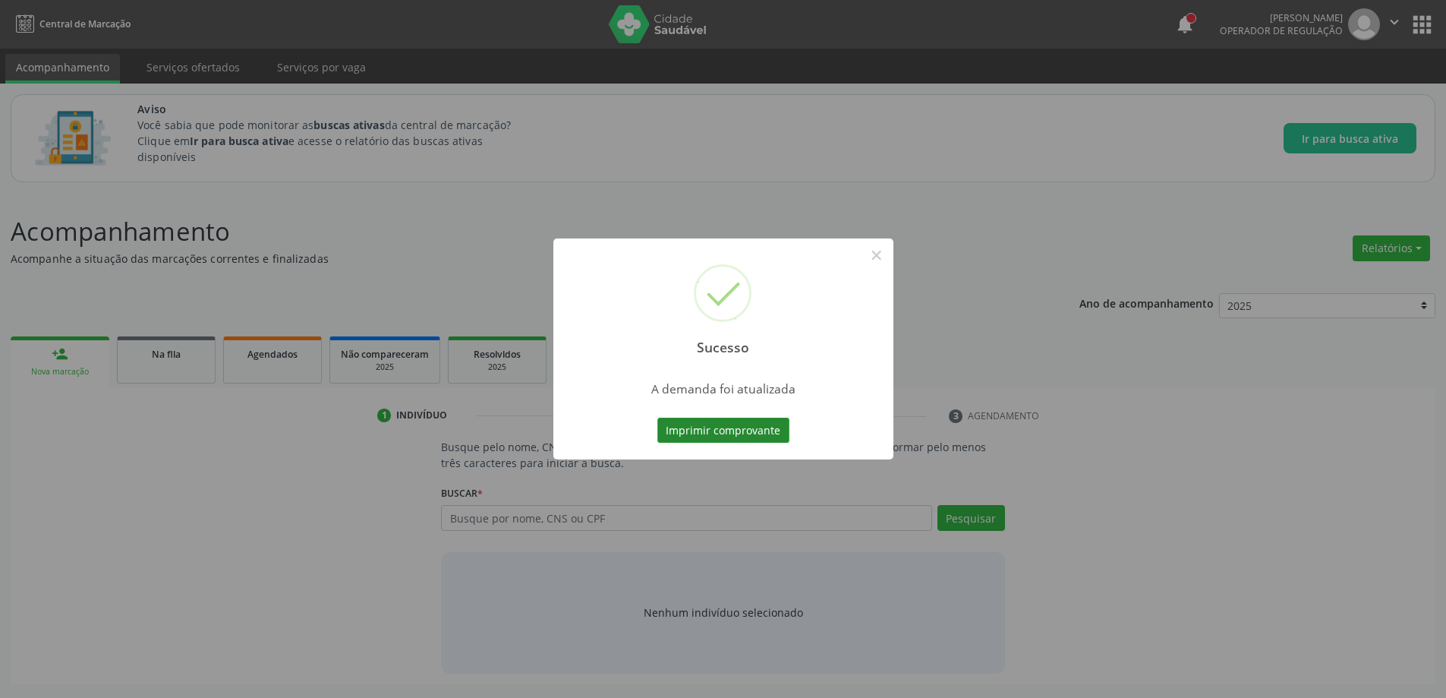
scroll to position [0, 0]
click at [881, 261] on button "×" at bounding box center [882, 255] width 26 height 26
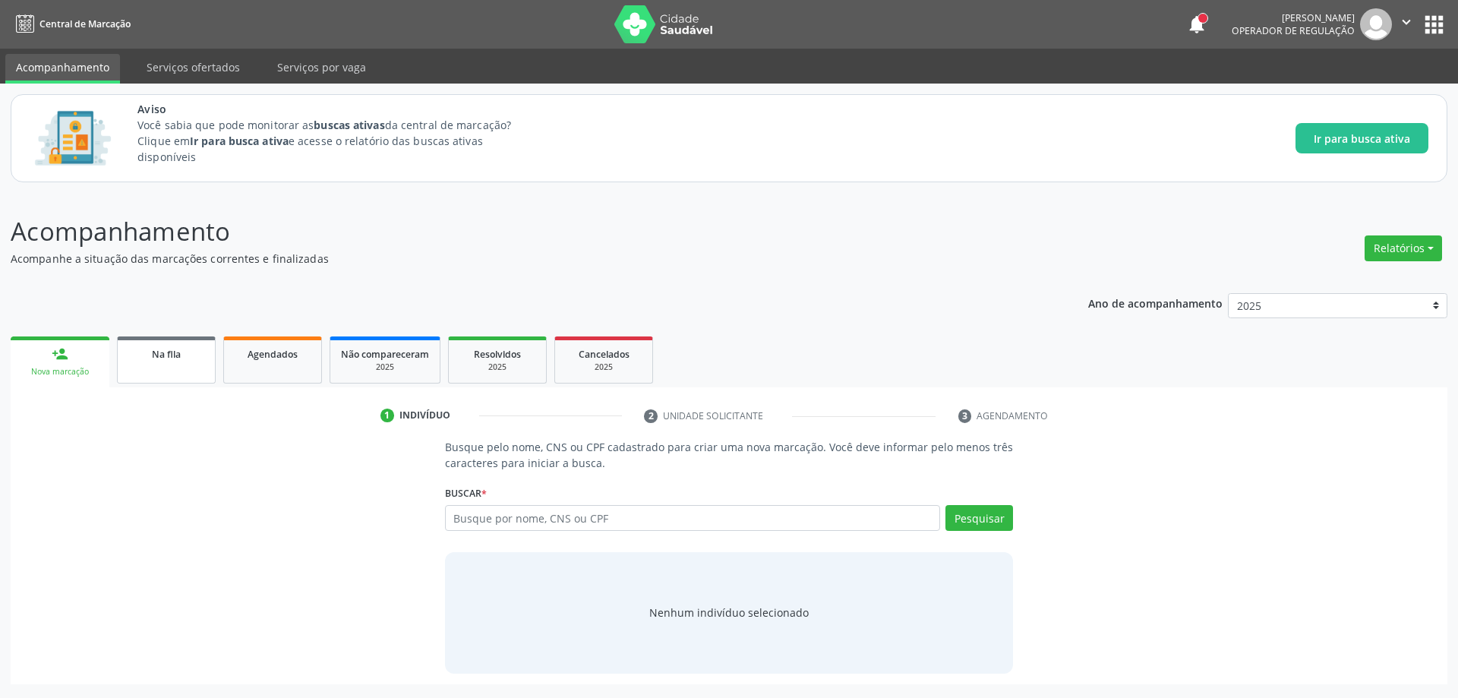
click at [140, 371] on link "Na fila" at bounding box center [166, 359] width 99 height 47
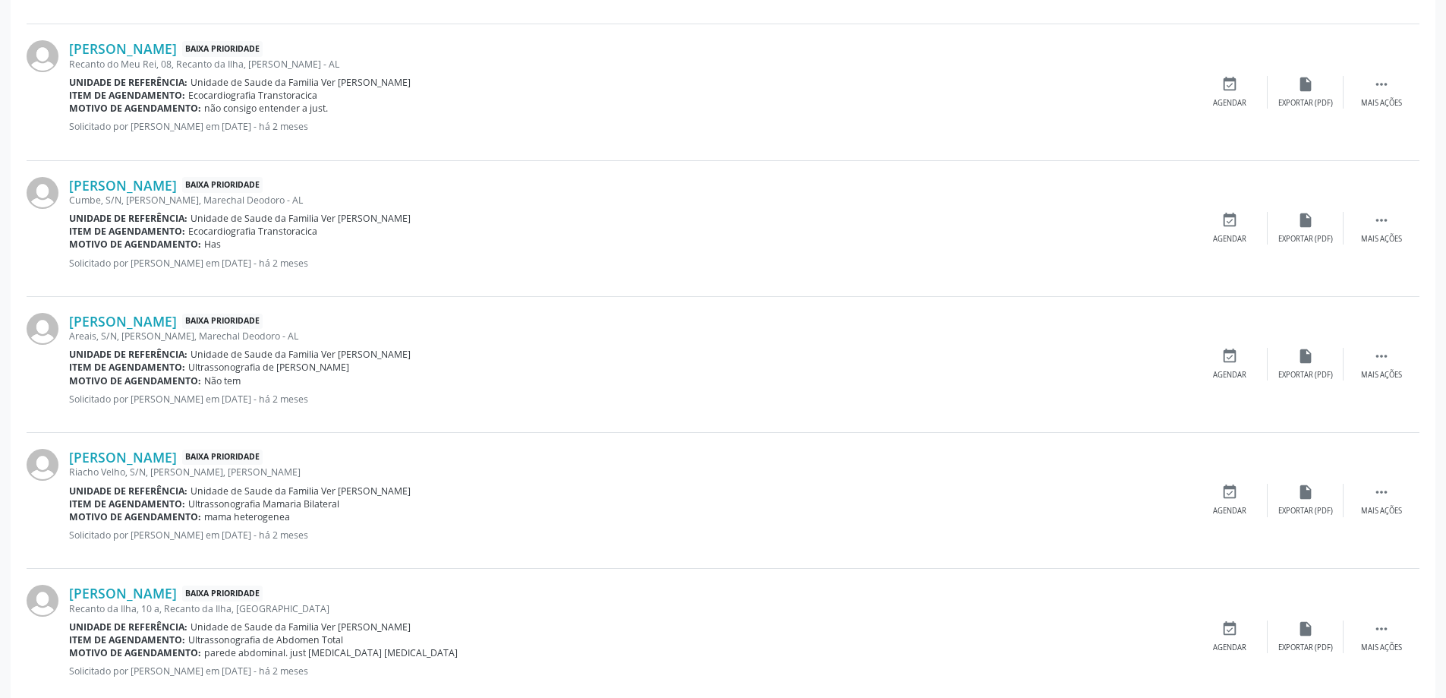
scroll to position [1519, 0]
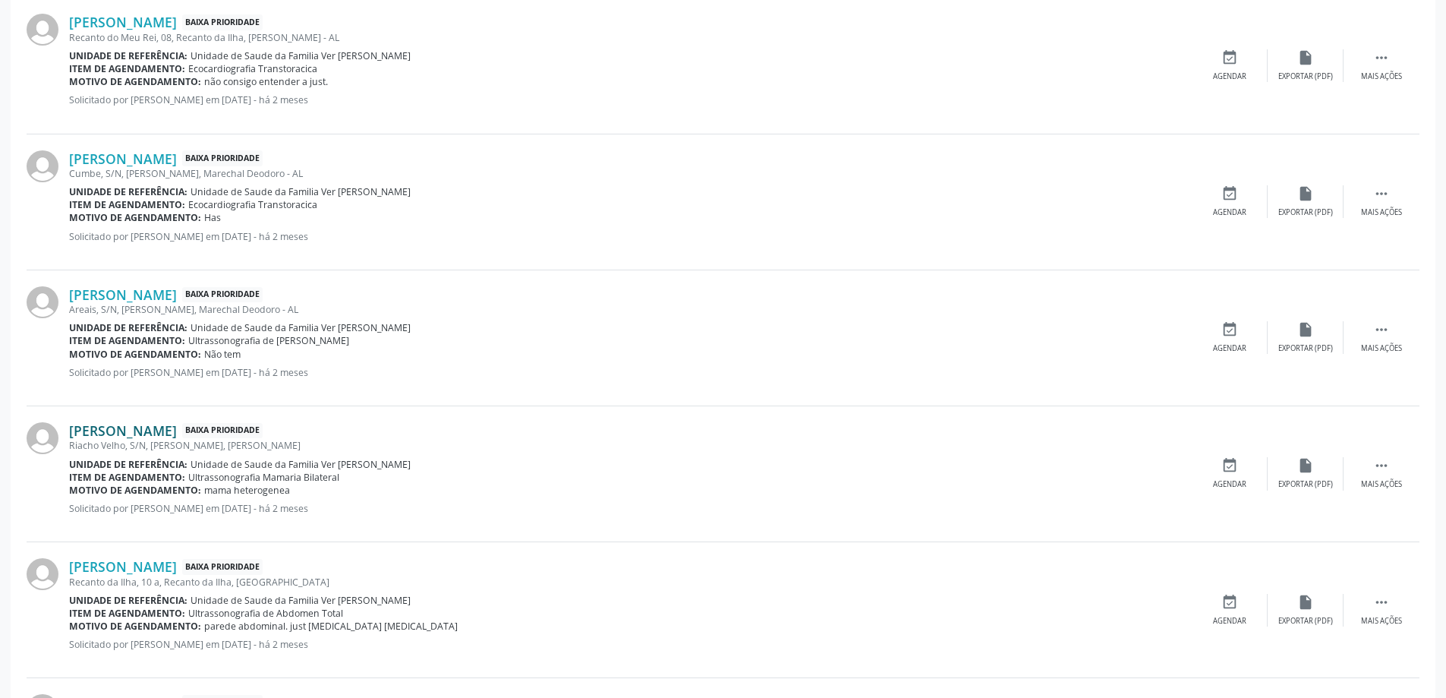
click at [125, 431] on link "[PERSON_NAME]" at bounding box center [123, 430] width 108 height 17
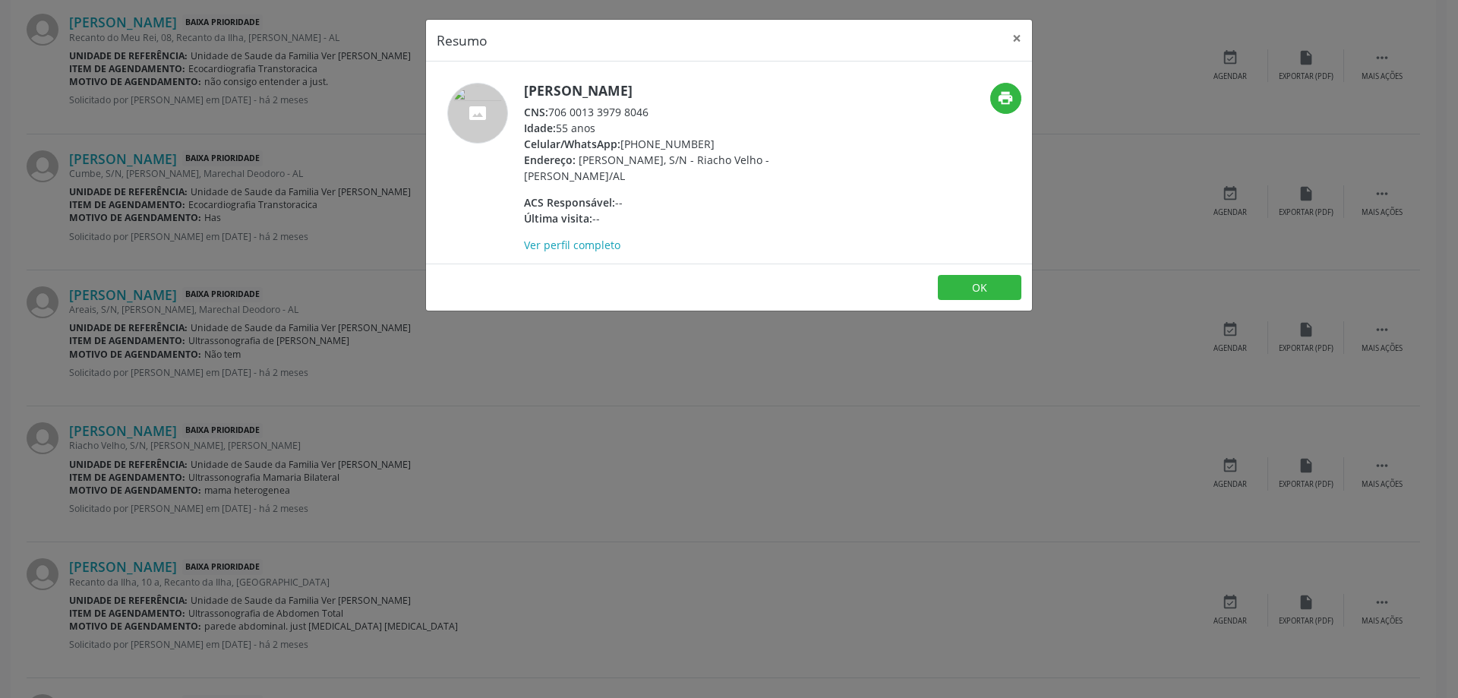
drag, startPoint x: 648, startPoint y: 109, endPoint x: 553, endPoint y: 113, distance: 95.7
click at [553, 113] on div "CNS: 706 0013 3979 8046" at bounding box center [671, 112] width 295 height 16
click at [1016, 36] on button "×" at bounding box center [1017, 38] width 30 height 37
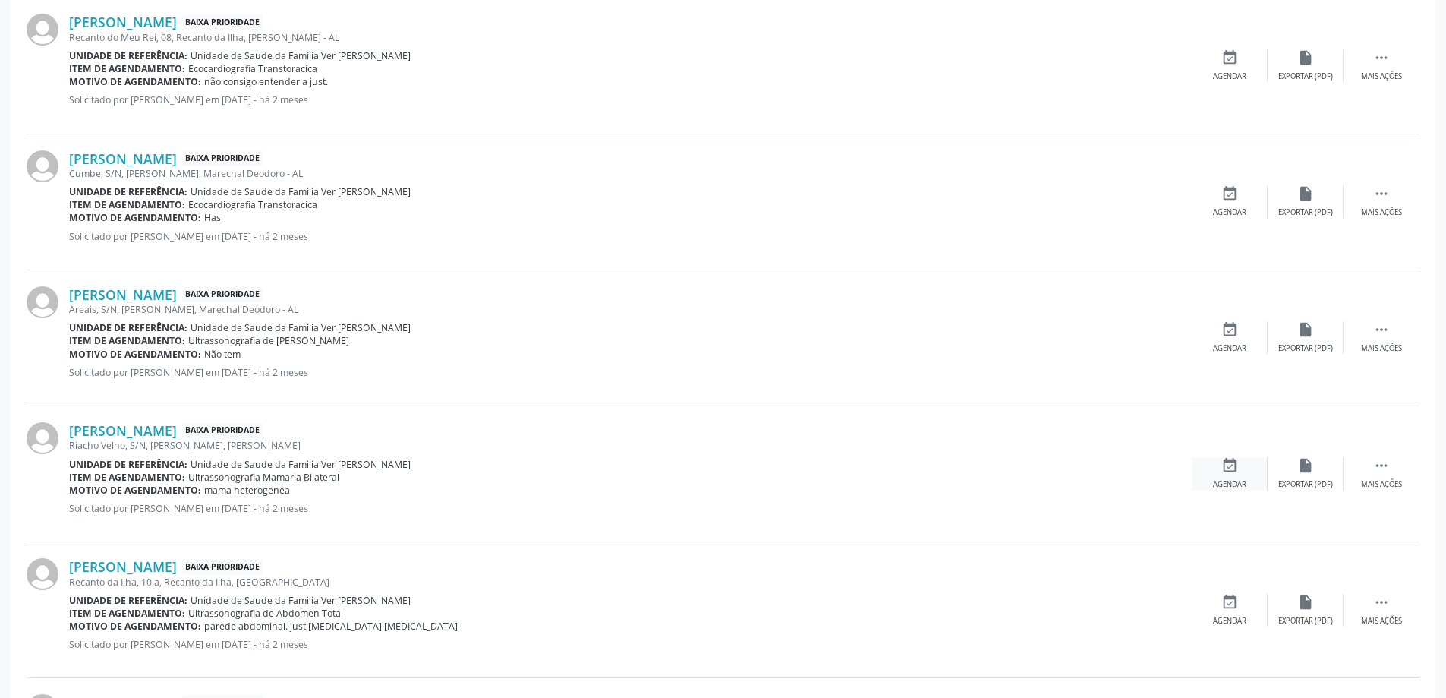
click at [1223, 465] on icon "event_available" at bounding box center [1230, 465] width 17 height 17
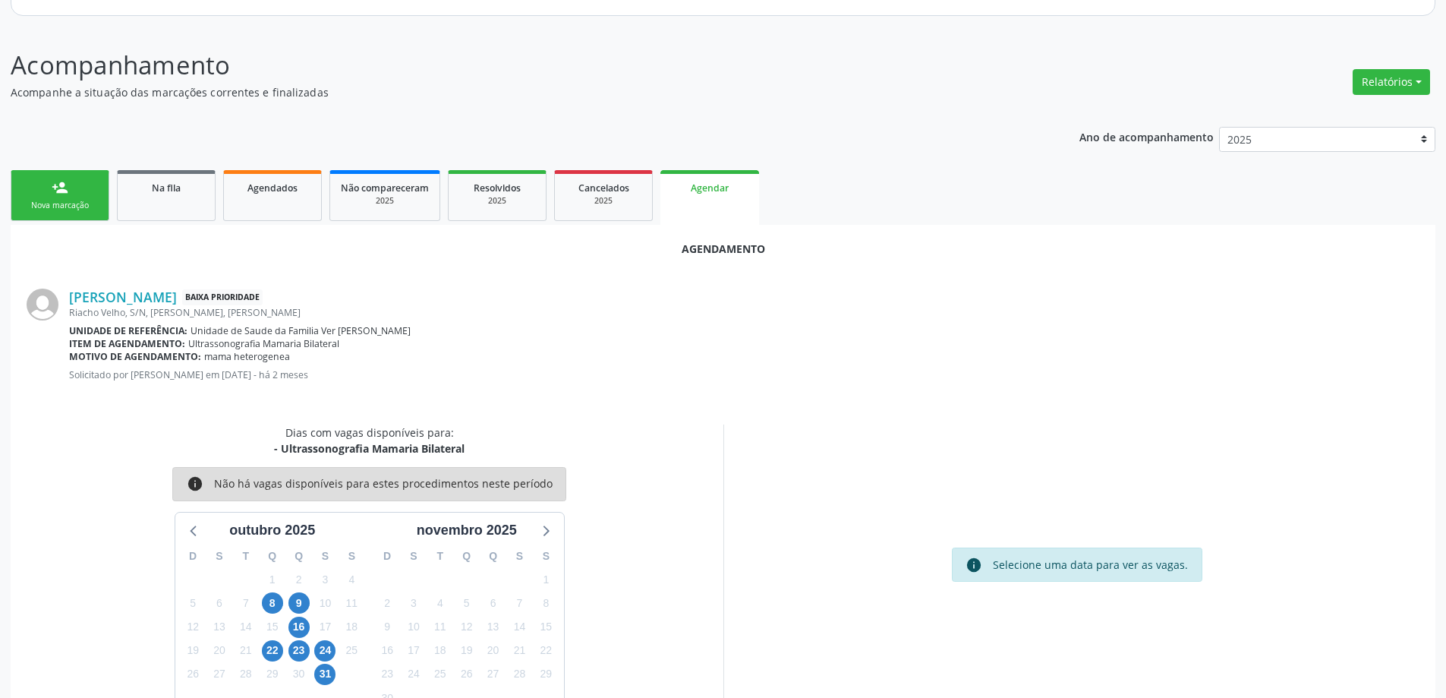
scroll to position [202, 0]
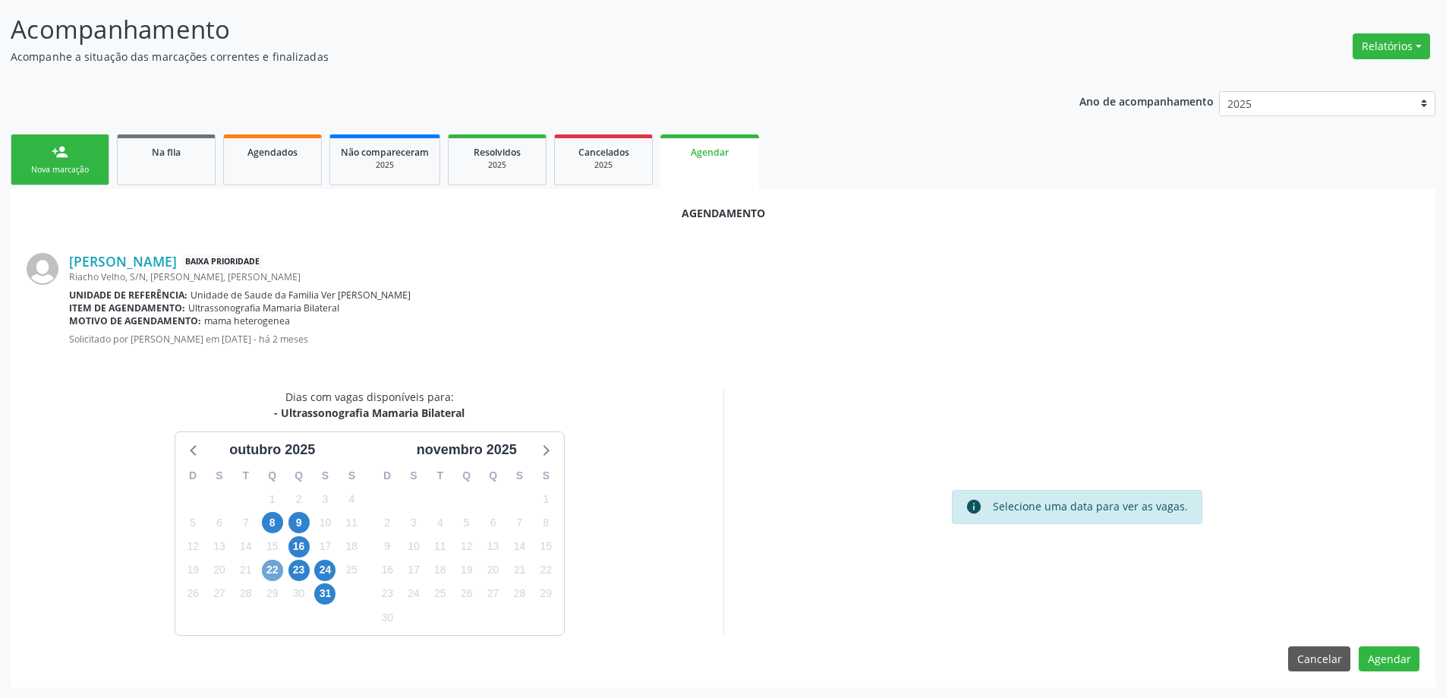
click at [279, 566] on span "22" at bounding box center [272, 570] width 21 height 21
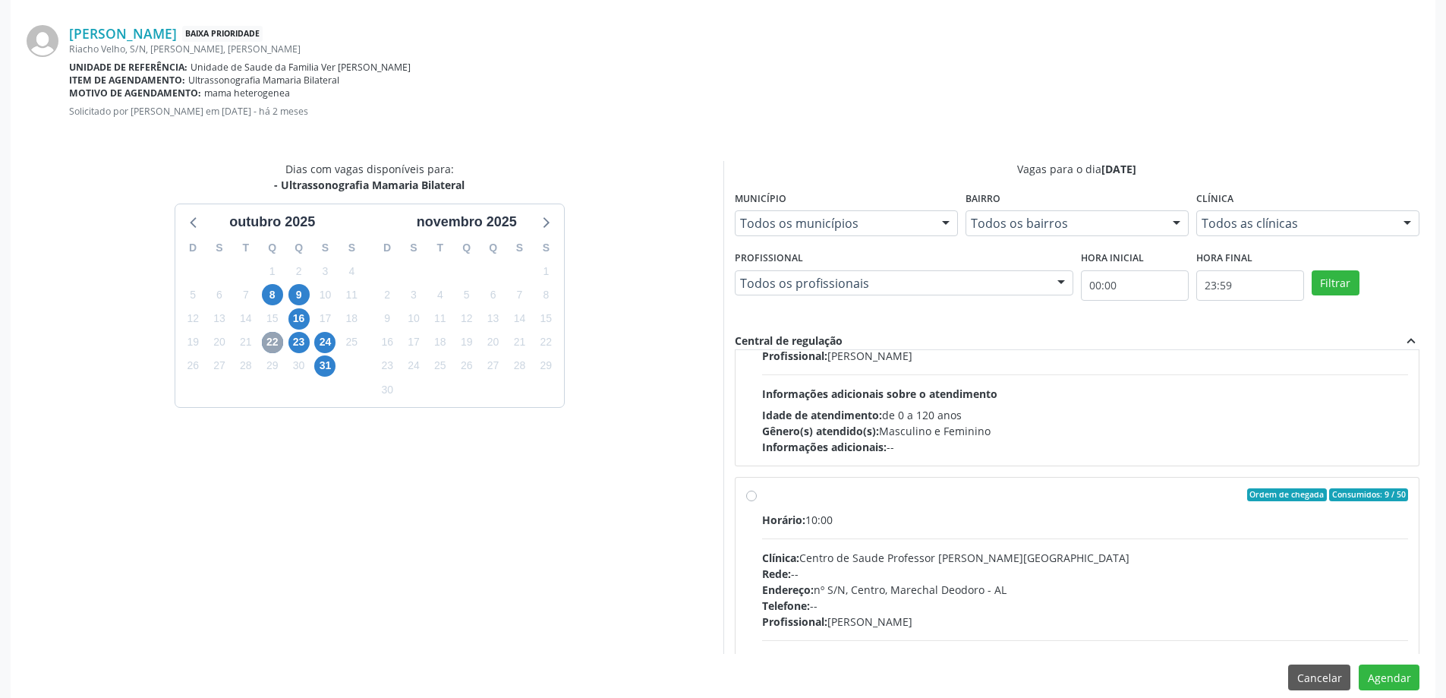
scroll to position [152, 0]
click at [762, 494] on label "Ordem de chegada Consumidos: 9 / 50 Horário: 10:00 Clínica: Centro de Saude Pro…" at bounding box center [1085, 603] width 647 height 233
click at [751, 494] on input "Ordem de chegada Consumidos: 9 / 50 Horário: 10:00 Clínica: Centro de Saude Pro…" at bounding box center [751, 494] width 11 height 14
radio input "true"
click at [1380, 686] on button "Agendar" at bounding box center [1389, 677] width 61 height 26
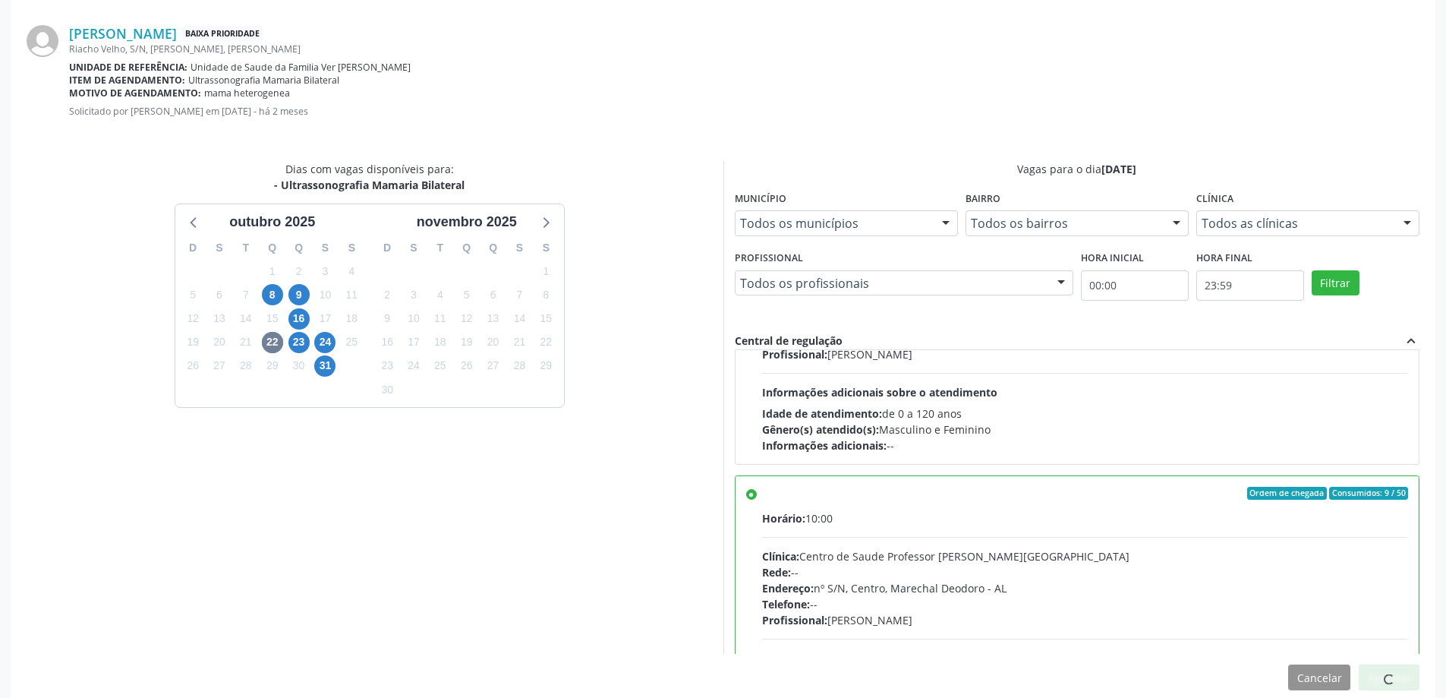
scroll to position [0, 0]
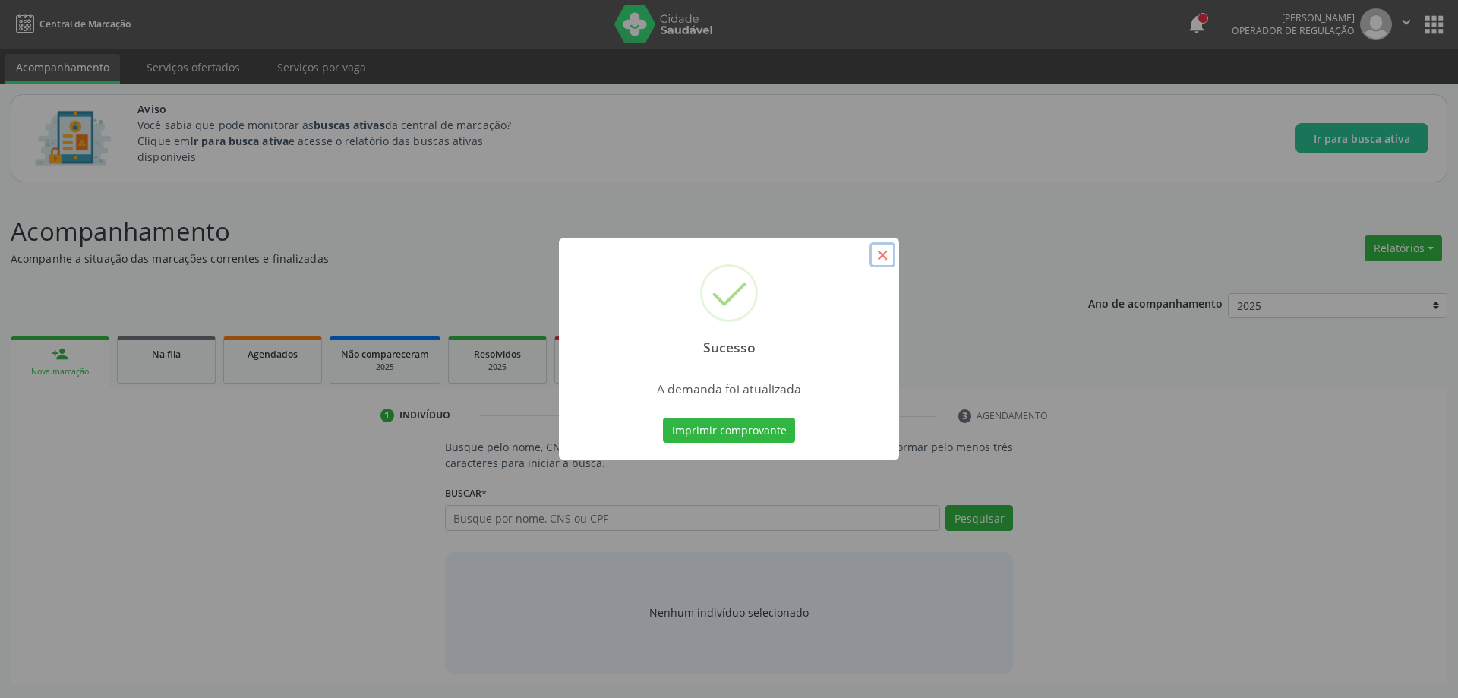
click at [875, 257] on button "×" at bounding box center [882, 255] width 26 height 26
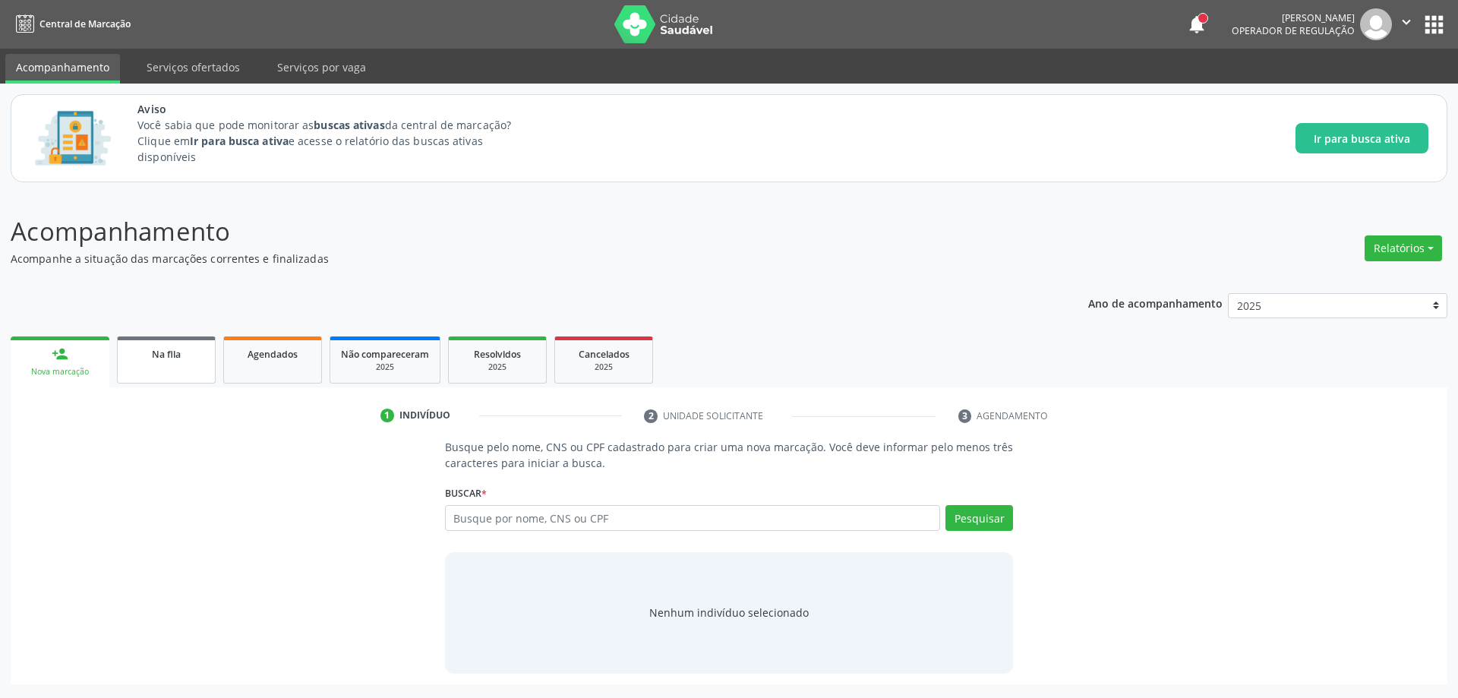
click at [140, 368] on link "Na fila" at bounding box center [166, 359] width 99 height 47
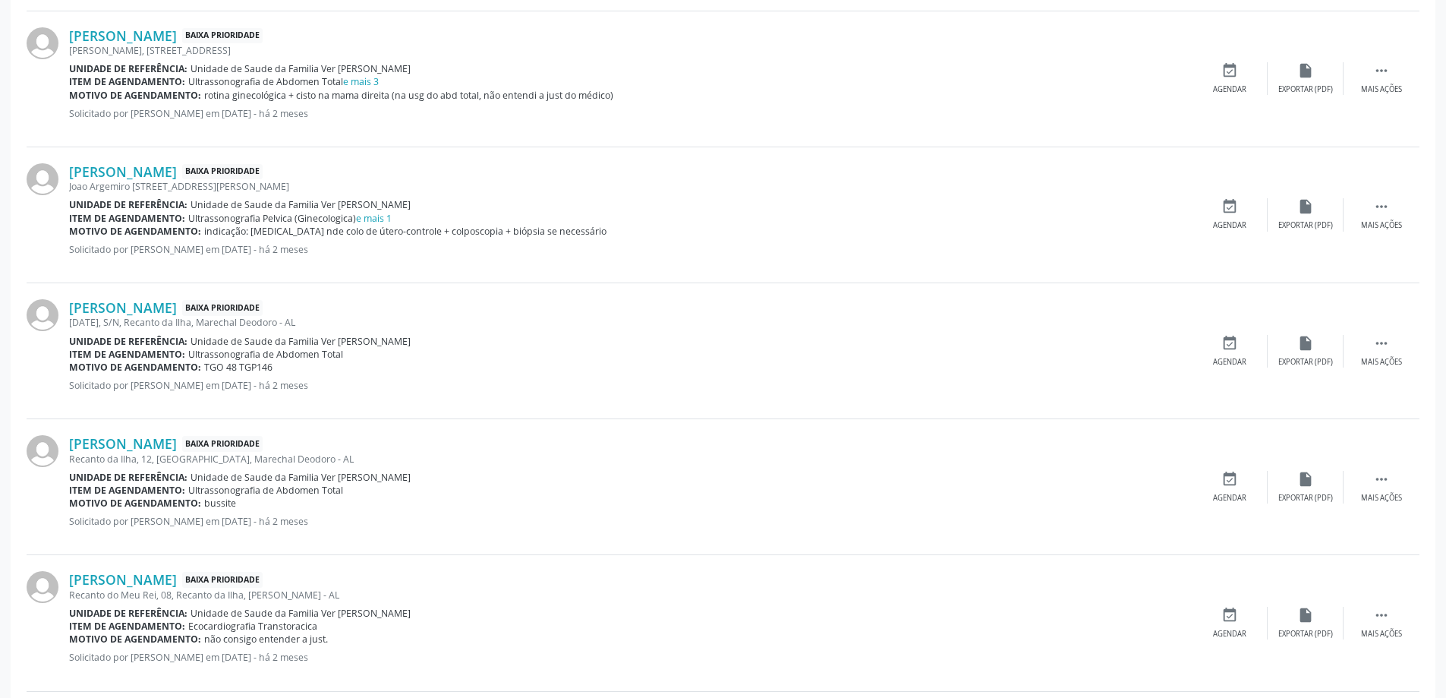
scroll to position [987, 0]
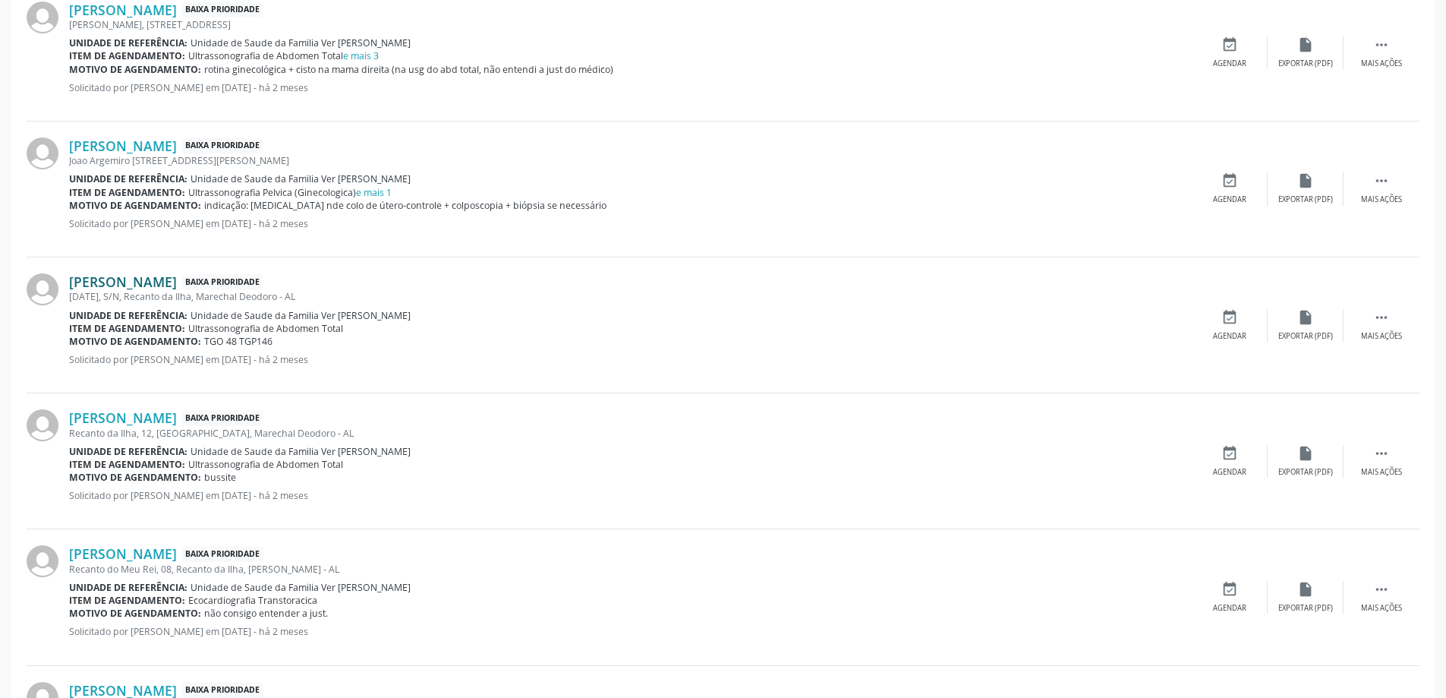
click at [130, 280] on link "[PERSON_NAME]" at bounding box center [123, 281] width 108 height 17
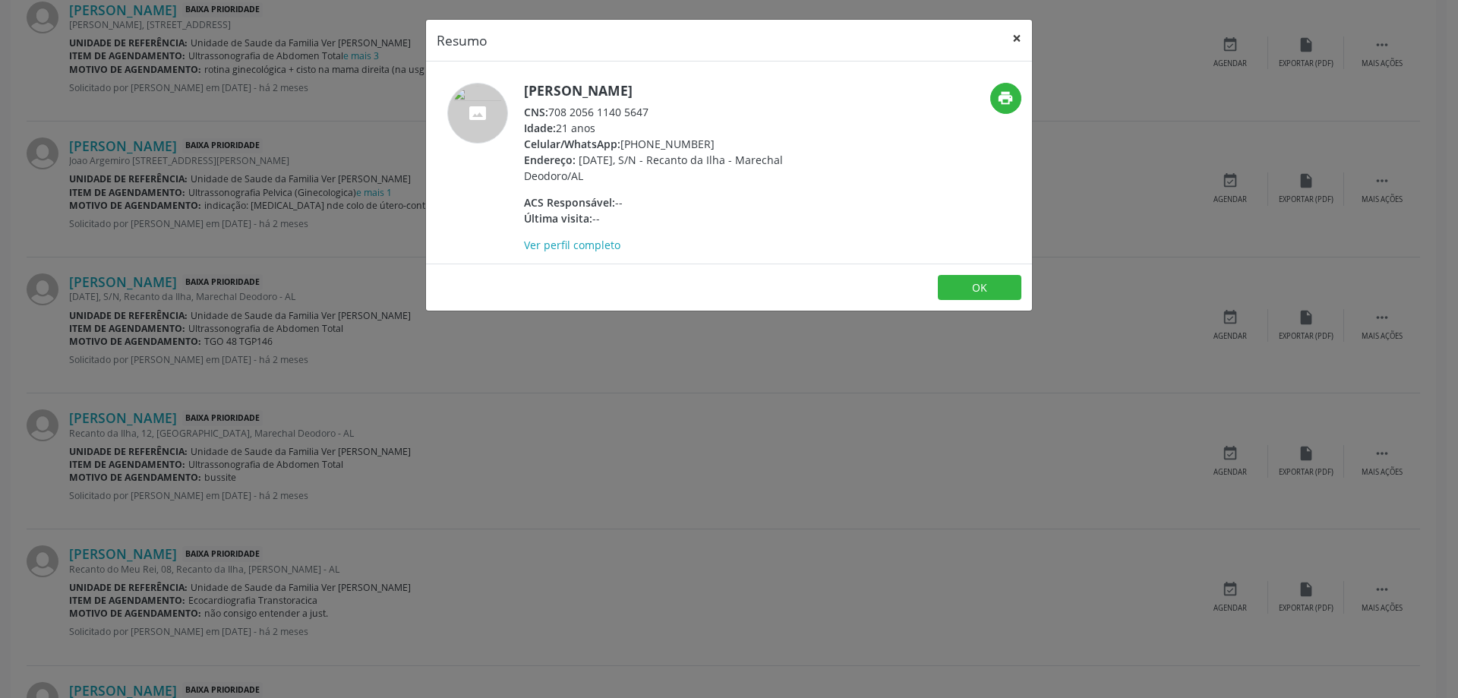
click at [1025, 36] on button "×" at bounding box center [1017, 38] width 30 height 37
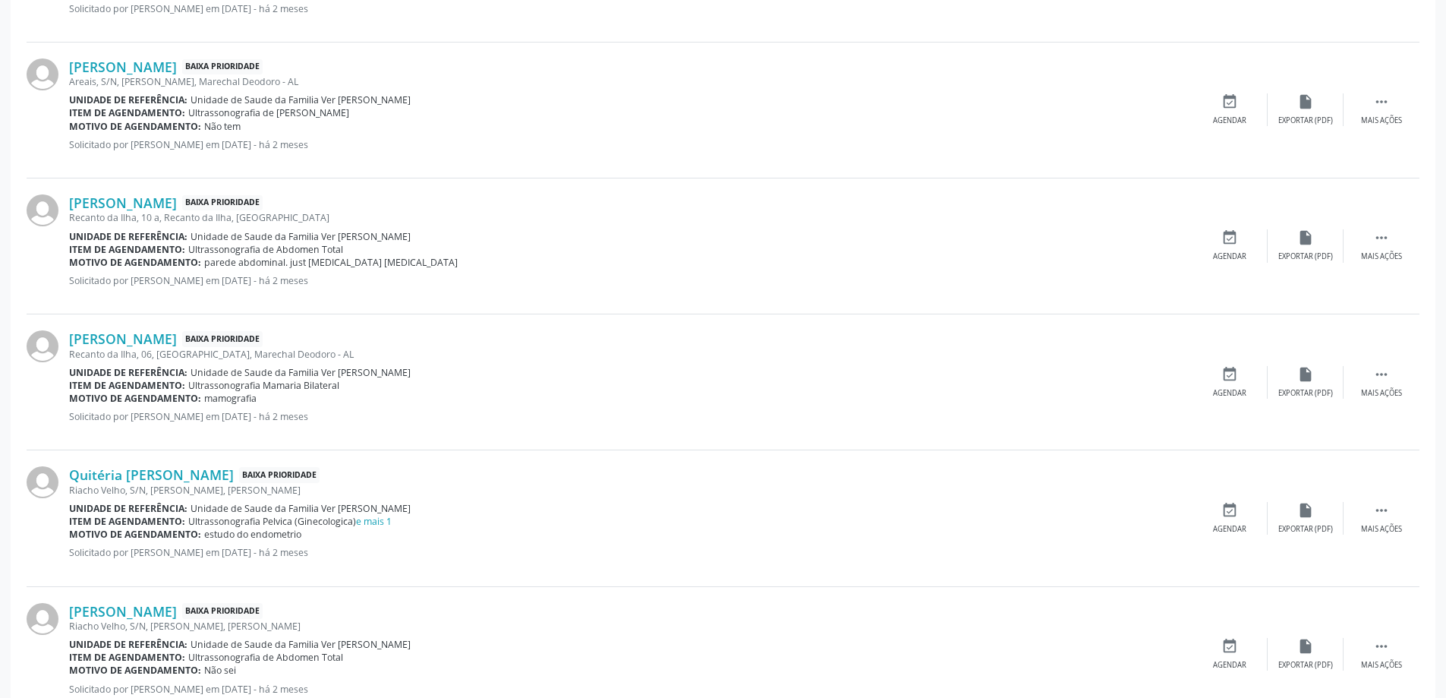
scroll to position [1822, 0]
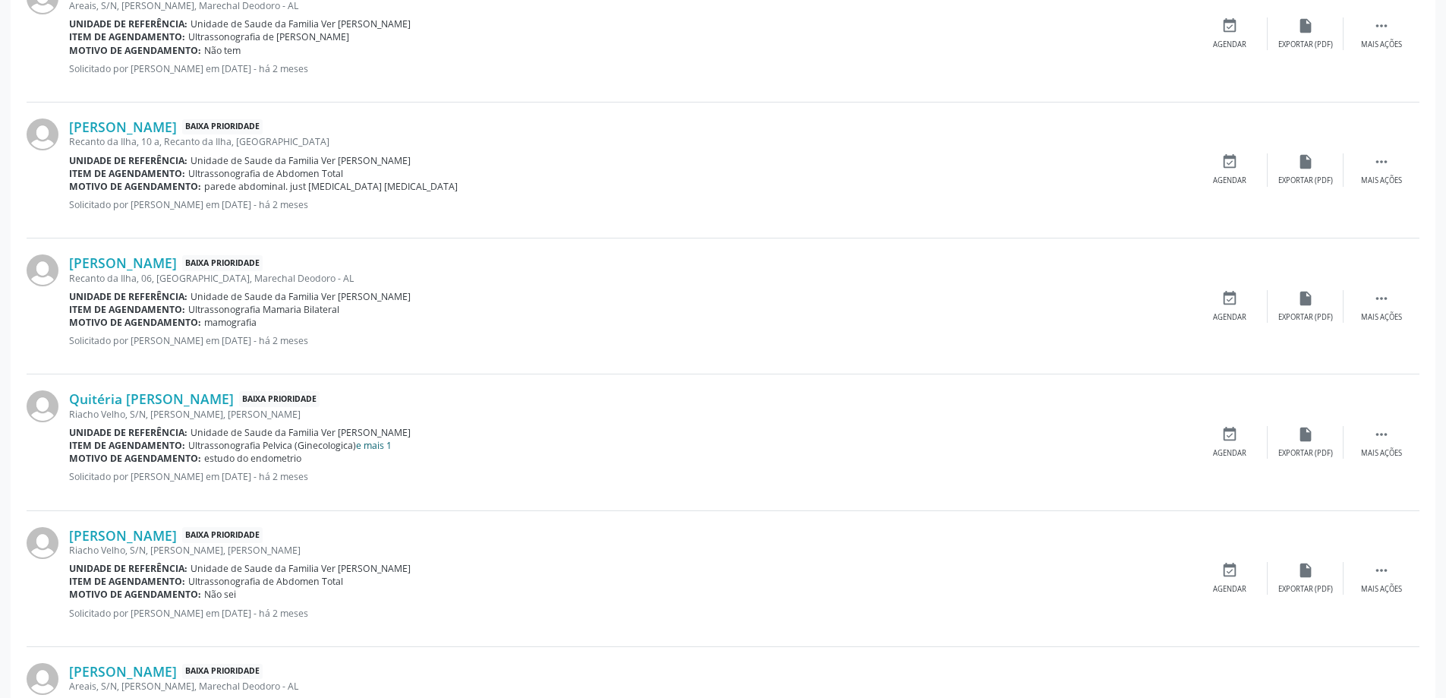
click at [370, 448] on link "e mais 1" at bounding box center [374, 445] width 36 height 13
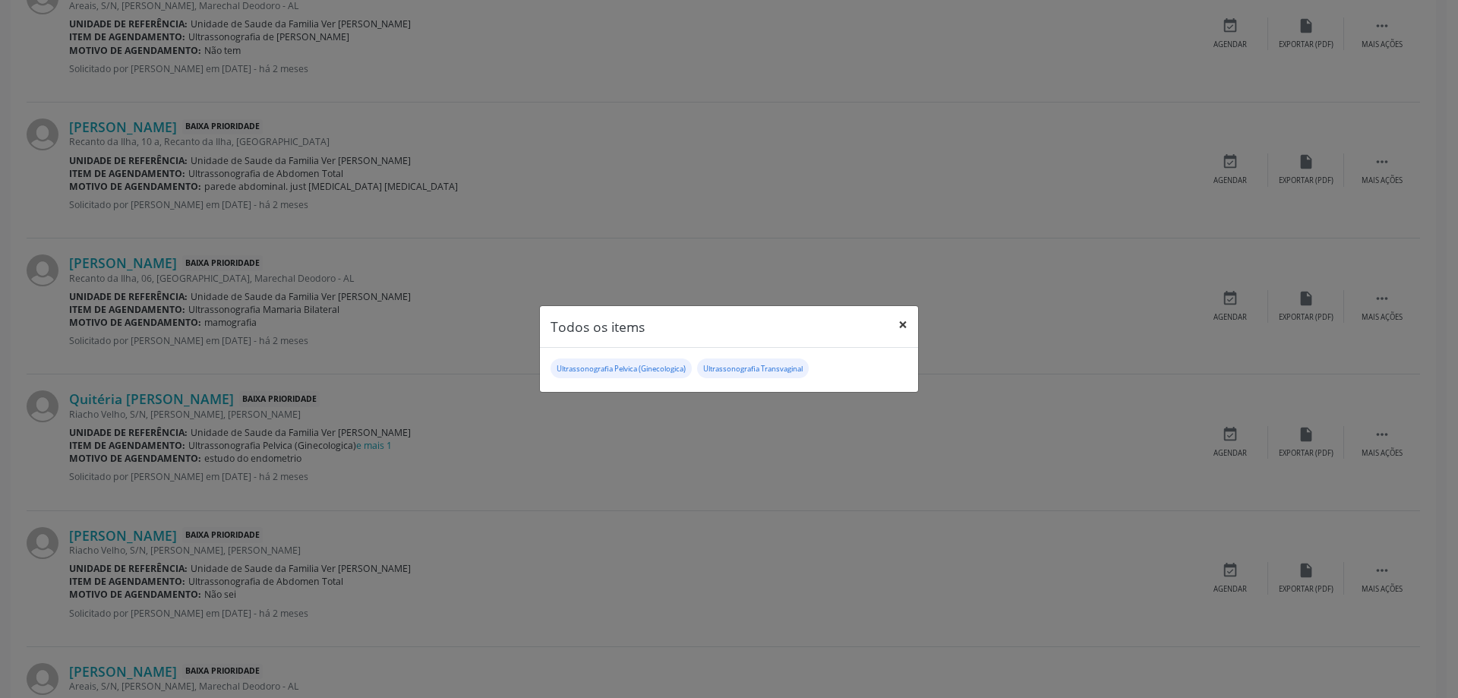
click at [897, 326] on button "×" at bounding box center [903, 324] width 30 height 37
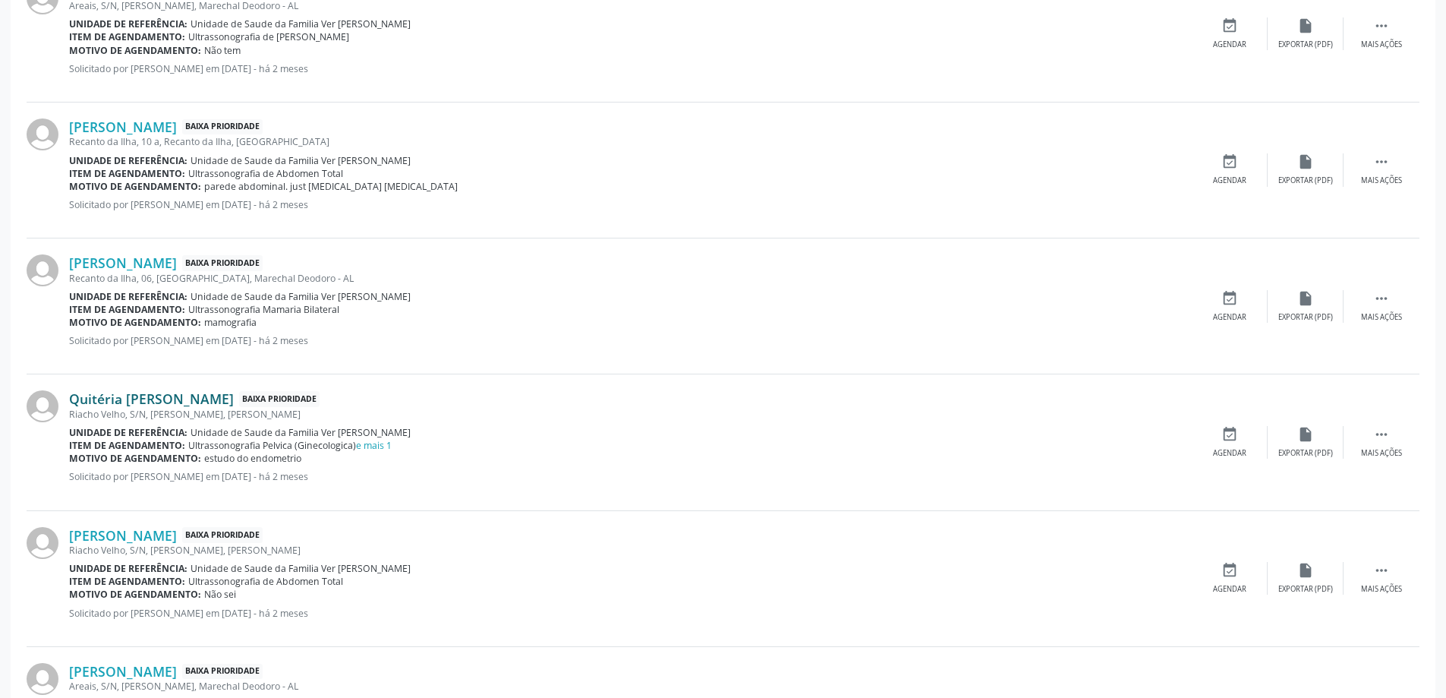
click at [125, 402] on link "Quitéria [PERSON_NAME]" at bounding box center [151, 398] width 165 height 17
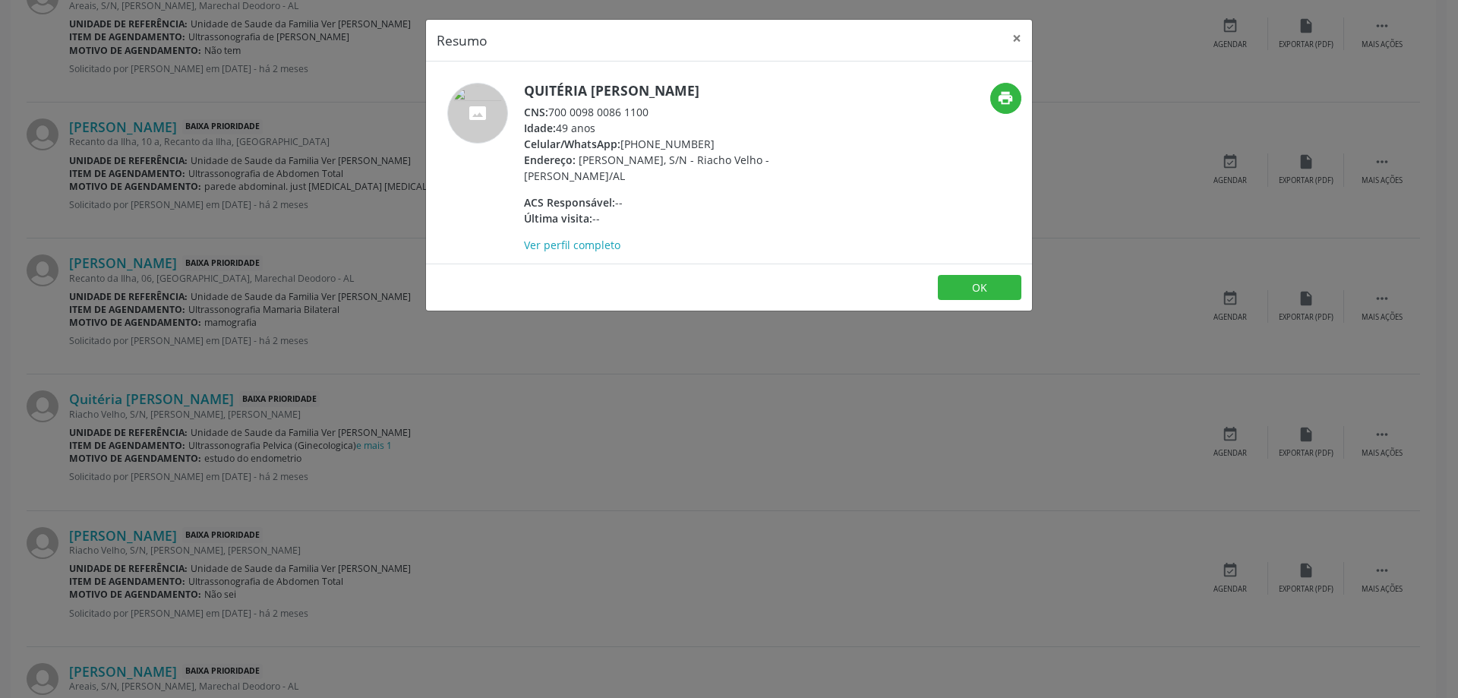
drag, startPoint x: 650, startPoint y: 113, endPoint x: 552, endPoint y: 109, distance: 98.0
click at [552, 109] on div "CNS: 700 0098 0086 1100" at bounding box center [671, 112] width 295 height 16
click at [1016, 42] on button "×" at bounding box center [1017, 38] width 30 height 37
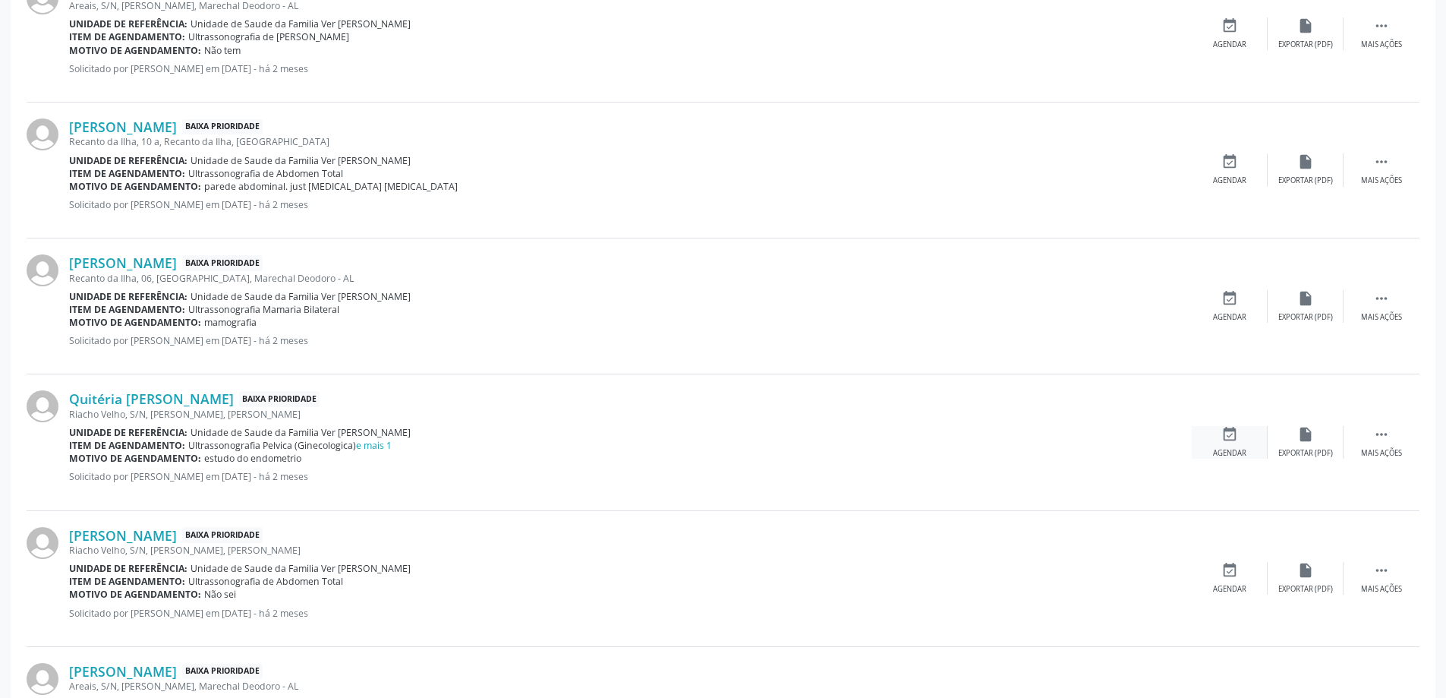
click at [1231, 448] on div "Agendar" at bounding box center [1229, 453] width 33 height 11
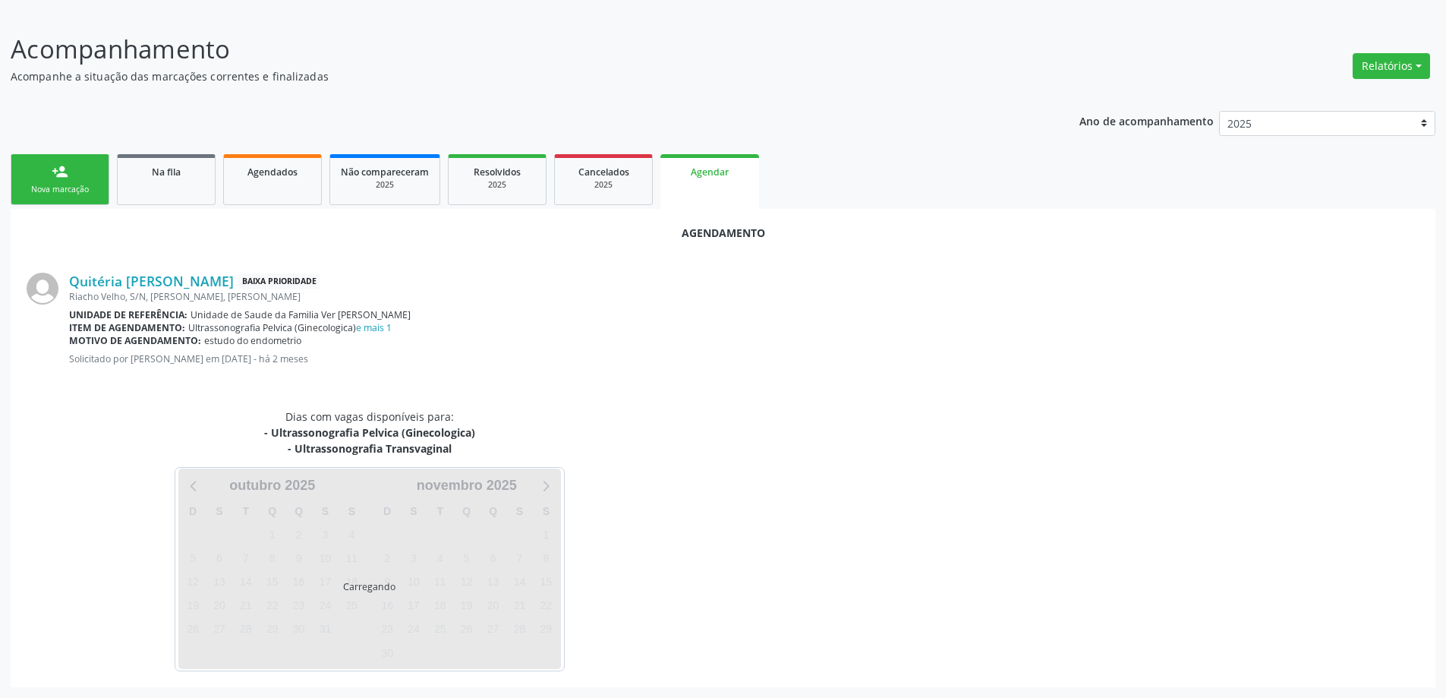
scroll to position [218, 0]
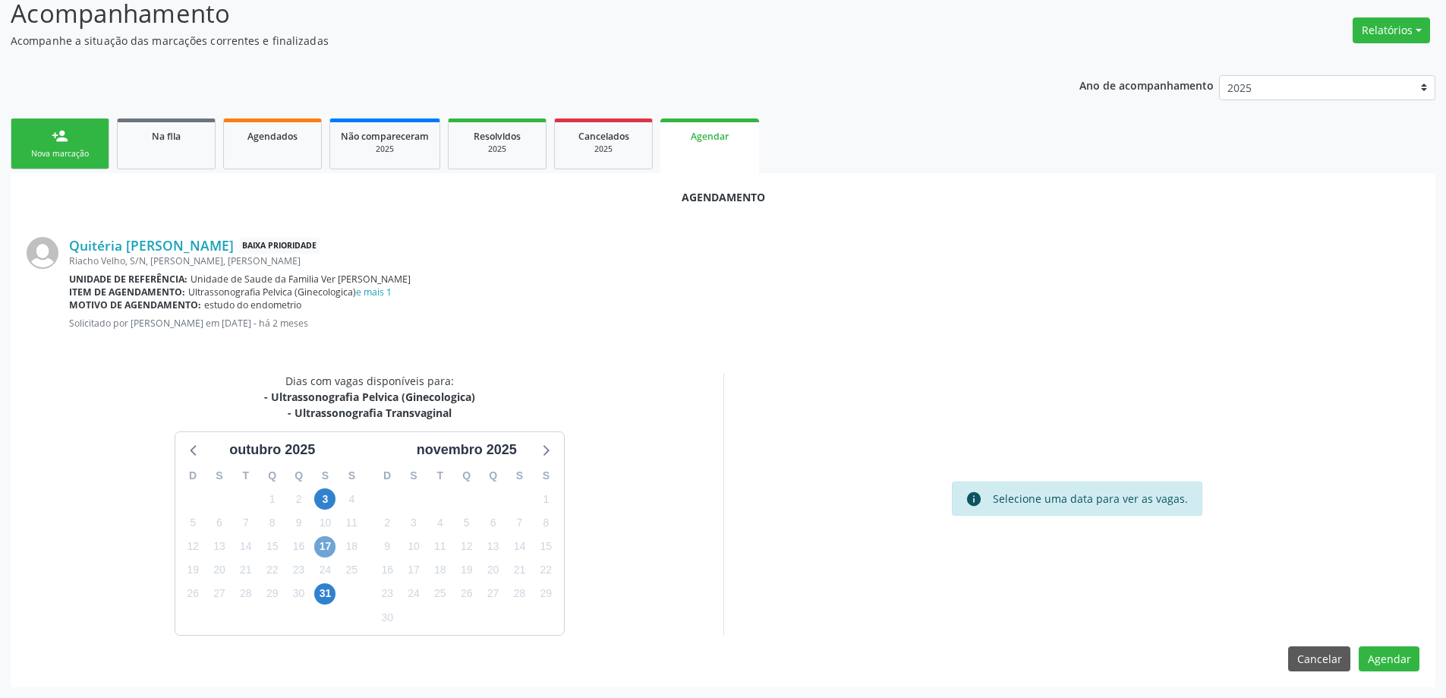
click at [323, 548] on span "17" at bounding box center [324, 546] width 21 height 21
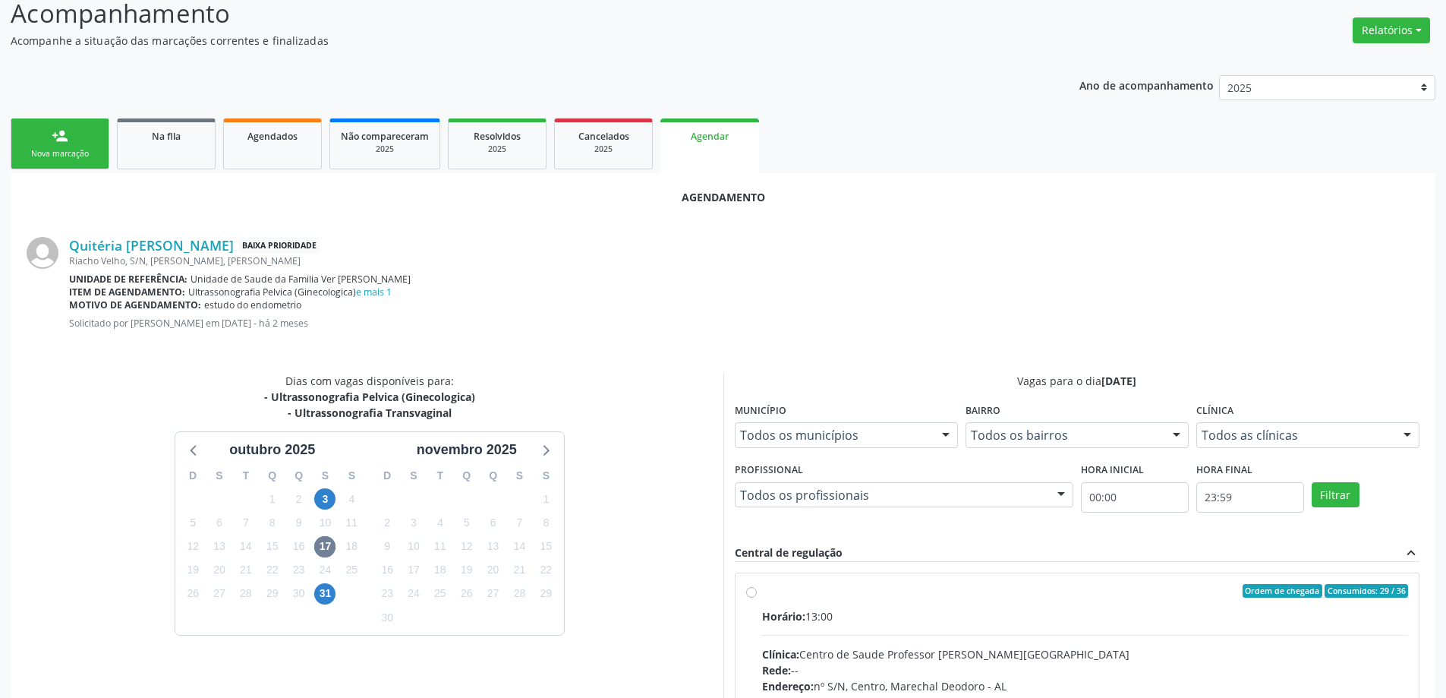
click at [762, 595] on label "Ordem de chegada Consumidos: 29 / 36 Horário: 13:00 Clínica: Centro de Saude Pr…" at bounding box center [1085, 700] width 647 height 233
click at [746, 595] on input "Ordem de chegada Consumidos: 29 / 36 Horário: 13:00 Clínica: Centro de Saude Pr…" at bounding box center [751, 591] width 11 height 14
radio input "true"
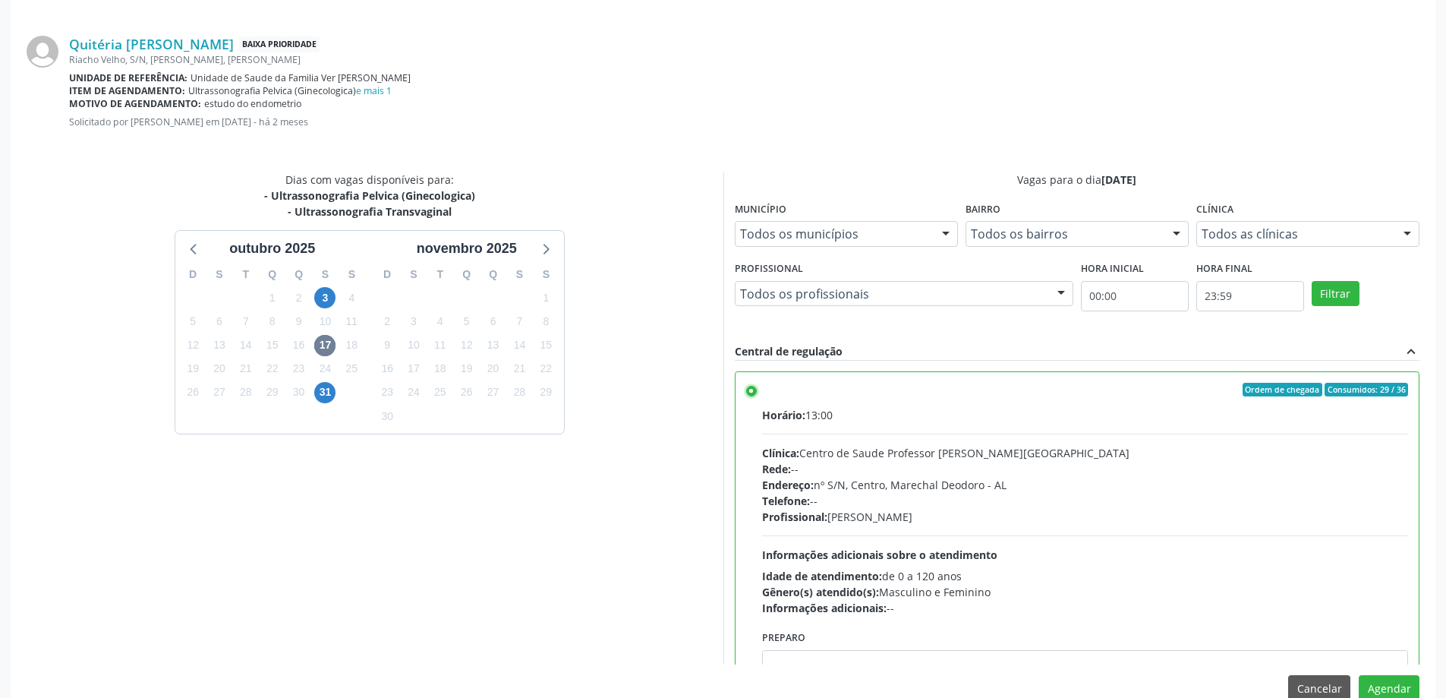
scroll to position [449, 0]
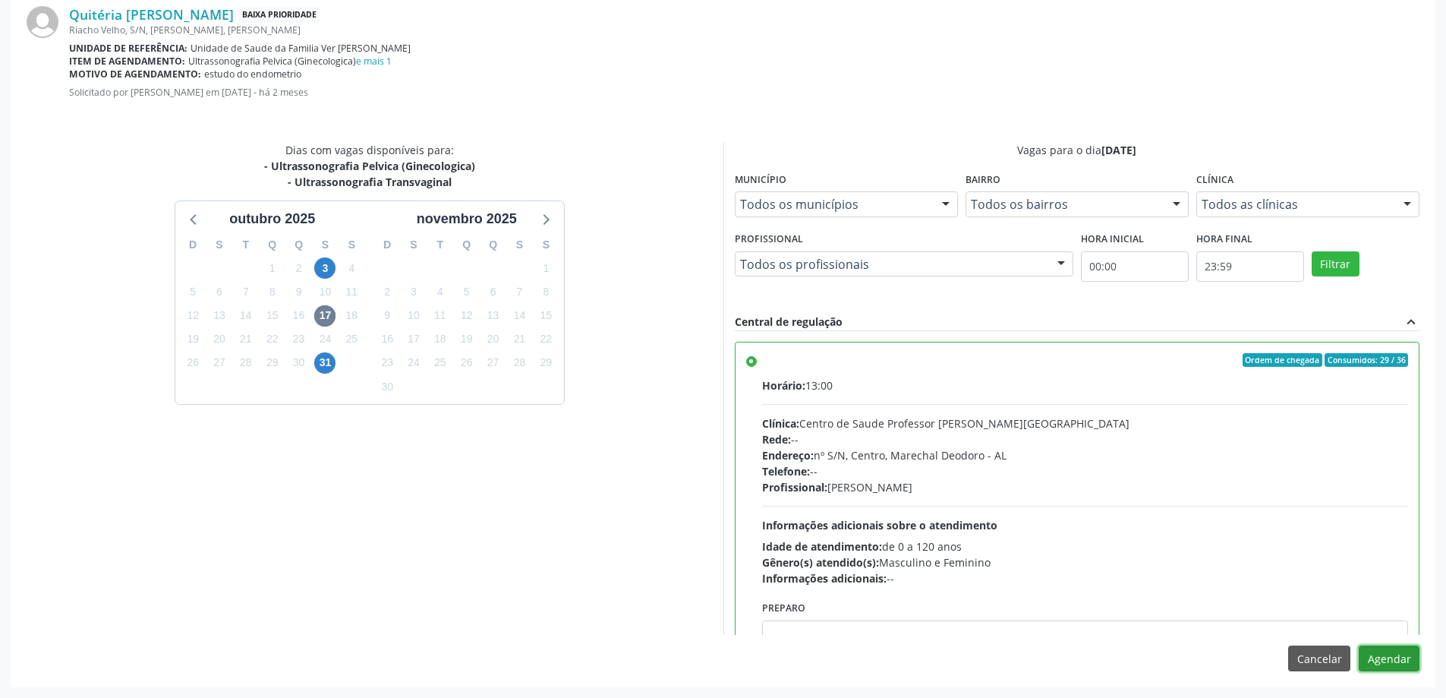
click at [1390, 663] on button "Agendar" at bounding box center [1389, 658] width 61 height 26
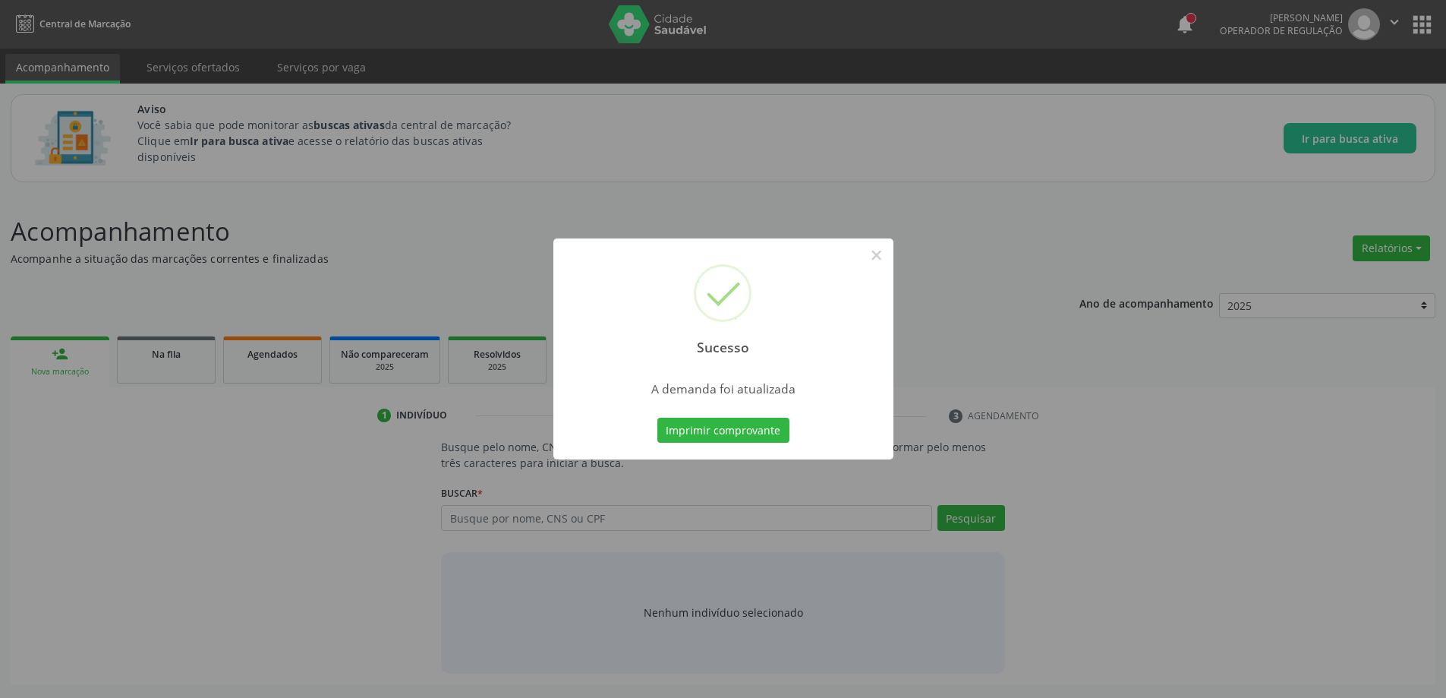
scroll to position [0, 0]
click at [877, 262] on button "×" at bounding box center [882, 255] width 26 height 26
drag, startPoint x: 877, startPoint y: 262, endPoint x: 852, endPoint y: 263, distance: 25.1
click at [877, 262] on button "×" at bounding box center [882, 255] width 26 height 26
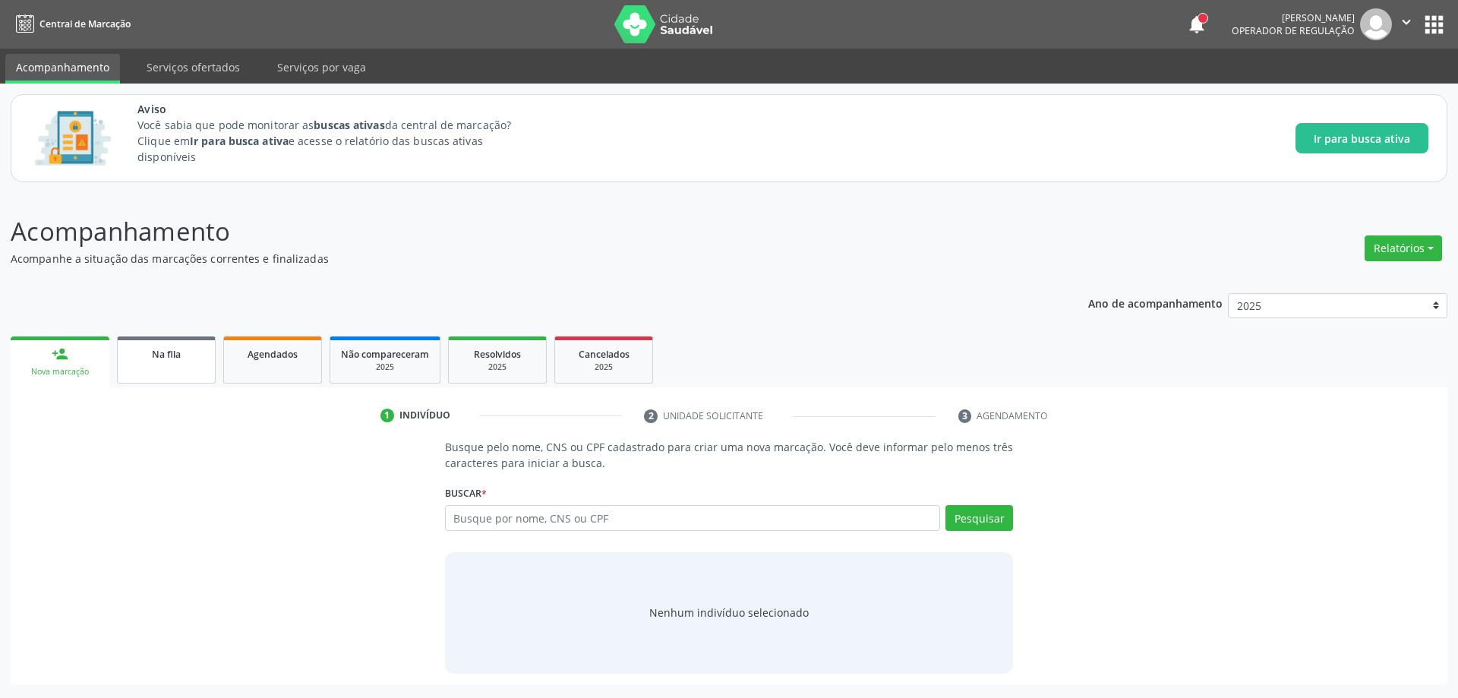
click at [191, 359] on div "Na fila" at bounding box center [166, 353] width 76 height 16
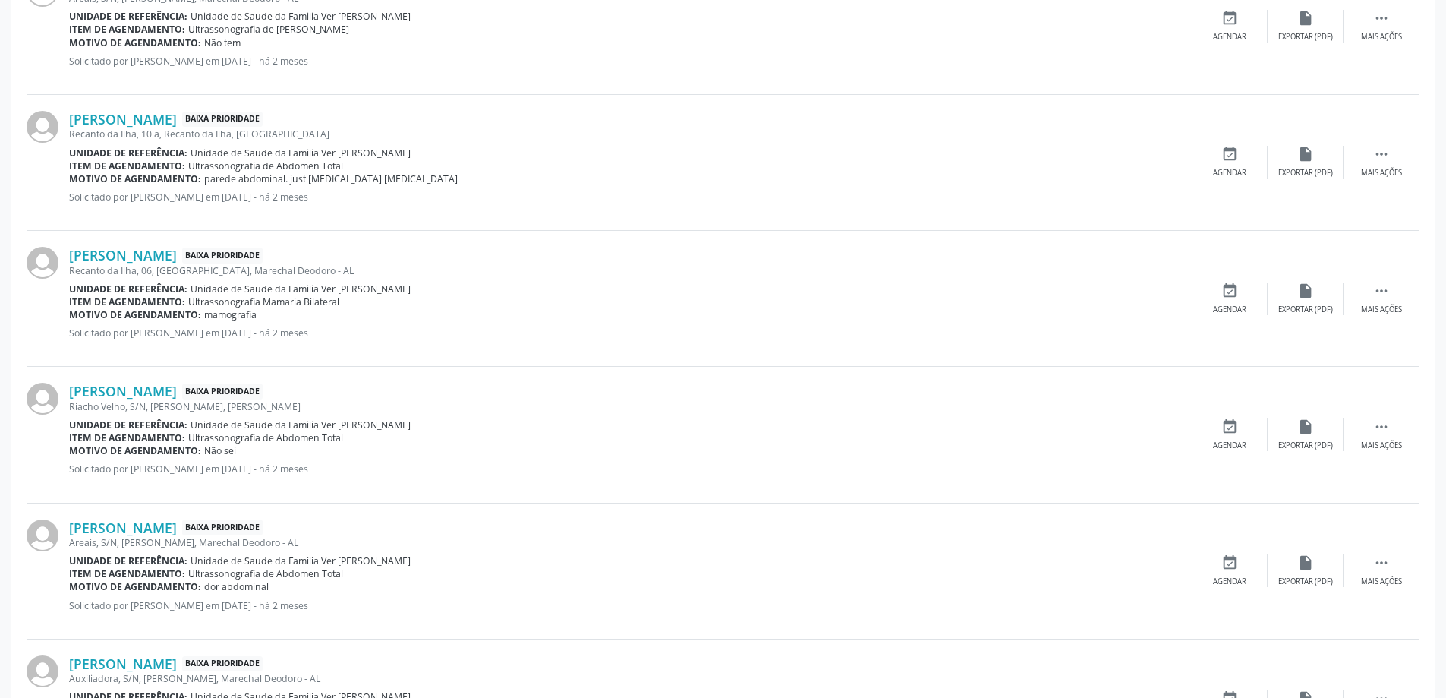
scroll to position [1976, 0]
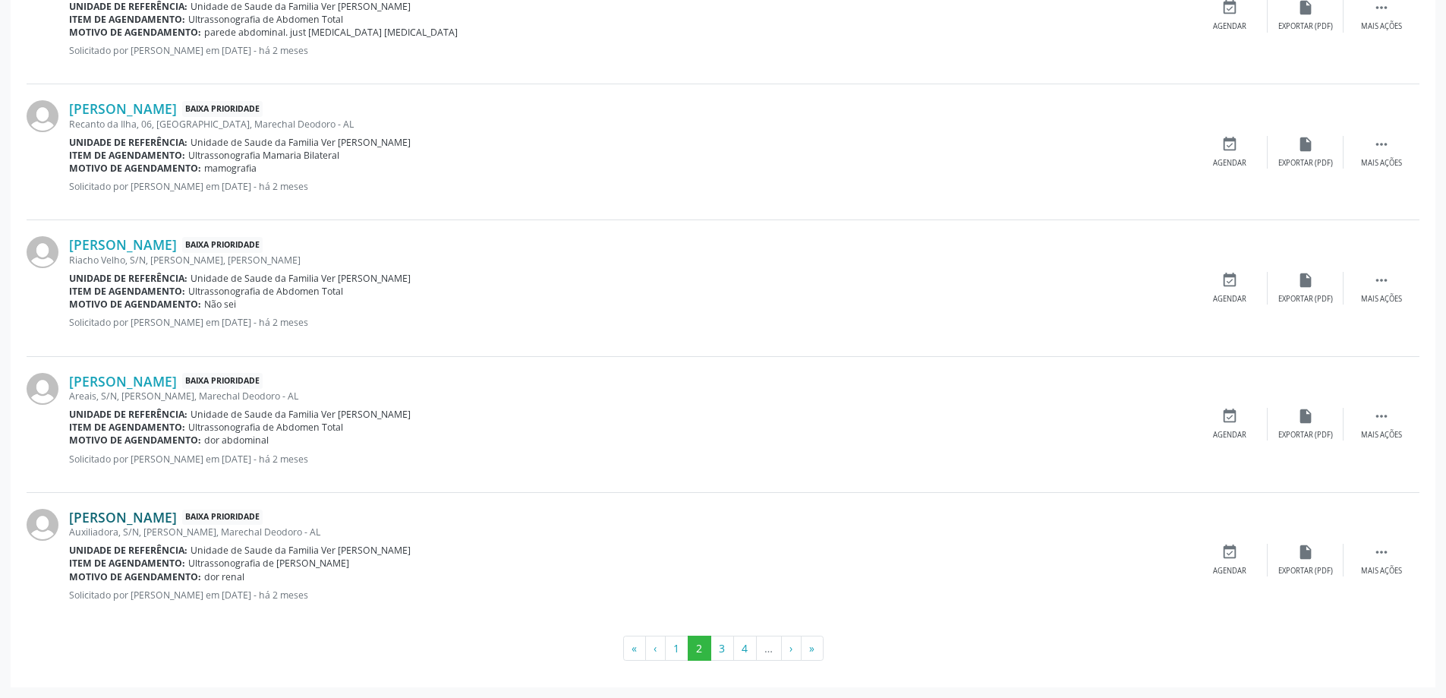
click at [132, 521] on link "[PERSON_NAME]" at bounding box center [123, 517] width 108 height 17
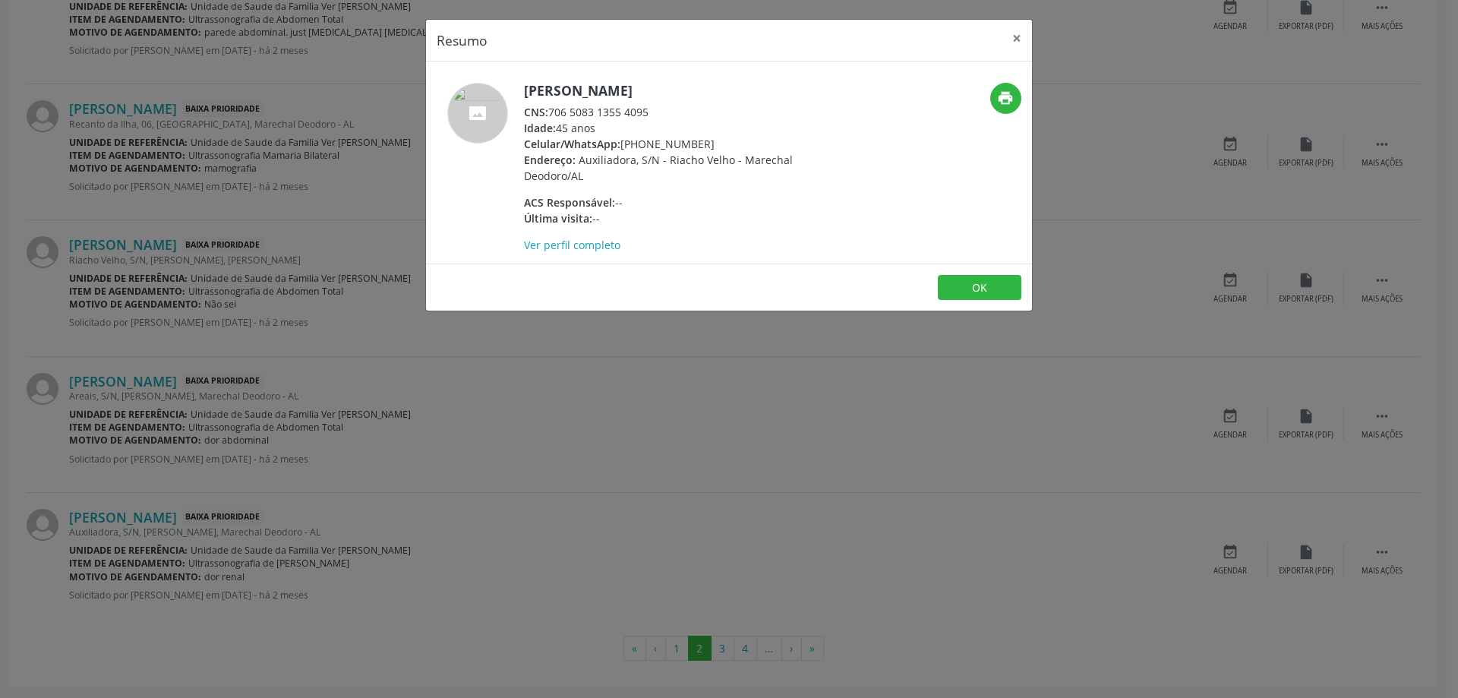
drag, startPoint x: 648, startPoint y: 108, endPoint x: 550, endPoint y: 115, distance: 98.2
click at [550, 115] on div "CNS: 706 5083 1355 4095" at bounding box center [671, 112] width 295 height 16
click at [1015, 39] on button "×" at bounding box center [1017, 38] width 30 height 37
